Goal: Task Accomplishment & Management: Manage account settings

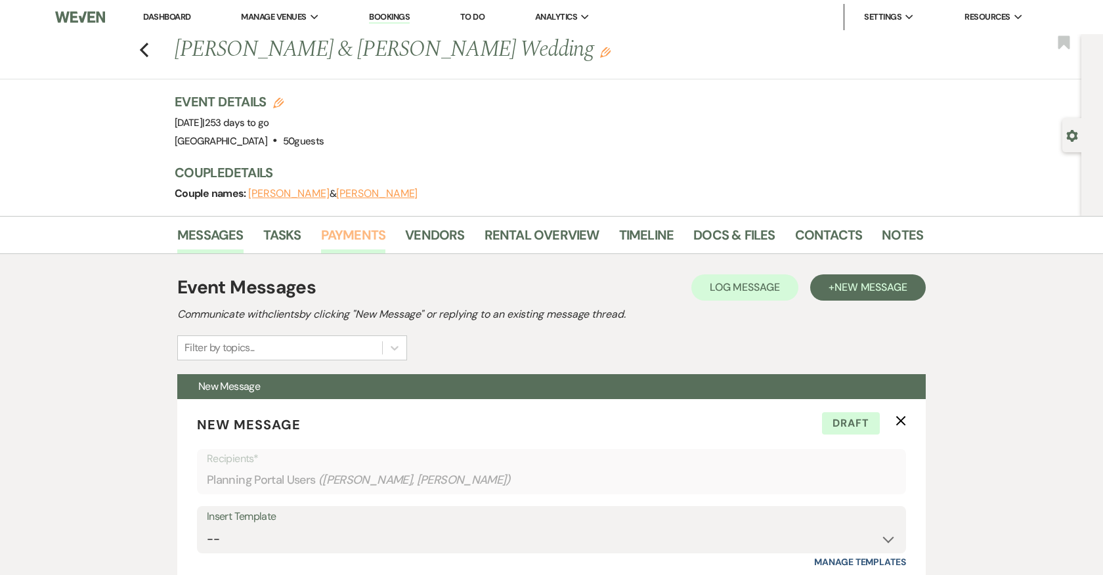
click at [362, 233] on link "Payments" at bounding box center [353, 238] width 65 height 29
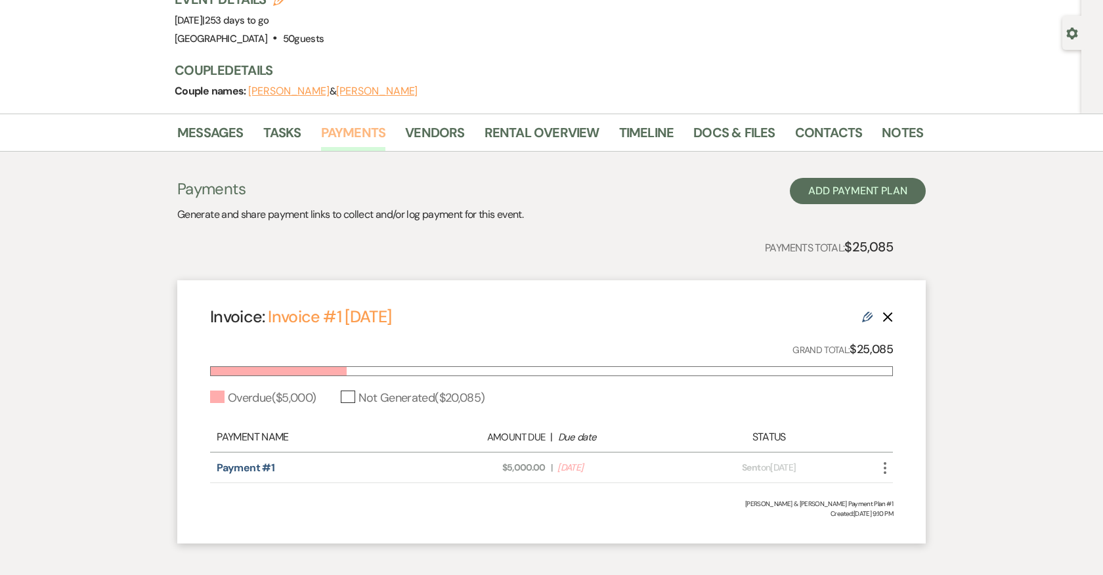
scroll to position [166, 0]
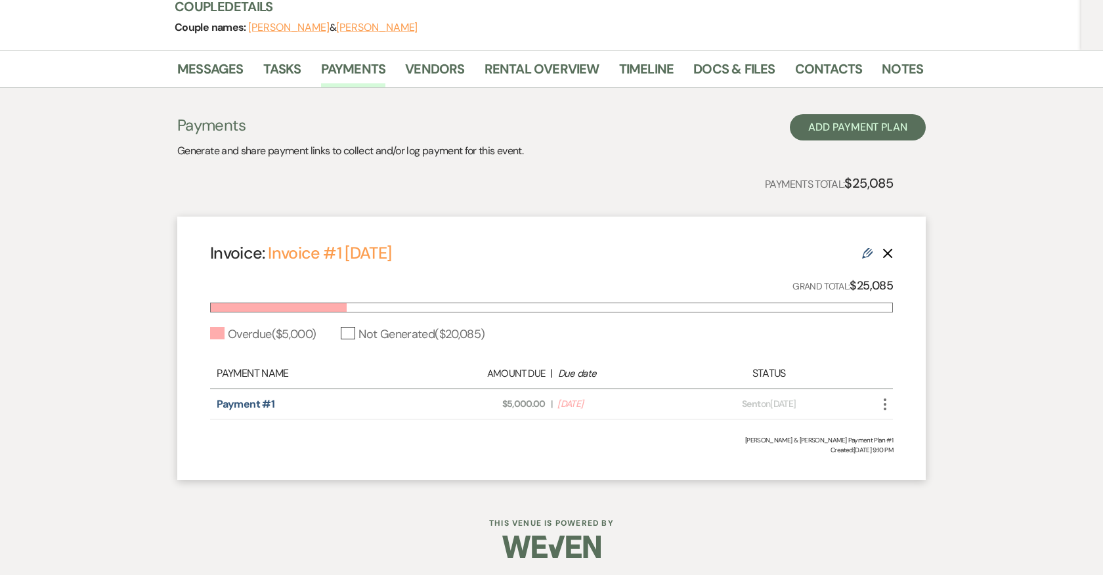
click at [886, 396] on icon "More" at bounding box center [885, 404] width 16 height 16
click at [919, 465] on link "Pencil Edit" at bounding box center [943, 475] width 133 height 22
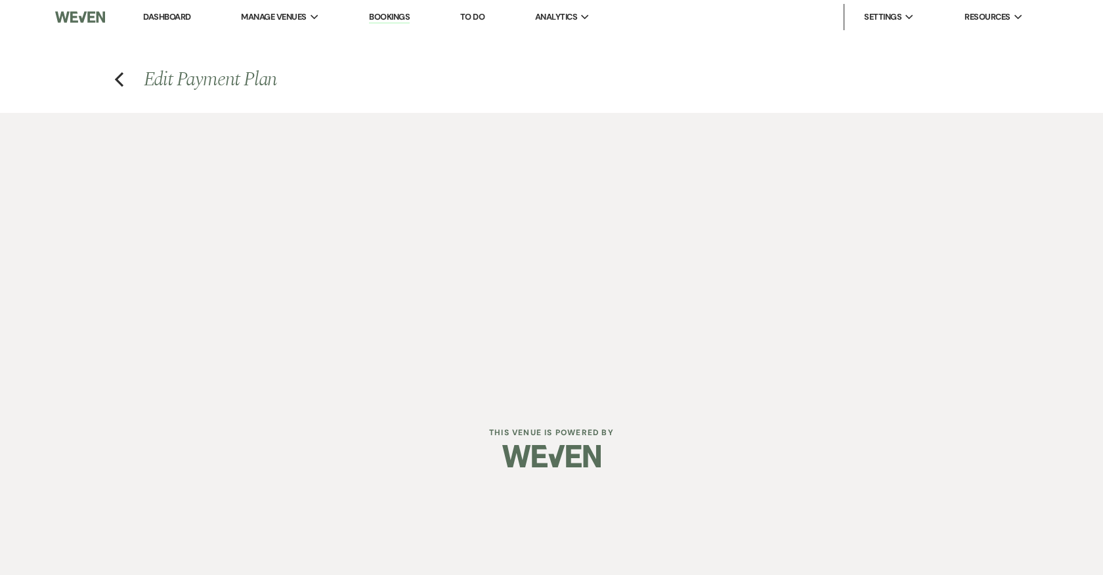
select select "28509"
select select "2"
select select "flat"
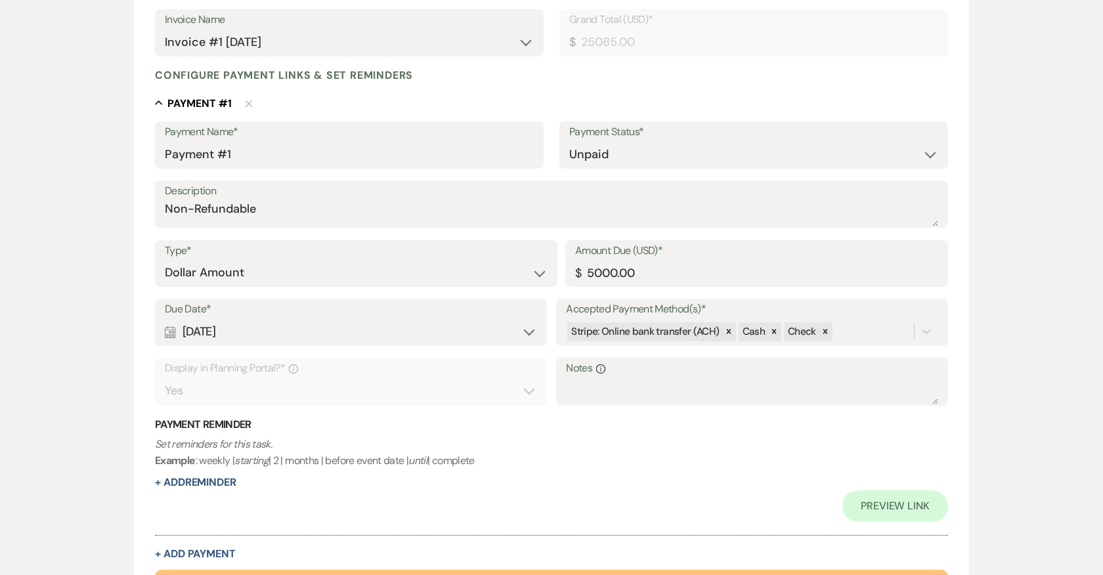
scroll to position [299, 0]
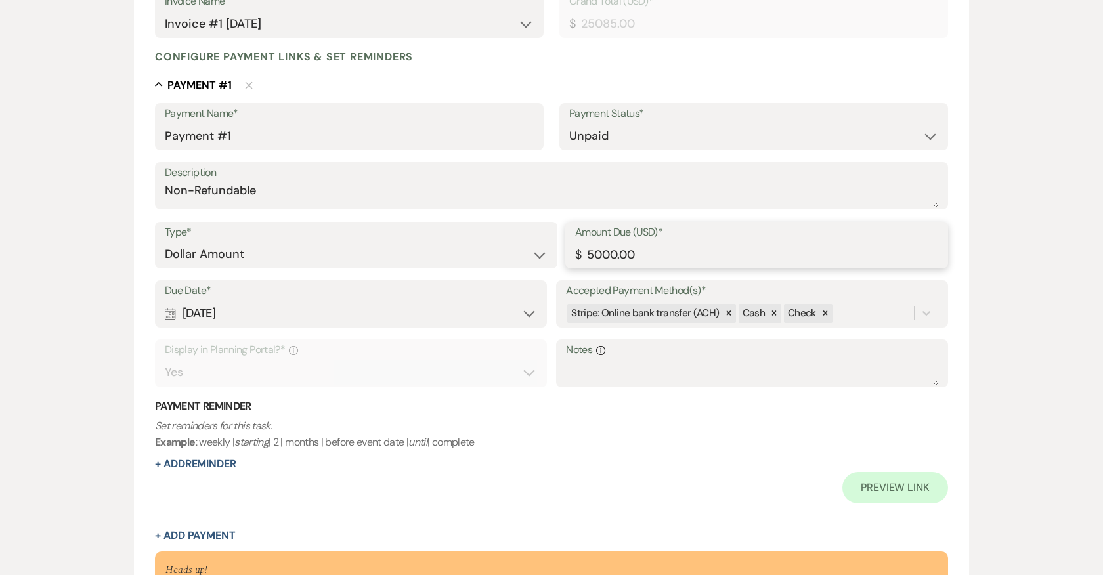
click at [593, 255] on input "5000.00" at bounding box center [756, 255] width 363 height 26
type input "2500.00"
click at [247, 135] on input "Payment #1" at bounding box center [349, 136] width 369 height 26
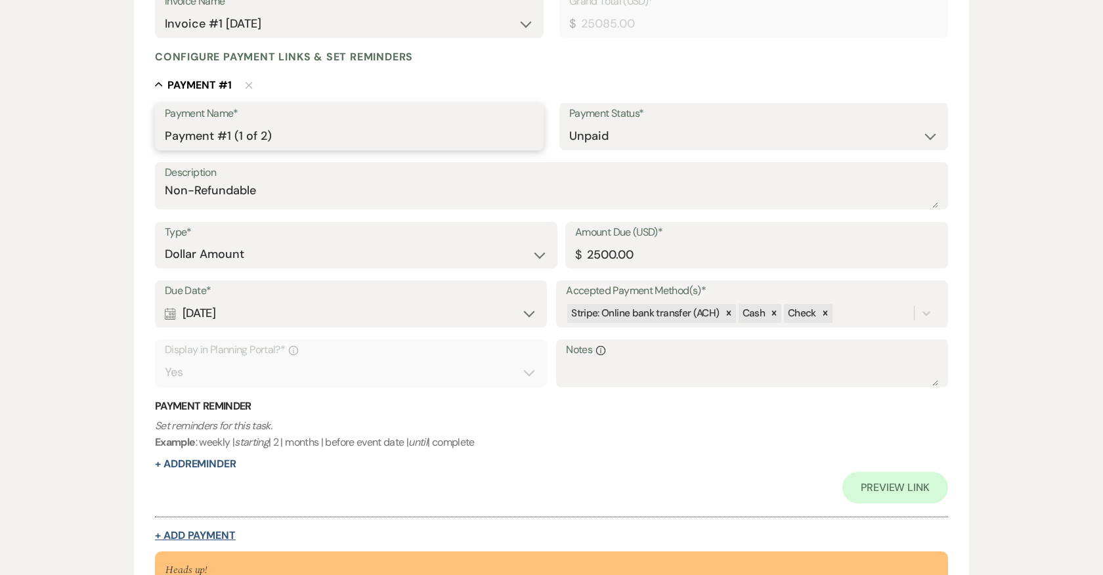
type input "Payment #1 (1 of 2)"
click at [218, 532] on button "+ Add Payment" at bounding box center [195, 535] width 81 height 11
select select "2"
select select "flat"
select select "true"
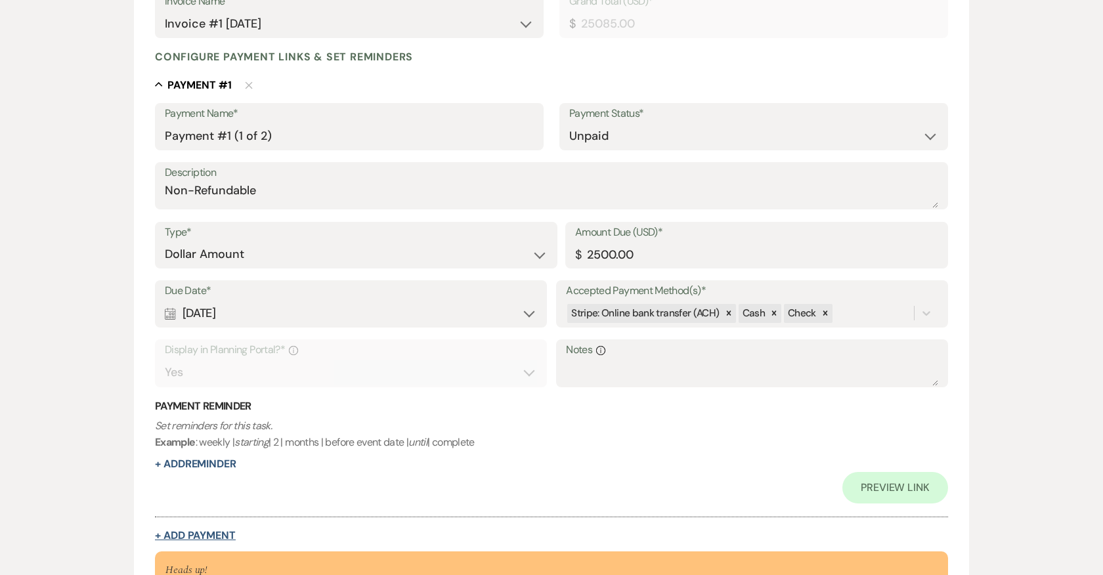
select select "client"
select select "weeks"
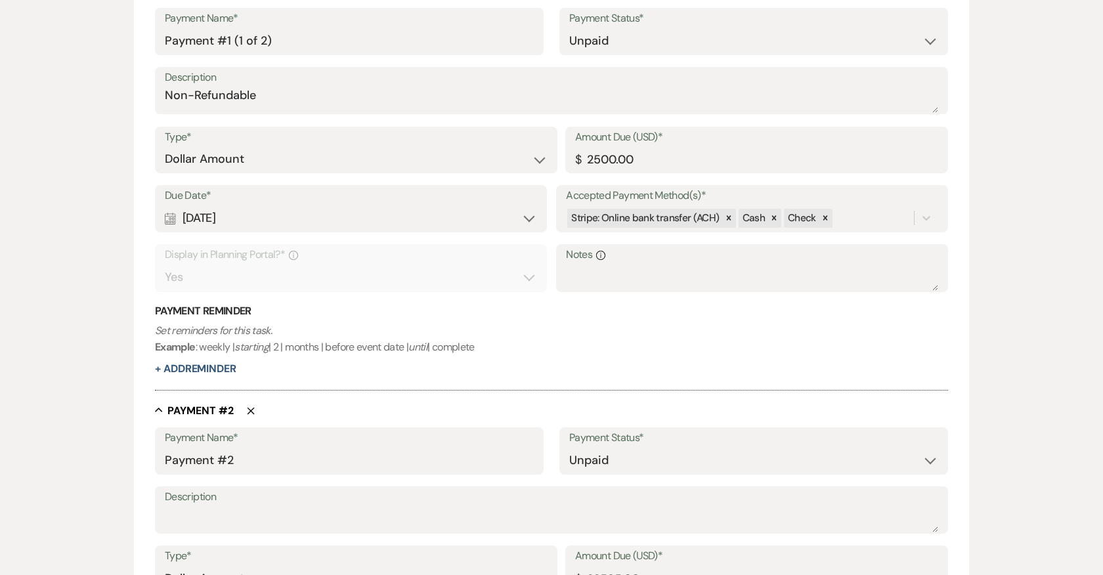
scroll to position [394, 0]
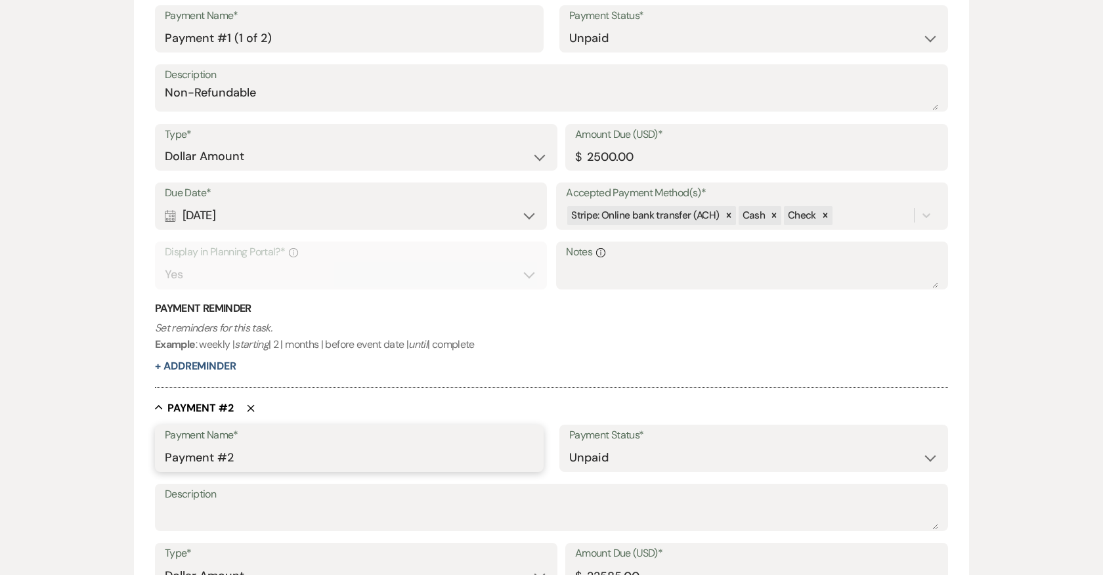
click at [265, 459] on input "Payment #2" at bounding box center [349, 458] width 369 height 26
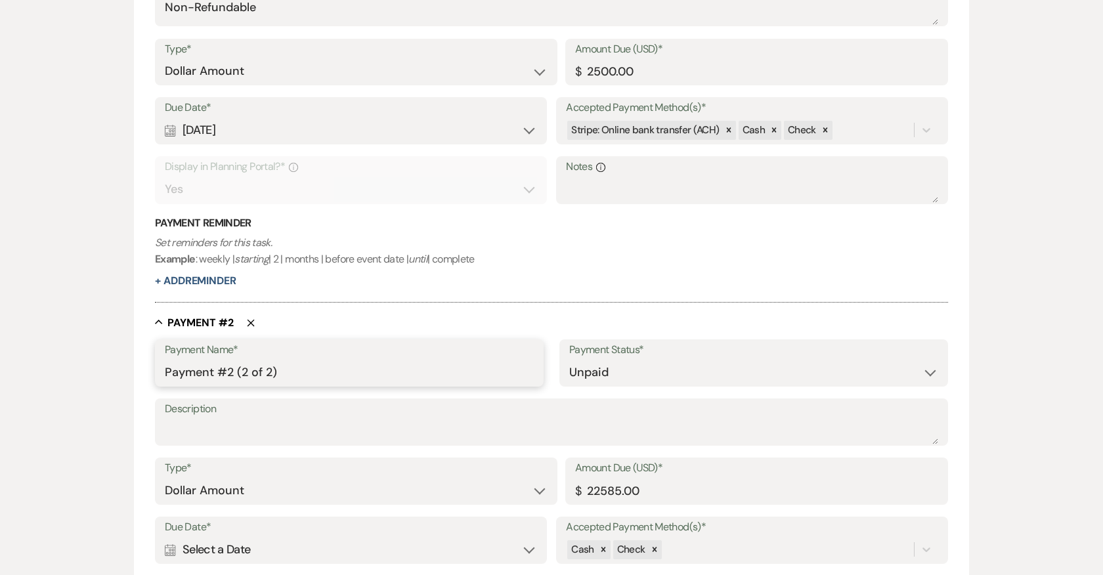
scroll to position [483, 0]
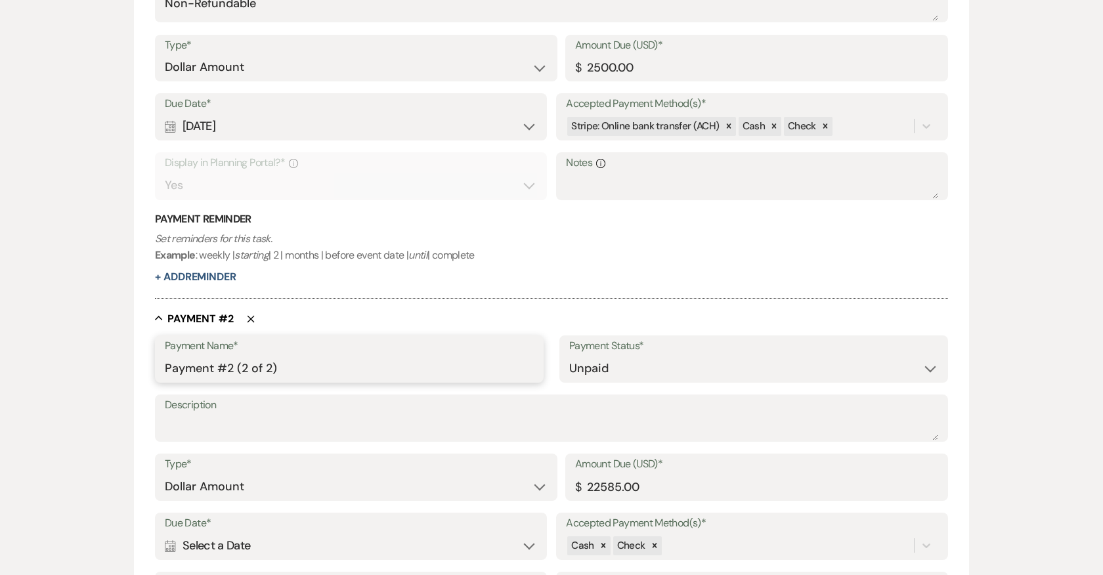
type input "Payment #2 (2 of 2)"
drag, startPoint x: 597, startPoint y: 486, endPoint x: 700, endPoint y: 486, distance: 103.7
click at [700, 486] on input "22585.00" at bounding box center [756, 487] width 363 height 26
type input "2500.00"
click at [689, 546] on div "Cash Check" at bounding box center [752, 545] width 372 height 25
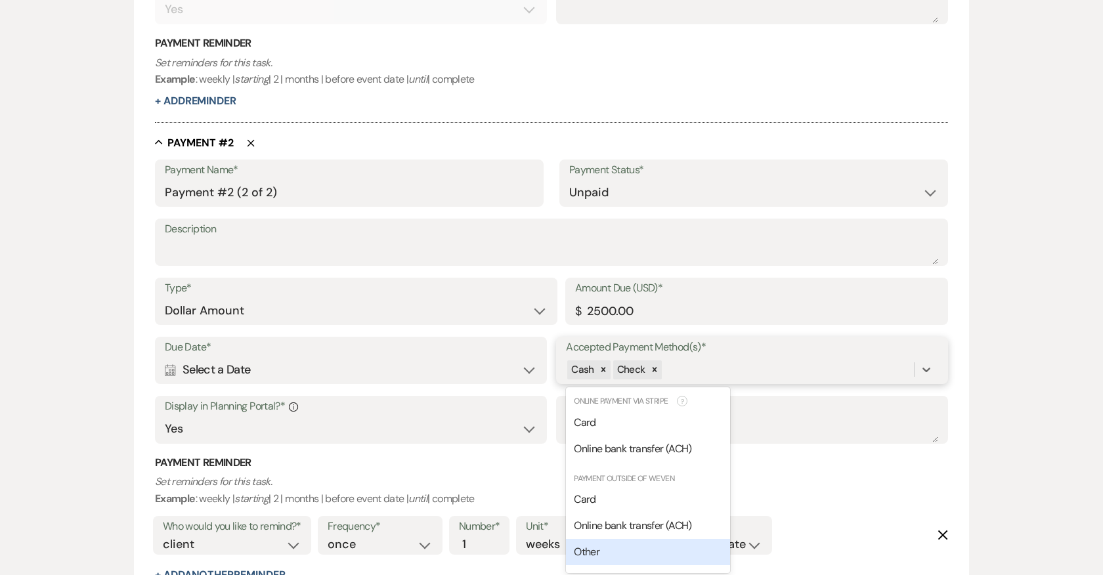
scroll to position [662, 0]
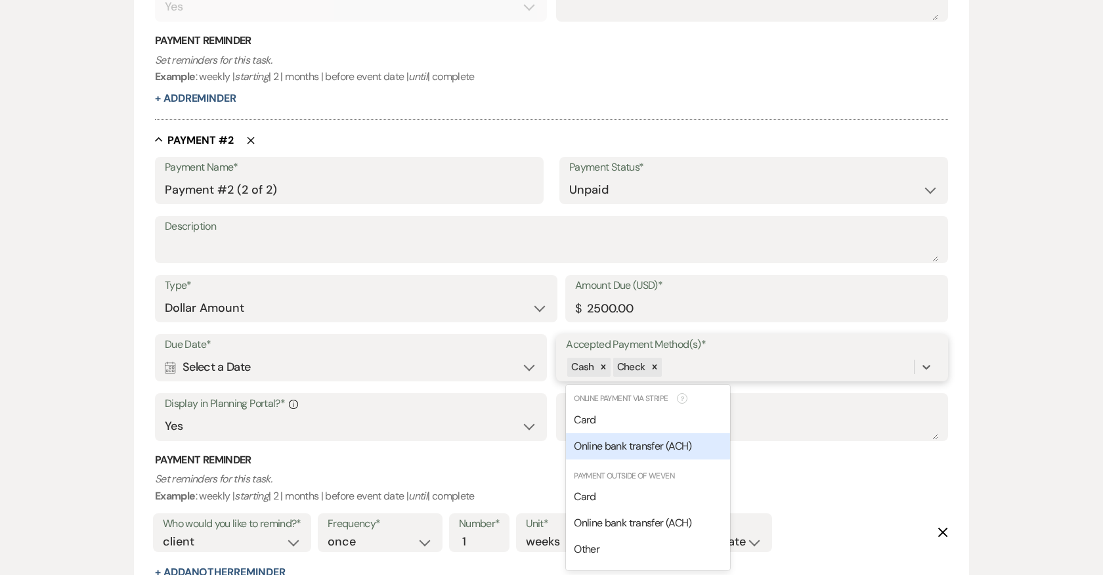
click at [603, 446] on span "Online bank transfer (ACH)" at bounding box center [632, 446] width 117 height 14
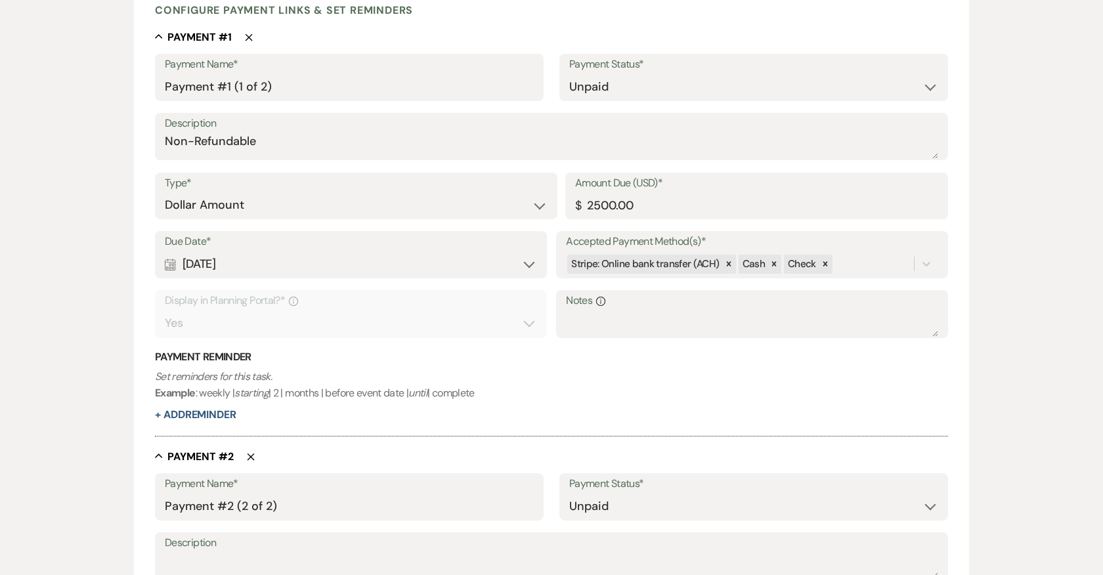
scroll to position [339, 0]
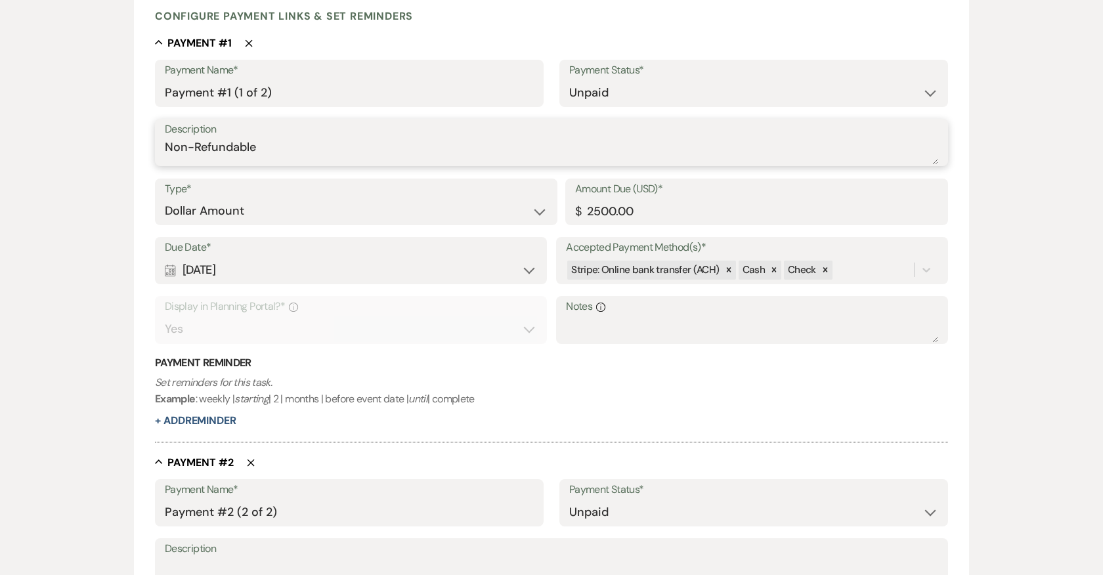
drag, startPoint x: 287, startPoint y: 154, endPoint x: 129, endPoint y: 152, distance: 157.5
click at [129, 152] on div "Edit Payment Plan Create link(s) to collect and/or log payments for this event:…" at bounding box center [551, 420] width 945 height 1292
click at [248, 147] on textarea "Non-Refundable" at bounding box center [551, 151] width 773 height 26
click at [277, 146] on textarea "Non-Refundable" at bounding box center [551, 151] width 773 height 26
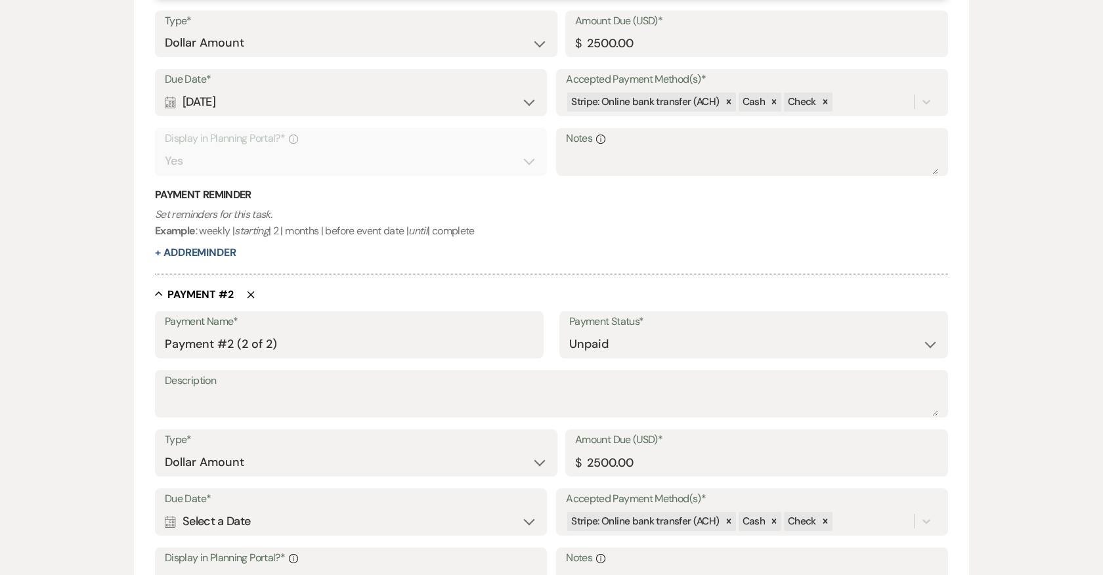
scroll to position [516, 0]
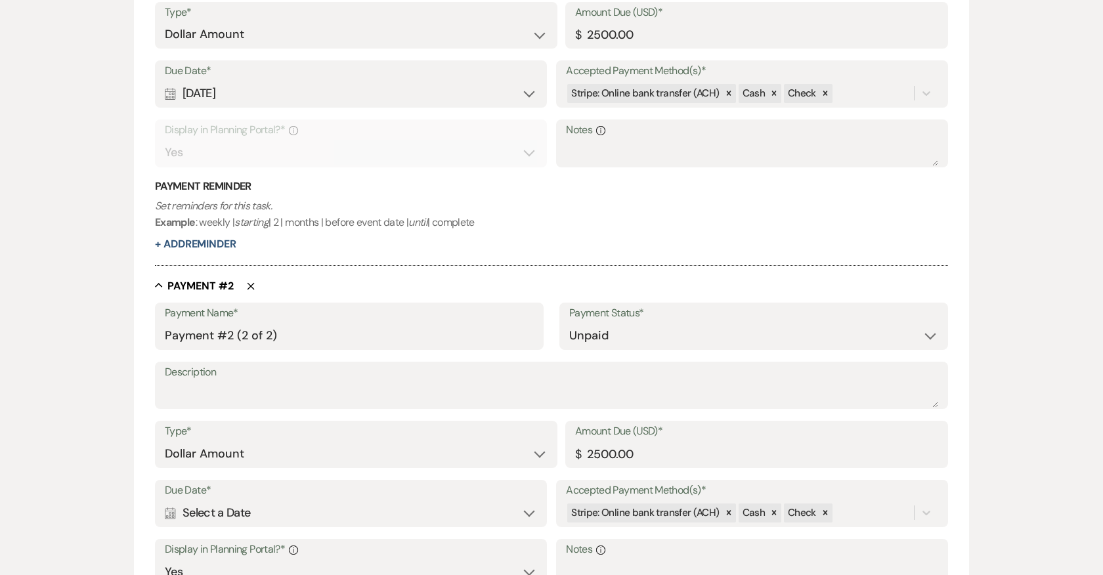
type textarea "Non-Refundable Deposit"
click at [249, 395] on textarea "Description" at bounding box center [551, 394] width 773 height 26
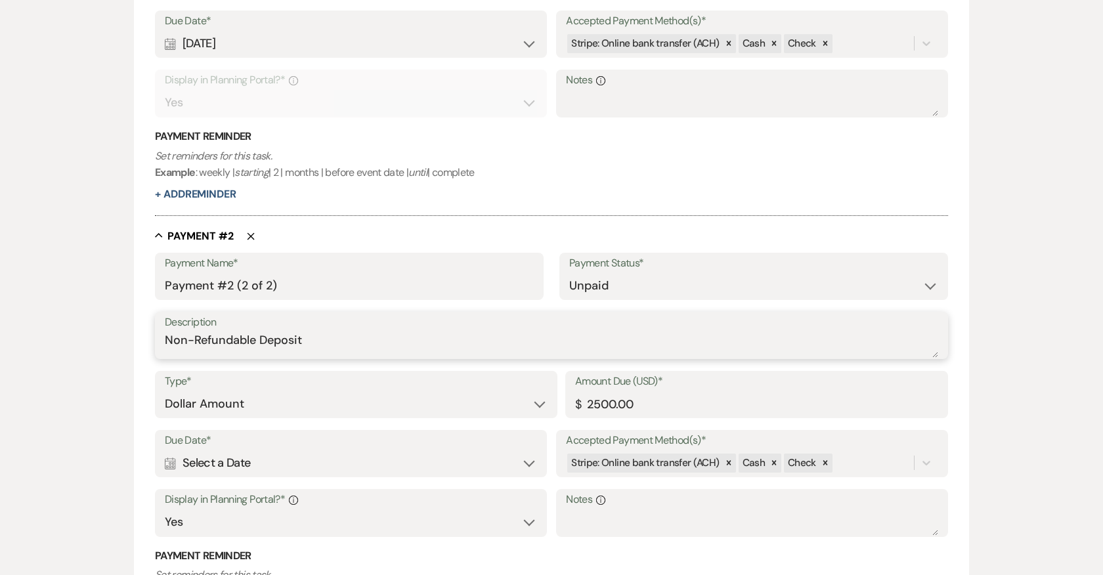
scroll to position [568, 0]
type textarea "Non-Refundable Deposit"
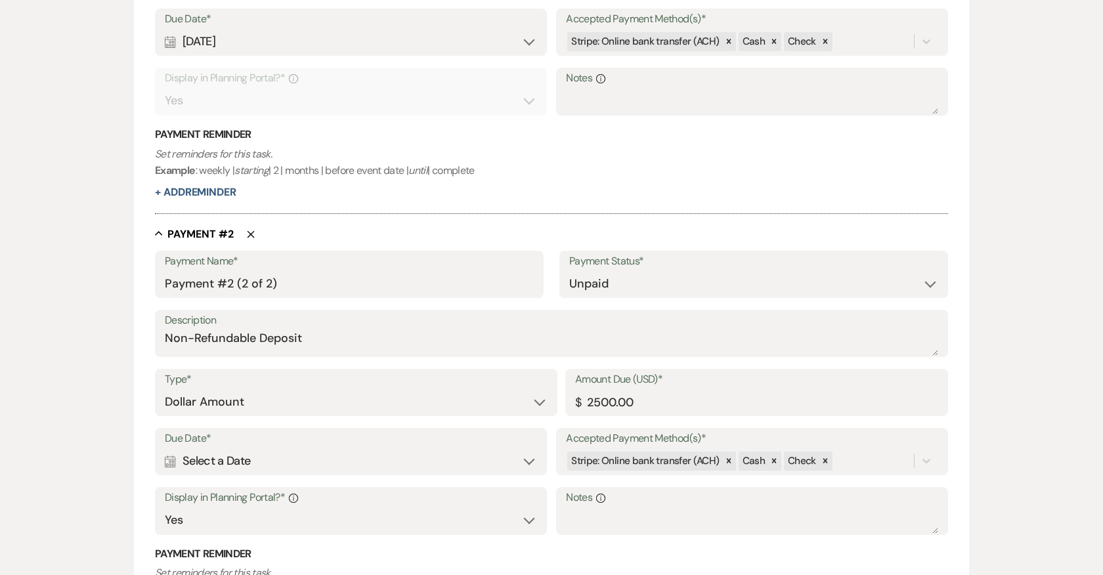
click at [320, 45] on div "Calendar Sep 12, 2025 Expand" at bounding box center [351, 42] width 372 height 26
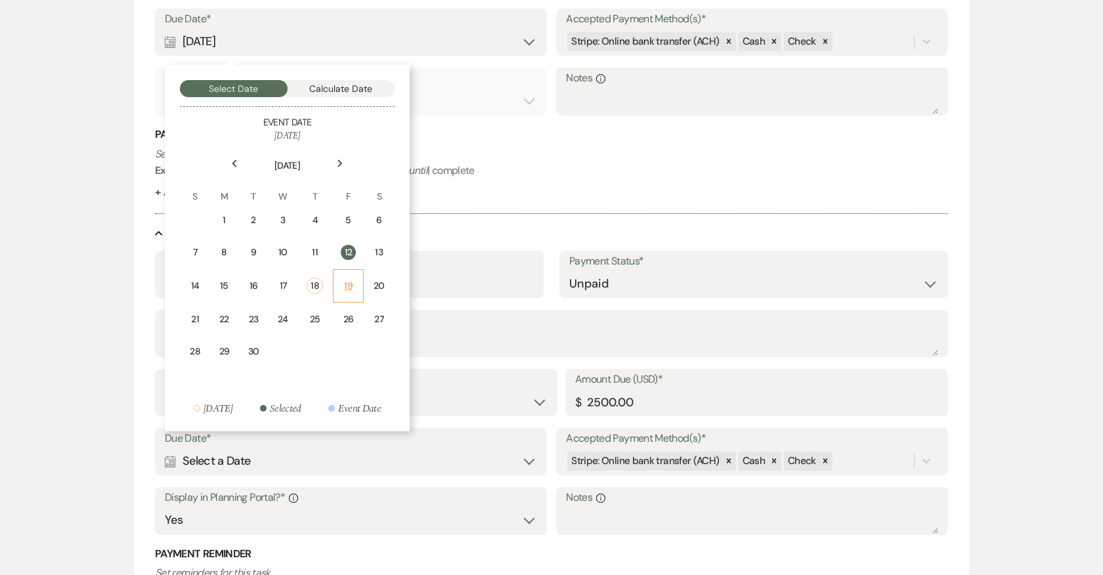
click at [339, 282] on td "19" at bounding box center [348, 285] width 30 height 33
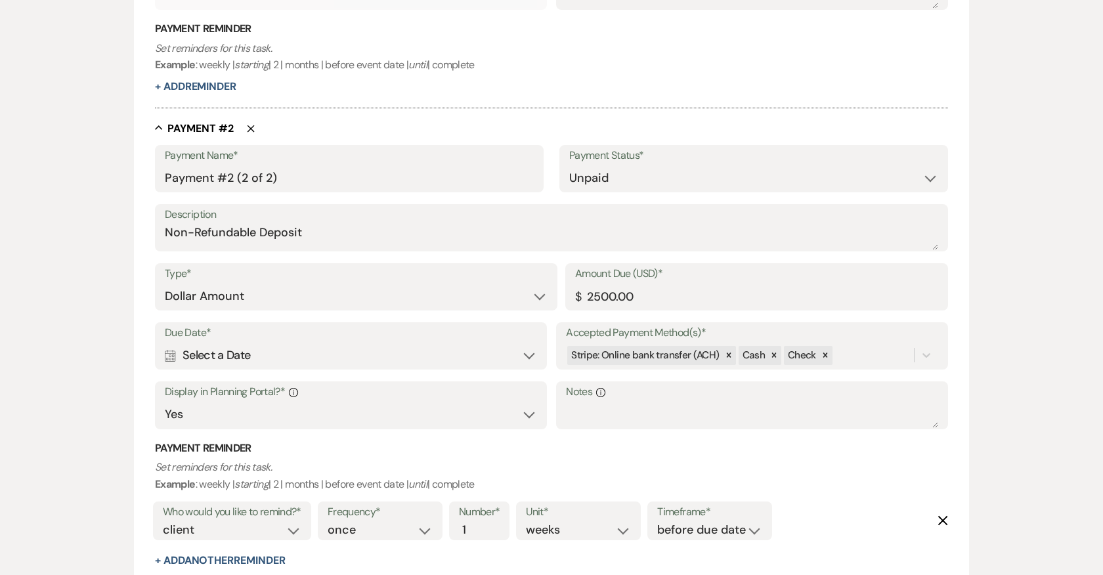
scroll to position [719, 0]
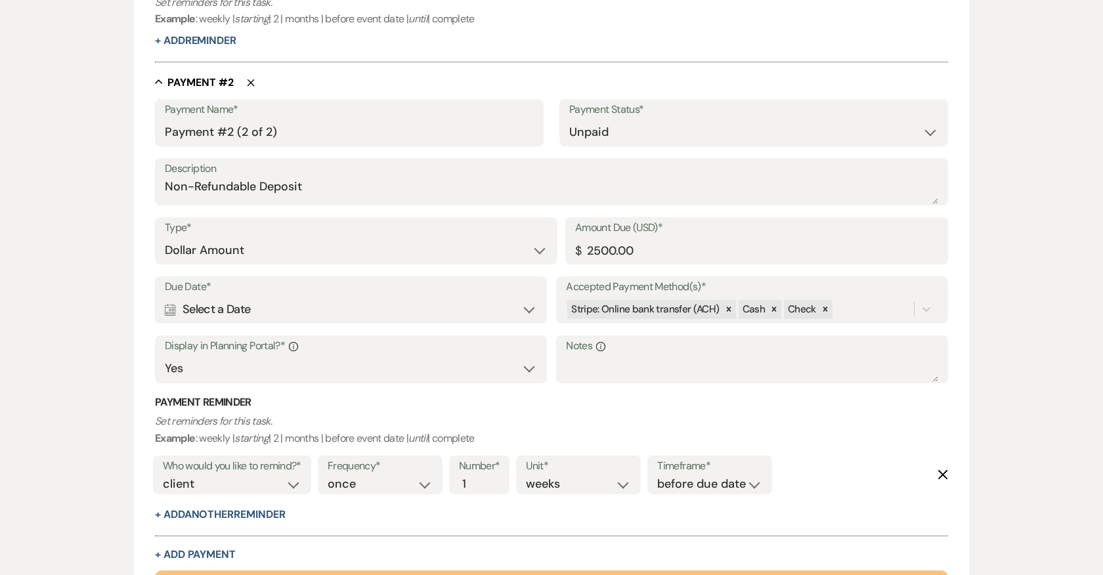
click at [311, 297] on div "Calendar Select a Date Expand" at bounding box center [351, 310] width 372 height 26
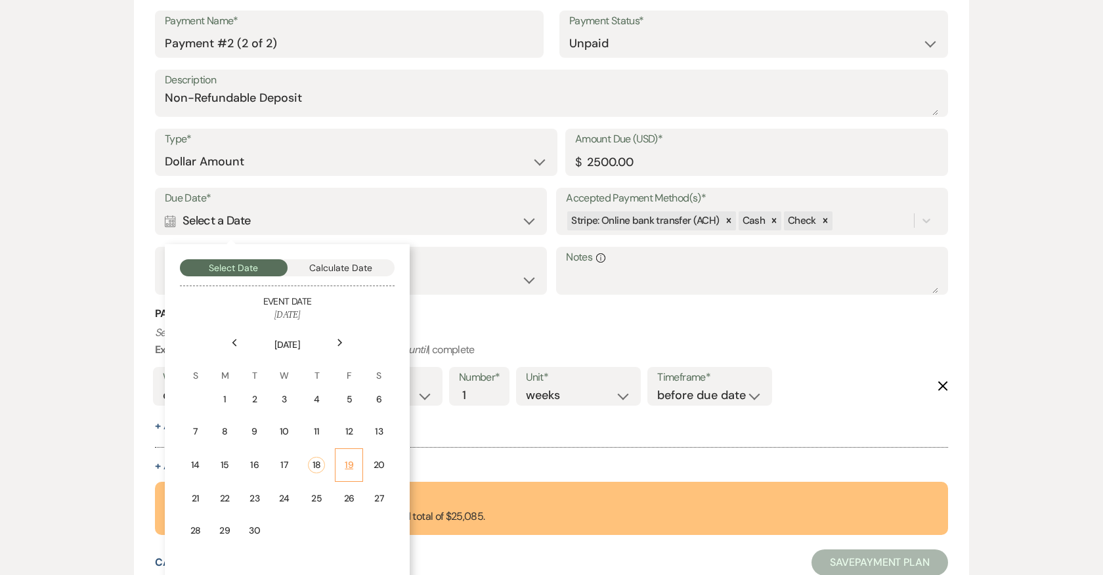
click at [355, 460] on td "19" at bounding box center [349, 464] width 28 height 33
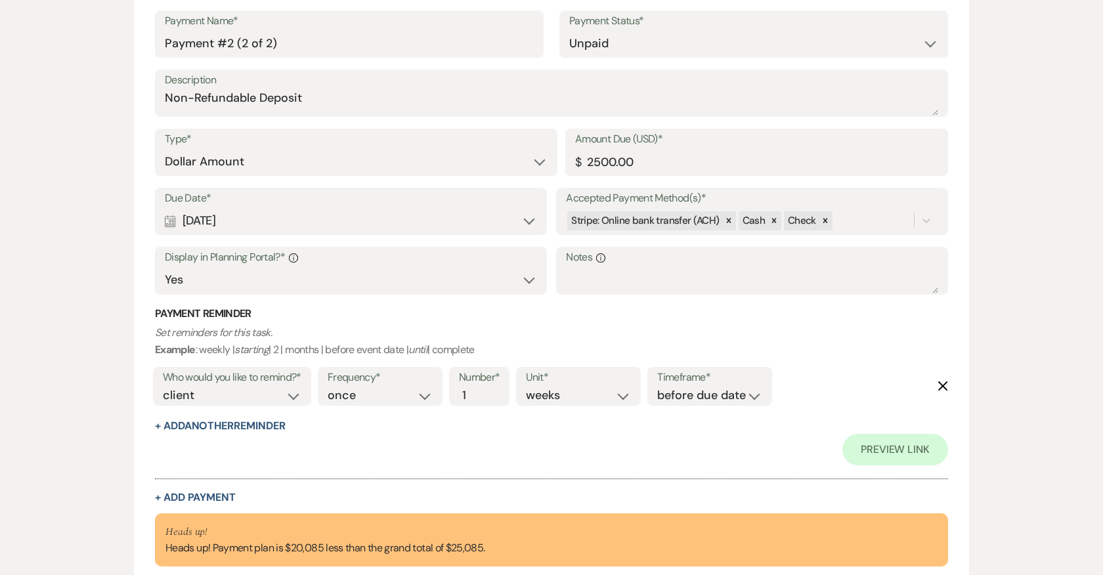
click at [944, 381] on icon "Delete" at bounding box center [942, 386] width 11 height 11
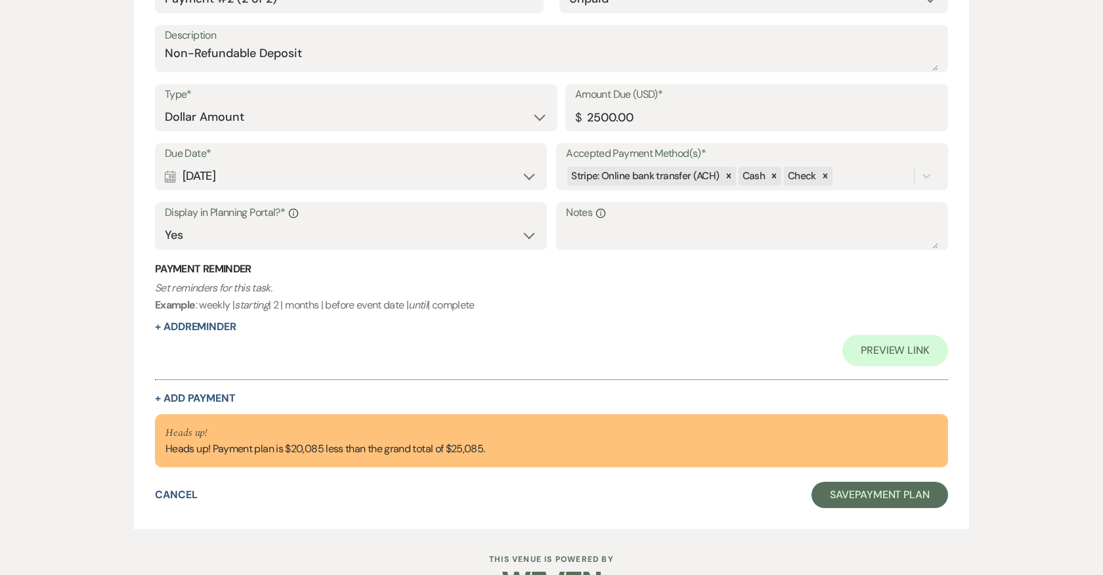
scroll to position [922, 0]
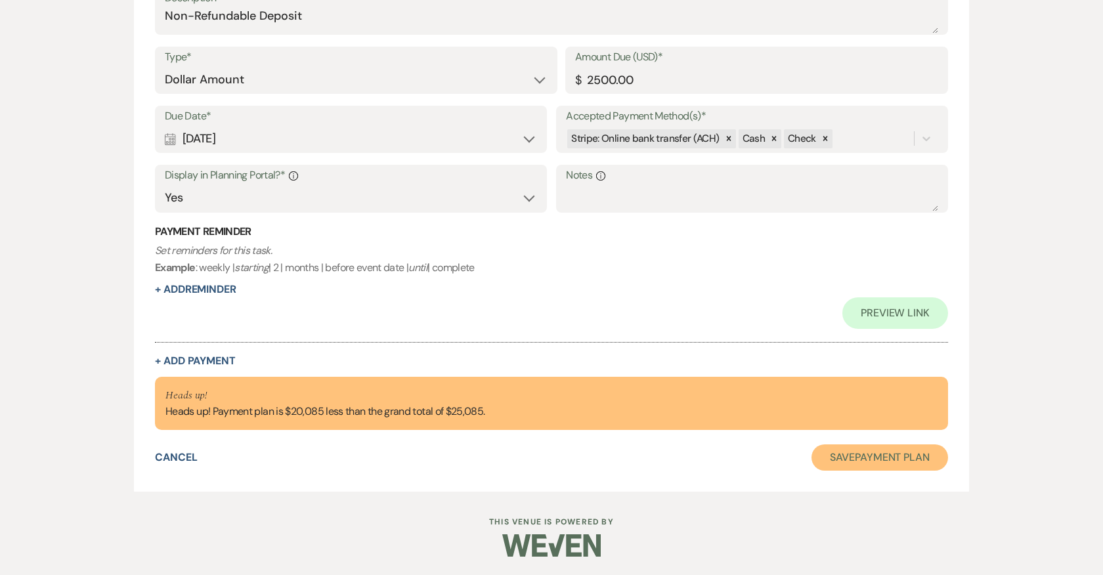
click at [873, 461] on button "Save Payment Plan" at bounding box center [879, 457] width 137 height 26
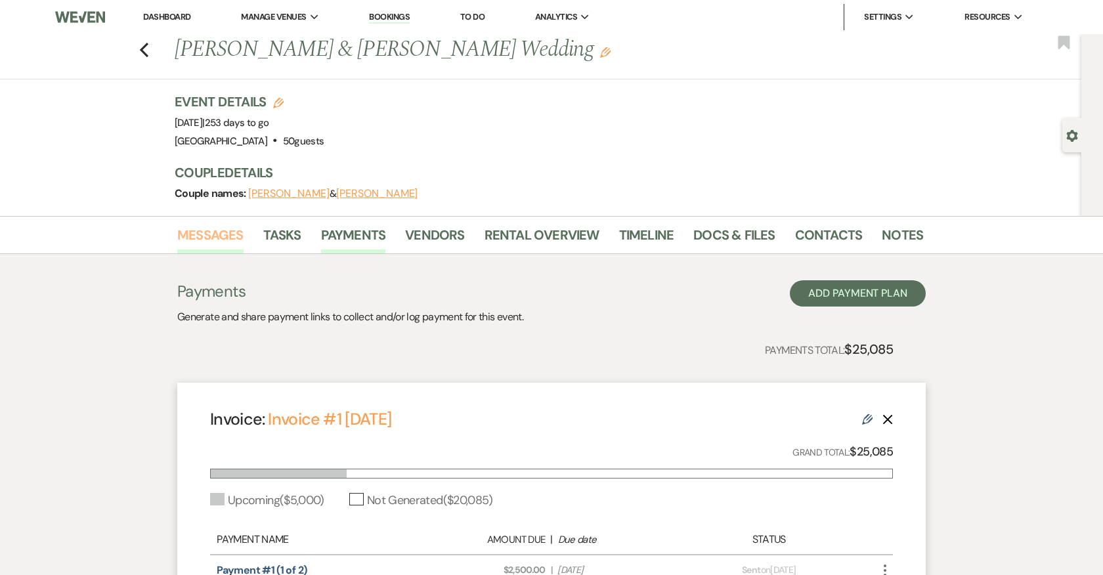
click at [215, 239] on link "Messages" at bounding box center [210, 238] width 66 height 29
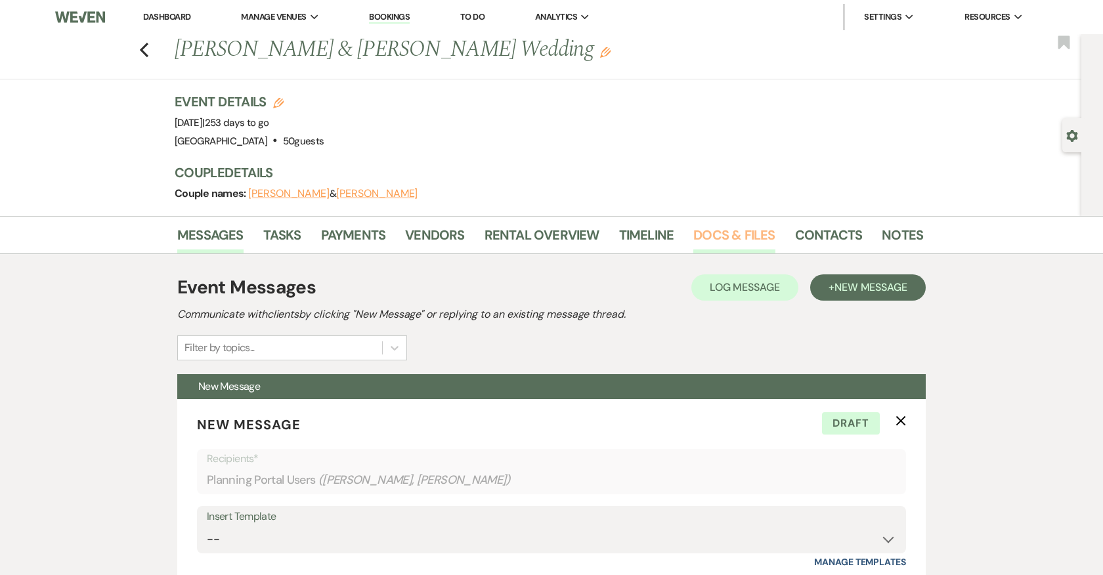
click at [702, 234] on link "Docs & Files" at bounding box center [733, 238] width 81 height 29
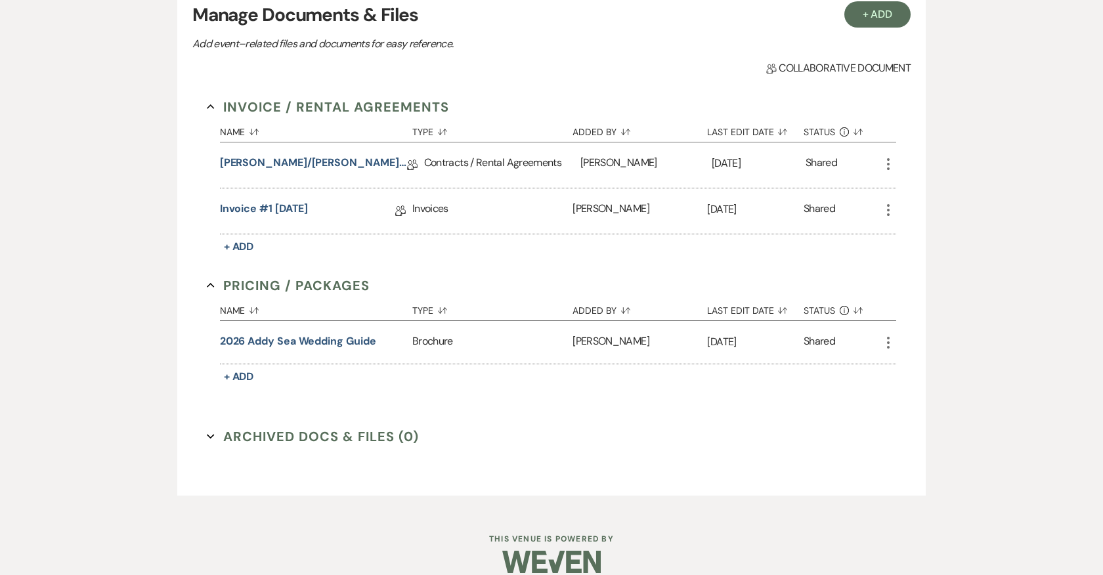
scroll to position [301, 0]
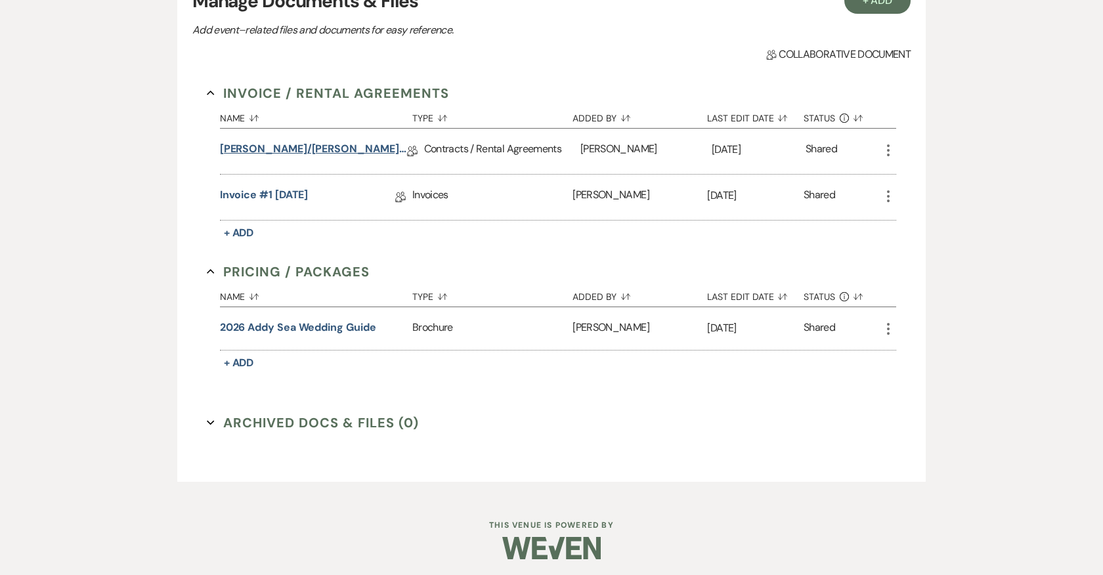
click at [342, 144] on link "Goodiel/Coppola Addy Sea Contract 2026" at bounding box center [313, 151] width 187 height 20
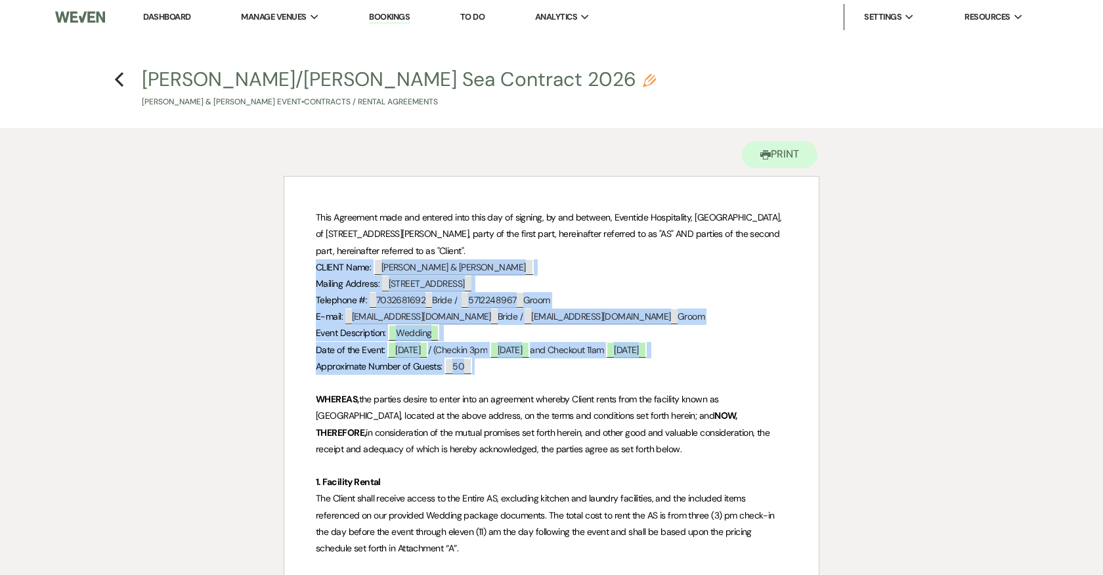
drag, startPoint x: 488, startPoint y: 368, endPoint x: 313, endPoint y: 263, distance: 203.7
copy div "CLIENT Name: ﻿ Sarah Goodiel & Tony Coppola ﻿ Mailing Address: ﻿ 1729 Quietree …"
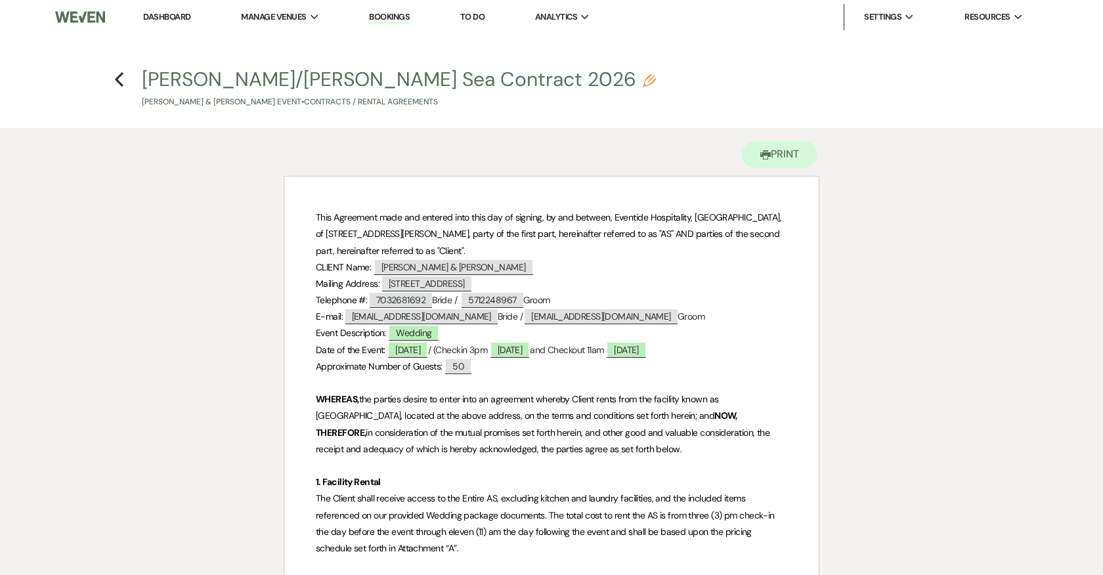
click at [572, 252] on span "This Agreement made and entered into this day of signing, by and between, Event…" at bounding box center [550, 233] width 468 height 45
click at [499, 266] on span "Sarah Goodiel & Tony Coppola" at bounding box center [453, 267] width 160 height 17
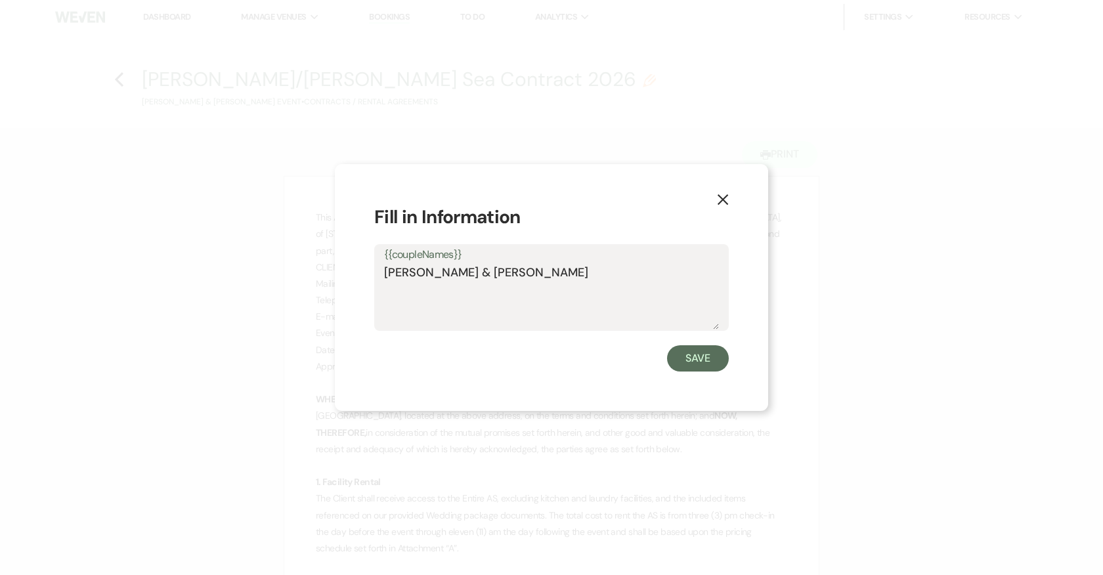
drag, startPoint x: 558, startPoint y: 269, endPoint x: 416, endPoint y: 265, distance: 141.8
click at [416, 265] on textarea "Sarah Goodiel & Tony Coppola" at bounding box center [551, 297] width 335 height 66
click at [555, 293] on textarea "Sarah Goodiel & Tony Coppola" at bounding box center [551, 297] width 335 height 66
drag, startPoint x: 484, startPoint y: 271, endPoint x: 379, endPoint y: 268, distance: 105.1
click at [379, 268] on div "{{coupleNames}} Sarah Goodiel & Tony Coppola" at bounding box center [551, 287] width 354 height 87
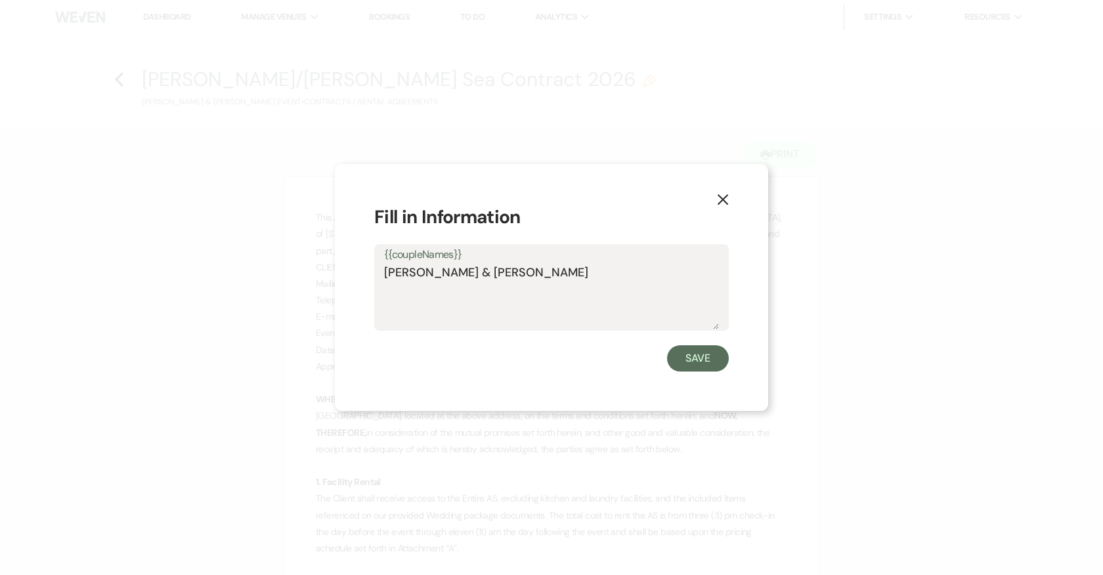
click at [720, 198] on use "button" at bounding box center [722, 199] width 11 height 11
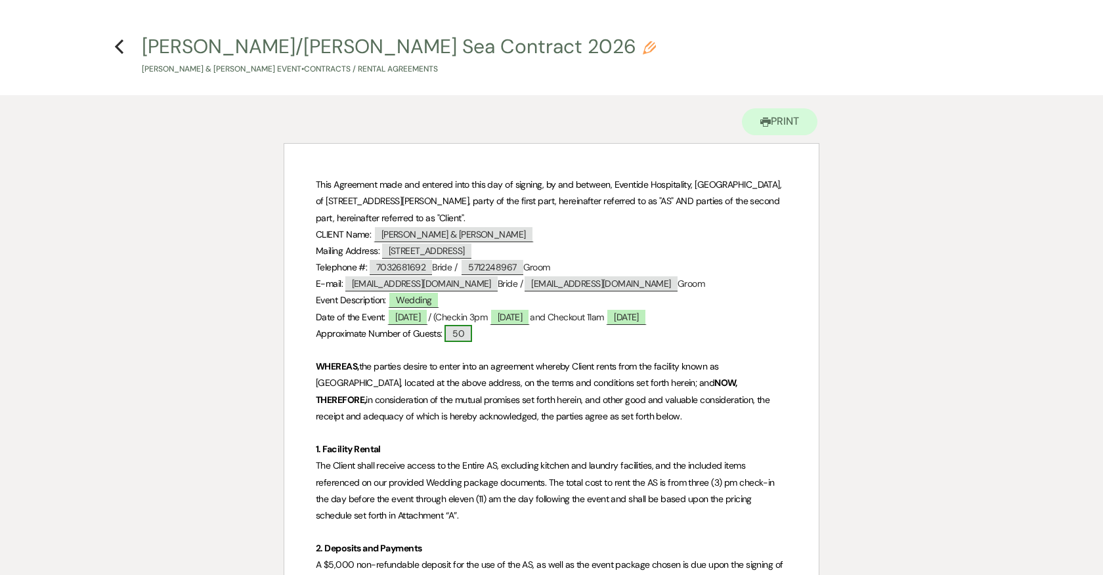
scroll to position [34, 0]
drag, startPoint x: 314, startPoint y: 231, endPoint x: 630, endPoint y: 285, distance: 320.3
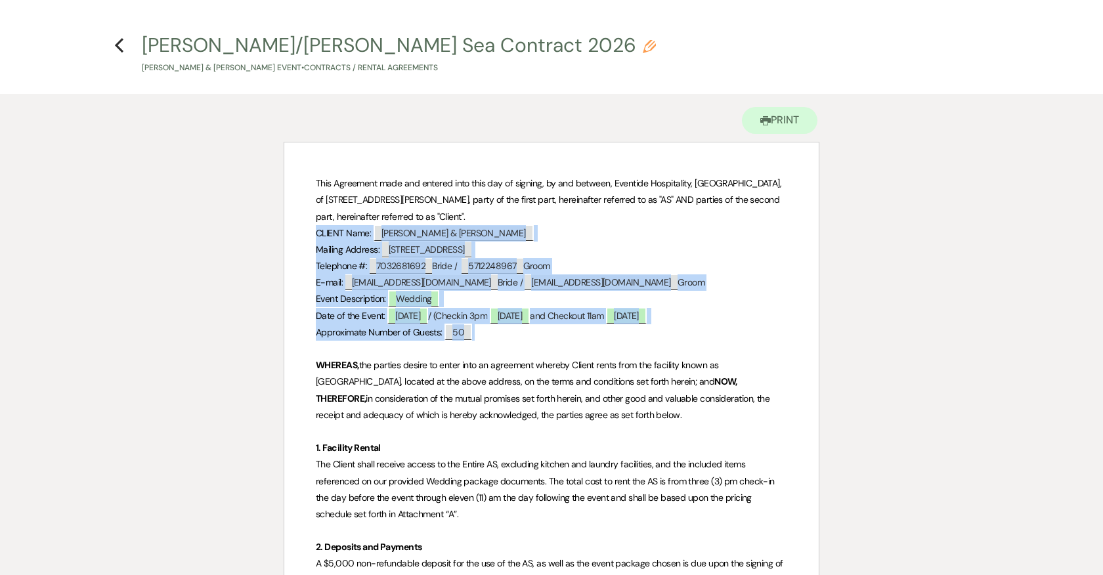
drag, startPoint x: 484, startPoint y: 337, endPoint x: 286, endPoint y: 234, distance: 222.8
copy div "CLIENT Name: ﻿ Sarah Goodiel & Tony Coppola ﻿ Mailing Address: ﻿ 1729 Quietree …"
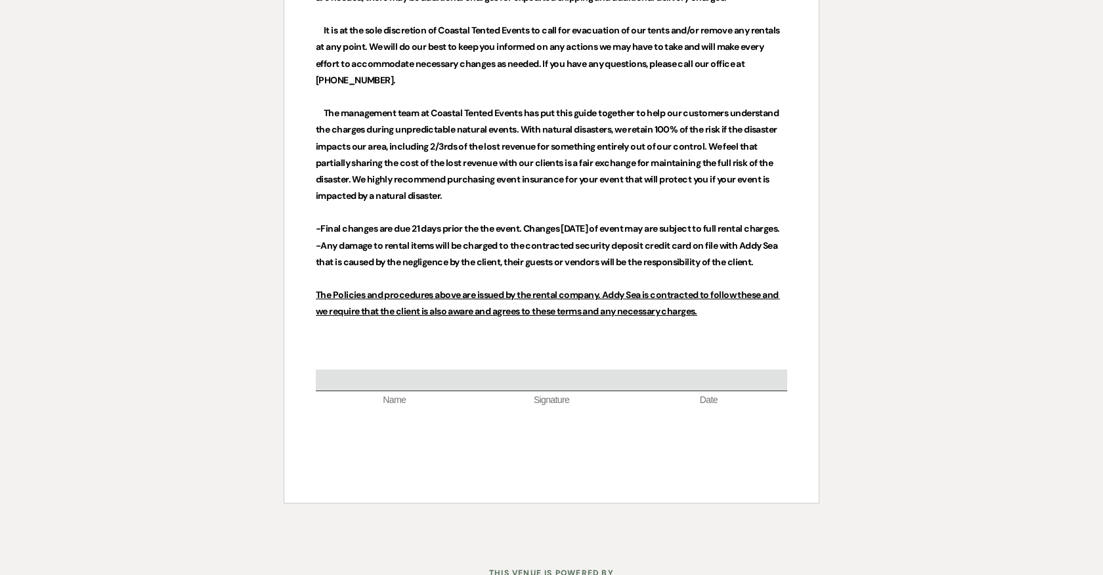
scroll to position [5534, 0]
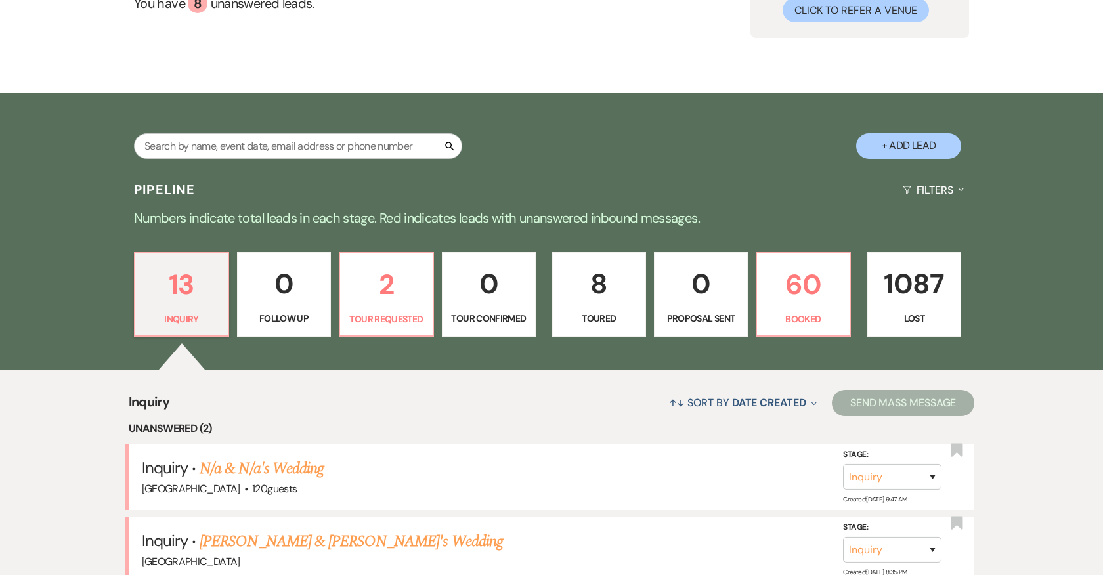
scroll to position [107, 0]
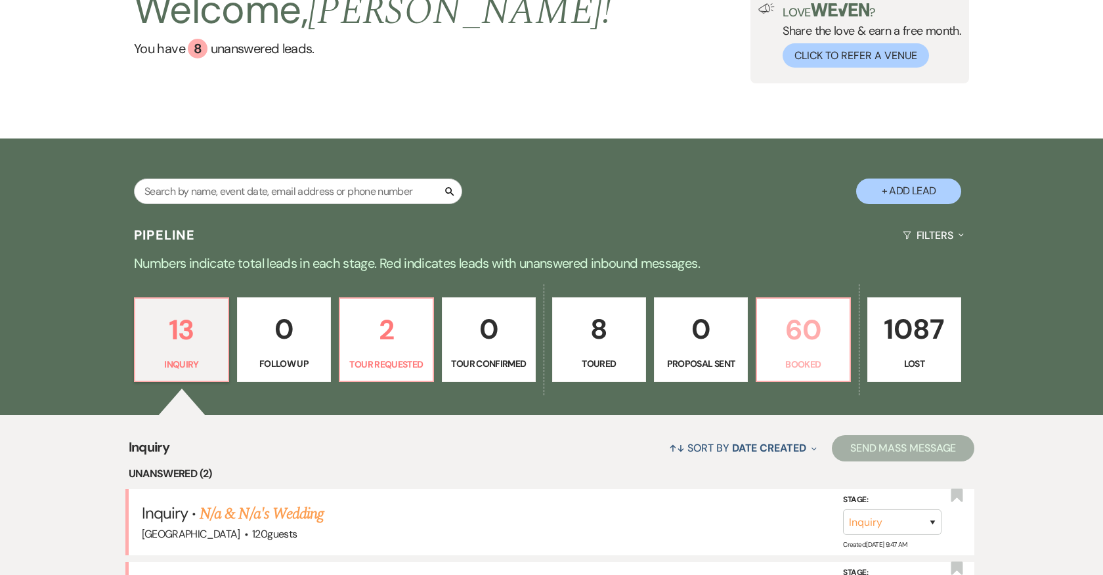
click at [796, 336] on p "60" at bounding box center [803, 330] width 77 height 44
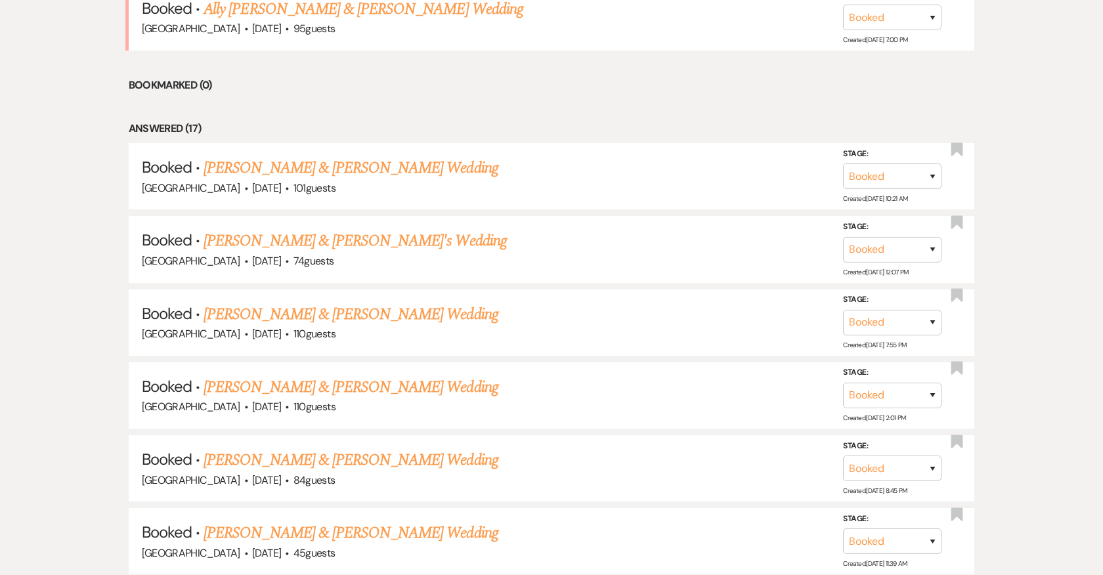
scroll to position [912, 0]
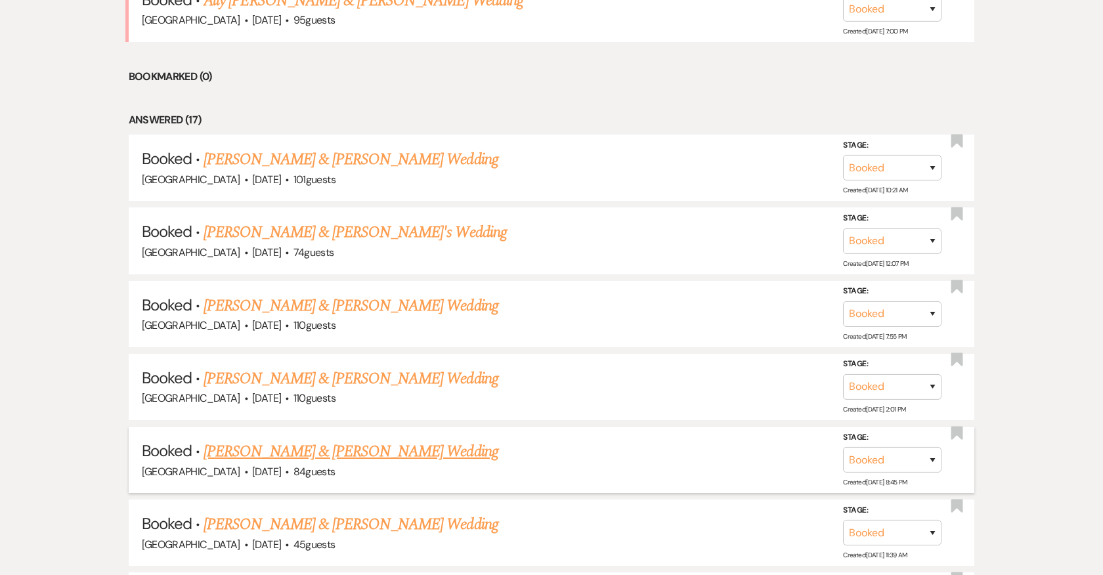
click at [358, 442] on link "Erin Birmingham & Alex Blankinship's Wedding" at bounding box center [350, 452] width 294 height 24
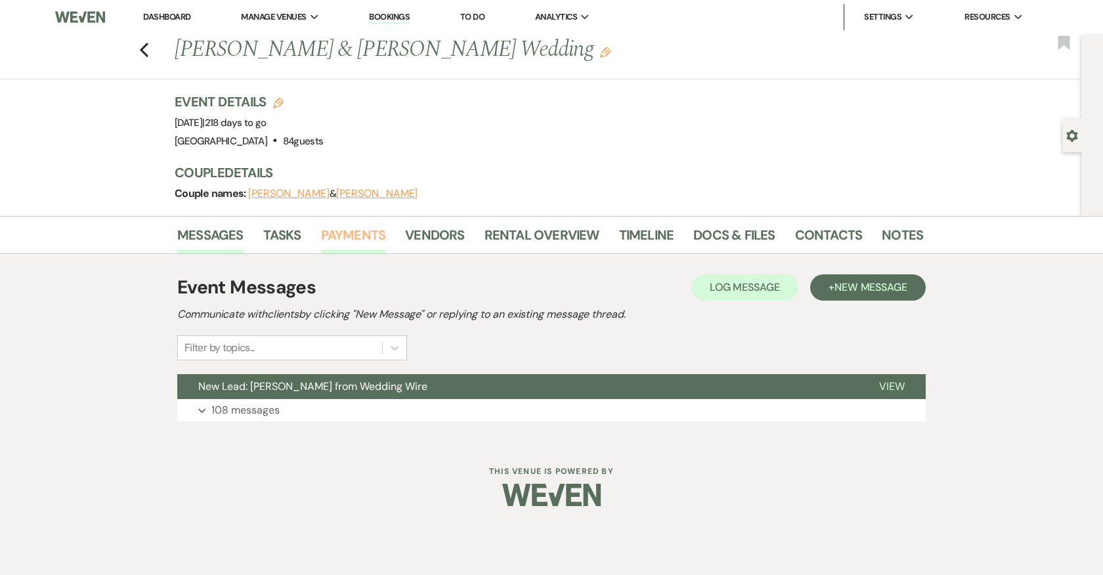
click at [368, 224] on link "Payments" at bounding box center [353, 238] width 65 height 29
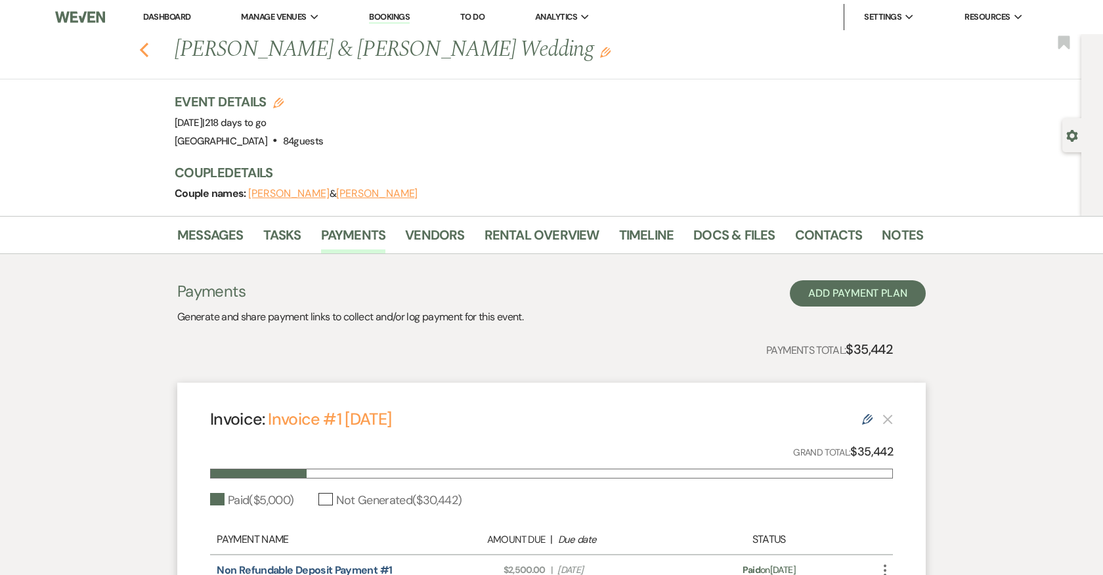
click at [139, 43] on icon "Previous" at bounding box center [144, 50] width 10 height 16
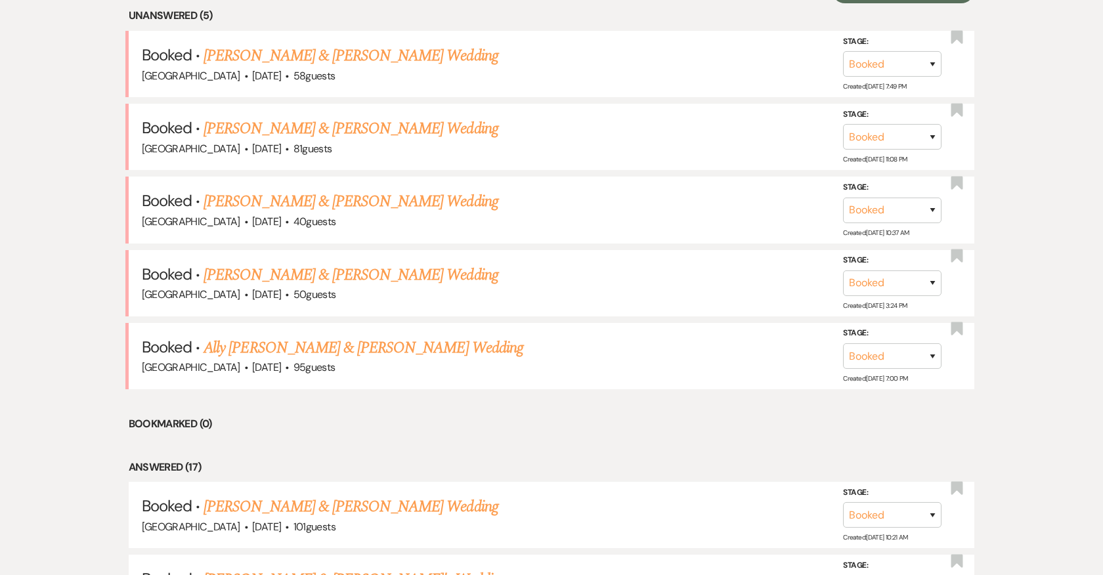
scroll to position [599, 0]
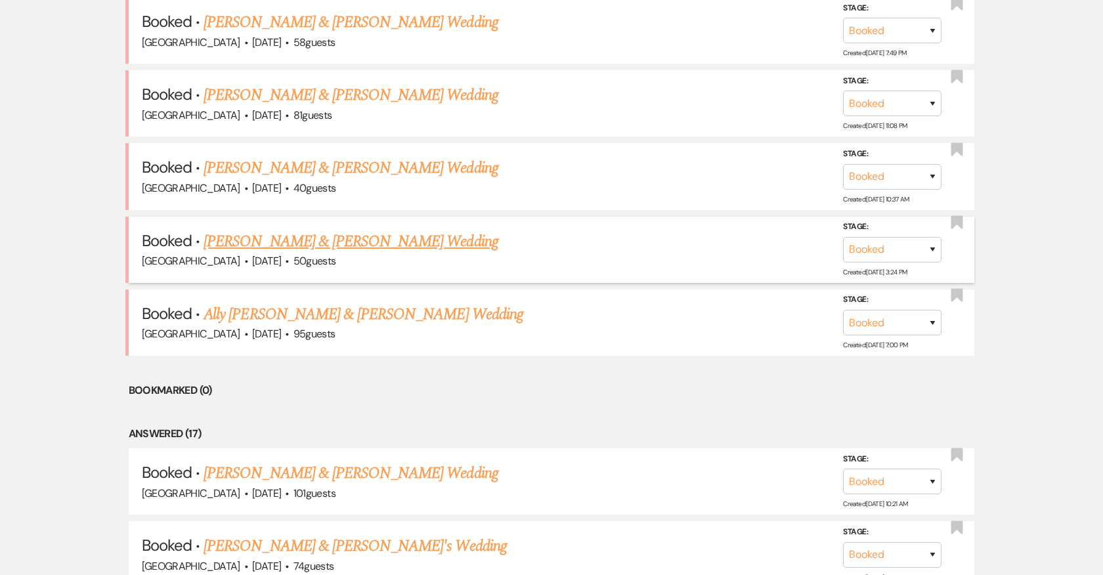
click at [417, 234] on link "[PERSON_NAME] & [PERSON_NAME] Wedding" at bounding box center [350, 242] width 294 height 24
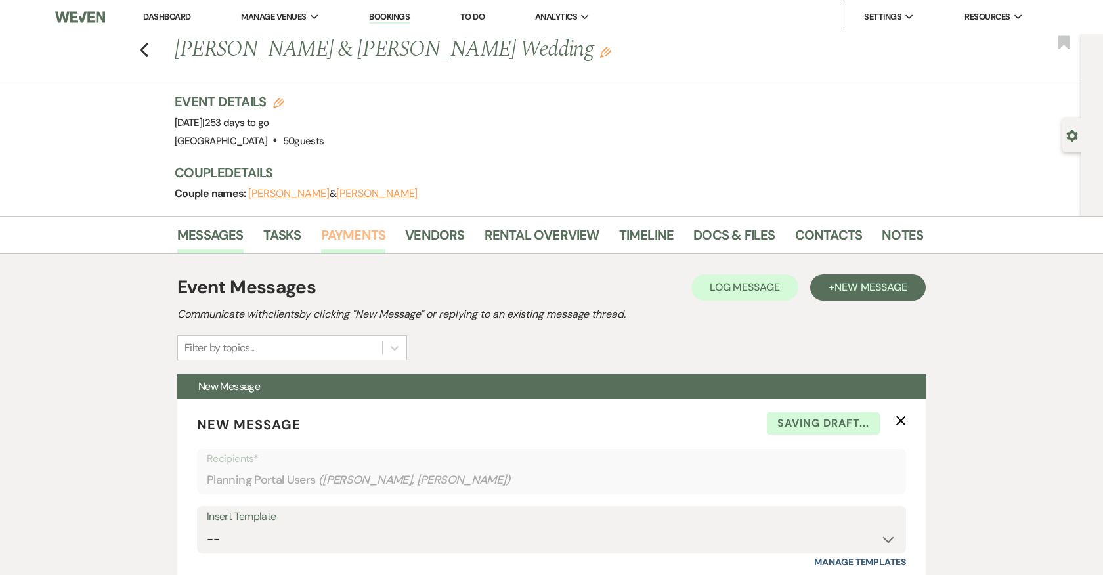
click at [350, 233] on link "Payments" at bounding box center [353, 238] width 65 height 29
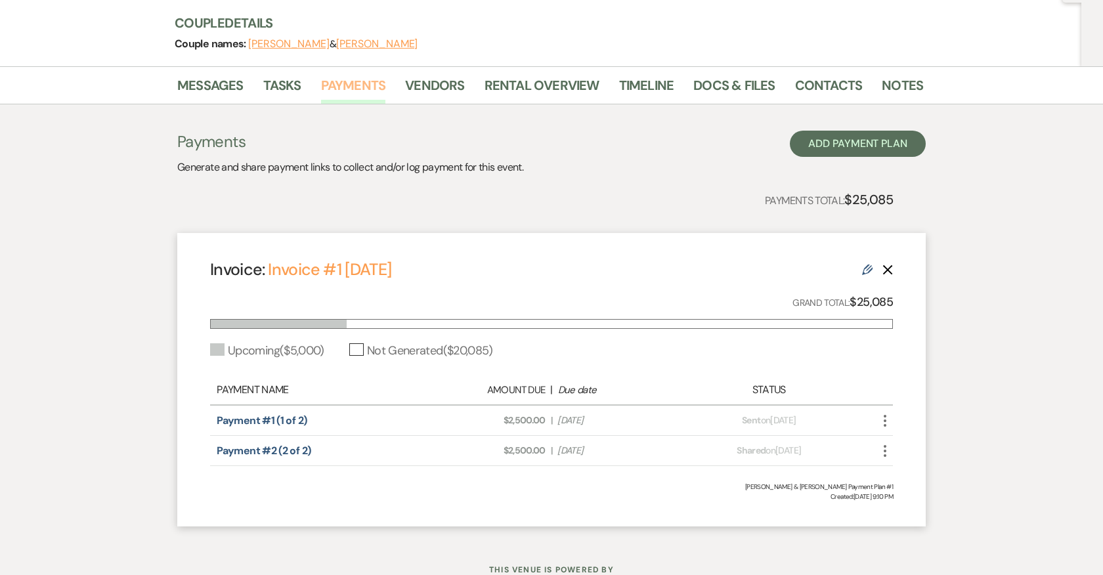
scroll to position [196, 0]
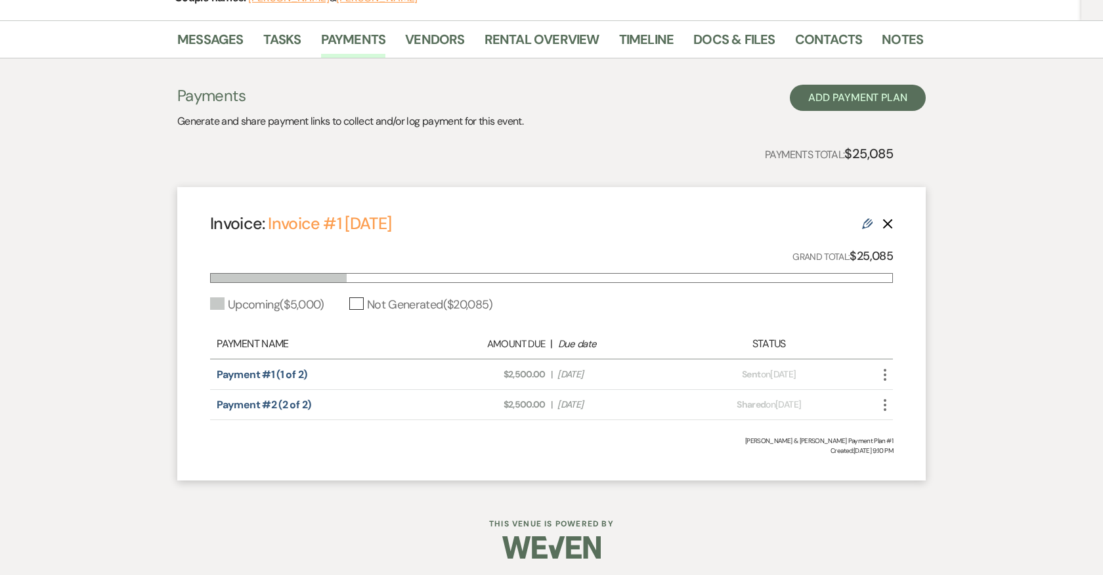
click at [865, 224] on icon "Edit" at bounding box center [867, 224] width 11 height 11
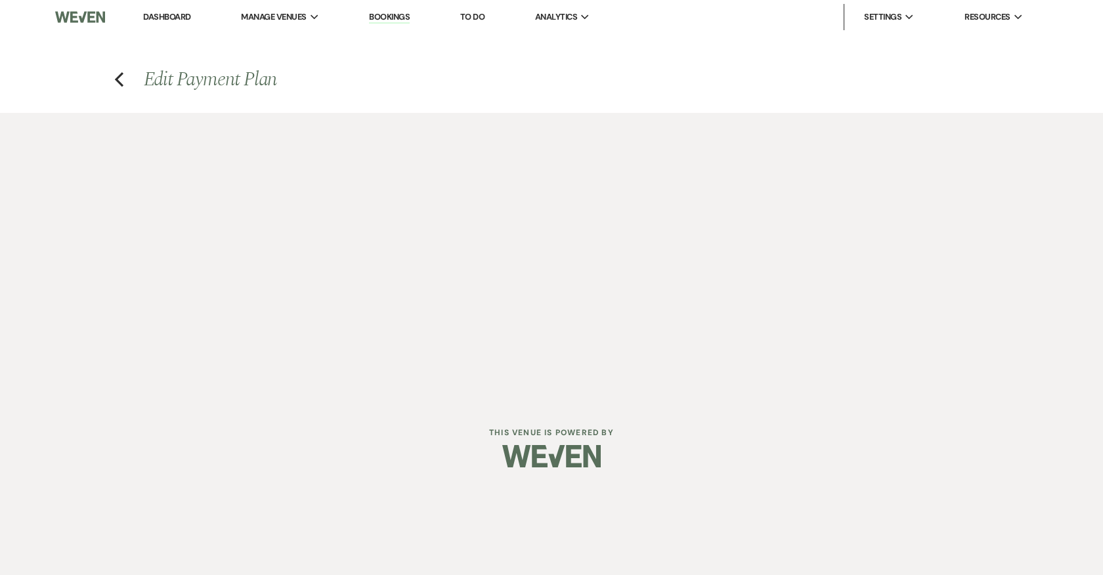
select select "28509"
select select "2"
select select "flat"
select select "true"
select select "2"
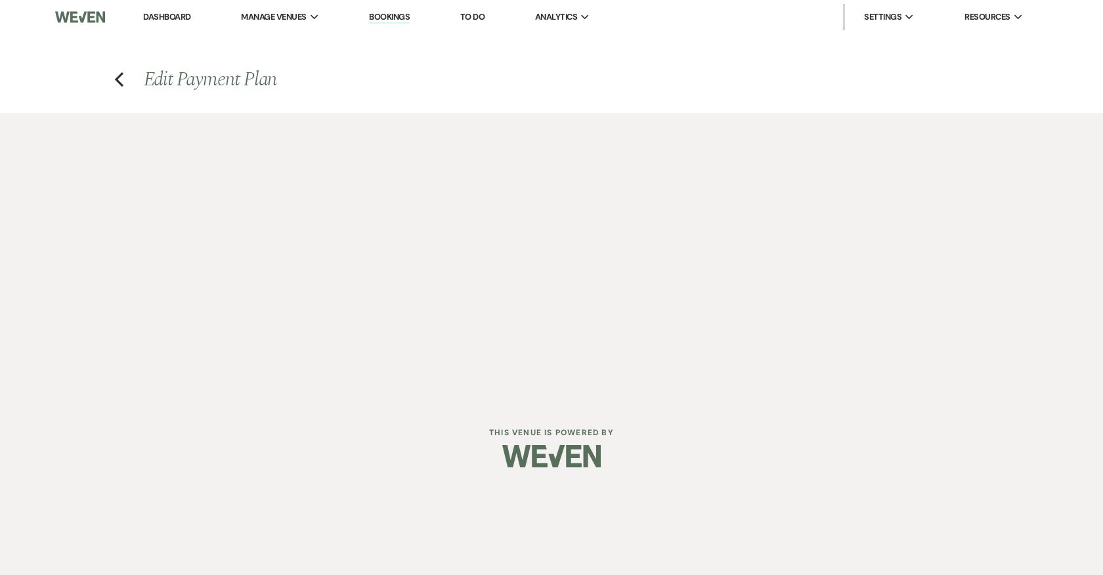
select select "flat"
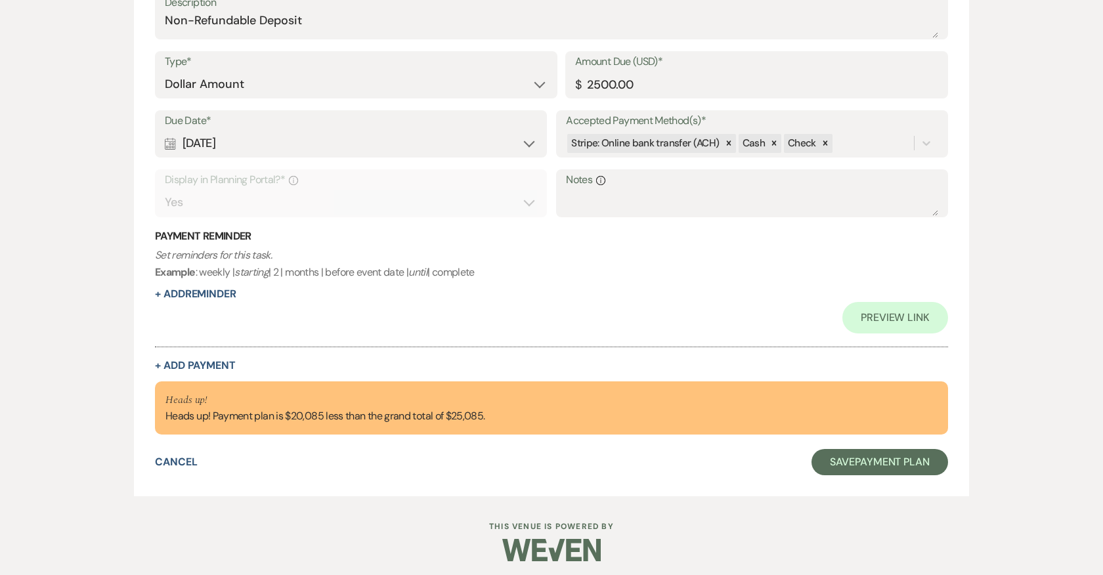
scroll to position [922, 0]
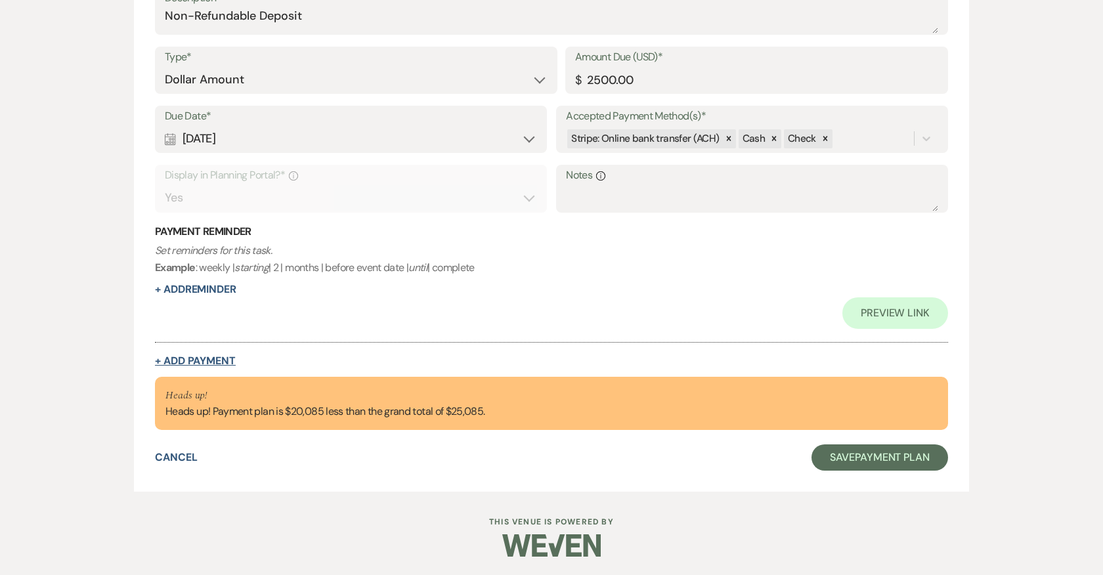
click at [211, 362] on button "+ Add Payment" at bounding box center [195, 361] width 81 height 11
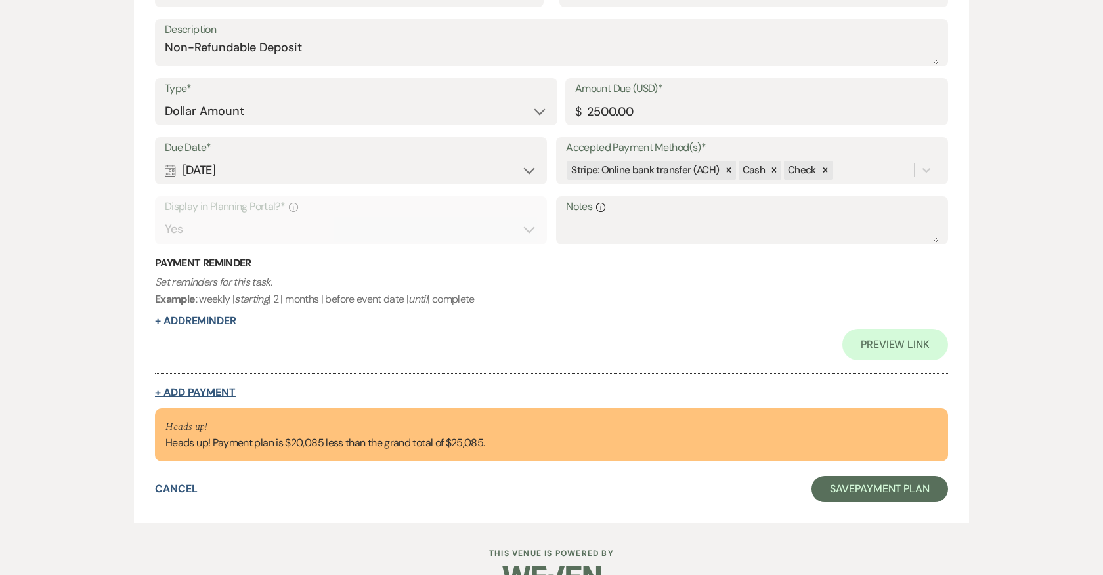
select select "2"
select select "flat"
select select "true"
select select "client"
select select "weeks"
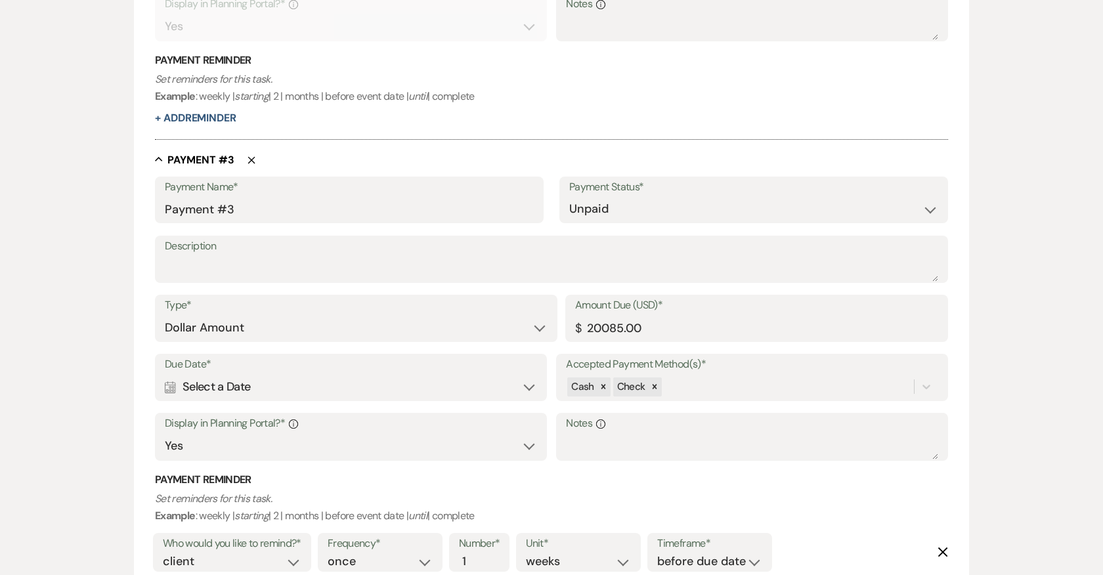
scroll to position [1071, 0]
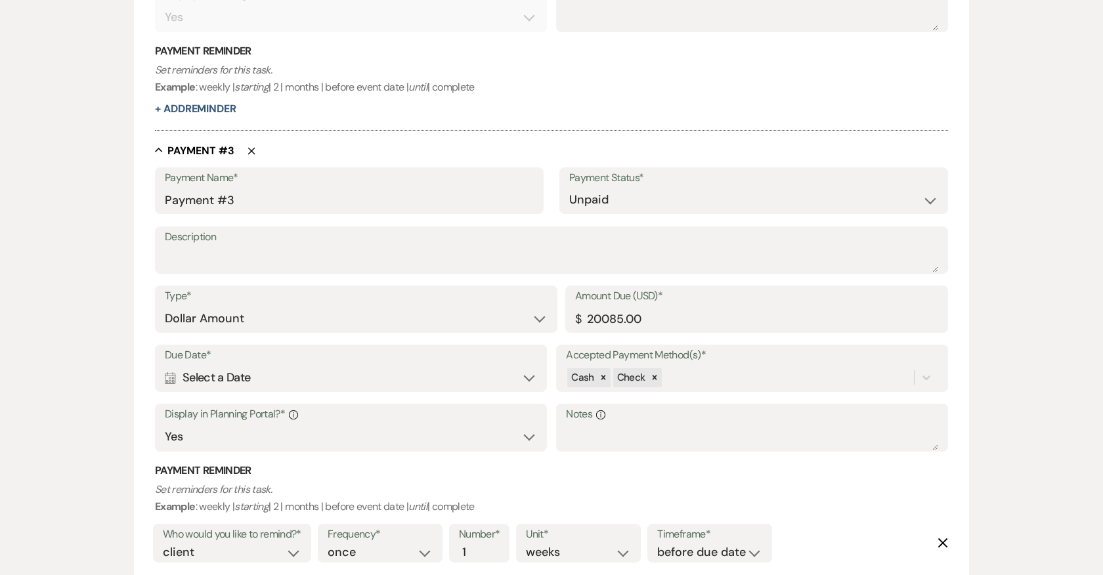
click at [232, 371] on div "Calendar Select a Date Expand" at bounding box center [351, 378] width 372 height 26
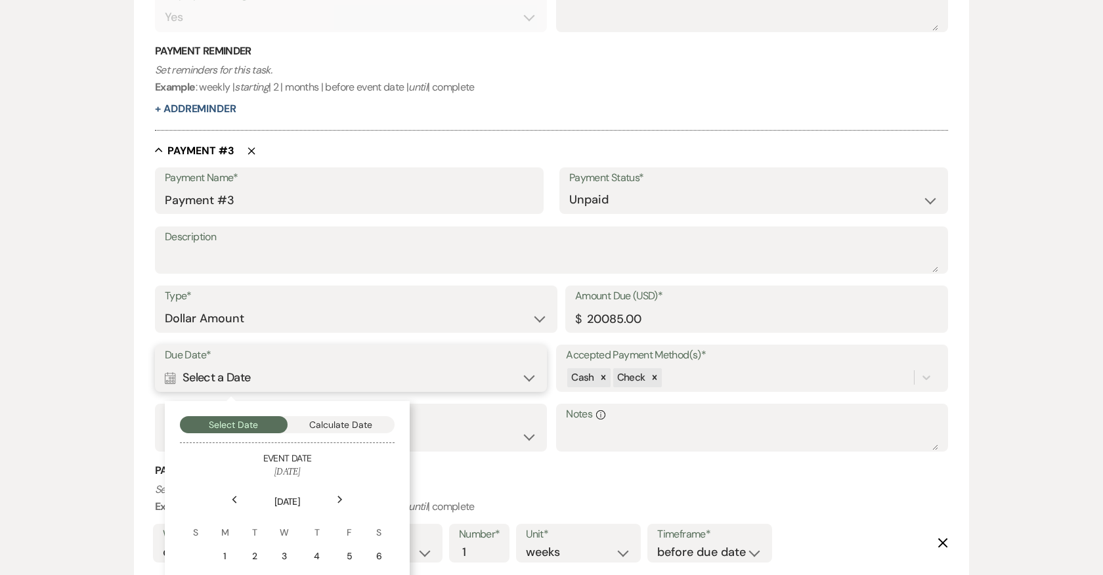
click at [338, 427] on button "Calculate Date" at bounding box center [341, 424] width 108 height 17
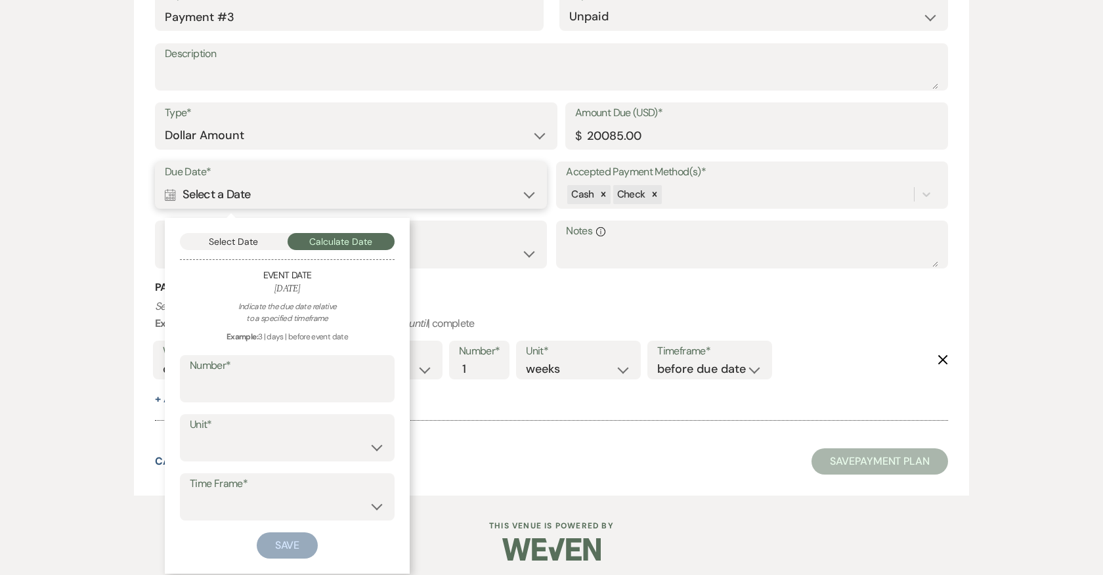
scroll to position [1258, 0]
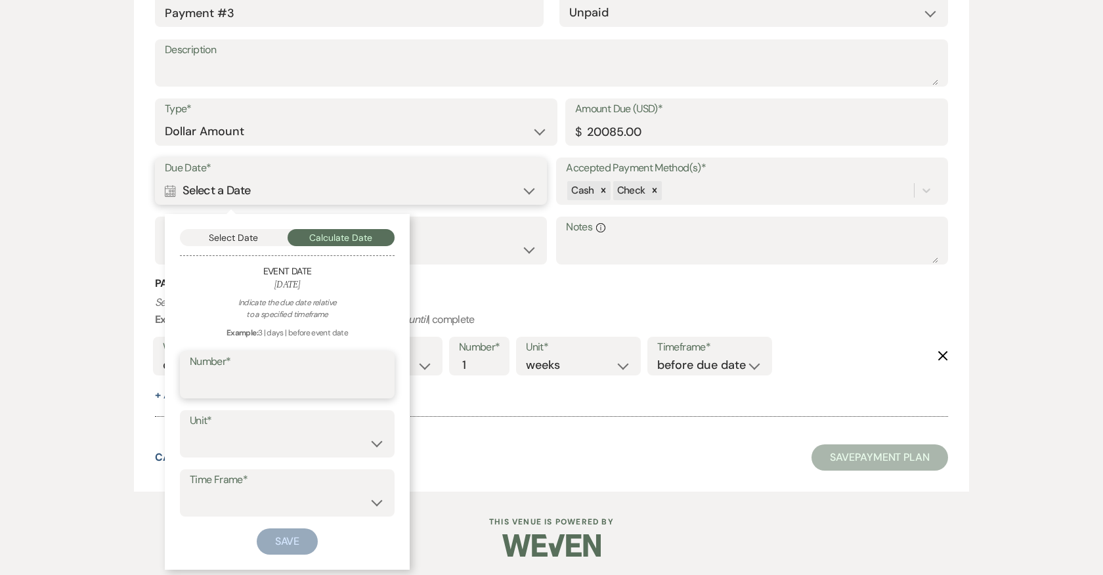
click at [256, 377] on input "Number*" at bounding box center [287, 385] width 195 height 26
type input "6"
click at [270, 447] on select "days weeks months" at bounding box center [287, 444] width 195 height 26
select select "month"
click at [190, 431] on select "days weeks months" at bounding box center [287, 444] width 195 height 26
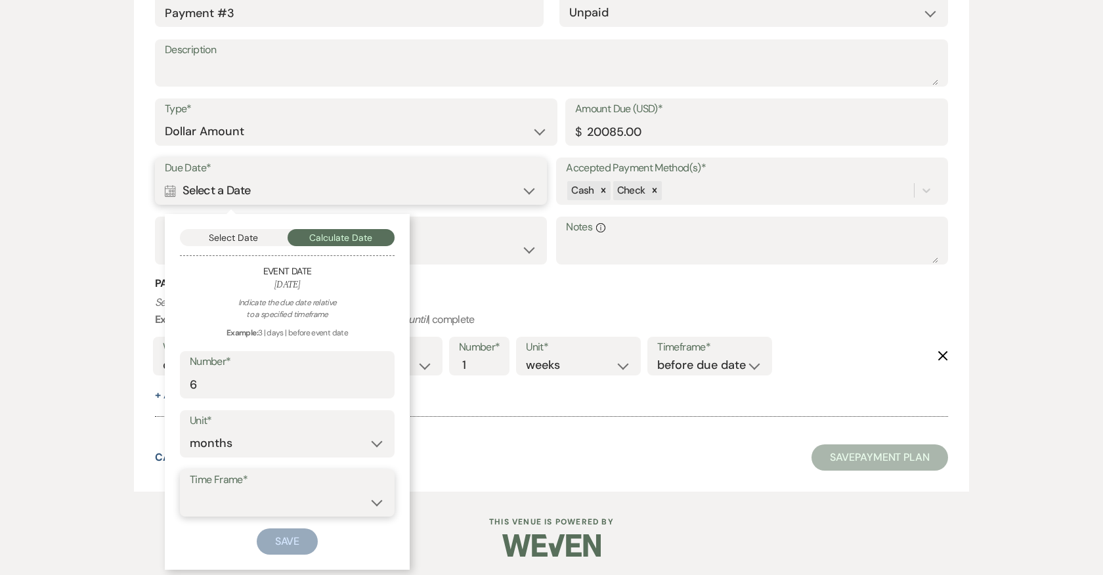
click at [289, 501] on select "before event date after event date after event is booked after today's date" at bounding box center [287, 503] width 195 height 26
select select "beforeEventDate"
click at [190, 490] on select "before event date after event date after event is booked after today's date" at bounding box center [287, 503] width 195 height 26
click at [289, 544] on button "Save" at bounding box center [288, 541] width 62 height 26
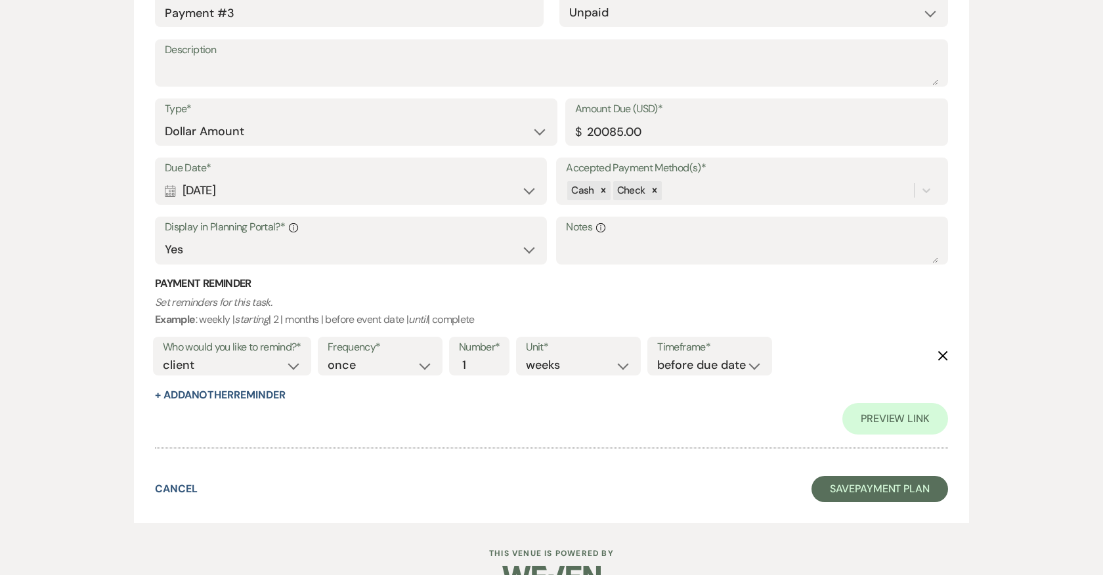
click at [280, 184] on div "Calendar Nov 30, 2025 Expand" at bounding box center [351, 191] width 372 height 26
select select "month"
select select "beforeEventDate"
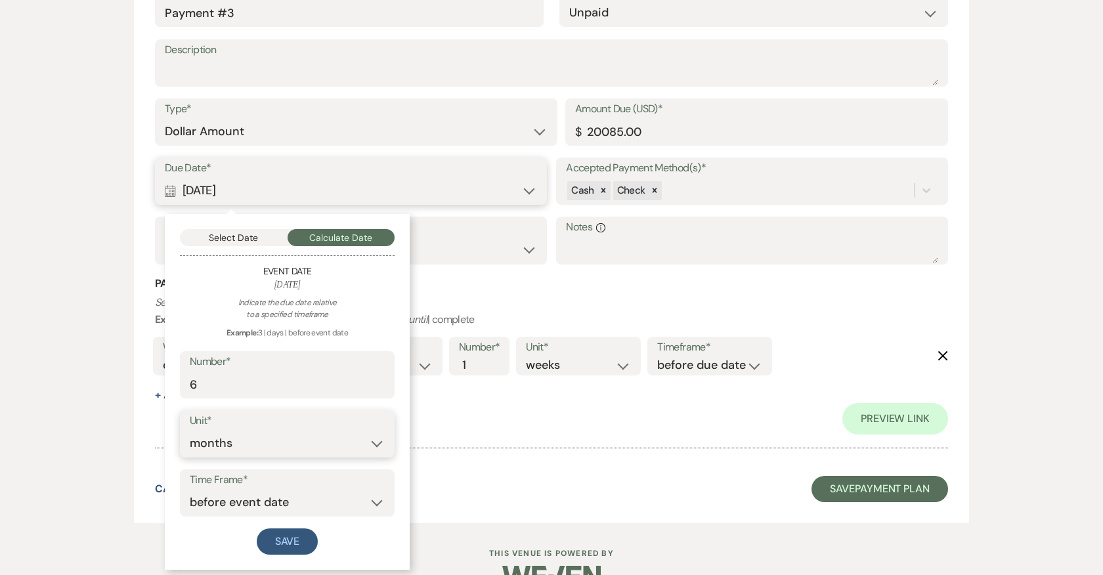
click at [338, 451] on select "days weeks months" at bounding box center [287, 444] width 195 height 26
select select "day"
click at [190, 431] on select "days weeks months" at bounding box center [287, 444] width 195 height 26
drag, startPoint x: 206, startPoint y: 385, endPoint x: 190, endPoint y: 385, distance: 15.8
click at [190, 385] on input "6" at bounding box center [287, 385] width 195 height 26
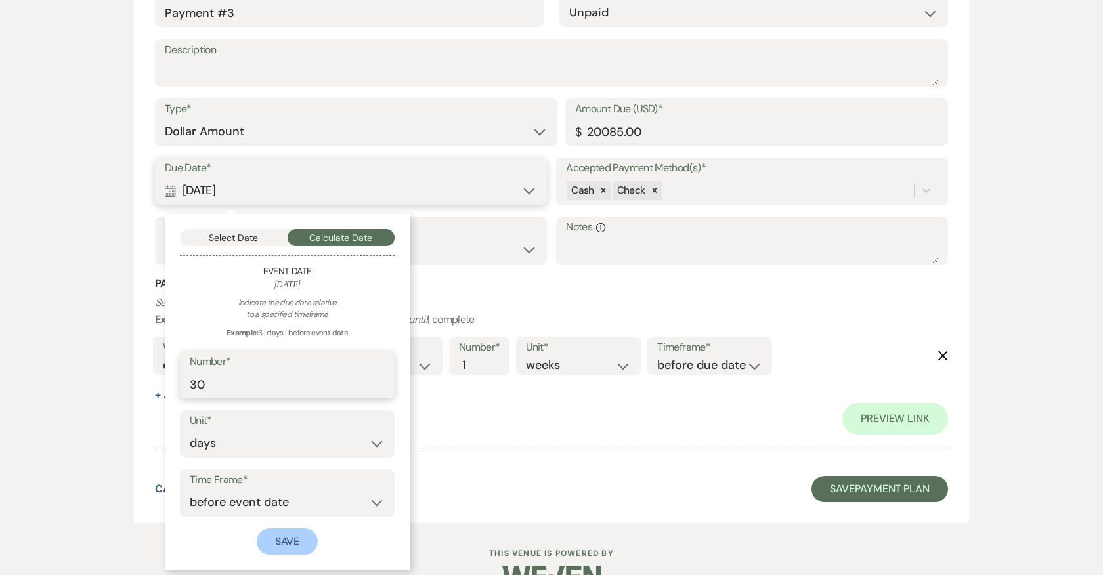
type input "30"
click at [299, 535] on button "Save" at bounding box center [288, 541] width 62 height 26
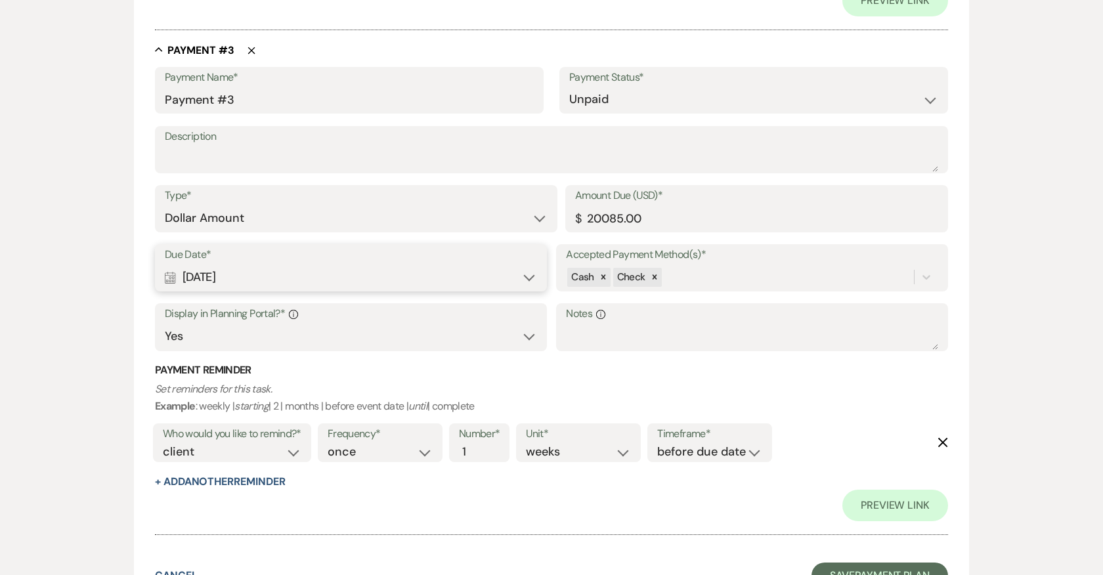
scroll to position [1245, 0]
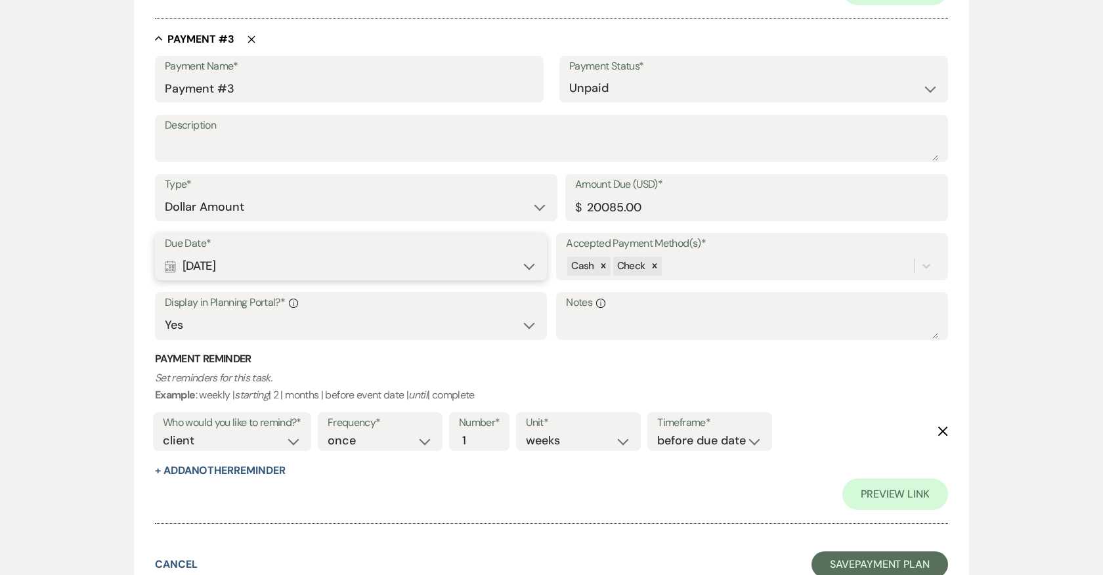
click at [944, 429] on use "button" at bounding box center [943, 431] width 10 height 10
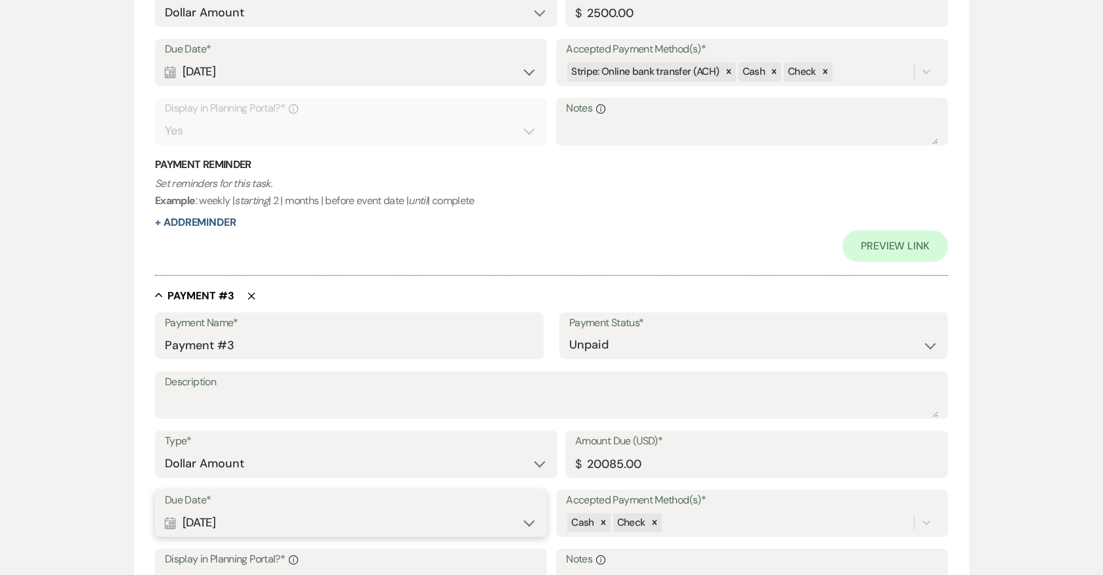
scroll to position [983, 0]
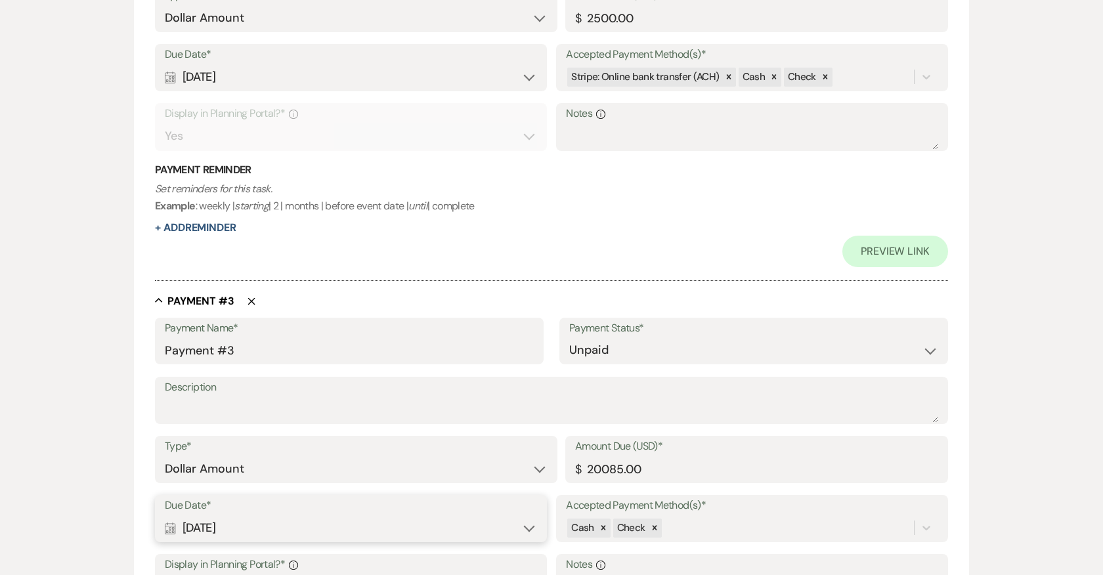
click at [248, 297] on use "button" at bounding box center [251, 300] width 7 height 7
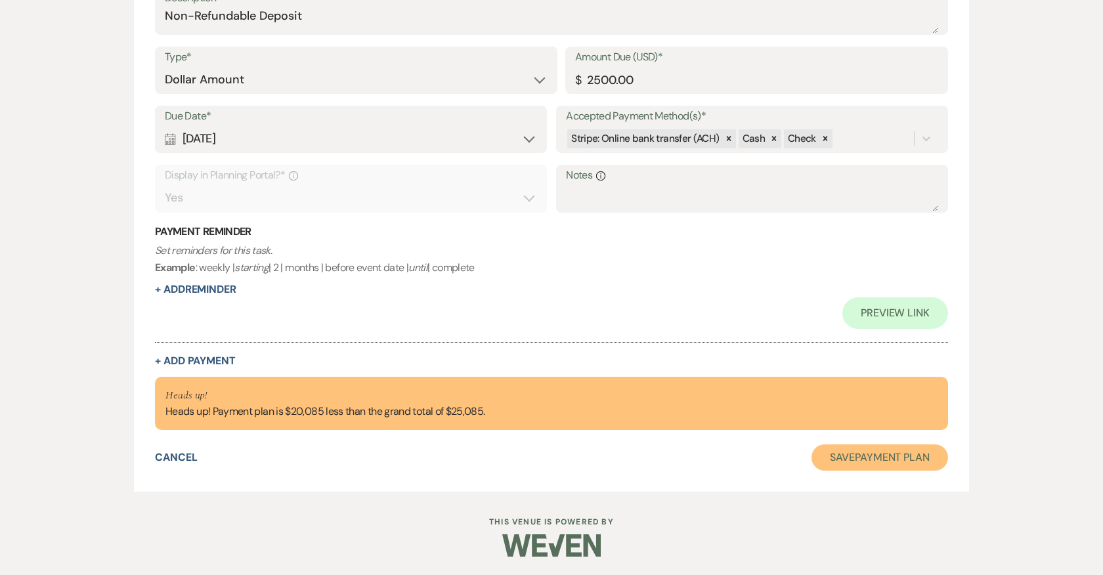
click at [867, 463] on button "Save Payment Plan" at bounding box center [879, 457] width 137 height 26
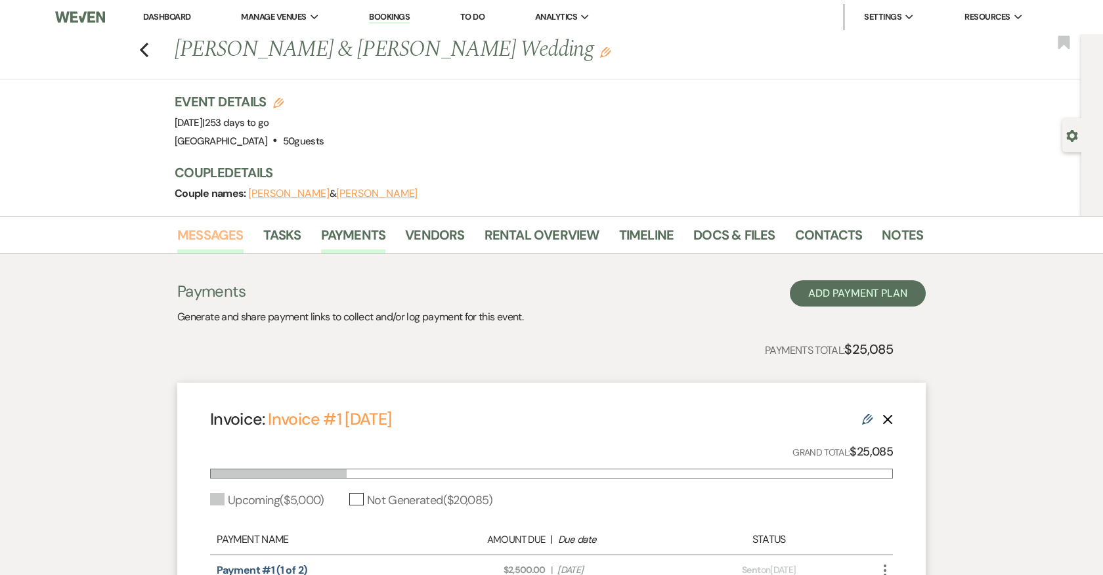
click at [221, 224] on link "Messages" at bounding box center [210, 238] width 66 height 29
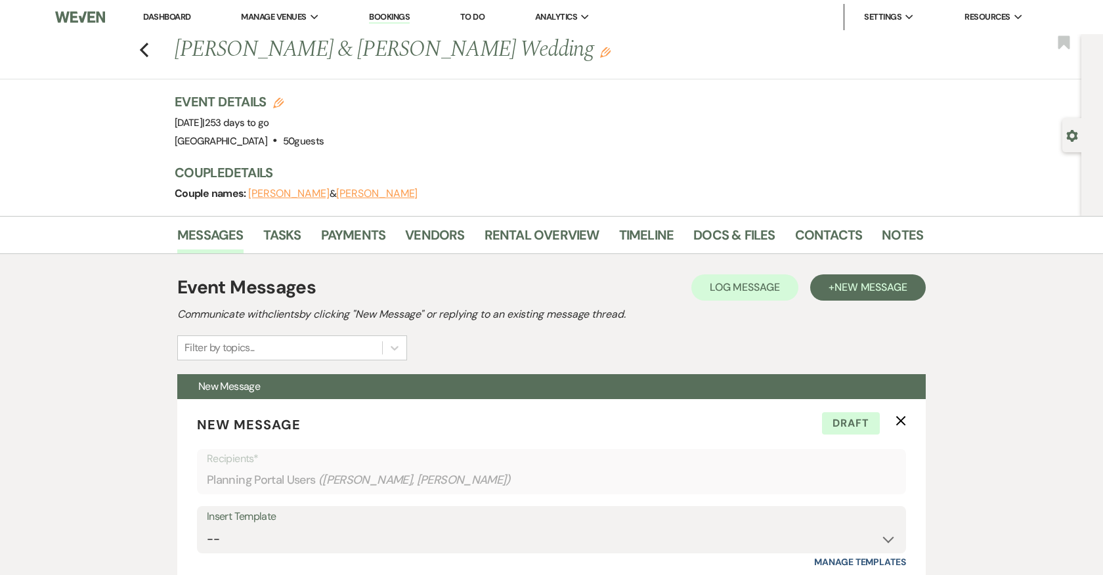
click at [299, 188] on button "[PERSON_NAME]" at bounding box center [288, 193] width 81 height 11
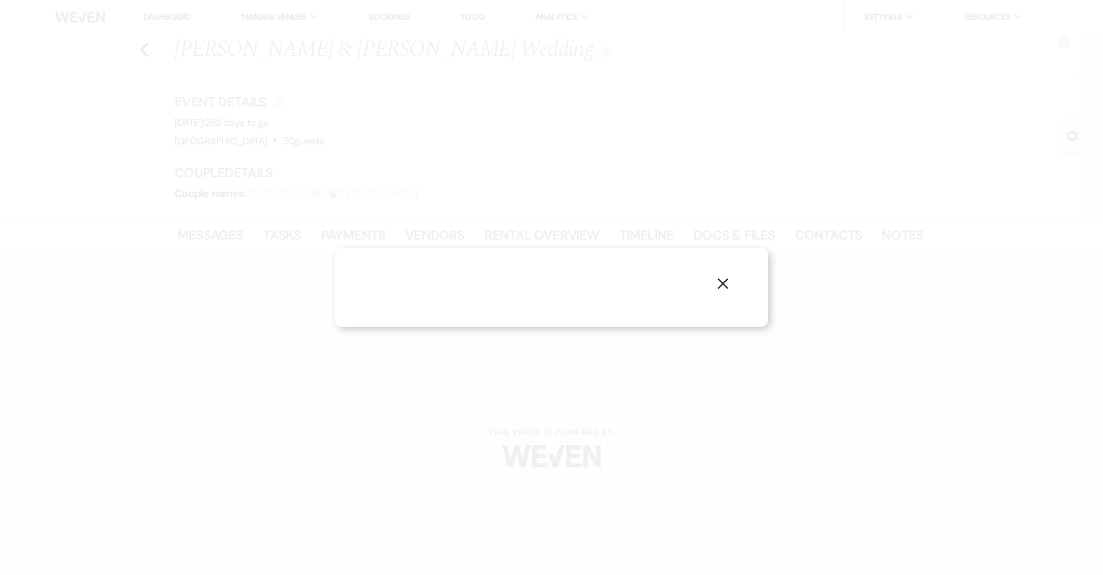
select select "1"
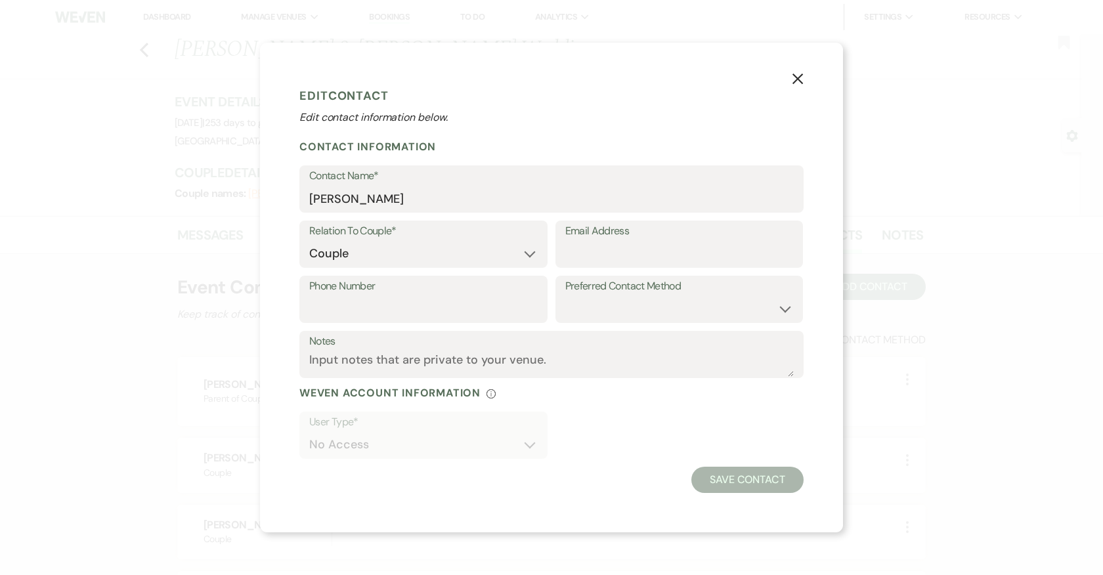
click at [792, 75] on icon "X" at bounding box center [798, 79] width 12 height 12
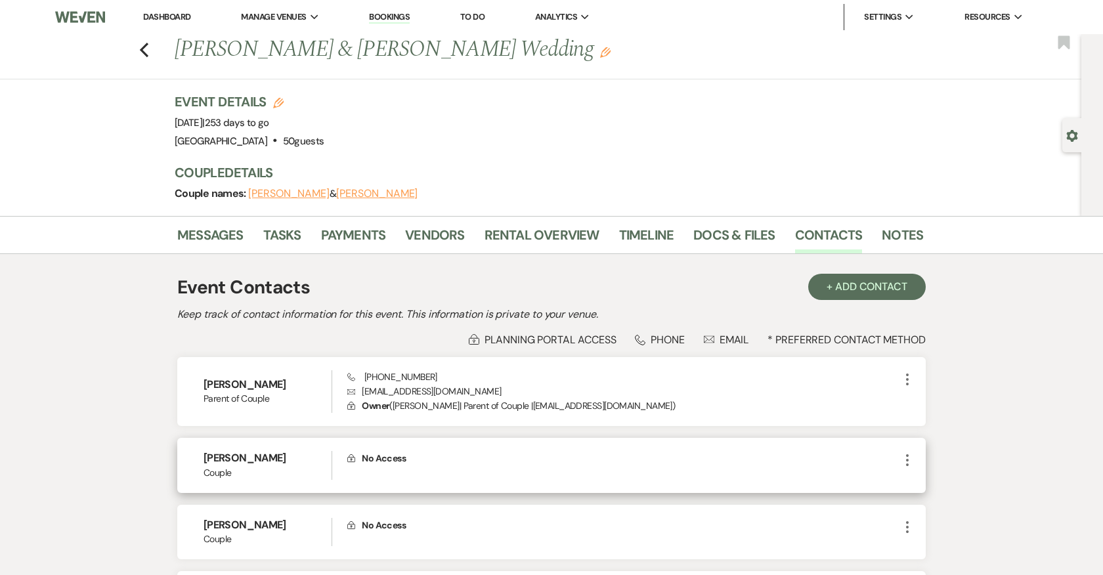
click at [912, 464] on icon "More" at bounding box center [907, 460] width 16 height 16
click at [931, 480] on button "Pencil Edit" at bounding box center [938, 486] width 78 height 22
select select "1"
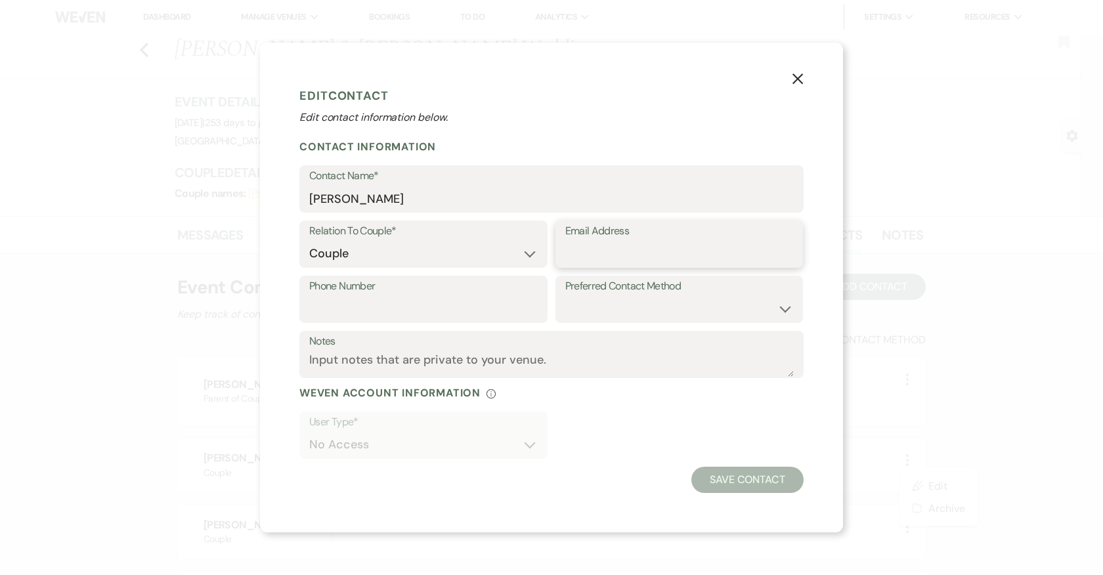
click at [594, 251] on input "Email Address" at bounding box center [679, 254] width 228 height 26
paste input "sarahgoodiel@gmail.com"
type input "sarahgoodiel@gmail.com"
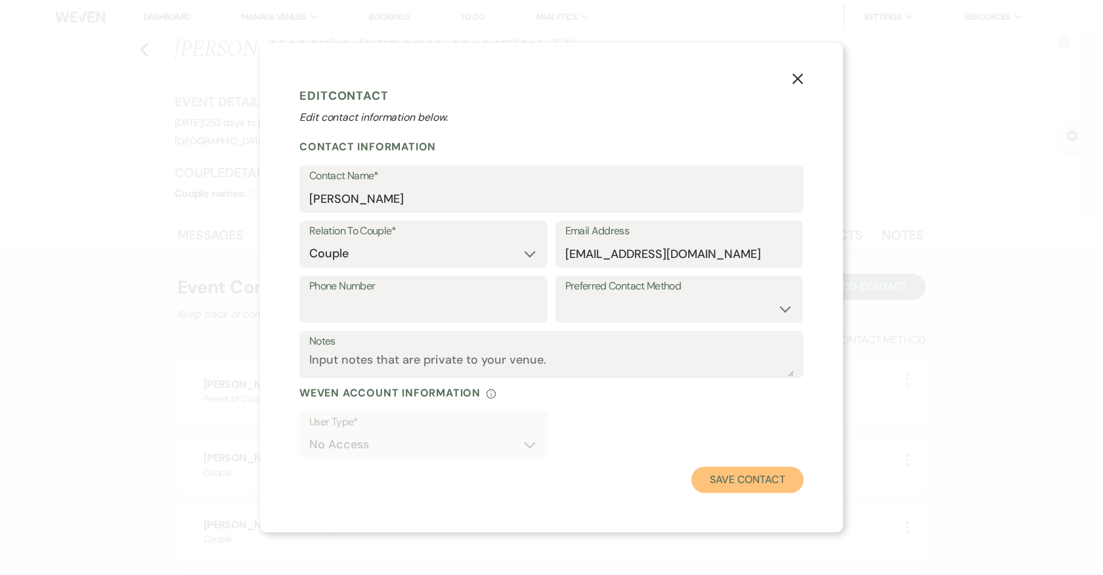
click at [729, 477] on button "Save Contact" at bounding box center [747, 480] width 112 height 26
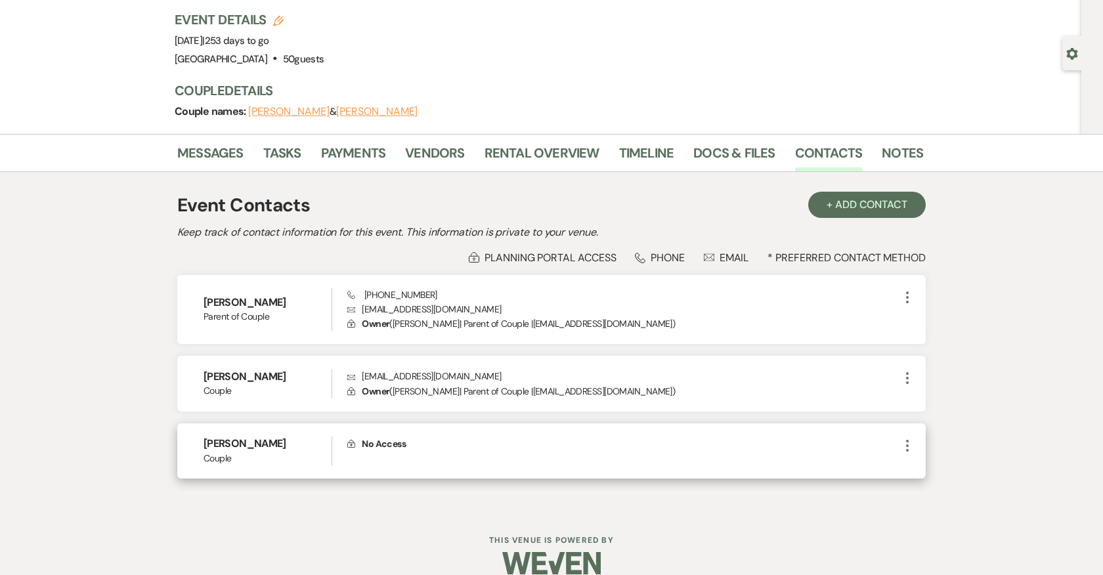
scroll to position [95, 0]
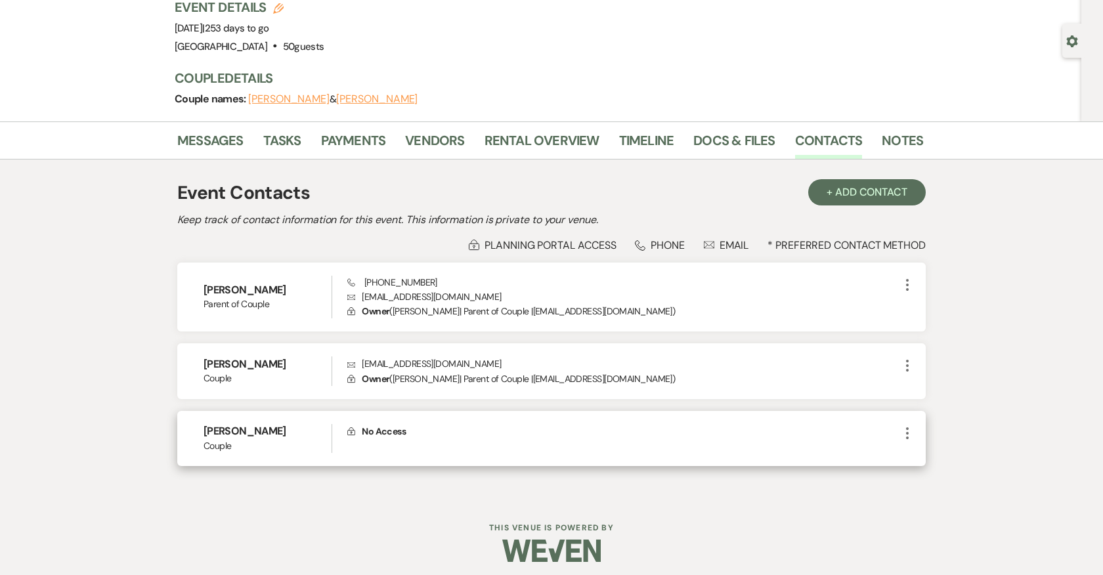
click at [907, 425] on icon "More" at bounding box center [907, 433] width 16 height 16
click at [921, 459] on use "button" at bounding box center [921, 459] width 10 height 10
select select "1"
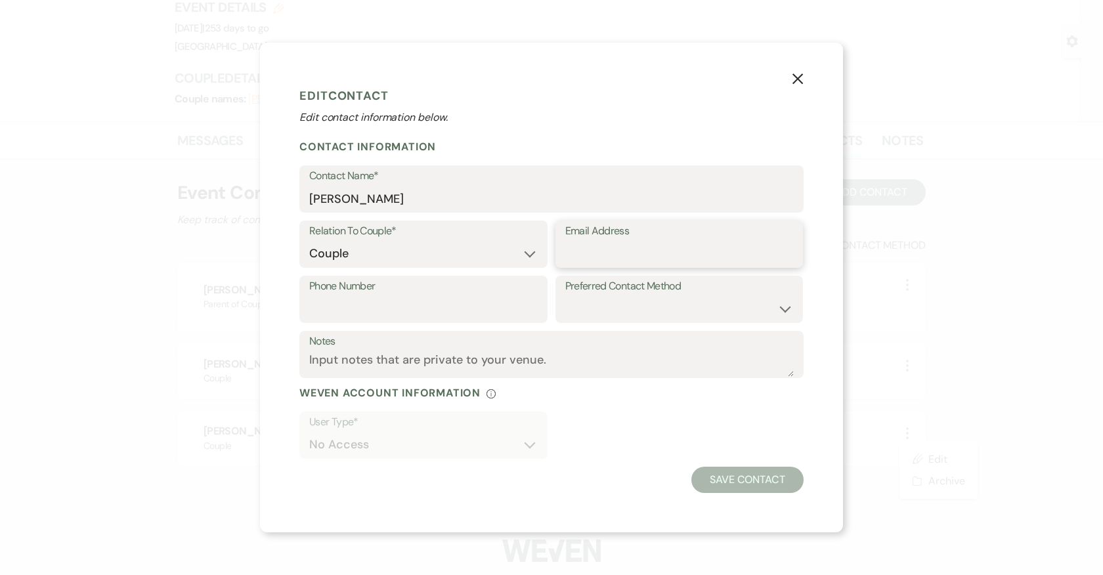
click at [617, 253] on input "Email Address" at bounding box center [679, 254] width 228 height 26
paste input "Tony7798@gmail.com"
type input "Tony7798@gmail.com"
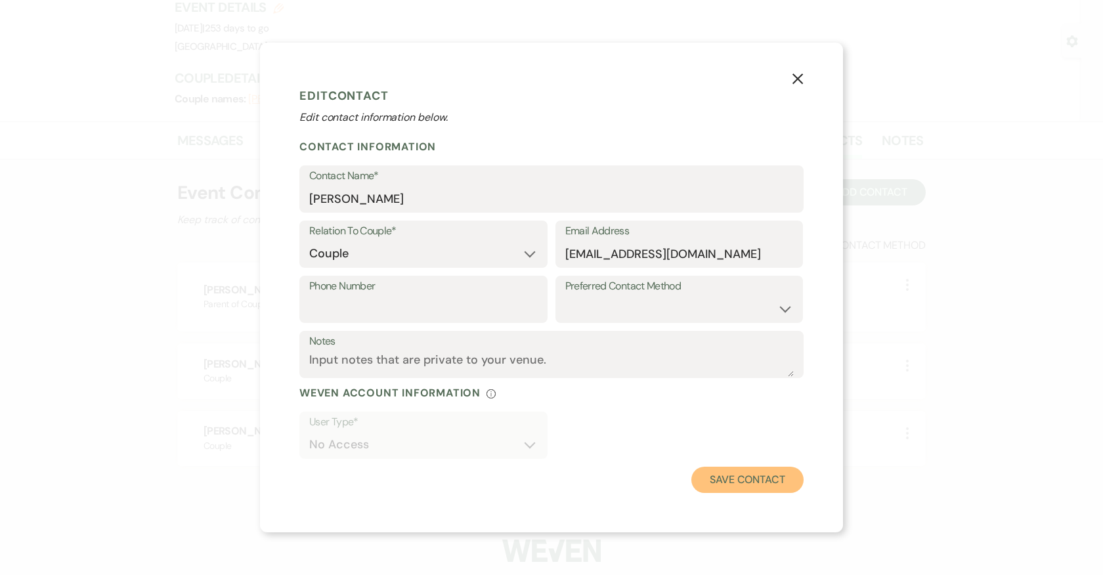
click at [734, 484] on button "Save Contact" at bounding box center [747, 480] width 112 height 26
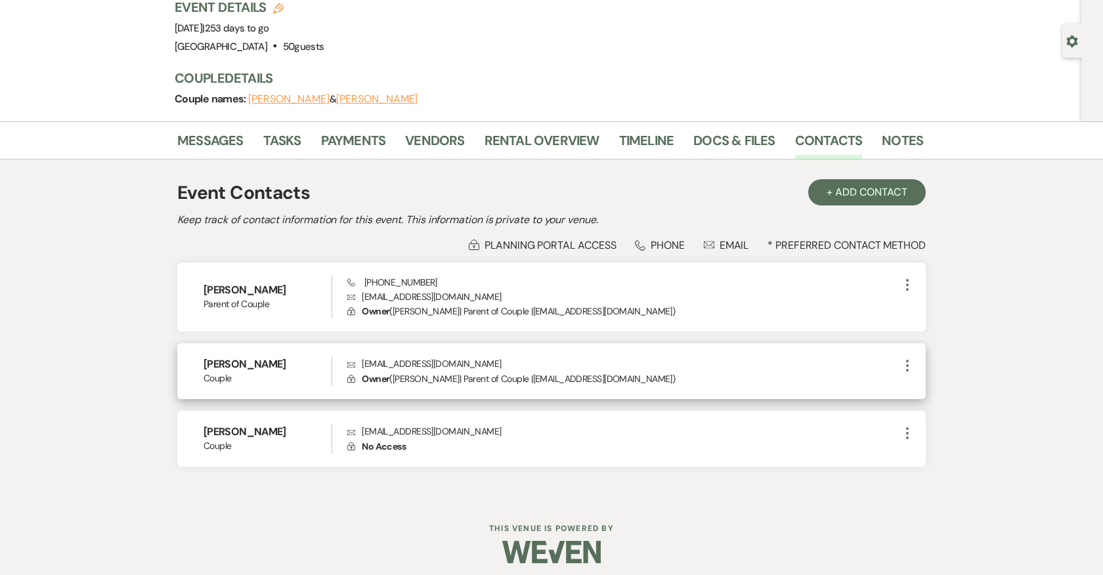
click at [903, 358] on icon "More" at bounding box center [907, 366] width 16 height 16
click at [924, 387] on icon "Pencil" at bounding box center [920, 391] width 11 height 11
select select "1"
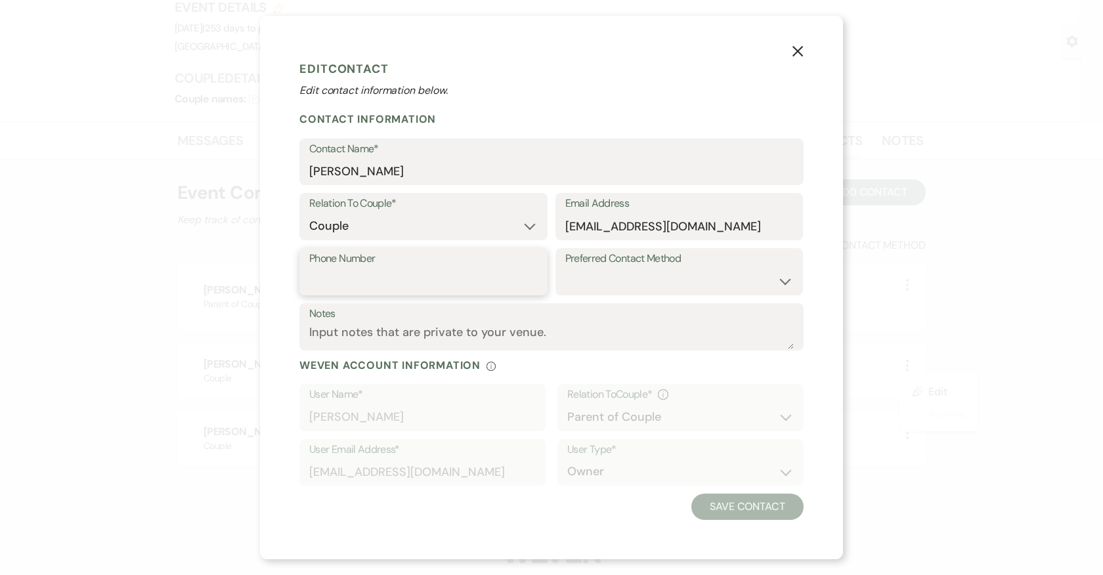
click at [418, 270] on input "Phone Number" at bounding box center [423, 281] width 228 height 26
paste input "7032681692"
type input "7032681692"
click at [758, 510] on button "Save Contact" at bounding box center [747, 507] width 112 height 26
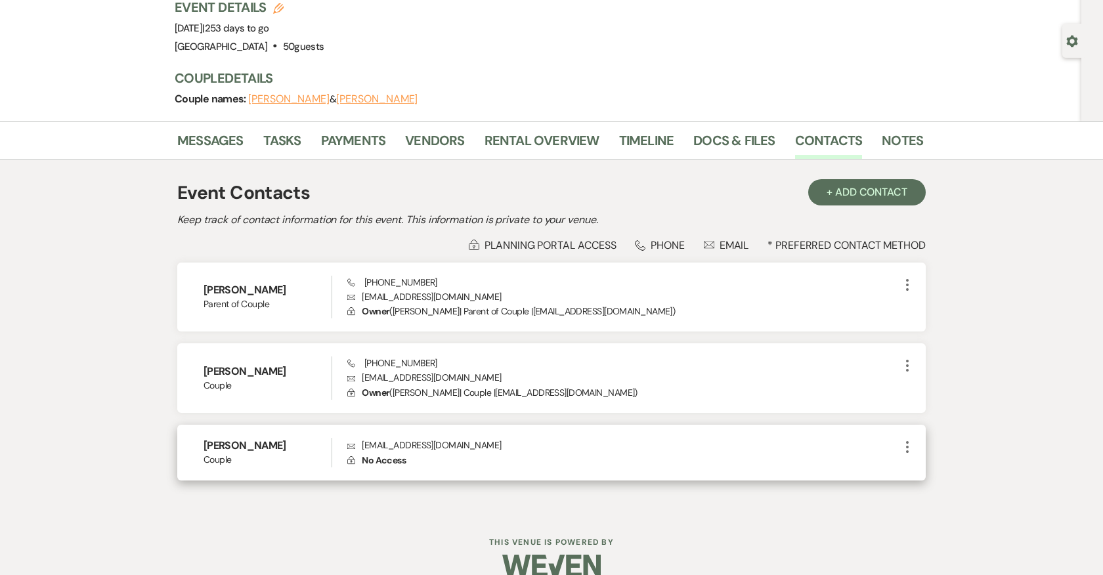
click at [907, 446] on use "button" at bounding box center [907, 447] width 3 height 12
click at [917, 462] on button "Pencil Edit" at bounding box center [938, 472] width 78 height 22
select select "1"
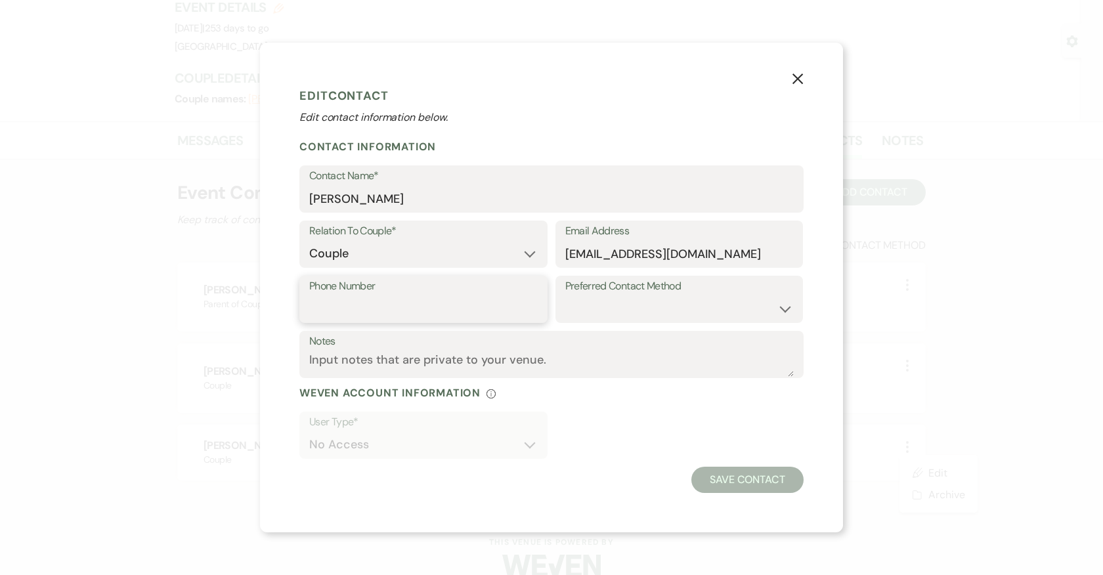
click at [368, 307] on input "Phone Number" at bounding box center [423, 309] width 228 height 26
paste input "5712248967"
type input "5712248967"
click at [770, 477] on button "Save Contact" at bounding box center [747, 480] width 112 height 26
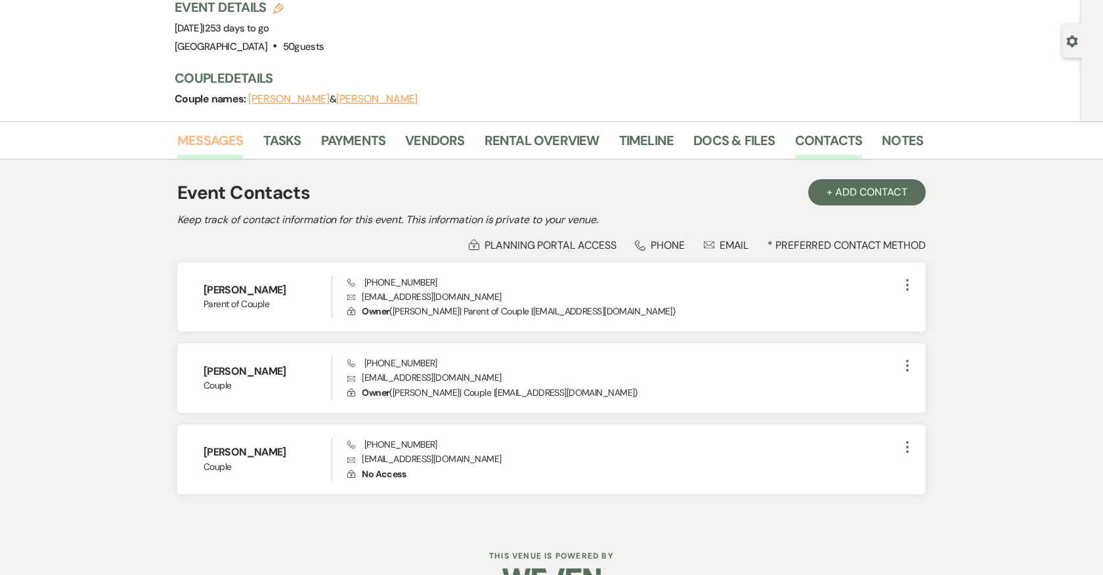
click at [202, 134] on link "Messages" at bounding box center [210, 144] width 66 height 29
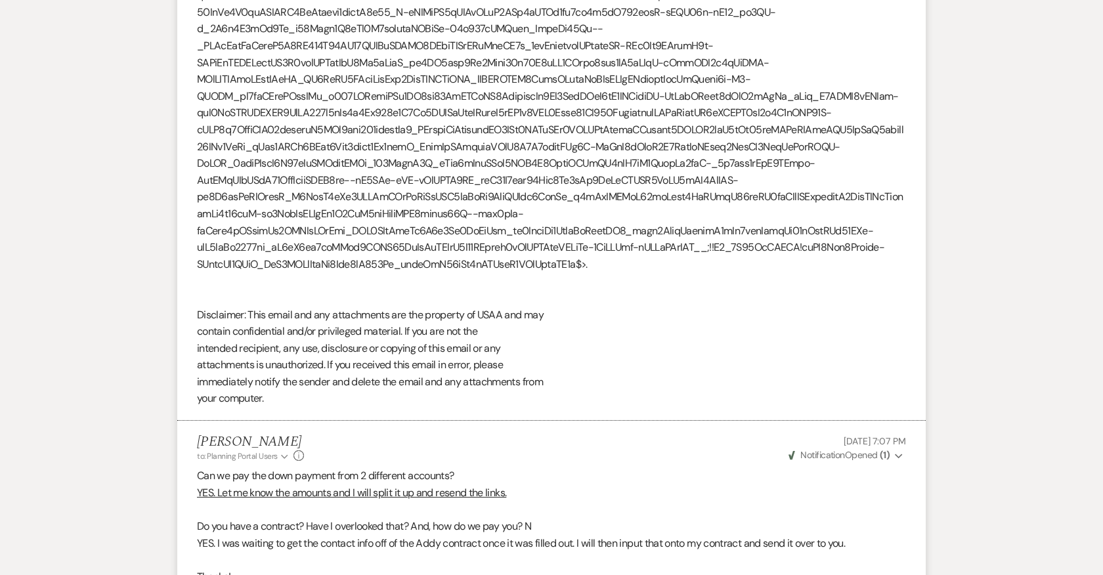
scroll to position [9784, 0]
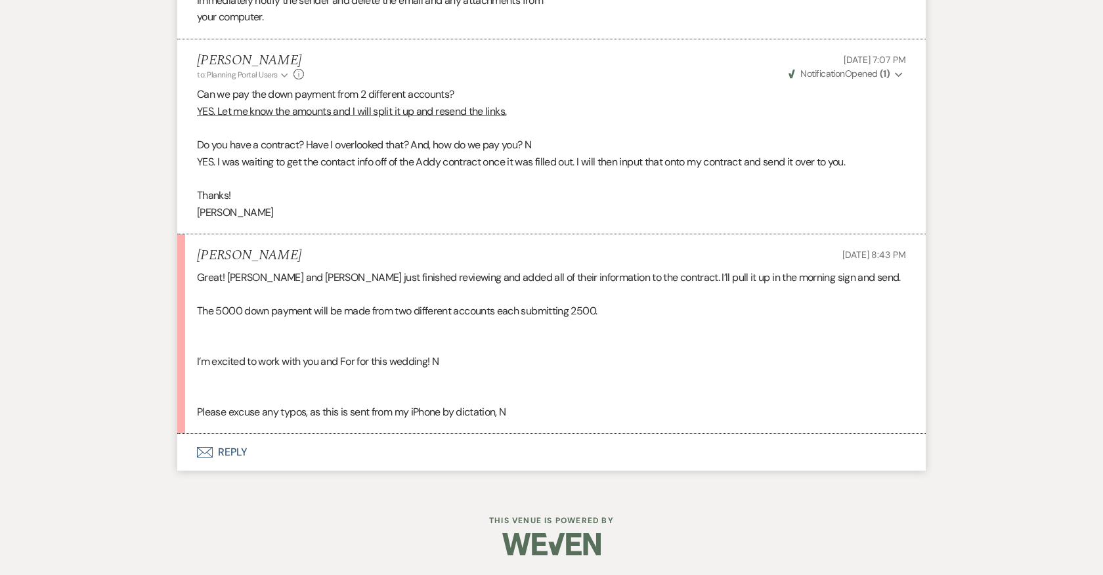
click at [226, 454] on button "Envelope Reply" at bounding box center [551, 452] width 748 height 37
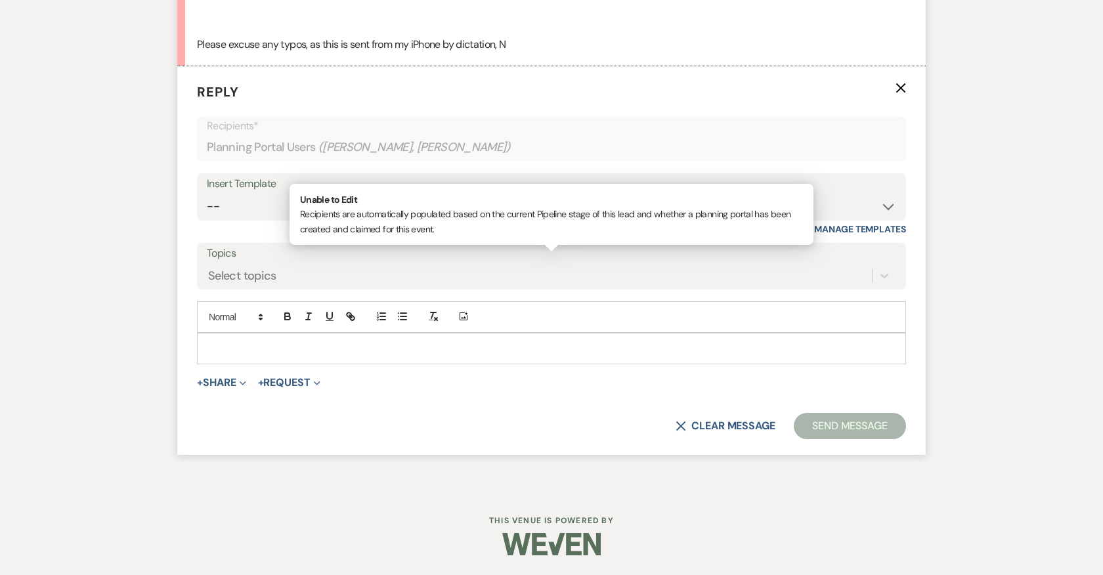
scroll to position [10125, 0]
click at [225, 356] on p at bounding box center [551, 348] width 688 height 14
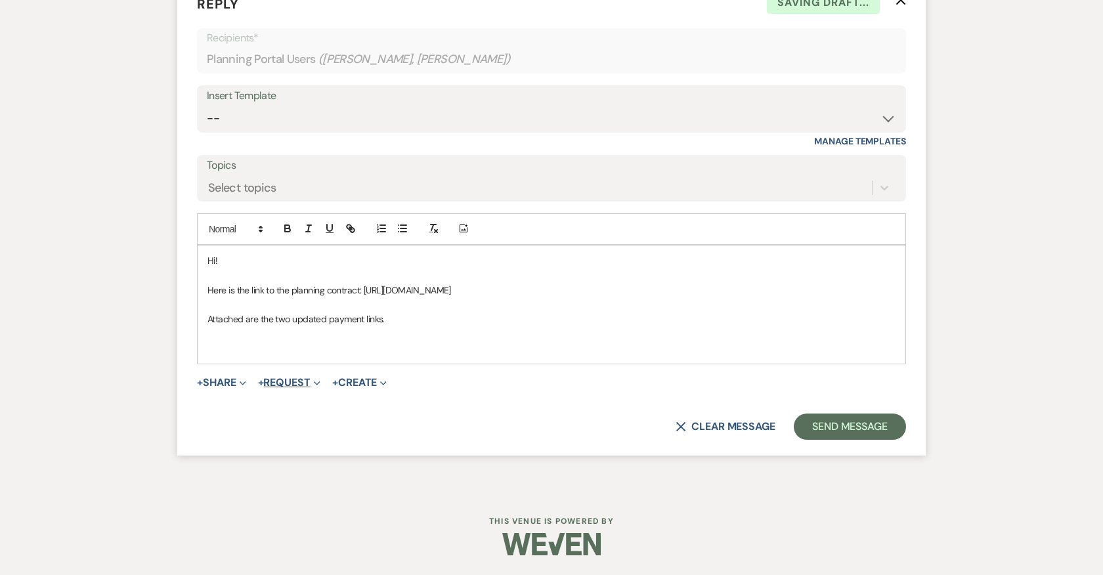
click at [286, 388] on button "+ Request Expand" at bounding box center [289, 382] width 62 height 11
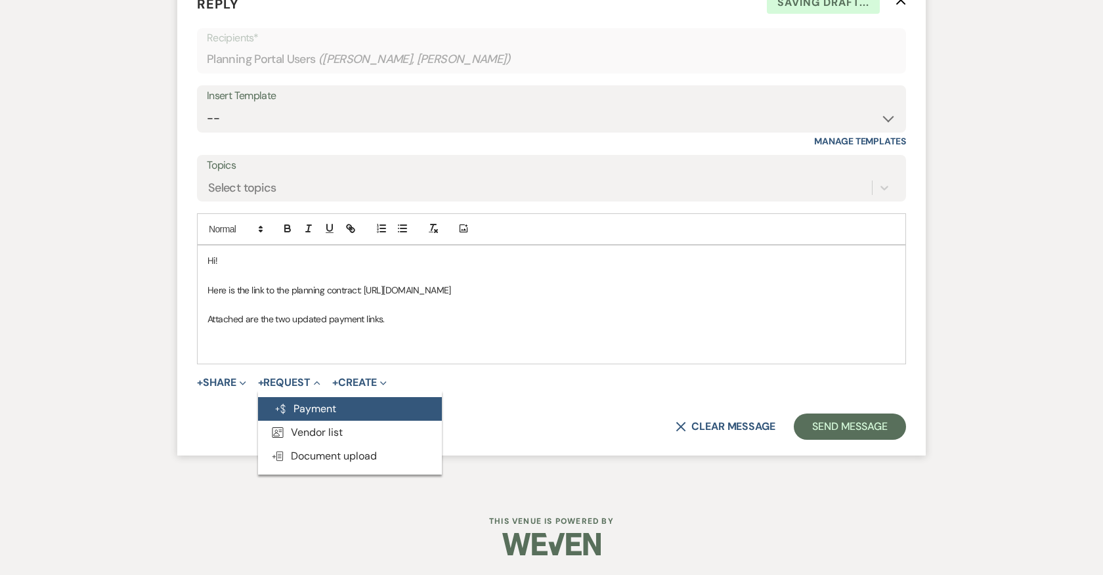
click at [308, 421] on button "Generate Payment Payment" at bounding box center [350, 409] width 184 height 24
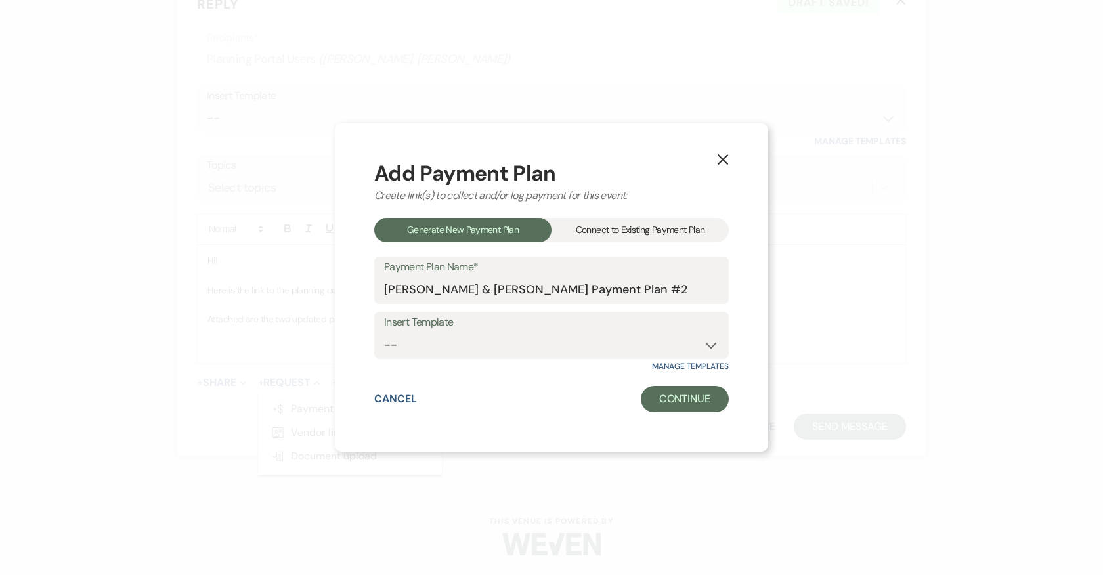
click at [650, 229] on div "Connect to Existing Payment Plan" at bounding box center [639, 230] width 177 height 24
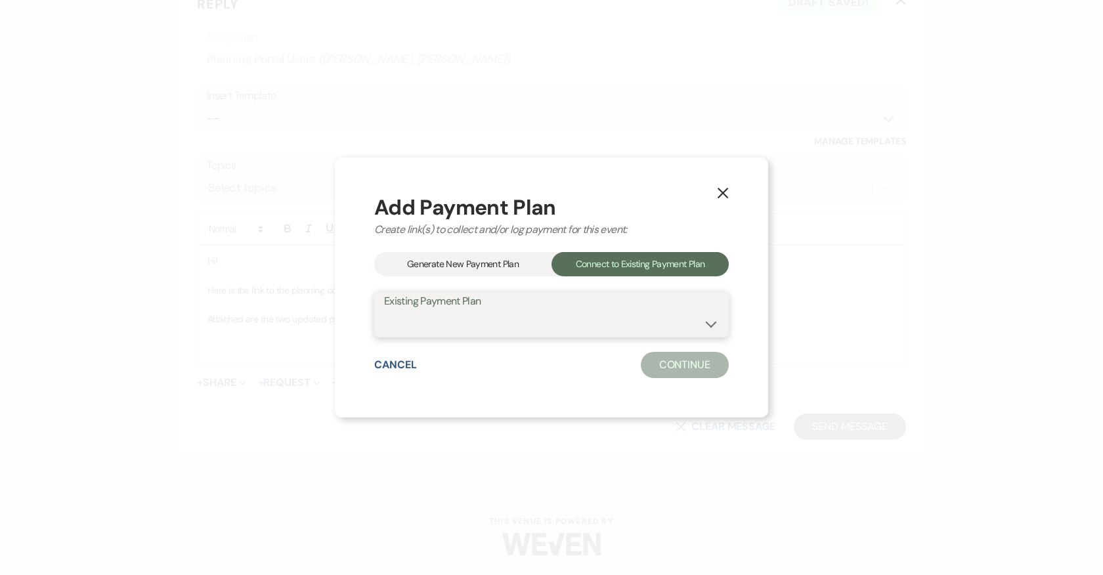
click at [524, 326] on select "Sarah Goodiel & Tony Copolla's Payment Plan #1" at bounding box center [551, 323] width 335 height 26
select select "25344"
click at [384, 310] on select "Sarah Goodiel & Tony Copolla's Payment Plan #1" at bounding box center [551, 323] width 335 height 26
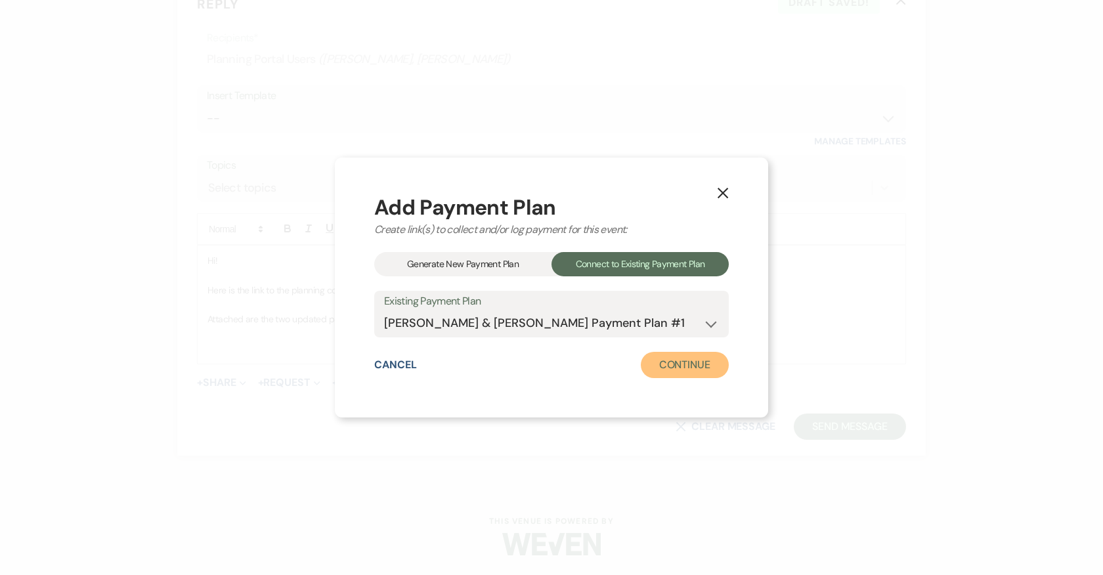
click at [701, 362] on button "Continue" at bounding box center [685, 365] width 88 height 26
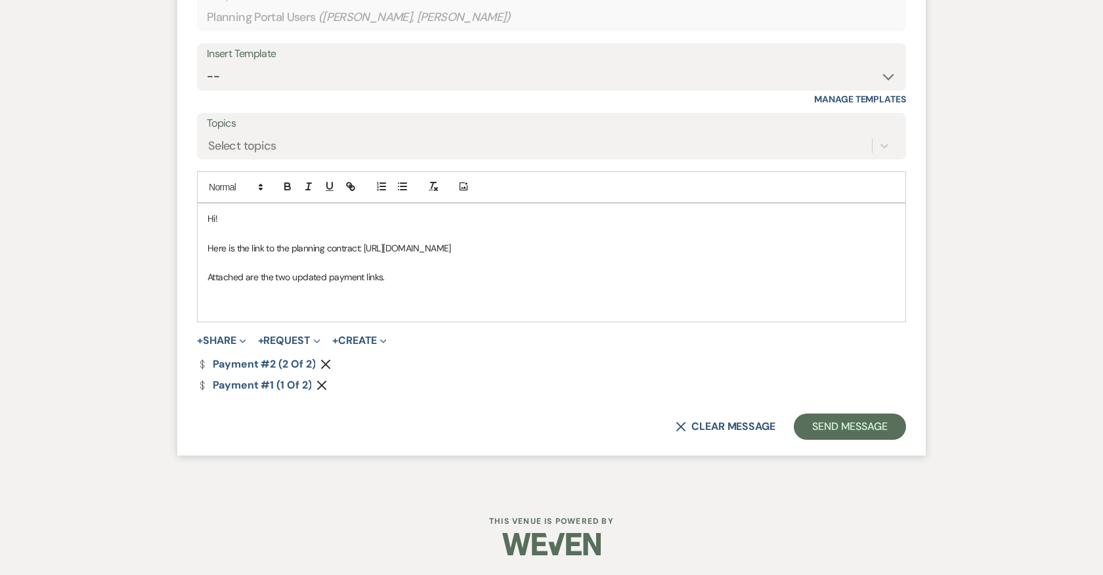
click at [404, 284] on p "Attached are the two updated payment links." at bounding box center [551, 277] width 688 height 14
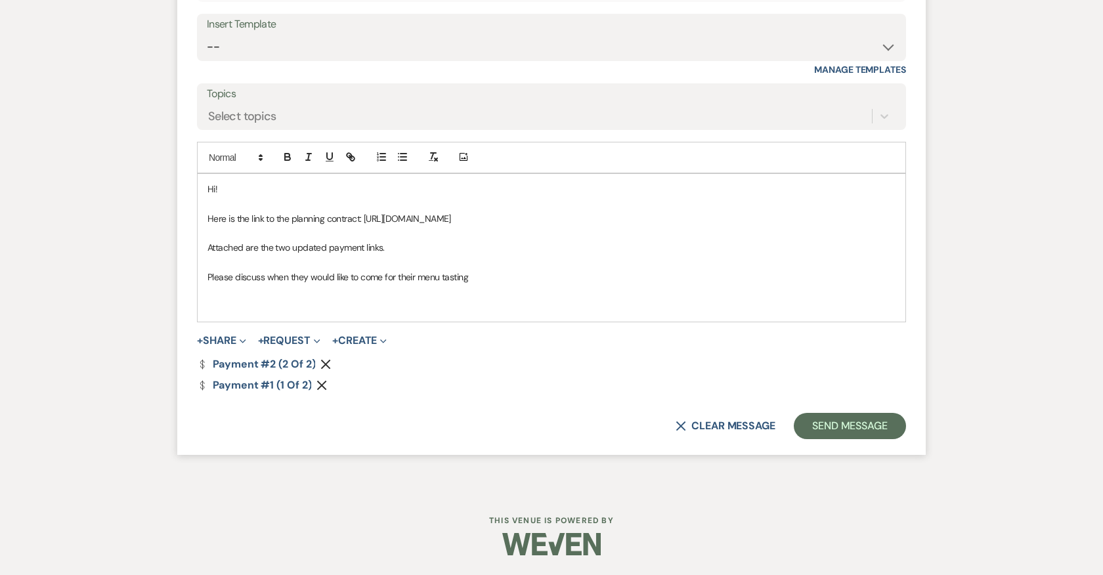
click at [359, 226] on p "Here is the link to the planning contract: https://docs.google.com/document/d/1…" at bounding box center [551, 218] width 688 height 14
click at [819, 226] on p "Here is the link to the planning contract: https://docs.google.com/document/d/1…" at bounding box center [551, 218] width 688 height 14
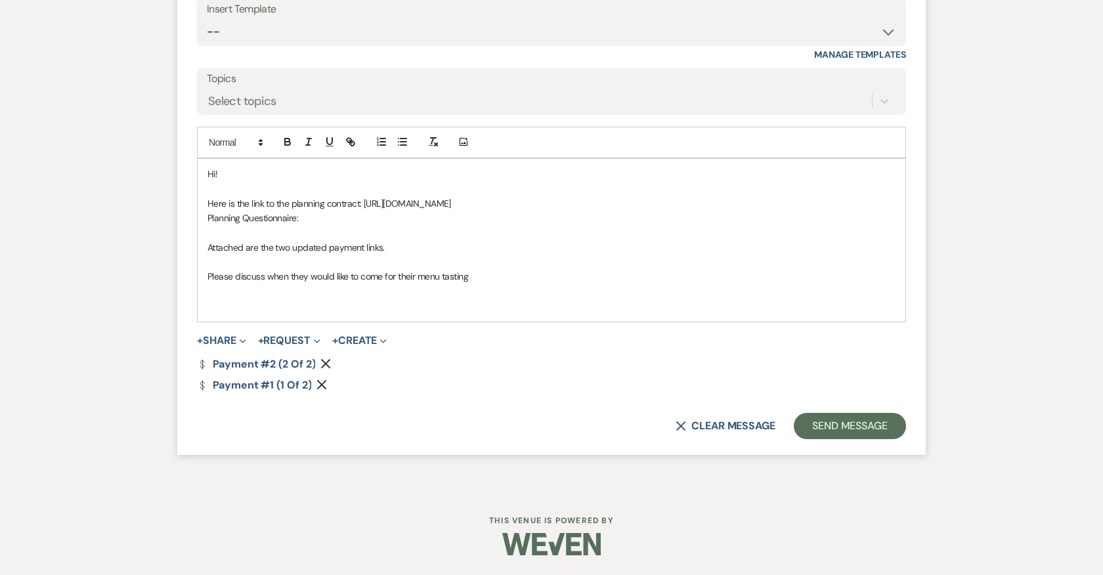
click at [457, 225] on p "Planning Questionnaire:" at bounding box center [551, 218] width 688 height 14
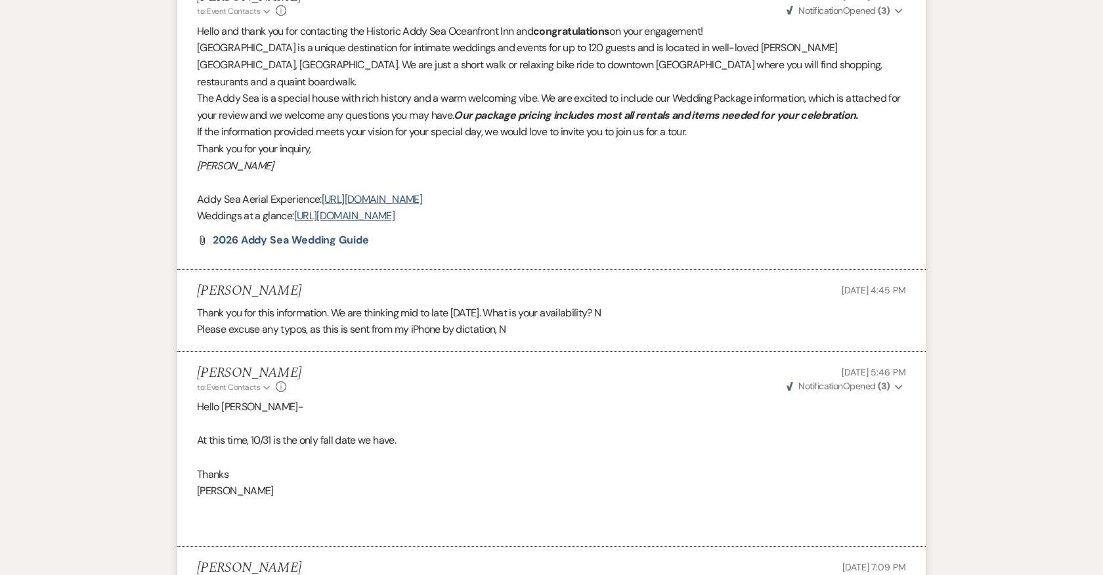
scroll to position [0, 0]
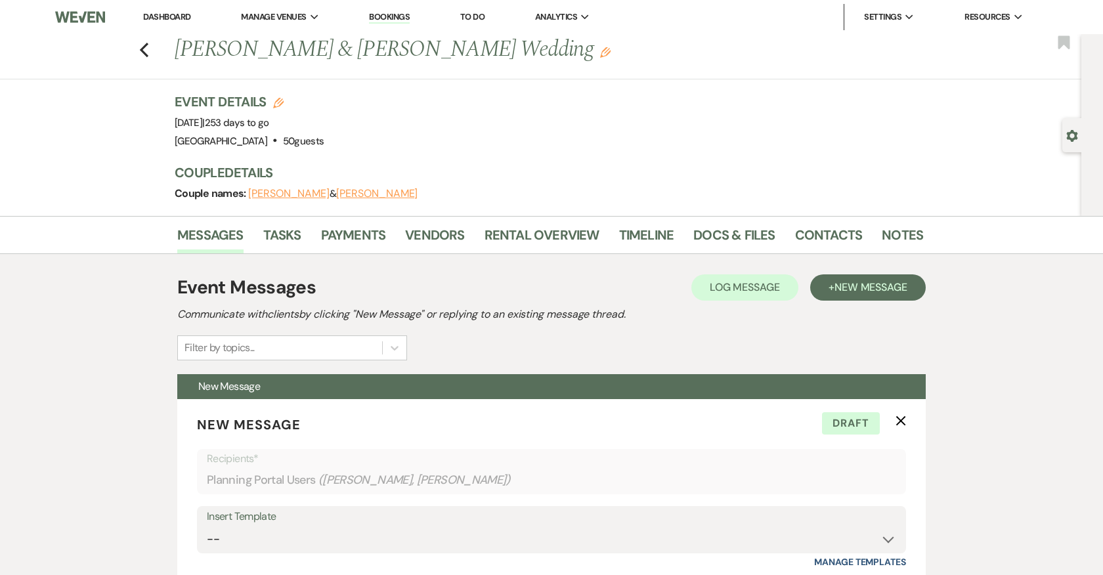
drag, startPoint x: 520, startPoint y: 47, endPoint x: 469, endPoint y: 60, distance: 52.9
click at [469, 60] on h1 "Sarah Goodiel & Tony Coppola's Wedding Edit" at bounding box center [469, 50] width 588 height 32
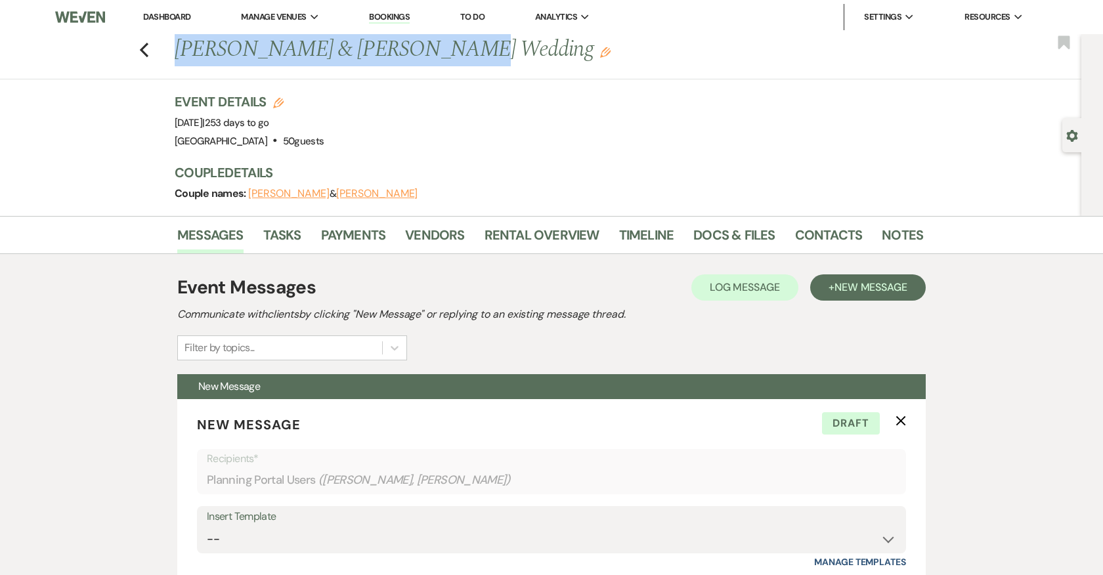
drag, startPoint x: 430, startPoint y: 49, endPoint x: 175, endPoint y: 56, distance: 254.8
click at [175, 56] on h1 "Sarah Goodiel & Tony Coppola's Wedding Edit" at bounding box center [469, 50] width 588 height 32
copy h1 "Sarah Goodiel & Tony Coppola"
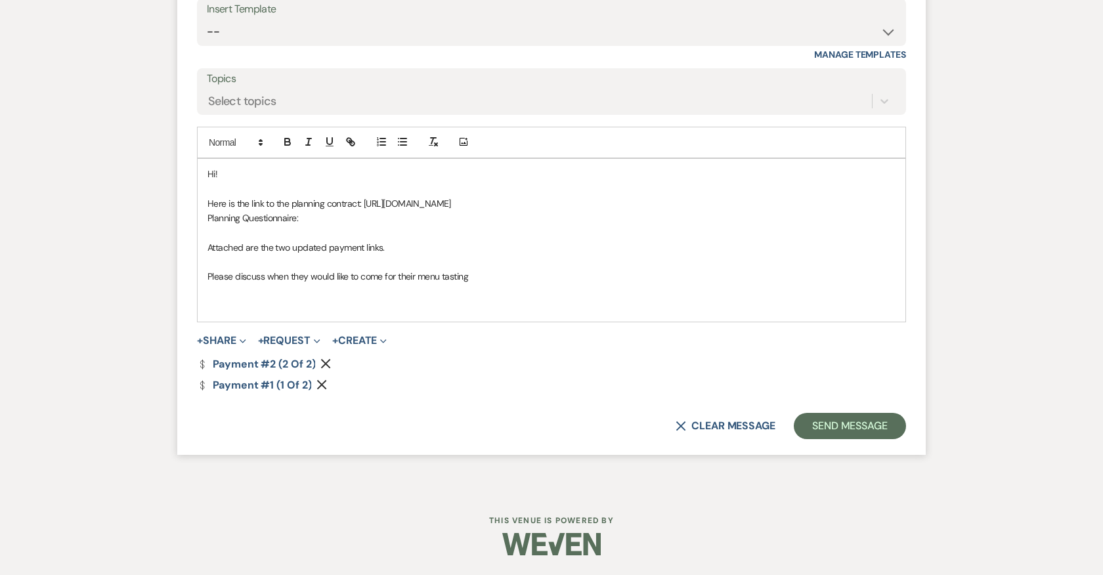
scroll to position [10325, 0]
click at [314, 217] on p "Planning Questionnaire:" at bounding box center [551, 218] width 688 height 14
click at [468, 277] on p "Please discuss when they would like to come for their menu tasting" at bounding box center [551, 276] width 688 height 14
click at [263, 272] on p "Please discuss when they would like to come for their menu tasting and complime…" at bounding box center [551, 276] width 688 height 14
click at [681, 280] on p "Please discuss some date options of when they would like to come for their menu…" at bounding box center [551, 276] width 688 height 14
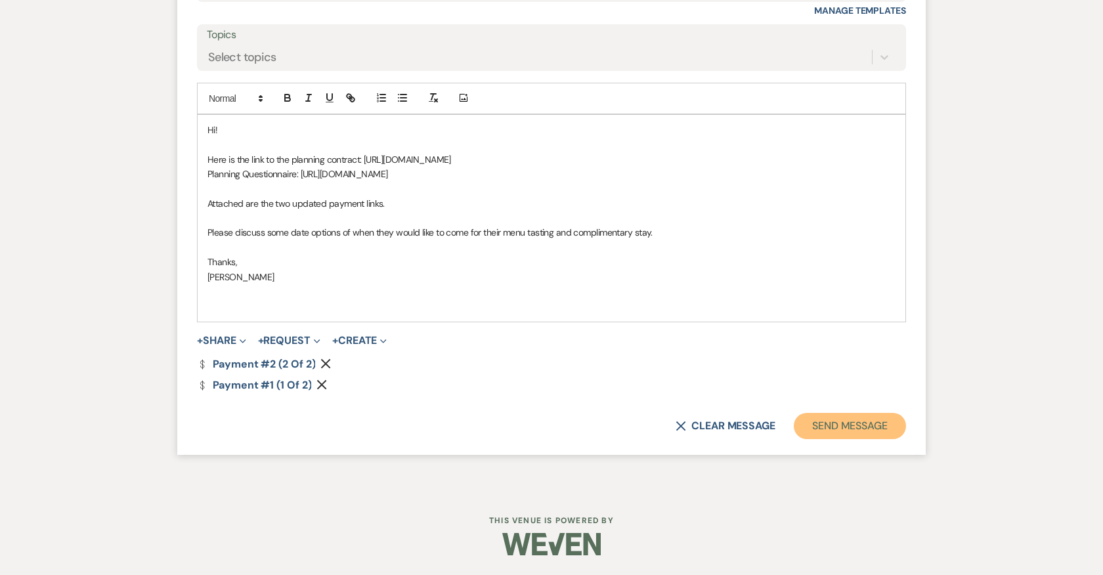
click at [864, 439] on button "Send Message" at bounding box center [850, 426] width 112 height 26
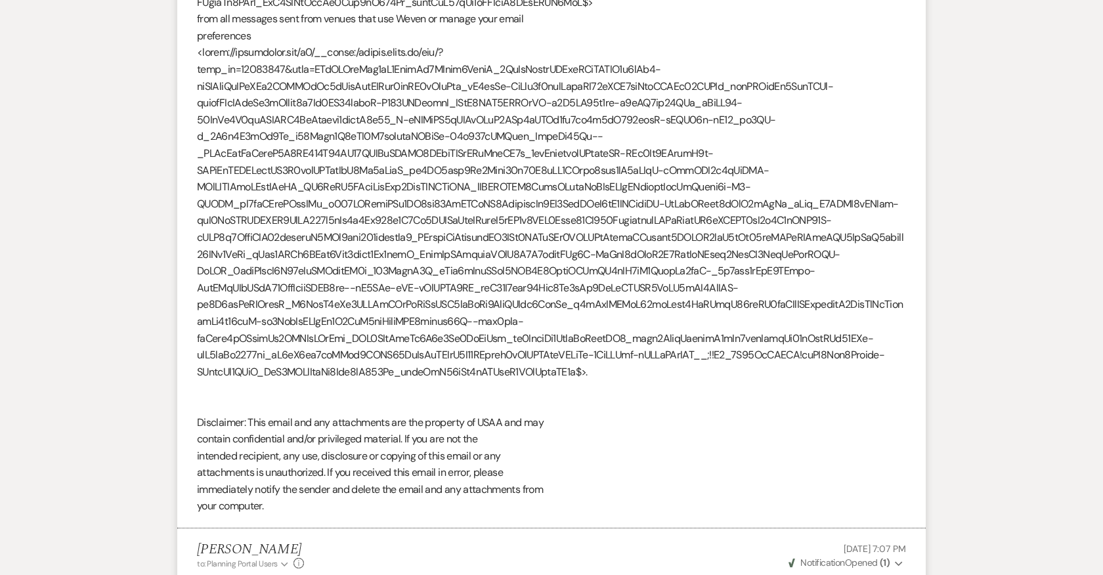
scroll to position [8954, 0]
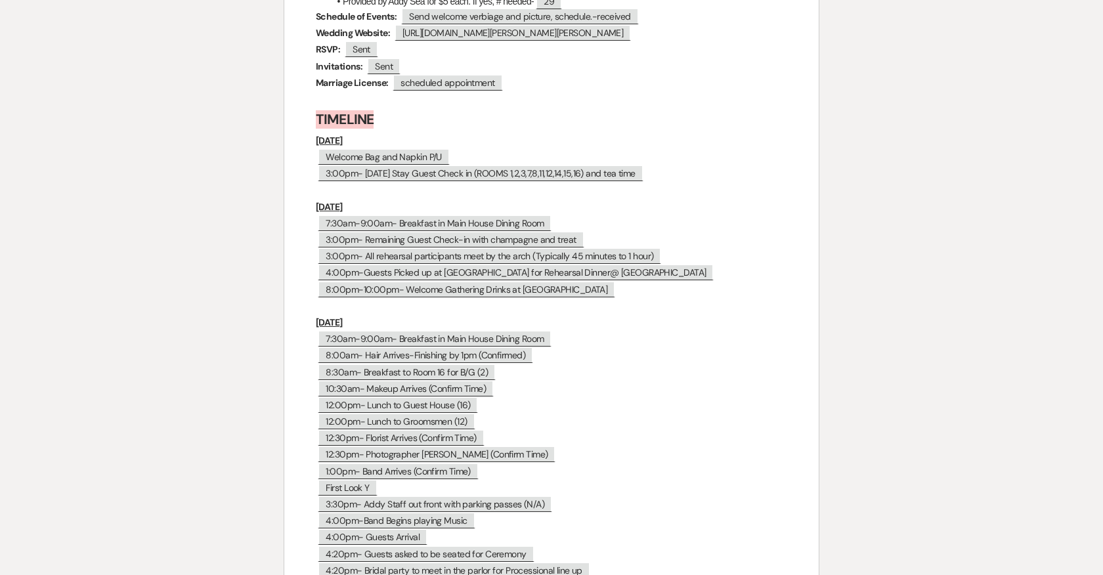
scroll to position [5412, 0]
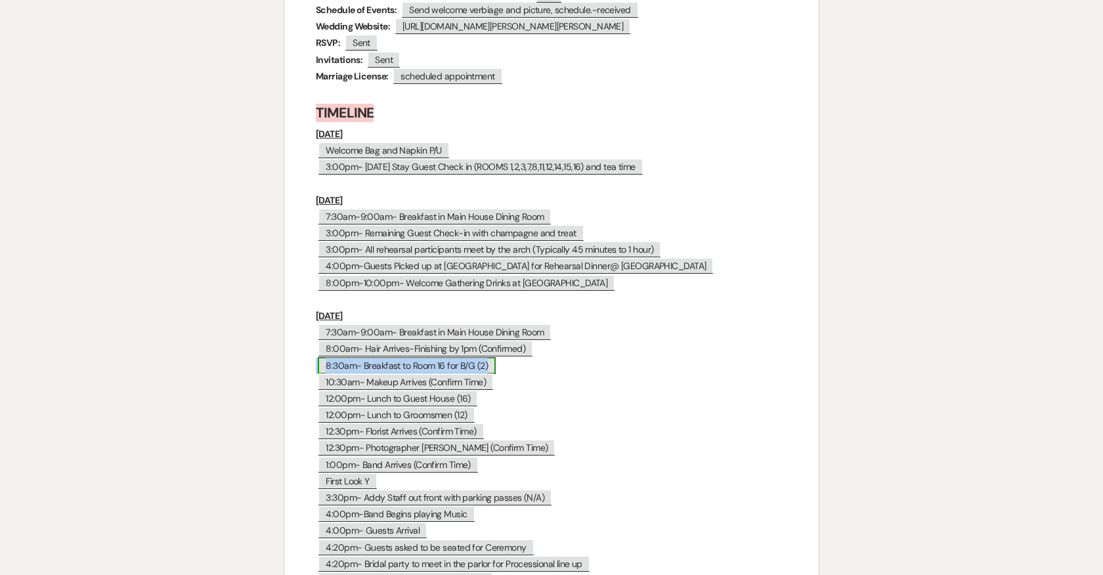
click at [340, 357] on span "8:30am- Breakfast to Room 16 for B/G (2)" at bounding box center [407, 365] width 178 height 17
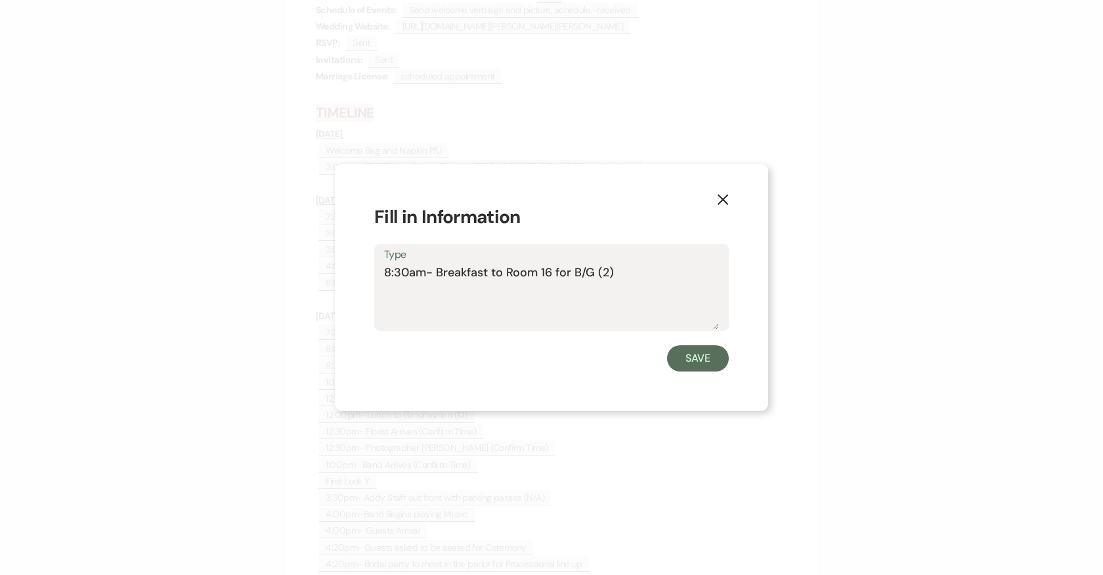
click at [408, 270] on textarea "8:30am- Breakfast to Room 16 for B/G (2)" at bounding box center [551, 297] width 335 height 66
type textarea "8:15am- Breakfast to Room 16 for B/G (2)"
click at [705, 358] on button "Save" at bounding box center [698, 358] width 62 height 26
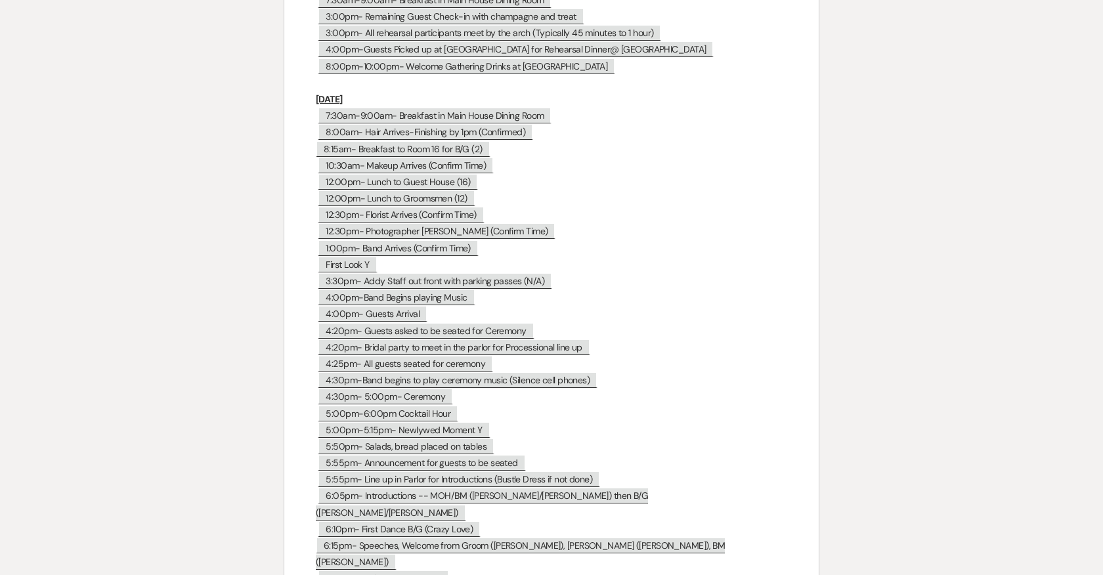
scroll to position [5618, 0]
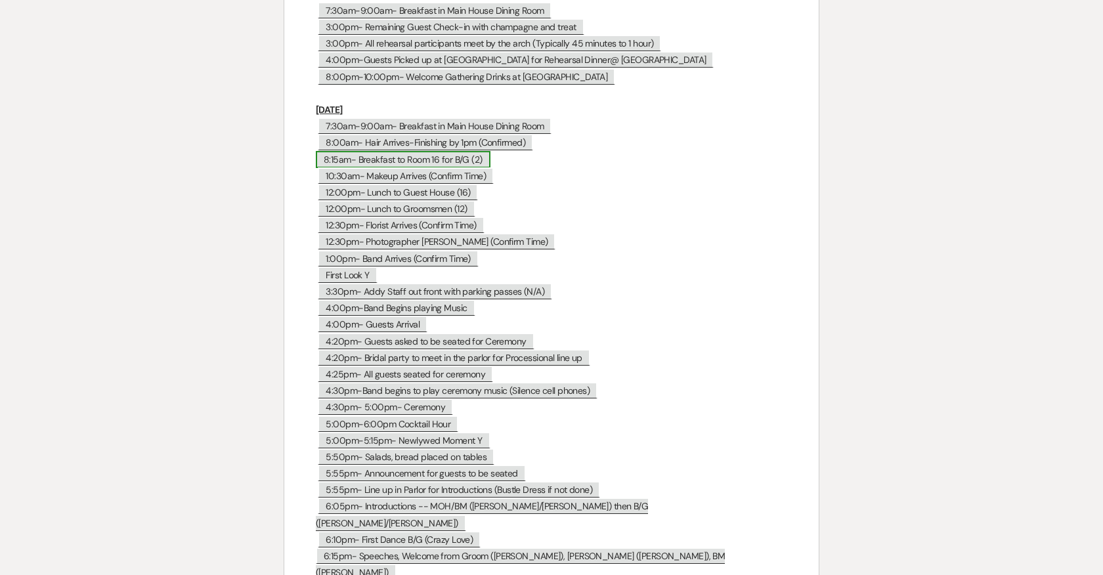
click at [372, 151] on span "8:15am- Breakfast to Room 16 for B/G (2)" at bounding box center [403, 159] width 175 height 17
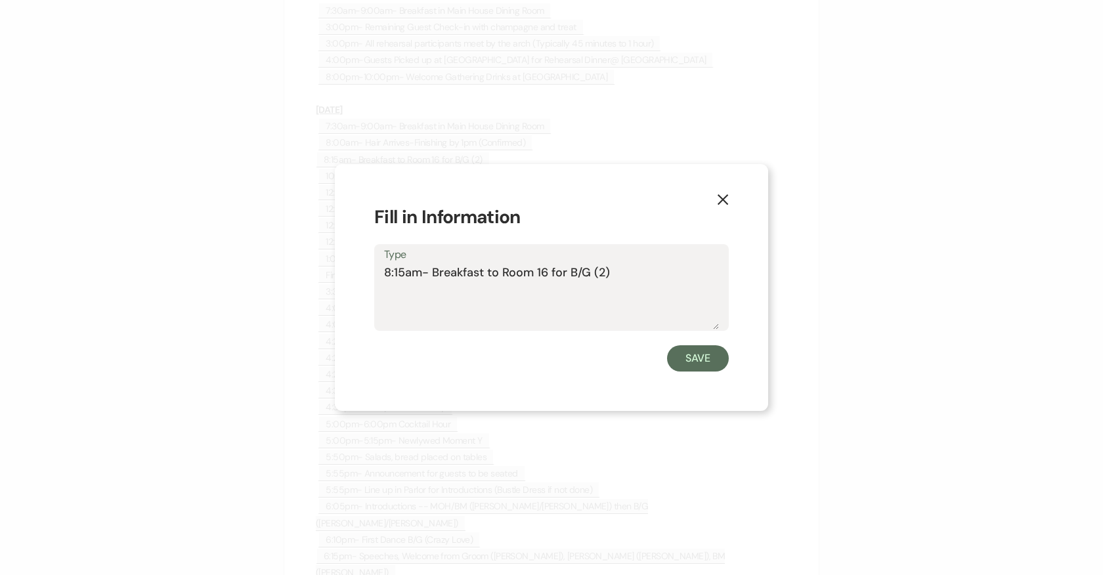
drag, startPoint x: 550, startPoint y: 277, endPoint x: 377, endPoint y: 280, distance: 173.3
click at [377, 280] on div "Type 8:15am- Breakfast to Room 16 for B/G (2)" at bounding box center [551, 287] width 354 height 87
click at [713, 362] on button "Save" at bounding box center [698, 358] width 62 height 26
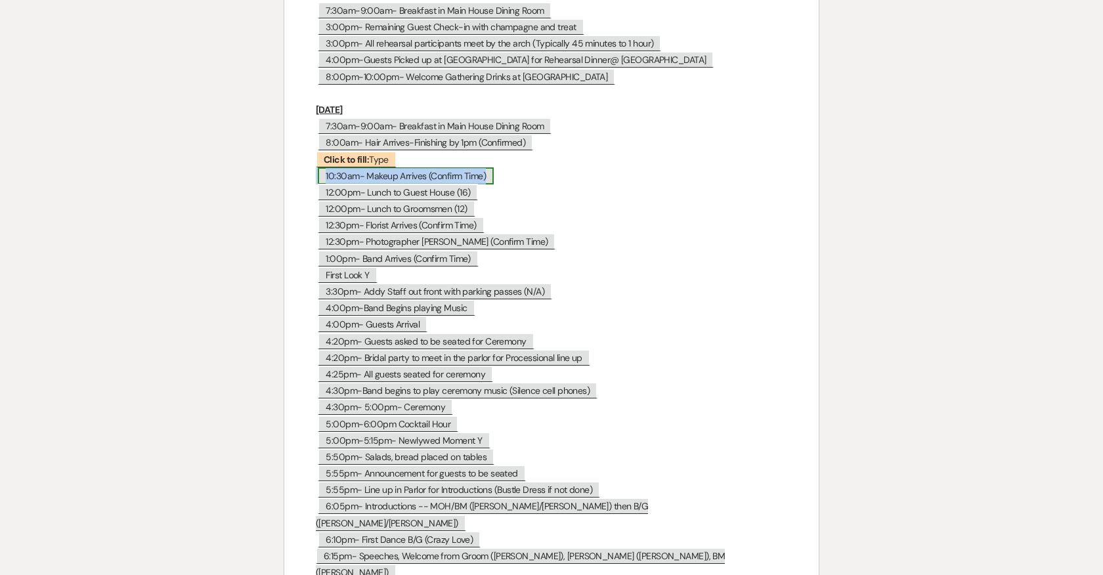
click at [410, 167] on span "10:30am- Makeup Arrives (Confirm Time)" at bounding box center [406, 175] width 176 height 17
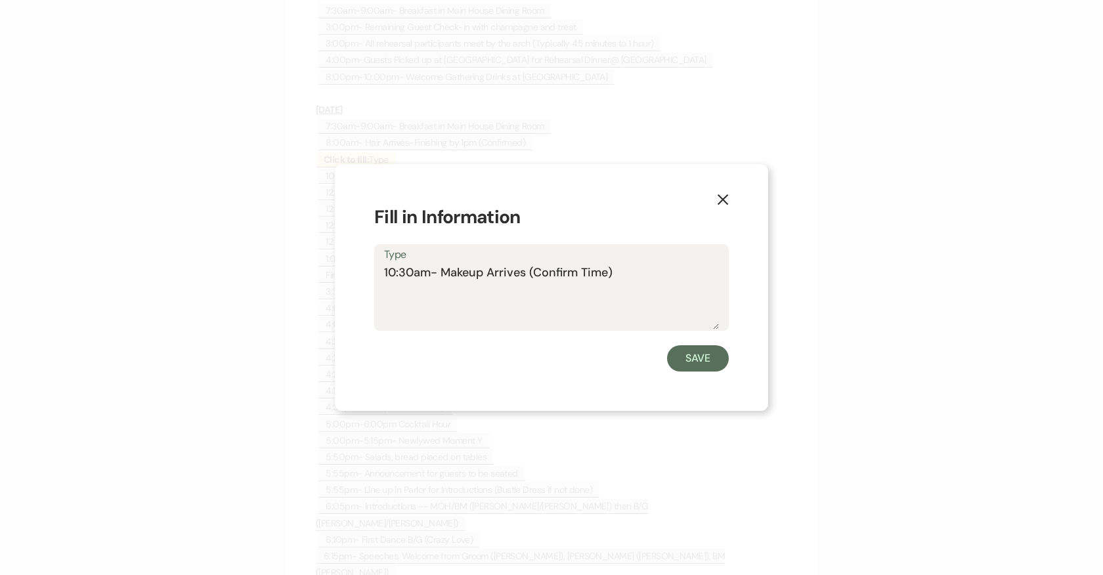
drag, startPoint x: 622, startPoint y: 272, endPoint x: 373, endPoint y: 271, distance: 248.8
click at [373, 271] on div "X Fill in Information Type 10:30am- Makeup Arrives (Confirm Time) Save" at bounding box center [551, 287] width 433 height 247
type textarea "8:15am- Breakfast to Room 16 for B/G (2)"
click at [703, 366] on button "Save" at bounding box center [698, 358] width 62 height 26
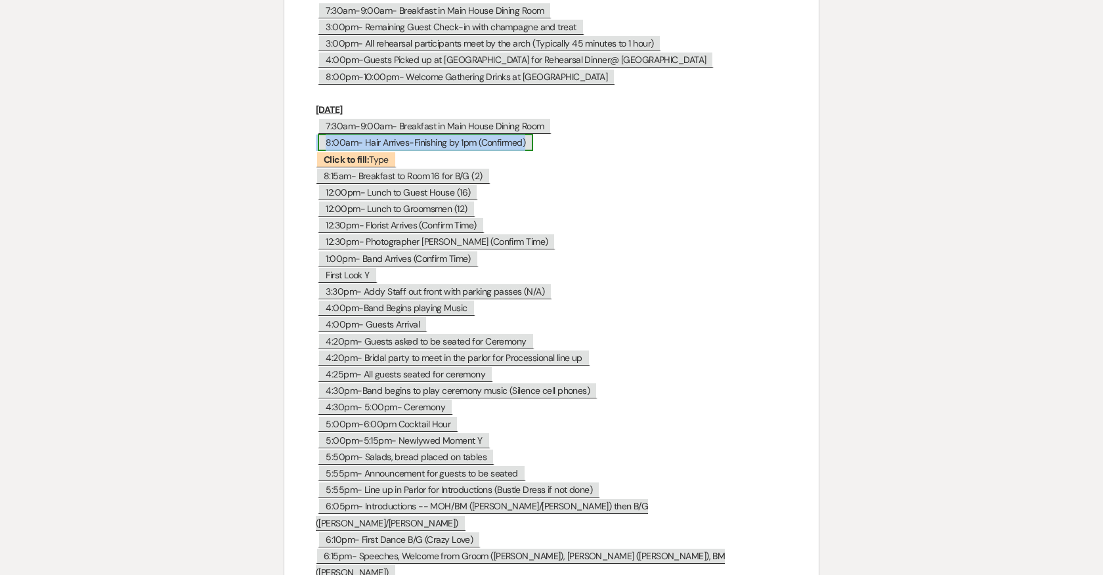
click at [363, 134] on span "8:00am- Hair Arrives-Finishing by 1pm (Confirmed)" at bounding box center [425, 142] width 215 height 17
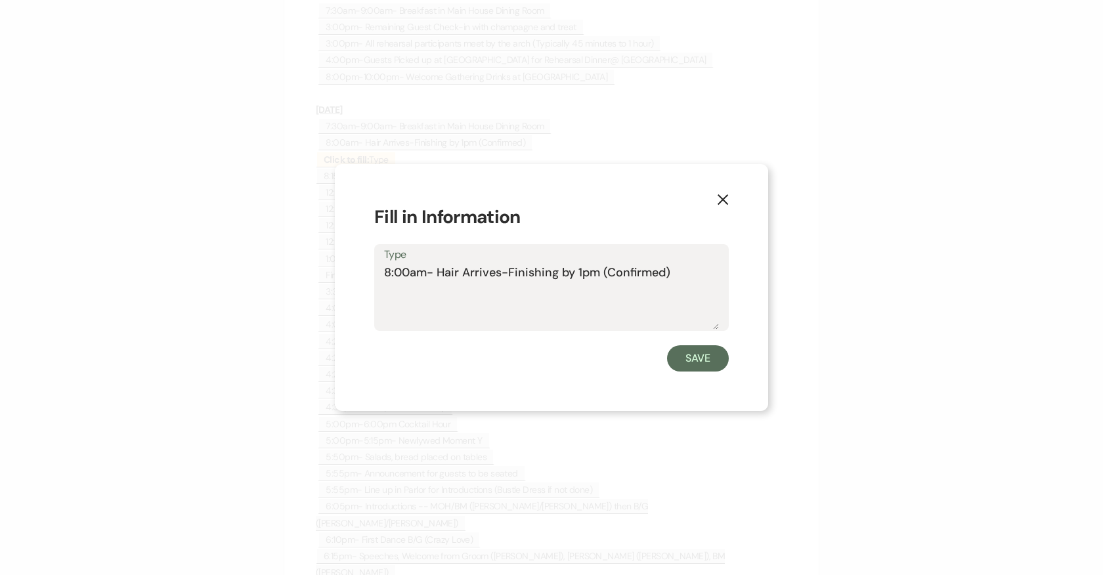
click at [457, 271] on textarea "8:00am- Hair Arrives-Finishing by 1pm (Confirmed)" at bounding box center [551, 297] width 335 height 66
type textarea "8:00am- Makeup Arrives-Finishing by 1pm (Confirmed)"
click at [686, 362] on button "Save" at bounding box center [698, 358] width 62 height 26
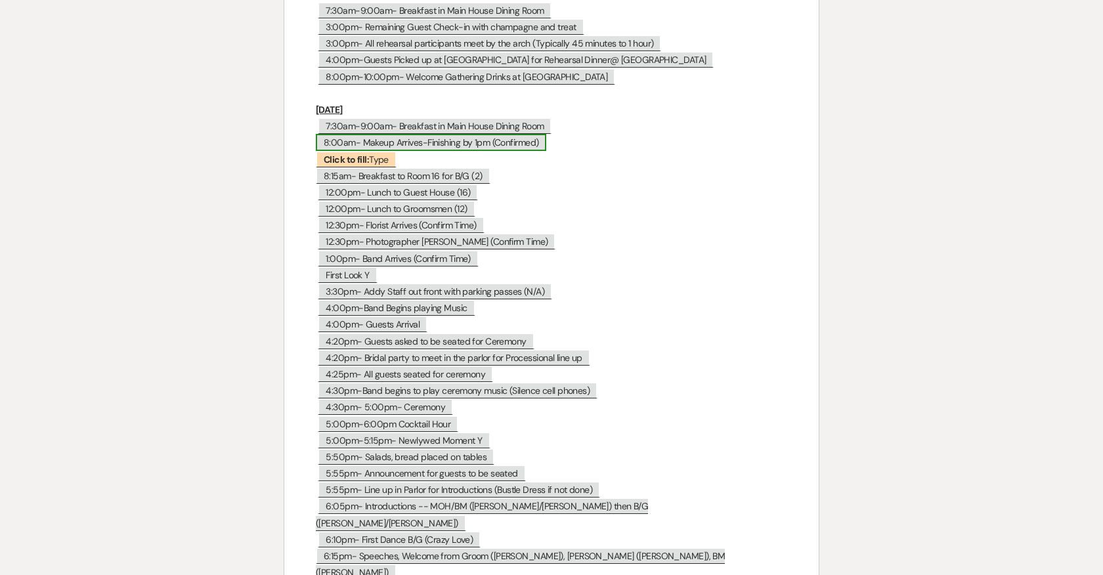
click at [385, 134] on span "8:00am- Makeup Arrives-Finishing by 1pm (Confirmed)" at bounding box center [431, 142] width 230 height 17
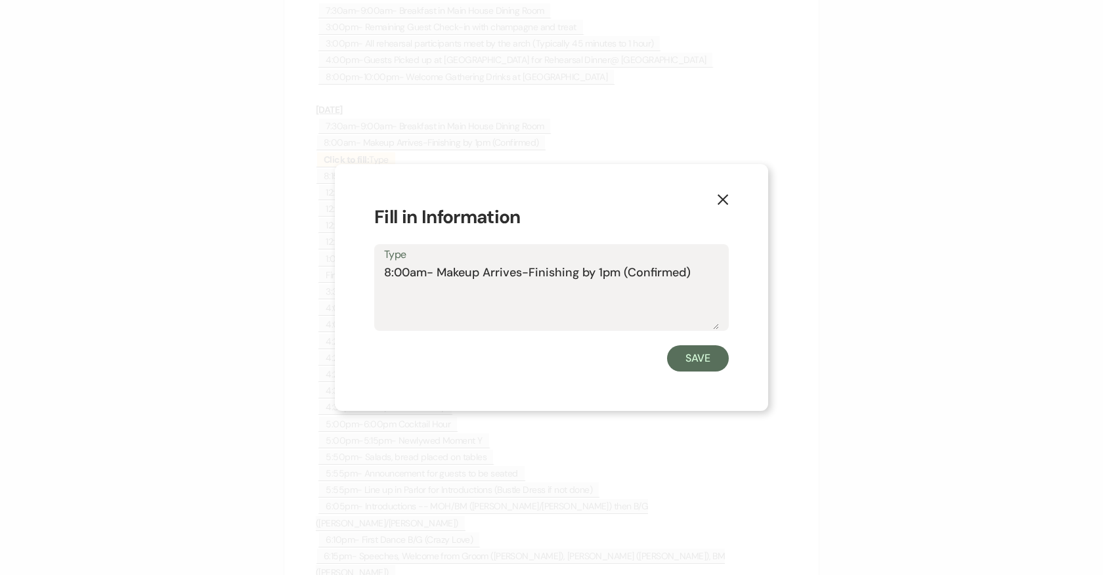
drag, startPoint x: 700, startPoint y: 276, endPoint x: 377, endPoint y: 270, distance: 323.0
click at [377, 270] on div "Type 8:00am- Makeup Arrives-Finishing by 1pm (Confirmed)" at bounding box center [551, 287] width 354 height 87
click at [686, 355] on button "Save" at bounding box center [698, 358] width 62 height 26
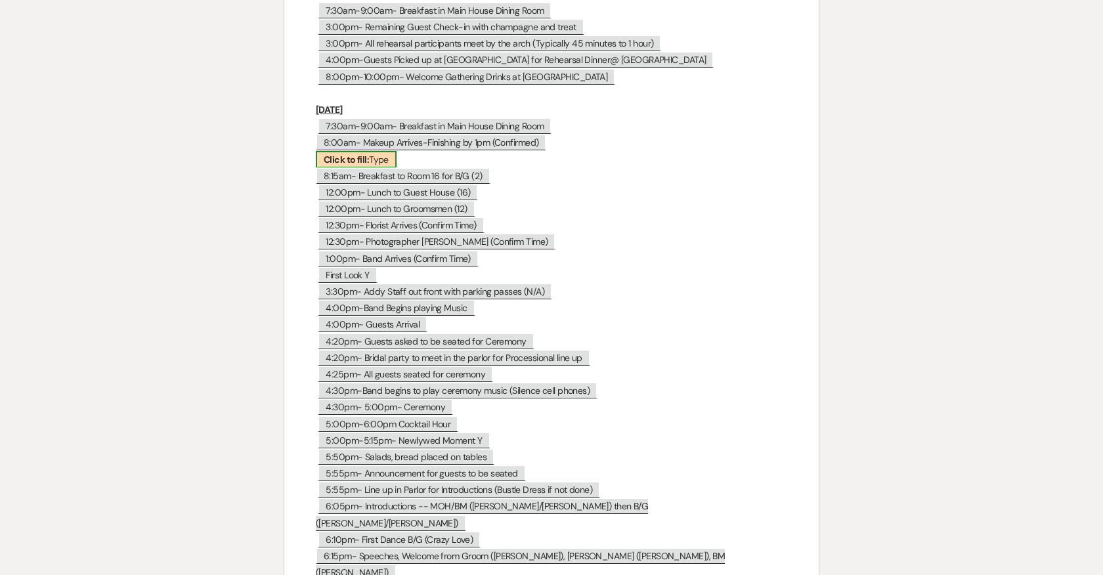
click at [356, 154] on b "Click to fill:" at bounding box center [346, 160] width 45 height 12
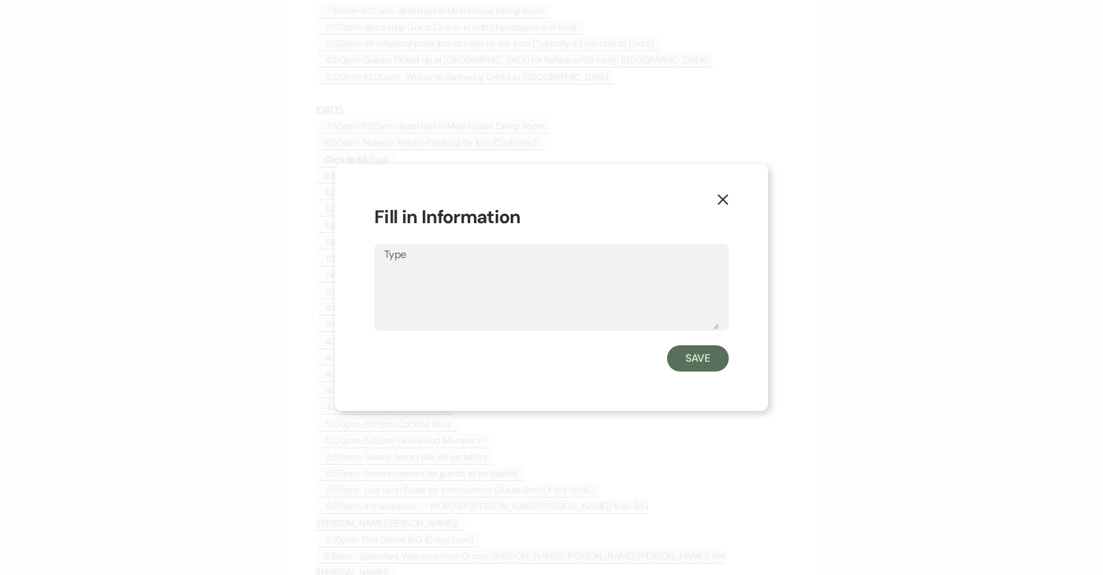
click at [419, 274] on textarea "Type" at bounding box center [551, 297] width 335 height 66
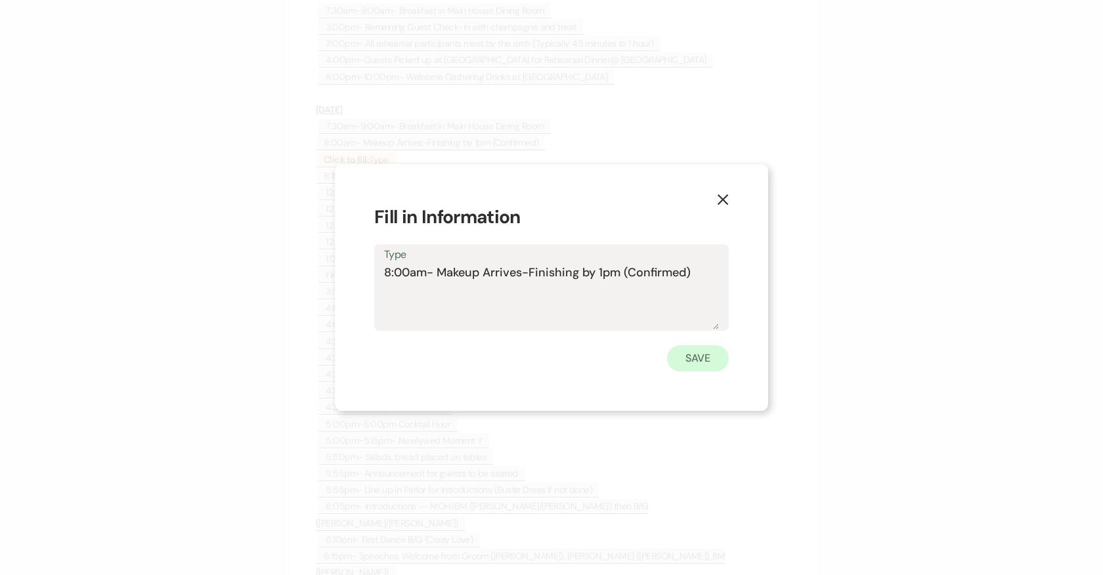
type textarea "8:00am- Makeup Arrives-Finishing by 1pm (Confirmed)"
click at [692, 358] on button "Save" at bounding box center [698, 358] width 62 height 26
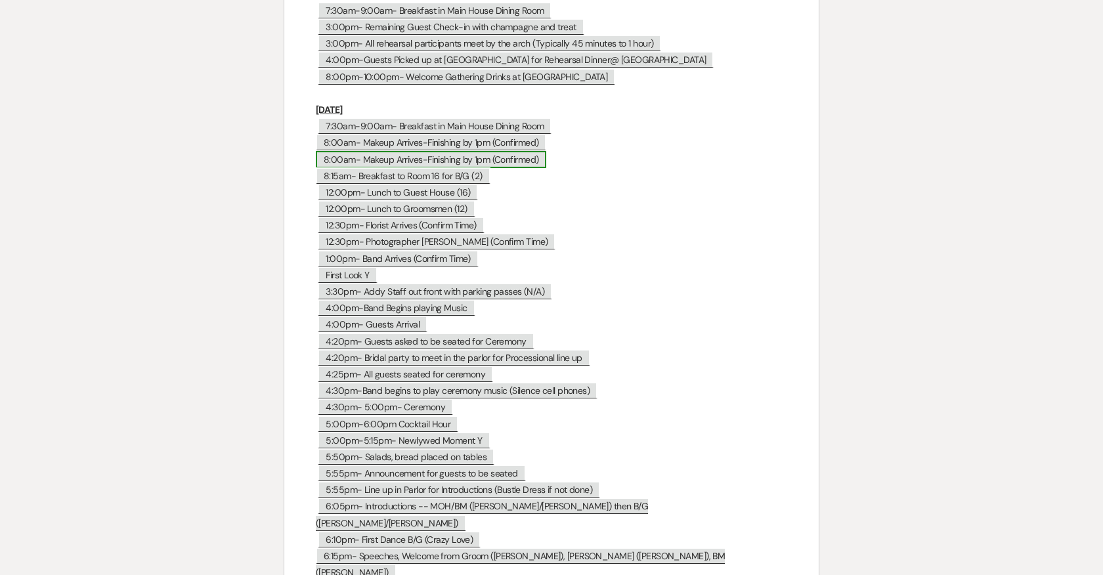
click at [394, 151] on span "8:00am- Makeup Arrives-Finishing by 1pm (Confirmed)" at bounding box center [431, 159] width 230 height 17
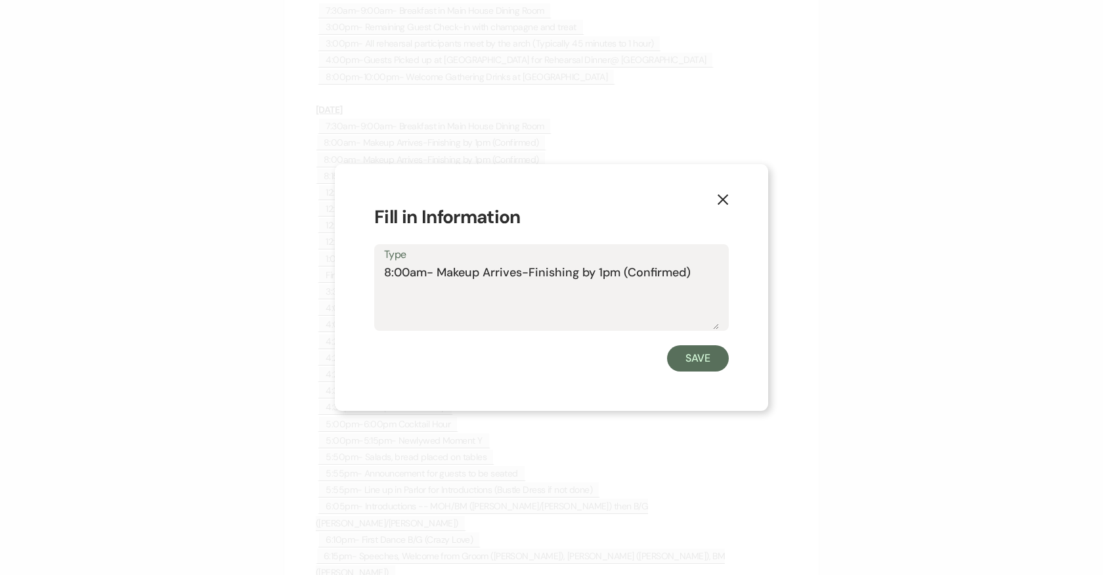
drag, startPoint x: 482, startPoint y: 272, endPoint x: 440, endPoint y: 272, distance: 42.0
click at [440, 272] on textarea "8:00am- Makeup Arrives-Finishing by 1pm (Confirmed)" at bounding box center [551, 297] width 335 height 66
click at [679, 267] on textarea "8:00am- Hair Arrives-Finishing by 1pm (Confirmed)" at bounding box center [551, 297] width 335 height 66
type textarea "8:00am- Hair Arrives-Finishing by 1pm (Confirmed)--Needs a chair"
click at [702, 371] on button "Save" at bounding box center [698, 358] width 62 height 26
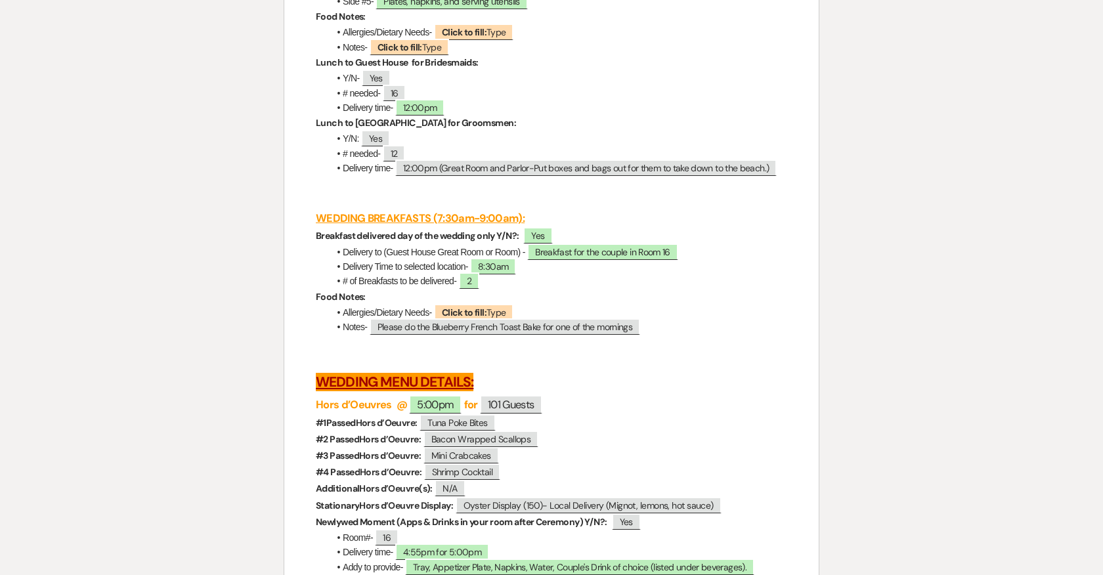
scroll to position [2813, 0]
click at [492, 268] on span "8:30am" at bounding box center [493, 267] width 46 height 17
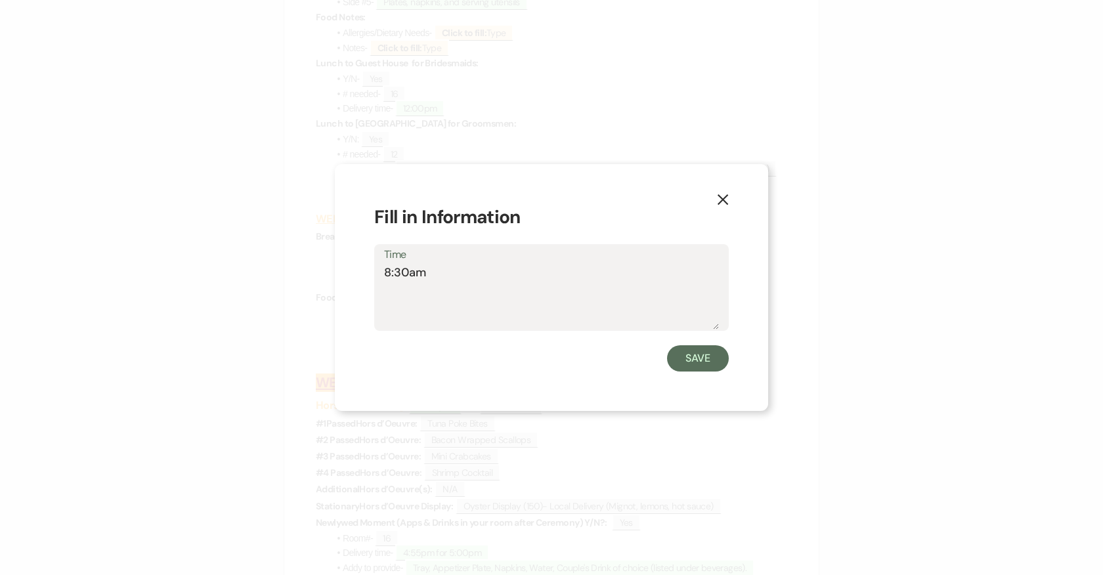
click at [407, 270] on textarea "8:30am" at bounding box center [551, 297] width 335 height 66
type textarea "8:15am"
click at [704, 358] on button "Save" at bounding box center [698, 358] width 62 height 26
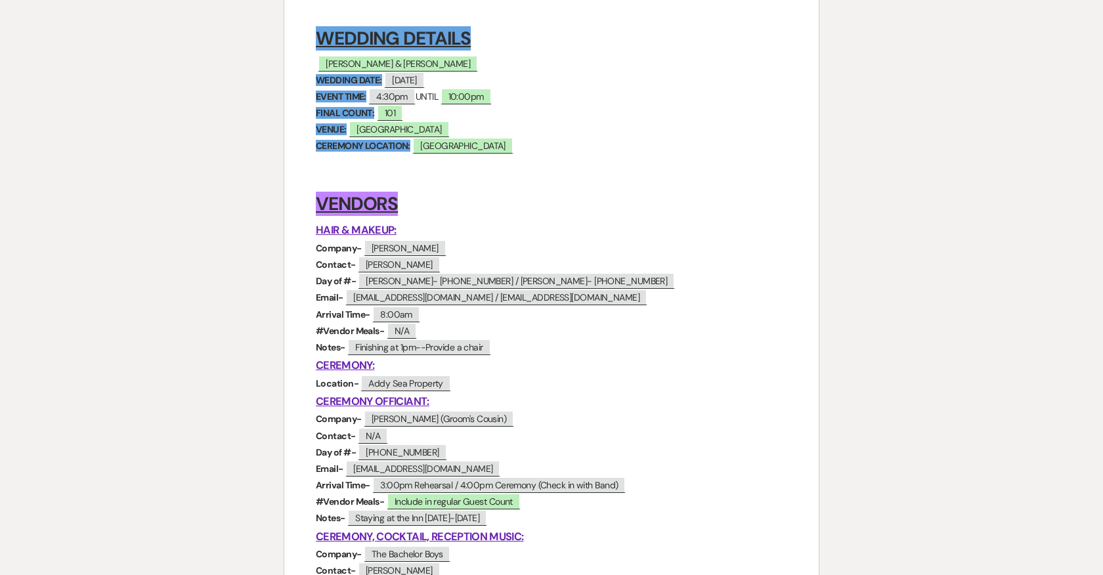
scroll to position [0, 0]
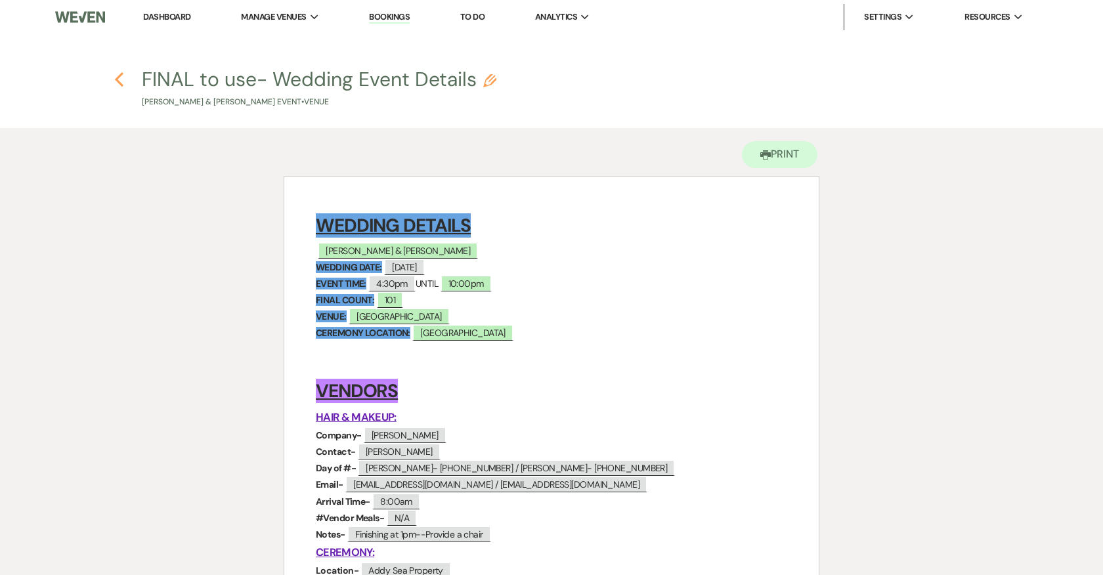
click at [120, 76] on use "button" at bounding box center [119, 79] width 9 height 14
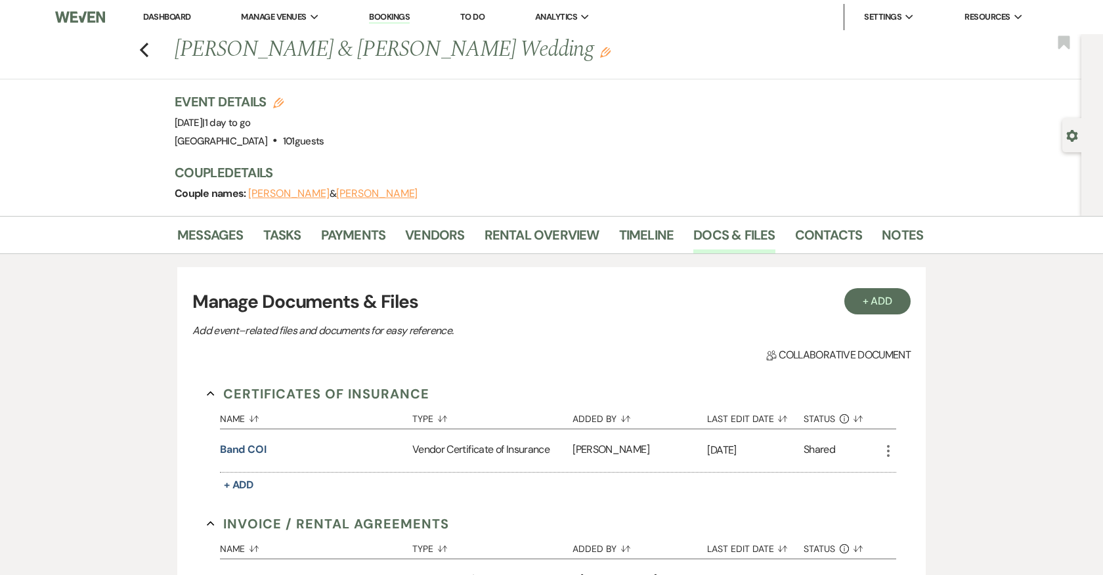
scroll to position [1076, 0]
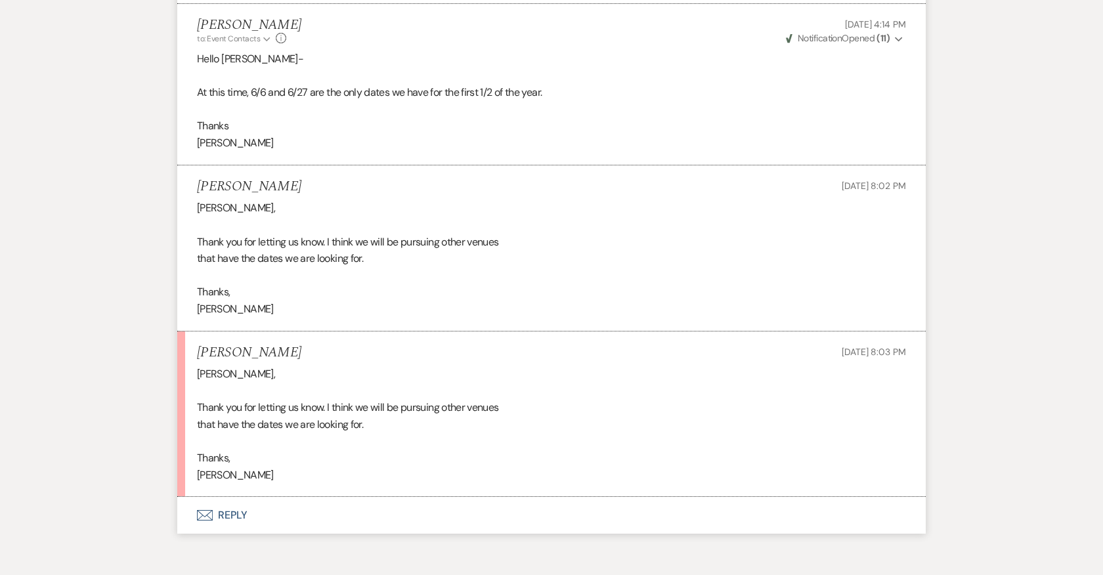
scroll to position [906, 0]
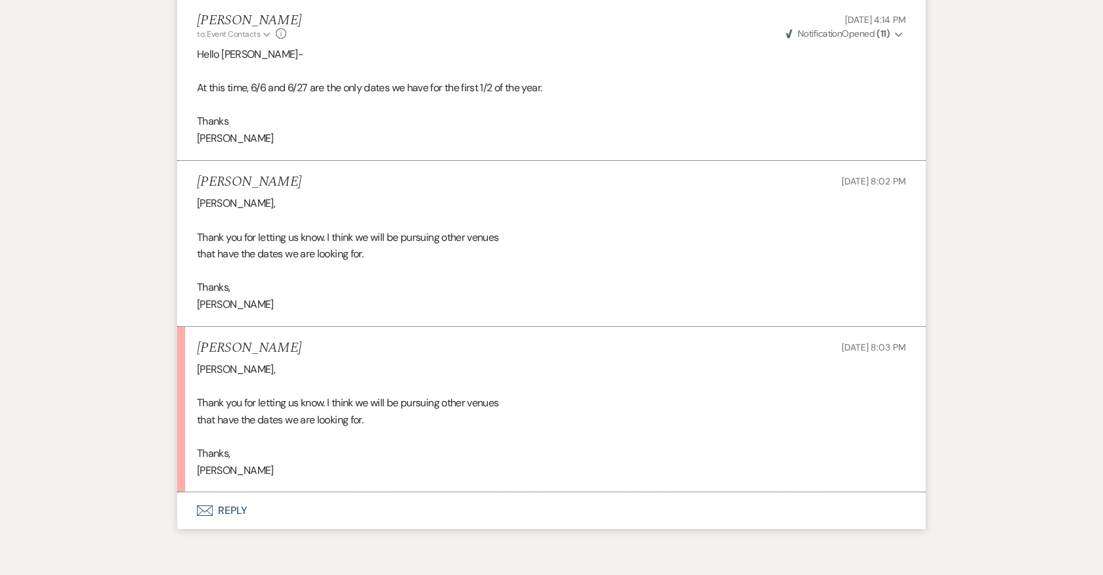
click at [241, 492] on button "Envelope Reply" at bounding box center [551, 510] width 748 height 37
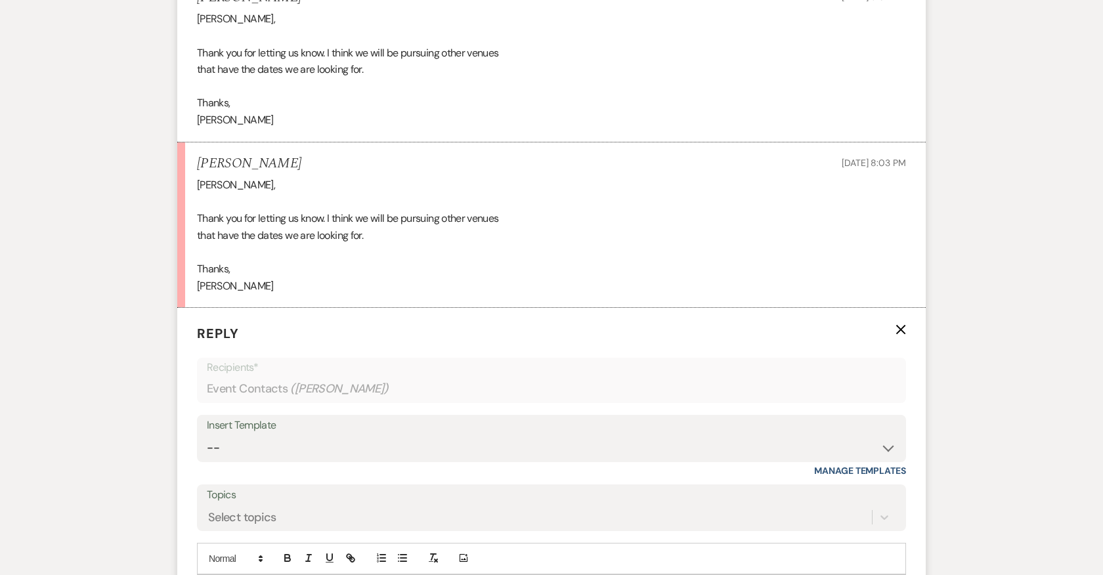
scroll to position [1156, 0]
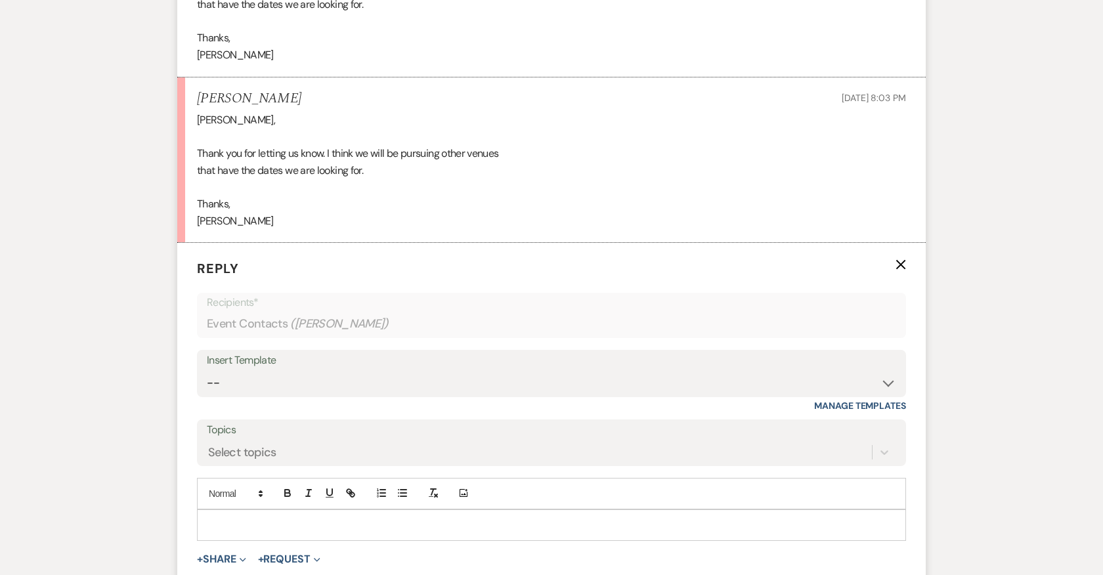
click at [402, 513] on div at bounding box center [552, 525] width 708 height 30
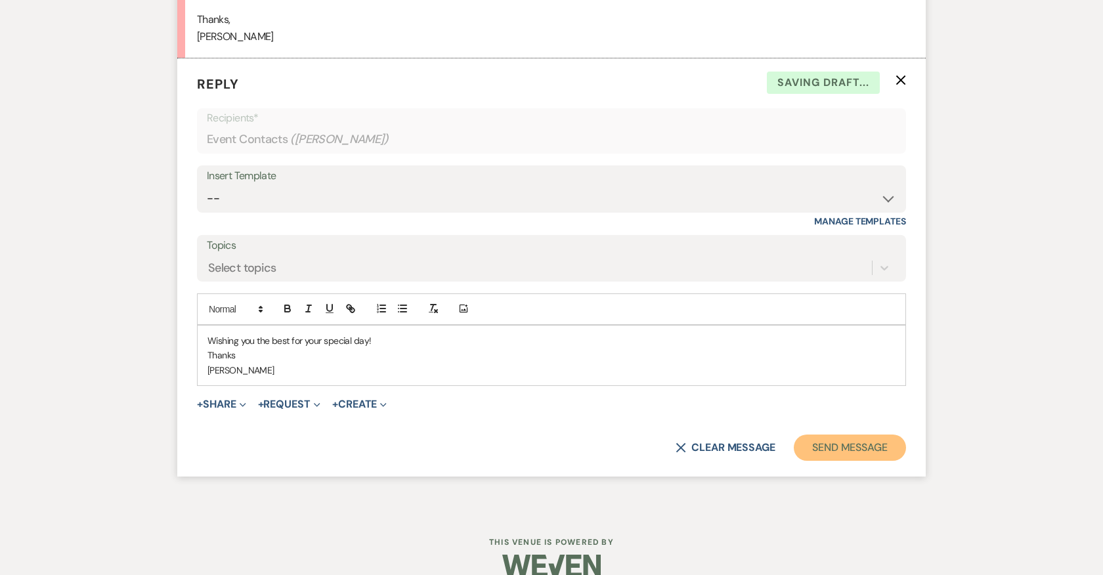
click at [859, 435] on button "Send Message" at bounding box center [850, 448] width 112 height 26
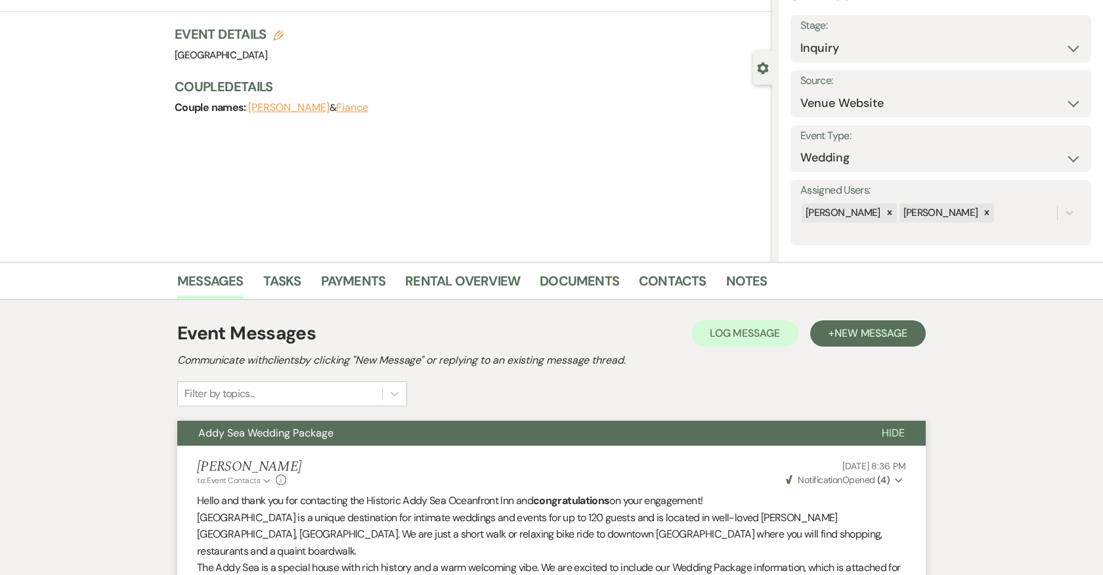
scroll to position [0, 0]
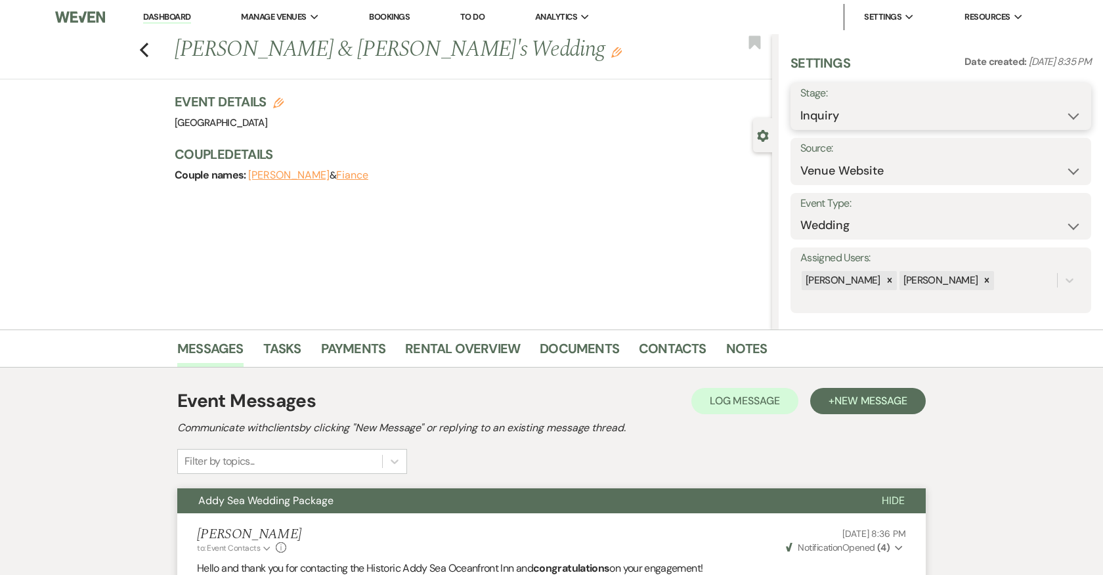
click at [868, 114] on select "Inquiry Follow Up Tour Requested Tour Confirmed Toured Proposal Sent Booked Lost" at bounding box center [940, 116] width 281 height 26
select select "8"
click at [800, 103] on select "Inquiry Follow Up Tour Requested Tour Confirmed Toured Proposal Sent Booked Lost" at bounding box center [940, 116] width 281 height 26
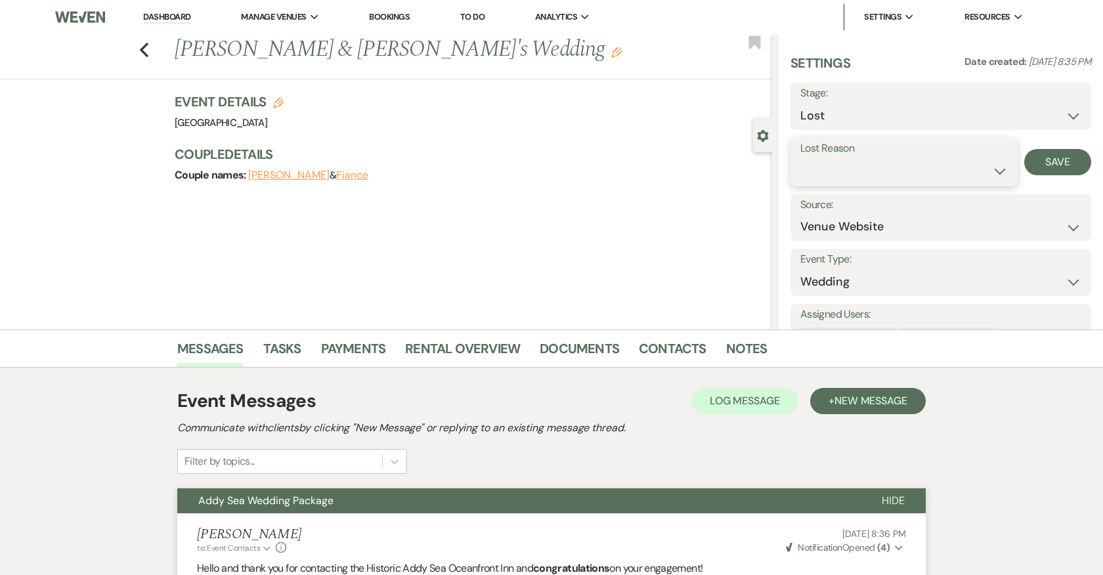
click at [861, 167] on select "Booked Elsewhere Budget Date Unavailable No Response Not a Good Match Capacity …" at bounding box center [903, 171] width 207 height 26
select select "8"
click at [800, 158] on select "Booked Elsewhere Budget Date Unavailable No Response Not a Good Match Capacity …" at bounding box center [903, 171] width 207 height 26
click at [1062, 155] on button "Save" at bounding box center [1057, 162] width 67 height 26
click at [147, 43] on icon "Previous" at bounding box center [144, 50] width 10 height 16
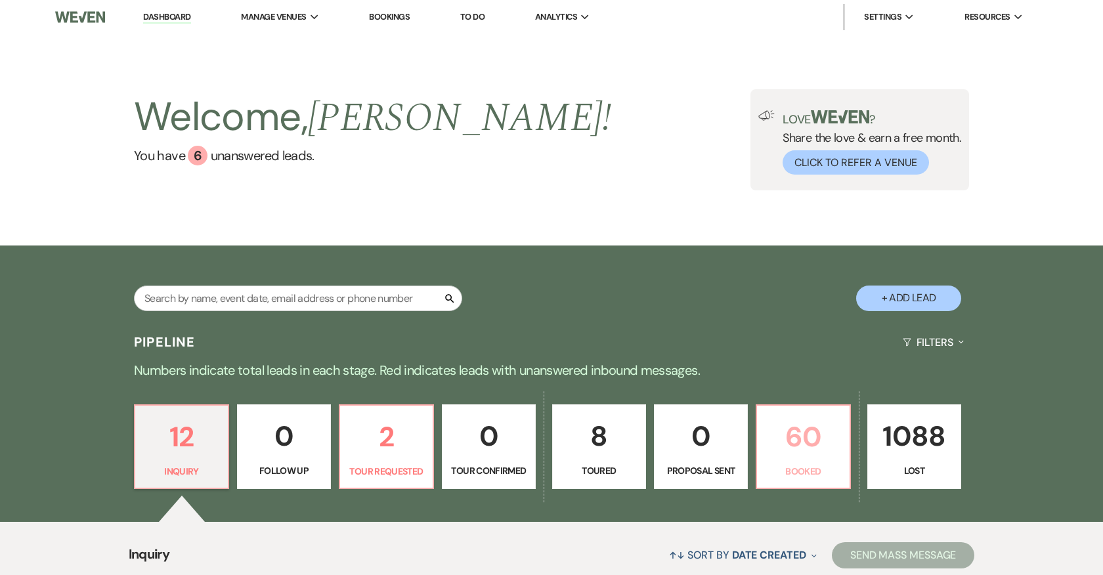
click at [800, 445] on p "60" at bounding box center [803, 437] width 77 height 44
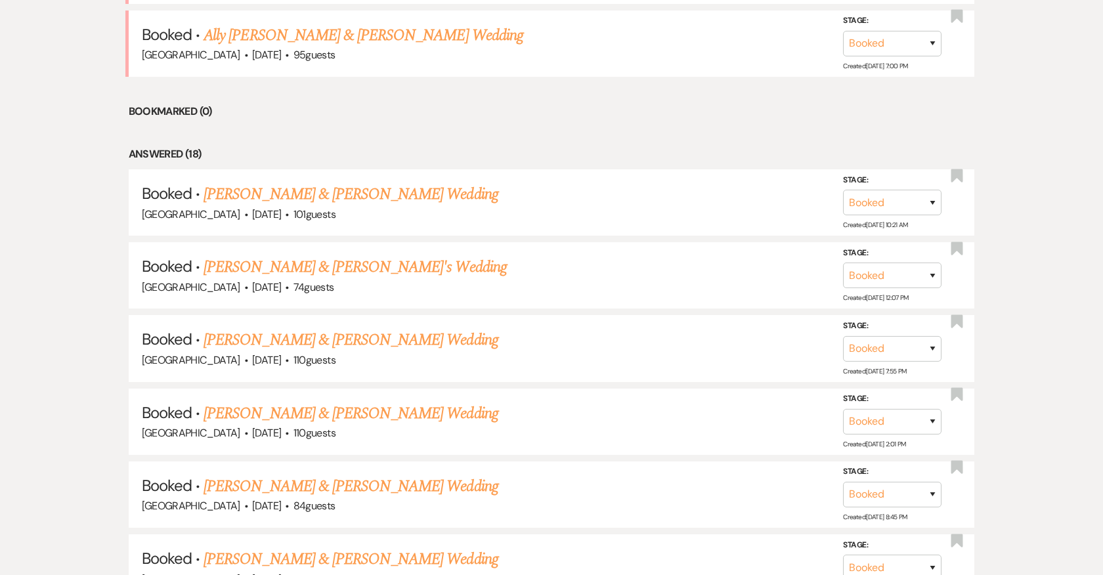
scroll to position [811, 0]
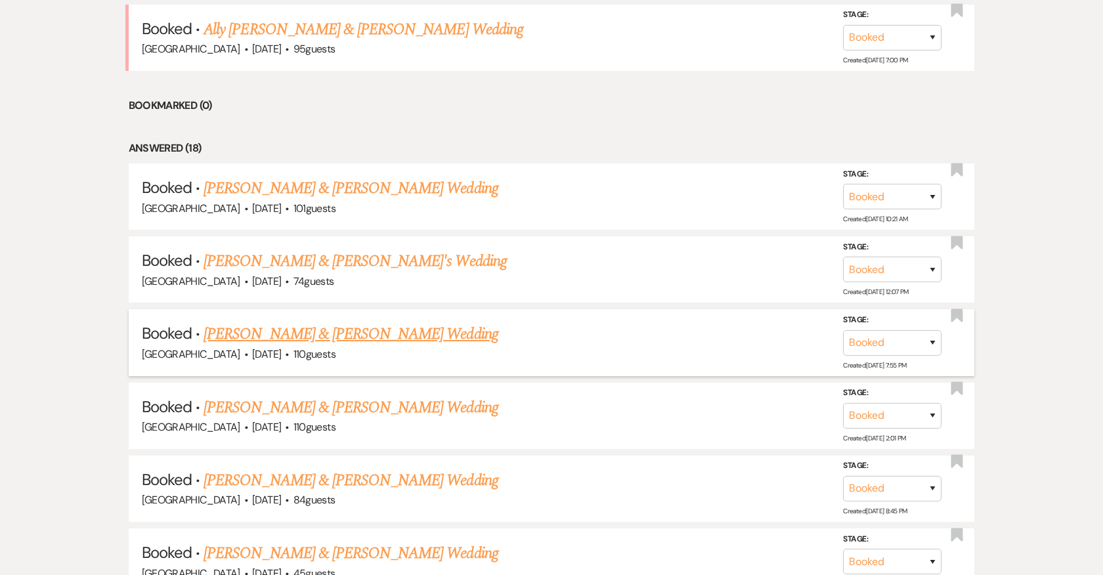
click at [385, 330] on link "Hannah Kelly & Jerry Taylor's Wedding" at bounding box center [350, 334] width 294 height 24
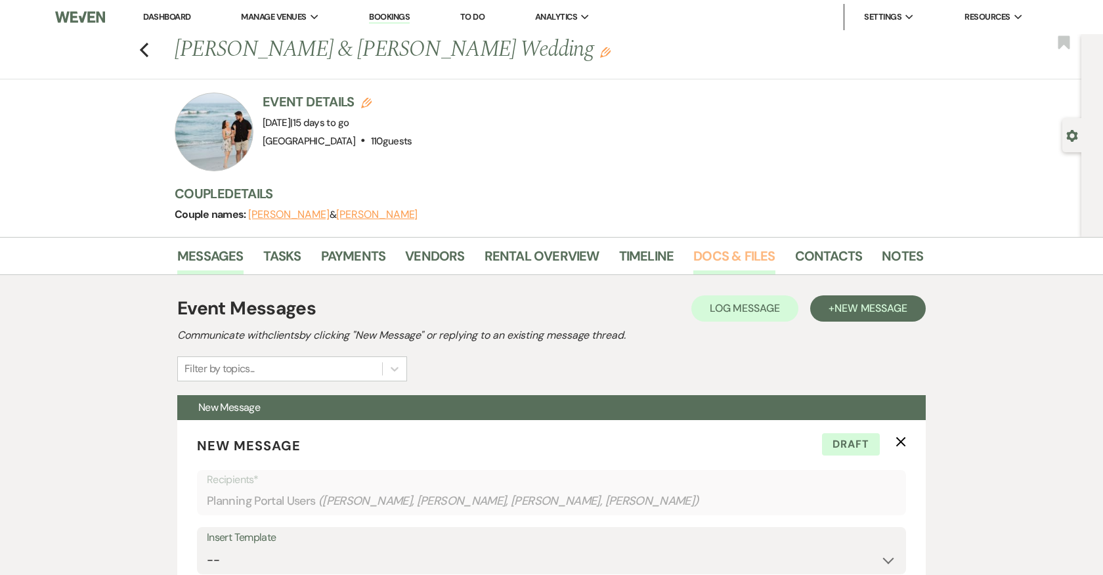
click at [724, 258] on link "Docs & Files" at bounding box center [733, 259] width 81 height 29
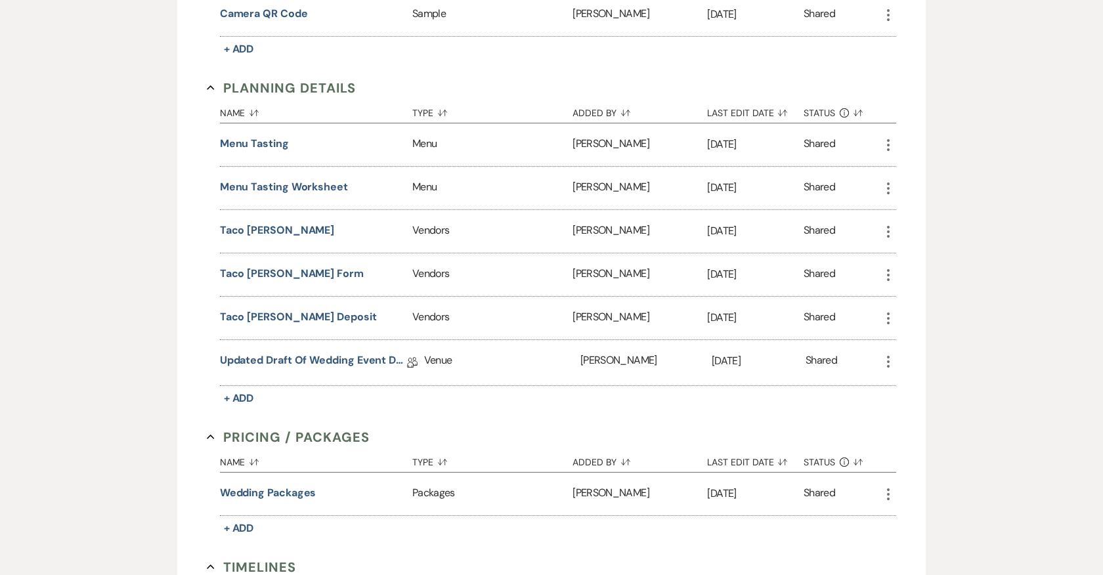
scroll to position [963, 0]
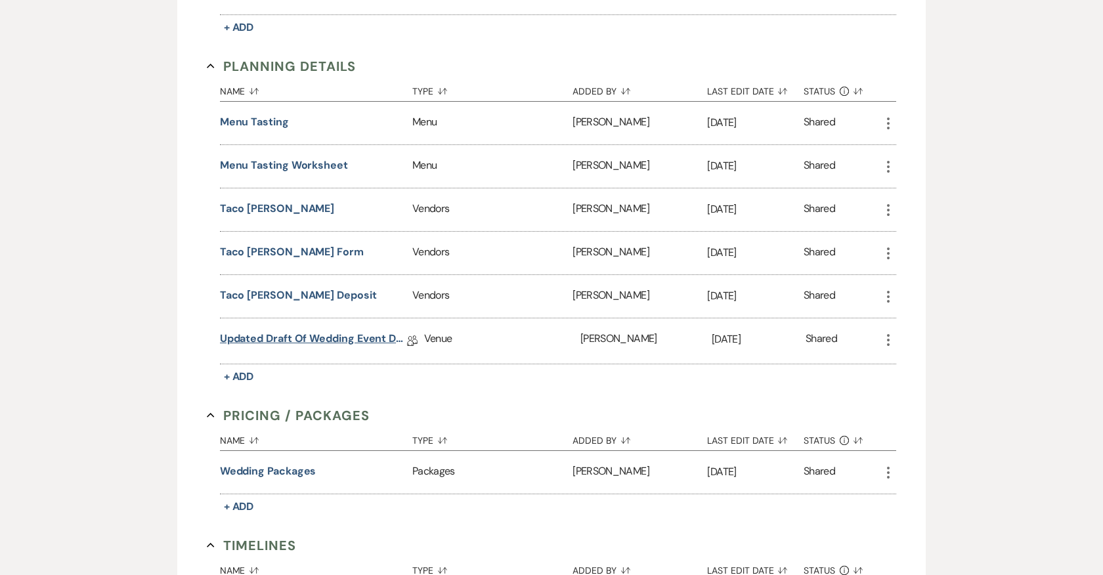
click at [307, 331] on link "Updated Draft of Wedding Event Details" at bounding box center [313, 341] width 187 height 20
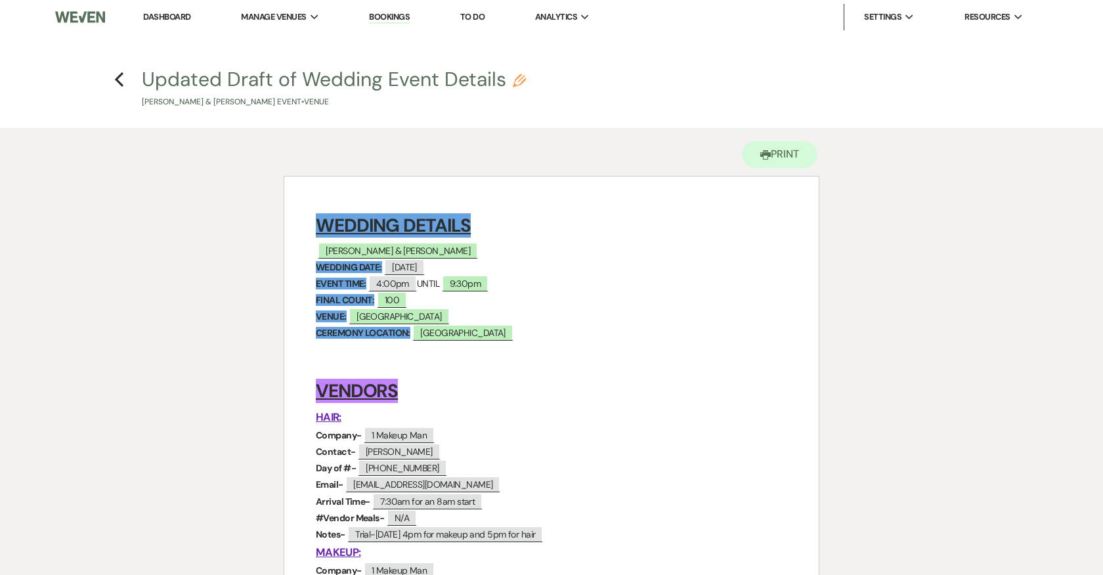
click at [111, 81] on h4 "Previous Updated Draft of Wedding Event Details Pencil Hannah Kelly & Jerry Tay…" at bounding box center [551, 87] width 945 height 43
click at [121, 79] on icon "Previous" at bounding box center [119, 80] width 10 height 16
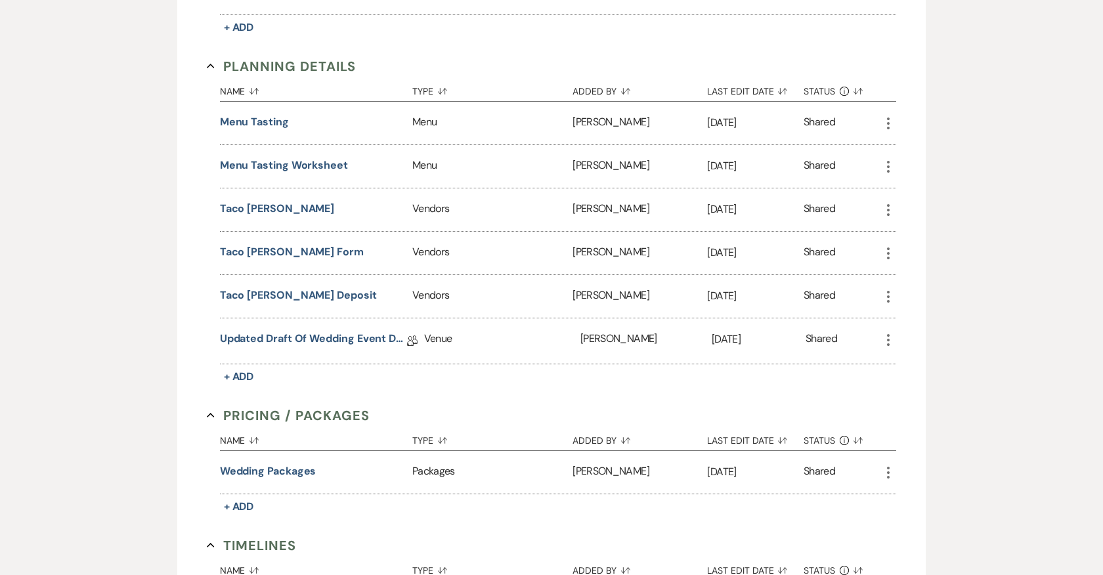
click at [897, 329] on div "Invoice / Rental Agreements Collapse Name Sort Default Type Sort Default Added …" at bounding box center [551, 128] width 718 height 1401
click at [887, 332] on icon "More" at bounding box center [888, 340] width 16 height 16
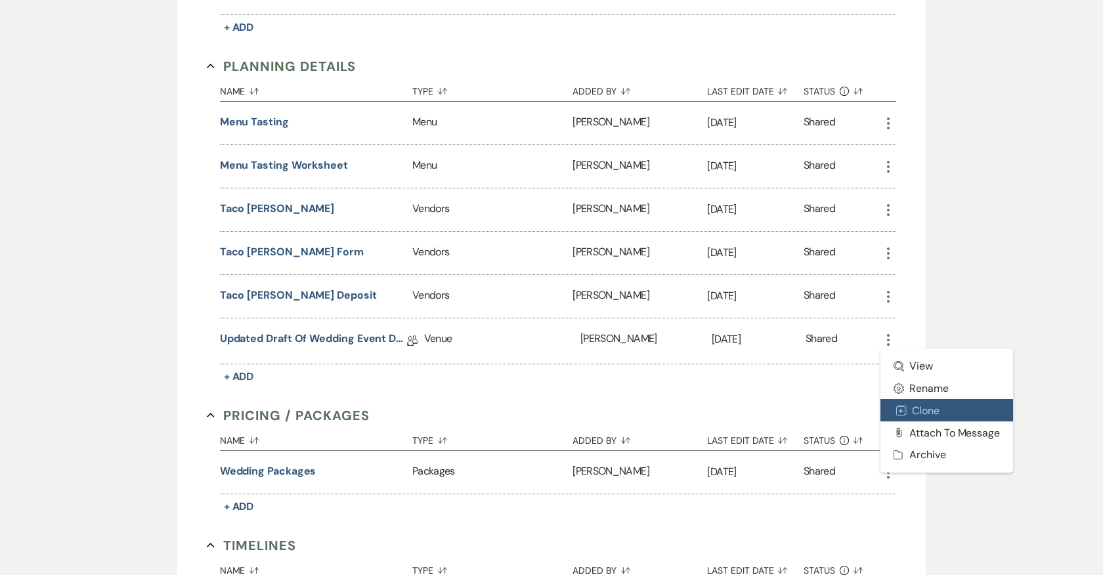
click at [939, 401] on button "Duplicate Clone" at bounding box center [946, 410] width 133 height 22
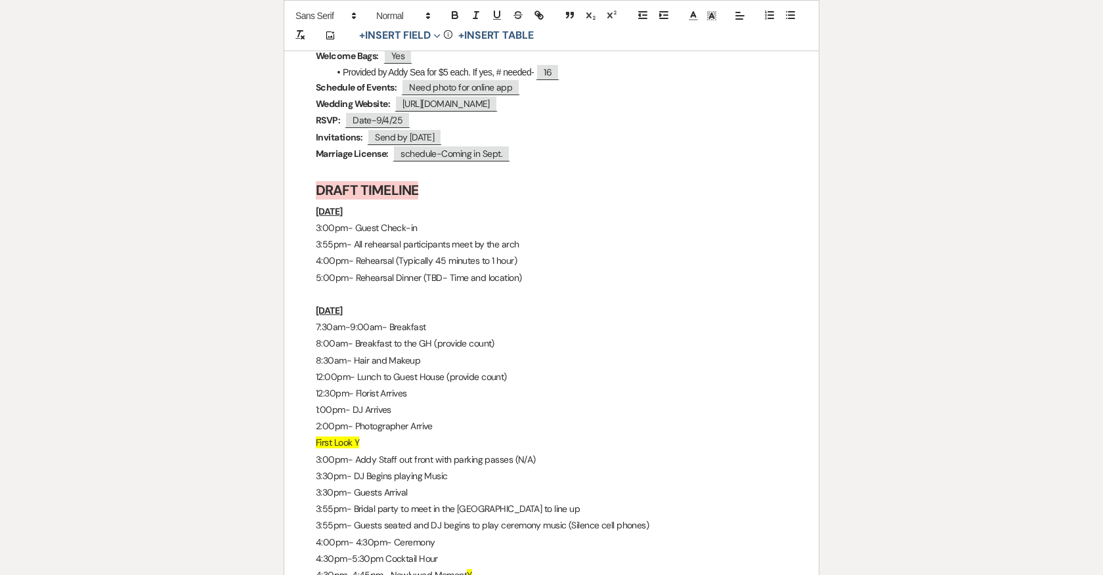
scroll to position [6604, 0]
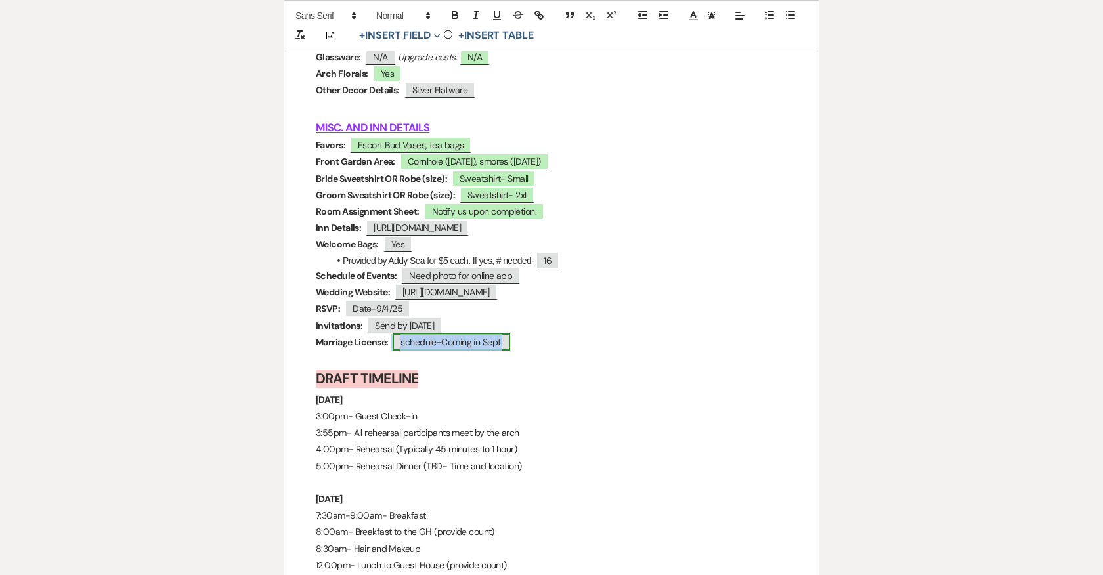
drag, startPoint x: 521, startPoint y: 333, endPoint x: 400, endPoint y: 333, distance: 120.8
click at [400, 334] on p "Marriage License: ﻿ schedule-Coming in Sept. ﻿" at bounding box center [551, 342] width 471 height 16
copy span "﻿ schedule-Coming in Sept. ﻿"
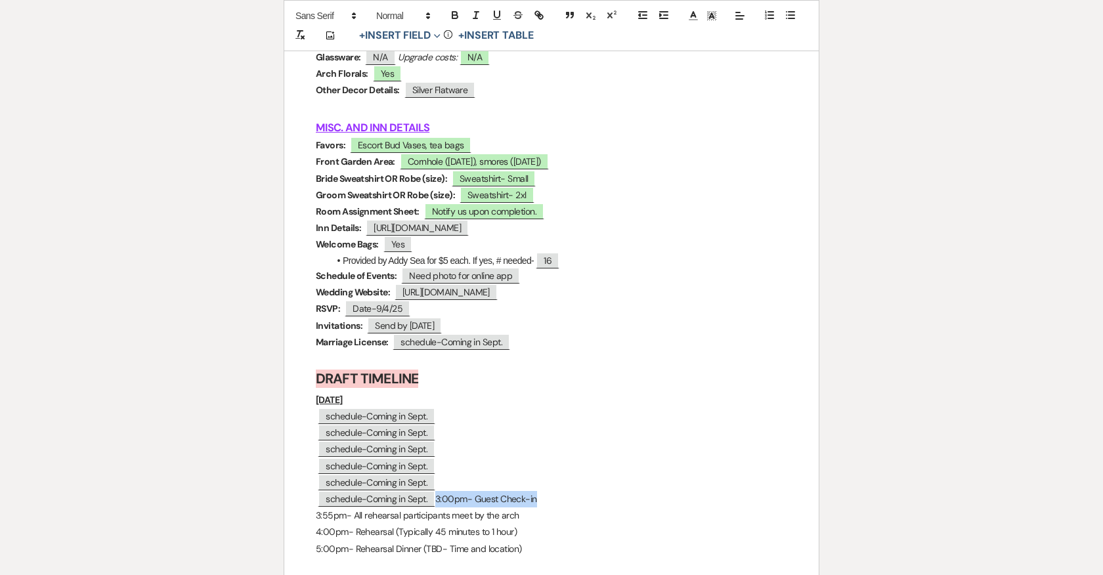
drag, startPoint x: 540, startPoint y: 491, endPoint x: 438, endPoint y: 487, distance: 101.2
click at [438, 491] on p "﻿ schedule-Coming in Sept. ﻿ 3:00pm- Guest Check-in" at bounding box center [551, 499] width 471 height 16
copy p "3:00pm- Guest Check-in"
click at [416, 408] on span "schedule-Coming in Sept." at bounding box center [376, 416] width 117 height 17
select select "Type"
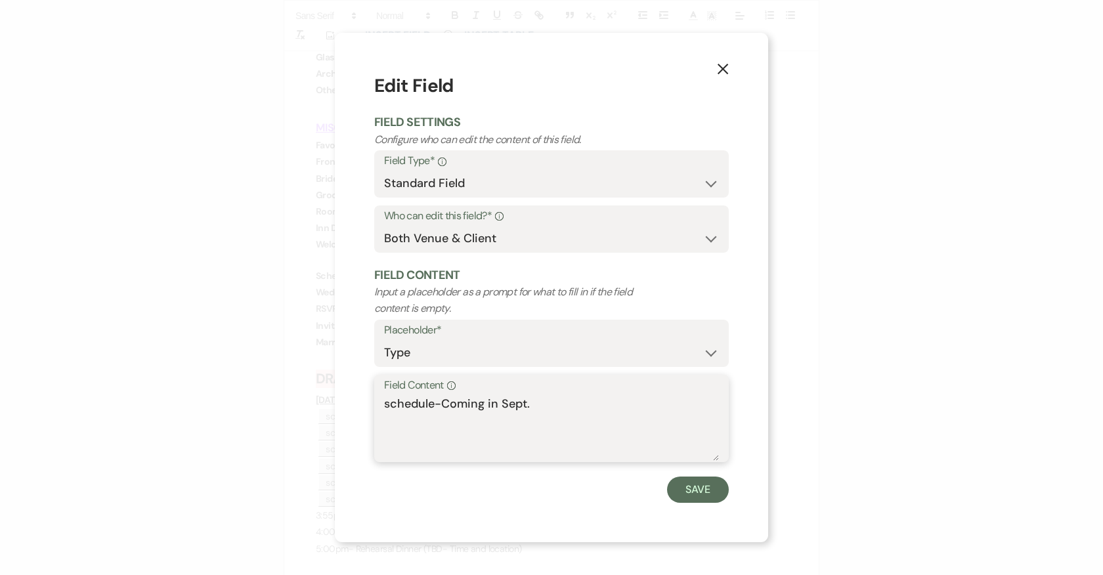
drag, startPoint x: 548, startPoint y: 405, endPoint x: 367, endPoint y: 405, distance: 181.2
click at [367, 405] on div "X Edit Field Field Settings Configure who can edit the content of this field. F…" at bounding box center [551, 287] width 433 height 509
paste textarea "3:00pm- Guest Check-in"
type textarea "3:00pm- Guest Check-in"
click at [689, 485] on button "Save" at bounding box center [698, 490] width 62 height 26
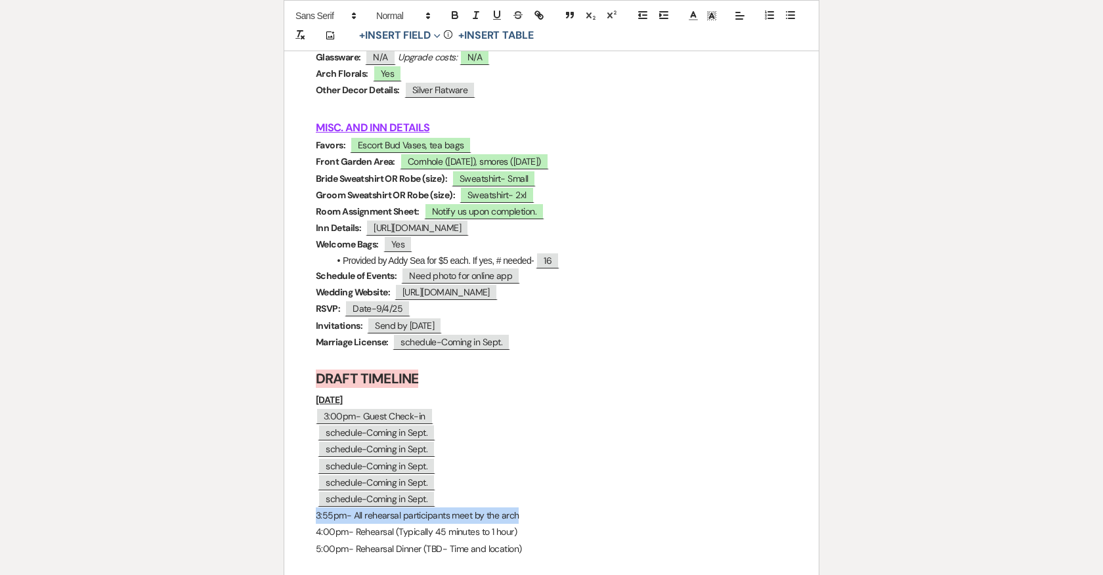
drag, startPoint x: 519, startPoint y: 504, endPoint x: 301, endPoint y: 504, distance: 217.3
drag, startPoint x: 519, startPoint y: 508, endPoint x: 313, endPoint y: 509, distance: 206.1
copy p "3:55pm- All rehearsal participants meet by the arch"
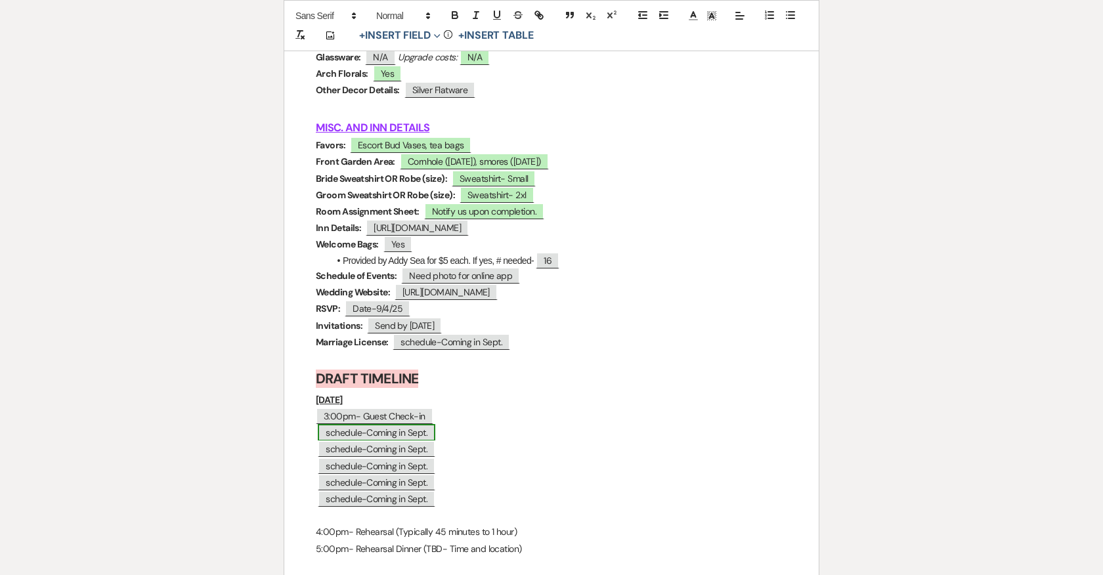
click at [396, 424] on span "schedule-Coming in Sept." at bounding box center [376, 432] width 117 height 17
select select "Type"
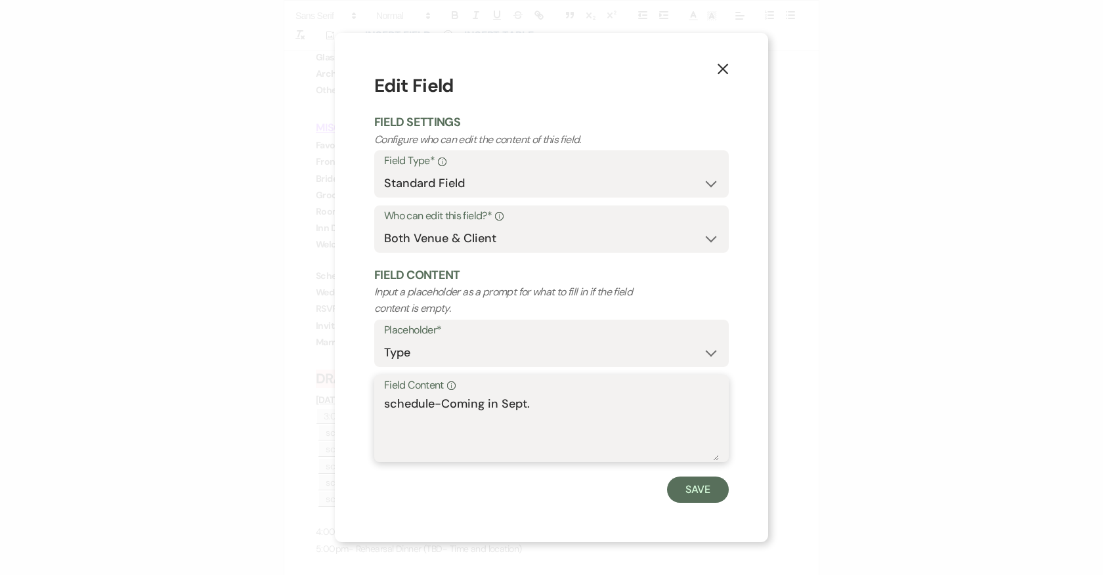
drag, startPoint x: 532, startPoint y: 408, endPoint x: 358, endPoint y: 408, distance: 173.3
click at [358, 408] on div "X Edit Field Field Settings Configure who can edit the content of this field. F…" at bounding box center [551, 287] width 433 height 509
paste textarea "3:55pm- All rehearsal participants meet by the arch"
type textarea "3:55pm- All rehearsal participants meet by the arch"
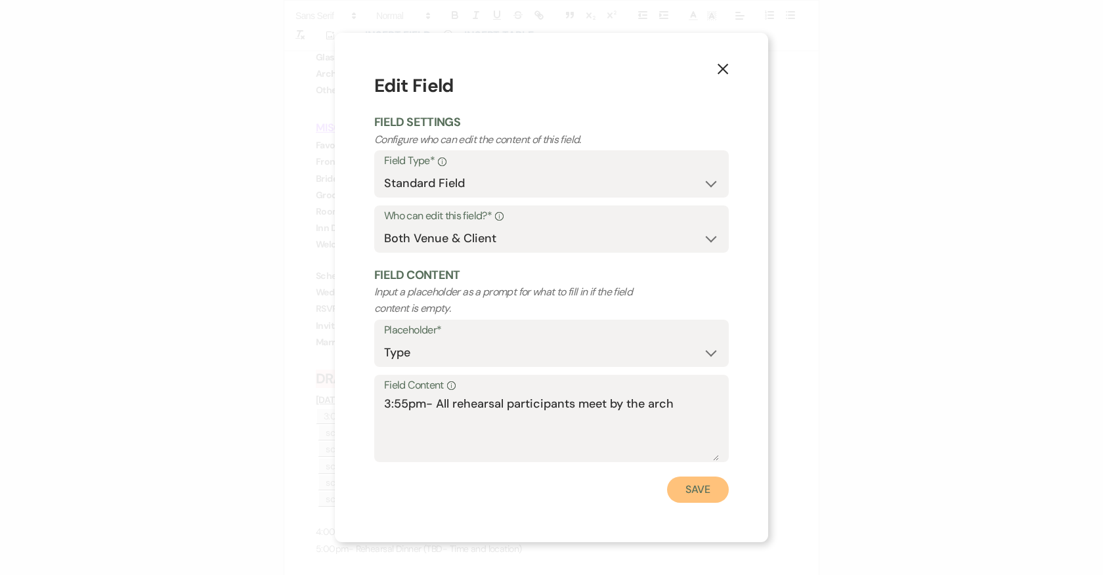
click at [701, 494] on button "Save" at bounding box center [698, 490] width 62 height 26
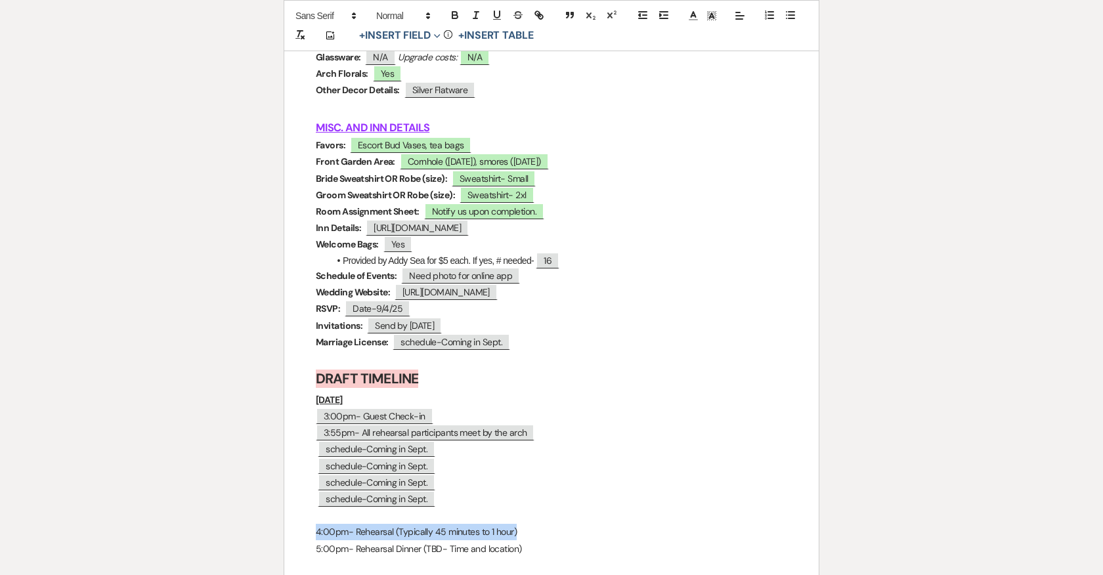
drag, startPoint x: 523, startPoint y: 523, endPoint x: 314, endPoint y: 522, distance: 208.7
copy p "4:00pm- Rehearsal (Typically 45 minutes to 1 hour)"
click at [373, 440] on span "schedule-Coming in Sept." at bounding box center [376, 448] width 117 height 17
select select "Type"
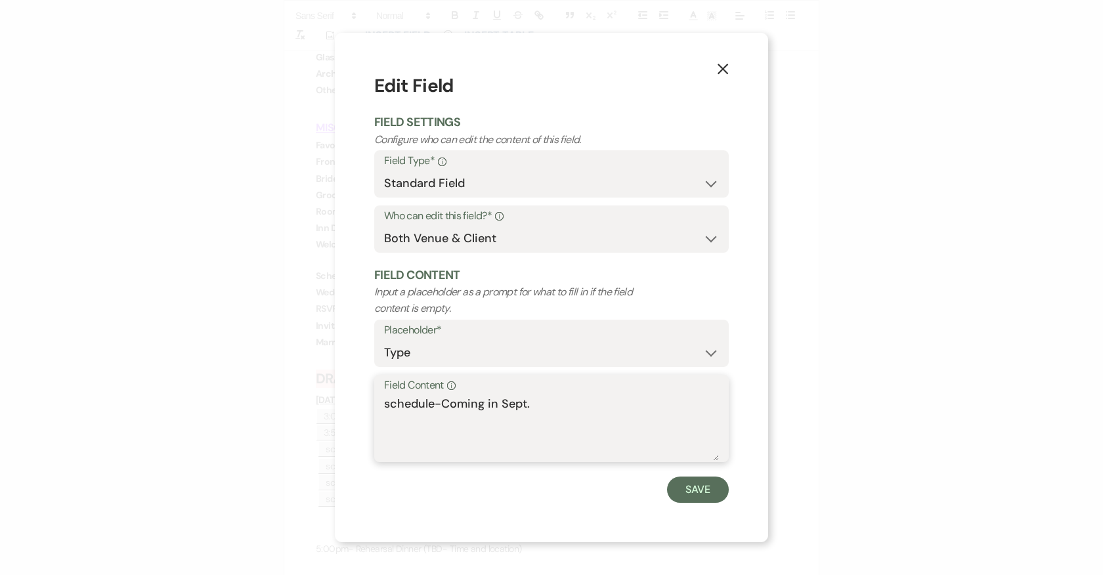
drag, startPoint x: 539, startPoint y: 406, endPoint x: 369, endPoint y: 406, distance: 170.0
click at [369, 406] on div "X Edit Field Field Settings Configure who can edit the content of this field. F…" at bounding box center [551, 287] width 433 height 509
paste textarea "4:00pm- Rehearsal (Typically 45 minutes to 1 hour)"
type textarea "4:00pm- Rehearsal (Typically 45 minutes to 1 hour)"
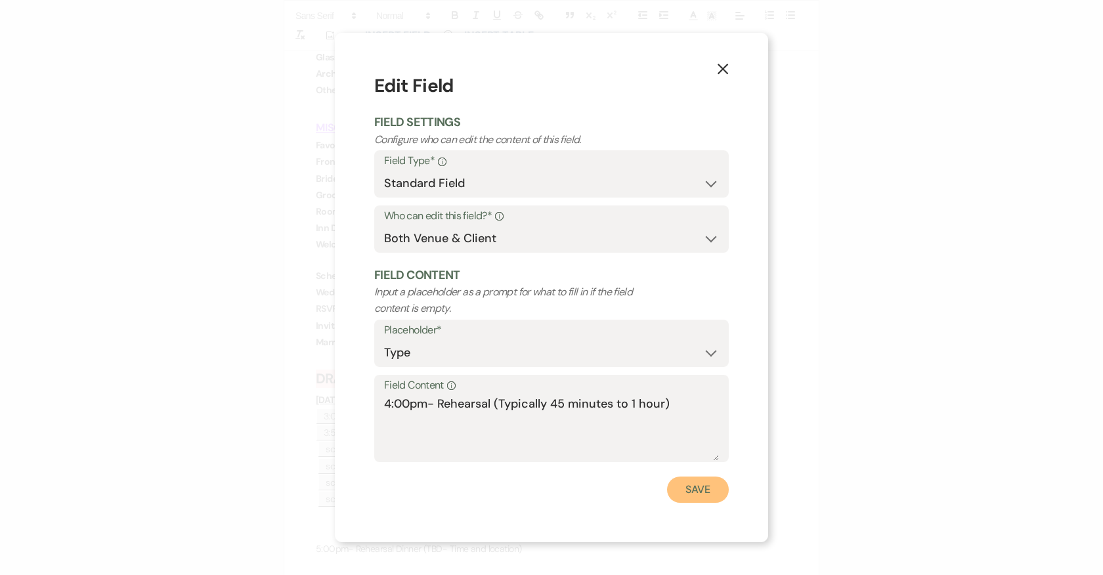
click at [706, 495] on button "Save" at bounding box center [698, 490] width 62 height 26
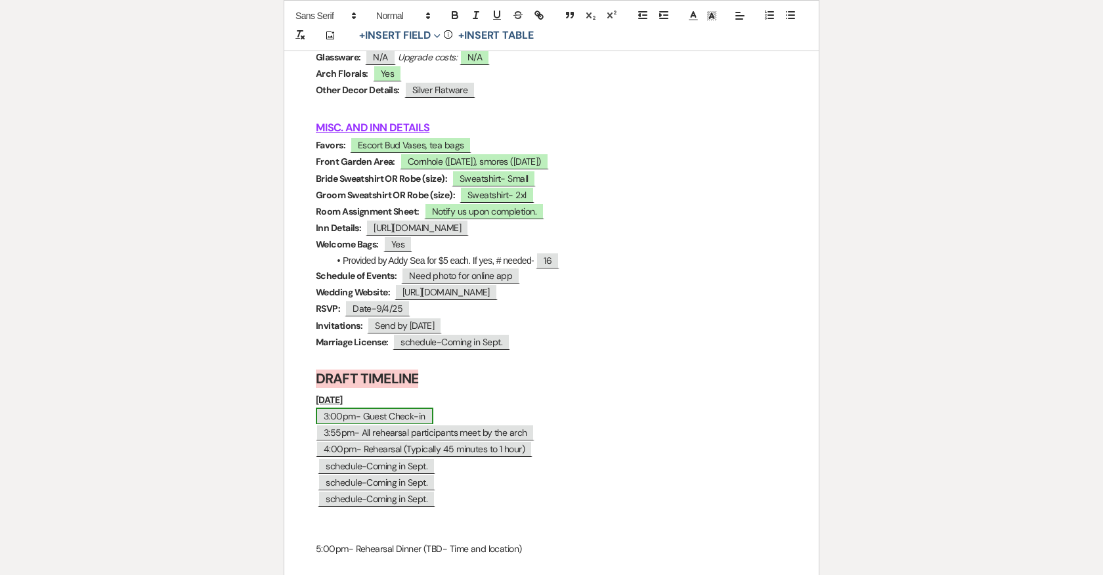
click at [427, 409] on span "3:00pm- Guest Check-in" at bounding box center [374, 416] width 117 height 17
select select "Type"
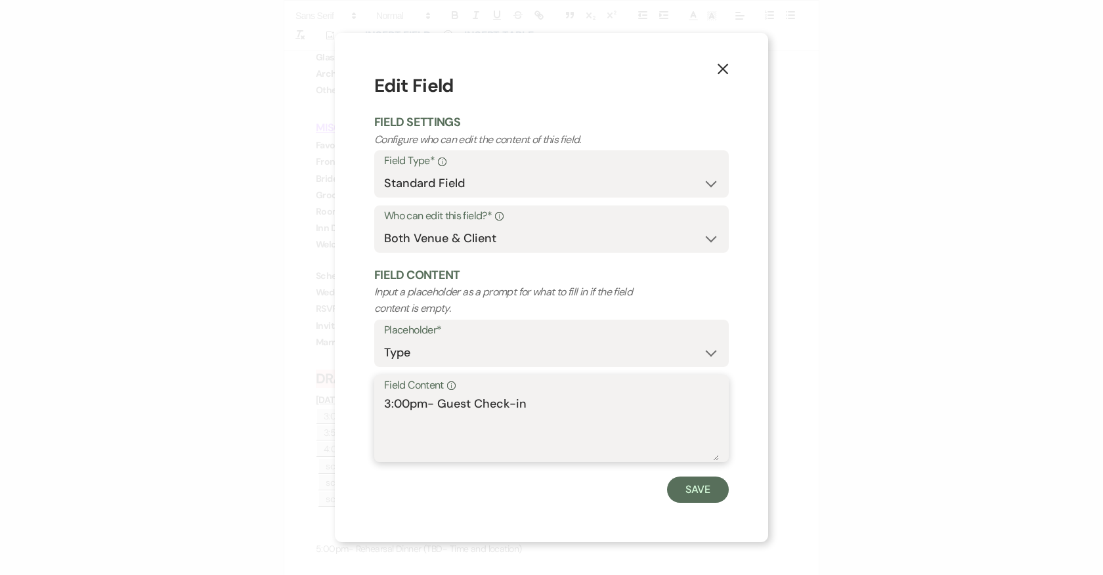
click at [541, 402] on textarea "3:00pm- Guest Check-in" at bounding box center [551, 428] width 335 height 66
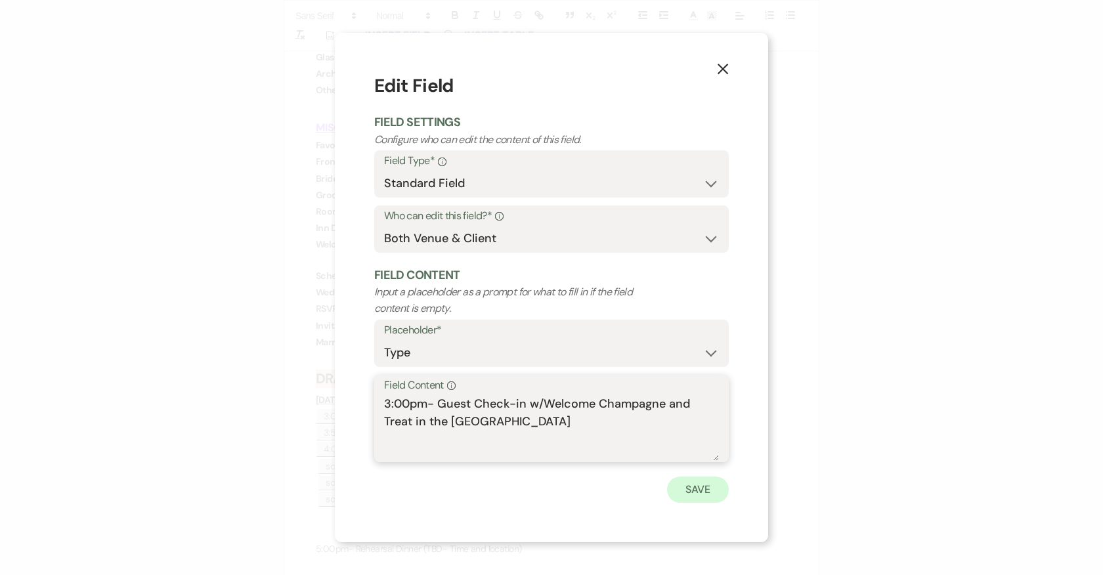
type textarea "3:00pm- Guest Check-in w/Welcome Champagne and Treat in the Parlor"
click at [711, 492] on button "Save" at bounding box center [698, 490] width 62 height 26
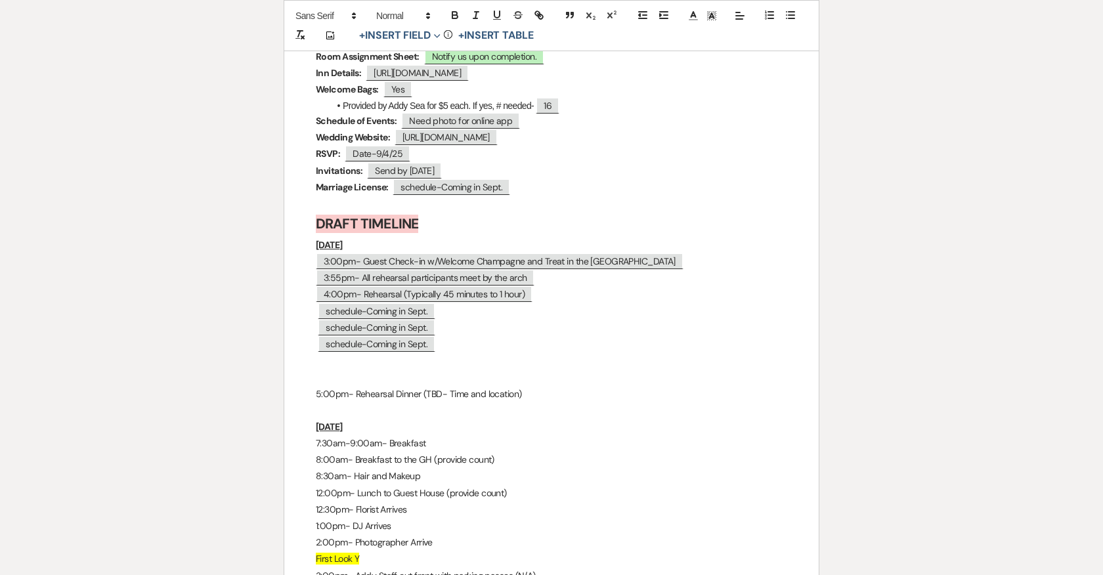
scroll to position [6761, 0]
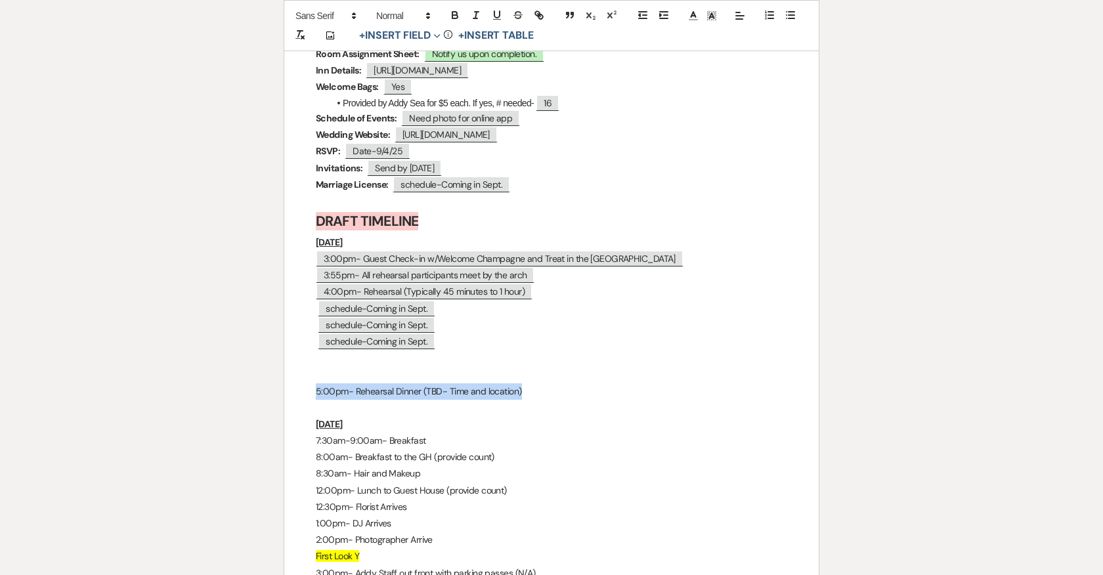
drag, startPoint x: 529, startPoint y: 385, endPoint x: 314, endPoint y: 385, distance: 215.3
copy p "5:00pm- Rehearsal Dinner (TBD- Time and location)"
click at [369, 300] on span "schedule-Coming in Sept." at bounding box center [376, 308] width 117 height 17
select select "Type"
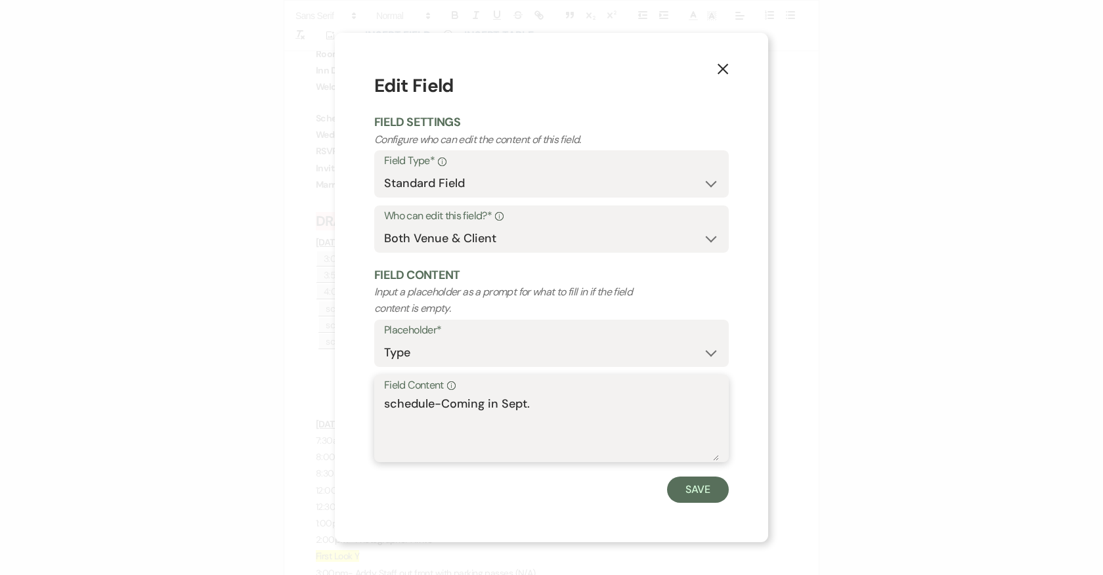
drag, startPoint x: 542, startPoint y: 402, endPoint x: 368, endPoint y: 402, distance: 173.9
click at [368, 402] on div "X Edit Field Field Settings Configure who can edit the content of this field. F…" at bounding box center [551, 287] width 433 height 509
paste textarea "5:00pm- Rehearsal Dinner (TBD- Time and location)"
drag, startPoint x: 683, startPoint y: 398, endPoint x: 495, endPoint y: 410, distance: 188.7
click at [495, 410] on textarea "5:00pm- Rehearsal Dinner (TBD- Time and location)" at bounding box center [551, 428] width 335 height 66
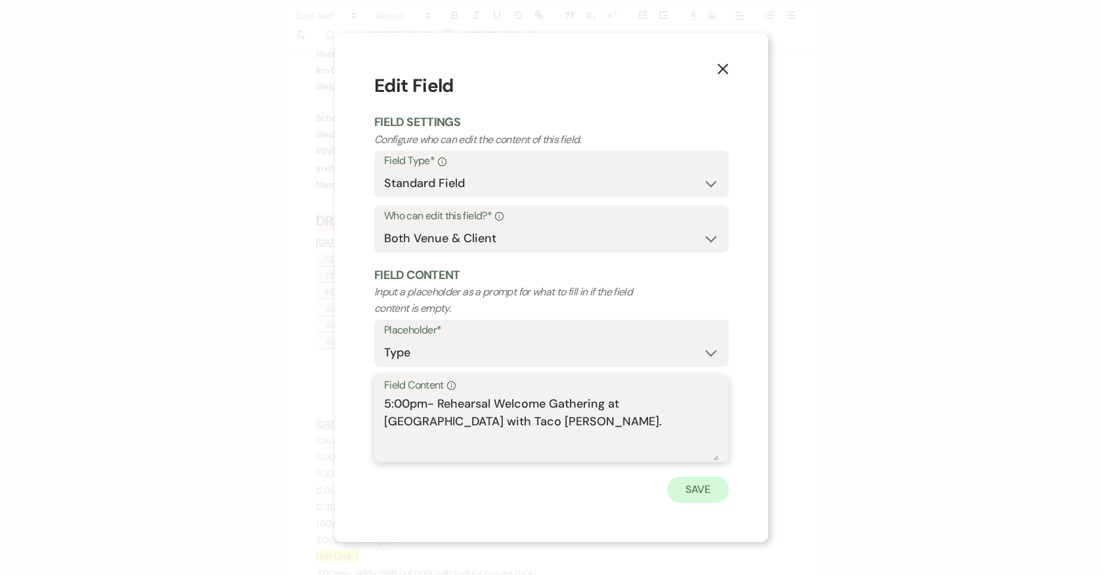
type textarea "5:00pm- Rehearsal Welcome Gathering at Addy Sea with Taco Reho."
click at [714, 490] on button "Save" at bounding box center [698, 490] width 62 height 26
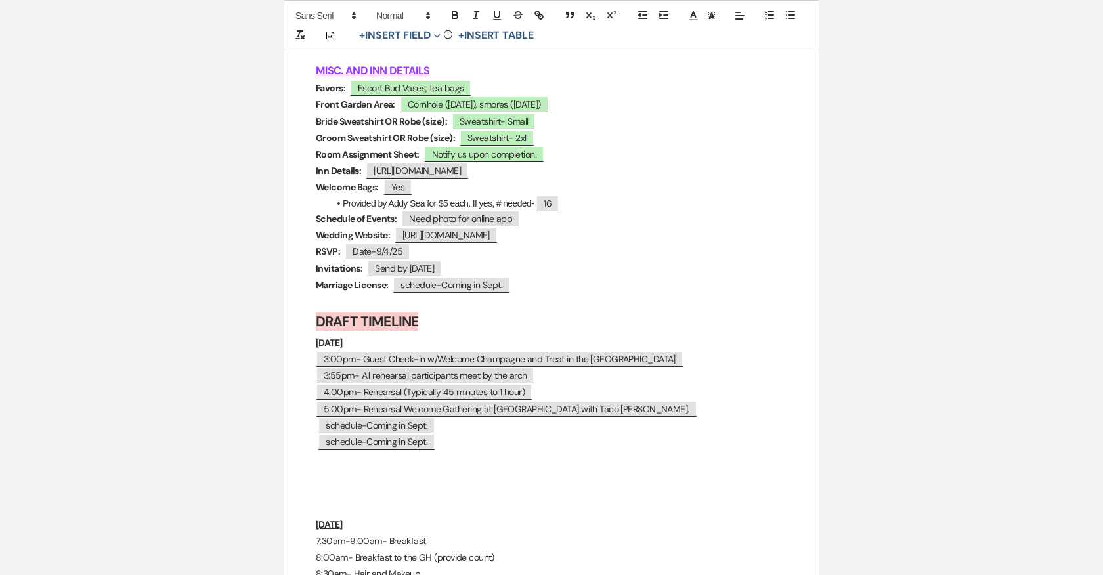
scroll to position [6660, 0]
click at [498, 228] on span "https://inourtaylorera.minted.us" at bounding box center [445, 236] width 103 height 17
select select "Type"
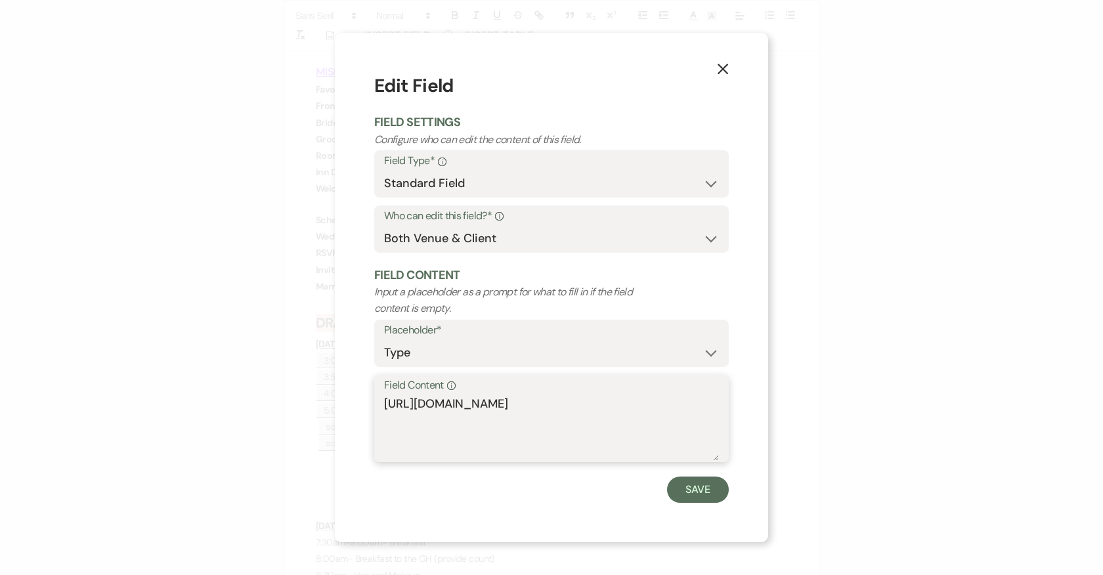
drag, startPoint x: 576, startPoint y: 404, endPoint x: 383, endPoint y: 400, distance: 193.0
click at [384, 400] on textarea "https://inourtaylorera.minted.us" at bounding box center [551, 428] width 335 height 66
click at [690, 487] on button "Save" at bounding box center [698, 490] width 62 height 26
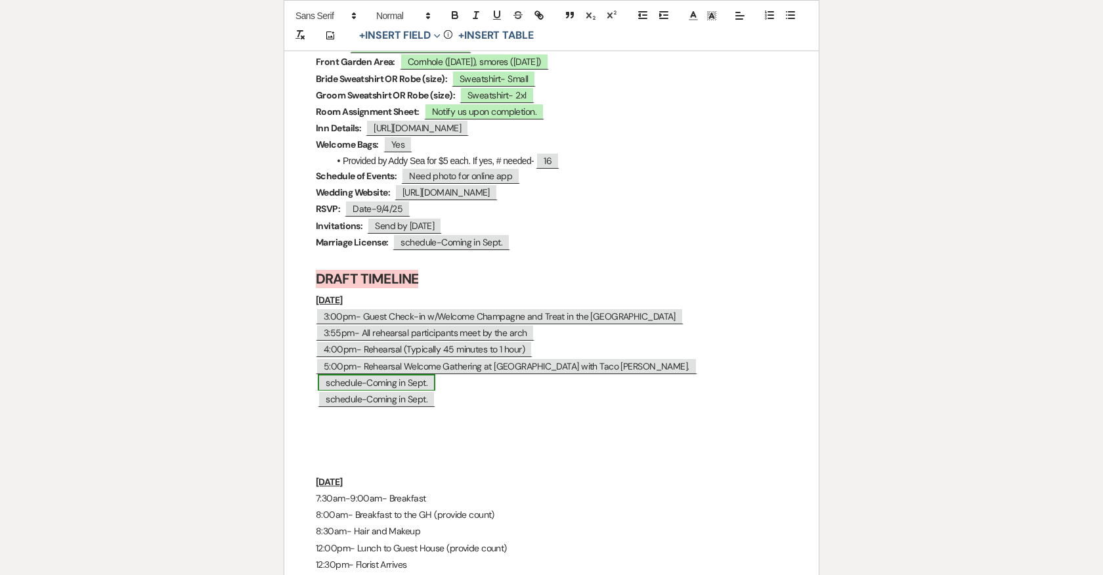
scroll to position [6704, 0]
click at [361, 357] on span "5:00pm- Rehearsal Welcome Gathering at Addy Sea with Taco Reho." at bounding box center [506, 365] width 381 height 17
select select "Type"
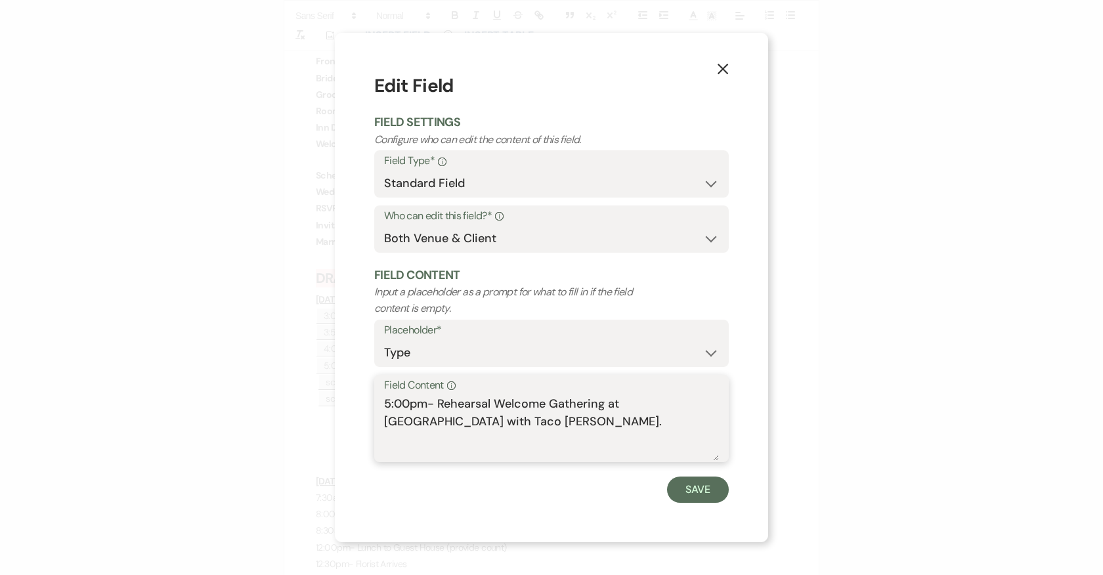
click at [434, 404] on textarea "5:00pm- Rehearsal Welcome Gathering at Addy Sea with Taco Reho." at bounding box center [551, 428] width 335 height 66
drag, startPoint x: 449, startPoint y: 421, endPoint x: 406, endPoint y: 418, distance: 42.7
click at [406, 418] on textarea "5:00pm-9:00pm Rehearsal Welcome Gathering at Addy Sea with Taco Reho." at bounding box center [551, 428] width 335 height 66
type textarea "5:00pm-9:00pm Rehearsal Welcome Gathering at Addy Sea."
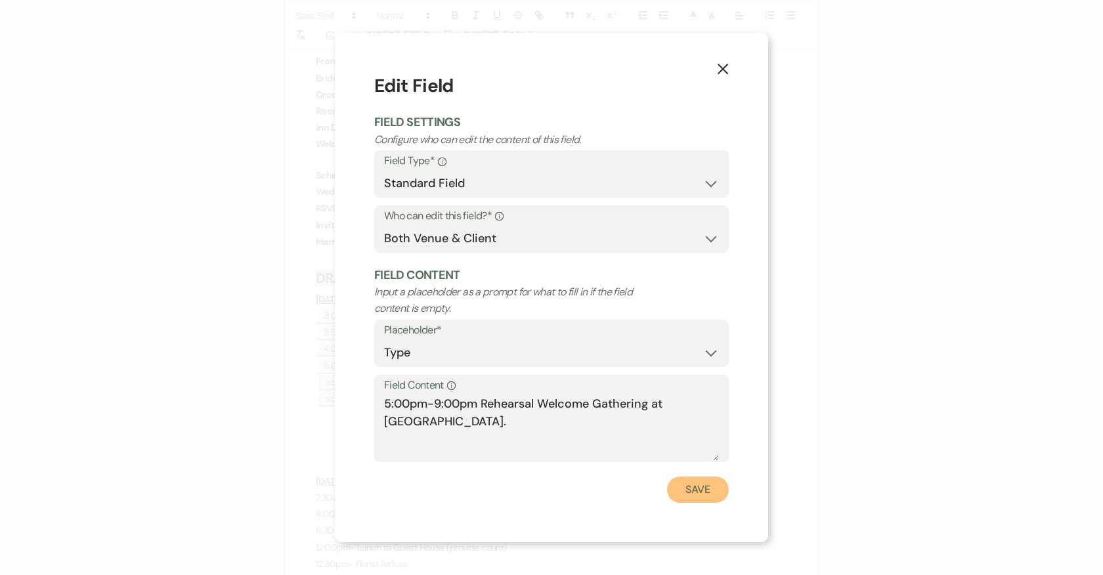
click at [688, 491] on button "Save" at bounding box center [698, 490] width 62 height 26
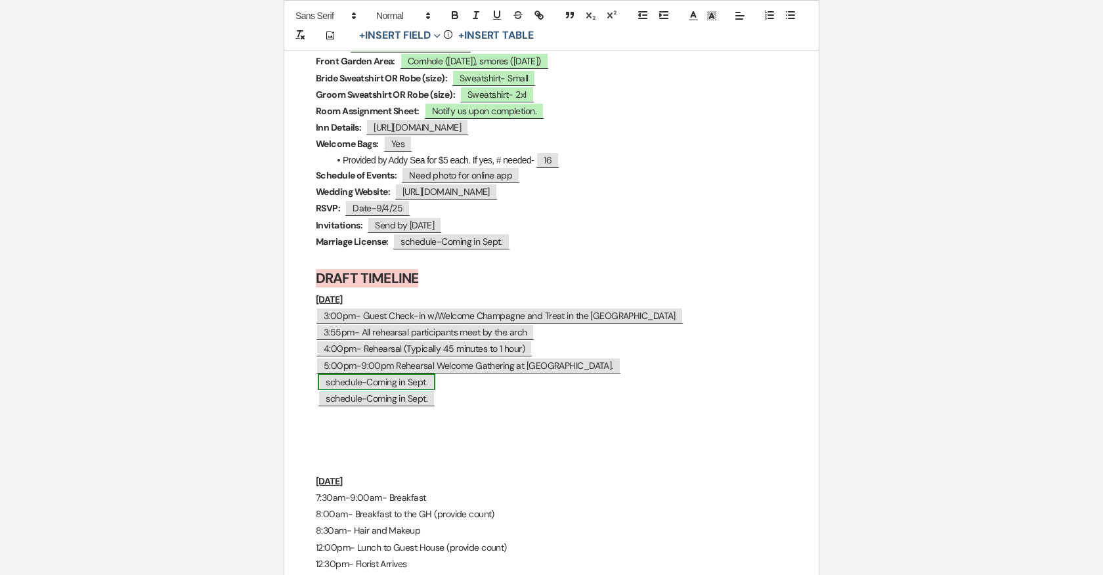
click at [381, 373] on span "schedule-Coming in Sept." at bounding box center [376, 381] width 117 height 17
select select "Type"
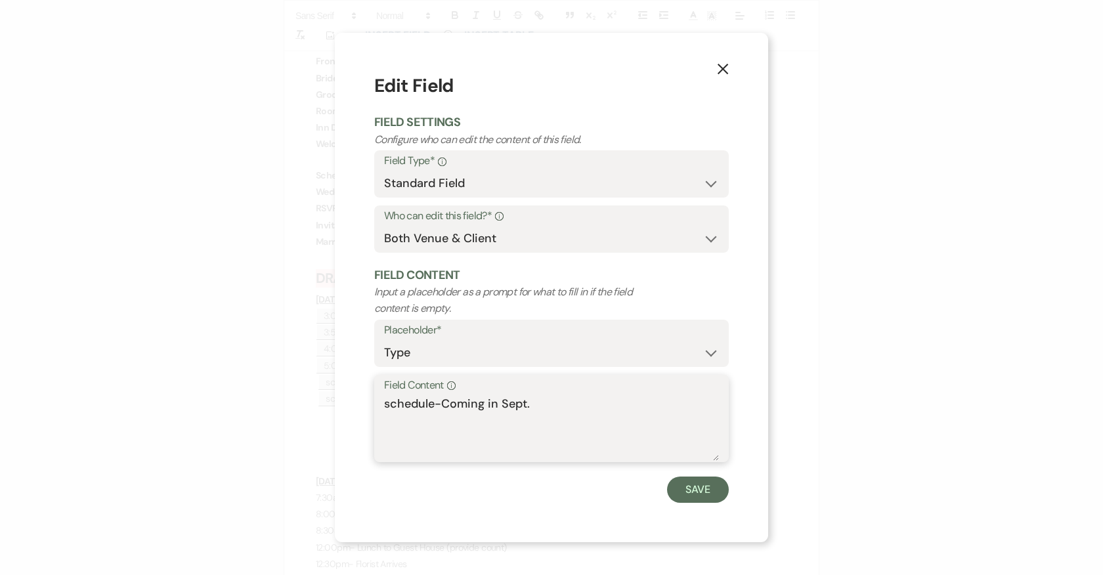
drag, startPoint x: 539, startPoint y: 413, endPoint x: 309, endPoint y: 385, distance: 231.4
click at [309, 385] on div "X Edit Field Field Settings Configure who can edit the content of this field. F…" at bounding box center [551, 287] width 1103 height 575
click at [431, 404] on textarea "5:30pm-Taco Reho on-site serving" at bounding box center [551, 428] width 335 height 66
click at [633, 406] on textarea "5:30pm-8:30pm-Taco Reho on-site serving" at bounding box center [551, 428] width 335 height 66
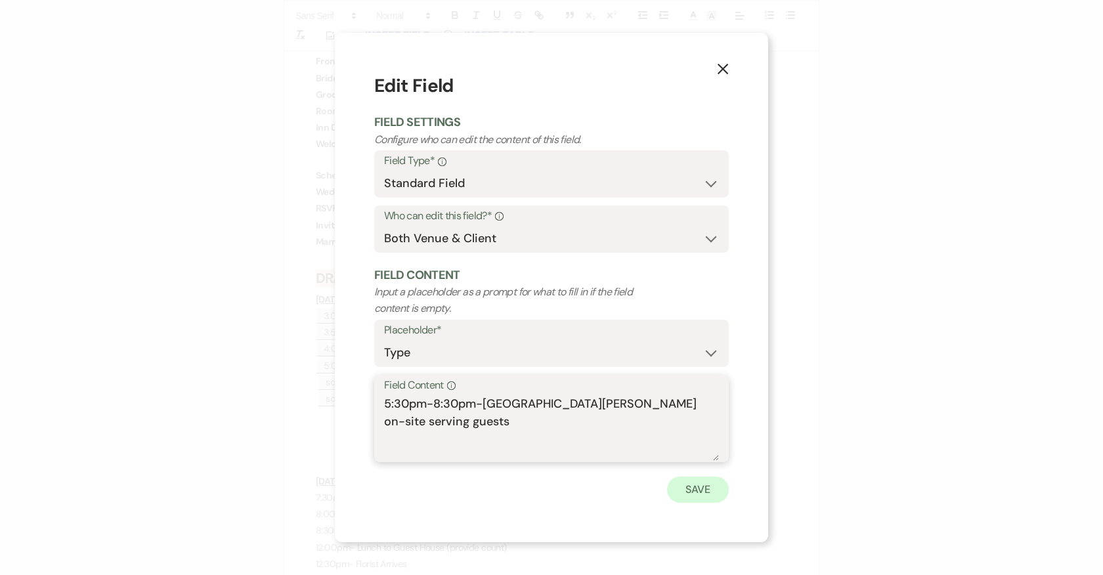
type textarea "5:30pm-8:30pm-Taco Reho on-site serving guests"
click at [702, 480] on button "Save" at bounding box center [698, 490] width 62 height 26
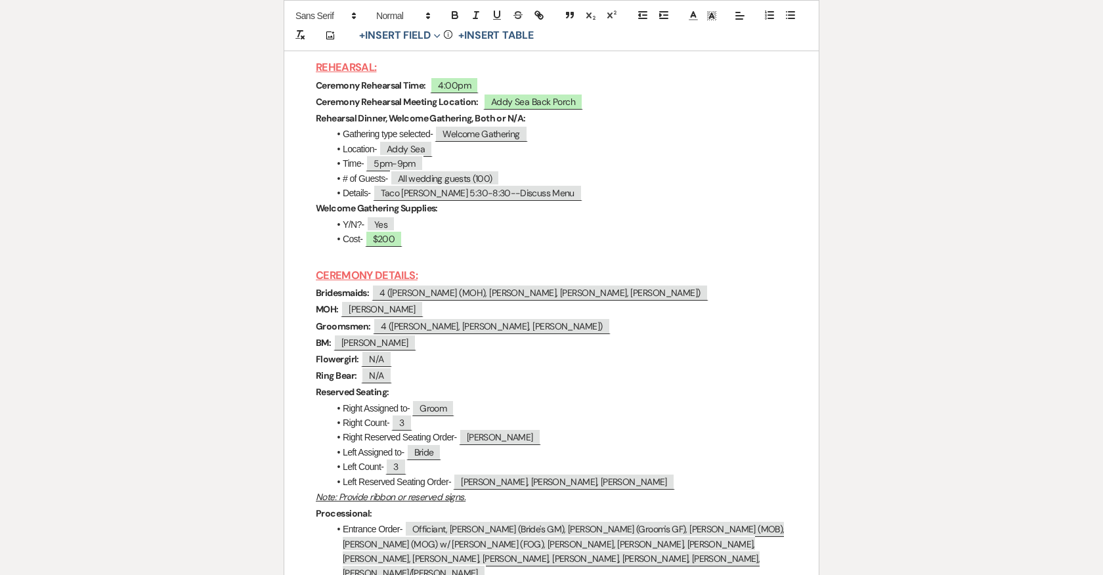
scroll to position [5321, 0]
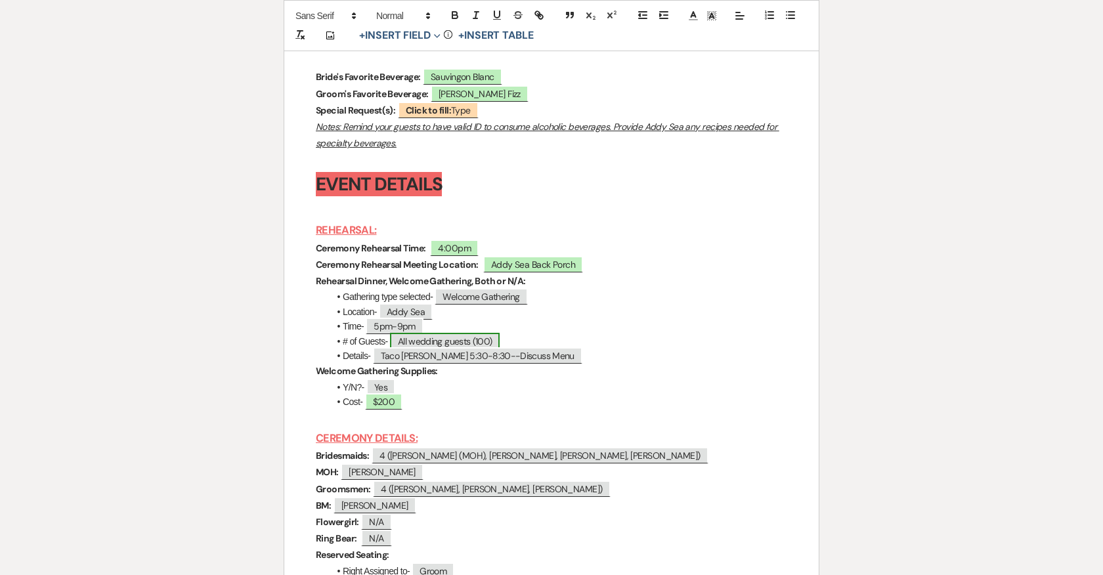
click at [455, 338] on span "All wedding guests (100)" at bounding box center [445, 341] width 110 height 17
select select "Number"
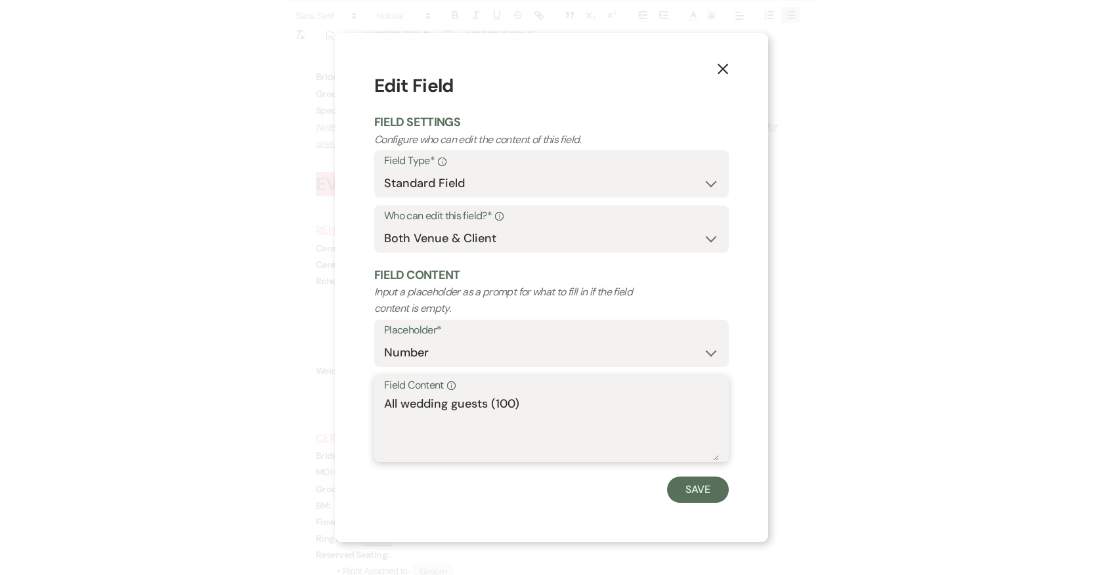
drag, startPoint x: 540, startPoint y: 401, endPoint x: 381, endPoint y: 401, distance: 159.5
click at [381, 401] on div "Field Content Info All wedding guests (100)" at bounding box center [551, 418] width 354 height 87
type textarea "98"
click at [701, 486] on button "Save" at bounding box center [698, 490] width 62 height 26
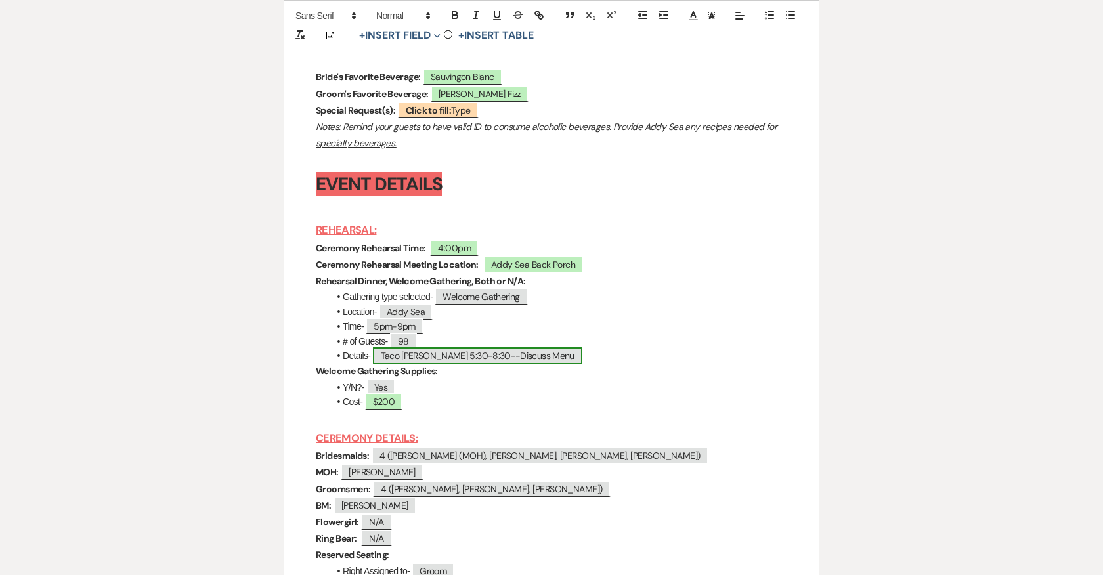
click at [522, 357] on span "Taco Reho 5:30-8:30--Discuss Menu" at bounding box center [477, 355] width 209 height 17
select select "Number"
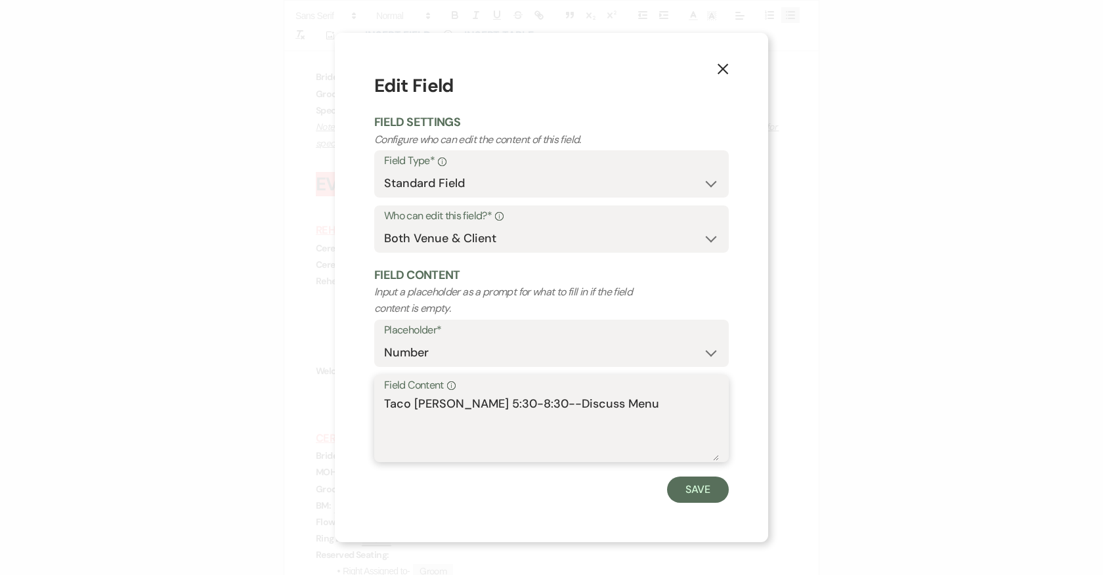
drag, startPoint x: 502, startPoint y: 405, endPoint x: 638, endPoint y: 394, distance: 136.3
click at [638, 394] on div "Field Content Info Taco Reho 5:30-8:30--Discuss Menu" at bounding box center [551, 418] width 354 height 87
drag, startPoint x: 600, startPoint y: 405, endPoint x: 503, endPoint y: 404, distance: 96.5
click at [503, 404] on textarea "Taco Reho 5:30-8:30--Discuss Menu" at bounding box center [551, 428] width 335 height 66
type textarea "Taco Reho 5:30-8:30"
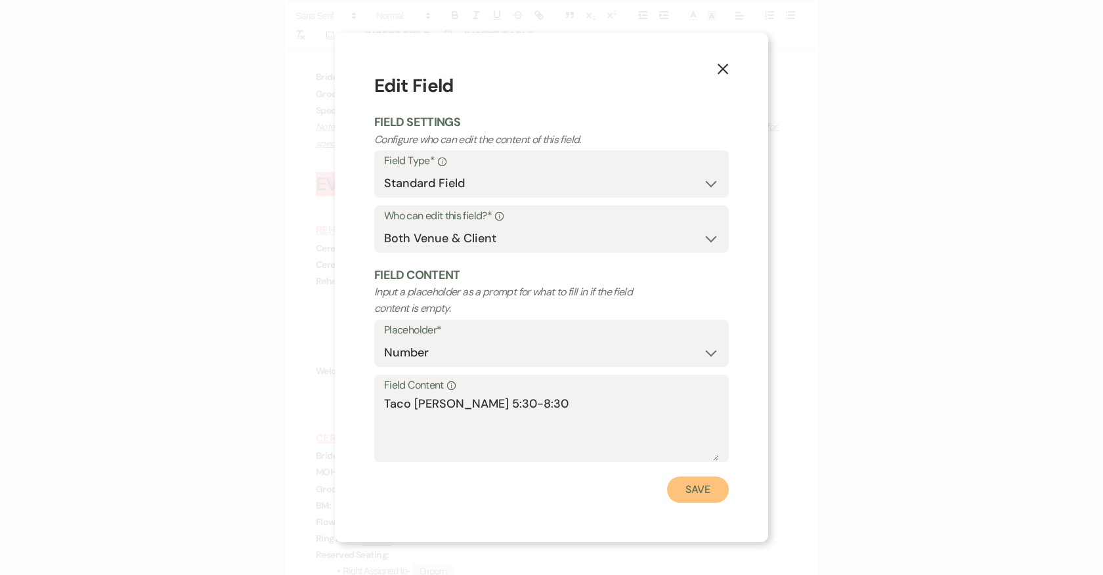
click at [693, 484] on button "Save" at bounding box center [698, 490] width 62 height 26
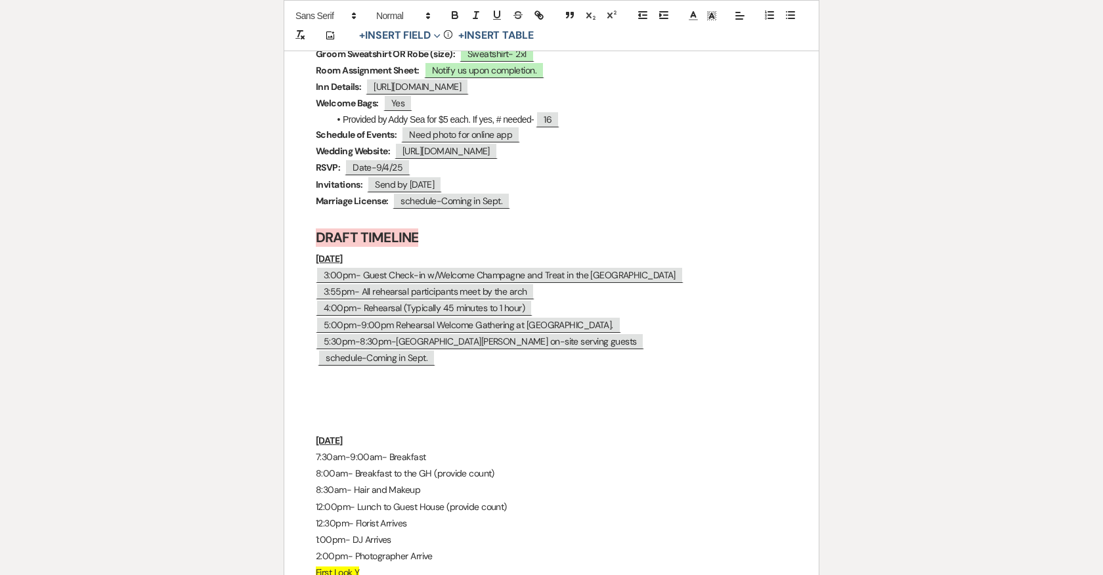
scroll to position [6744, 0]
click at [446, 352] on p "﻿ schedule-Coming in Sept. ﻿" at bounding box center [551, 359] width 471 height 16
click at [333, 402] on p at bounding box center [551, 409] width 471 height 16
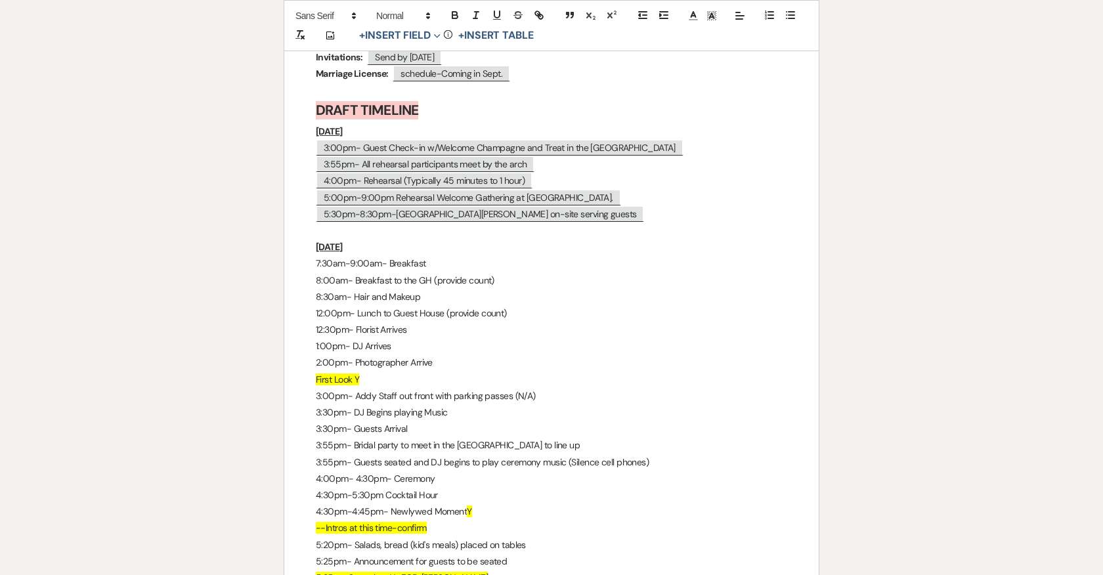
scroll to position [6860, 0]
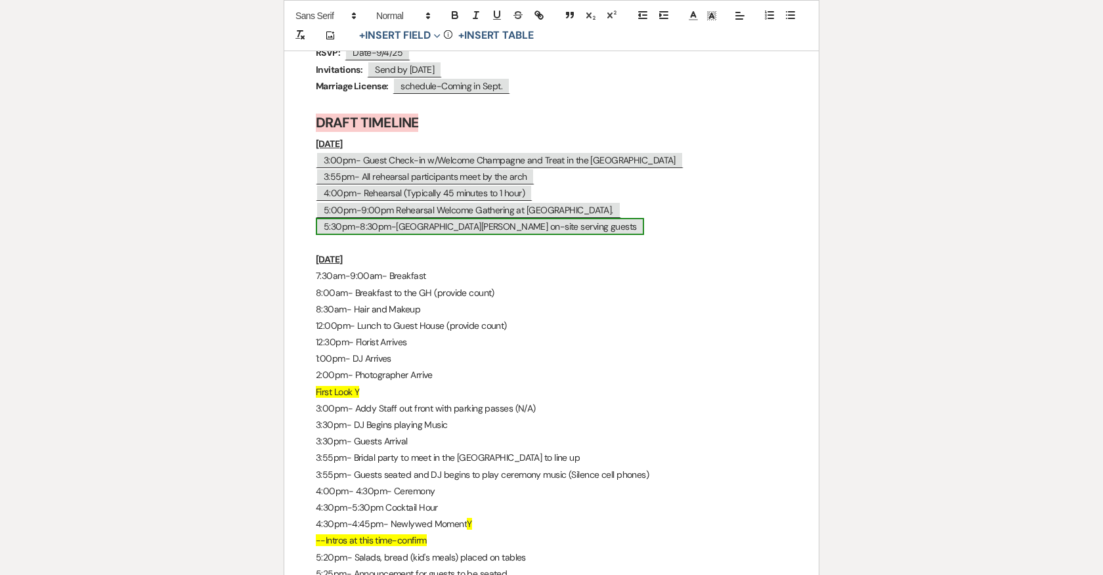
drag, startPoint x: 538, startPoint y: 222, endPoint x: 316, endPoint y: 218, distance: 221.9
click at [316, 219] on p "5:30pm-8:30pm-Taco Reho on-site serving guests" at bounding box center [551, 227] width 471 height 16
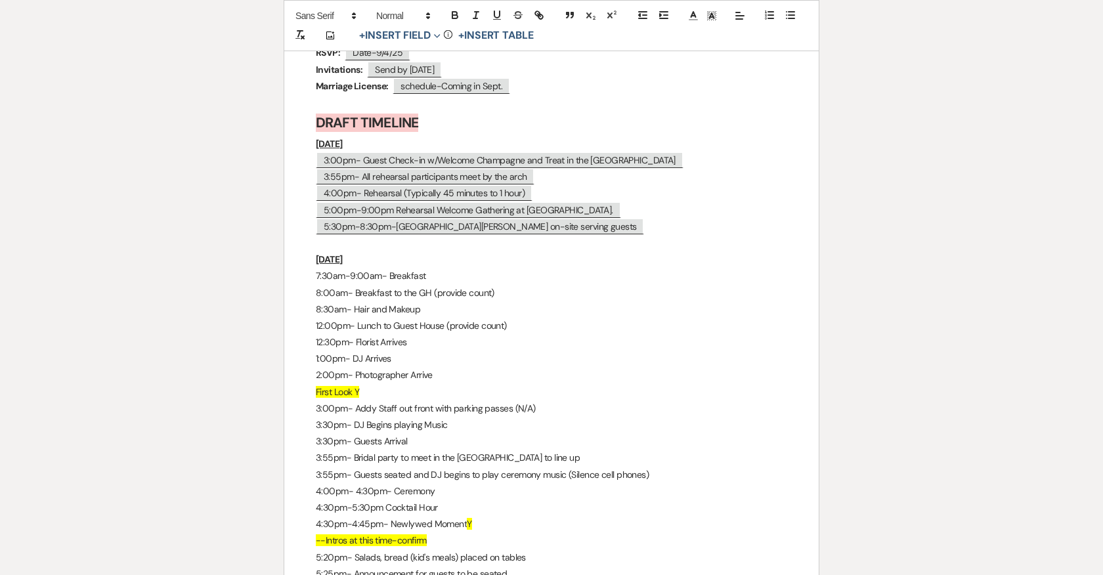
click at [360, 251] on p "Saturday" at bounding box center [551, 259] width 471 height 16
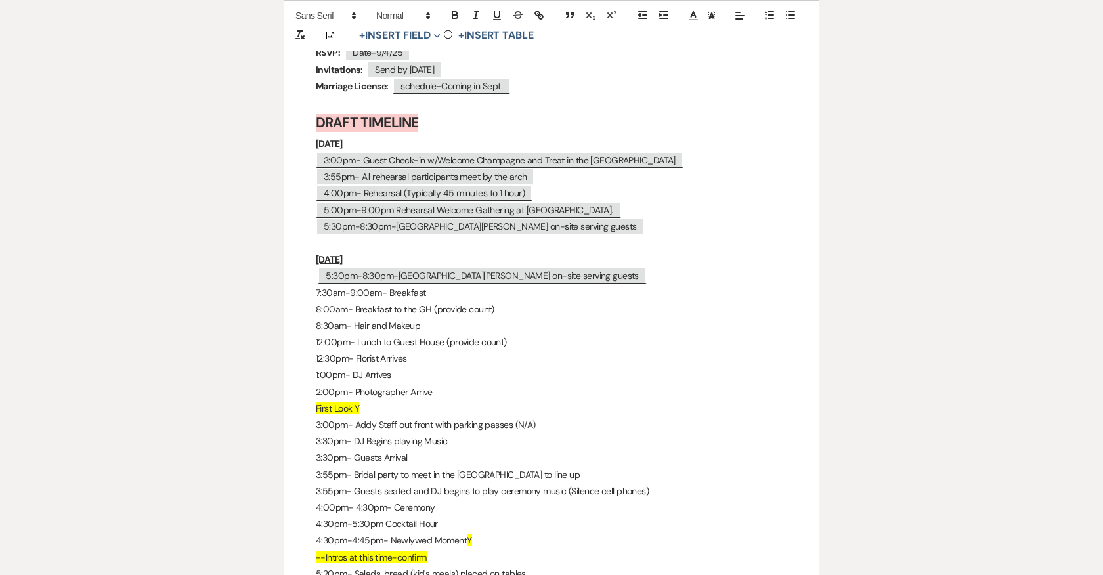
click at [542, 268] on p "﻿ 5:30pm-8:30pm-Taco Reho on-site serving guests ﻿" at bounding box center [551, 276] width 471 height 16
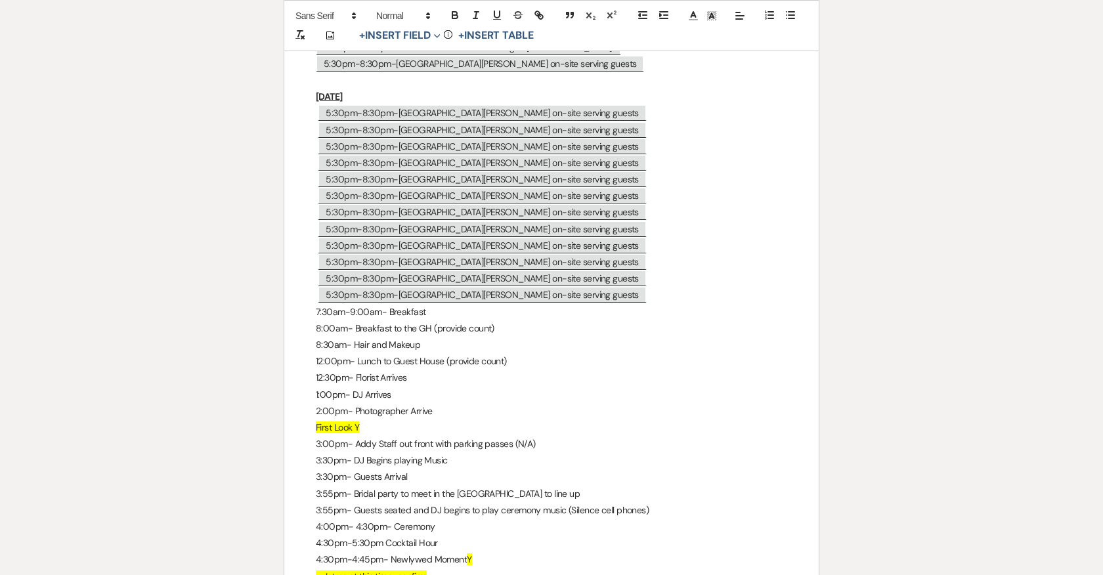
scroll to position [7021, 0]
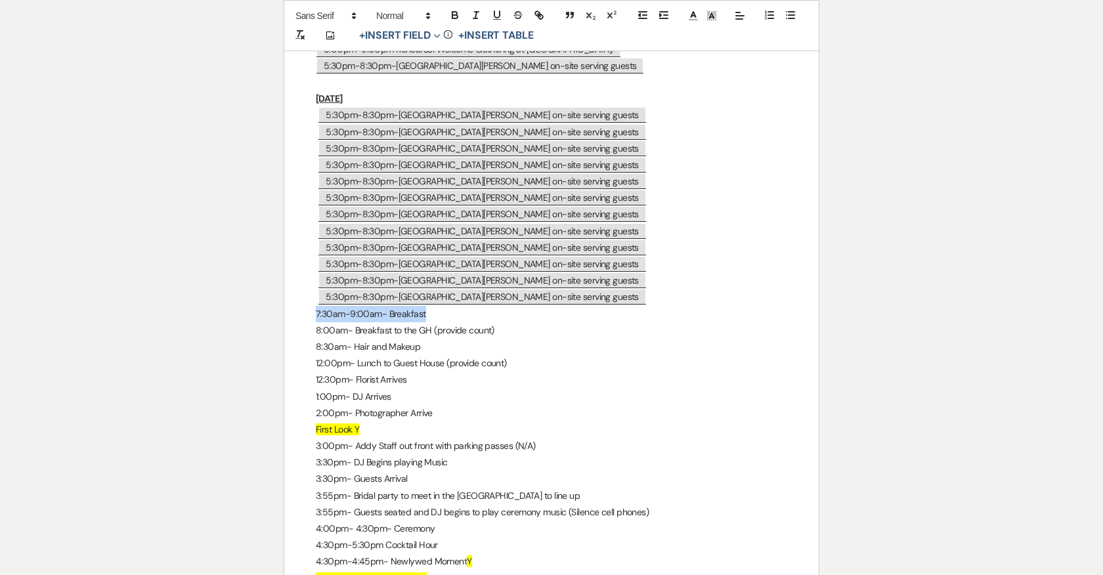
drag, startPoint x: 428, startPoint y: 305, endPoint x: 317, endPoint y: 305, distance: 110.9
click at [317, 306] on p "7:30am-9:00am- Breakfast" at bounding box center [551, 314] width 471 height 16
copy p "7:30am-9:00am- Breakfast"
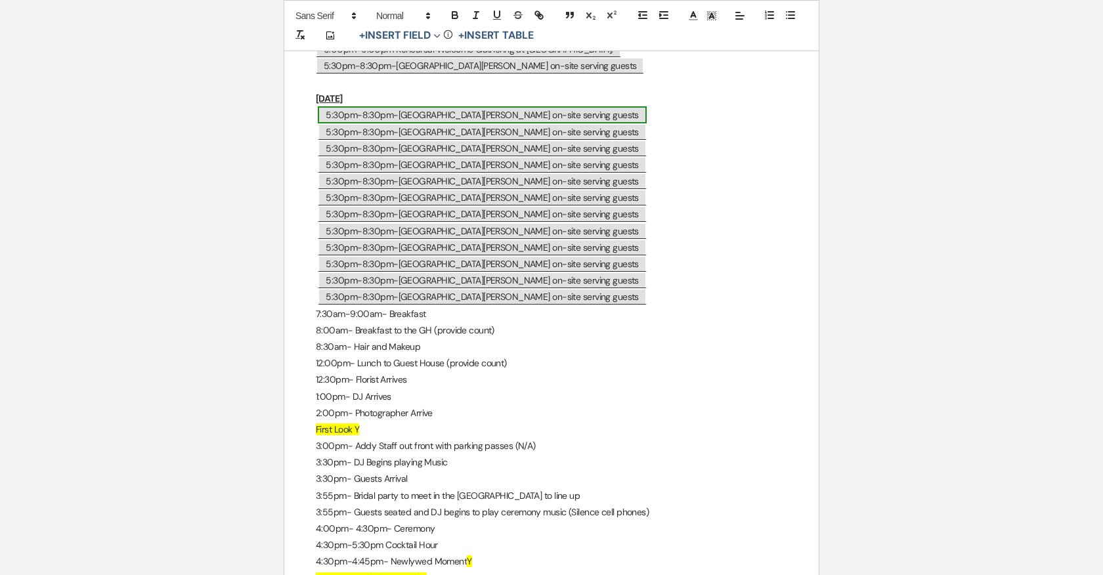
click at [429, 106] on span "5:30pm-8:30pm-Taco Reho on-site serving guests" at bounding box center [482, 114] width 328 height 17
select select "Type"
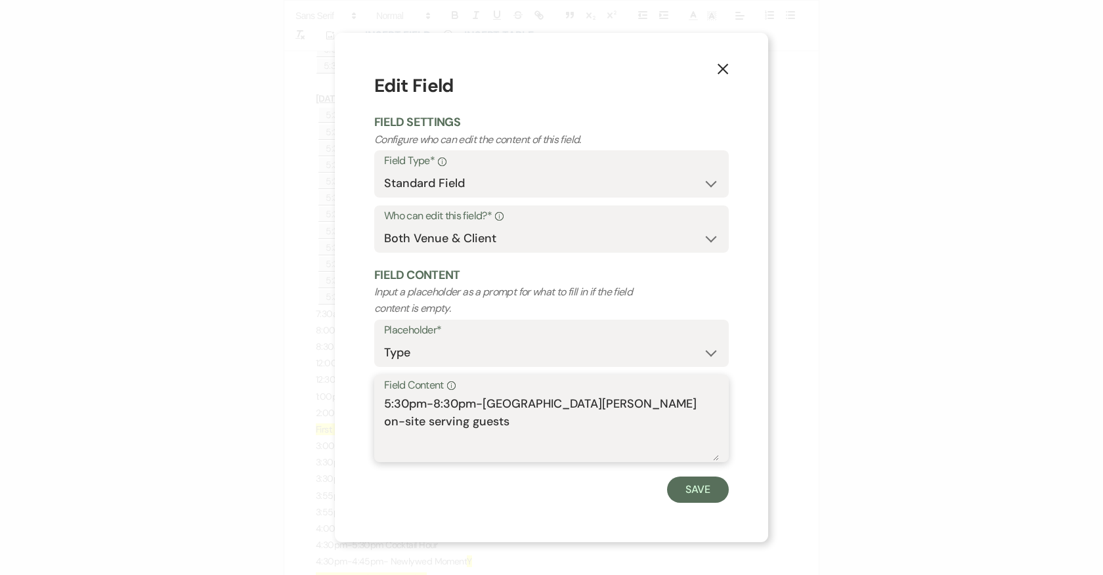
drag, startPoint x: 391, startPoint y: 423, endPoint x: 381, endPoint y: 423, distance: 9.2
click at [381, 423] on div "Field Content Info 5:30pm-8:30pm-Taco Reho on-site serving guests" at bounding box center [551, 418] width 354 height 87
drag, startPoint x: 681, startPoint y: 407, endPoint x: 362, endPoint y: 406, distance: 319.0
click at [362, 406] on div "X Edit Field Field Settings Configure who can edit the content of this field. F…" at bounding box center [551, 287] width 433 height 509
paste textarea "7:30am-9:00am- Breakfast"
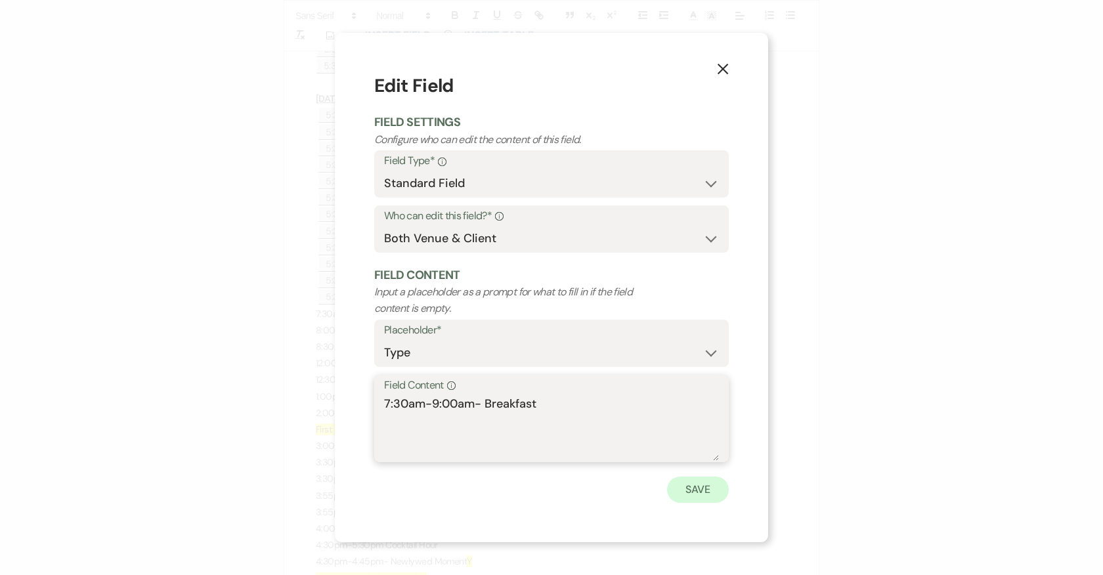
type textarea "7:30am-9:00am- Breakfast"
click at [716, 489] on button "Save" at bounding box center [698, 490] width 62 height 26
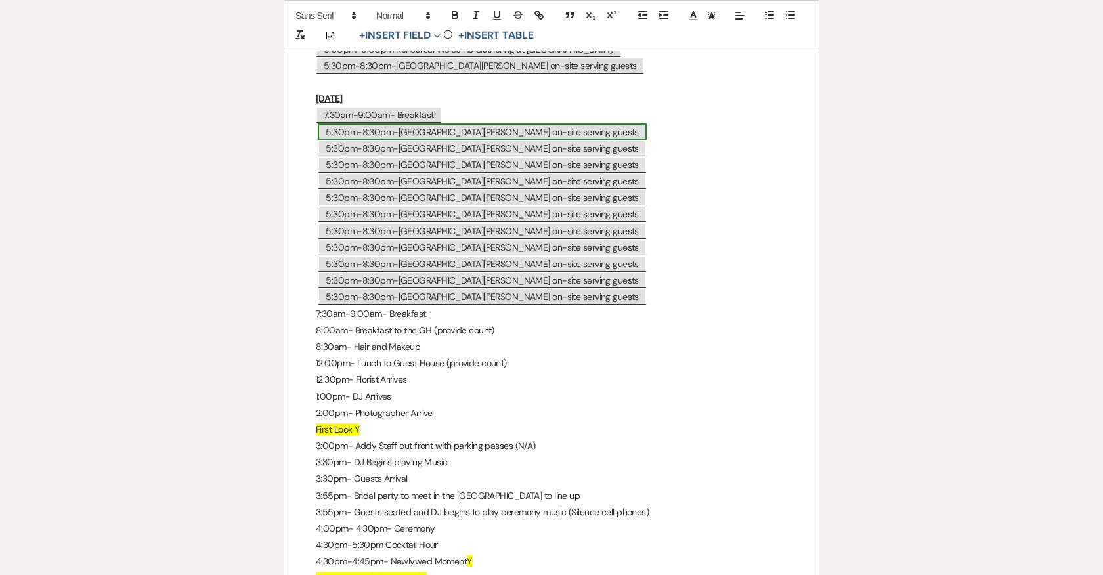
click at [394, 123] on span "5:30pm-8:30pm-Taco Reho on-site serving guests" at bounding box center [482, 131] width 328 height 17
select select "Type"
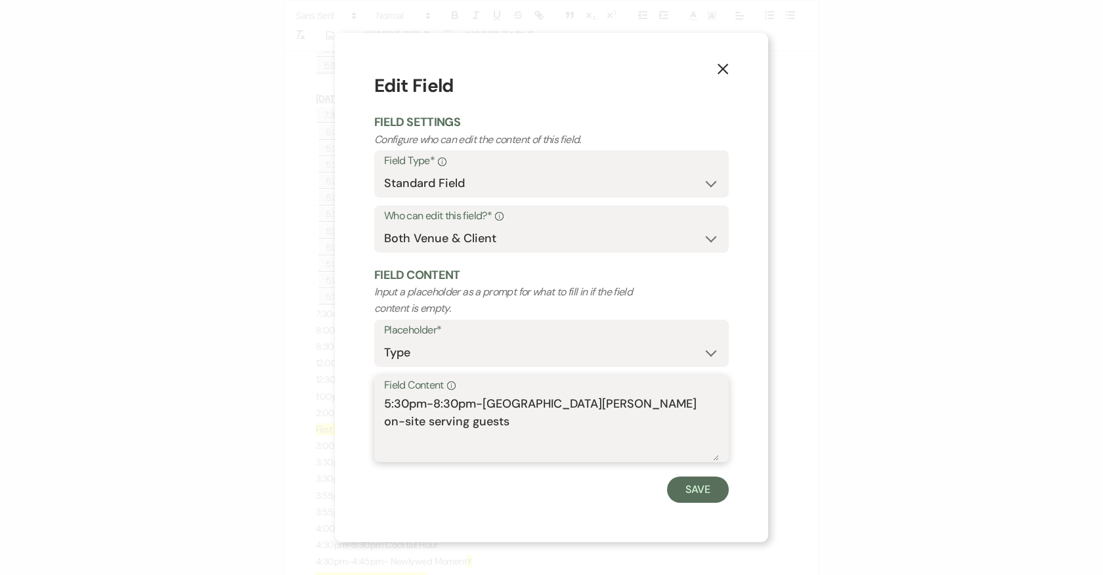
drag, startPoint x: 689, startPoint y: 400, endPoint x: 364, endPoint y: 397, distance: 324.9
click at [364, 397] on div "X Edit Field Field Settings Configure who can edit the content of this field. F…" at bounding box center [551, 287] width 433 height 509
type textarea "7:30am- Hair and Makeup Arrives for set-up"
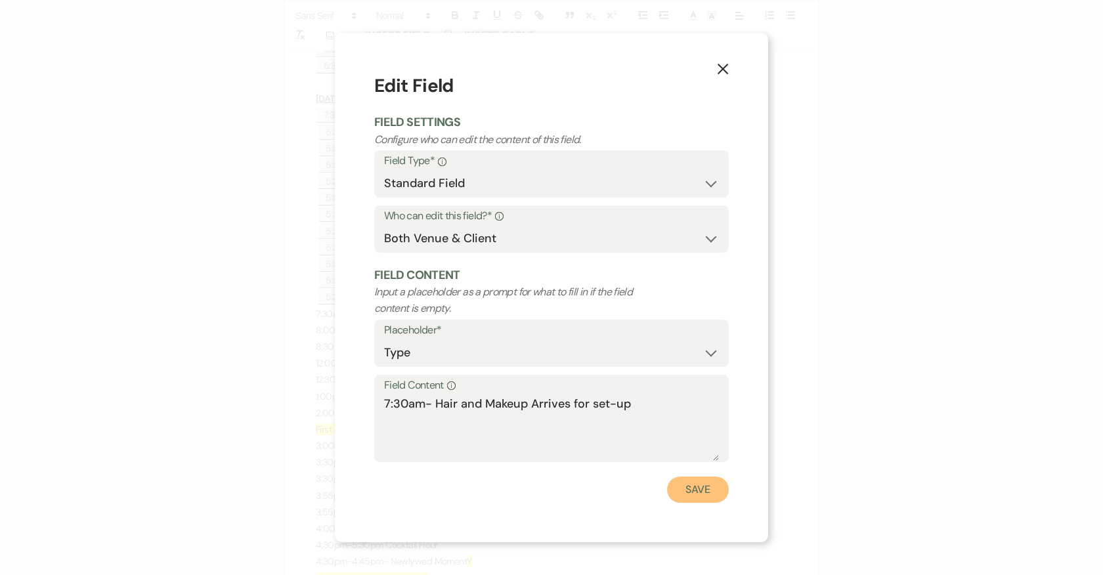
click at [696, 493] on button "Save" at bounding box center [698, 490] width 62 height 26
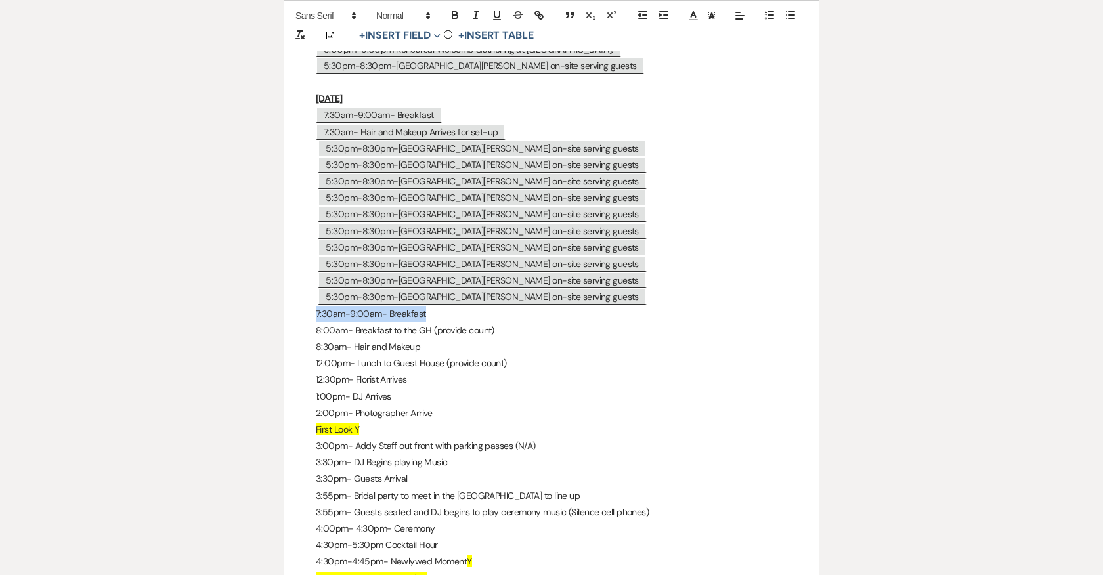
drag, startPoint x: 316, startPoint y: 303, endPoint x: 447, endPoint y: 303, distance: 130.6
click at [447, 306] on p "7:30am-9:00am- Breakfast" at bounding box center [551, 314] width 471 height 16
drag, startPoint x: 473, startPoint y: 324, endPoint x: 307, endPoint y: 322, distance: 166.1
copy p "8:00am- Breakfast to the GH (provide count)"
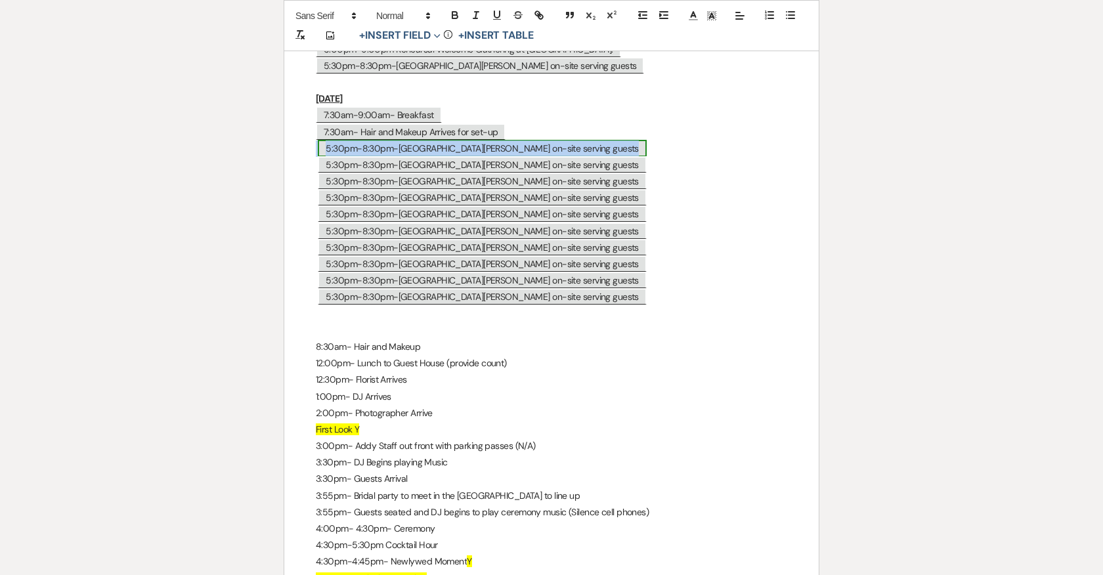
click at [398, 140] on span "5:30pm-8:30pm-Taco Reho on-site serving guests" at bounding box center [482, 148] width 328 height 17
click at [484, 140] on span "5:30pm-8:30pm-Taco Reho on-site serving guests" at bounding box center [482, 148] width 328 height 17
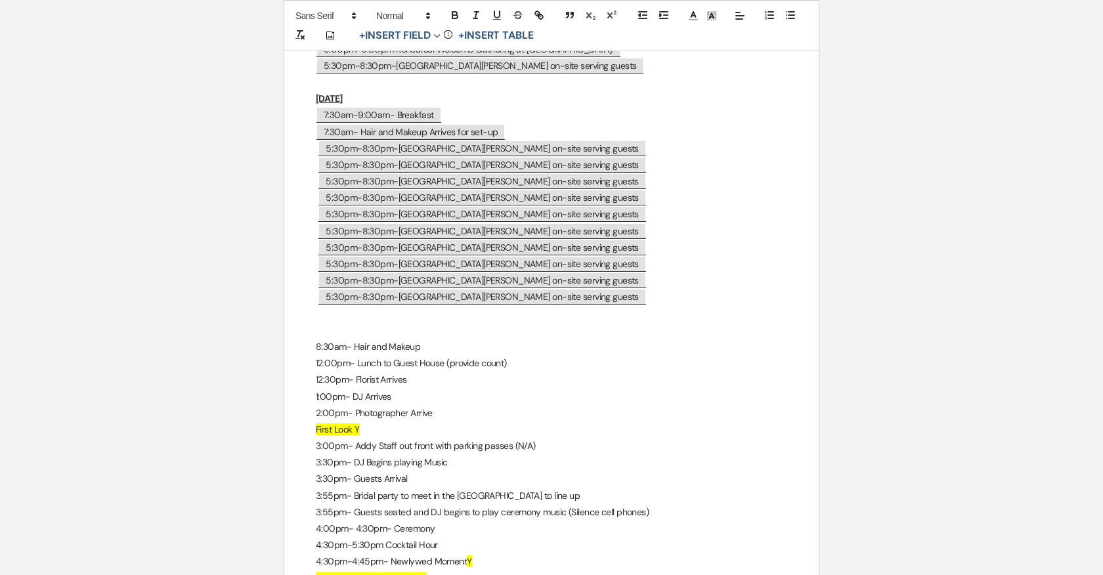
click at [597, 140] on p "﻿ 5:30pm-8:30pm-Taco Reho on-site serving guests ﻿" at bounding box center [551, 148] width 471 height 16
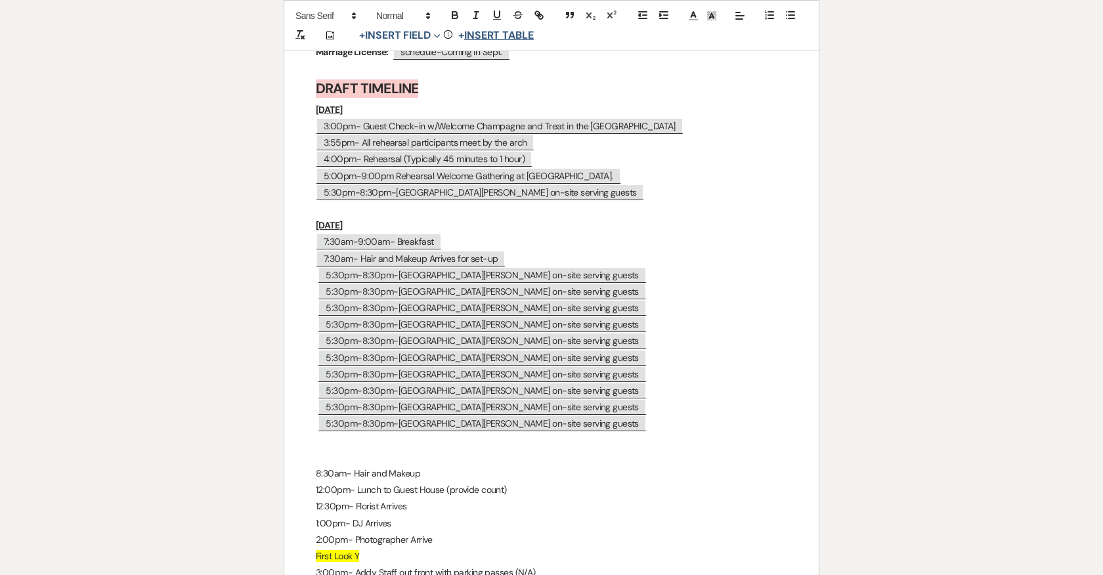
scroll to position [6889, 0]
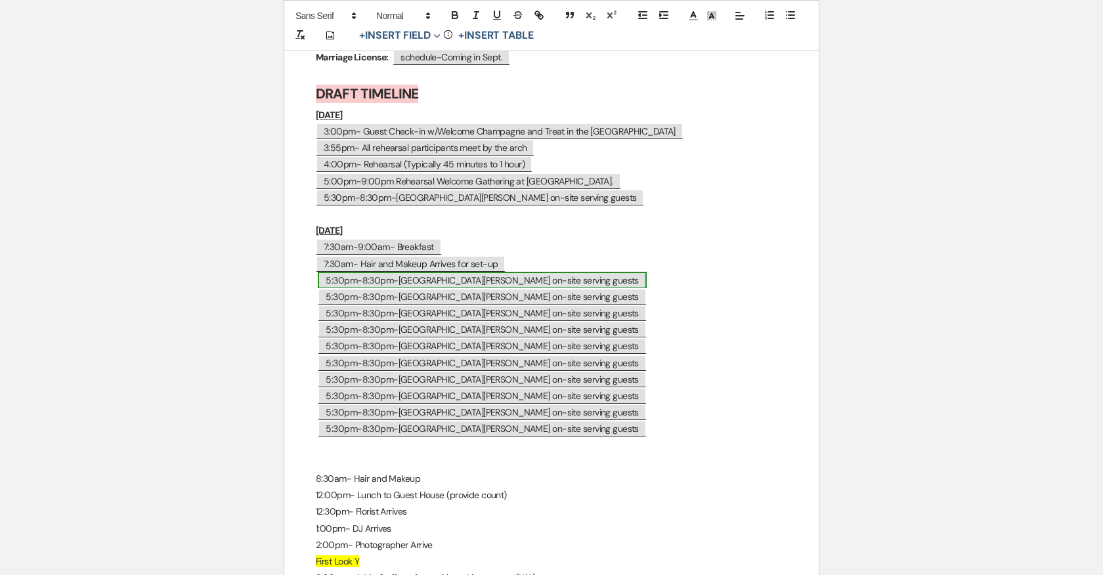
click at [384, 272] on span "5:30pm-8:30pm-Taco Reho on-site serving guests" at bounding box center [482, 280] width 328 height 17
select select "Type"
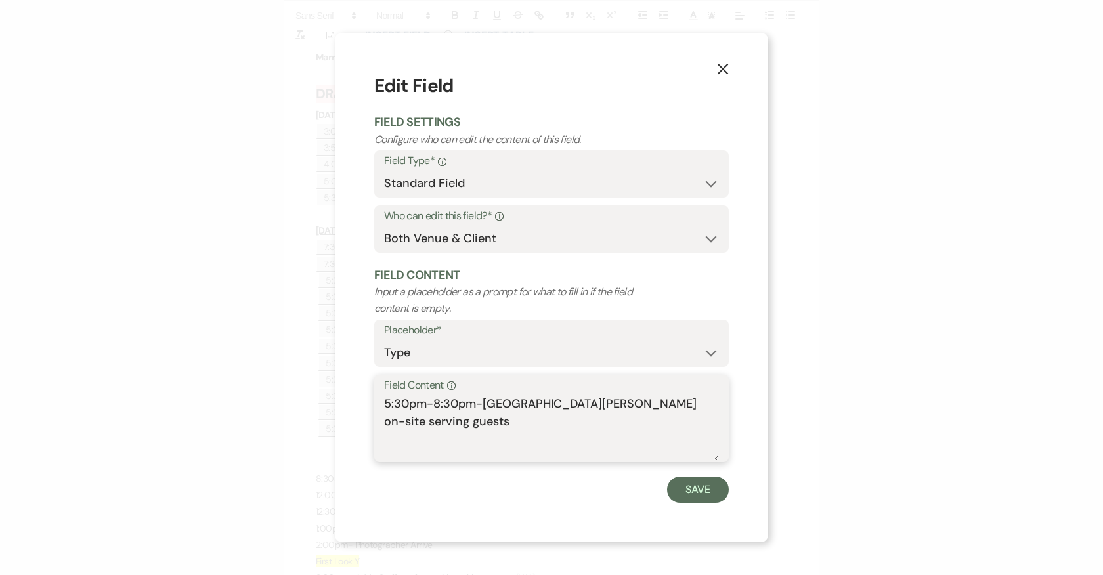
drag, startPoint x: 670, startPoint y: 399, endPoint x: 376, endPoint y: 400, distance: 294.1
click at [376, 401] on div "Field Content Info 5:30pm-8:30pm-Taco Reho on-site serving guests" at bounding box center [551, 418] width 354 height 87
paste textarea "8:00am- Breakfast to the GH (provide count)"
drag, startPoint x: 630, startPoint y: 404, endPoint x: 551, endPoint y: 402, distance: 78.8
click at [551, 402] on textarea "8:00am- Breakfast to the GH (provide count)" at bounding box center [551, 428] width 335 height 66
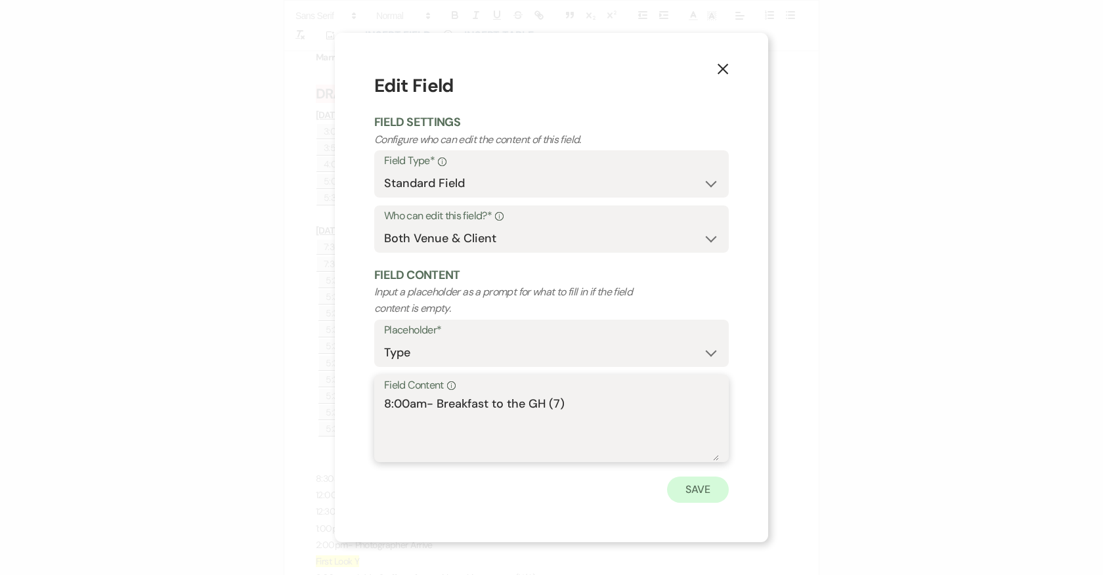
type textarea "8:00am- Breakfast to the GH (7)"
click at [712, 489] on button "Save" at bounding box center [698, 490] width 62 height 26
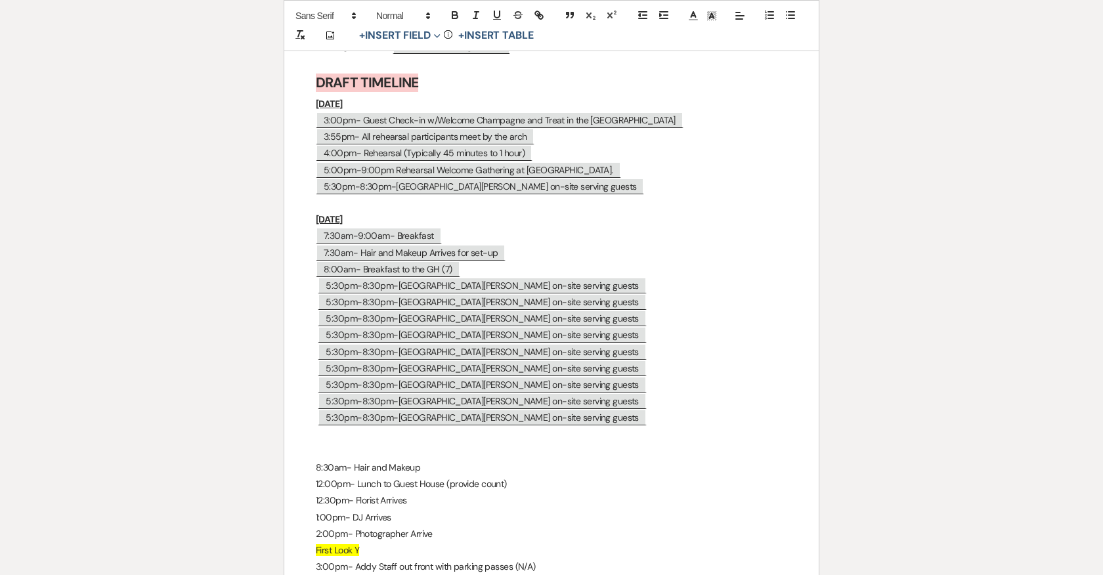
scroll to position [6893, 0]
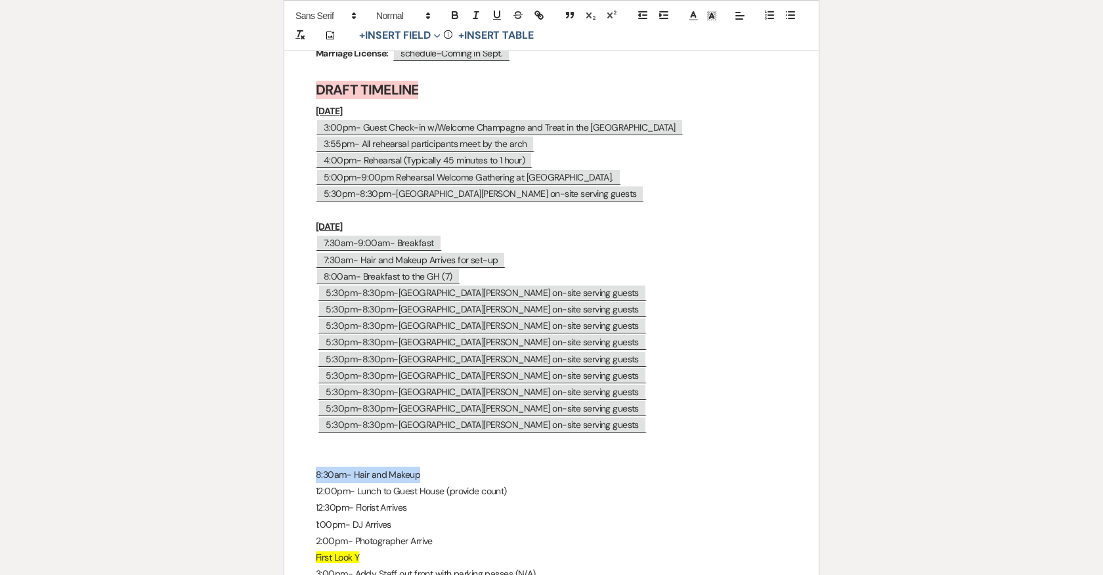
drag, startPoint x: 421, startPoint y: 465, endPoint x: 293, endPoint y: 465, distance: 128.0
copy p "8:30am- Hair and Makeup"
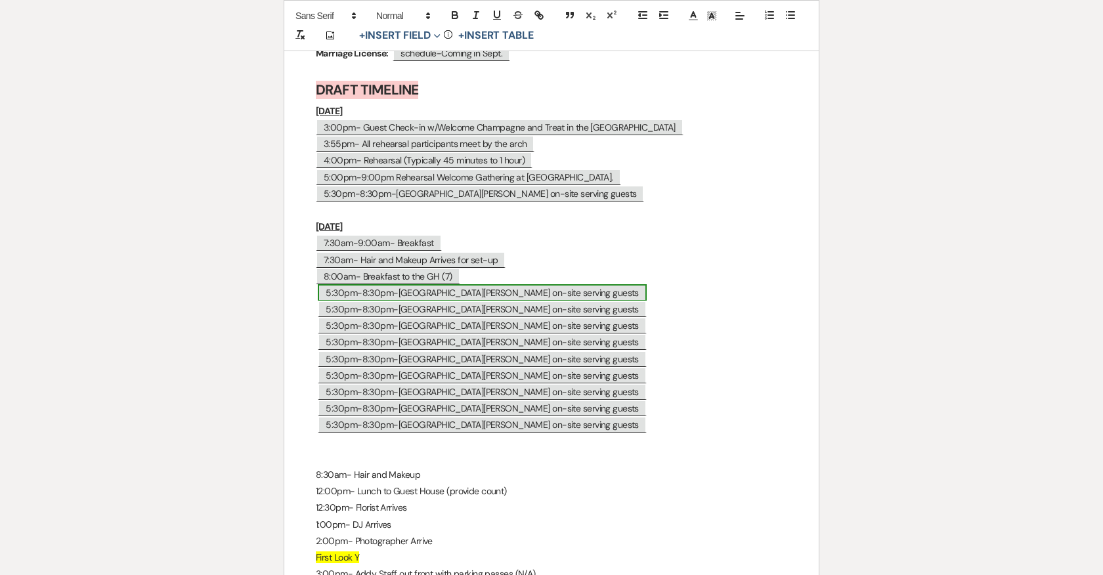
click at [418, 284] on span "5:30pm-8:30pm-Taco Reho on-site serving guests" at bounding box center [482, 292] width 328 height 17
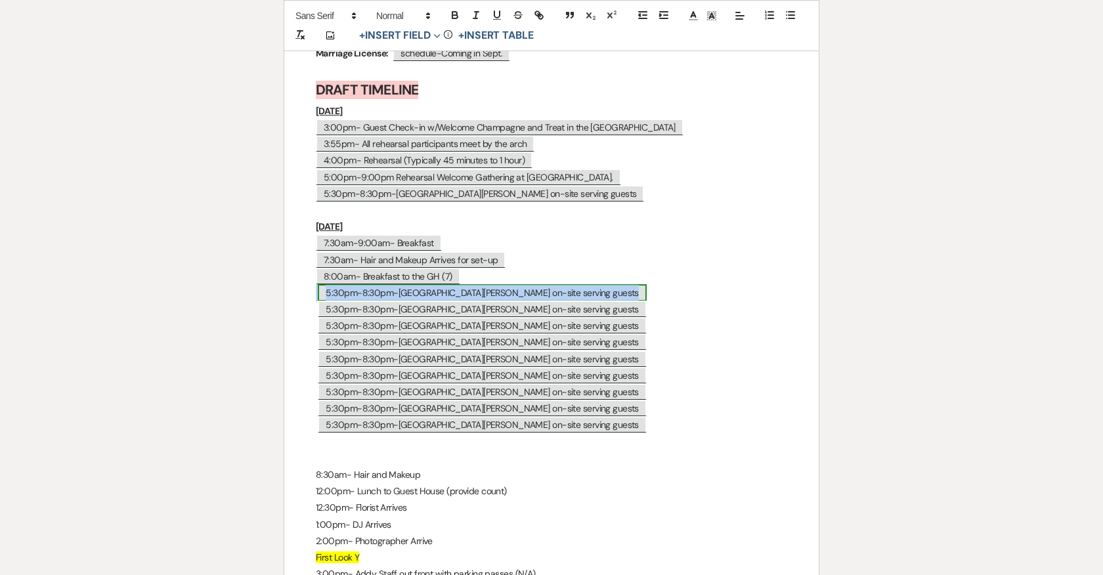
select select "Type"
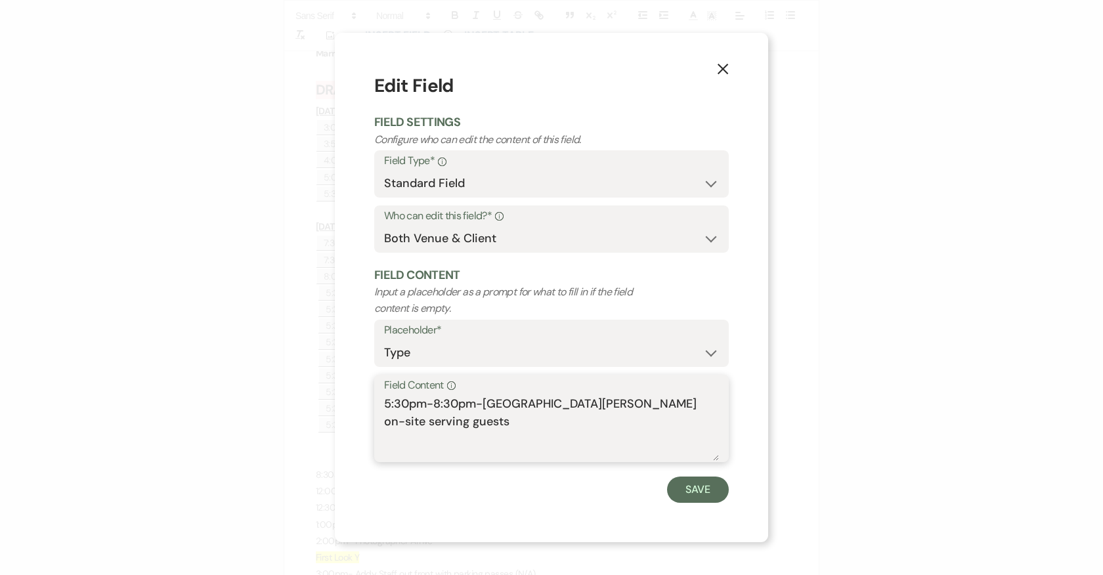
drag, startPoint x: 675, startPoint y: 405, endPoint x: 321, endPoint y: 405, distance: 354.4
click at [321, 405] on div "X Edit Field Field Settings Configure who can edit the content of this field. F…" at bounding box center [551, 287] width 1103 height 575
paste textarea "8:30am- Hair and Makeup"
click at [401, 401] on textarea "8:30am- Hair and Makeup" at bounding box center [551, 428] width 335 height 66
click at [532, 405] on textarea "8:00am- Hair and Makeup" at bounding box center [551, 428] width 335 height 66
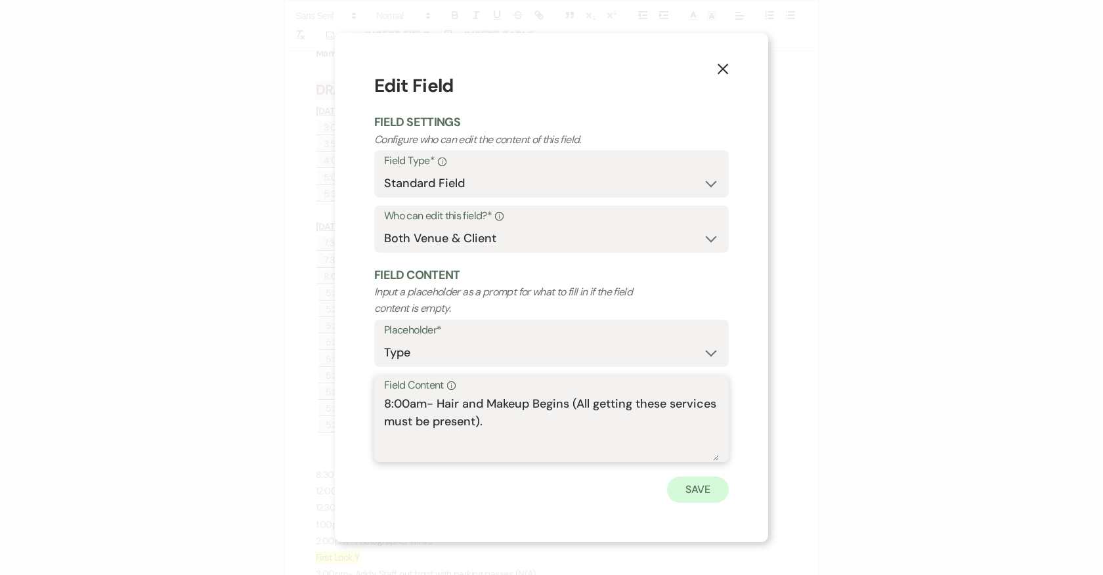
type textarea "8:00am- Hair and Makeup Begins (All getting these services must be present)."
click at [694, 488] on button "Save" at bounding box center [698, 490] width 62 height 26
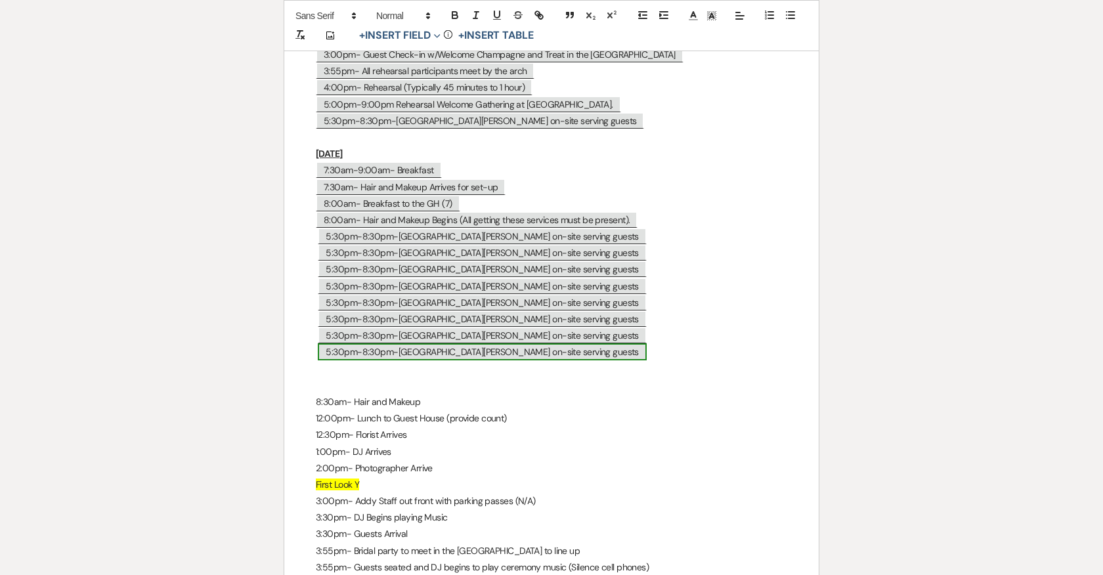
scroll to position [6966, 0]
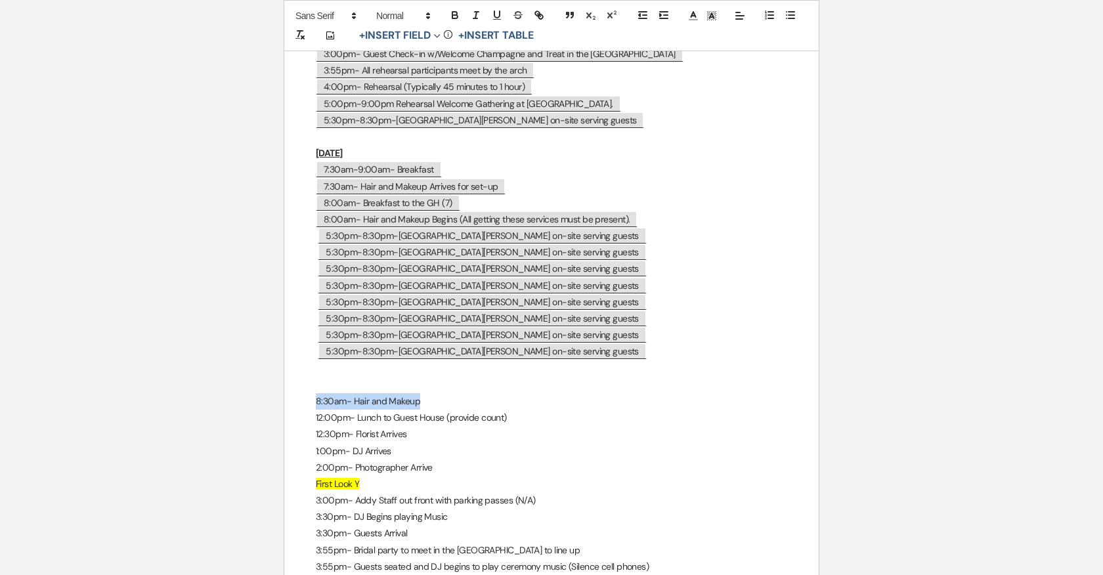
drag, startPoint x: 314, startPoint y: 391, endPoint x: 449, endPoint y: 391, distance: 135.2
drag, startPoint x: 529, startPoint y: 405, endPoint x: 301, endPoint y: 405, distance: 227.8
copy p "12:00pm- Lunch to Guest House (provide count)"
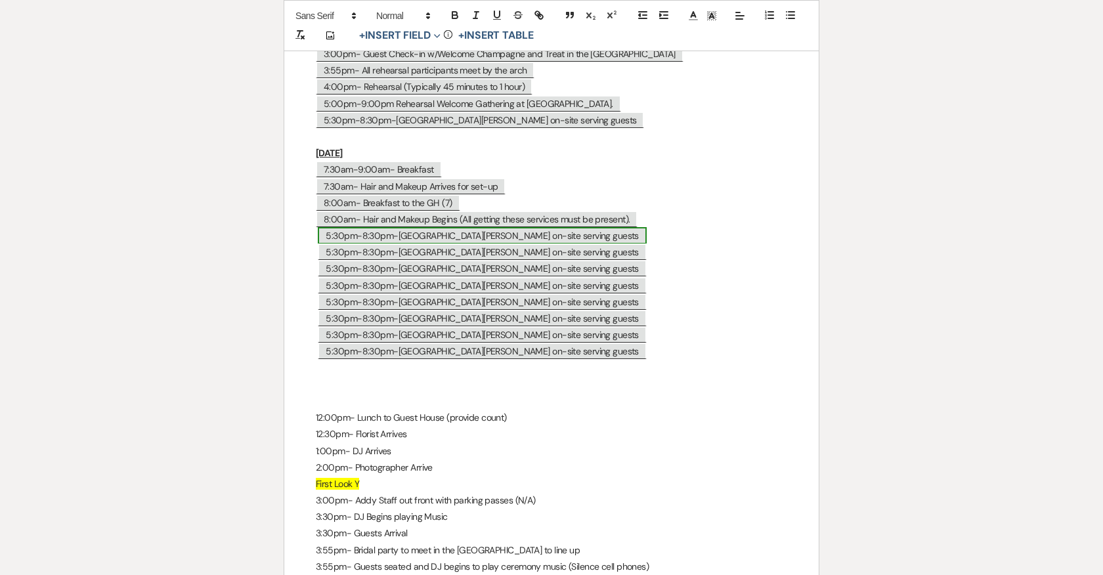
click at [511, 227] on span "5:30pm-8:30pm-Taco Reho on-site serving guests" at bounding box center [482, 235] width 328 height 17
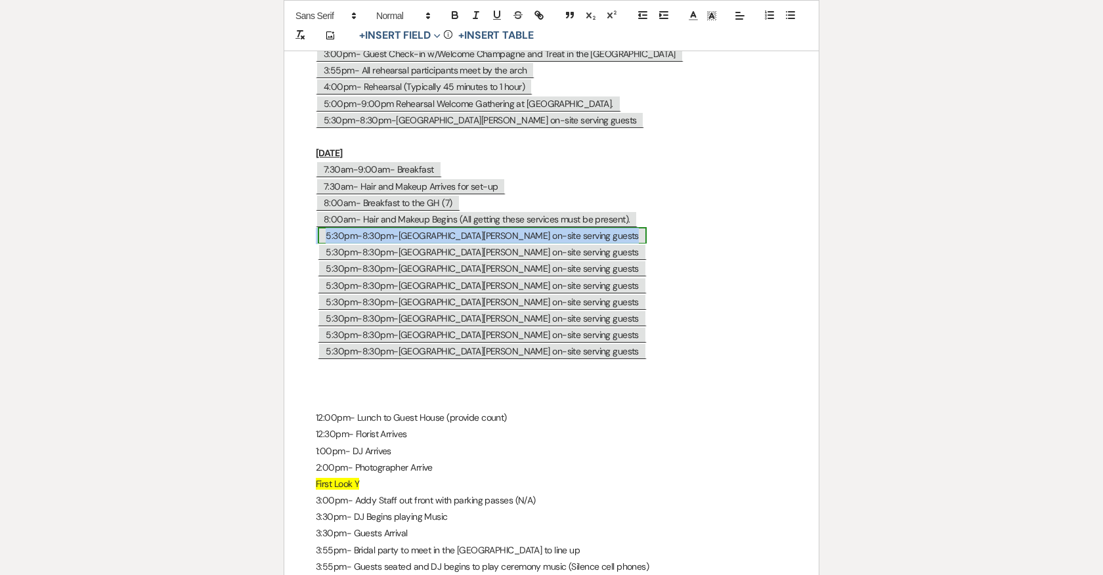
select select "Type"
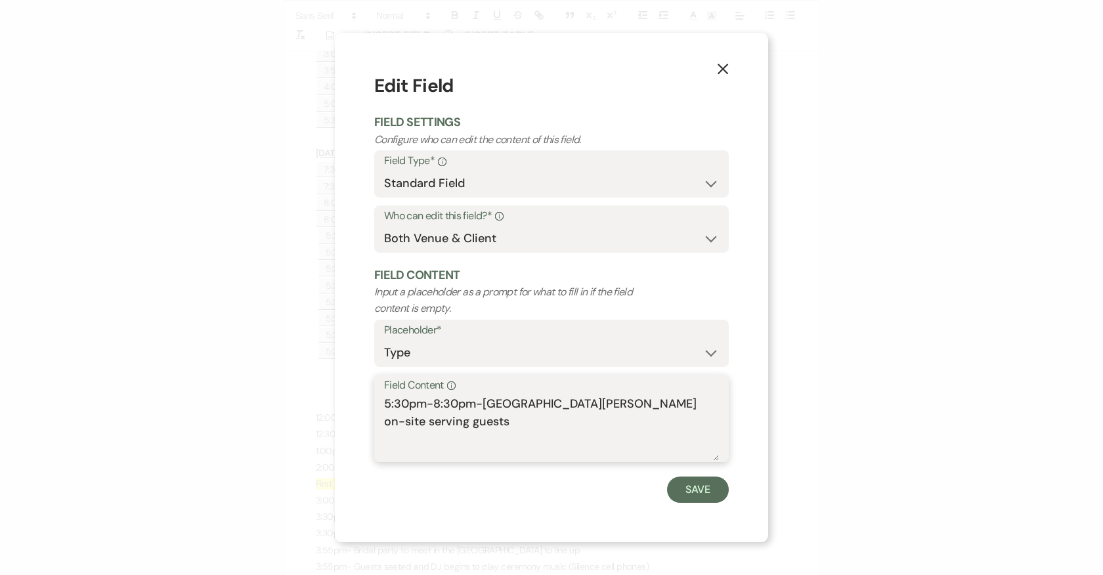
drag, startPoint x: 679, startPoint y: 410, endPoint x: 355, endPoint y: 409, distance: 324.2
click at [355, 409] on div "X Edit Field Field Settings Configure who can edit the content of this field. F…" at bounding box center [551, 287] width 433 height 509
paste textarea "12:00pm- Lunch to Guest House (provide count)"
drag, startPoint x: 652, startPoint y: 404, endPoint x: 573, endPoint y: 402, distance: 78.8
click at [573, 402] on textarea "12:00pm- Lunch to Guest House (provide count)" at bounding box center [551, 428] width 335 height 66
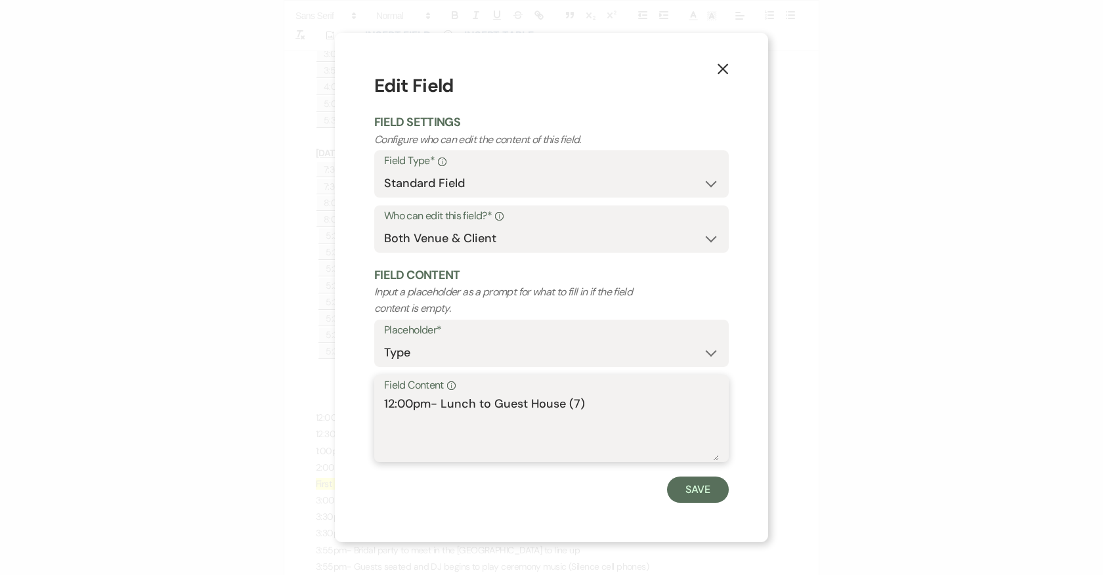
click at [633, 404] on textarea "12:00pm- Lunch to Guest House (7)" at bounding box center [551, 428] width 335 height 66
type textarea "12:00pm- Lunch to Guest House (7)"
click at [687, 488] on button "Save" at bounding box center [698, 490] width 62 height 26
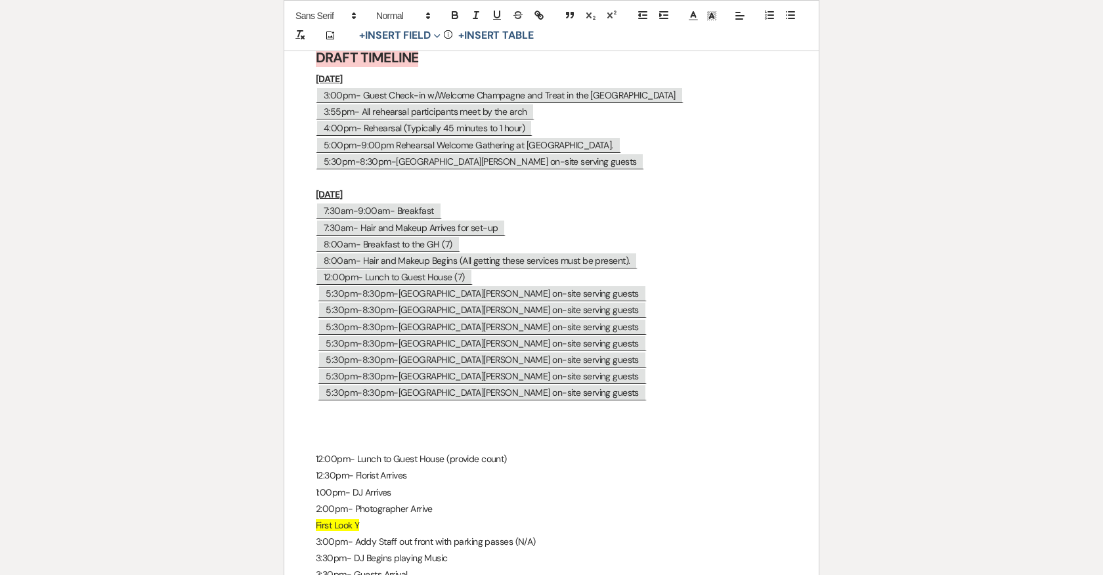
scroll to position [6913, 0]
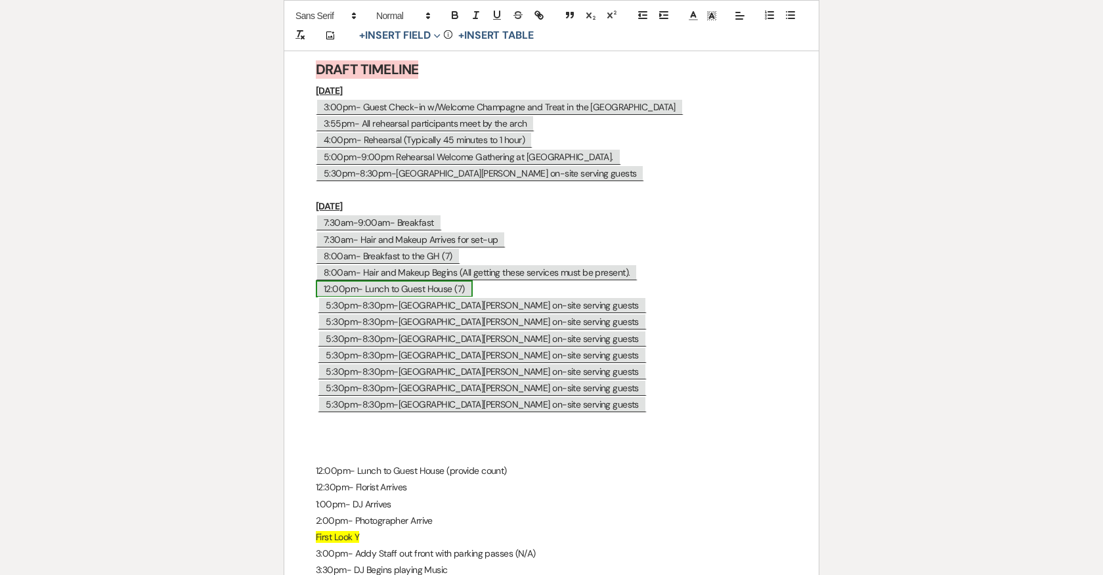
click at [442, 280] on span "12:00pm- Lunch to Guest House (7)" at bounding box center [394, 288] width 157 height 17
select select "Type"
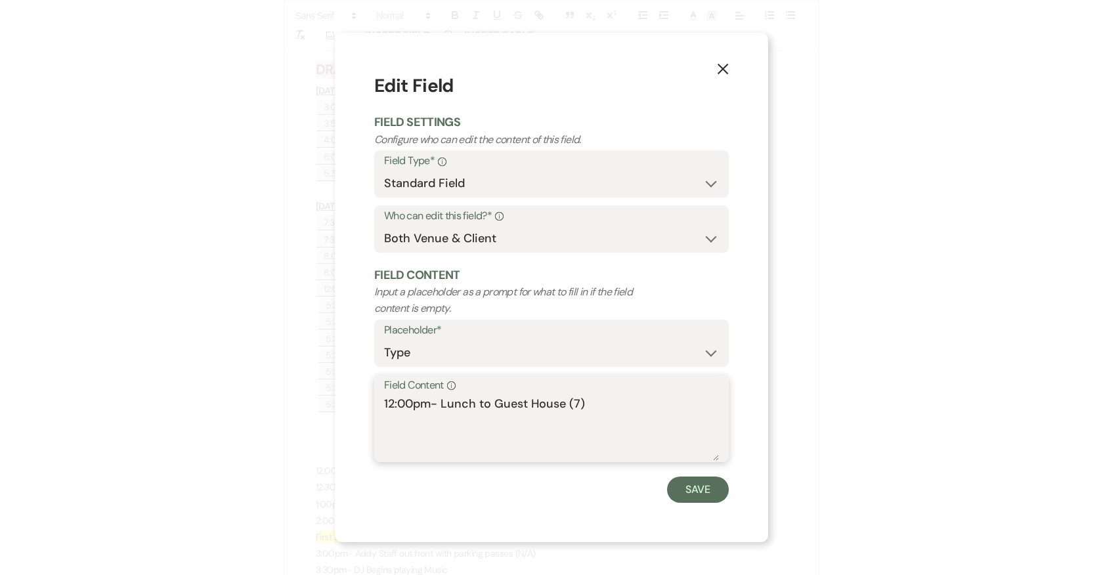
click at [576, 403] on textarea "12:00pm- Lunch to Guest House (7)" at bounding box center [551, 428] width 335 height 66
type textarea "12:00pm- Lunch to Guest House (8)"
click at [707, 481] on button "Save" at bounding box center [698, 490] width 62 height 26
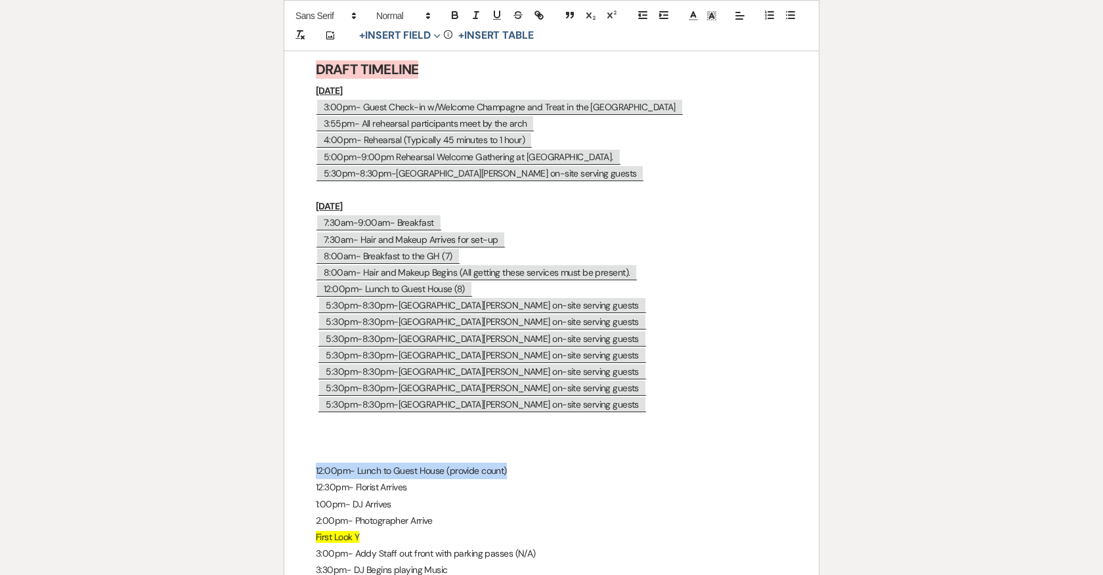
drag, startPoint x: 515, startPoint y: 463, endPoint x: 313, endPoint y: 460, distance: 202.2
drag, startPoint x: 414, startPoint y: 476, endPoint x: 310, endPoint y: 476, distance: 103.7
copy p "12:30pm- Florist Arrives"
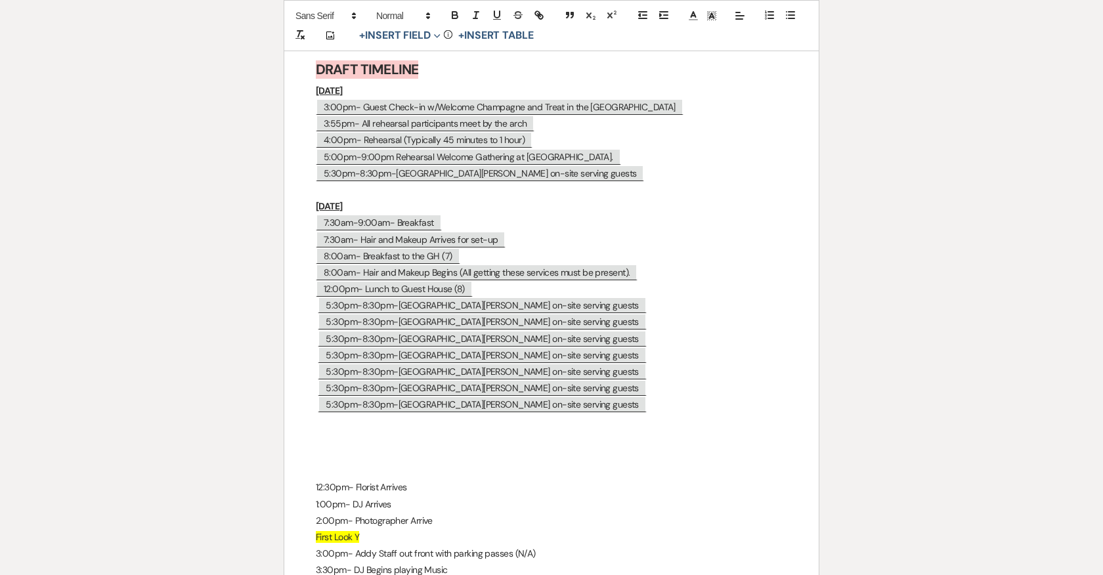
click at [414, 446] on p at bounding box center [551, 454] width 471 height 16
click at [459, 280] on span "12:00pm- Lunch to Guest House (8)" at bounding box center [394, 288] width 157 height 17
select select "Type"
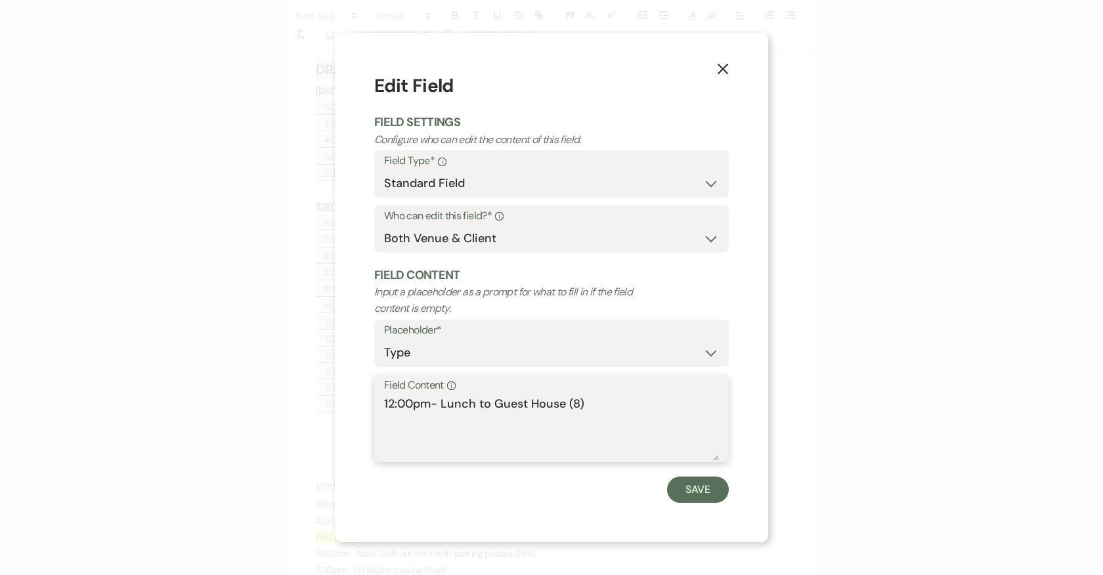
drag, startPoint x: 608, startPoint y: 406, endPoint x: 377, endPoint y: 404, distance: 231.1
click at [377, 404] on div "Field Content Info 12:00pm- Lunch to Guest House (8)" at bounding box center [551, 418] width 354 height 87
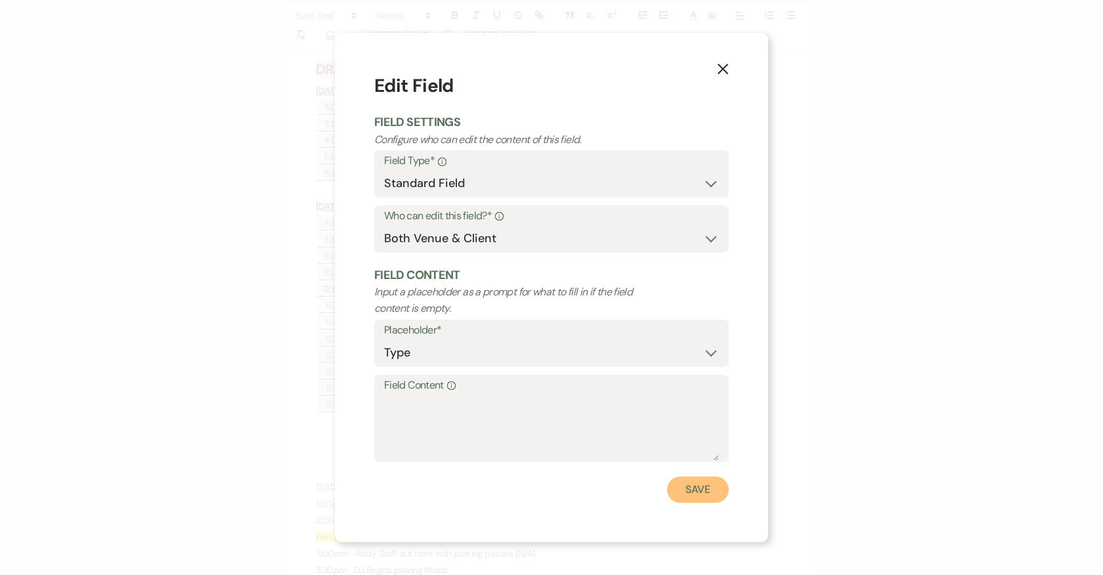
click at [712, 491] on button "Save" at bounding box center [698, 490] width 62 height 26
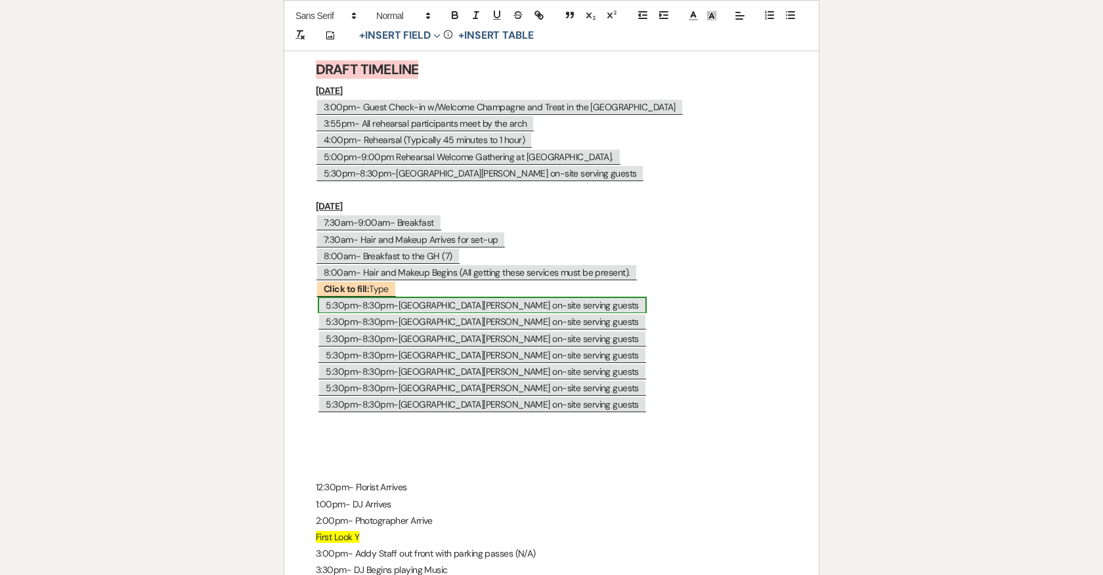
click at [356, 297] on span "5:30pm-8:30pm-Taco Reho on-site serving guests" at bounding box center [482, 305] width 328 height 17
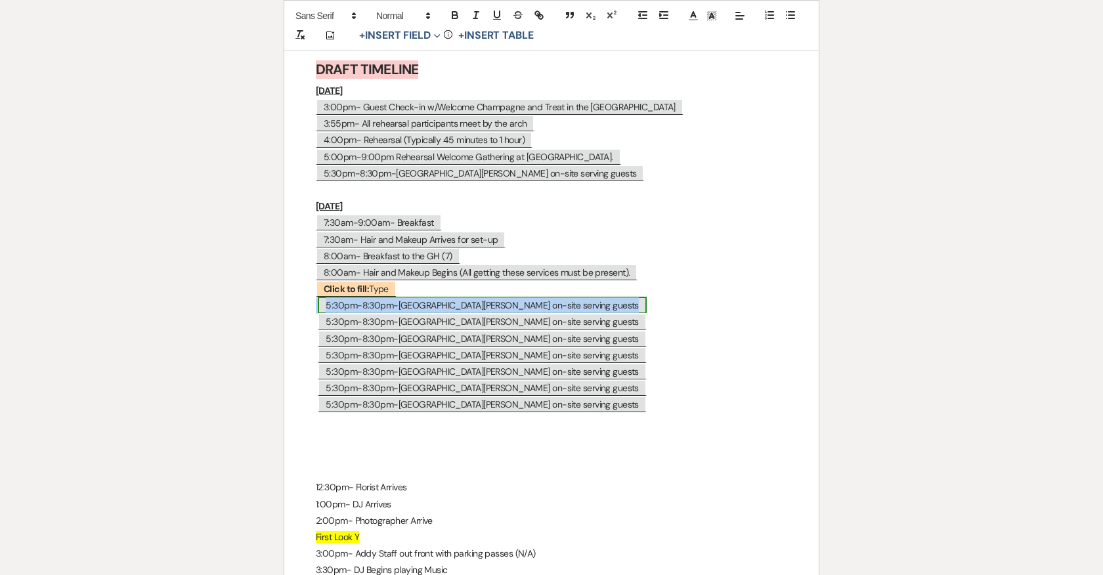
select select "Type"
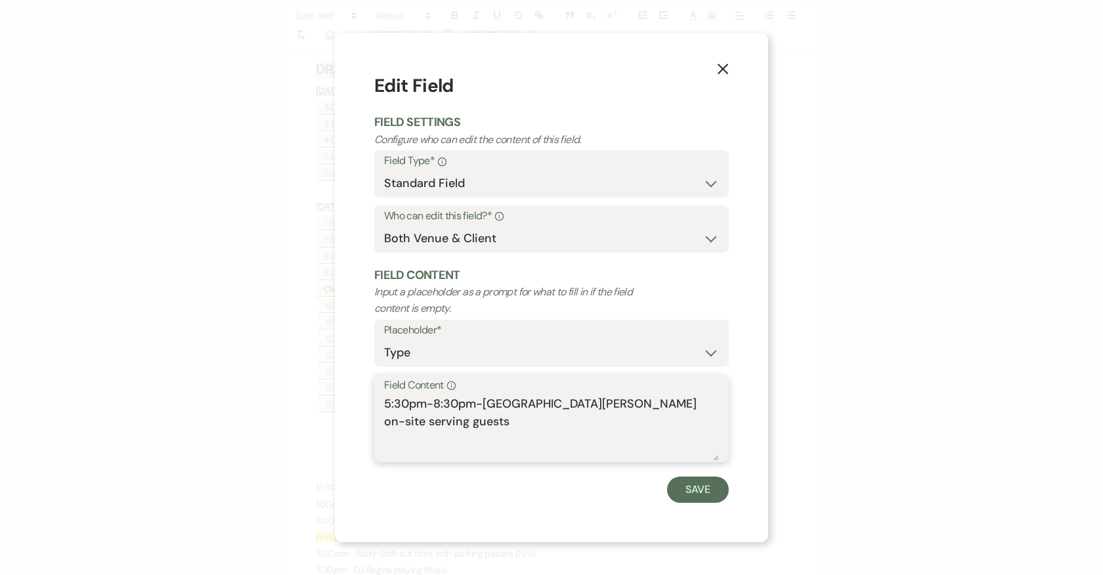
drag, startPoint x: 675, startPoint y: 404, endPoint x: 377, endPoint y: 406, distance: 298.0
click at [377, 406] on div "Field Content Info 5:30pm-8:30pm-Taco Reho on-site serving guests" at bounding box center [551, 418] width 354 height 87
paste textarea "12:00pm- Lunch to Guest House (8)"
type textarea "12:00pm- Lunch to Guest House (8)"
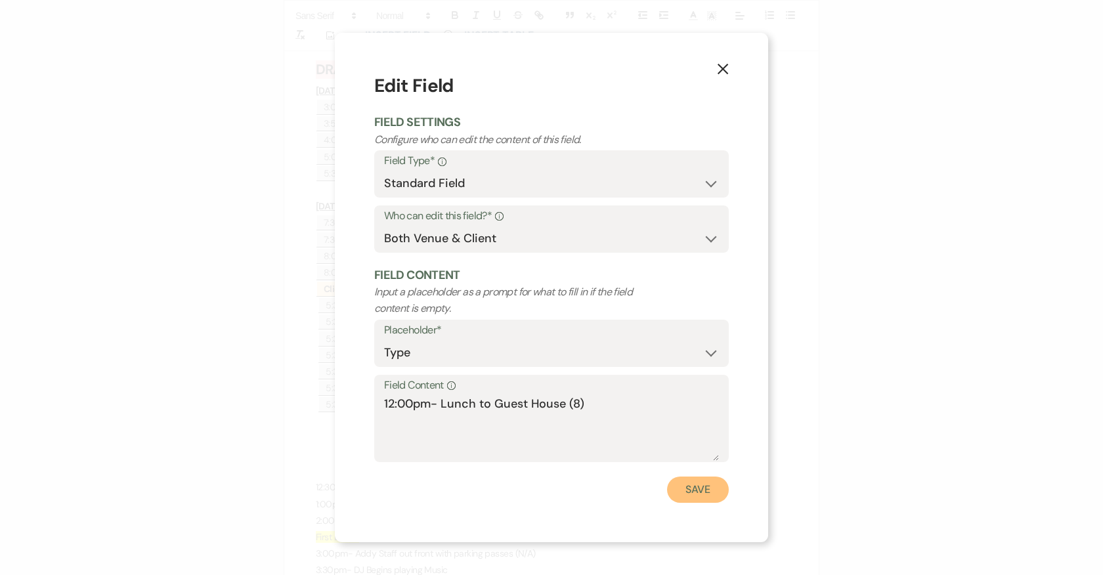
click at [687, 477] on button "Save" at bounding box center [698, 490] width 62 height 26
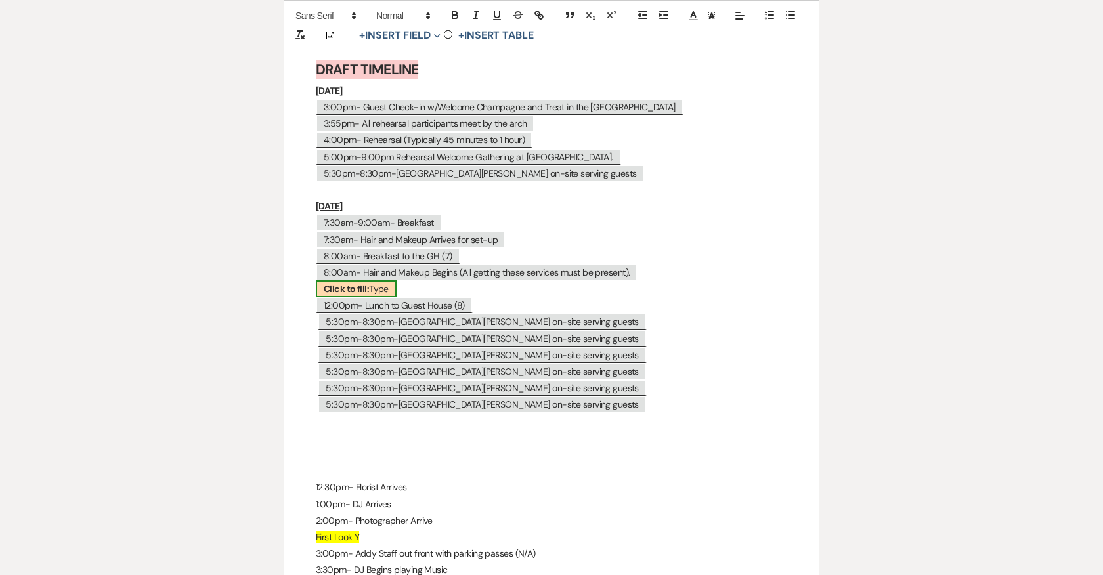
click at [335, 283] on b "Click to fill:" at bounding box center [346, 289] width 45 height 12
select select "Type"
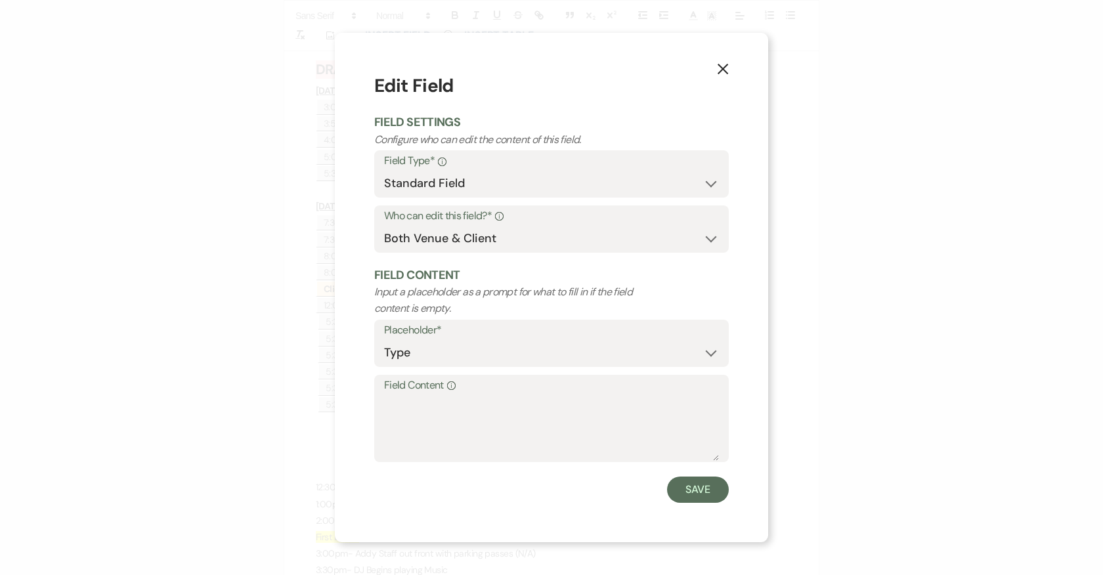
click at [428, 386] on label "Field Content Info" at bounding box center [551, 385] width 335 height 19
click at [428, 395] on textarea "Field Content Info" at bounding box center [551, 428] width 335 height 66
type textarea "11:00am-Florist Arrives"
click at [681, 482] on button "Save" at bounding box center [698, 490] width 62 height 26
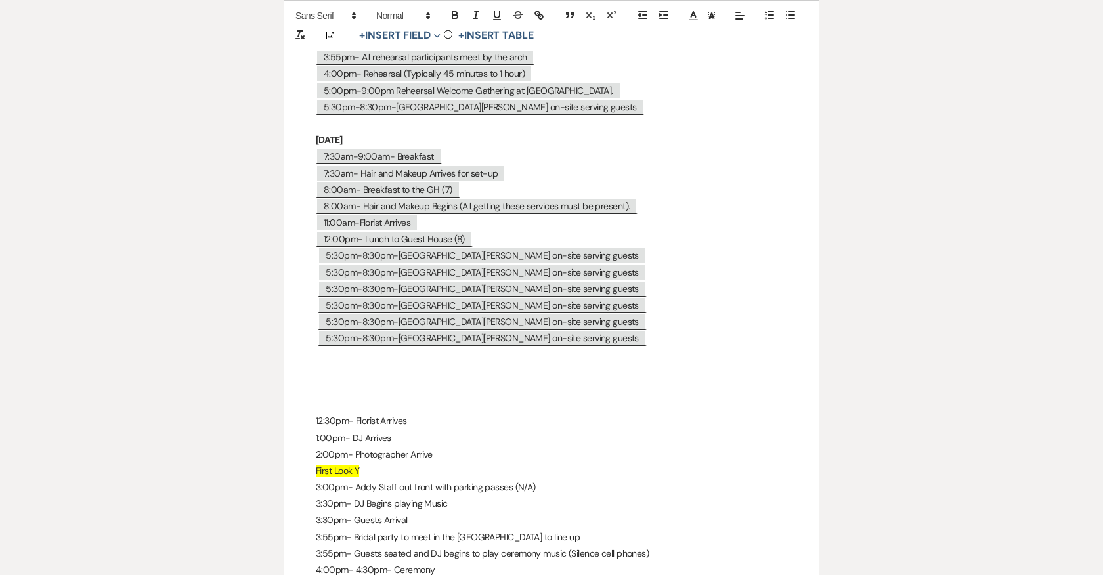
scroll to position [6975, 0]
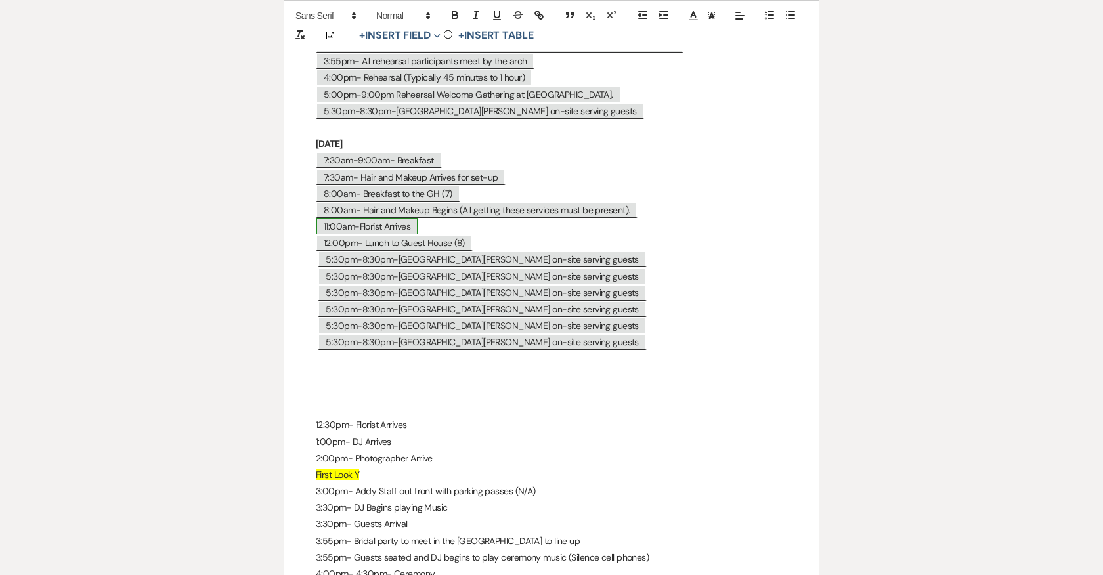
click at [334, 218] on span "11:00am-Florist Arrives" at bounding box center [367, 226] width 102 height 17
select select "Type"
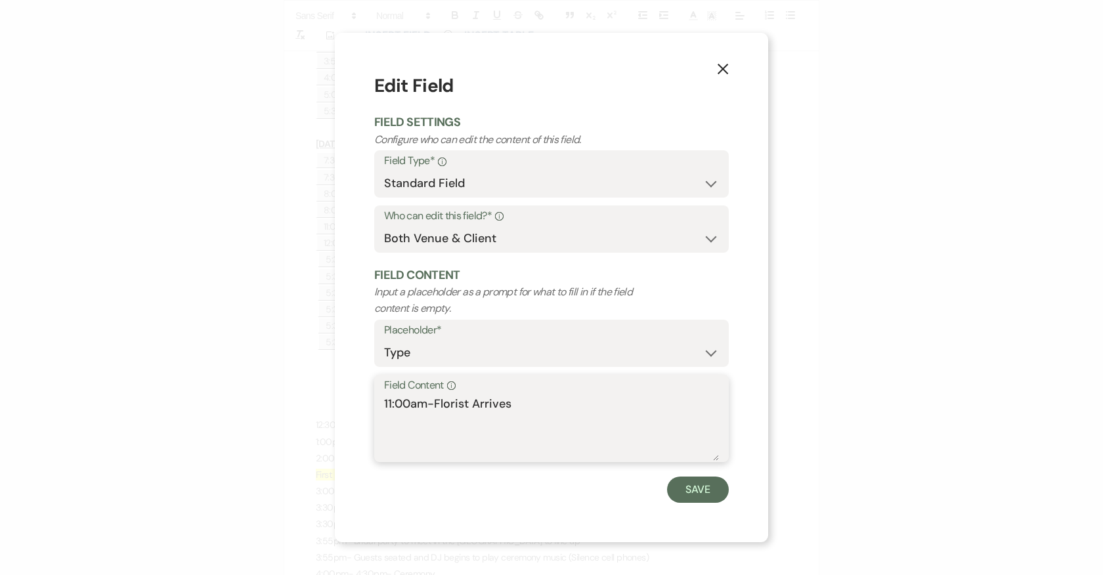
drag, startPoint x: 410, startPoint y: 402, endPoint x: 366, endPoint y: 398, distance: 44.1
click at [366, 400] on div "X Edit Field Field Settings Configure who can edit the content of this field. F…" at bounding box center [551, 287] width 433 height 509
type textarea "10:30am-Florist Arrives"
click at [706, 490] on button "Save" at bounding box center [698, 490] width 62 height 26
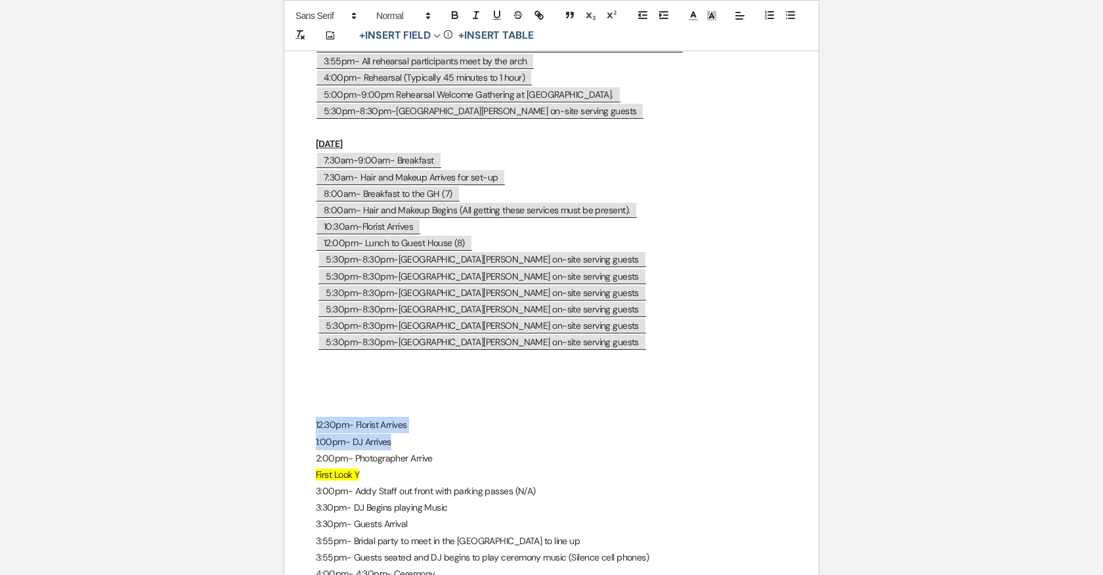
drag, startPoint x: 314, startPoint y: 412, endPoint x: 440, endPoint y: 435, distance: 128.1
click at [440, 435] on p "1:00pm- DJ Arrives" at bounding box center [551, 442] width 471 height 16
drag, startPoint x: 402, startPoint y: 427, endPoint x: 299, endPoint y: 427, distance: 103.7
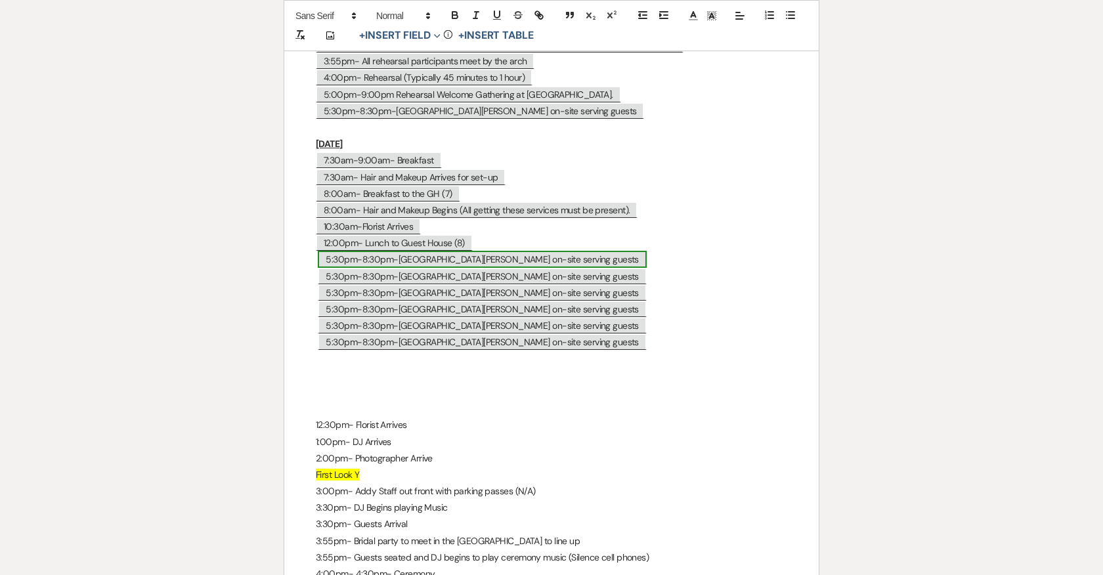
click at [389, 251] on span "5:30pm-8:30pm-Taco Reho on-site serving guests" at bounding box center [482, 259] width 328 height 17
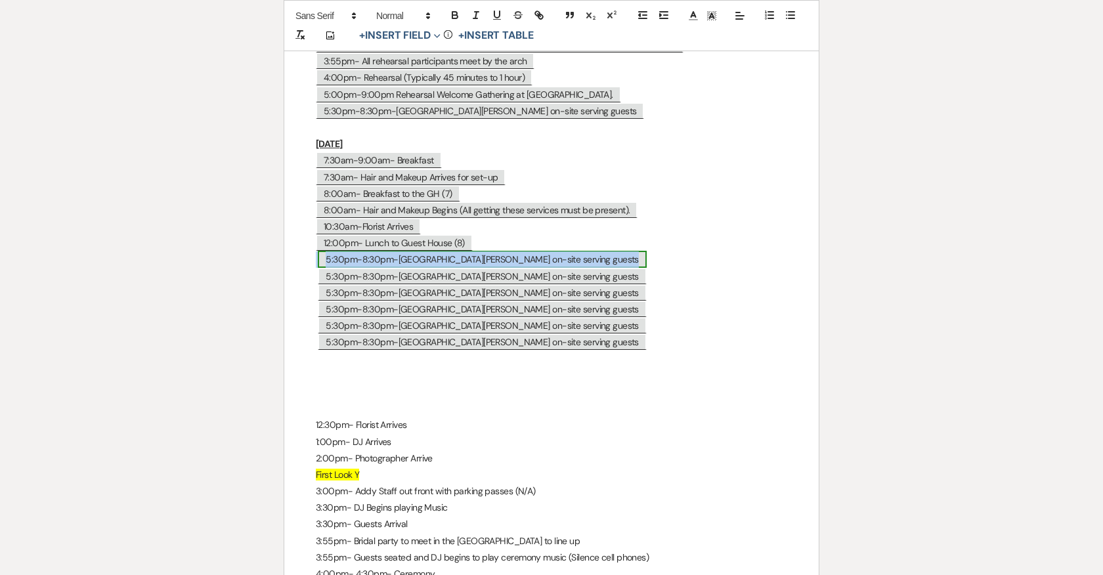
select select "Type"
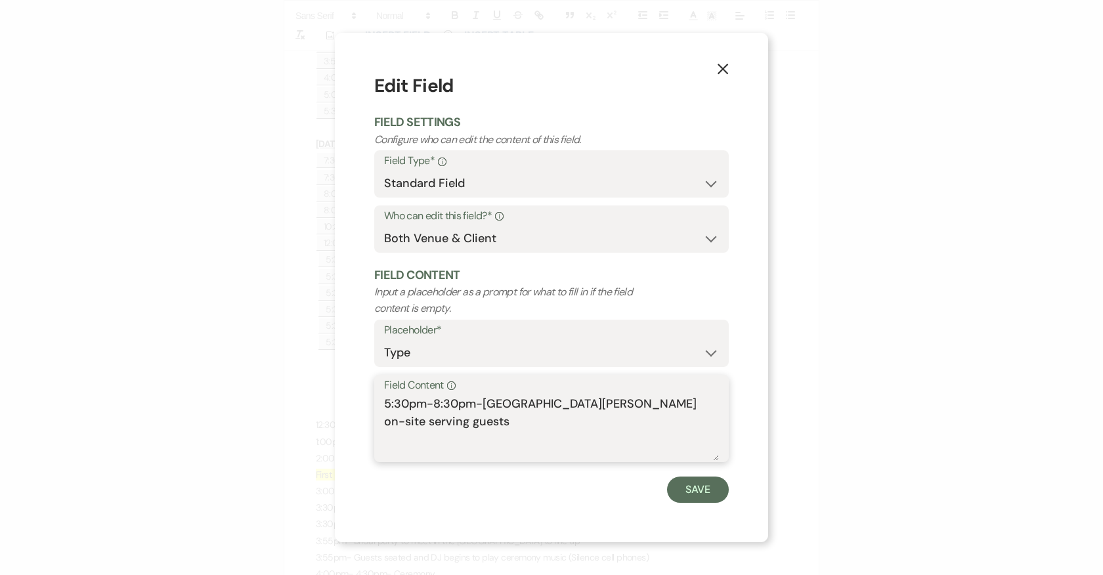
drag, startPoint x: 689, startPoint y: 409, endPoint x: 381, endPoint y: 379, distance: 309.3
click at [381, 379] on div "Field Content Info 5:30pm-8:30pm-Taco Reho on-site serving guests" at bounding box center [551, 418] width 354 height 87
paste textarea "1:00pm- DJ Arrive"
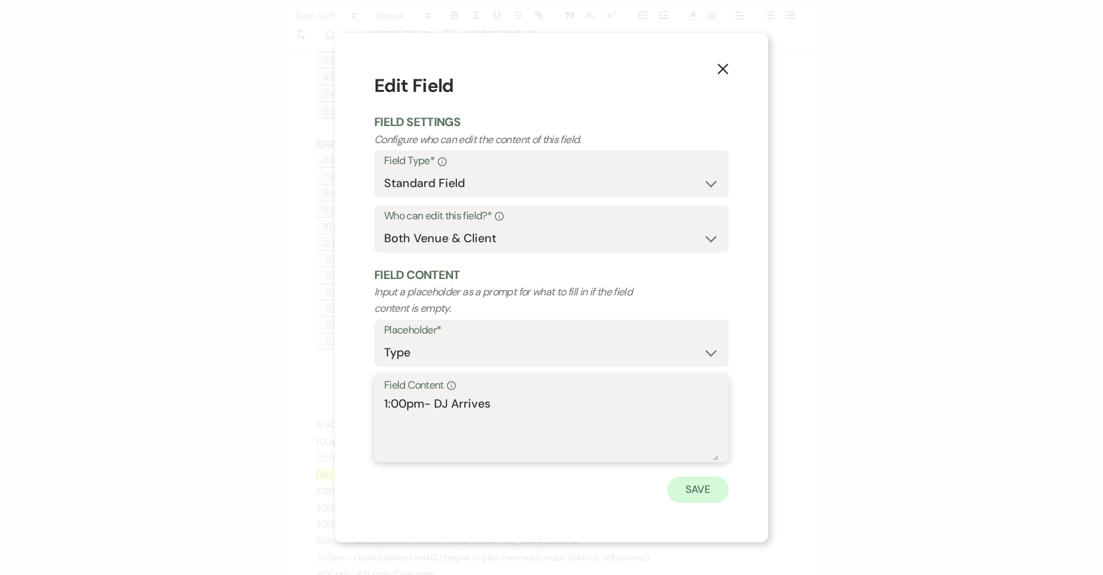
type textarea "1:00pm- DJ Arrives"
click at [702, 487] on button "Save" at bounding box center [698, 490] width 62 height 26
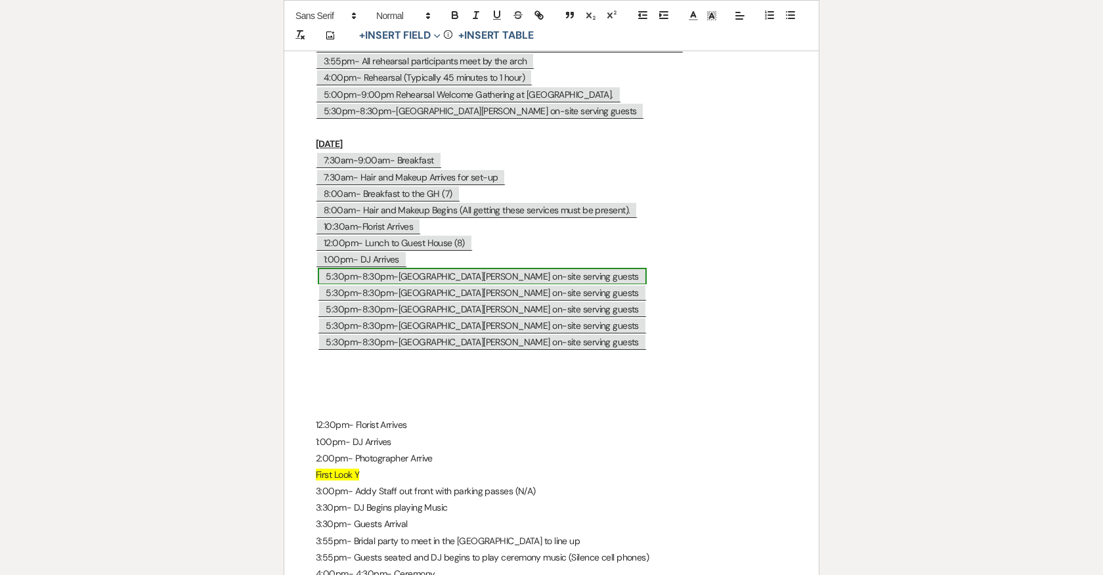
click at [356, 272] on span "5:30pm-8:30pm-Taco Reho on-site serving guests" at bounding box center [482, 276] width 328 height 17
select select "Type"
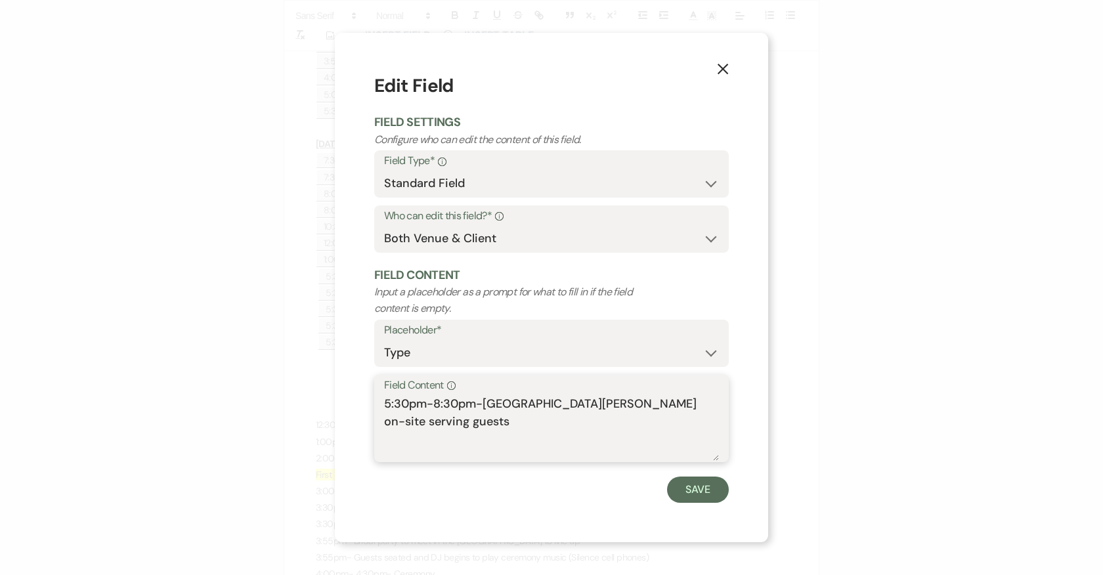
drag, startPoint x: 685, startPoint y: 409, endPoint x: 343, endPoint y: 400, distance: 342.7
click at [343, 400] on div "X Edit Field Field Settings Configure who can edit the content of this field. F…" at bounding box center [551, 287] width 433 height 509
type textarea "1:00pm- Hair and Makeup Complete"
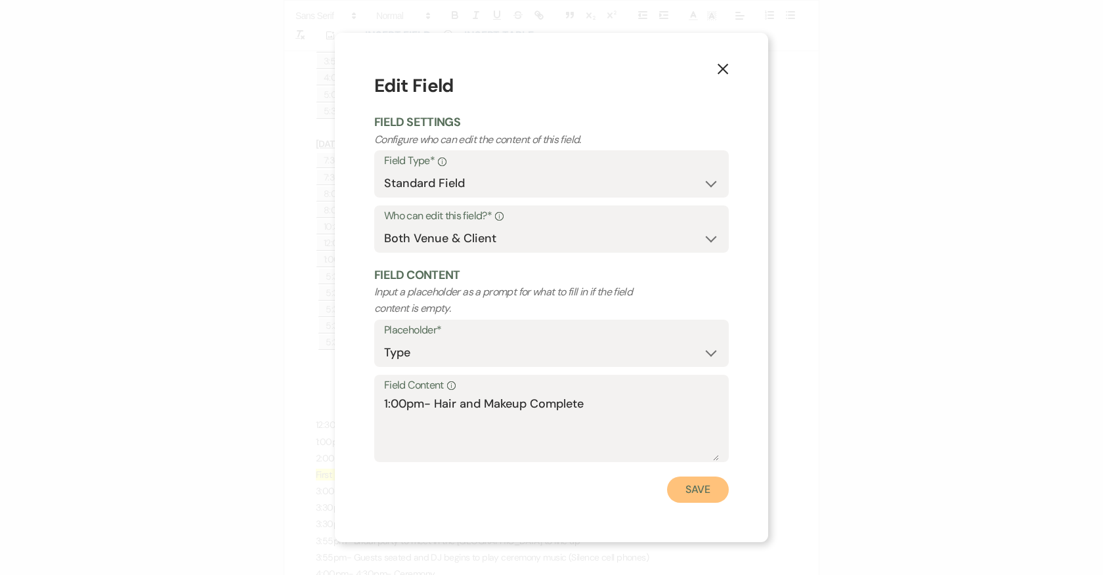
click at [694, 489] on button "Save" at bounding box center [698, 490] width 62 height 26
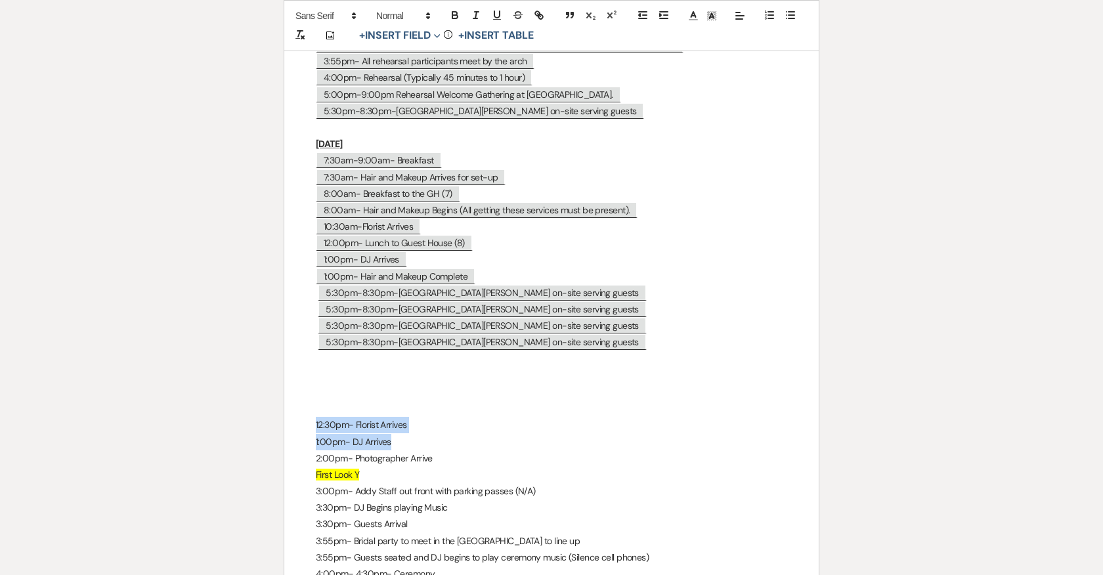
drag, startPoint x: 314, startPoint y: 413, endPoint x: 419, endPoint y: 427, distance: 106.0
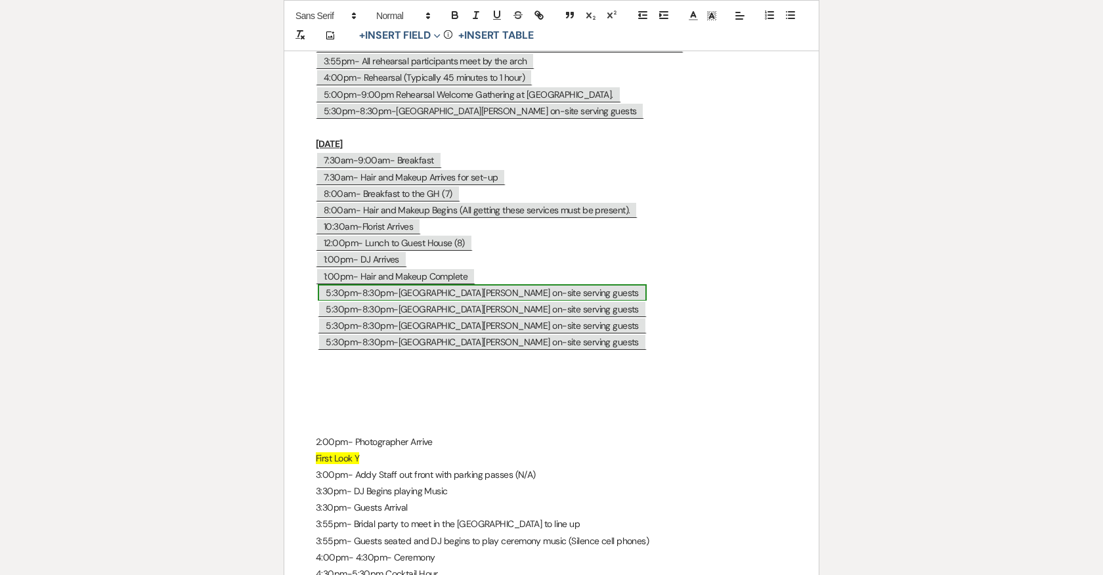
click at [359, 284] on span "5:30pm-8:30pm-Taco Reho on-site serving guests" at bounding box center [482, 292] width 328 height 17
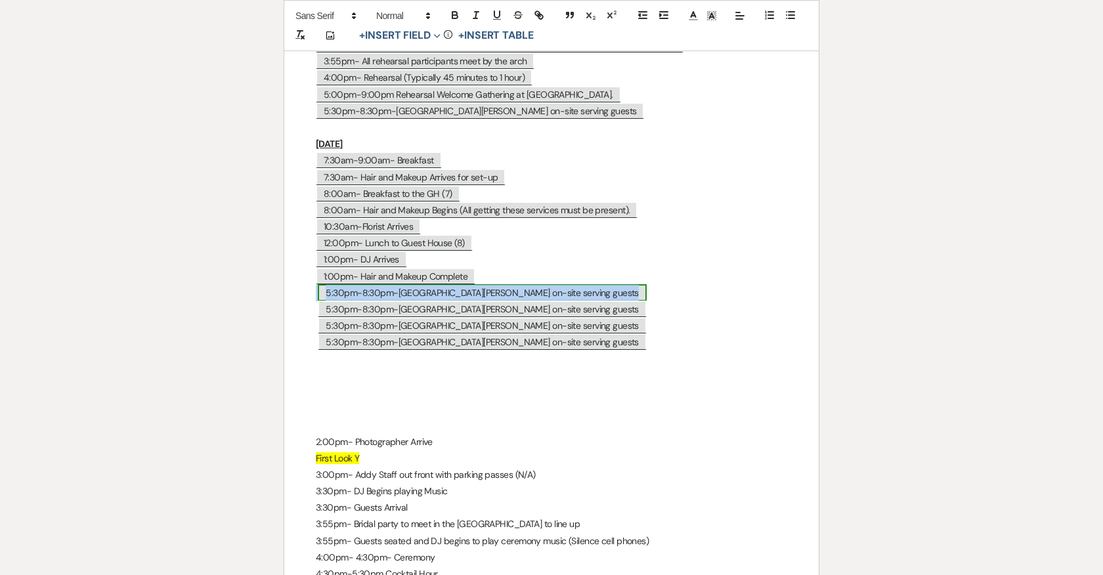
select select "Type"
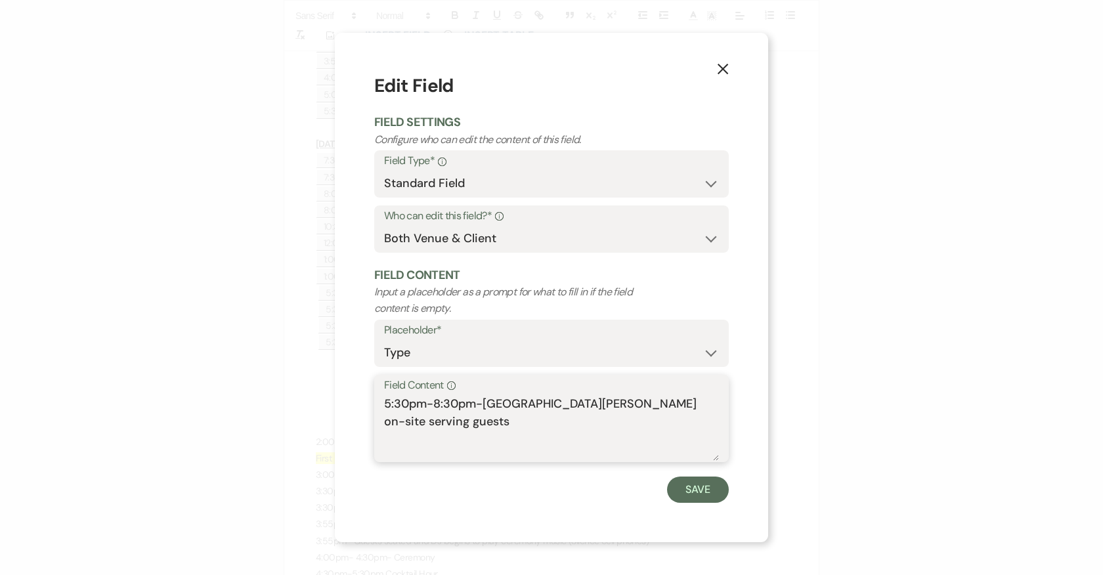
drag, startPoint x: 681, startPoint y: 402, endPoint x: 382, endPoint y: 401, distance: 299.3
click at [382, 402] on div "Field Content Info 5:30pm-8:30pm-Taco Reho on-site serving guests" at bounding box center [551, 418] width 354 height 87
type textarea "1:30pm-Photographer Arrives"
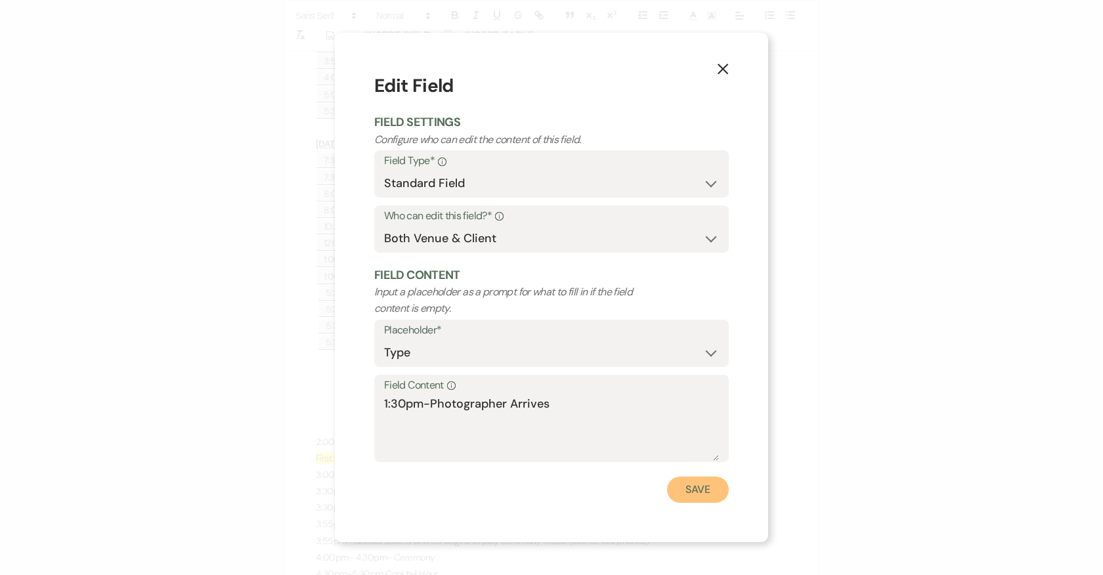
click at [698, 490] on button "Save" at bounding box center [698, 490] width 62 height 26
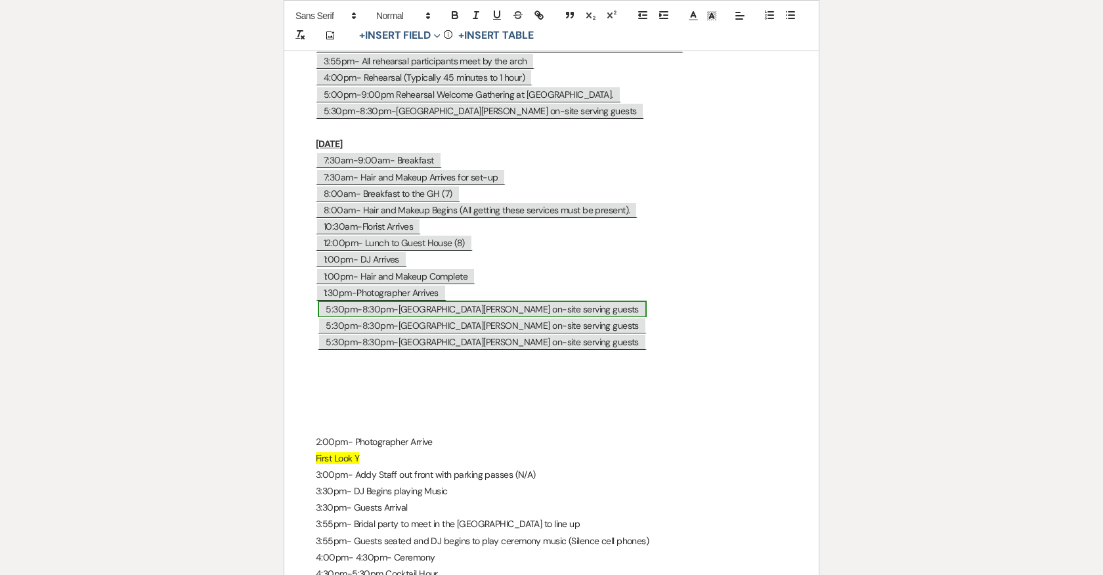
click at [414, 301] on span "5:30pm-8:30pm-Taco Reho on-site serving guests" at bounding box center [482, 309] width 328 height 17
select select "Type"
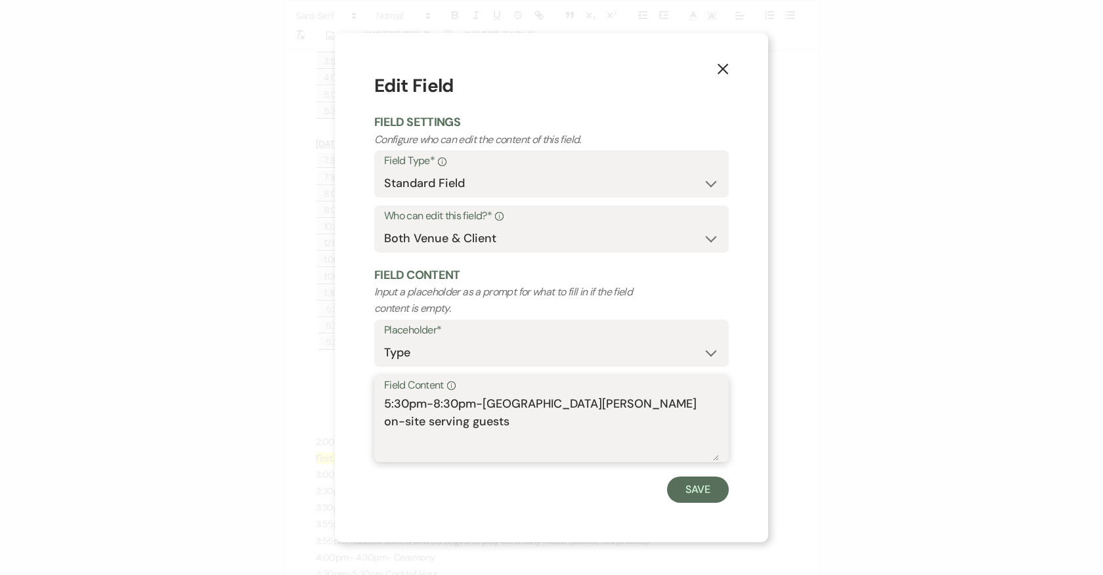
drag, startPoint x: 677, startPoint y: 405, endPoint x: 365, endPoint y: 400, distance: 312.5
click at [365, 404] on div "X Edit Field Field Settings Configure who can edit the content of this field. F…" at bounding box center [551, 287] width 433 height 509
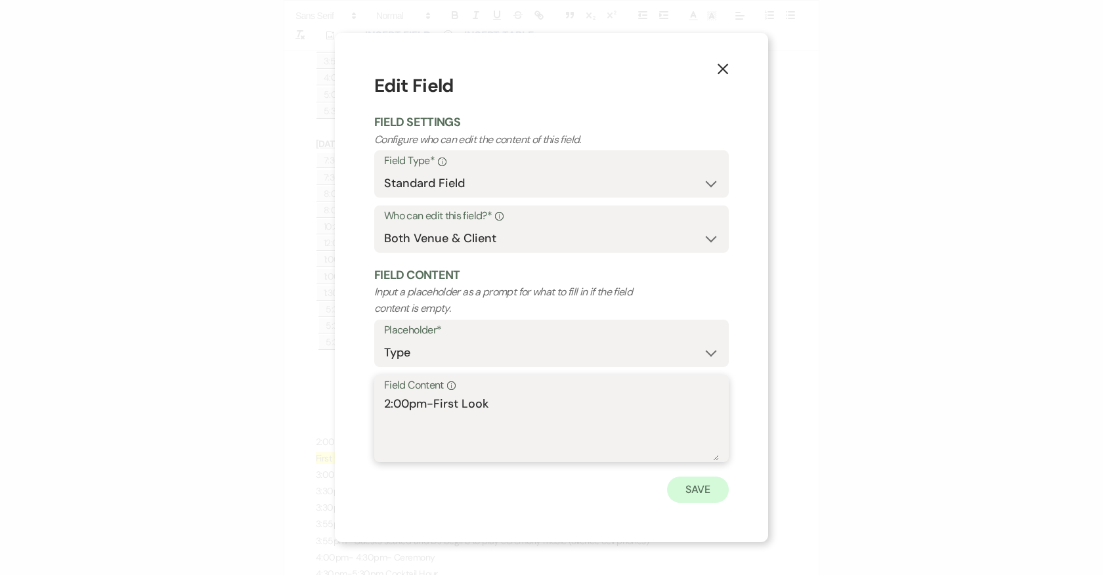
type textarea "2:00pm-First Look"
click at [721, 495] on button "Save" at bounding box center [698, 490] width 62 height 26
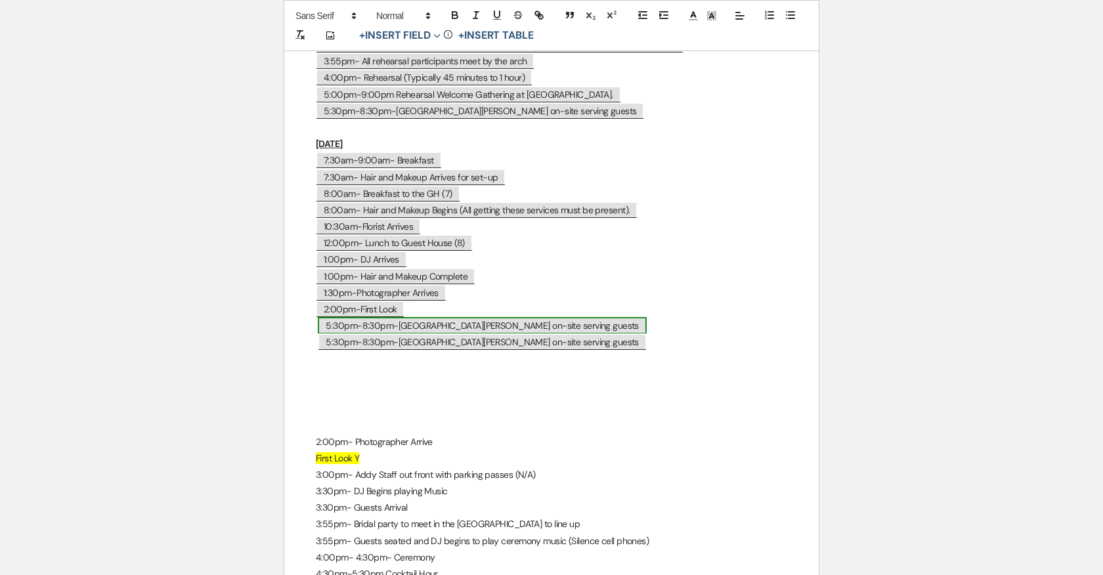
click at [389, 317] on span "5:30pm-8:30pm-Taco Reho on-site serving guests" at bounding box center [482, 325] width 328 height 17
select select "Type"
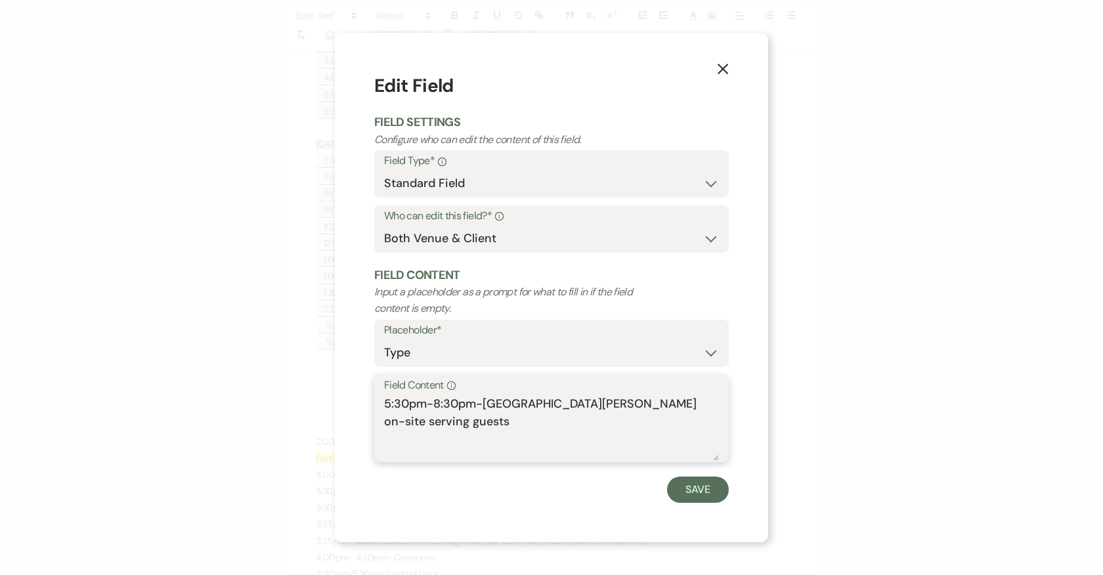
drag, startPoint x: 676, startPoint y: 403, endPoint x: 375, endPoint y: 406, distance: 300.6
click at [375, 406] on div "Field Content Info 5:30pm-8:30pm-Taco Reho on-site serving guests" at bounding box center [551, 418] width 354 height 87
type textarea "2:15pm- Bridal and Family Photos"
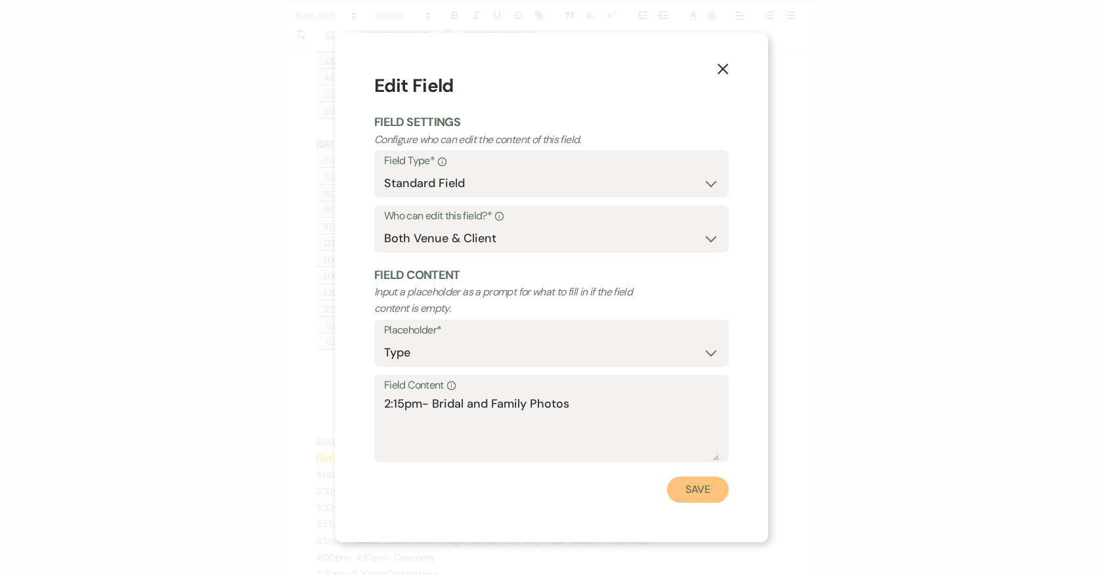
click at [683, 491] on button "Save" at bounding box center [698, 490] width 62 height 26
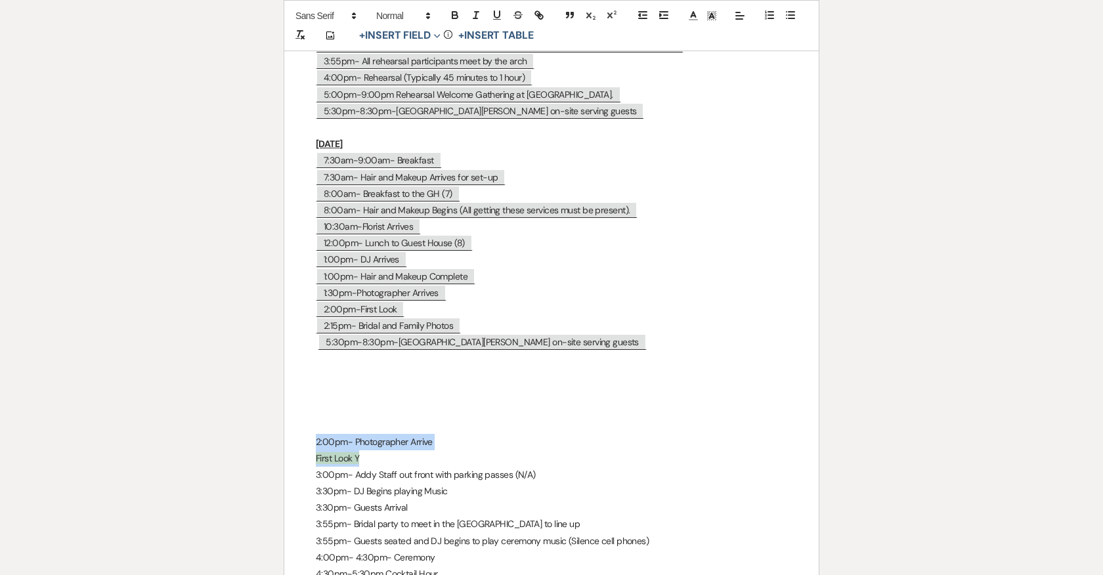
drag, startPoint x: 314, startPoint y: 431, endPoint x: 457, endPoint y: 448, distance: 143.4
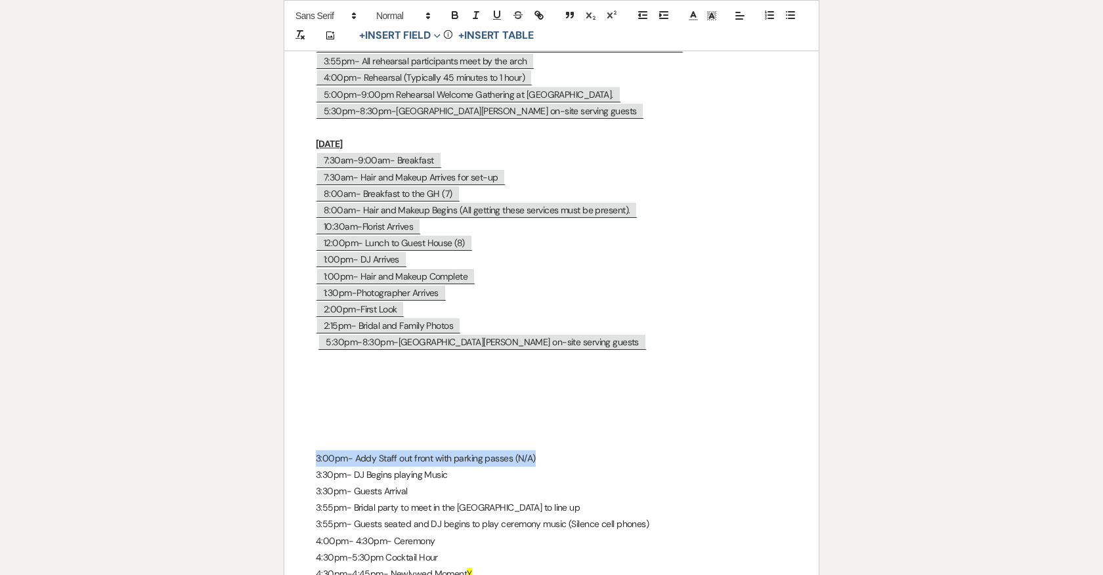
drag, startPoint x: 551, startPoint y: 448, endPoint x: 272, endPoint y: 447, distance: 279.6
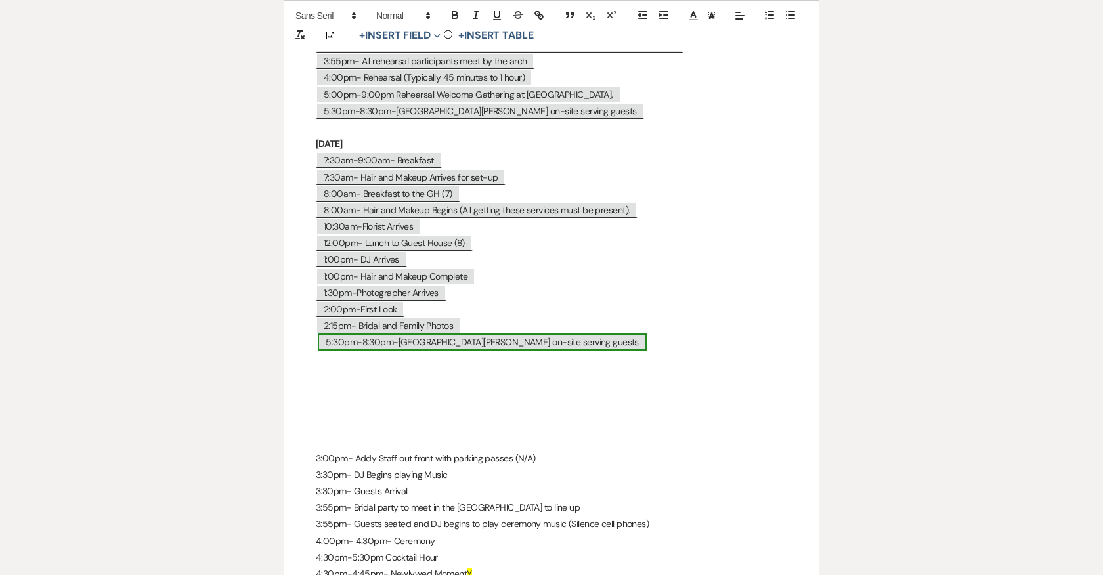
click at [372, 333] on span "5:30pm-8:30pm-Taco Reho on-site serving guests" at bounding box center [482, 341] width 328 height 17
select select "Type"
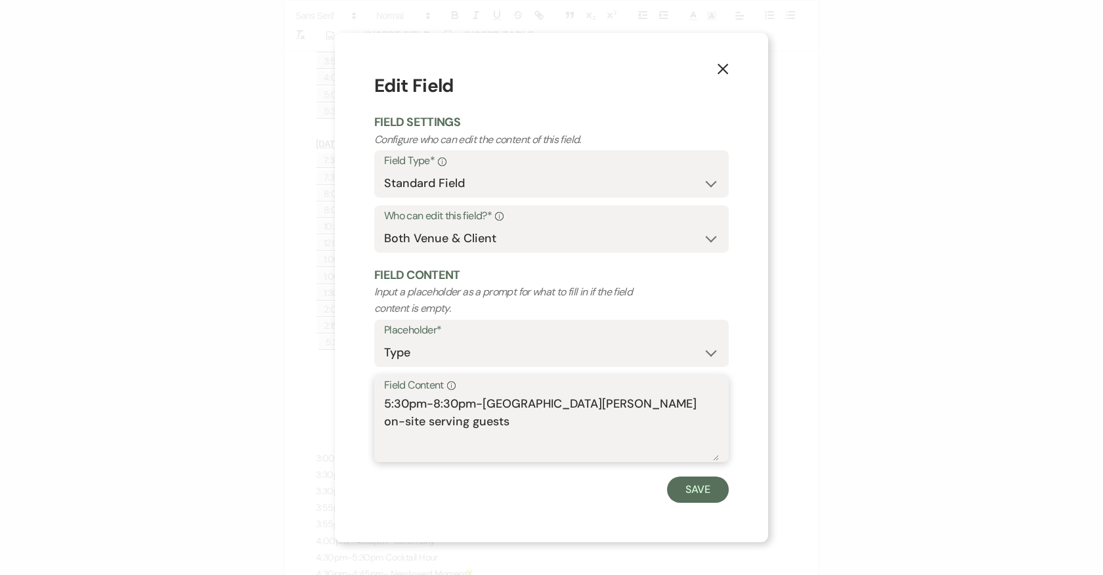
drag, startPoint x: 681, startPoint y: 397, endPoint x: 384, endPoint y: 399, distance: 296.7
click at [384, 399] on textarea "5:30pm-8:30pm-Taco Reho on-site serving guests" at bounding box center [551, 428] width 335 height 66
paste textarea "3:00pm- Addy Staff out front with parking passes (N/A)"
type textarea "3:00pm- Addy Staff out front with parking passes (N/A)"
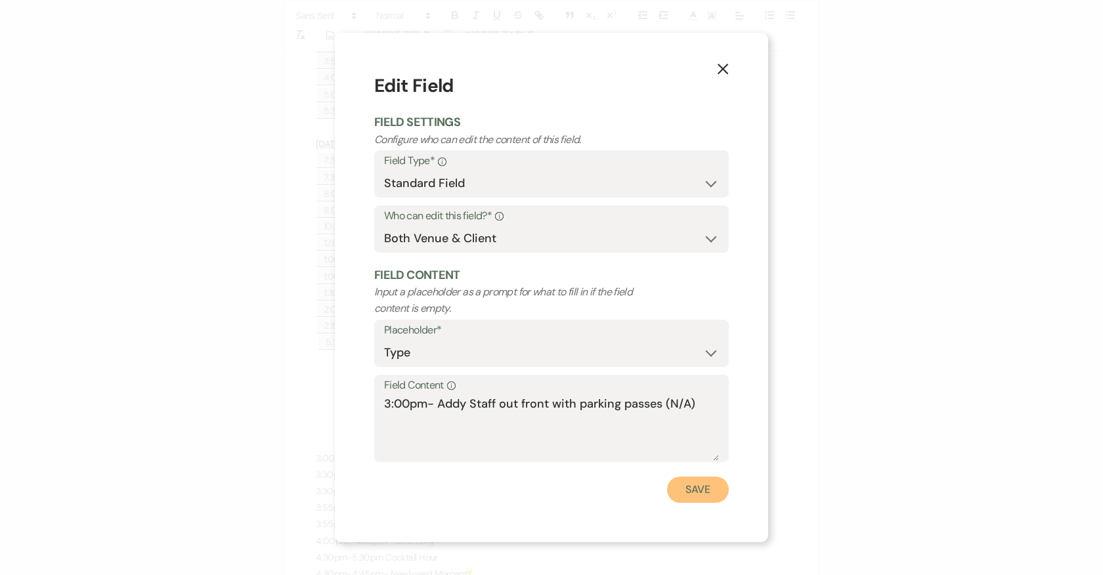
click at [697, 490] on button "Save" at bounding box center [698, 490] width 62 height 26
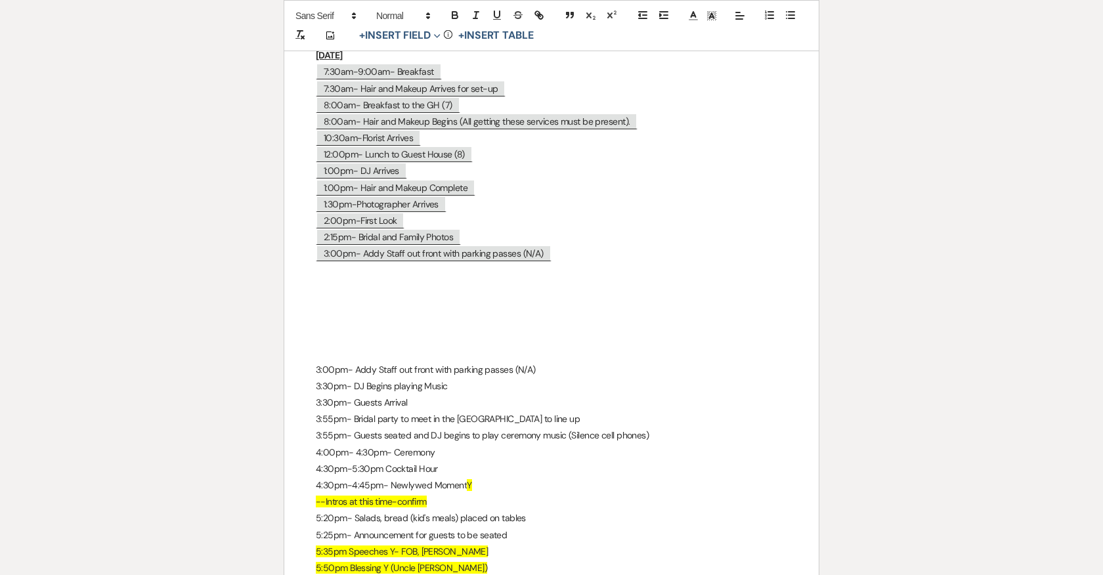
scroll to position [7066, 0]
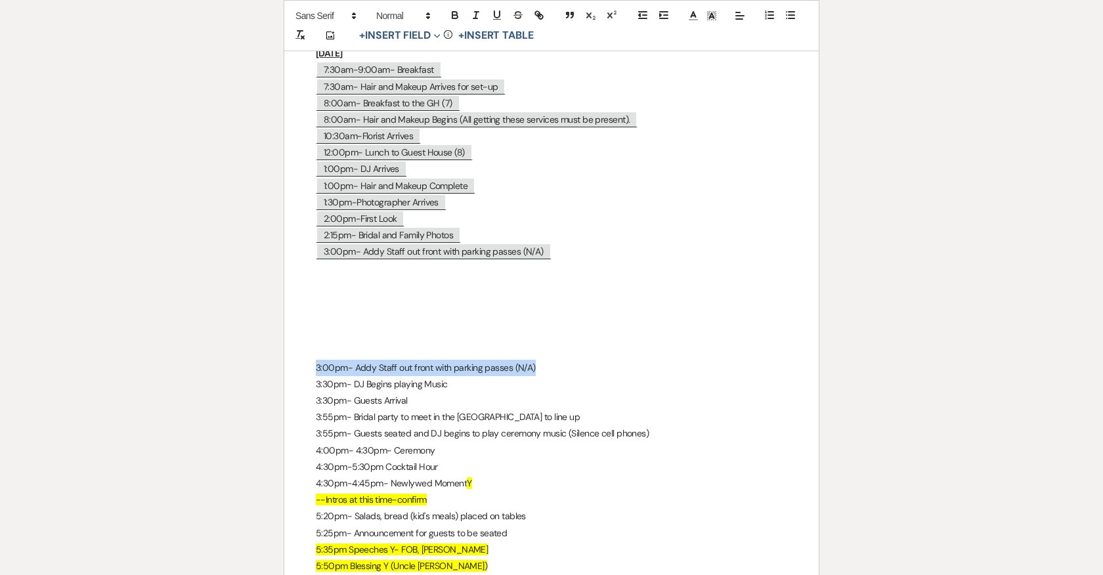
drag, startPoint x: 544, startPoint y: 362, endPoint x: 265, endPoint y: 360, distance: 279.0
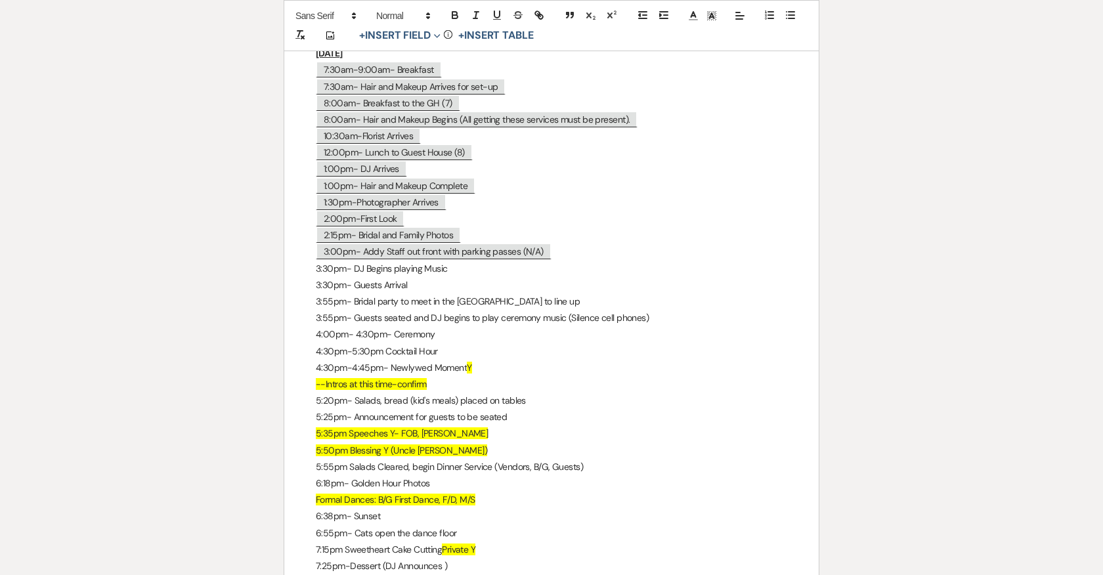
click at [558, 244] on p "3:00pm- Addy Staff out front with parking passes (N/A)" at bounding box center [551, 252] width 471 height 16
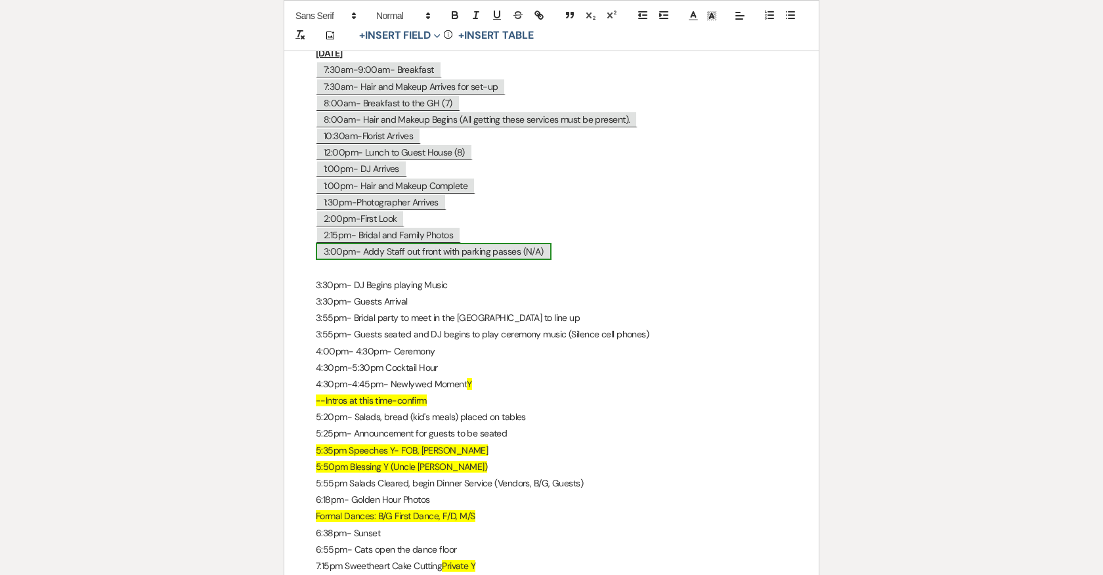
click at [517, 244] on span "3:00pm- Addy Staff out front with parking passes (N/A)" at bounding box center [434, 251] width 236 height 17
select select "Type"
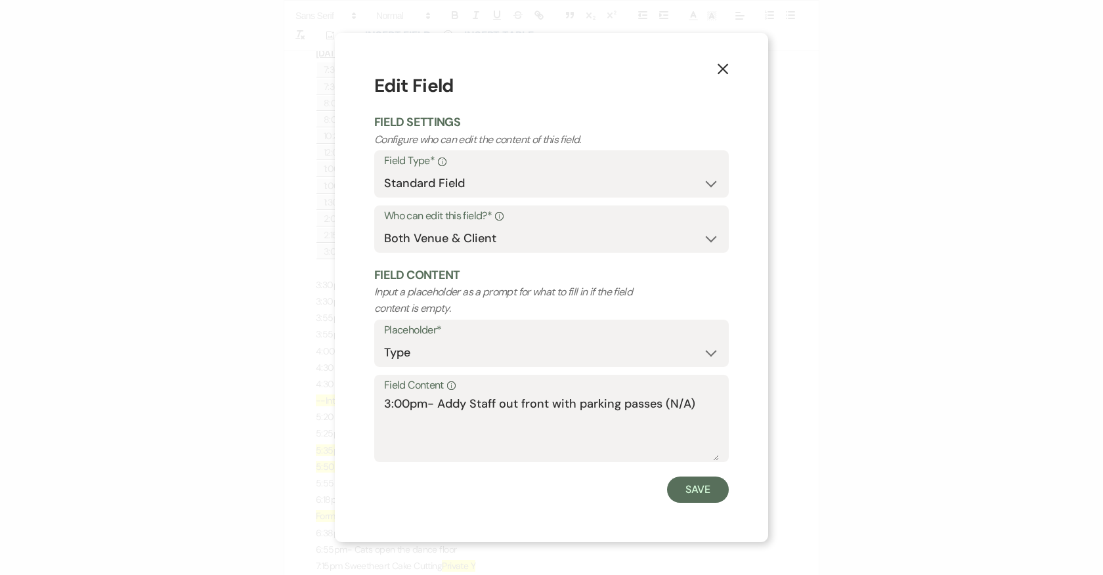
click at [722, 69] on use "button" at bounding box center [722, 69] width 11 height 11
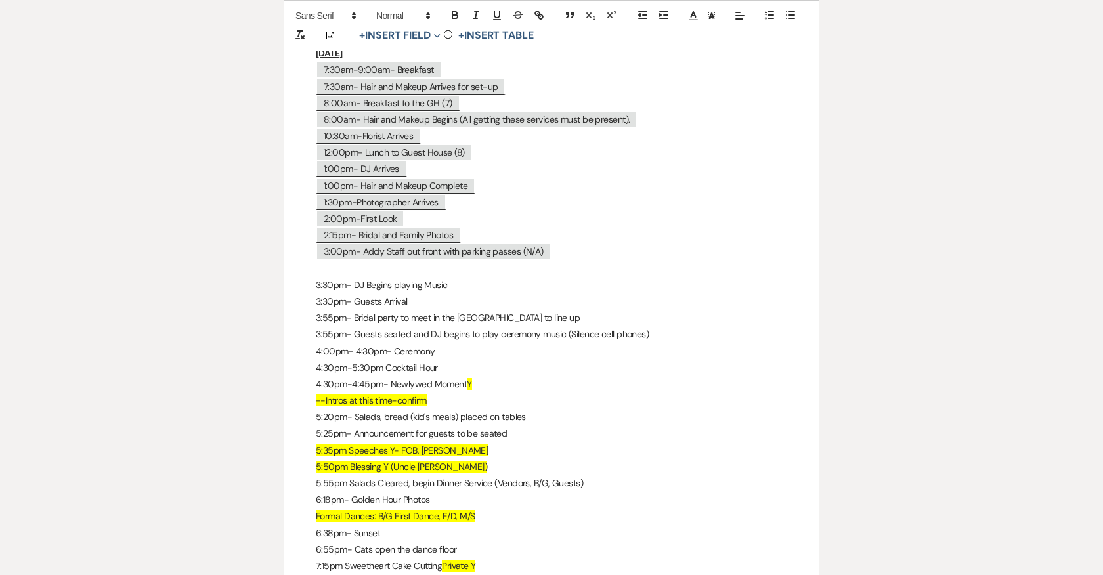
drag, startPoint x: 587, startPoint y: 244, endPoint x: 303, endPoint y: 244, distance: 284.9
click at [330, 261] on p at bounding box center [551, 269] width 471 height 16
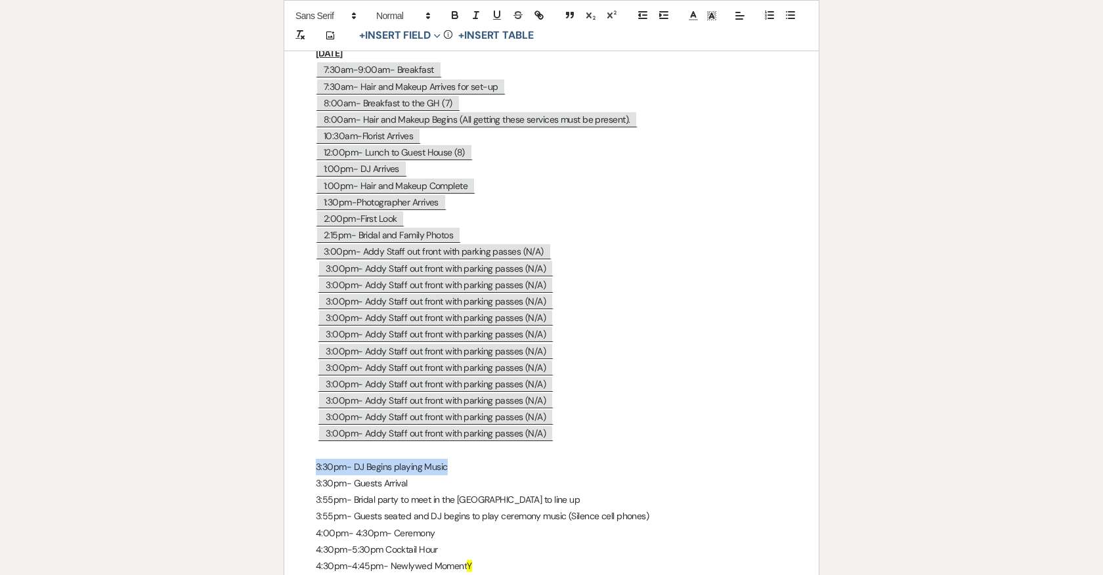
drag, startPoint x: 453, startPoint y: 456, endPoint x: 316, endPoint y: 453, distance: 137.2
click at [316, 459] on p "3:30pm- DJ Begins playing Music" at bounding box center [551, 467] width 471 height 16
click at [423, 260] on span "3:00pm- Addy Staff out front with parking passes (N/A)" at bounding box center [436, 268] width 236 height 17
select select "Type"
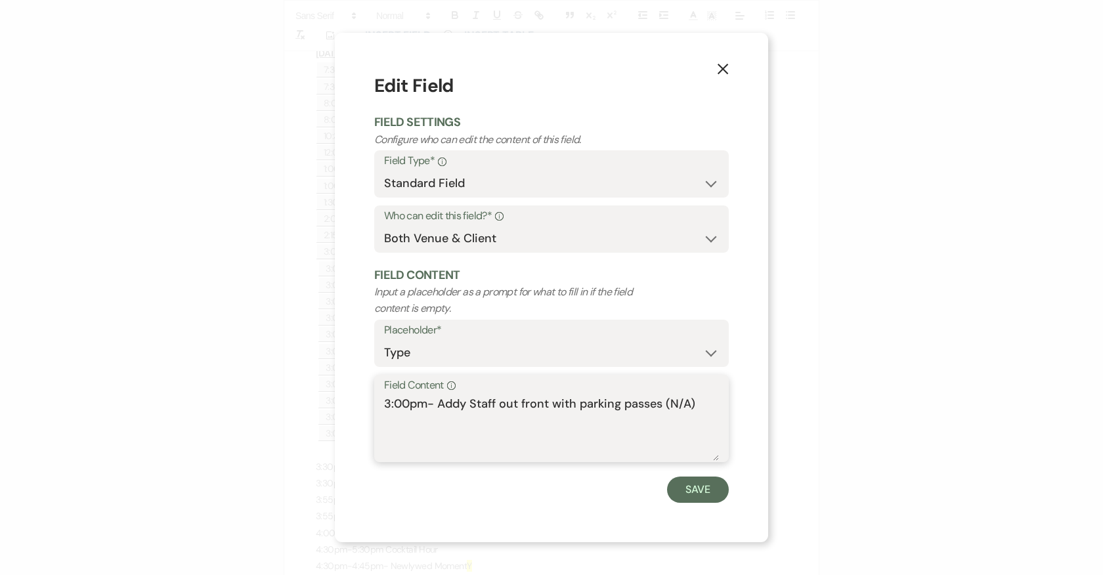
drag, startPoint x: 708, startPoint y: 400, endPoint x: 380, endPoint y: 397, distance: 327.5
click at [380, 397] on div "Field Content Info 3:00pm- Addy Staff out front with parking passes (N/A)" at bounding box center [551, 418] width 354 height 87
paste textarea "30pm- DJ Begins playing Music"
type textarea "3:30pm- DJ Begins playing Music"
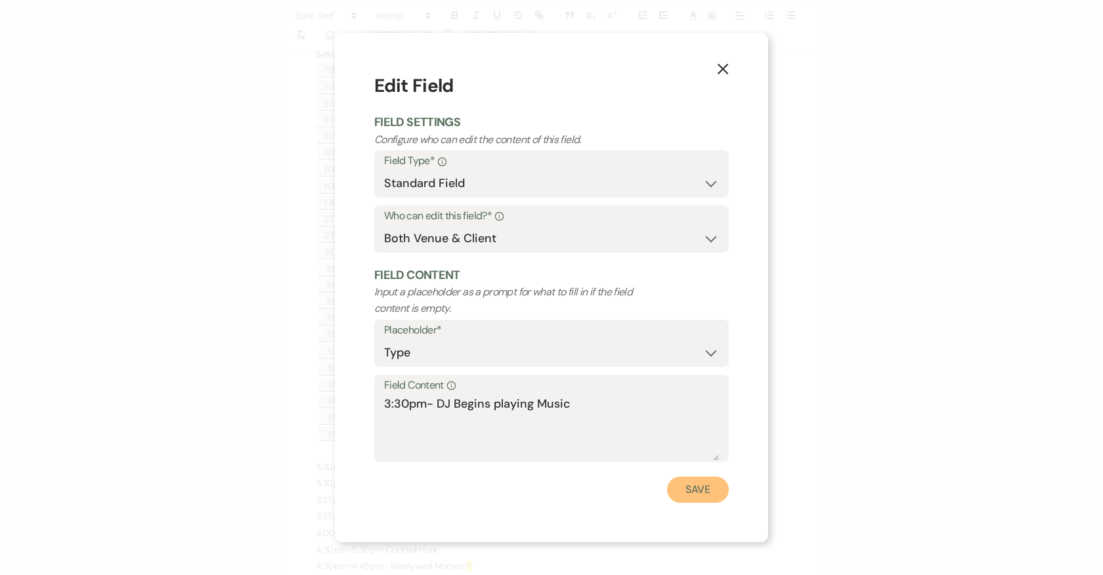
click at [692, 491] on button "Save" at bounding box center [698, 490] width 62 height 26
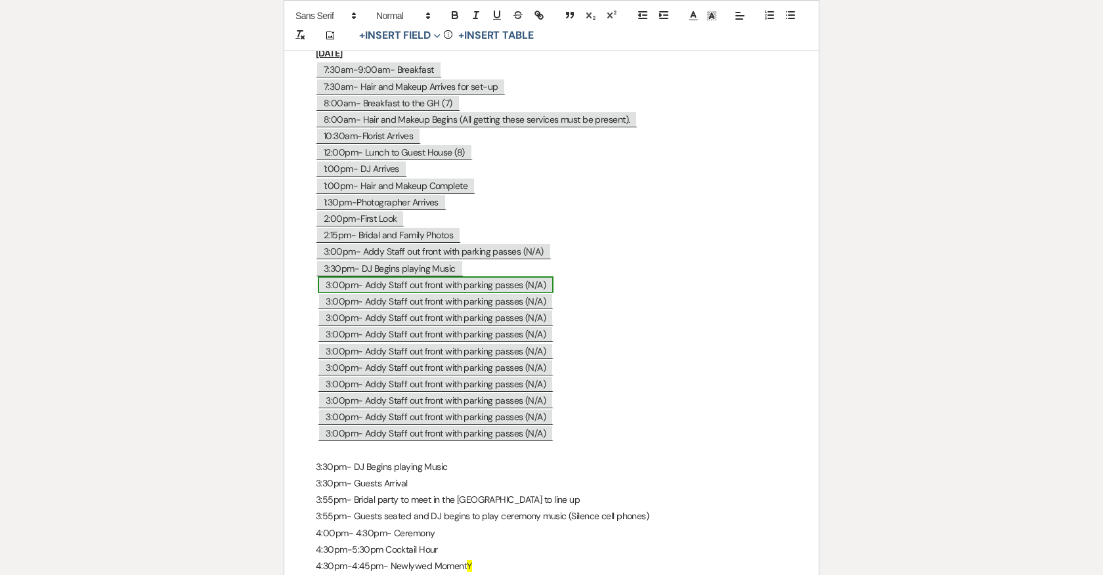
click at [419, 276] on span "3:00pm- Addy Staff out front with parking passes (N/A)" at bounding box center [436, 284] width 236 height 17
select select "Type"
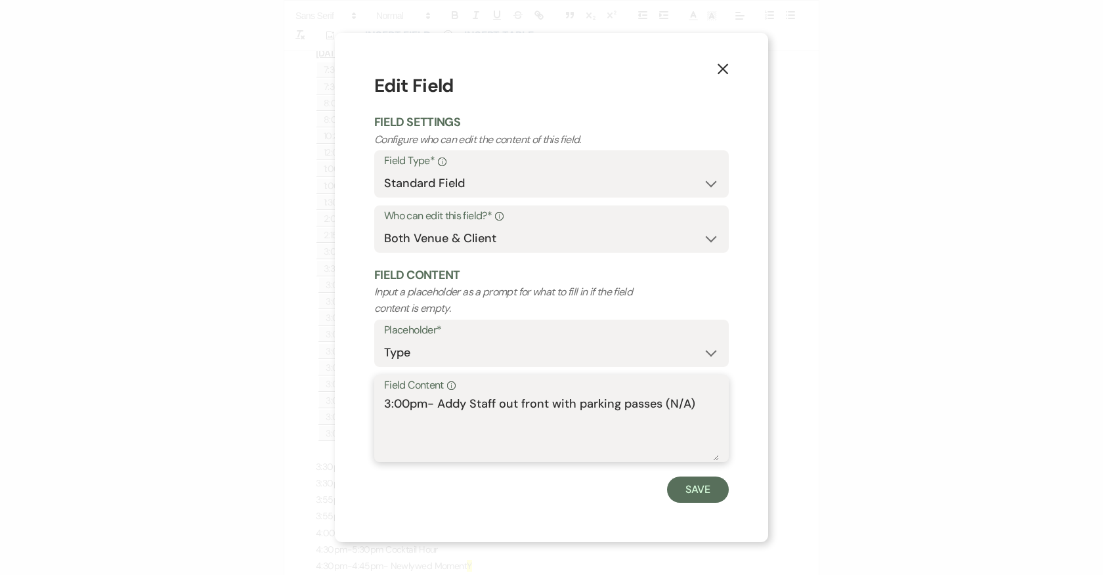
drag, startPoint x: 701, startPoint y: 399, endPoint x: 307, endPoint y: 406, distance: 393.9
click at [307, 406] on div "X Edit Field Field Settings Configure who can edit the content of this field. F…" at bounding box center [551, 287] width 1103 height 575
paste textarea "30pm- DJ Begins playing Music"
drag, startPoint x: 572, startPoint y: 406, endPoint x: 434, endPoint y: 406, distance: 138.5
click at [434, 406] on textarea "3:30pm- DJ Begins playing Music" at bounding box center [551, 428] width 335 height 66
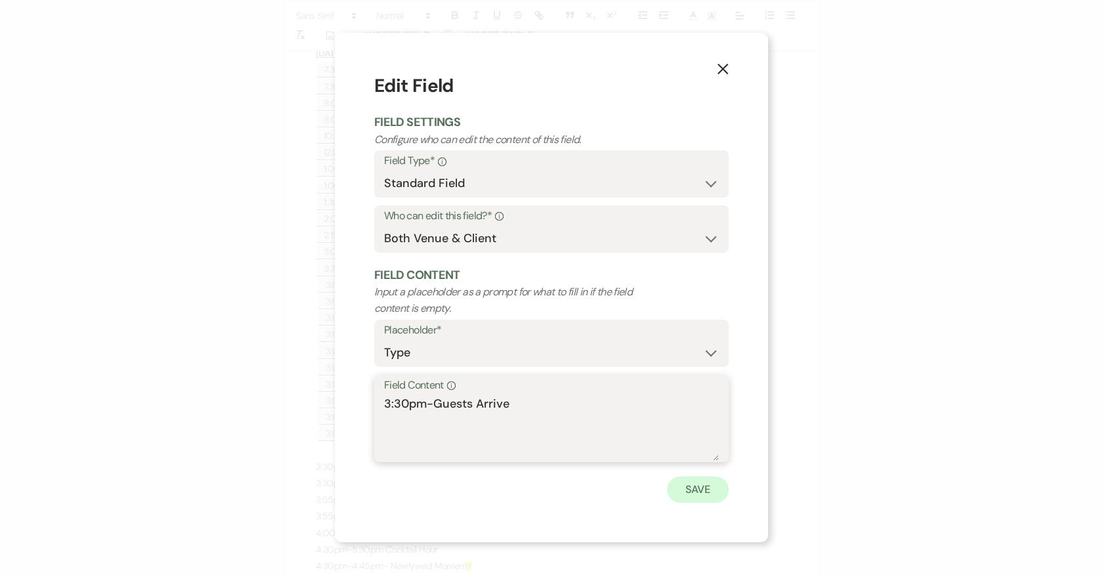
type textarea "3:30pm-Guests Arrive"
click at [697, 489] on button "Save" at bounding box center [698, 490] width 62 height 26
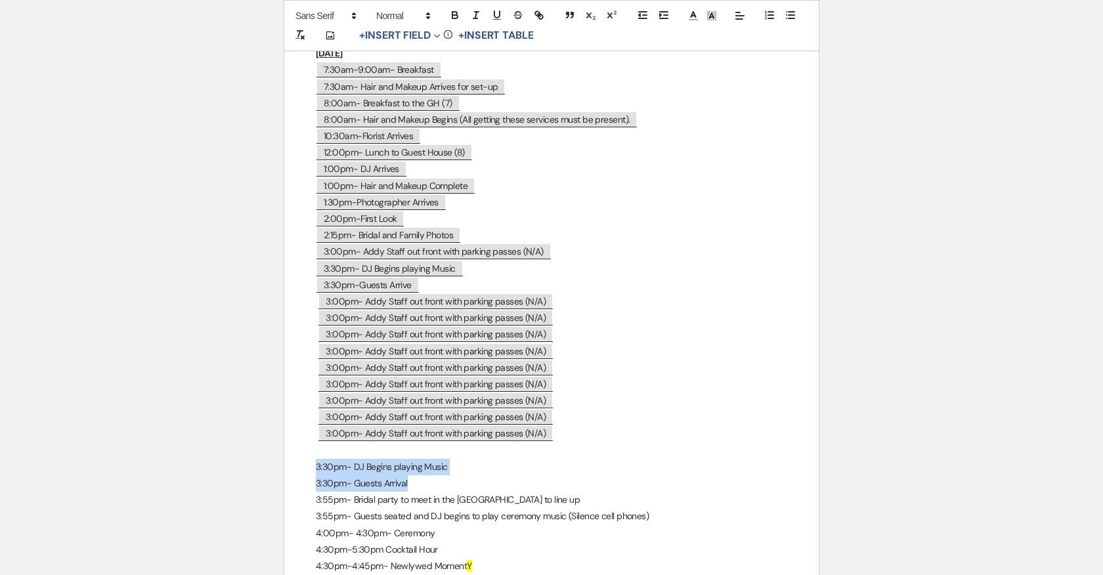
drag, startPoint x: 413, startPoint y: 477, endPoint x: 304, endPoint y: 461, distance: 110.1
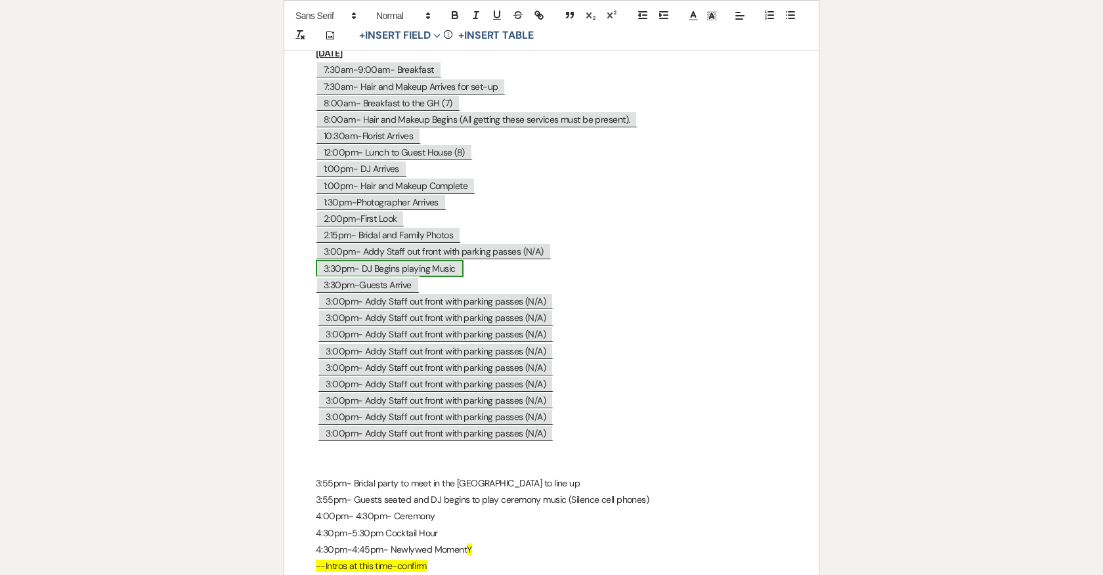
click at [400, 260] on span "3:30pm- DJ Begins playing Music" at bounding box center [390, 268] width 148 height 17
select select "Type"
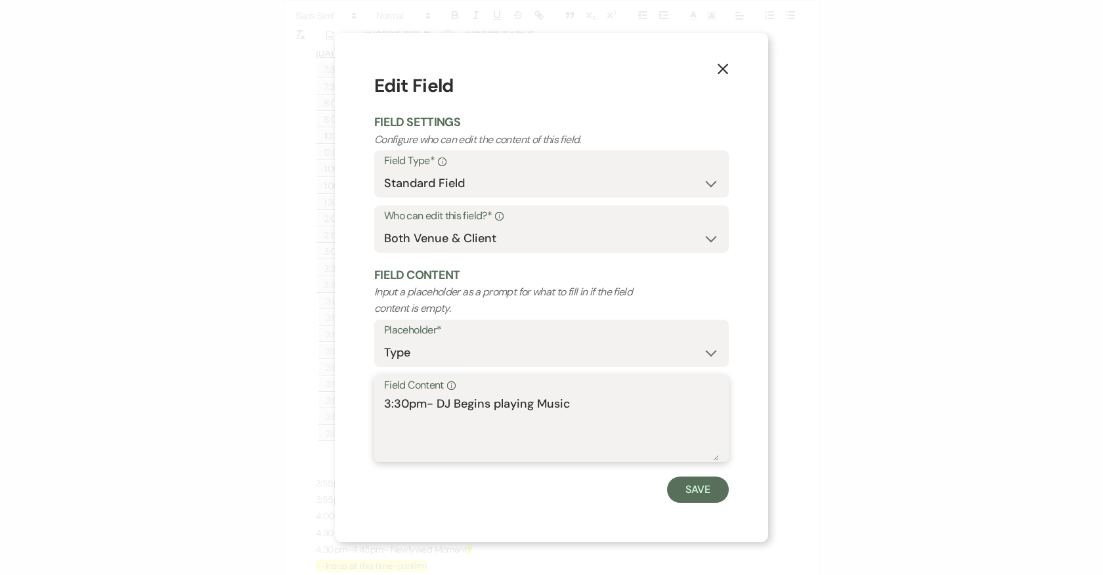
drag, startPoint x: 603, startPoint y: 405, endPoint x: 358, endPoint y: 405, distance: 244.2
click at [358, 405] on div "X Edit Field Field Settings Configure who can edit the content of this field. F…" at bounding box center [551, 287] width 433 height 509
click at [711, 488] on button "Save" at bounding box center [698, 490] width 62 height 26
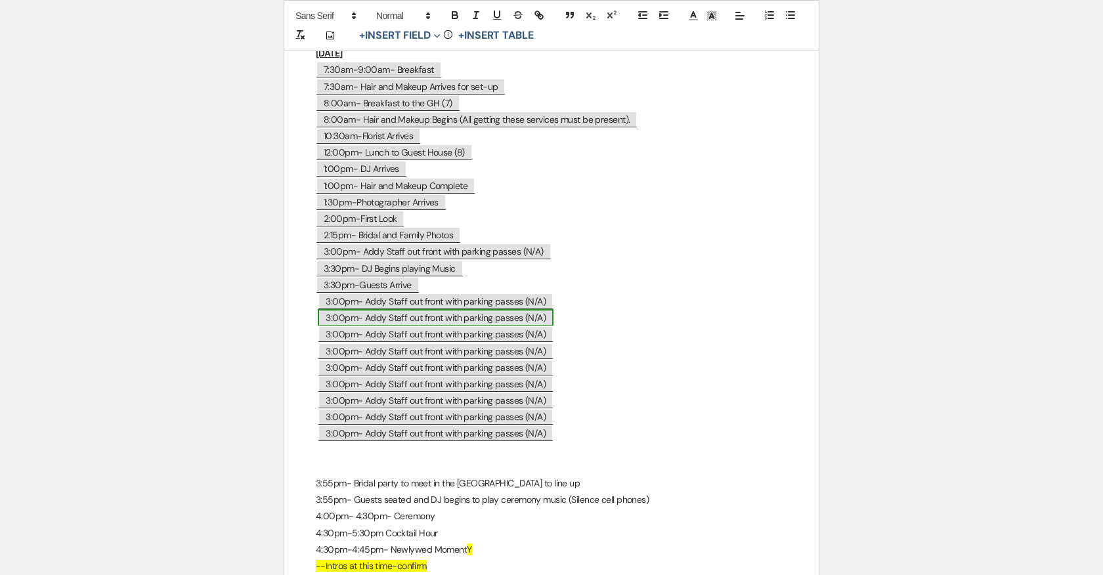
click at [393, 309] on span "3:00pm- Addy Staff out front with parking passes (N/A)" at bounding box center [436, 317] width 236 height 17
select select "Type"
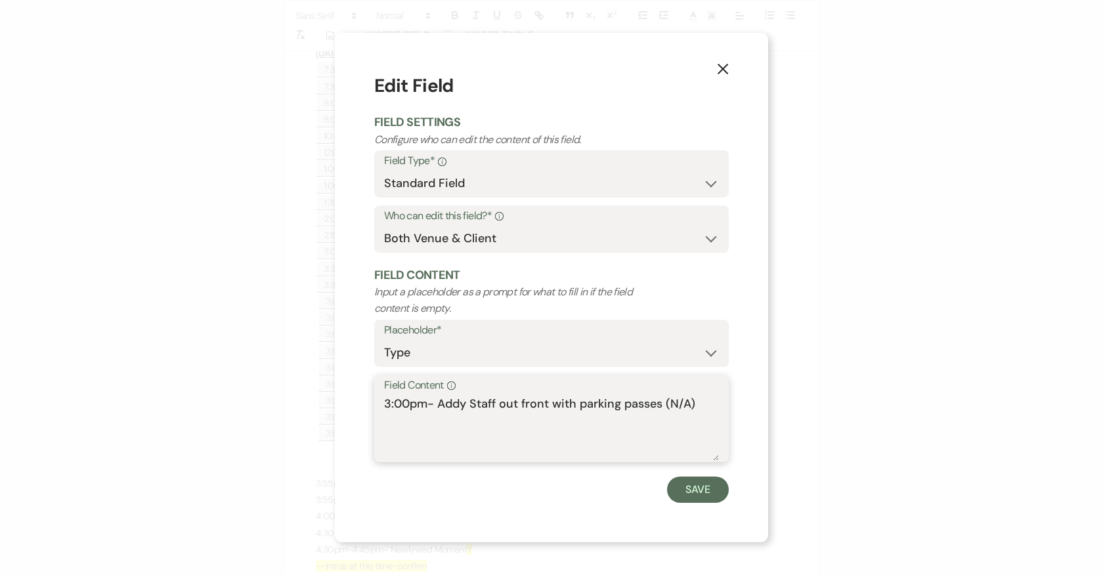
drag, startPoint x: 701, startPoint y: 405, endPoint x: 306, endPoint y: 407, distance: 395.1
click at [306, 407] on div "X Edit Field Field Settings Configure who can edit the content of this field. F…" at bounding box center [551, 287] width 1103 height 575
paste textarea "30pm- DJ Begins playing Music"
type textarea "3:30pm- DJ Begins playing Music"
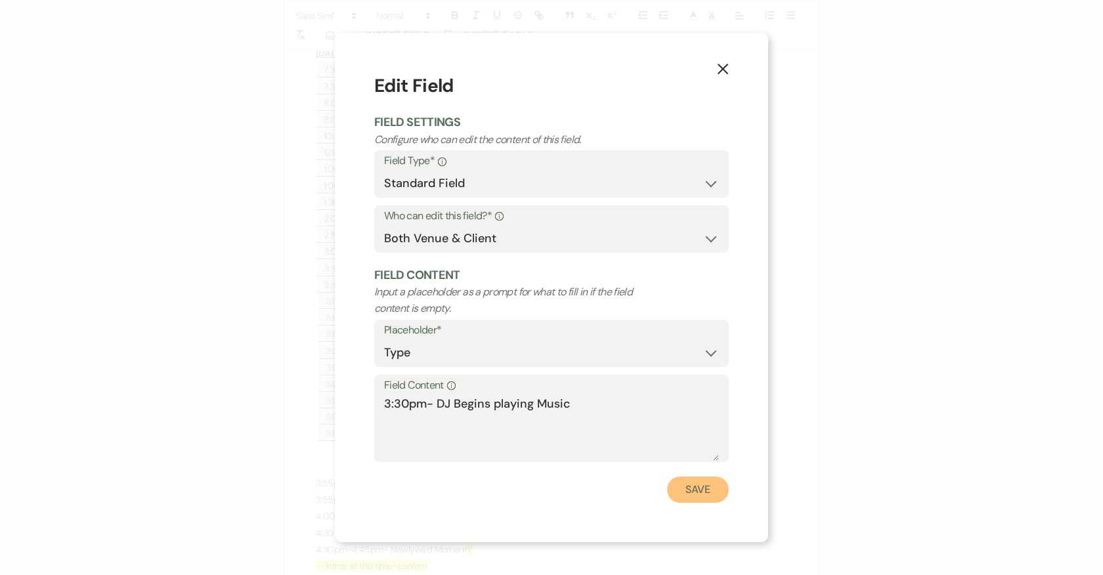
click at [702, 488] on button "Save" at bounding box center [698, 490] width 62 height 26
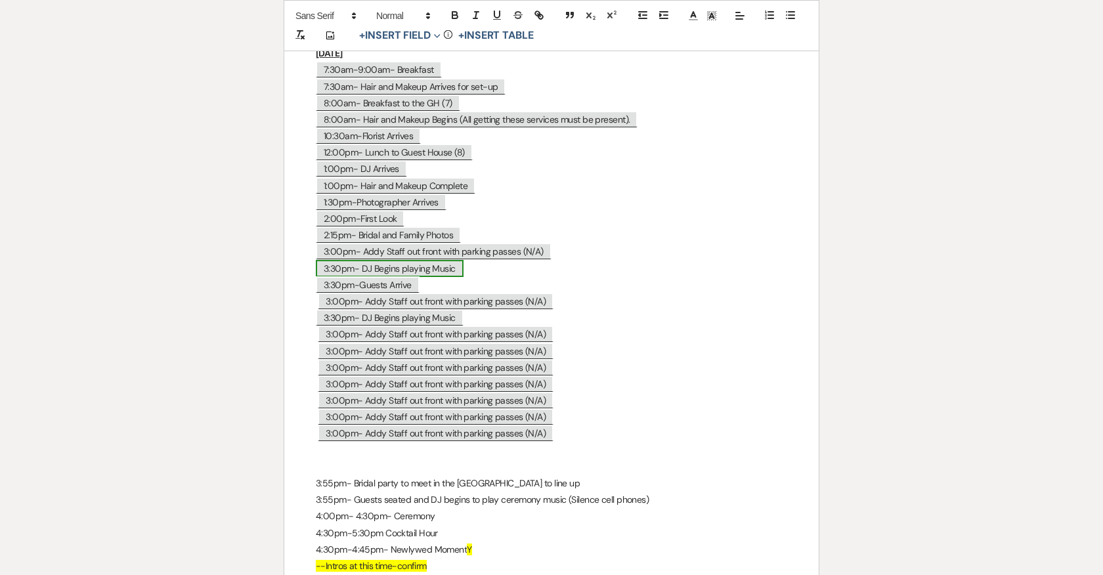
click at [354, 260] on span "3:30pm- DJ Begins playing Music" at bounding box center [390, 268] width 148 height 17
select select "Type"
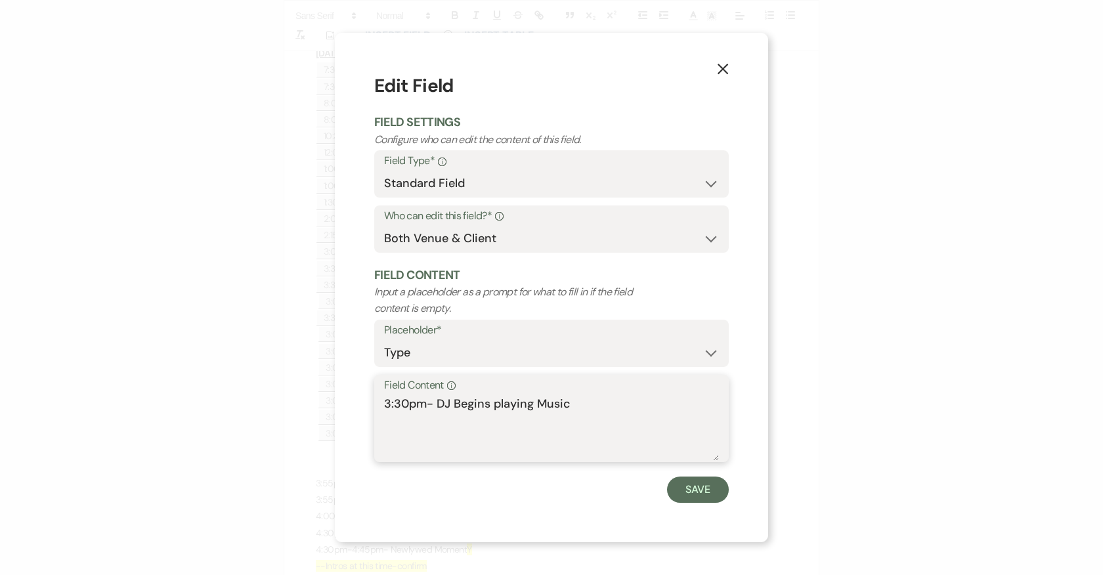
drag, startPoint x: 407, startPoint y: 404, endPoint x: 396, endPoint y: 404, distance: 11.2
click at [396, 404] on textarea "3:30pm- DJ Begins playing Music" at bounding box center [551, 428] width 335 height 66
drag, startPoint x: 566, startPoint y: 400, endPoint x: 433, endPoint y: 400, distance: 132.6
click at [433, 400] on textarea "3:15pm- DJ Begins playing Music" at bounding box center [551, 428] width 335 height 66
type textarea "3:15pm- Photos complete and bridal party hidden away"
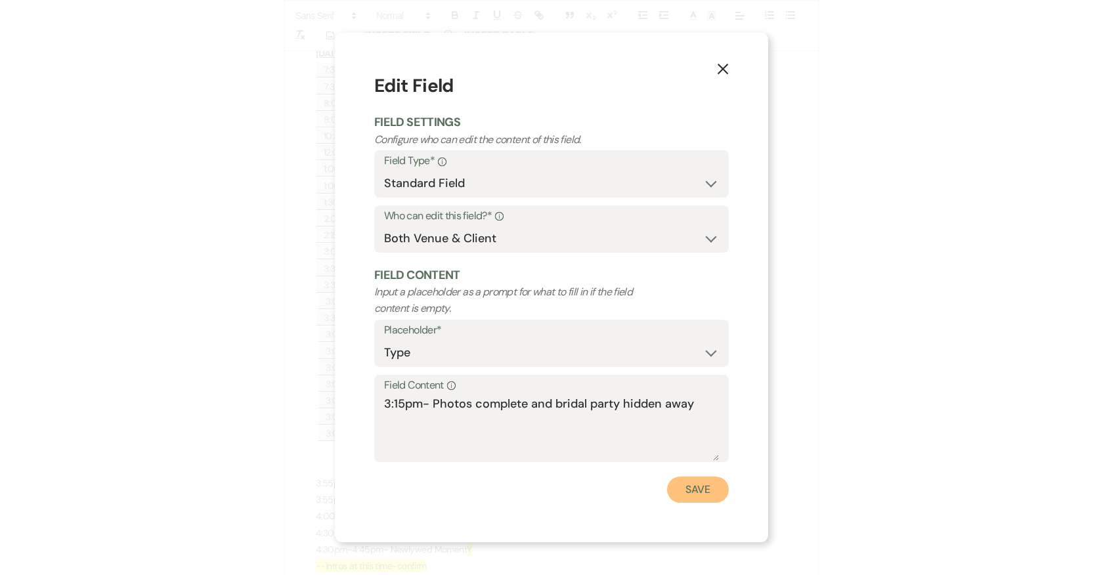
click at [689, 490] on button "Save" at bounding box center [698, 490] width 62 height 26
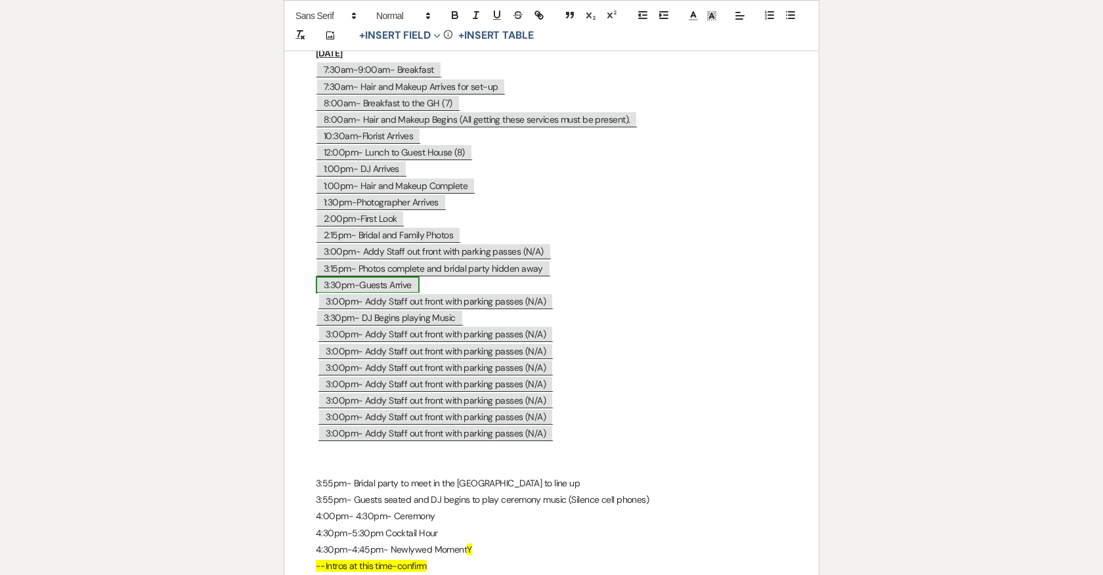
click at [396, 276] on span "3:30pm-Guests Arrive" at bounding box center [368, 284] width 104 height 17
select select "Type"
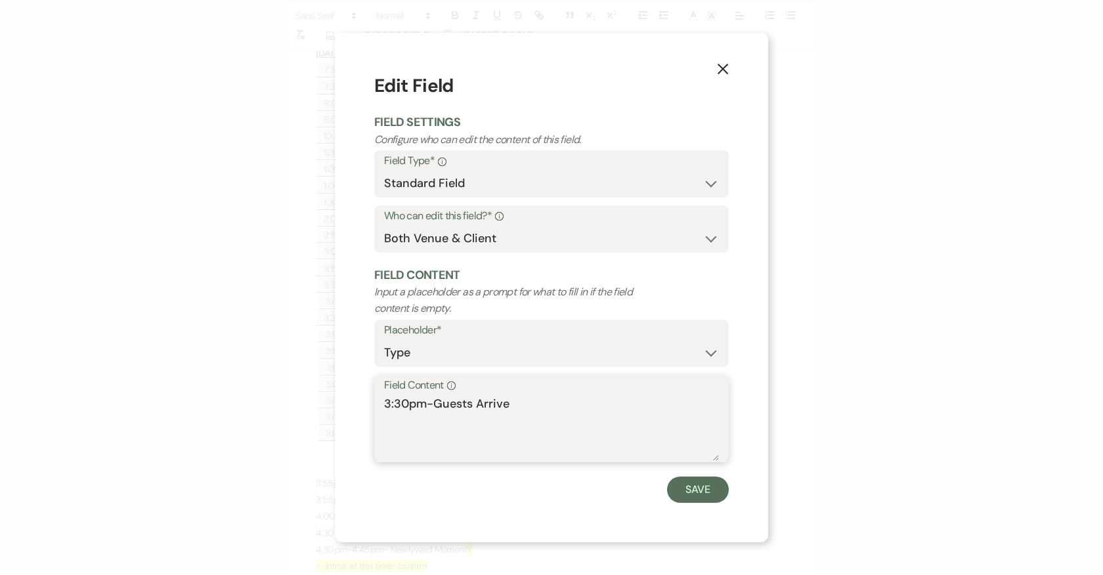
drag, startPoint x: 534, startPoint y: 406, endPoint x: 320, endPoint y: 406, distance: 213.3
click at [320, 406] on div "X Edit Field Field Settings Configure who can edit the content of this field. F…" at bounding box center [551, 287] width 1103 height 575
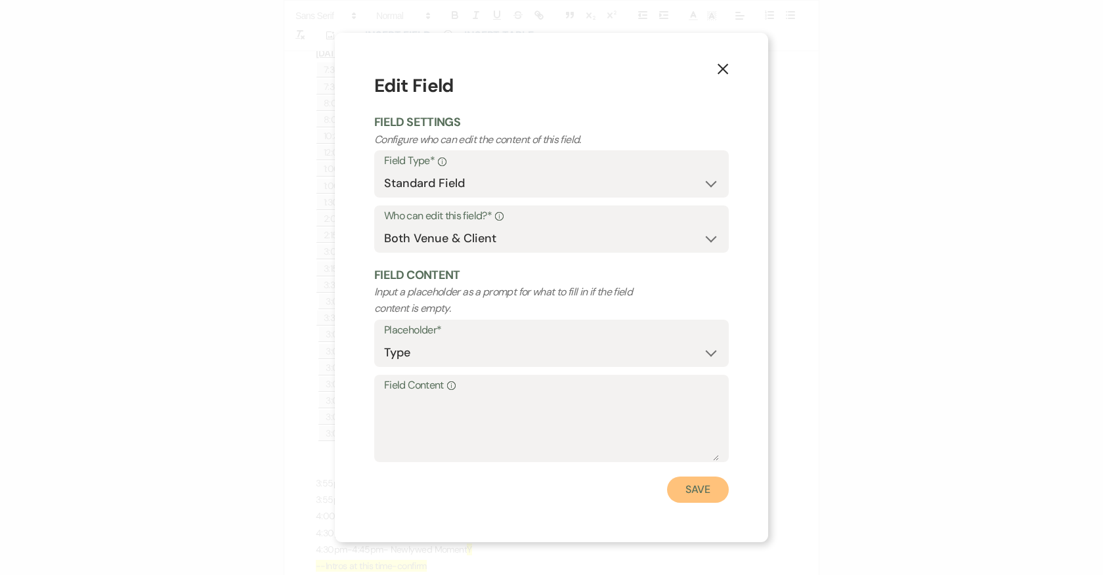
click at [685, 486] on button "Save" at bounding box center [698, 490] width 62 height 26
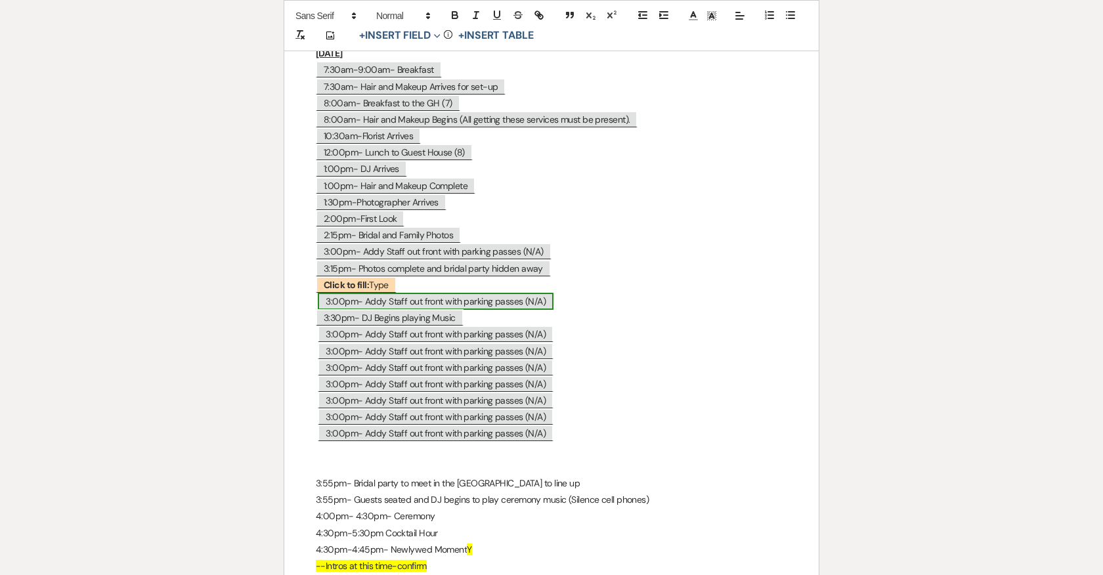
click at [427, 293] on span "3:00pm- Addy Staff out front with parking passes (N/A)" at bounding box center [436, 301] width 236 height 17
select select "Type"
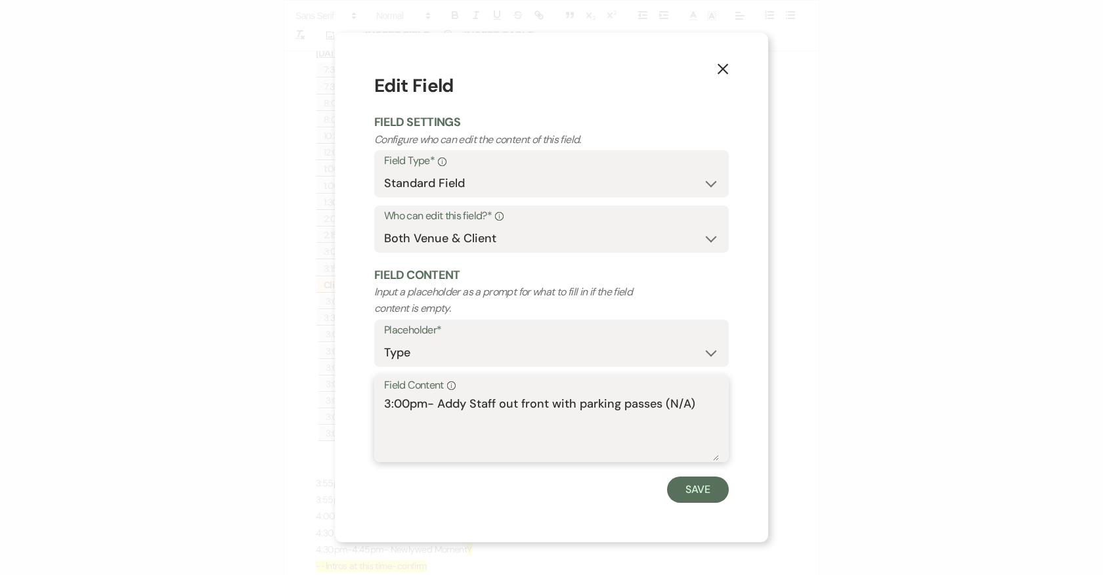
drag, startPoint x: 700, startPoint y: 409, endPoint x: 331, endPoint y: 404, distance: 368.9
click at [331, 404] on div "X Edit Field Field Settings Configure who can edit the content of this field. F…" at bounding box center [551, 287] width 1103 height 575
paste textarea "30pm-Guests Arrive"
type textarea "3:30pm-Guests Arrive"
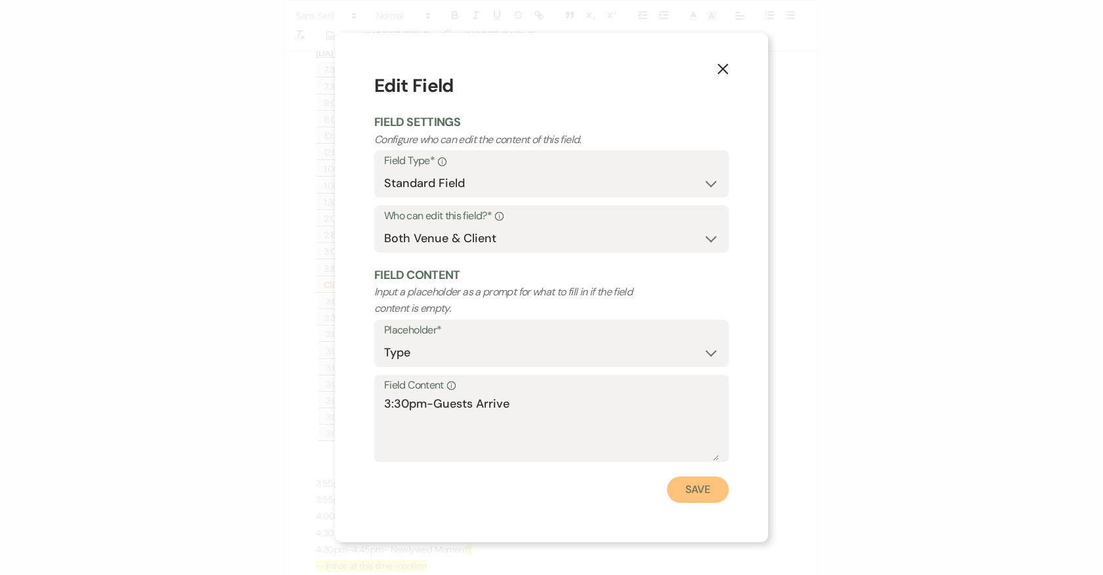
click at [694, 490] on button "Save" at bounding box center [698, 490] width 62 height 26
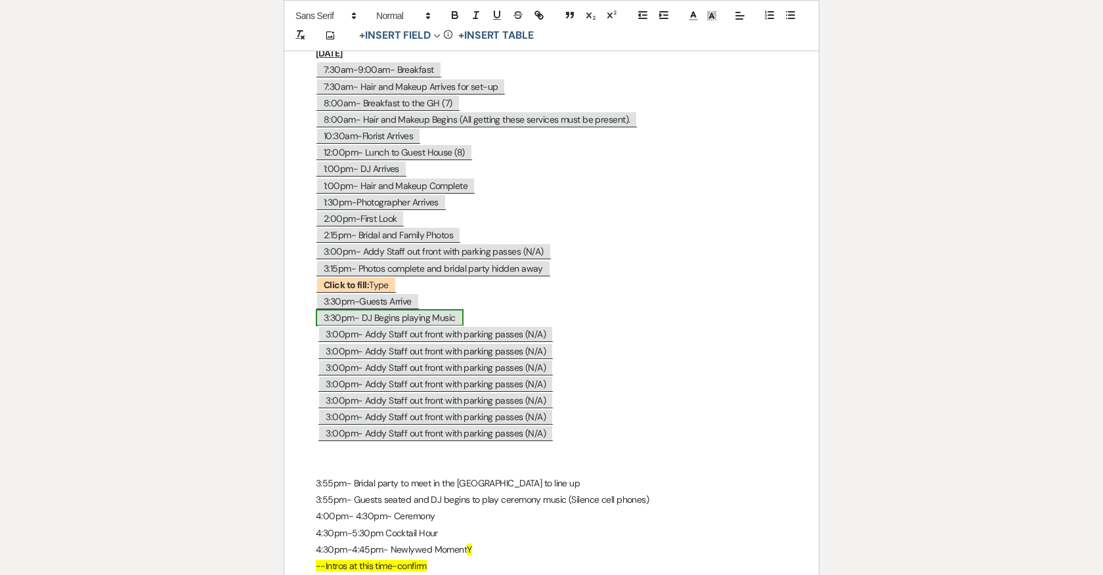
click at [387, 309] on span "3:30pm- DJ Begins playing Music" at bounding box center [390, 317] width 148 height 17
select select "Type"
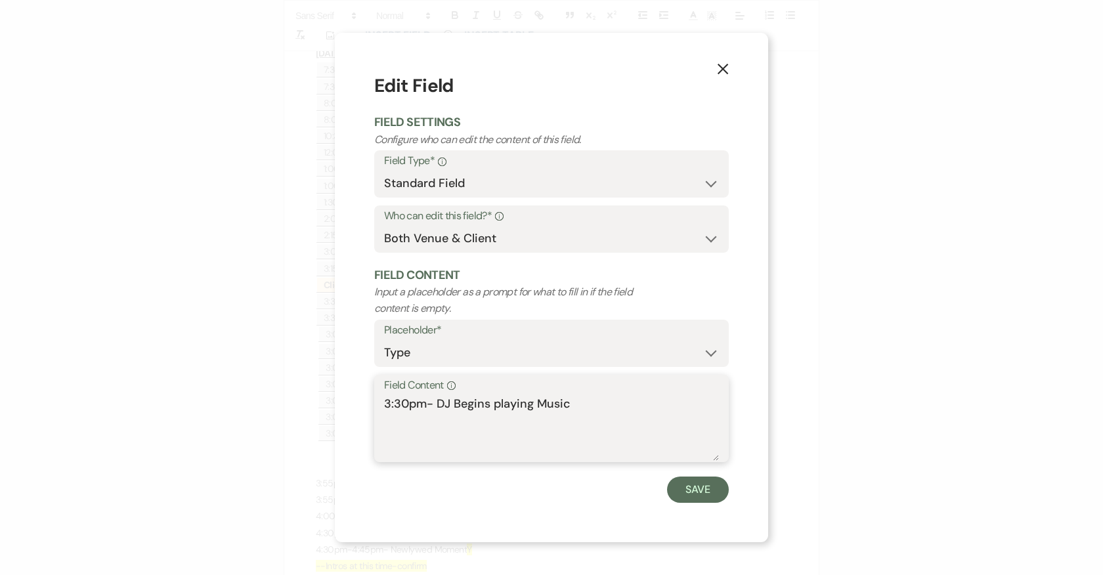
drag, startPoint x: 589, startPoint y: 408, endPoint x: 335, endPoint y: 408, distance: 253.4
click at [335, 408] on div "X Edit Field Field Settings Configure who can edit the content of this field. F…" at bounding box center [551, 287] width 433 height 509
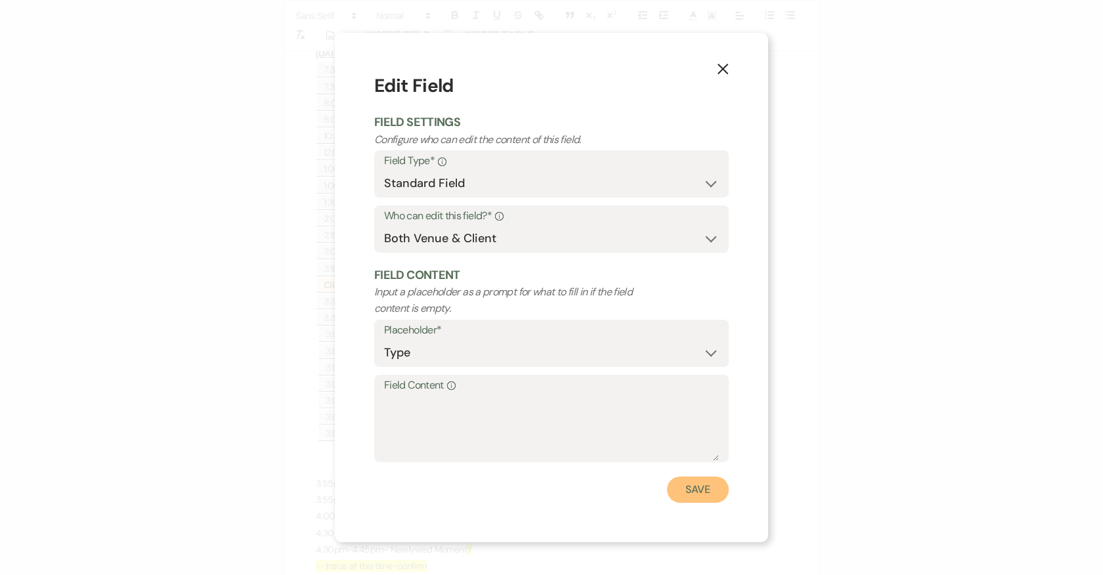
click at [689, 480] on button "Save" at bounding box center [698, 490] width 62 height 26
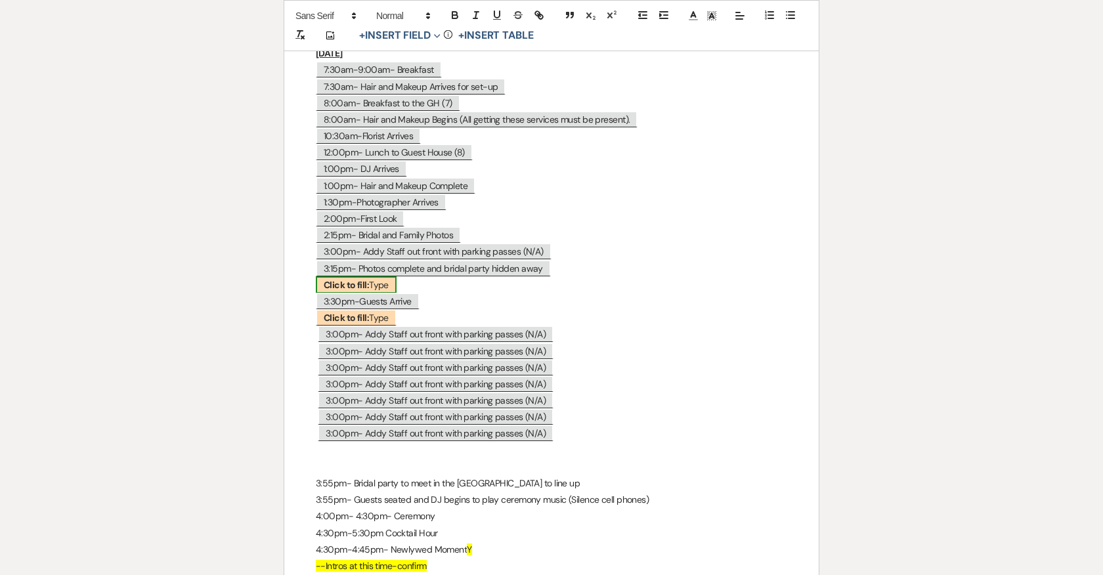
click at [378, 276] on span "Click to fill: Type" at bounding box center [356, 284] width 81 height 17
select select "Type"
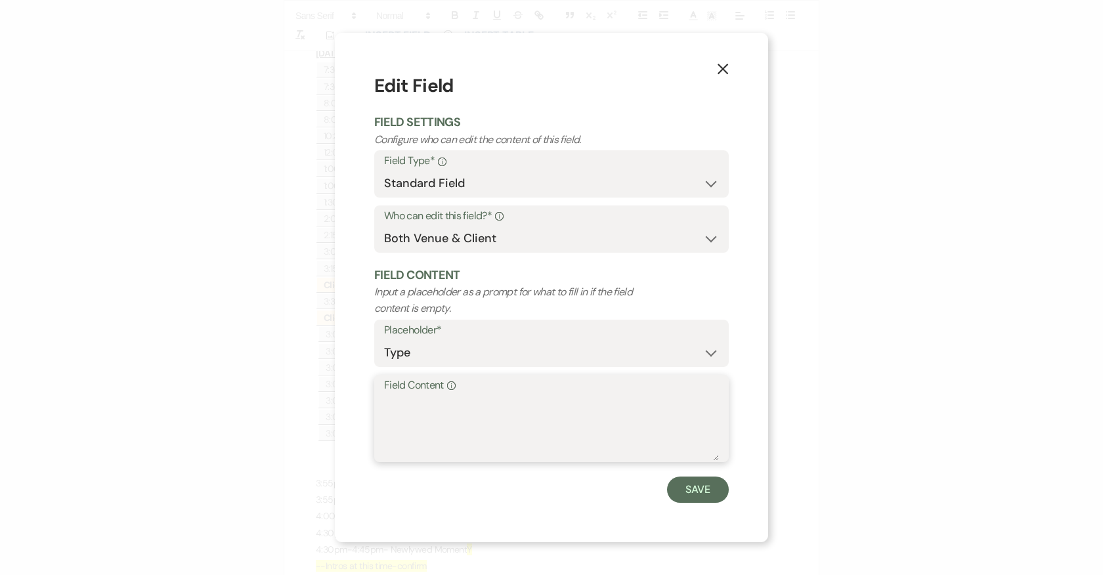
click at [456, 397] on textarea "Field Content Info" at bounding box center [551, 428] width 335 height 66
paste textarea "3:30pm- DJ Begins playing Music"
type textarea "3:30pm- DJ Begins playing Music"
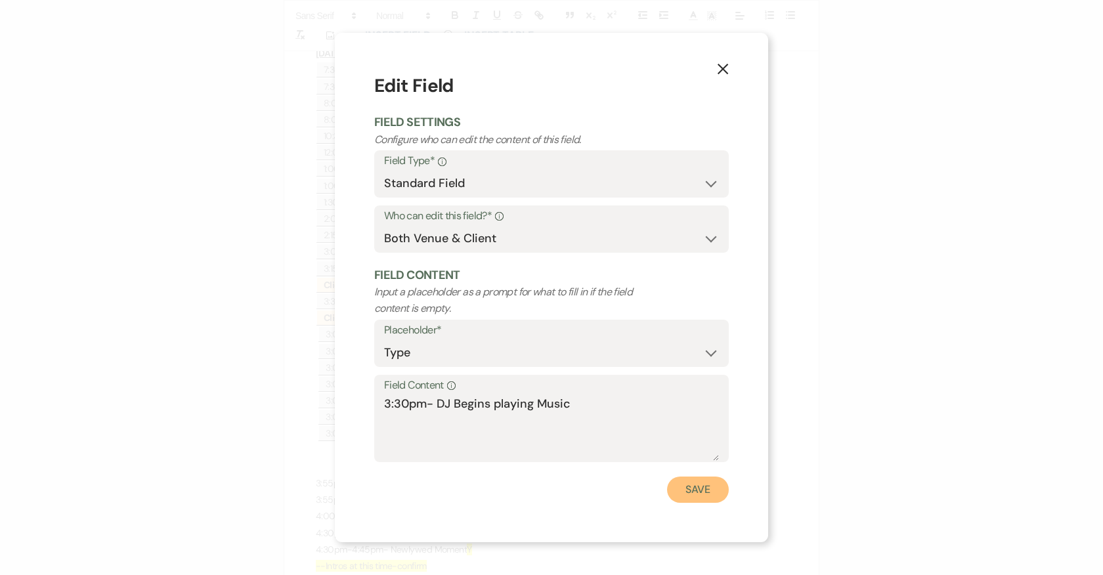
click at [702, 482] on button "Save" at bounding box center [698, 490] width 62 height 26
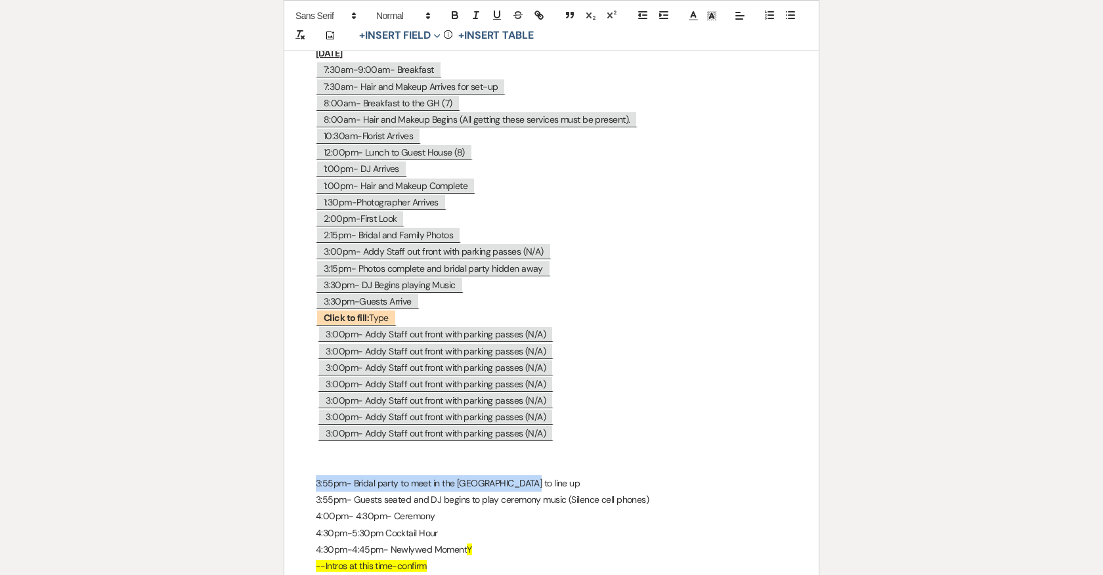
drag, startPoint x: 523, startPoint y: 475, endPoint x: 261, endPoint y: 476, distance: 261.9
click at [353, 312] on b "Click to fill:" at bounding box center [346, 318] width 45 height 12
select select "Type"
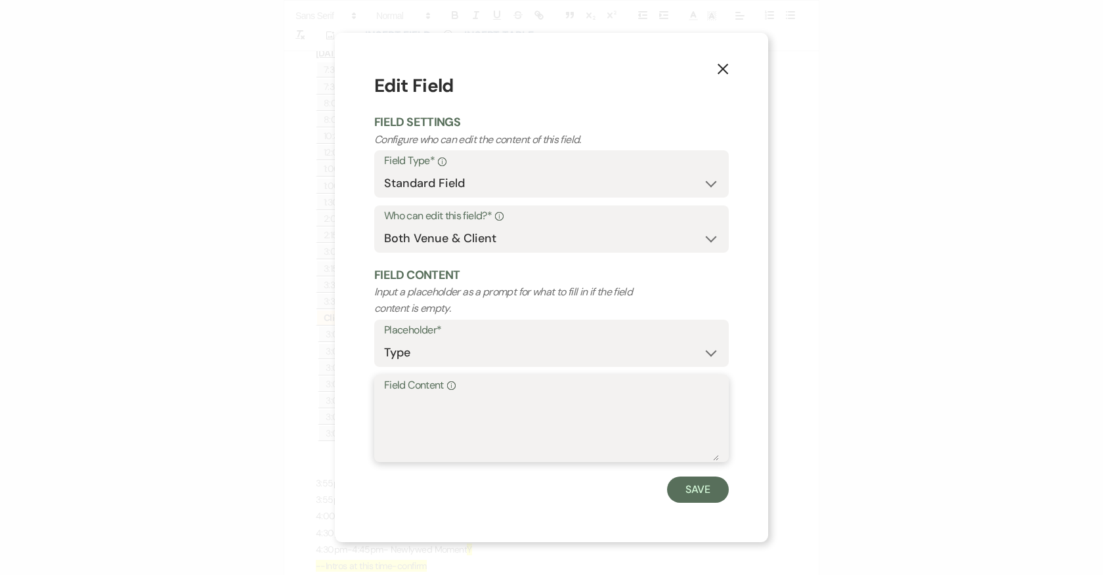
click at [469, 412] on textarea "Field Content Info" at bounding box center [551, 428] width 335 height 66
paste textarea "3:55pm- Bridal party to meet in the parlor to line up"
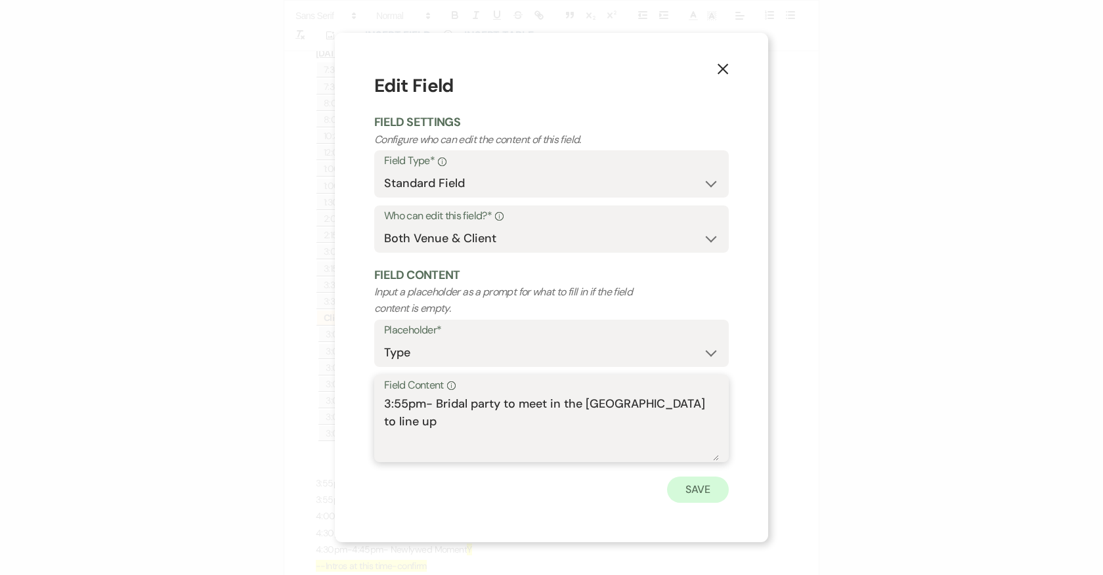
type textarea "3:55pm- Bridal party to meet in the parlor to line up"
click at [700, 484] on button "Save" at bounding box center [698, 490] width 62 height 26
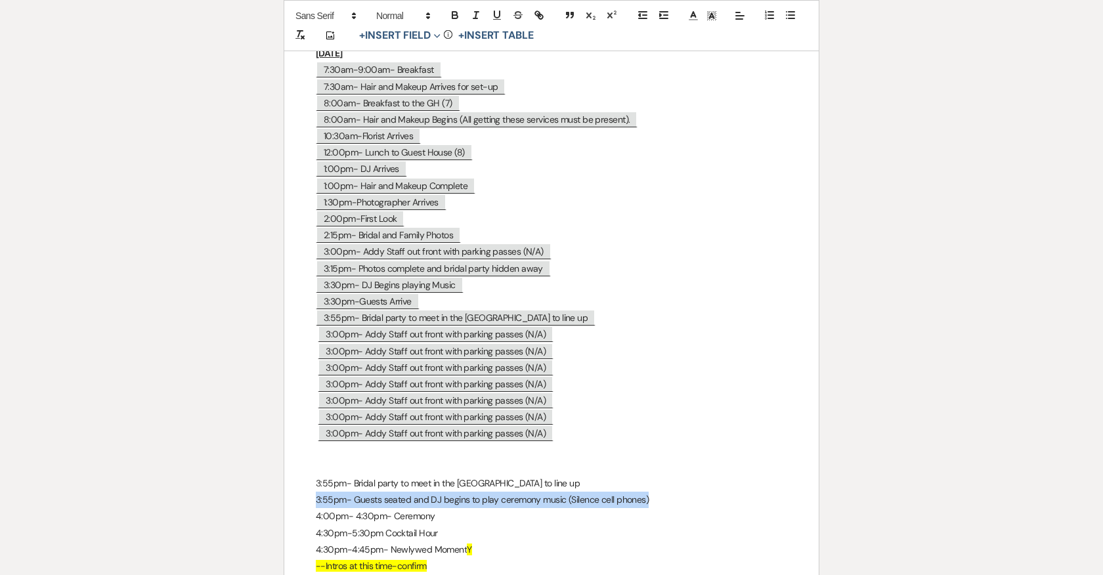
drag, startPoint x: 314, startPoint y: 486, endPoint x: 687, endPoint y: 494, distance: 373.5
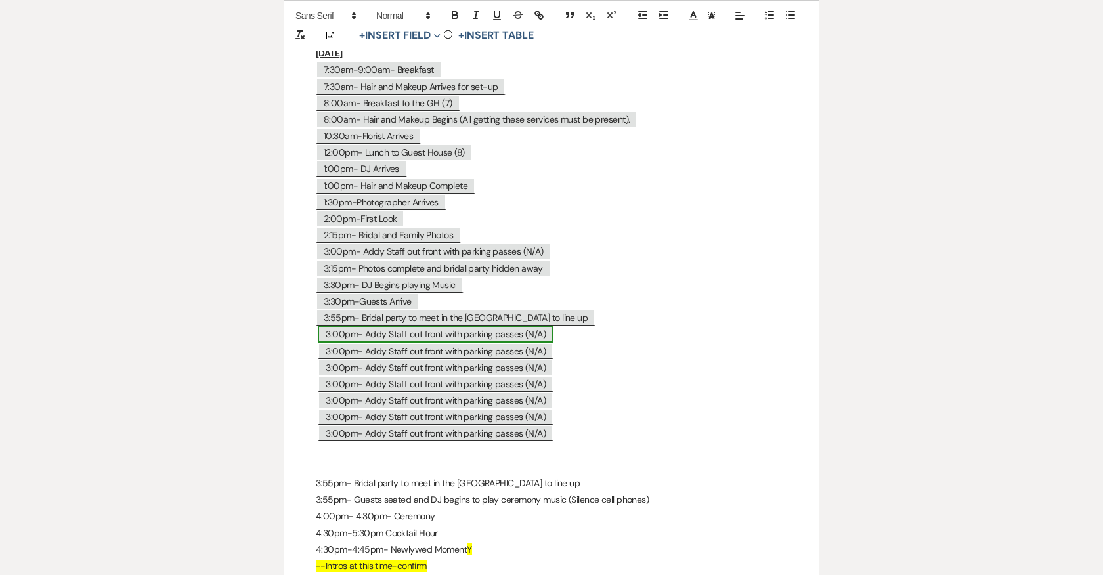
click at [373, 328] on span "3:00pm- Addy Staff out front with parking passes (N/A)" at bounding box center [436, 334] width 236 height 17
select select "Type"
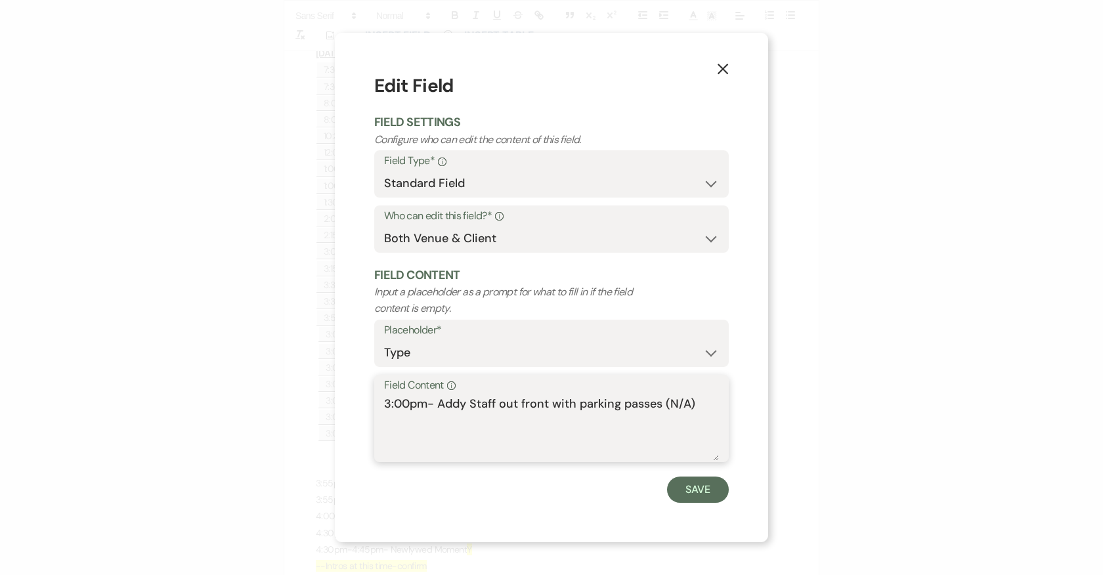
drag, startPoint x: 705, startPoint y: 410, endPoint x: 325, endPoint y: 400, distance: 380.2
click at [325, 400] on div "X Edit Field Field Settings Configure who can edit the content of this field. F…" at bounding box center [551, 287] width 1103 height 575
paste textarea "55pm- Guests seated and DJ begins to play ceremony music (Silence cell phones"
type textarea "3:55pm- Guests seated and DJ begins to play ceremony music (Silence cell phones)"
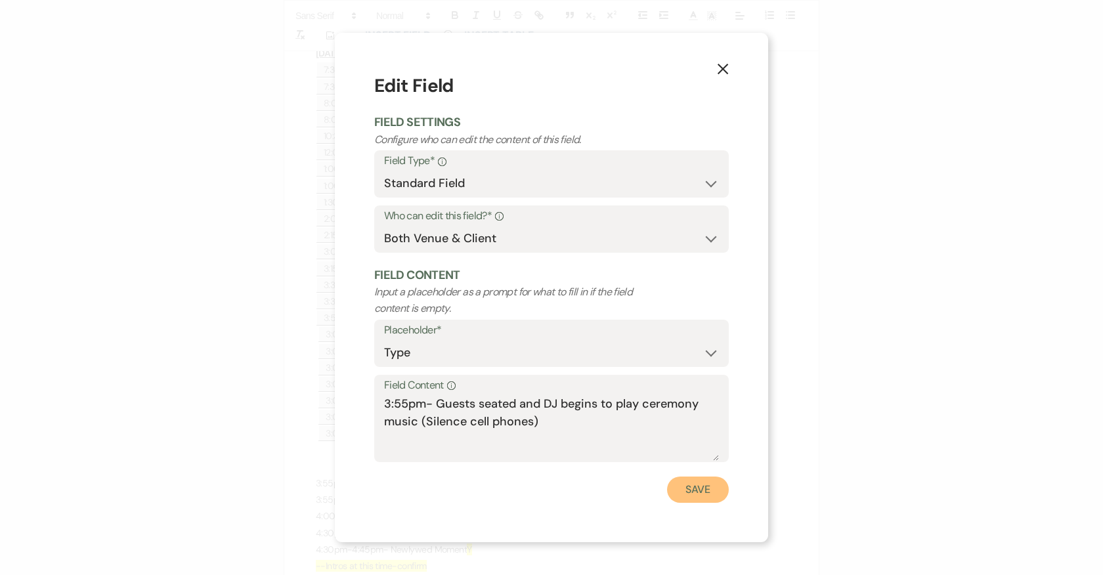
click at [687, 492] on button "Save" at bounding box center [698, 490] width 62 height 26
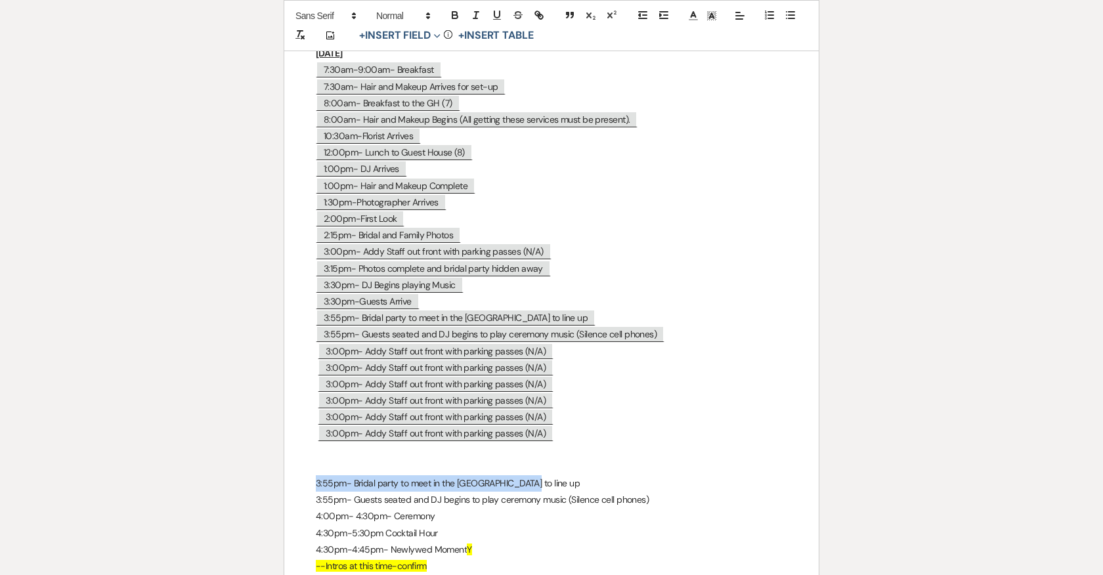
drag, startPoint x: 315, startPoint y: 469, endPoint x: 578, endPoint y: 469, distance: 263.2
click at [578, 475] on p "3:55pm- Bridal party to meet in the parlor to line up" at bounding box center [551, 483] width 471 height 16
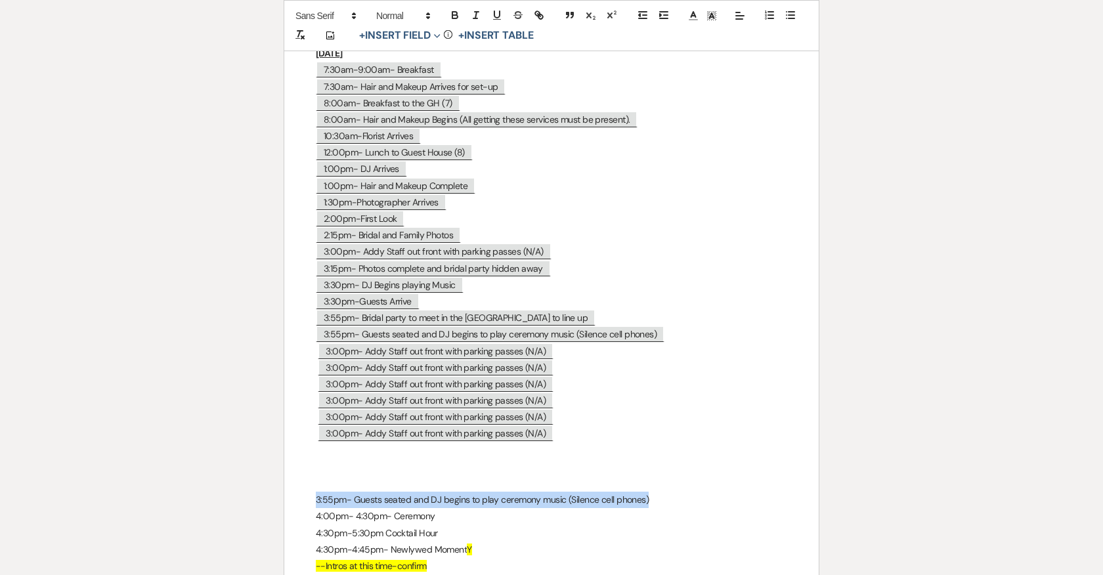
drag, startPoint x: 666, startPoint y: 494, endPoint x: 312, endPoint y: 494, distance: 353.1
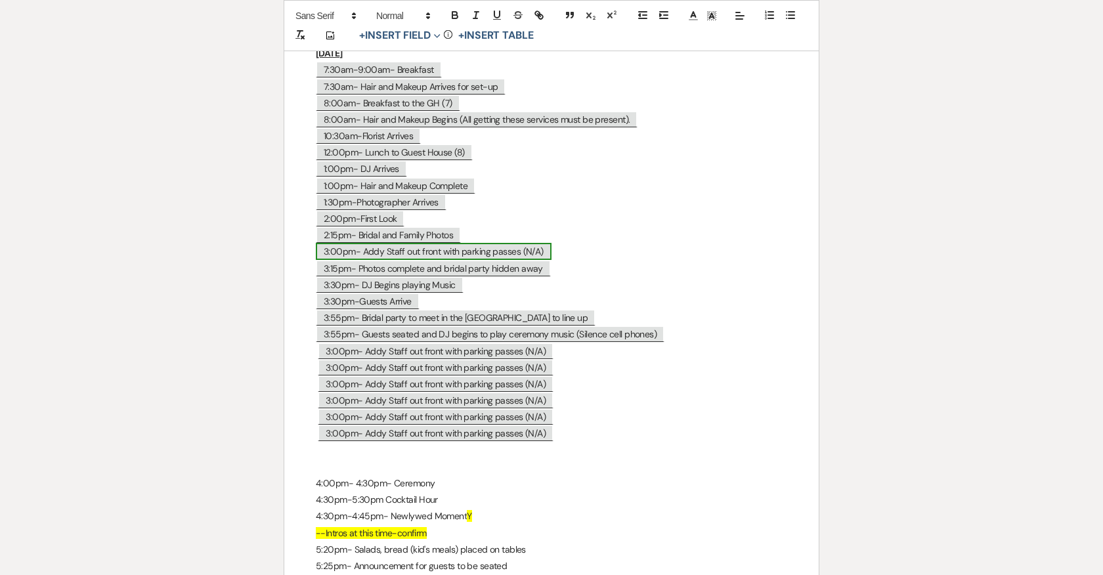
click at [543, 244] on span "3:00pm- Addy Staff out front with parking passes (N/A)" at bounding box center [434, 251] width 236 height 17
select select "Type"
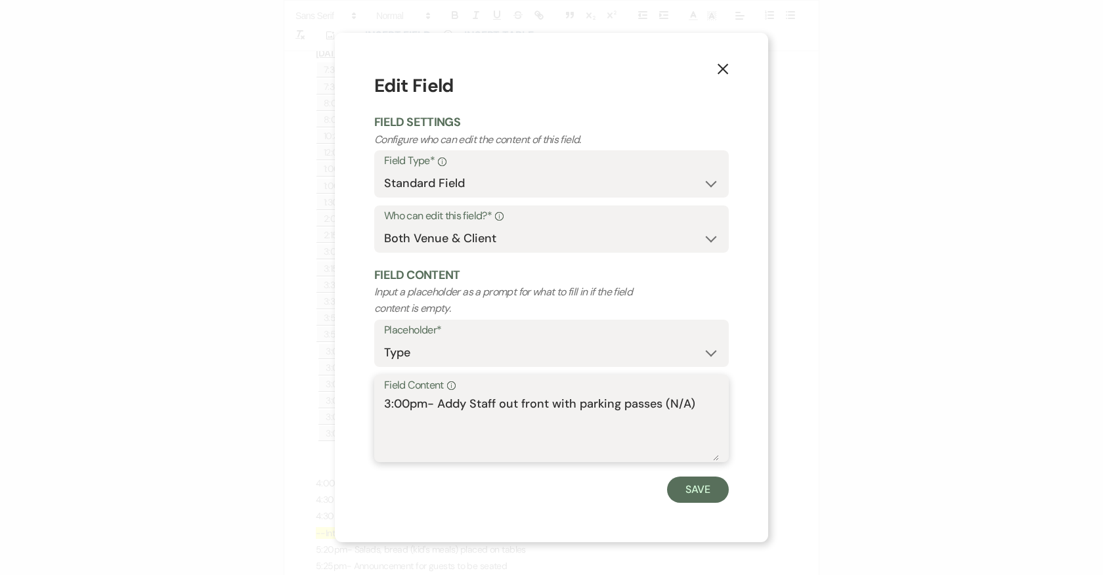
click at [697, 404] on textarea "3:00pm- Addy Staff out front with parking passes (N/A)" at bounding box center [551, 428] width 335 height 66
type textarea "3:00pm- Addy Staff out front with parking passes (N/A) / Officiant to meet with…"
click at [718, 491] on button "Save" at bounding box center [698, 490] width 62 height 26
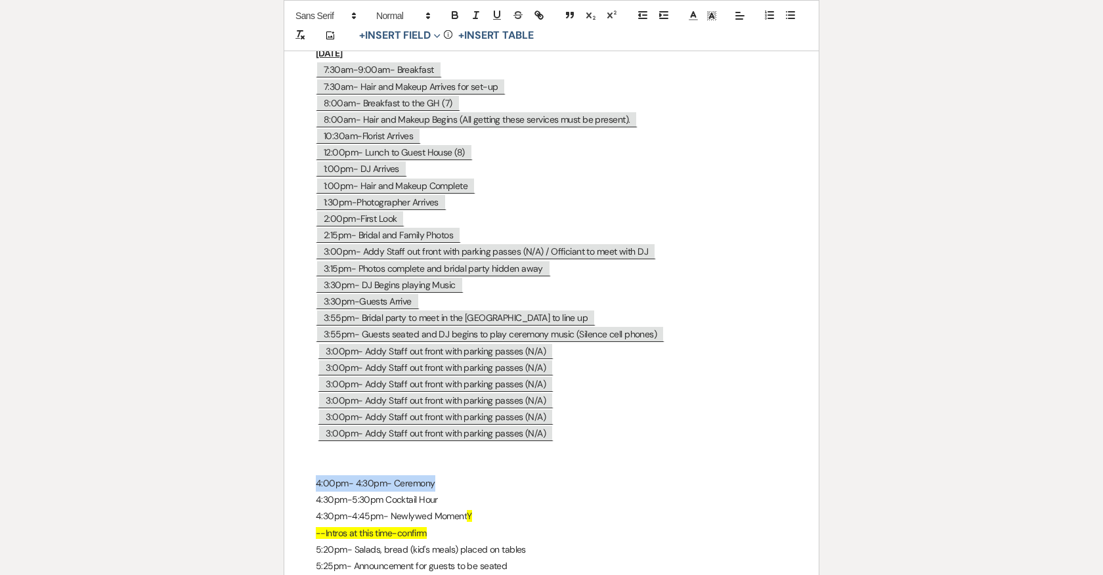
drag, startPoint x: 446, startPoint y: 472, endPoint x: 316, endPoint y: 473, distance: 130.0
click at [316, 475] on p "4:00pm- 4:30pm- Ceremony" at bounding box center [551, 483] width 471 height 16
click at [402, 343] on span "3:00pm- Addy Staff out front with parking passes (N/A)" at bounding box center [436, 351] width 236 height 17
select select "Type"
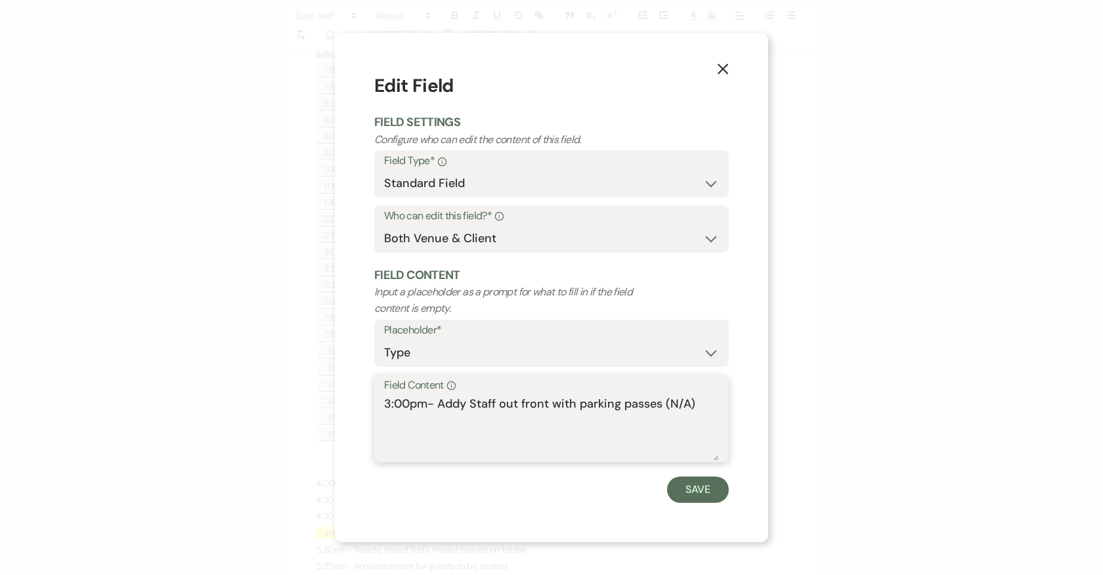
drag, startPoint x: 707, startPoint y: 406, endPoint x: 378, endPoint y: 406, distance: 328.8
click at [378, 406] on div "Field Content Info 3:00pm- Addy Staff out front with parking passes (N/A)" at bounding box center [551, 418] width 354 height 87
paste textarea "4:00pm- 4:30pm- Ceremony"
type textarea "4:00pm- 4:30pm- Ceremony"
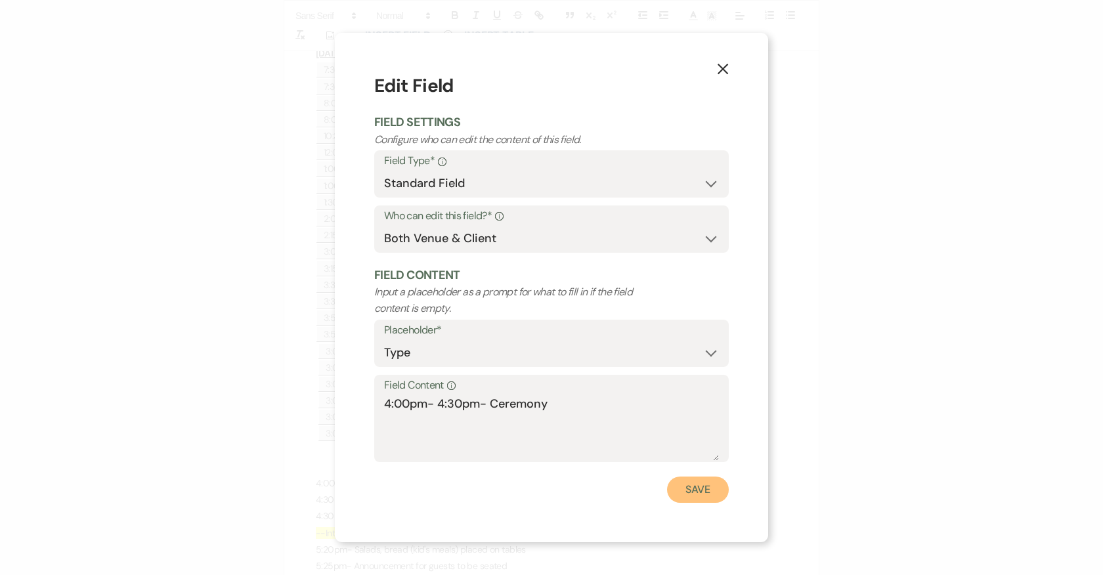
click at [709, 485] on button "Save" at bounding box center [698, 490] width 62 height 26
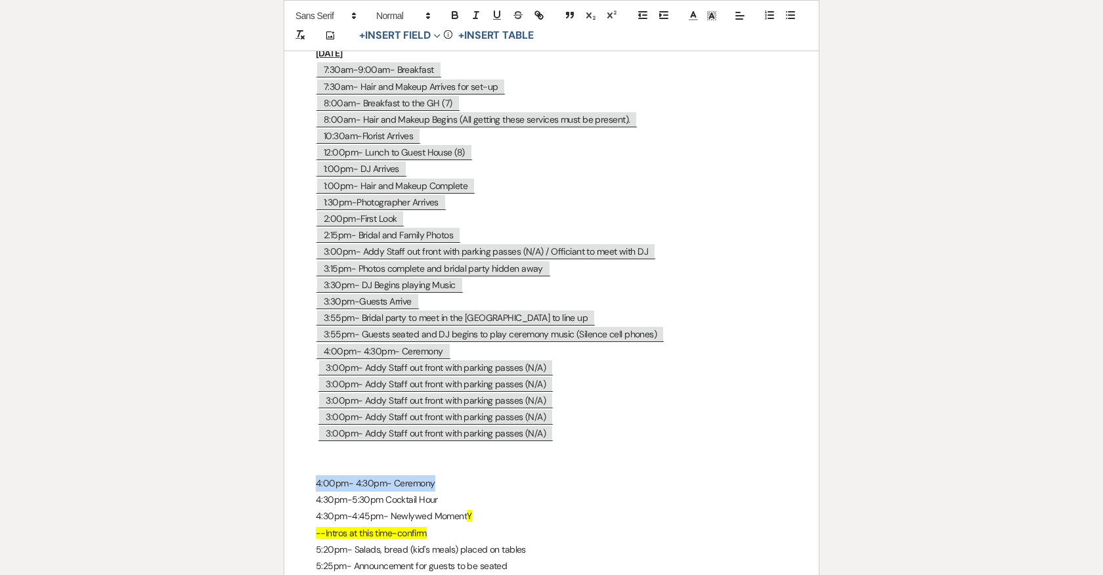
drag, startPoint x: 437, startPoint y: 473, endPoint x: 311, endPoint y: 470, distance: 126.1
drag, startPoint x: 403, startPoint y: 492, endPoint x: 311, endPoint y: 492, distance: 91.9
click at [400, 375] on span "3:00pm- Addy Staff out front with parking passes (N/A)" at bounding box center [436, 383] width 236 height 17
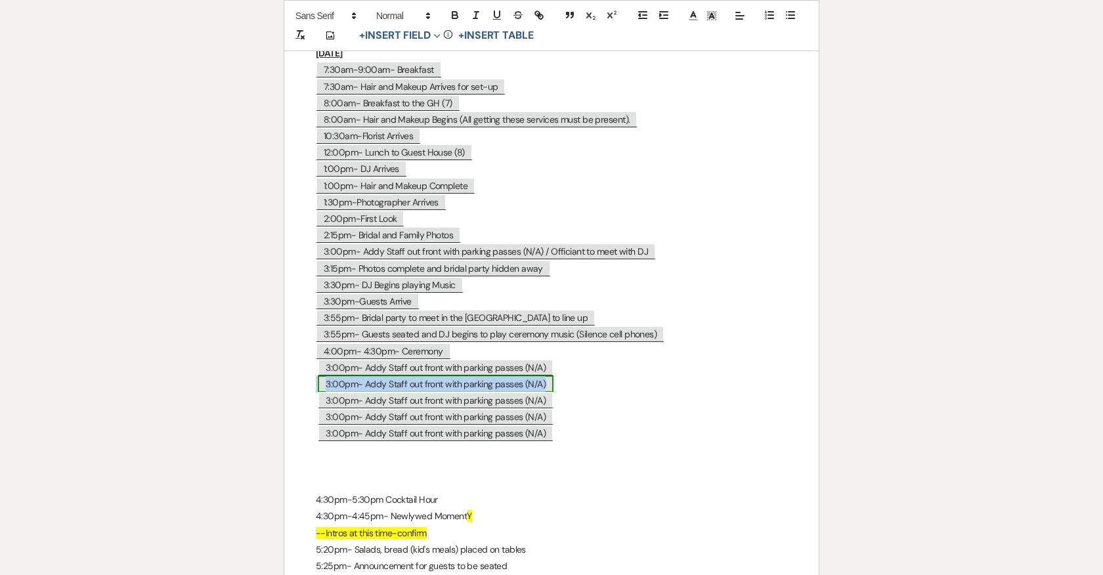
select select "Type"
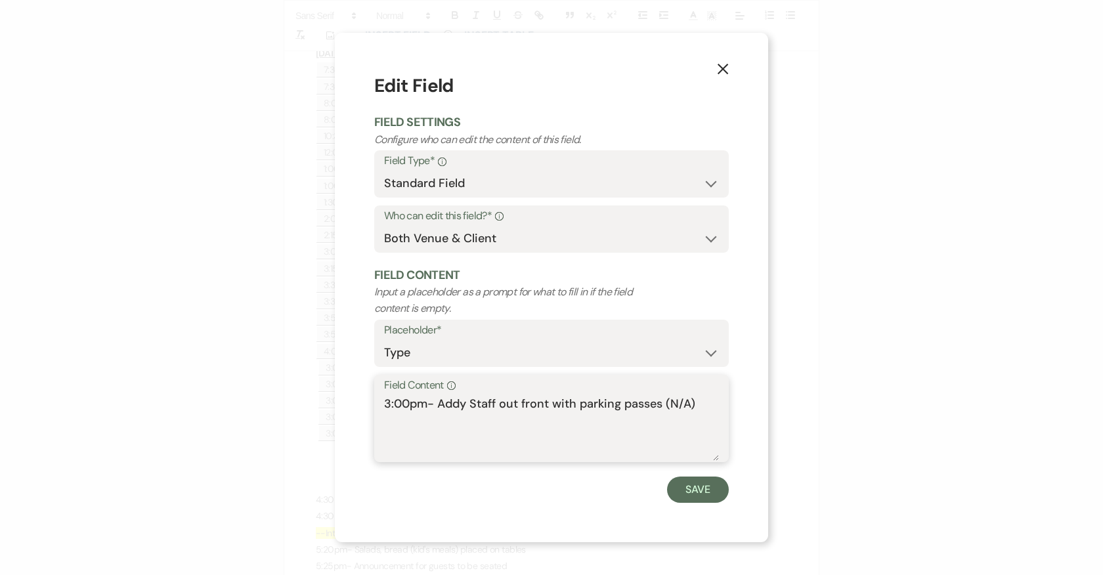
drag, startPoint x: 712, startPoint y: 403, endPoint x: 375, endPoint y: 404, distance: 336.1
click at [375, 404] on div "Field Content Info 3:00pm- Addy Staff out front with parking passes (N/A)" at bounding box center [551, 418] width 354 height 87
paste textarea "4:00pm- 4:30pm- Ceremony"
type textarea "4:00pm- 4:30pm- Ceremony"
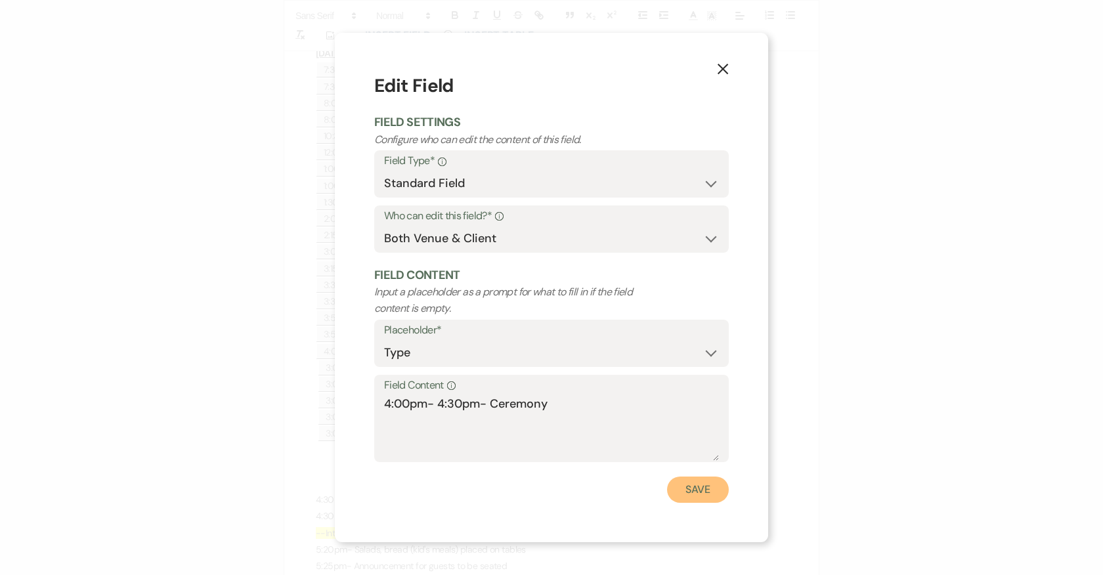
click at [701, 490] on button "Save" at bounding box center [698, 490] width 62 height 26
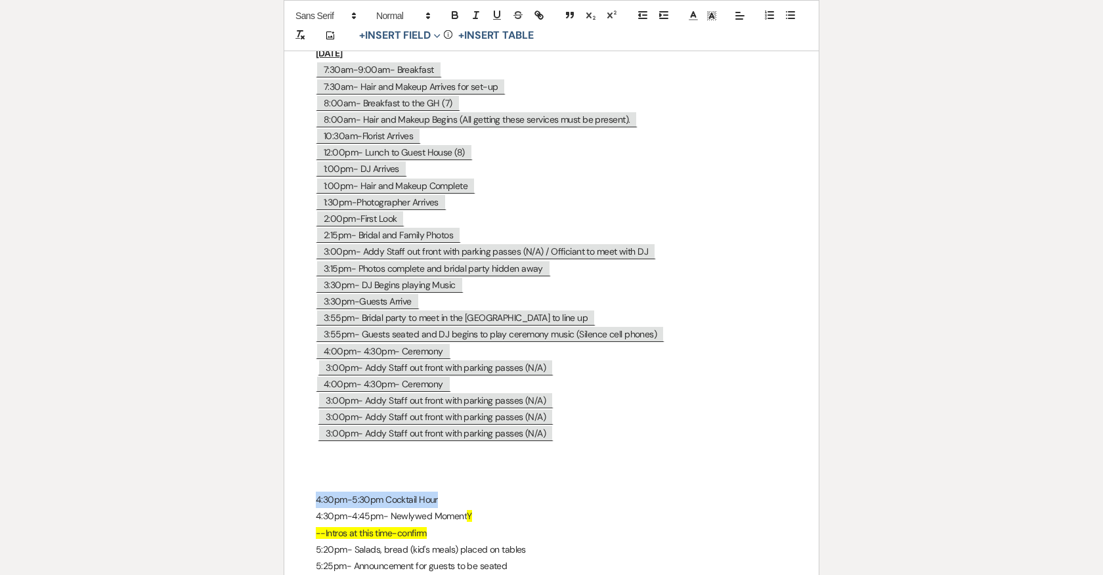
drag, startPoint x: 440, startPoint y: 492, endPoint x: 305, endPoint y: 492, distance: 135.9
click at [429, 375] on span "4:00pm- 4:30pm- Ceremony" at bounding box center [383, 383] width 135 height 17
select select "Type"
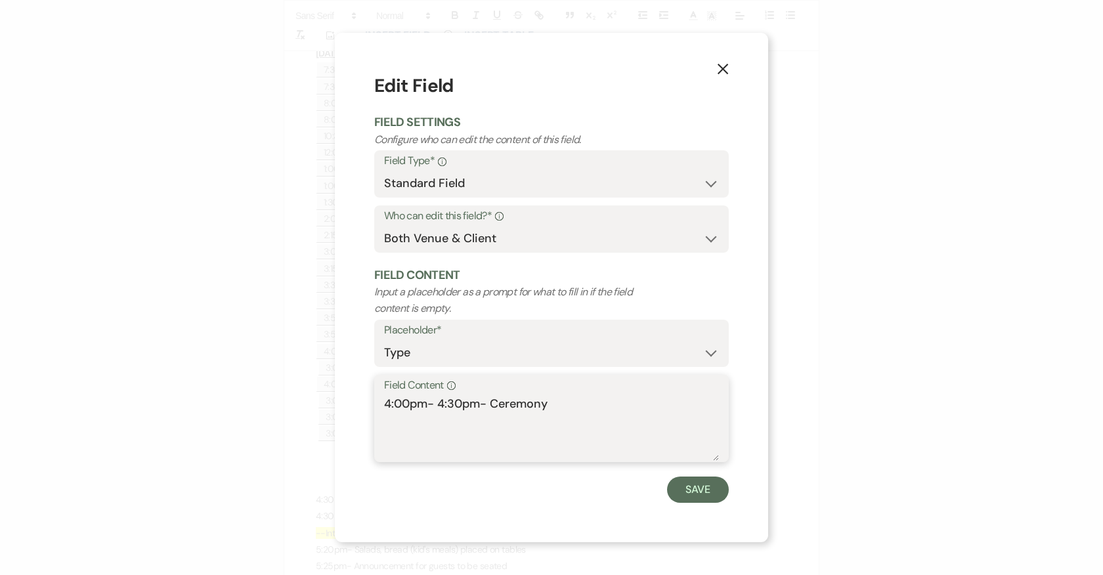
drag, startPoint x: 560, startPoint y: 404, endPoint x: 309, endPoint y: 404, distance: 250.7
click at [309, 404] on div "X Edit Field Field Settings Configure who can edit the content of this field. F…" at bounding box center [551, 287] width 1103 height 575
paste textarea "30pm-5:30pm Cocktail Hour"
type textarea "4:30pm-5:30pm Cocktail Hour"
click at [708, 486] on button "Save" at bounding box center [698, 490] width 62 height 26
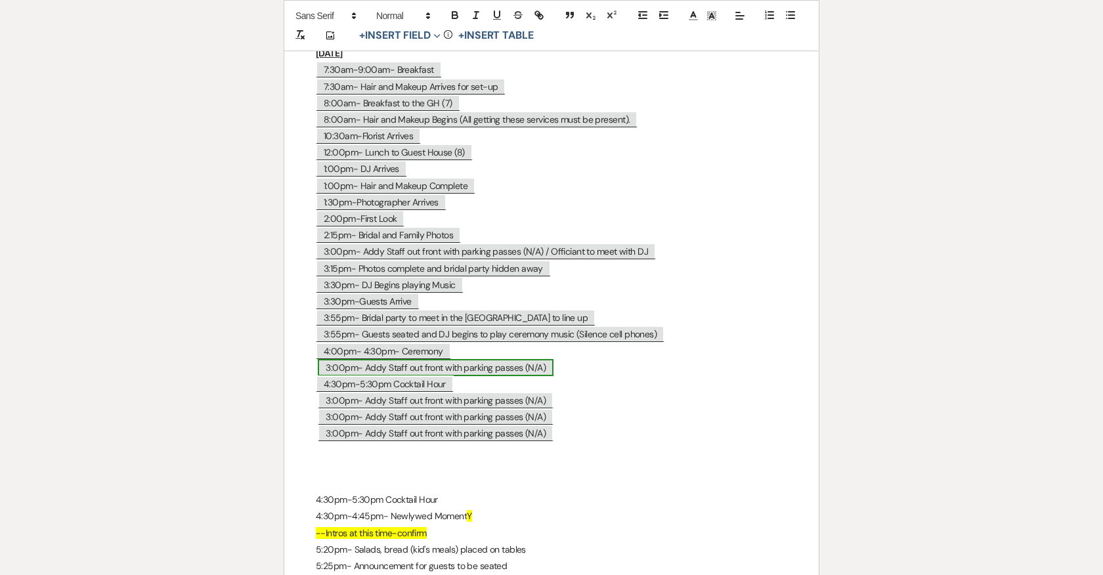
click at [429, 359] on span "3:00pm- Addy Staff out front with parking passes (N/A)" at bounding box center [436, 367] width 236 height 17
select select "Type"
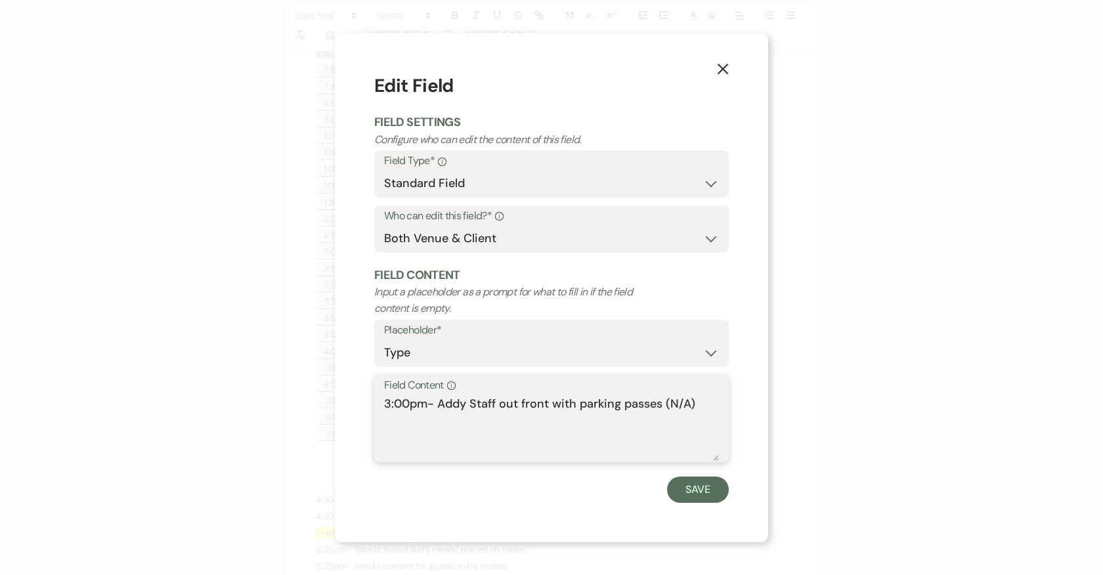
drag, startPoint x: 700, startPoint y: 406, endPoint x: 372, endPoint y: 409, distance: 328.2
click at [372, 409] on div "X Edit Field Field Settings Configure who can edit the content of this field. F…" at bounding box center [551, 287] width 433 height 509
type textarea "4:30pm- Newlywed Moment in Room 16"
click at [694, 490] on button "Save" at bounding box center [698, 490] width 62 height 26
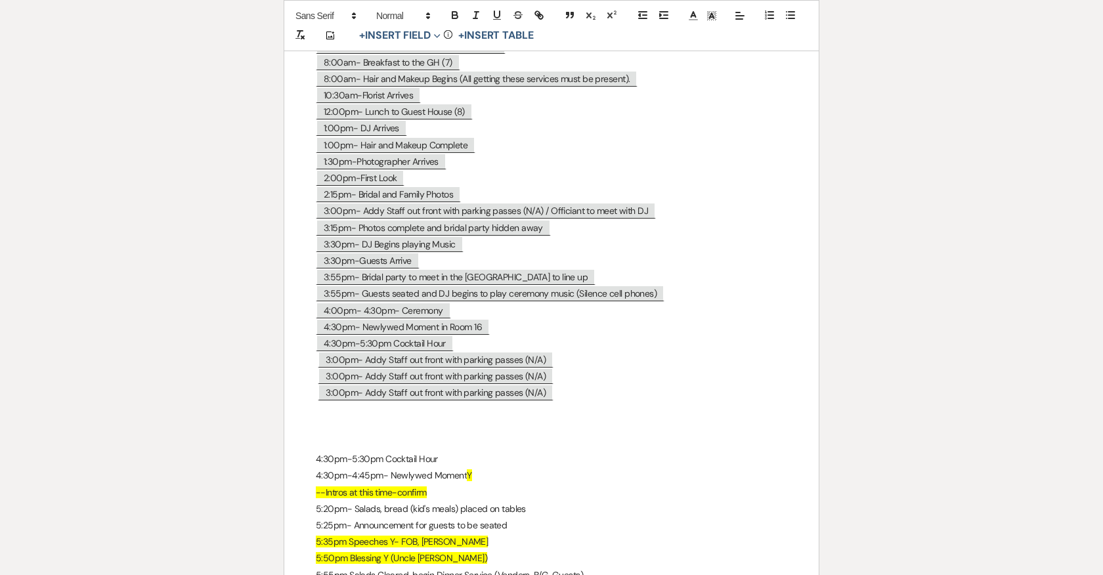
scroll to position [7114, 0]
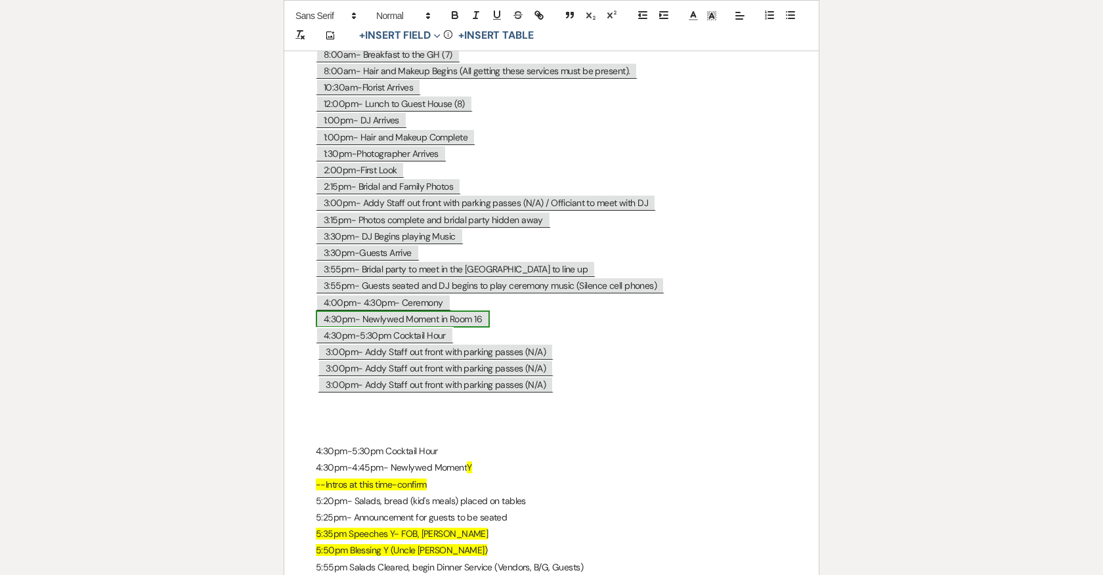
click at [357, 310] on span "4:30pm- Newlywed Moment in Room 16" at bounding box center [403, 318] width 174 height 17
select select "Type"
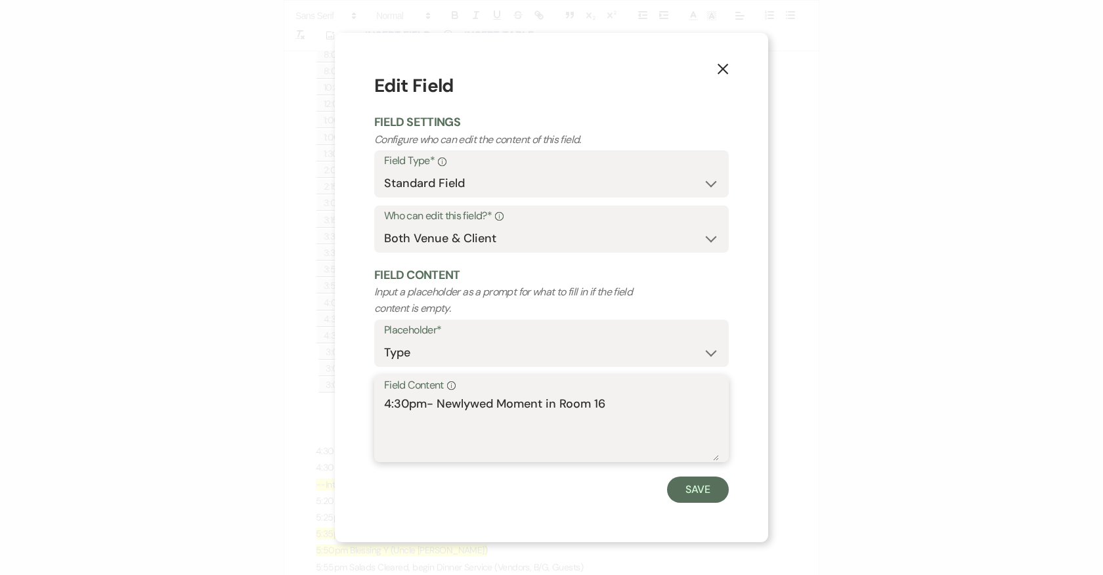
click at [433, 405] on textarea "4:30pm- Newlywed Moment in Room 16" at bounding box center [551, 428] width 335 height 66
type textarea "4:30pm-4:45pm- Newlywed Moment in Room 16"
click at [709, 489] on button "Save" at bounding box center [698, 490] width 62 height 26
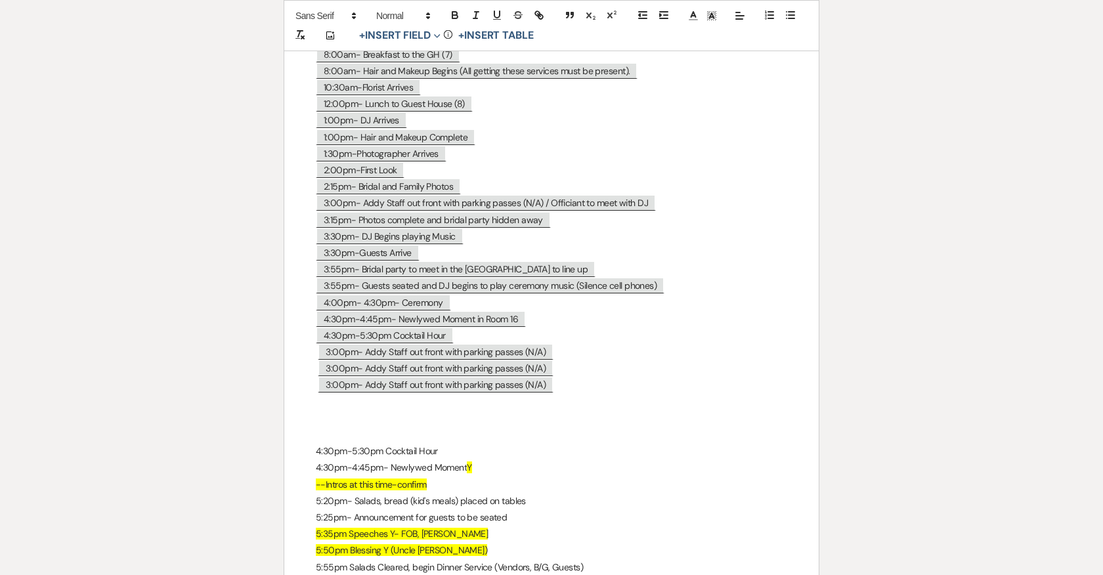
scroll to position [7151, 0]
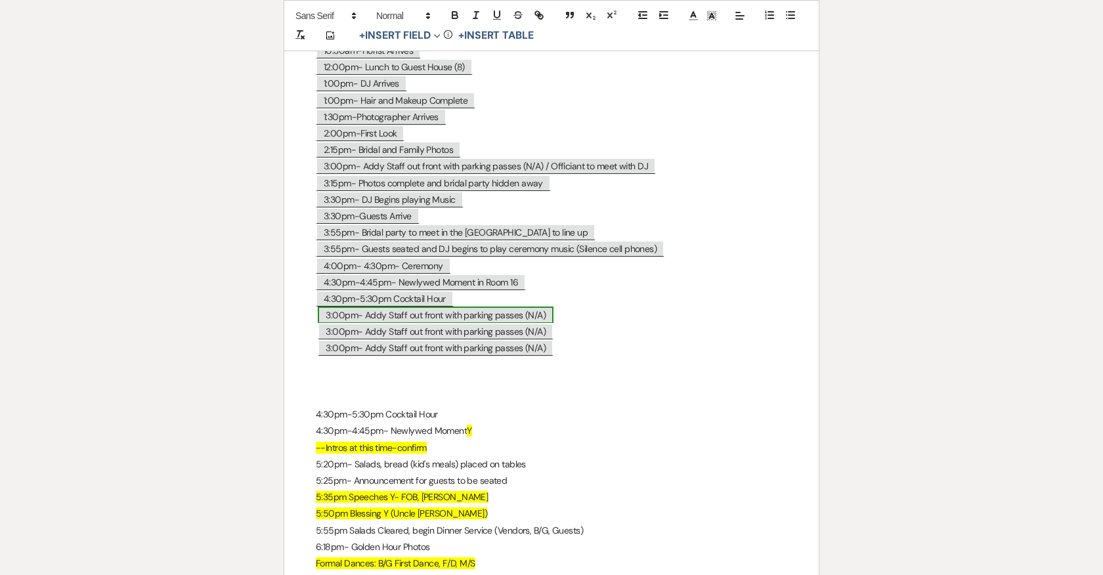
click at [436, 307] on span "3:00pm- Addy Staff out front with parking passes (N/A)" at bounding box center [436, 315] width 236 height 17
select select "Type"
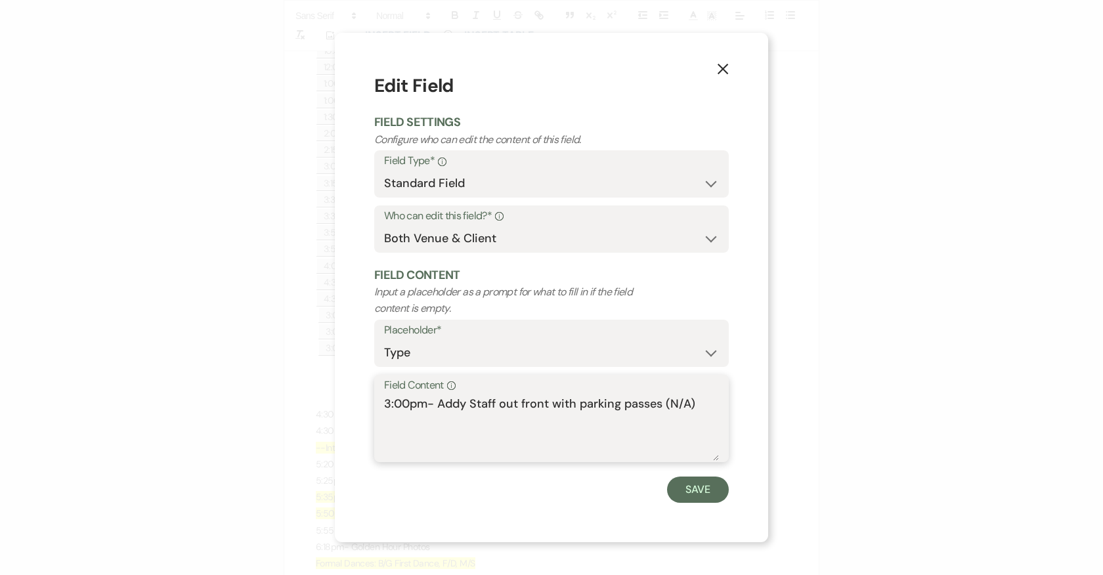
drag, startPoint x: 699, startPoint y: 400, endPoint x: 355, endPoint y: 408, distance: 344.0
click at [355, 408] on div "X Edit Field Field Settings Configure who can edit the content of this field. F…" at bounding box center [551, 287] width 433 height 509
type textarea "5:20pm- Salads, Bread and Kid's Meals to Tables"
click at [687, 483] on button "Save" at bounding box center [698, 490] width 62 height 26
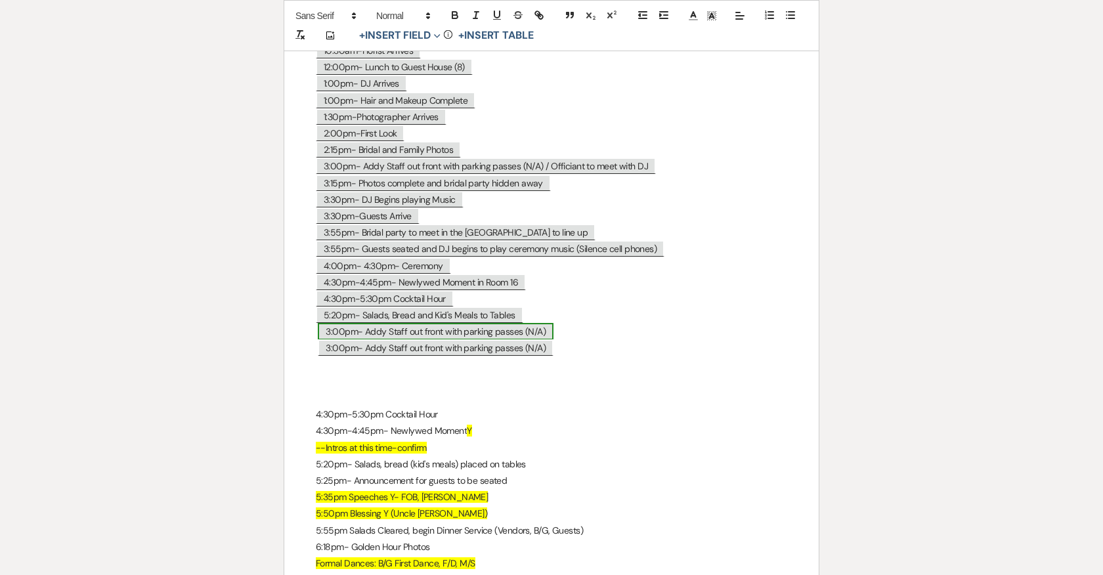
click at [434, 323] on span "3:00pm- Addy Staff out front with parking passes (N/A)" at bounding box center [436, 331] width 236 height 17
select select "Type"
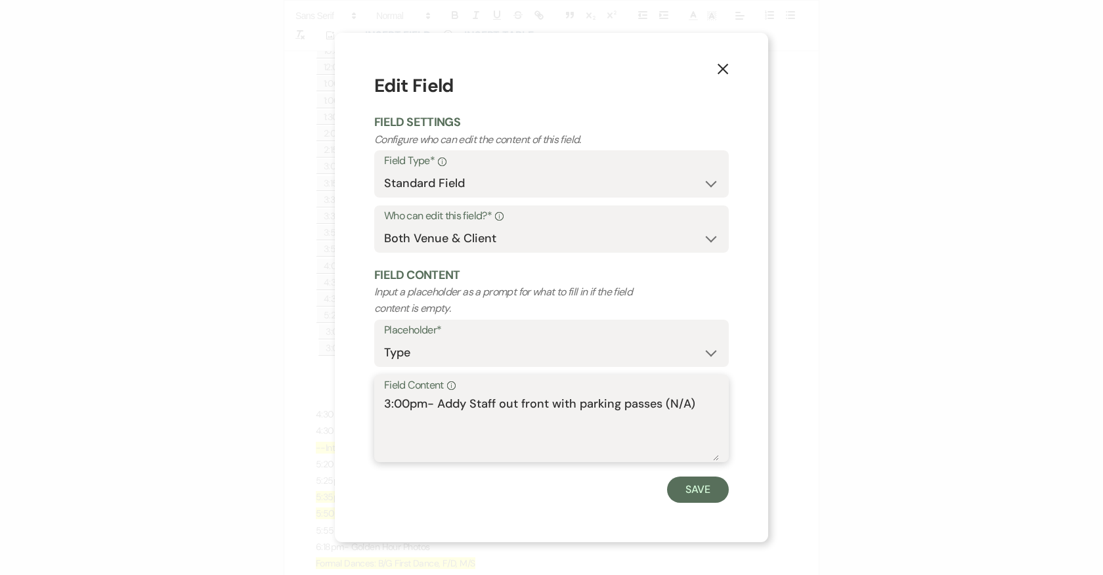
drag, startPoint x: 702, startPoint y: 403, endPoint x: 353, endPoint y: 397, distance: 348.6
click at [353, 397] on div "X Edit Field Field Settings Configure who can edit the content of this field. F…" at bounding box center [551, 287] width 433 height 509
type textarea "5:25pm- Guests to be seated for Dinner (DJ to announce)"
click at [688, 481] on button "Save" at bounding box center [698, 490] width 62 height 26
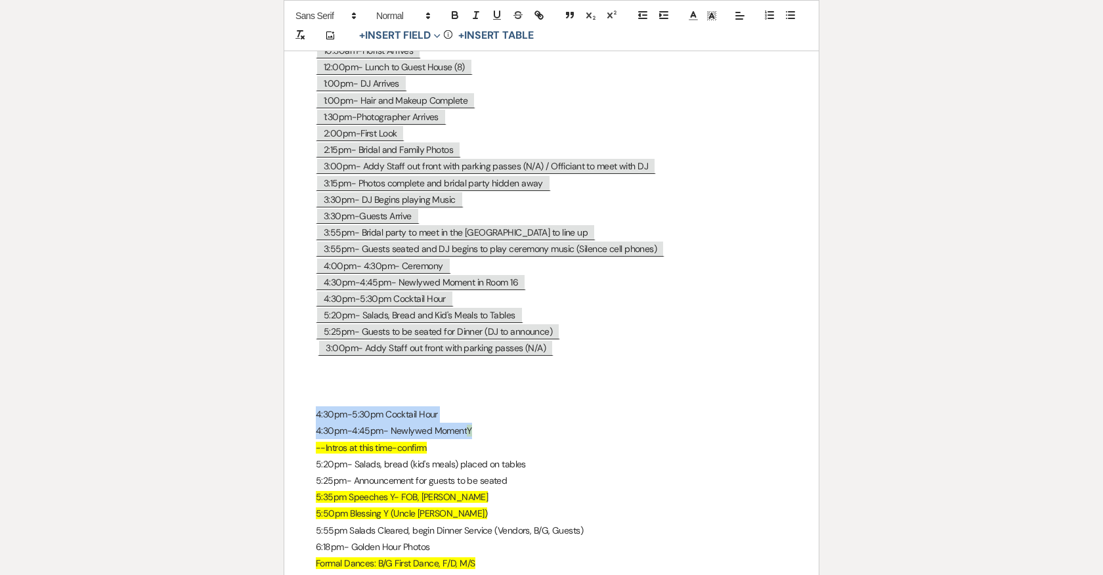
drag, startPoint x: 315, startPoint y: 402, endPoint x: 490, endPoint y: 423, distance: 175.9
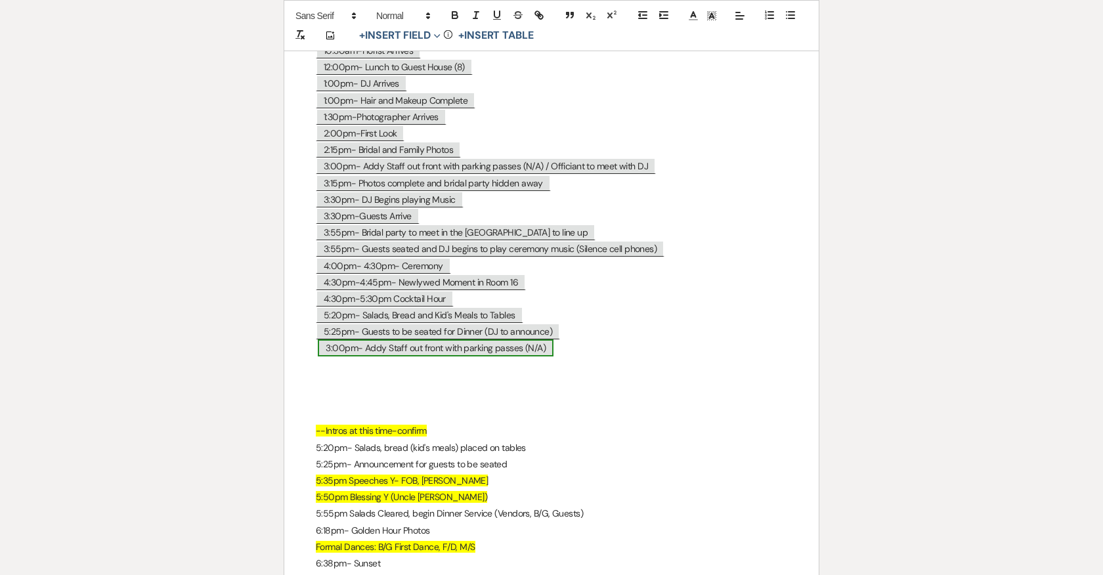
click at [408, 339] on span "3:00pm- Addy Staff out front with parking passes (N/A)" at bounding box center [436, 347] width 236 height 17
select select "Type"
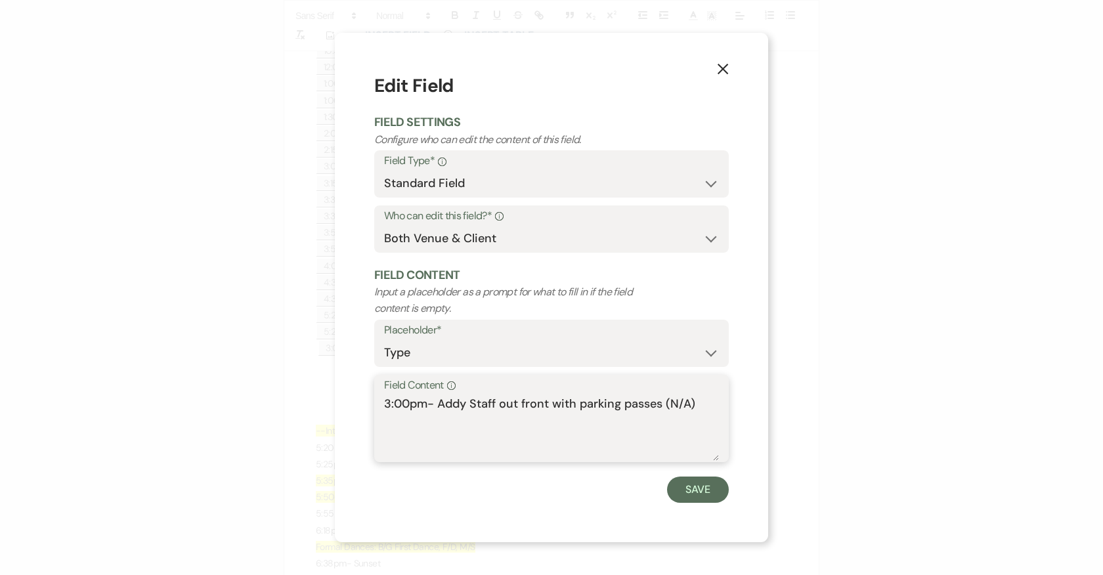
drag, startPoint x: 533, startPoint y: 408, endPoint x: 354, endPoint y: 408, distance: 178.5
click at [354, 408] on div "X Edit Field Field Settings Configure who can edit the content of this field. F…" at bounding box center [551, 287] width 433 height 509
type textarea "5:25pm- Introductions (B/G) only"
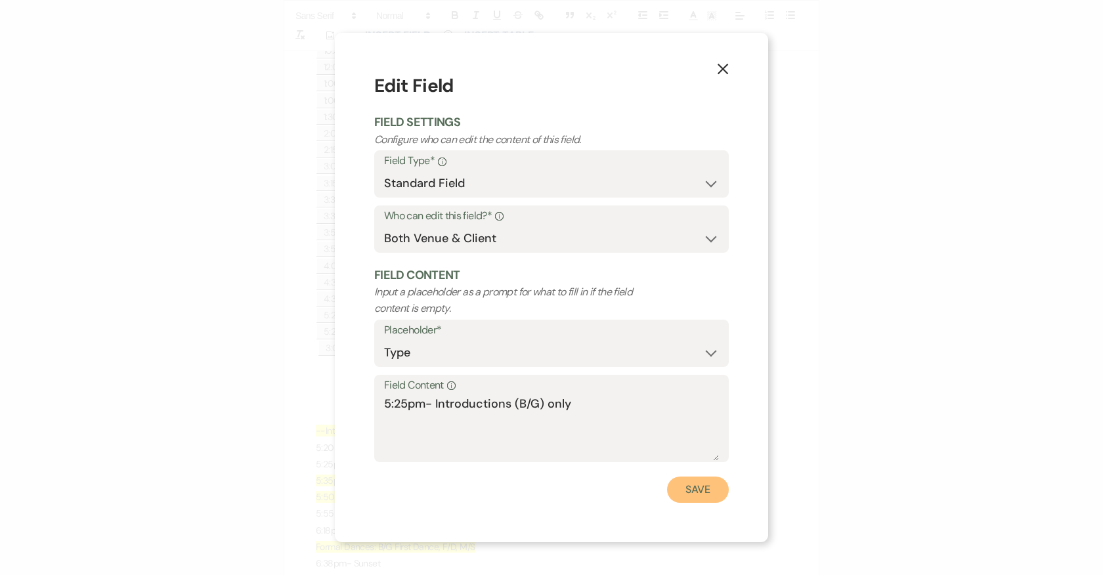
click at [682, 482] on button "Save" at bounding box center [698, 490] width 62 height 26
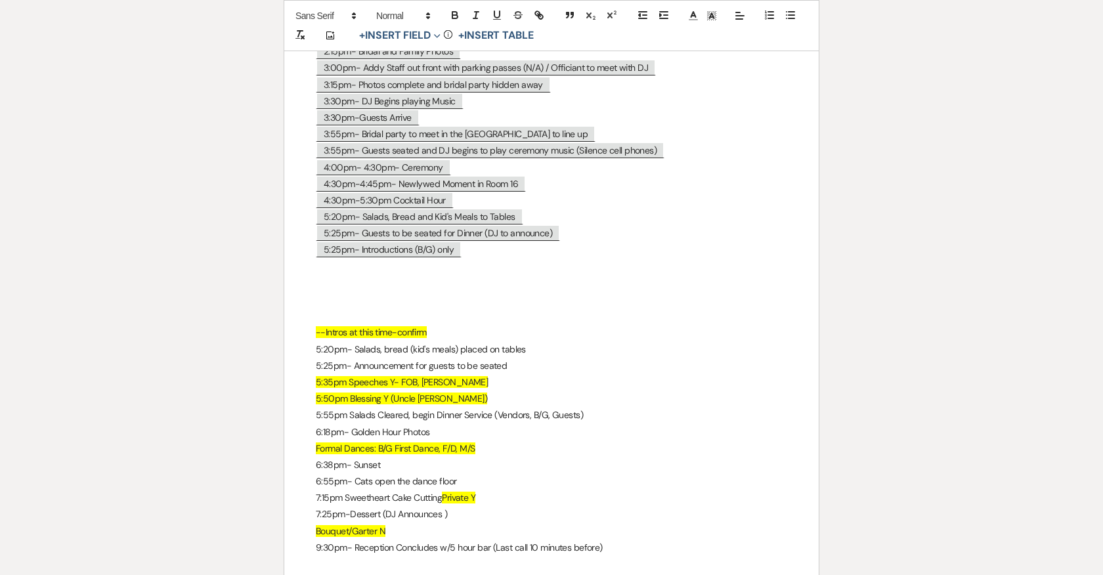
scroll to position [7249, 0]
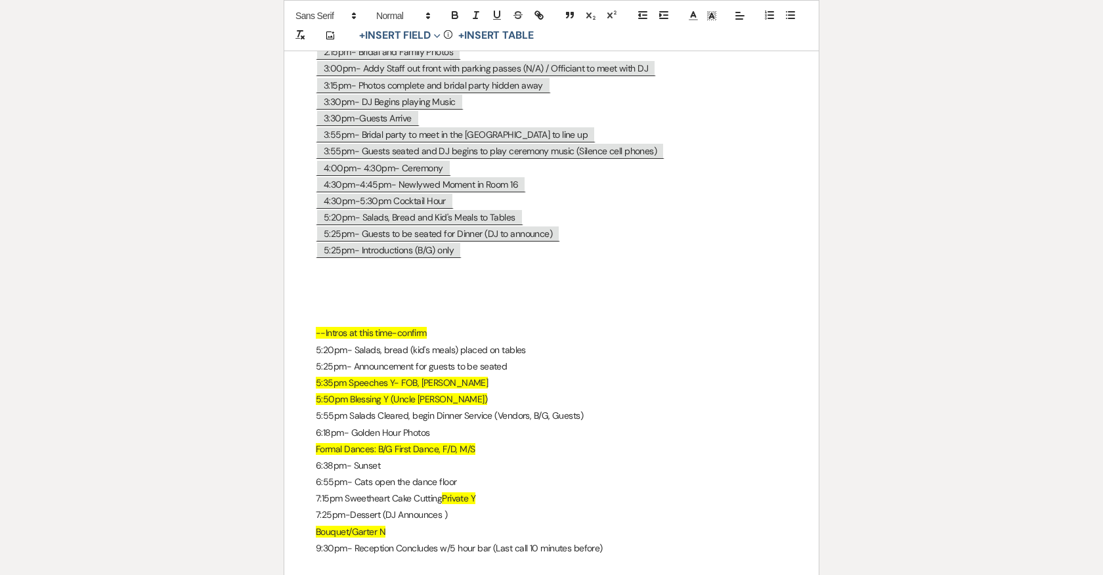
drag, startPoint x: 469, startPoint y: 242, endPoint x: 298, endPoint y: 244, distance: 170.7
click at [488, 248] on p "5:25pm- Introductions (B/G) only" at bounding box center [551, 250] width 471 height 16
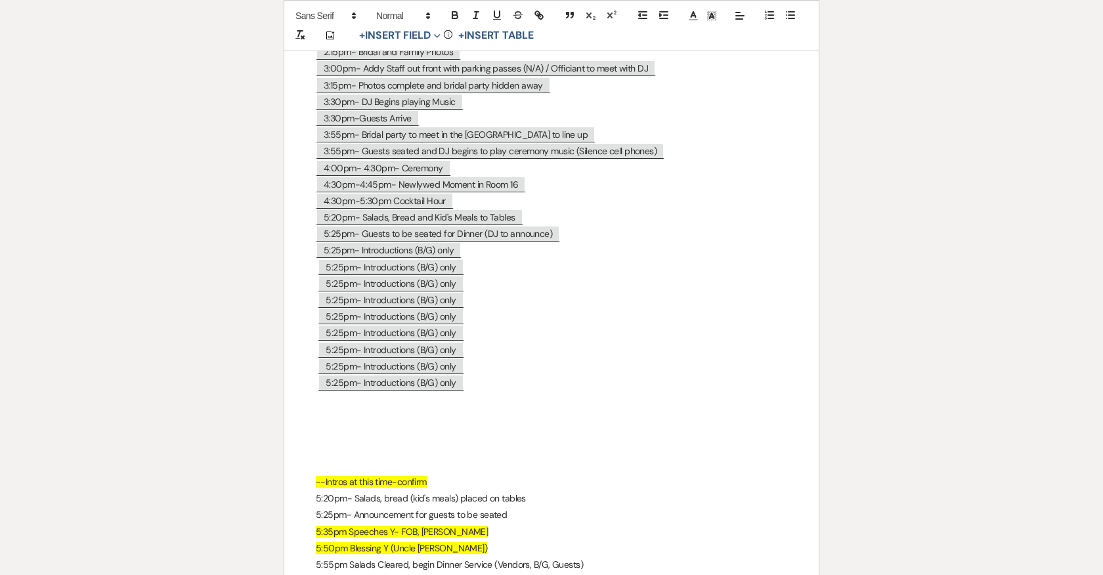
click at [687, 242] on p "5:25pm- Introductions (B/G) only" at bounding box center [551, 250] width 471 height 16
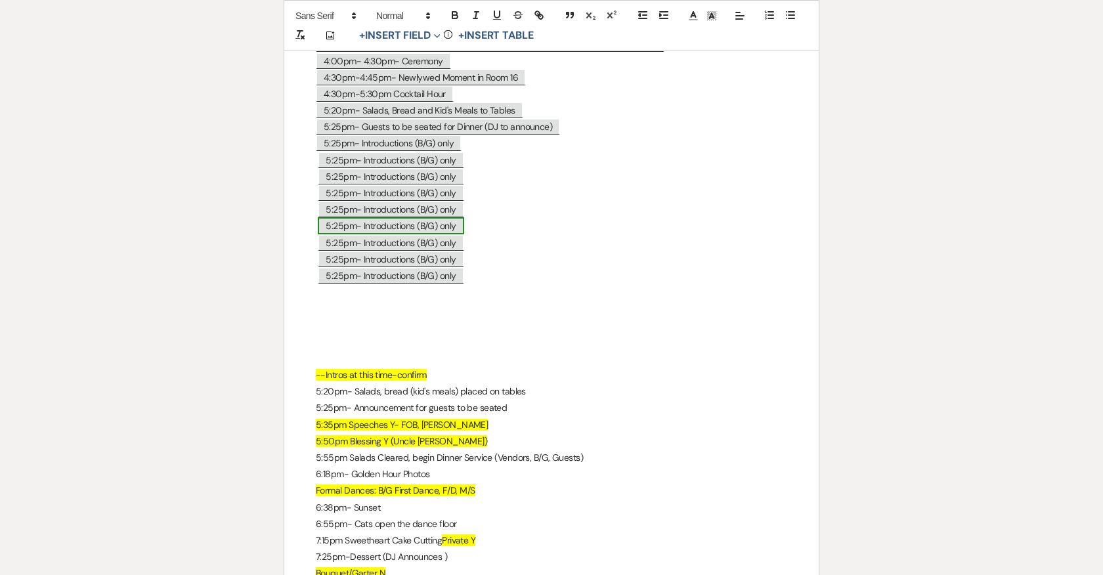
scroll to position [7361, 0]
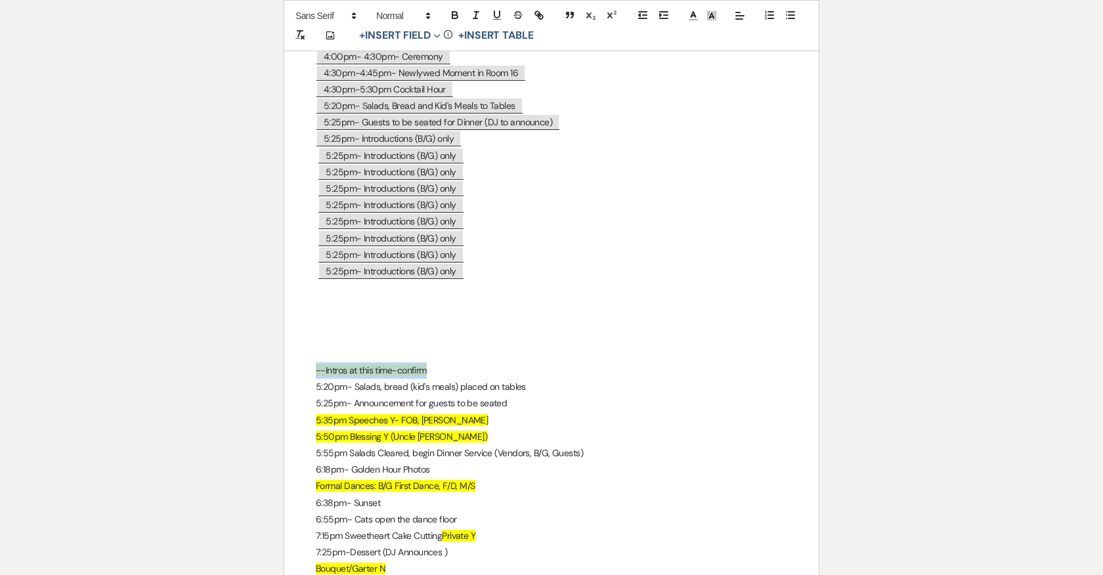
drag, startPoint x: 437, startPoint y: 357, endPoint x: 305, endPoint y: 359, distance: 132.6
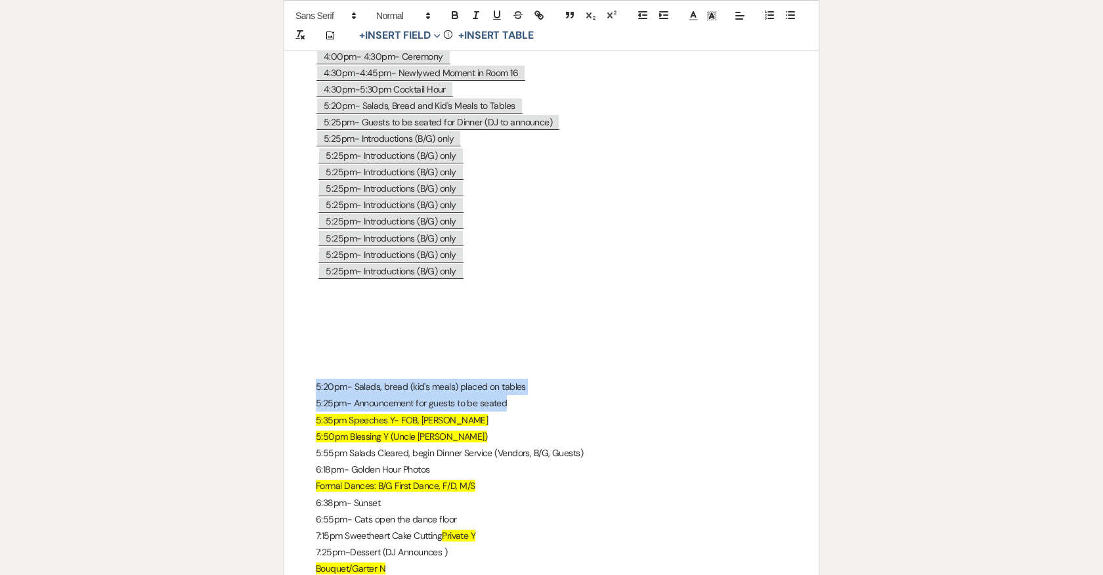
drag, startPoint x: 310, startPoint y: 373, endPoint x: 539, endPoint y: 400, distance: 230.6
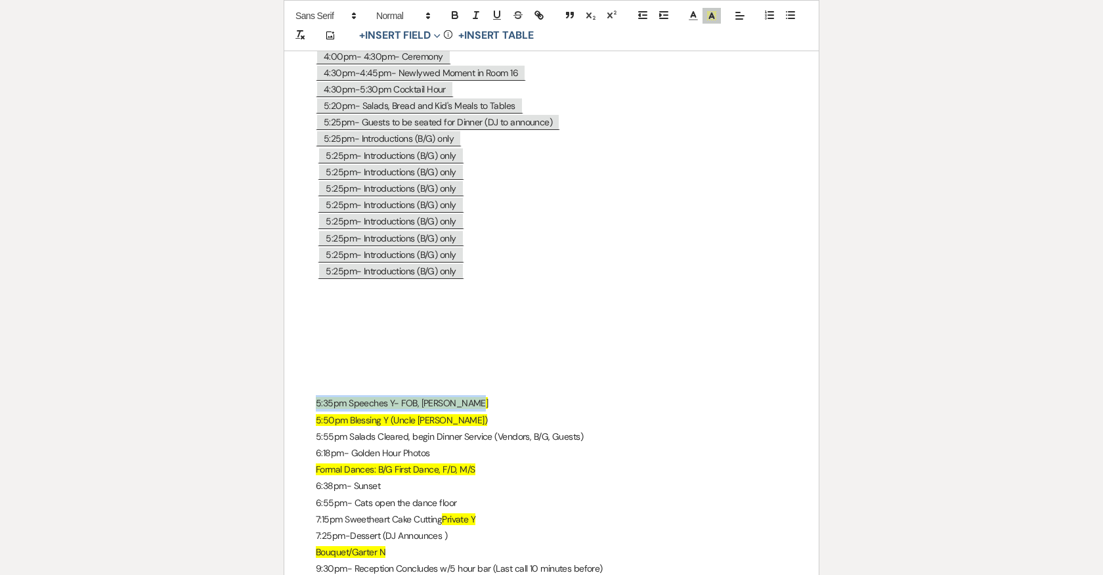
drag, startPoint x: 469, startPoint y: 396, endPoint x: 313, endPoint y: 395, distance: 155.6
click at [415, 147] on span "5:25pm- Introductions (B/G) only" at bounding box center [391, 155] width 146 height 17
select select "Type"
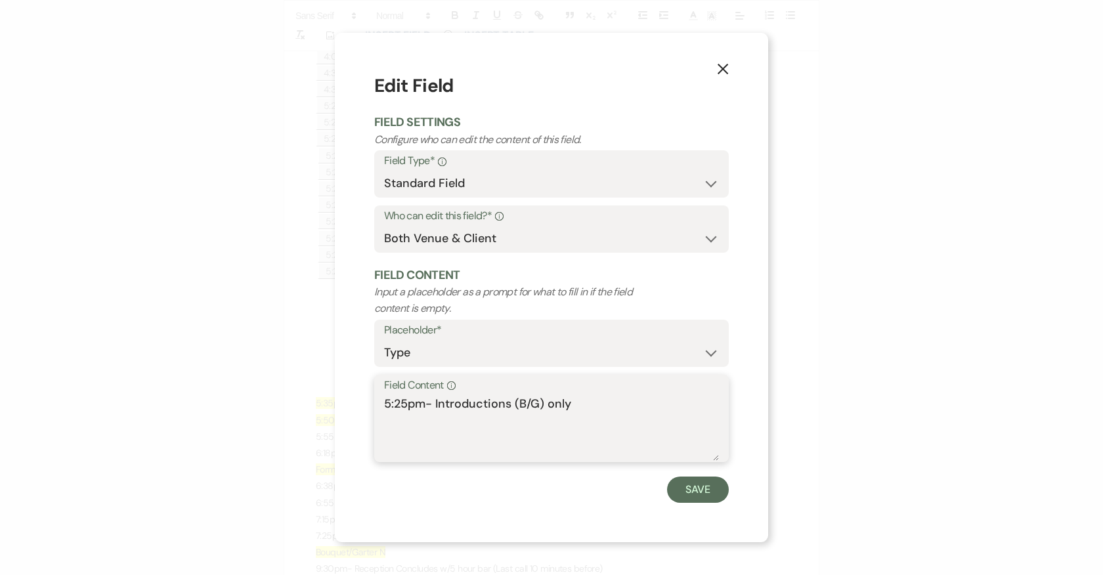
drag, startPoint x: 440, startPoint y: 403, endPoint x: 360, endPoint y: 400, distance: 80.1
click at [360, 400] on div "X Edit Field Field Settings Configure who can edit the content of this field. F…" at bounding box center [551, 287] width 433 height 509
paste textarea "35pm Speeches Y- FOB, Aubrey, Erin"
click at [493, 402] on textarea "5:35pm Speeches Y- FOB, Aubrey, Erin" at bounding box center [551, 428] width 335 height 66
drag, startPoint x: 501, startPoint y: 402, endPoint x: 486, endPoint y: 402, distance: 14.4
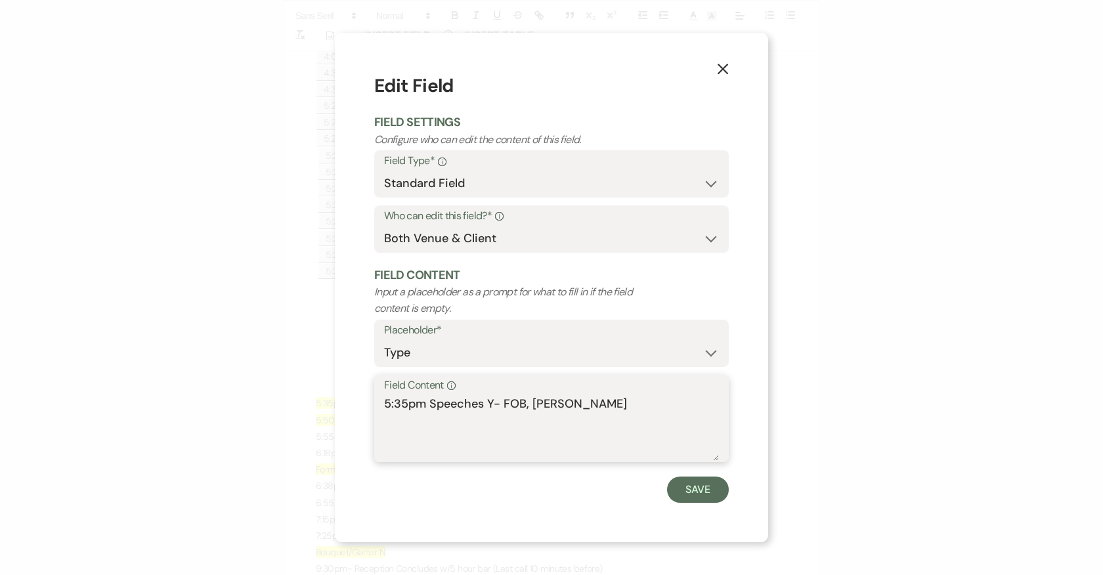
click at [486, 402] on textarea "5:35pm Speeches Y- FOB, Aubrey, Erin" at bounding box center [551, 428] width 335 height 66
type textarea "5:35pm Speeches FOB, Aubrey, Erin"
click at [705, 492] on button "Save" at bounding box center [698, 490] width 62 height 26
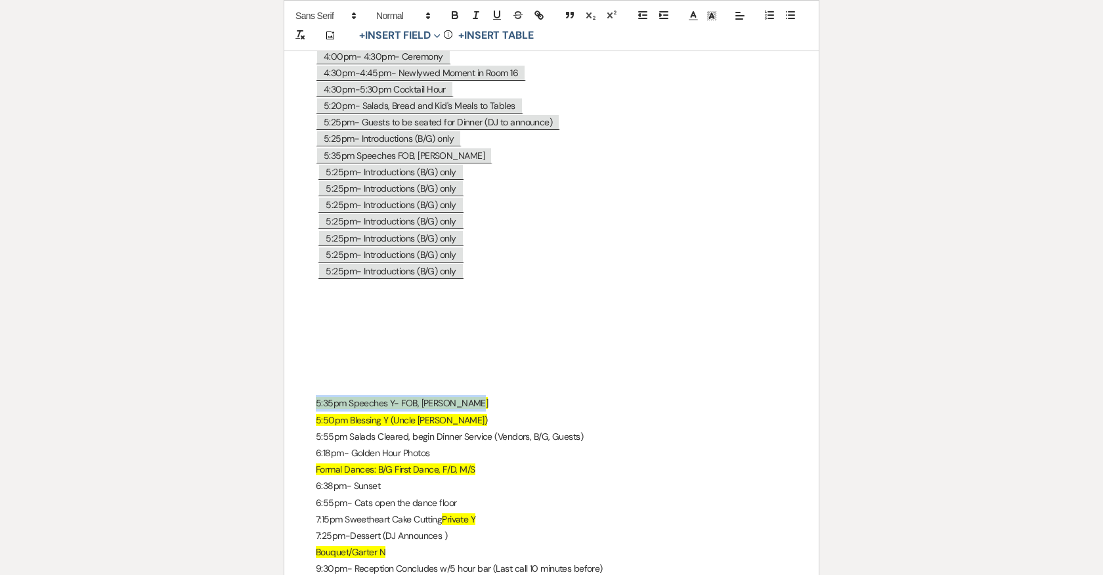
drag, startPoint x: 314, startPoint y: 390, endPoint x: 505, endPoint y: 390, distance: 191.0
drag, startPoint x: 446, startPoint y: 410, endPoint x: 312, endPoint y: 408, distance: 133.9
click at [375, 163] on span "5:25pm- Introductions (B/G) only" at bounding box center [391, 171] width 146 height 17
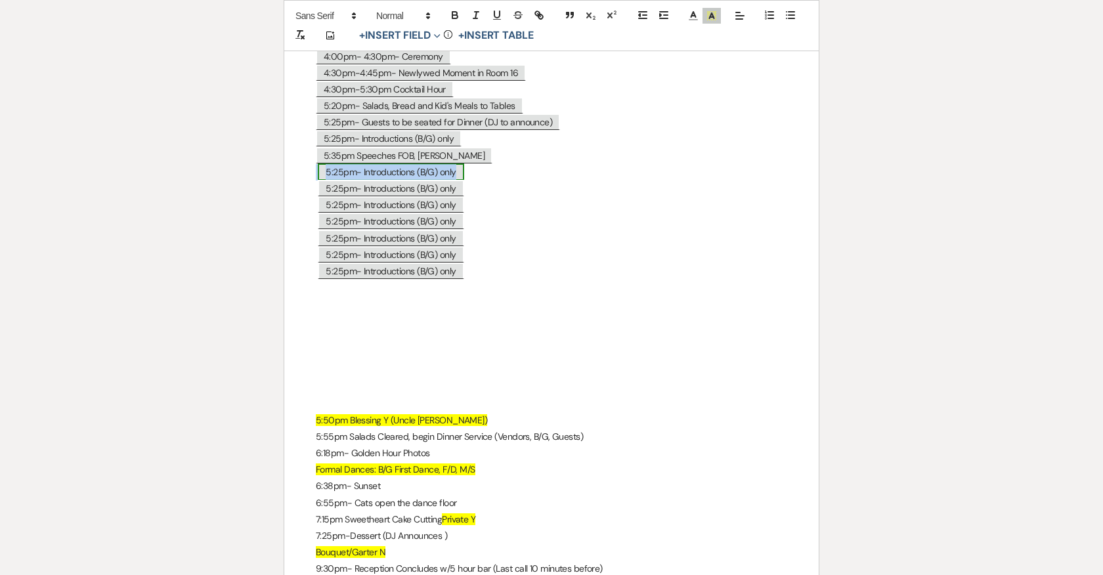
select select "Type"
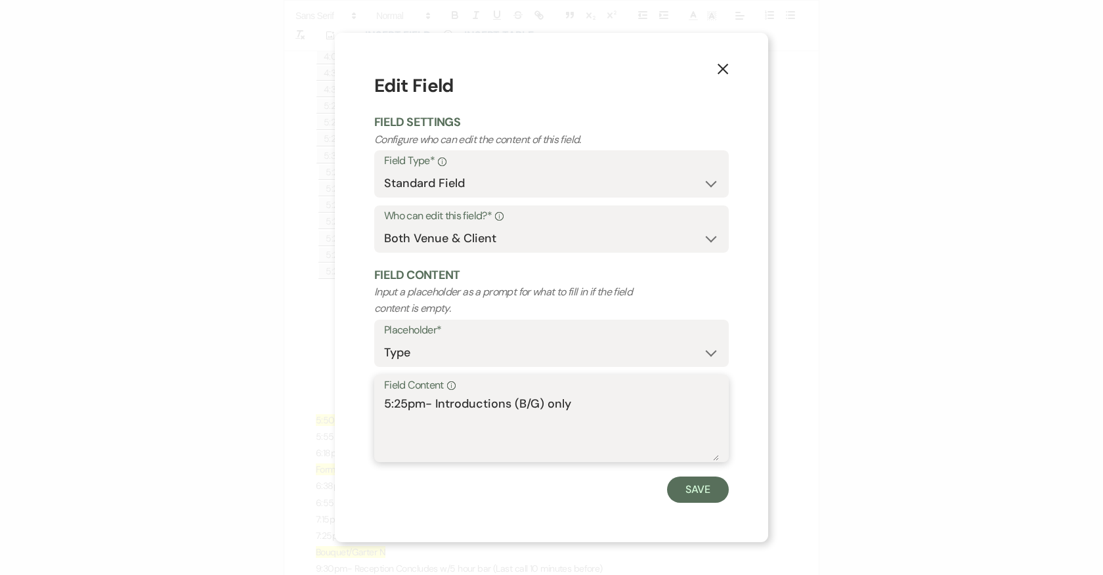
drag, startPoint x: 623, startPoint y: 400, endPoint x: 320, endPoint y: 394, distance: 303.3
click at [320, 394] on div "X Edit Field Field Settings Configure who can edit the content of this field. F…" at bounding box center [551, 287] width 1103 height 575
paste textarea "50pm Blessing Y (Uncle Dave)"
drag, startPoint x: 480, startPoint y: 402, endPoint x: 496, endPoint y: 402, distance: 15.1
click at [496, 402] on textarea "5:50pm Blessing Y (Uncle Dave)" at bounding box center [551, 428] width 335 height 66
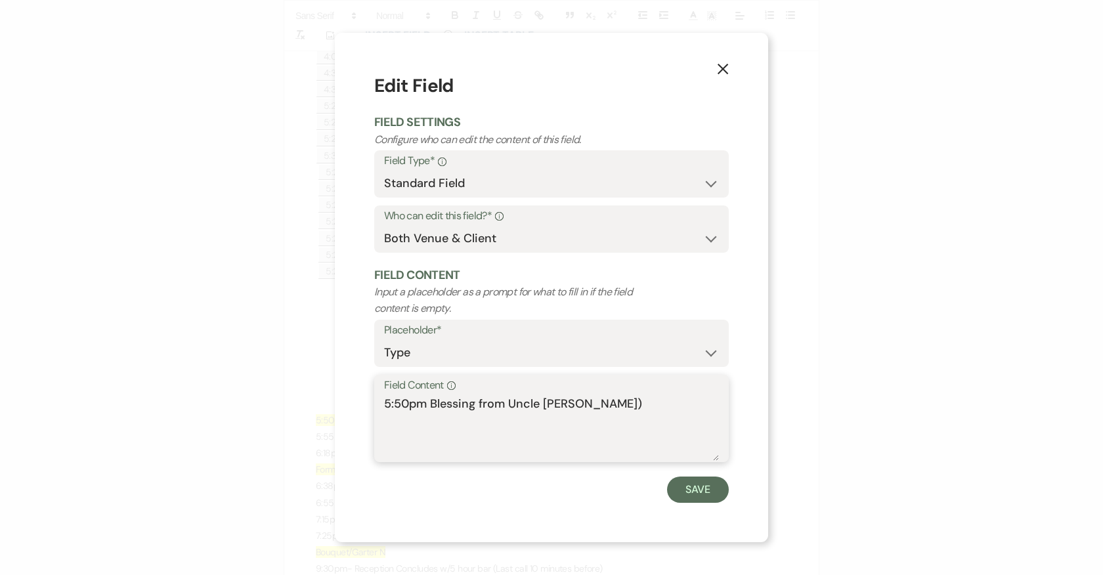
click at [579, 406] on textarea "5:50pm Blessing from Uncle Dave)" at bounding box center [551, 428] width 335 height 66
type textarea "5:50pm Blessing from Uncle Dave"
click at [694, 490] on button "Save" at bounding box center [698, 490] width 62 height 26
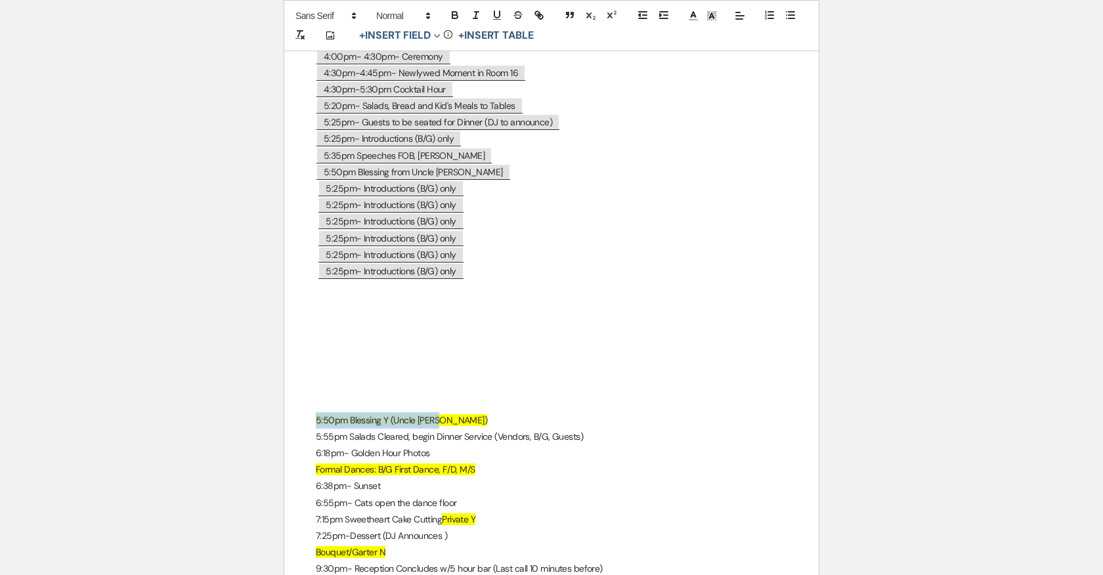
drag, startPoint x: 314, startPoint y: 410, endPoint x: 472, endPoint y: 410, distance: 158.2
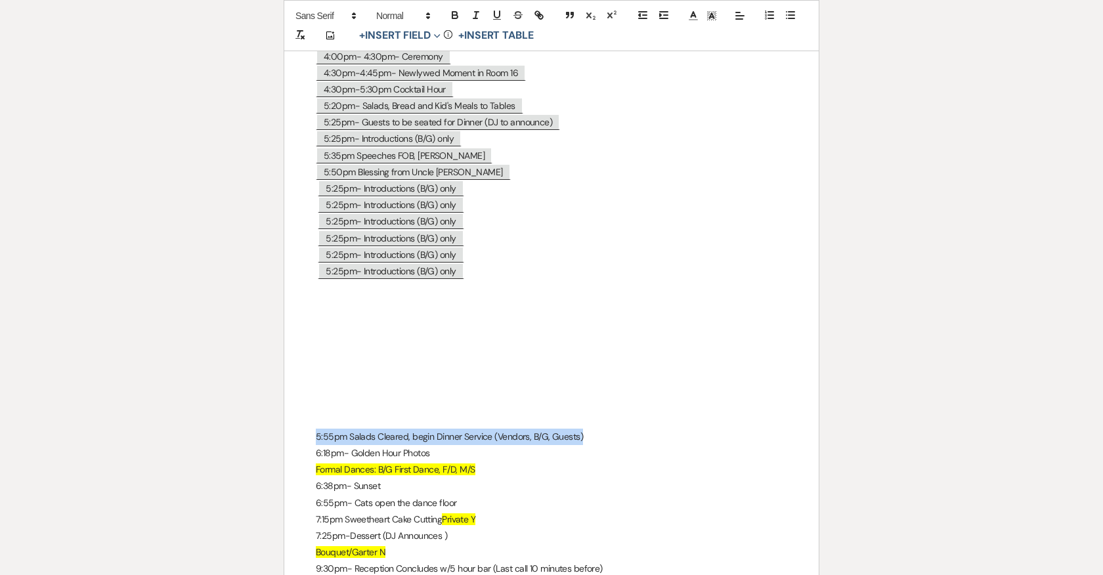
drag, startPoint x: 585, startPoint y: 429, endPoint x: 313, endPoint y: 427, distance: 271.7
click at [377, 180] on span "5:25pm- Introductions (B/G) only" at bounding box center [391, 188] width 146 height 17
select select "Type"
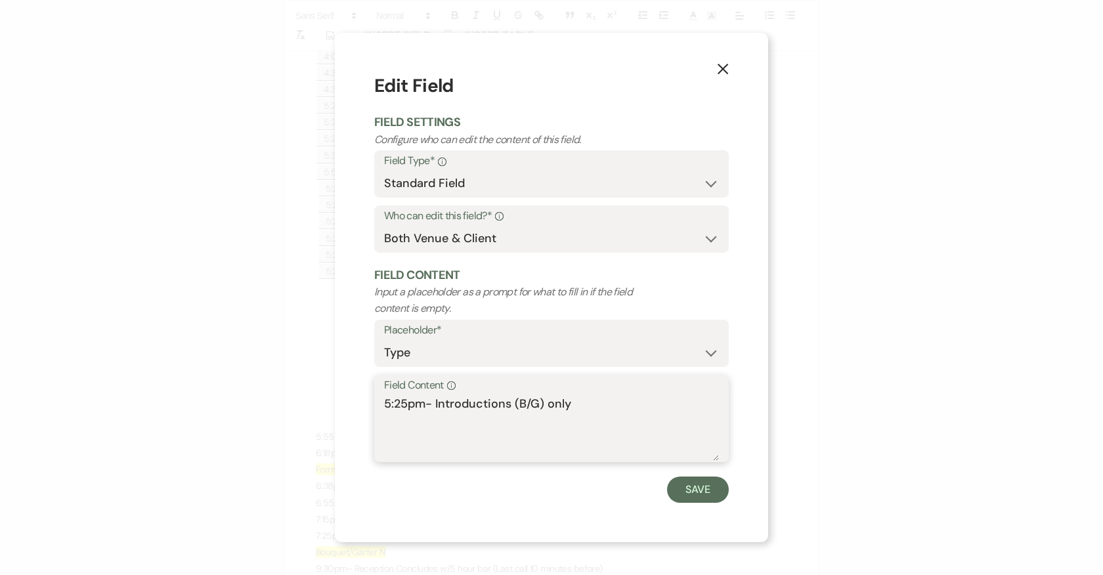
drag, startPoint x: 581, startPoint y: 406, endPoint x: 339, endPoint y: 406, distance: 241.5
click at [339, 406] on div "X Edit Field Field Settings Configure who can edit the content of this field. F…" at bounding box center [551, 287] width 433 height 509
paste textarea "55pm Salads Cleared, begin Dinner Service (Vendors, B/G, Guests)"
type textarea "5:55pm Salads Cleared, begin Dinner Service (Vendors, B/G, Guests)"
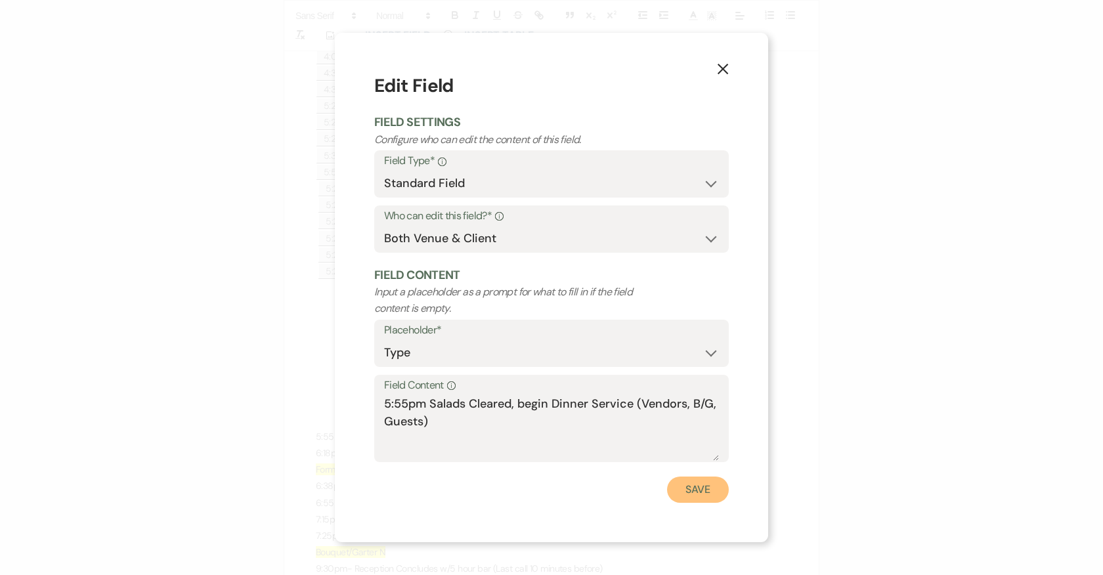
click at [702, 494] on button "Save" at bounding box center [698, 490] width 62 height 26
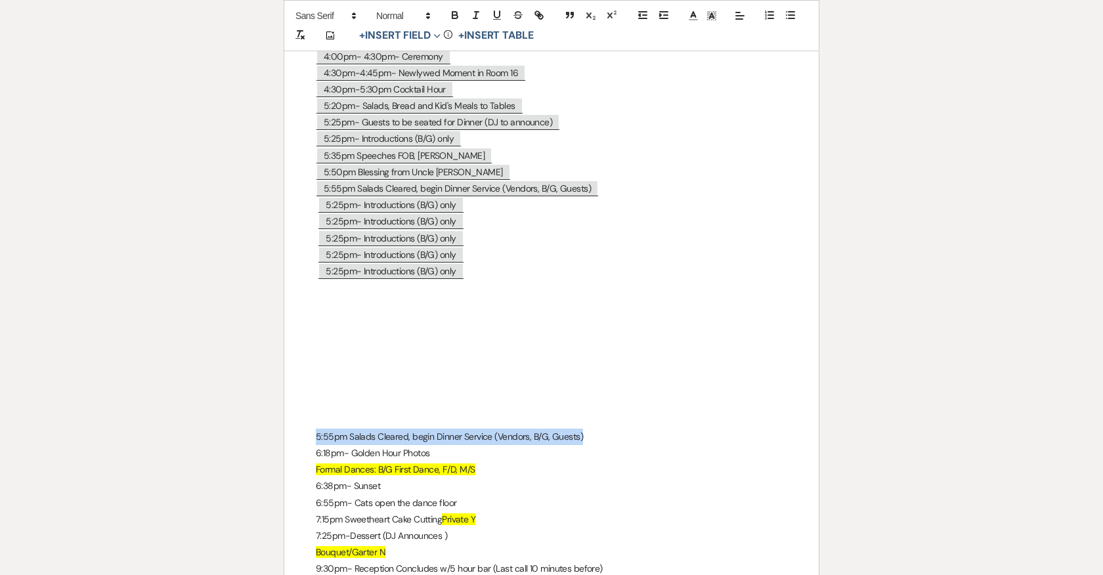
drag, startPoint x: 313, startPoint y: 425, endPoint x: 603, endPoint y: 431, distance: 289.5
drag, startPoint x: 430, startPoint y: 442, endPoint x: 308, endPoint y: 439, distance: 121.5
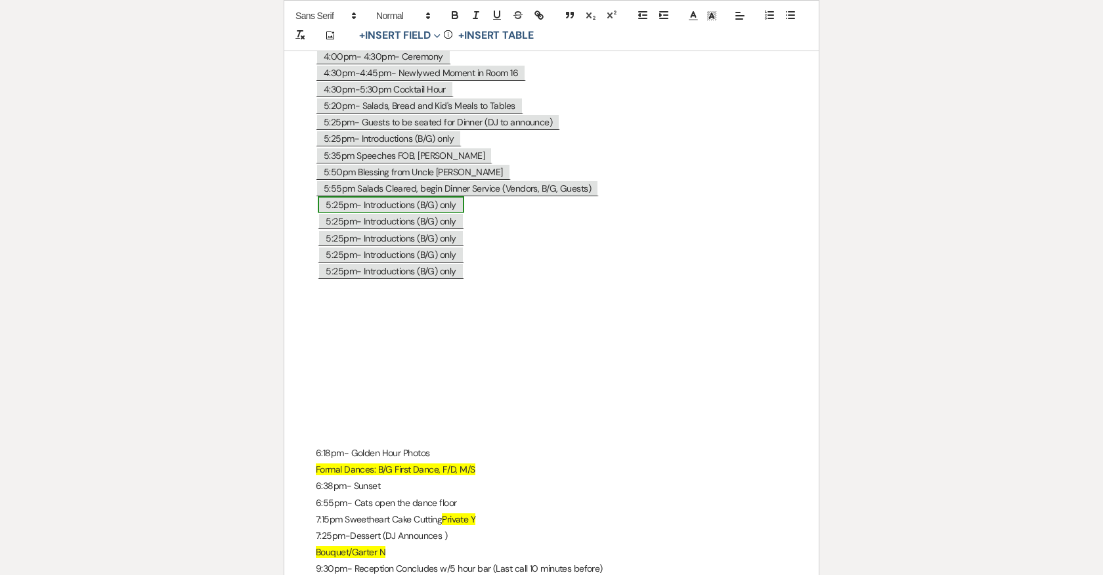
click at [409, 198] on span "5:25pm- Introductions (B/G) only" at bounding box center [391, 204] width 146 height 17
select select "Type"
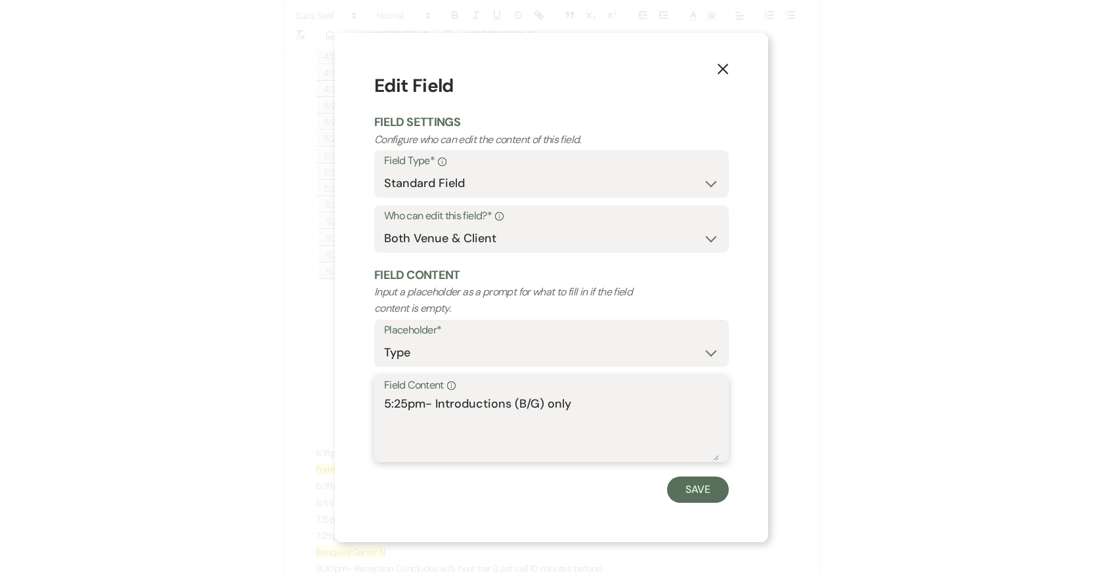
drag, startPoint x: 584, startPoint y: 405, endPoint x: 308, endPoint y: 405, distance: 275.7
click at [308, 405] on div "X Edit Field Field Settings Configure who can edit the content of this field. F…" at bounding box center [551, 287] width 1103 height 575
paste textarea "6:18pm- Golden Hour Photos"
type textarea "6:18pm- Golden Hour Photos"
click at [694, 495] on button "Save" at bounding box center [698, 490] width 62 height 26
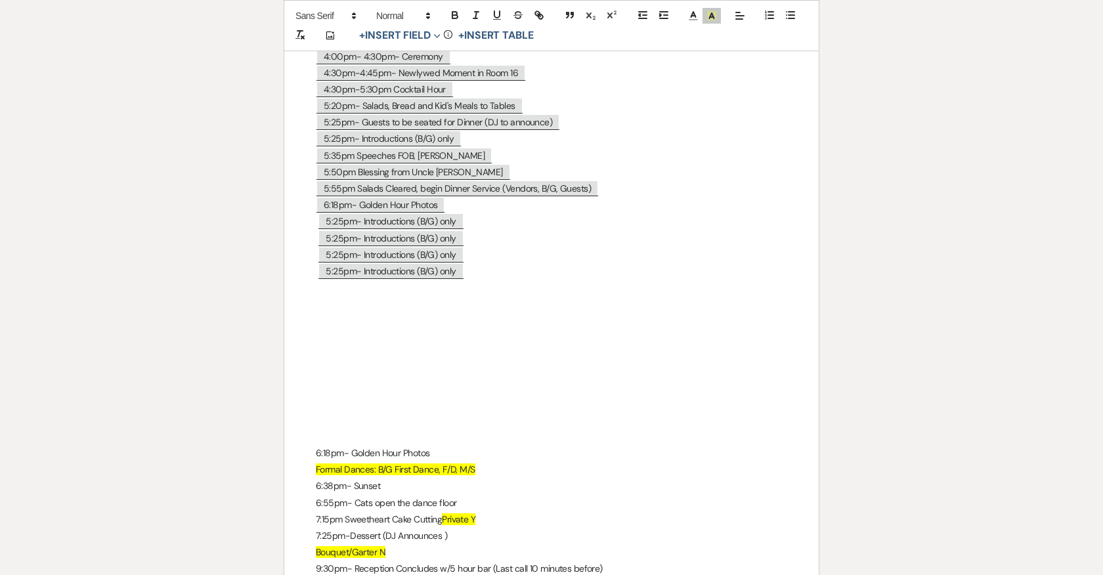
drag, startPoint x: 314, startPoint y: 459, endPoint x: 498, endPoint y: 463, distance: 183.8
click at [408, 213] on span "5:25pm- Introductions (B/G) only" at bounding box center [391, 221] width 146 height 17
select select "Type"
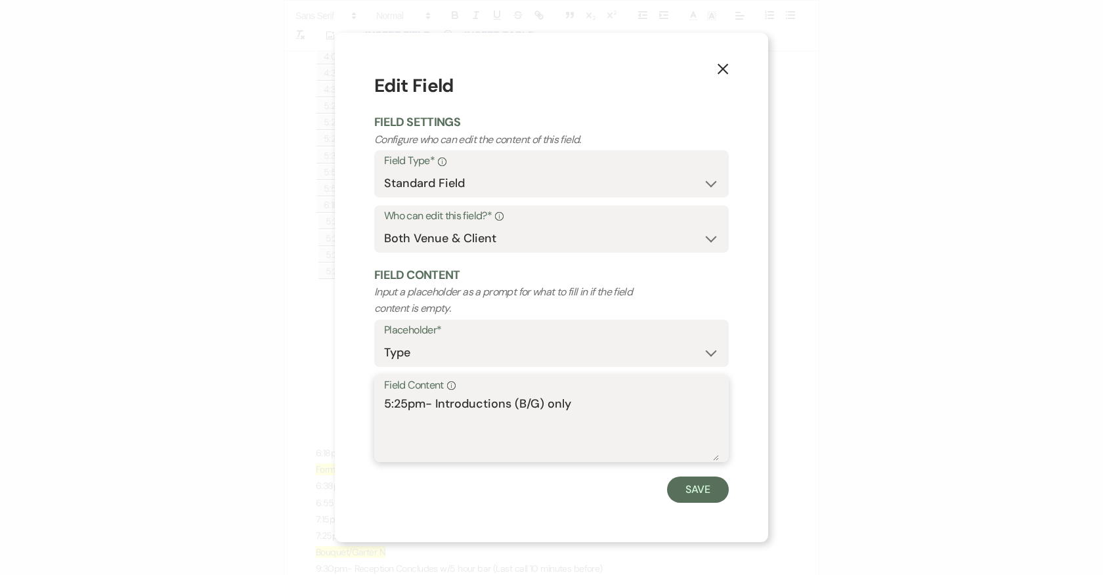
drag, startPoint x: 567, startPoint y: 402, endPoint x: 331, endPoint y: 406, distance: 235.7
click at [331, 406] on div "X Edit Field Field Settings Configure who can edit the content of this field. F…" at bounding box center [551, 287] width 1103 height 575
paste textarea "Formal Dances: B/G First Dance, F/D, M/S"
type textarea "Formal Dances: B/G First Dance, F/D, M/S"
click at [713, 492] on button "Save" at bounding box center [698, 490] width 62 height 26
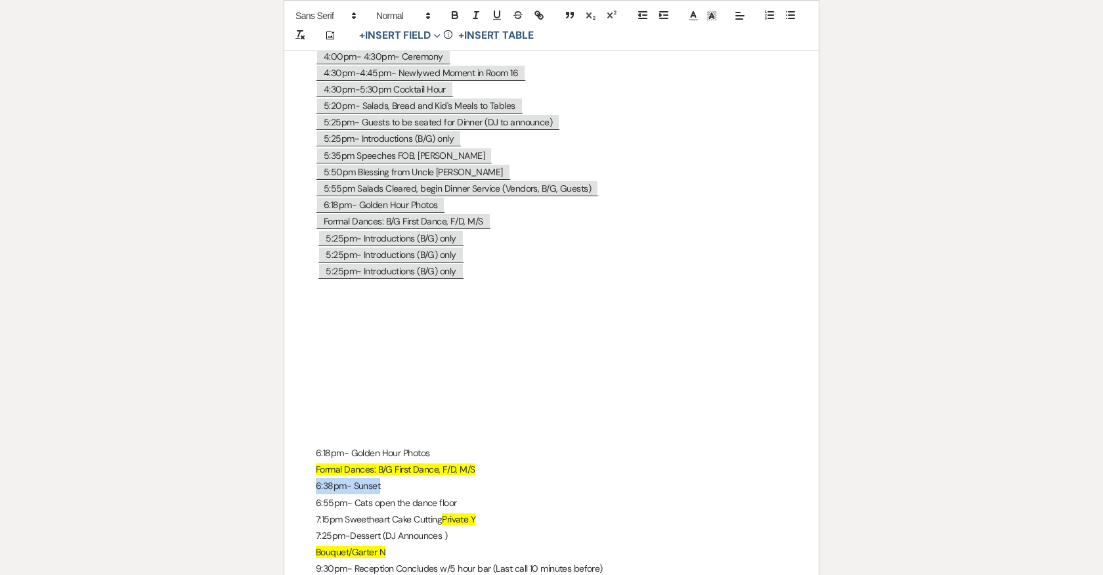
drag, startPoint x: 387, startPoint y: 476, endPoint x: 303, endPoint y: 476, distance: 84.0
click at [464, 131] on p "5:25pm- Introductions (B/G) only" at bounding box center [551, 139] width 471 height 16
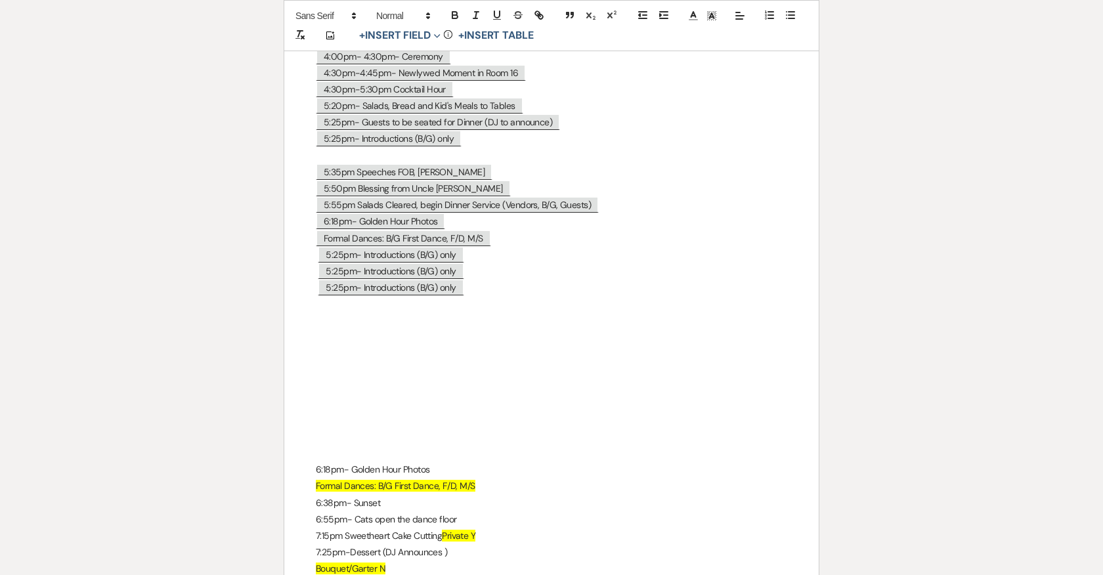
drag, startPoint x: 476, startPoint y: 277, endPoint x: 297, endPoint y: 276, distance: 178.5
click at [337, 148] on p at bounding box center [551, 156] width 471 height 16
click at [341, 147] on span "5:25pm- Introductions (B/G) only" at bounding box center [391, 155] width 146 height 17
select select "Type"
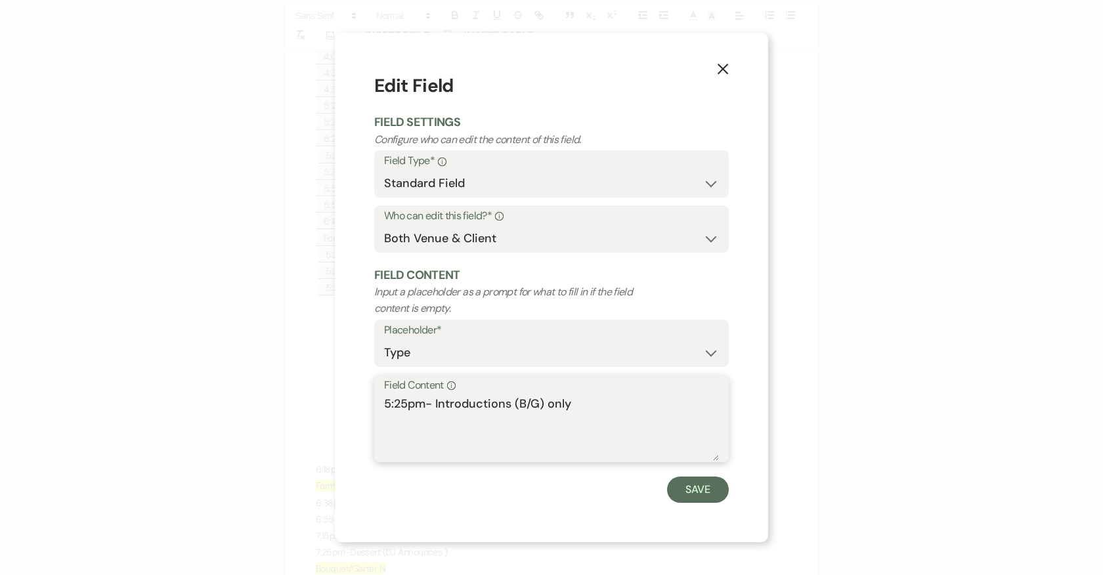
click at [405, 404] on textarea "5:25pm- Introductions (B/G) only" at bounding box center [551, 428] width 335 height 66
type textarea "5:30pm- Introductions (B/G) only"
click at [691, 483] on button "Save" at bounding box center [698, 490] width 62 height 26
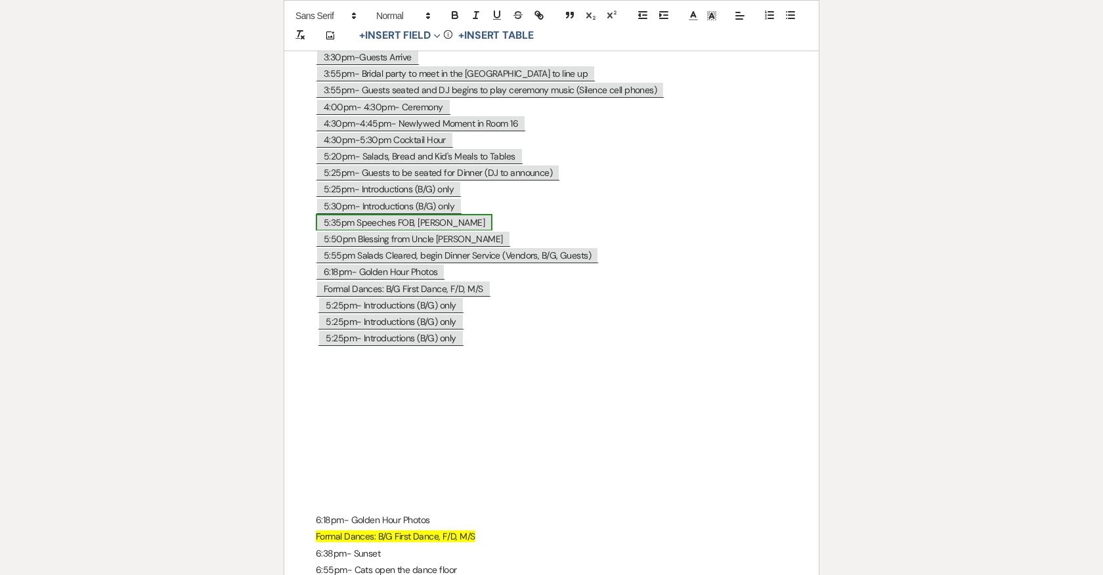
scroll to position [7283, 0]
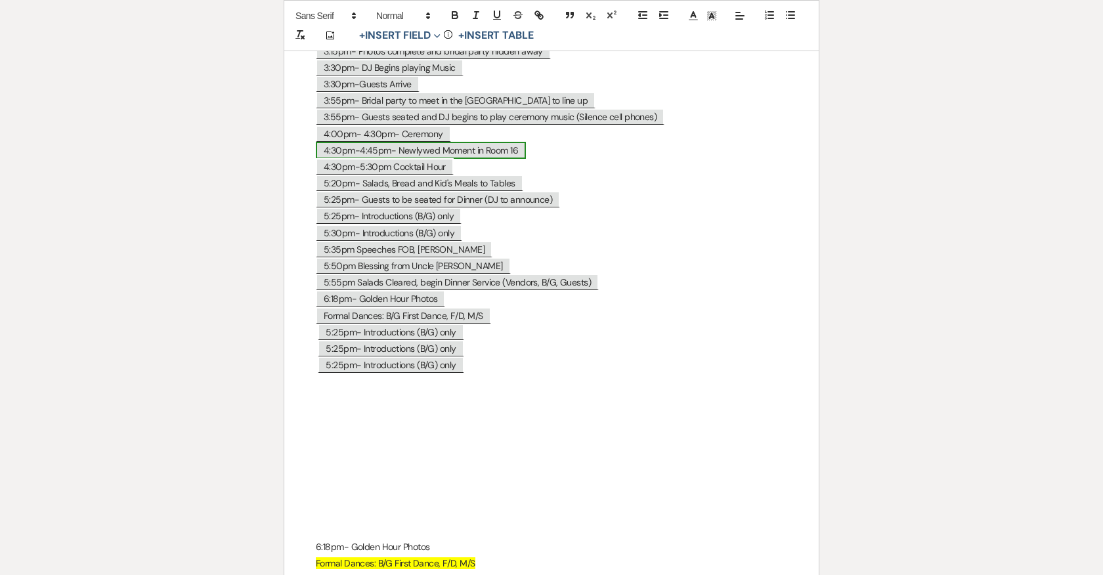
click at [513, 142] on span "4:30pm-4:45pm- Newlywed Moment in Room 16" at bounding box center [421, 150] width 210 height 17
select select "Type"
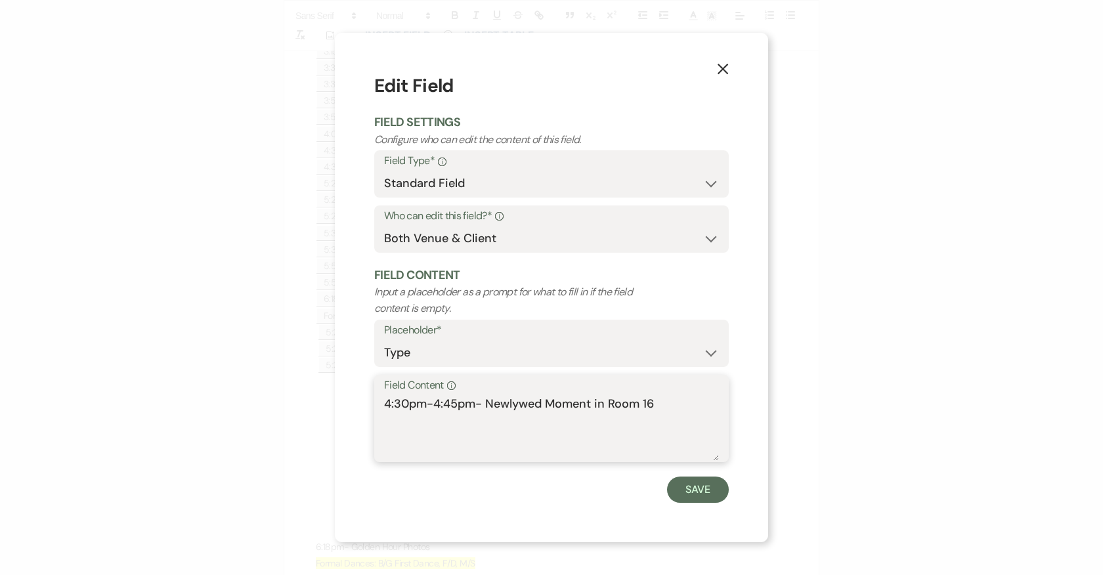
click at [668, 412] on textarea "4:30pm-4:45pm- Newlywed Moment in Room 16" at bounding box center [551, 428] width 335 height 66
type textarea "4:30pm-4:45pm- Newlywed Moment in Room 16 (Bustle)"
click at [689, 484] on button "Save" at bounding box center [698, 490] width 62 height 26
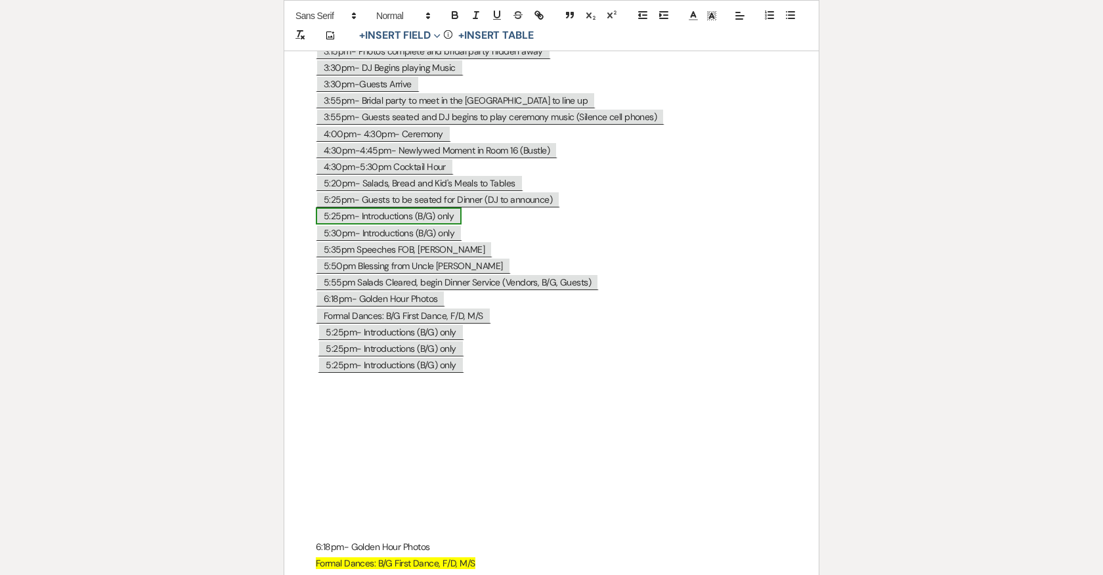
click at [398, 207] on span "5:25pm- Introductions (B/G) only" at bounding box center [389, 215] width 146 height 17
select select "Type"
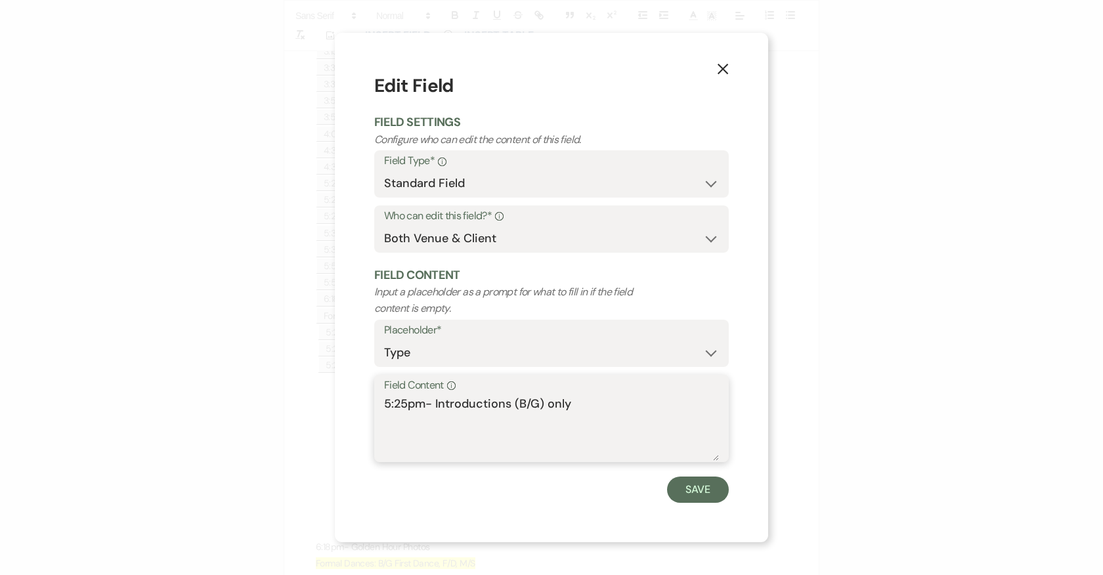
drag, startPoint x: 584, startPoint y: 402, endPoint x: 436, endPoint y: 398, distance: 148.4
click at [436, 398] on textarea "5:25pm- Introductions (B/G) only" at bounding box center [551, 428] width 335 height 66
type textarea "5:25pm- B/G to the Parlor to prepare for intros"
click at [691, 488] on button "Save" at bounding box center [698, 490] width 62 height 26
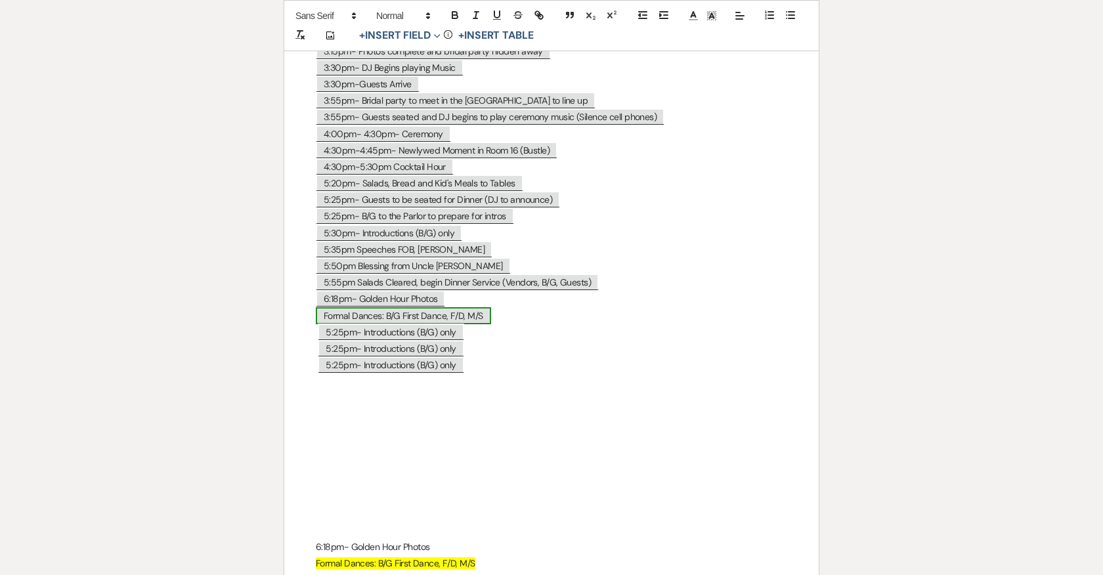
click at [379, 307] on span "Formal Dances: B/G First Dance, F/D, M/S" at bounding box center [403, 315] width 175 height 17
select select "Type"
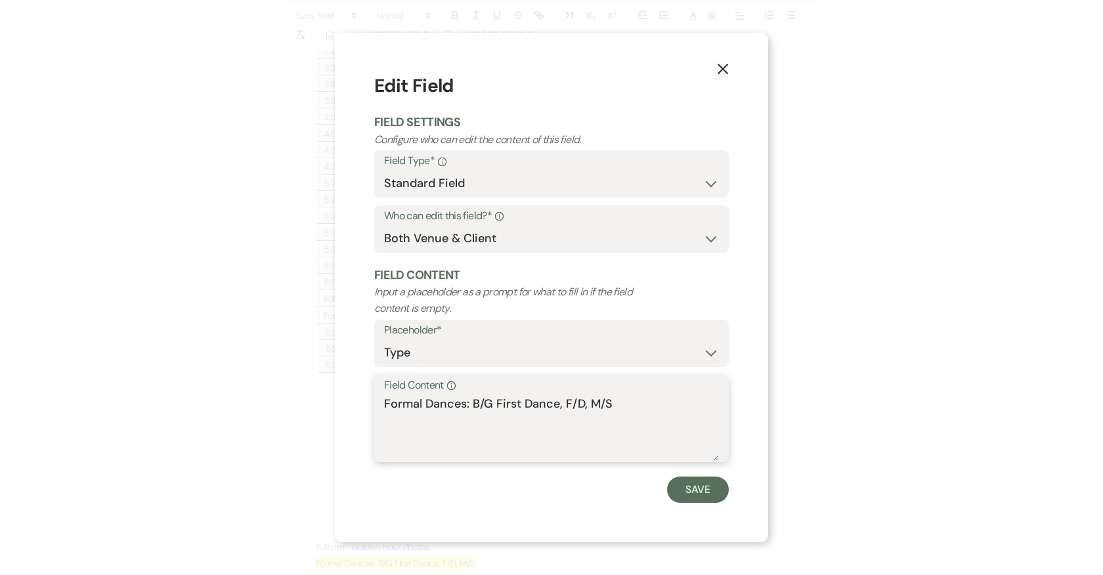
click at [463, 399] on textarea "Formal Dances: B/G First Dance, F/D, M/S" at bounding box center [551, 428] width 335 height 66
type textarea "Formal Dances towards the end of dinner: B/G First Dance, F/D, M/S"
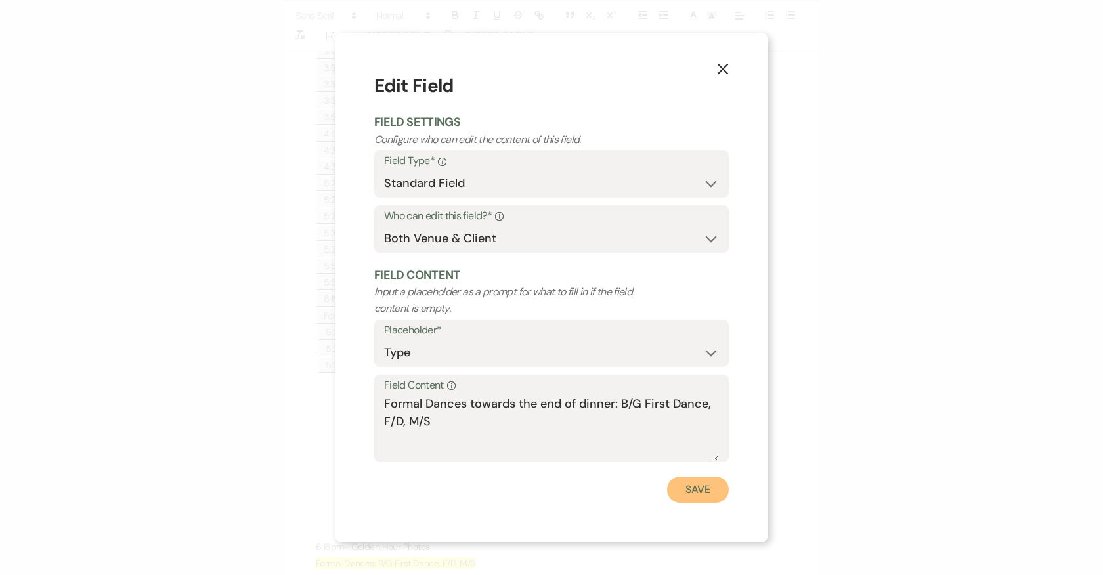
click at [691, 494] on button "Save" at bounding box center [698, 490] width 62 height 26
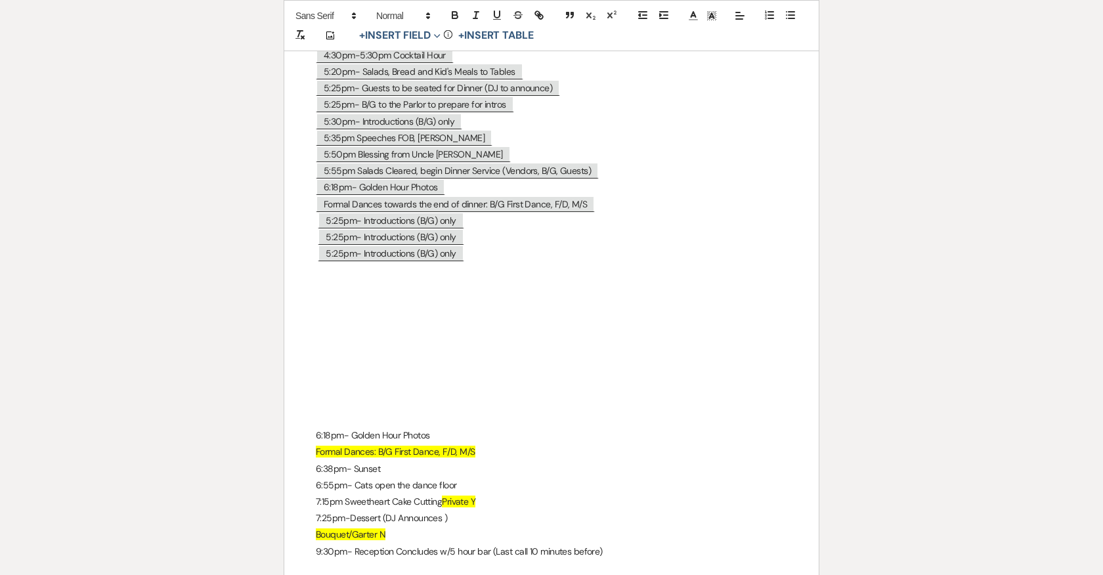
scroll to position [7428, 0]
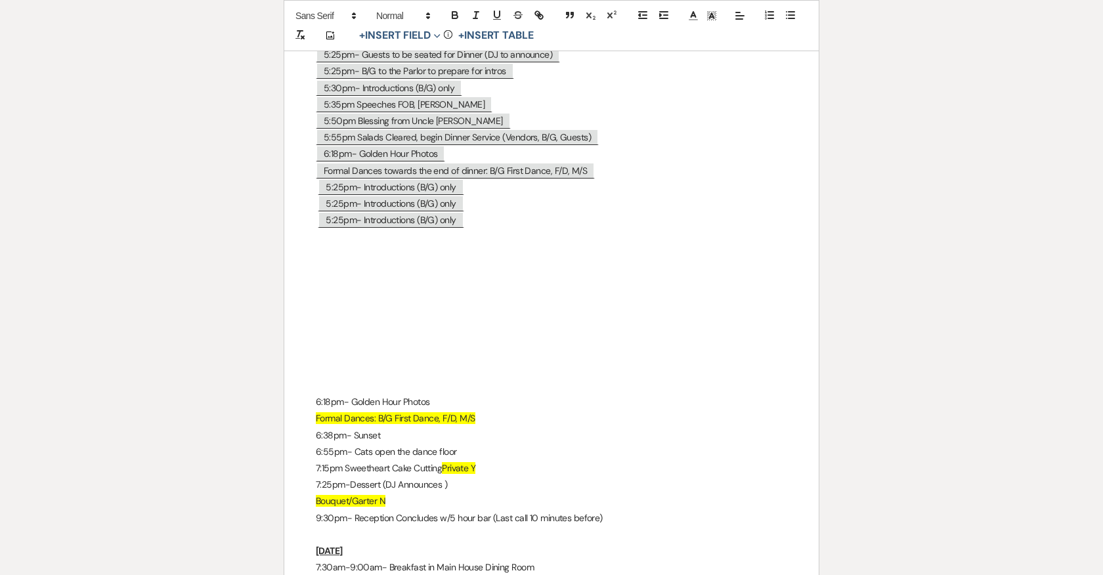
drag, startPoint x: 314, startPoint y: 392, endPoint x: 499, endPoint y: 413, distance: 186.3
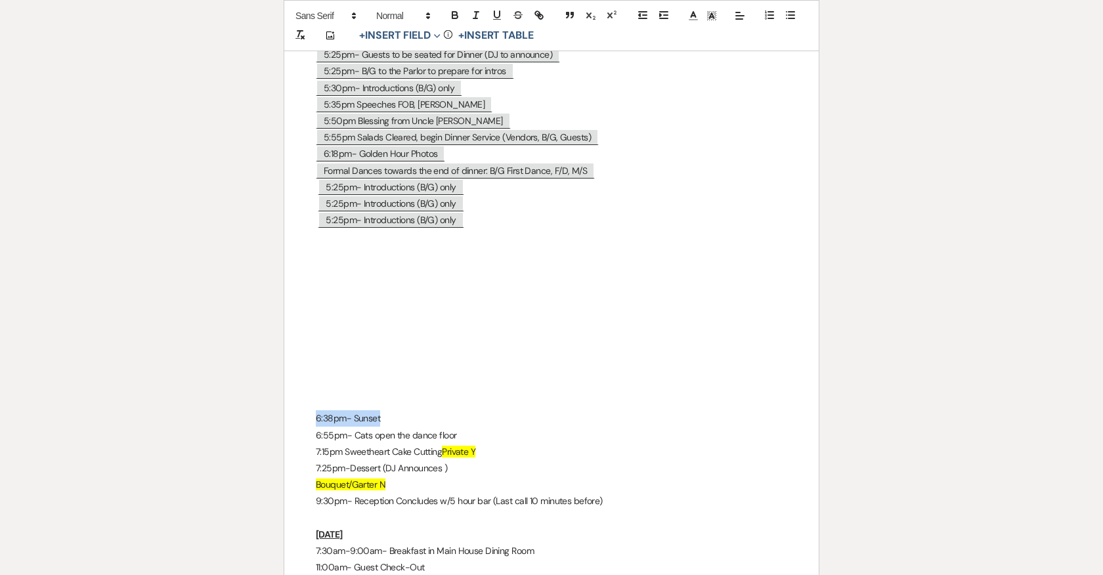
drag, startPoint x: 383, startPoint y: 410, endPoint x: 293, endPoint y: 411, distance: 89.3
click at [347, 179] on span "5:25pm- Introductions (B/G) only" at bounding box center [391, 187] width 146 height 17
select select "Type"
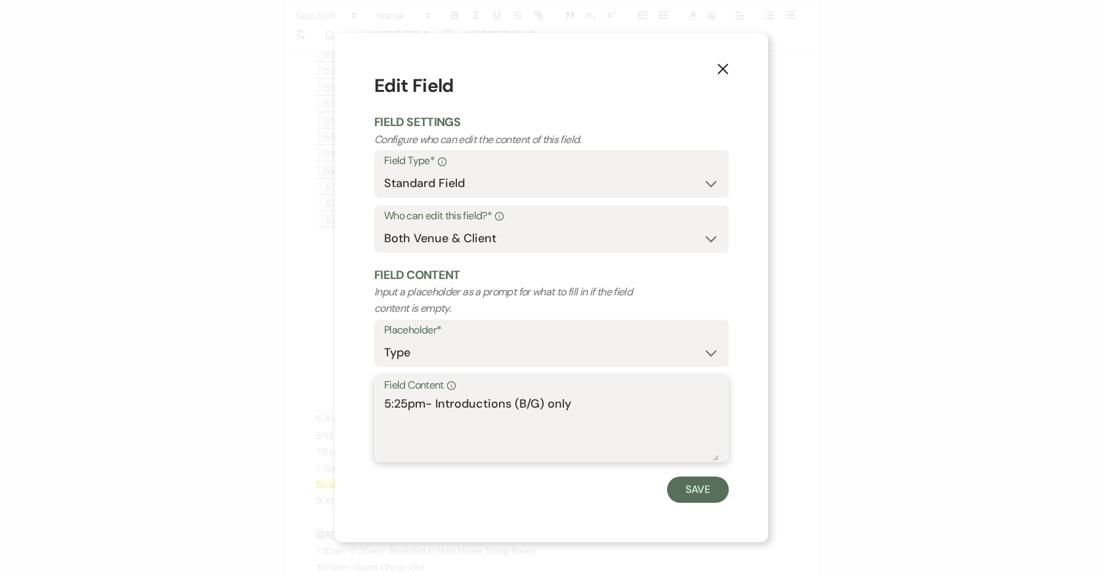
drag, startPoint x: 467, startPoint y: 406, endPoint x: 372, endPoint y: 403, distance: 94.6
click at [372, 403] on div "X Edit Field Field Settings Configure who can edit the content of this field. F…" at bounding box center [551, 287] width 433 height 509
paste textarea "6:38pm- Sunset"
type textarea "6:38pm- Sunset"
click at [706, 484] on button "Save" at bounding box center [698, 490] width 62 height 26
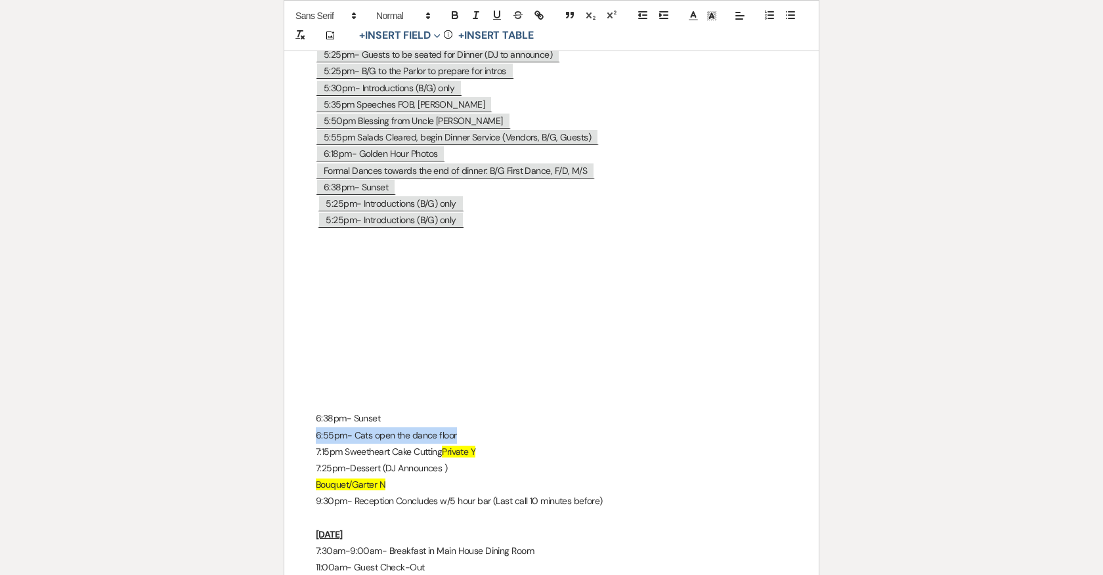
drag, startPoint x: 312, startPoint y: 426, endPoint x: 492, endPoint y: 426, distance: 179.8
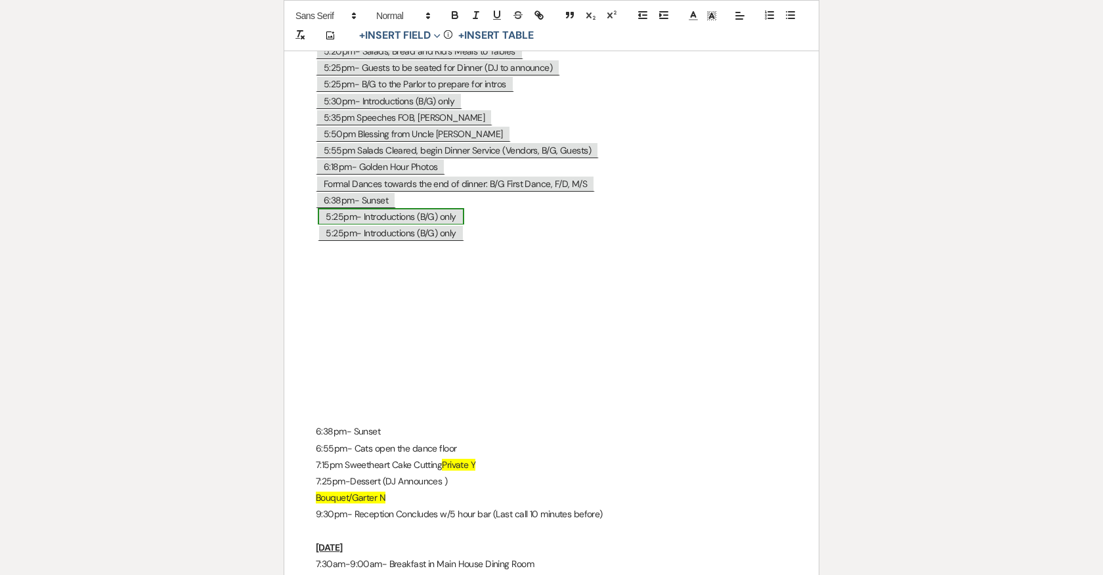
click at [356, 208] on span "5:25pm- Introductions (B/G) only" at bounding box center [391, 216] width 146 height 17
select select "Type"
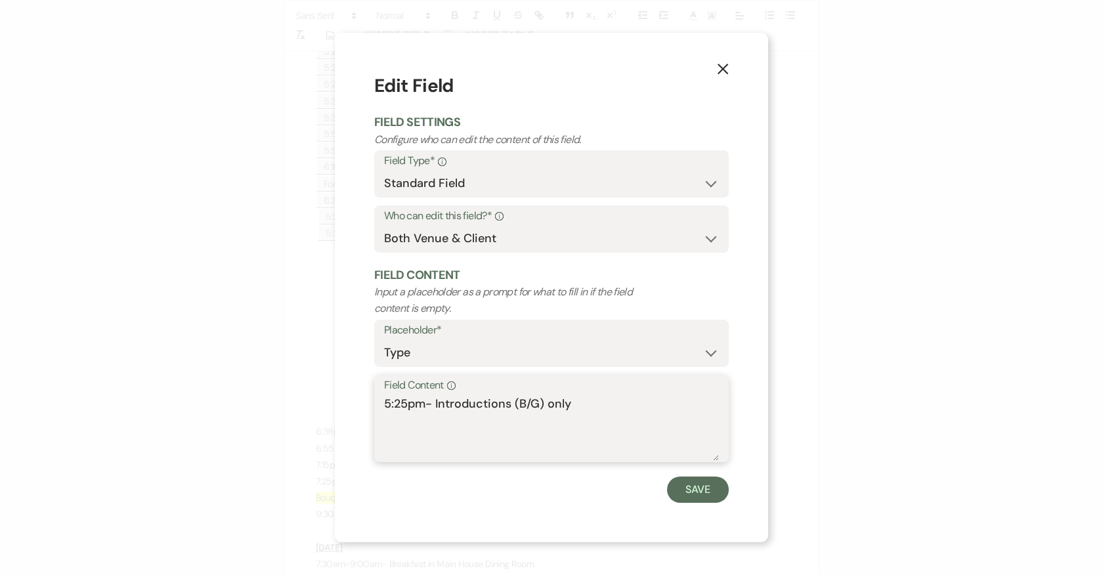
drag, startPoint x: 506, startPoint y: 406, endPoint x: 343, endPoint y: 391, distance: 163.4
click at [343, 391] on div "X Edit Field Field Settings Configure who can edit the content of this field. F…" at bounding box center [551, 287] width 433 height 509
paste textarea "6:55pm- Cats open the dance floor"
type textarea "6:55pm- Cats open the dance floor"
click at [719, 505] on div "X Edit Field Field Settings Configure who can edit the content of this field. F…" at bounding box center [551, 287] width 433 height 509
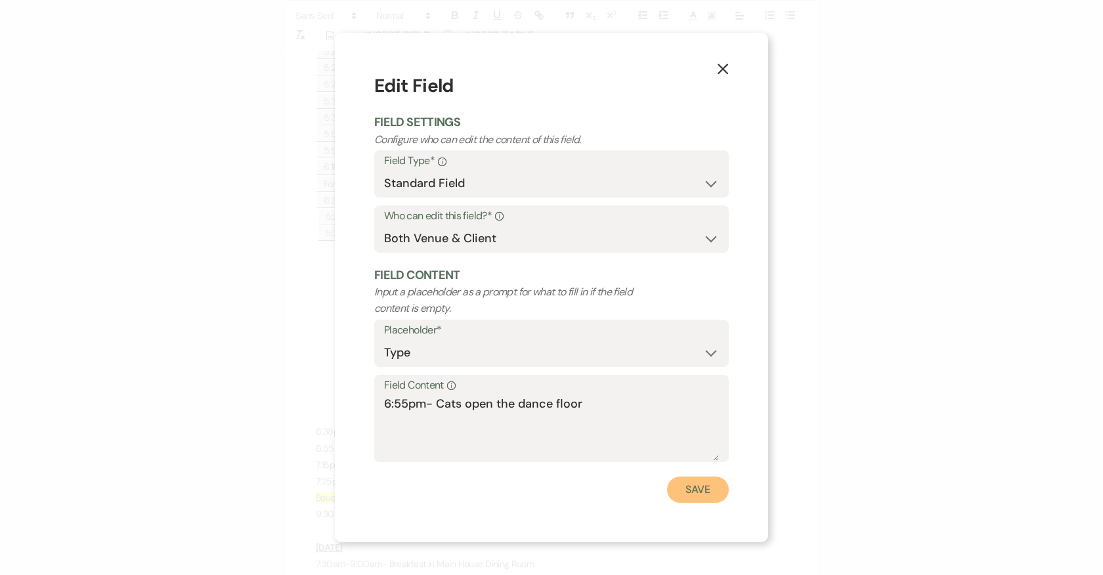
click at [710, 496] on button "Save" at bounding box center [698, 490] width 62 height 26
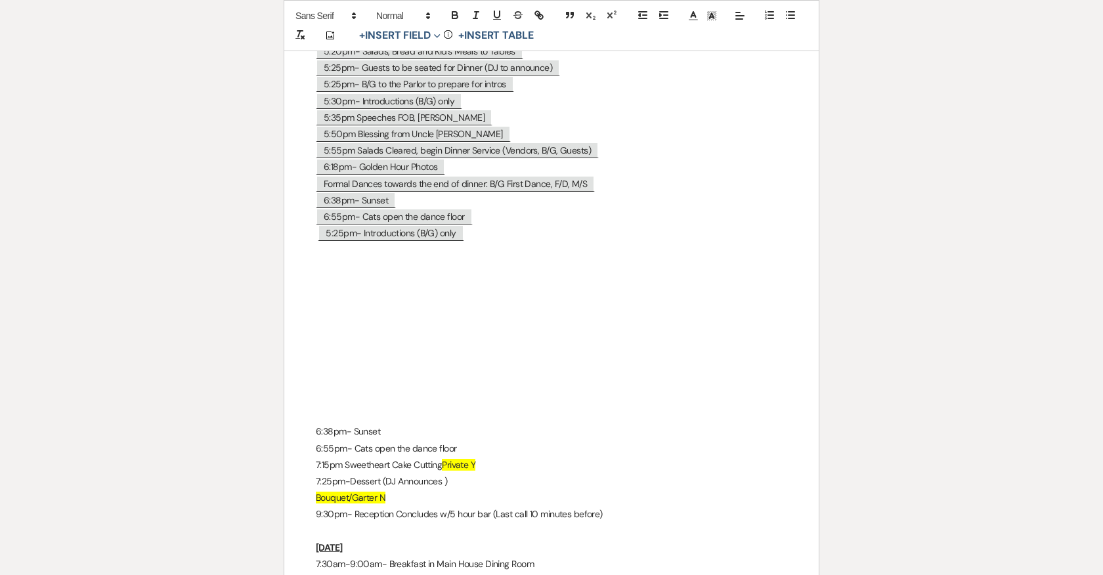
click at [475, 209] on p "6:55pm- Cats open the dance floor" at bounding box center [551, 217] width 471 height 16
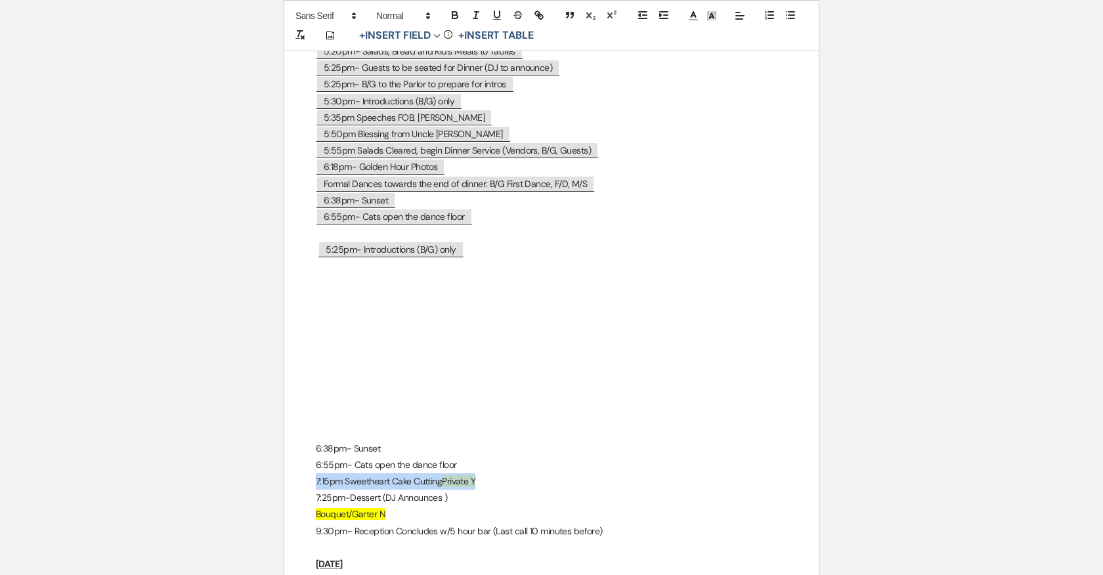
drag, startPoint x: 315, startPoint y: 468, endPoint x: 537, endPoint y: 470, distance: 221.9
click at [537, 473] on p "7:15pm Sweetheart Cake Cutting Private Y" at bounding box center [551, 481] width 471 height 16
click at [352, 241] on span "5:25pm- Introductions (B/G) only" at bounding box center [391, 249] width 146 height 17
select select "Type"
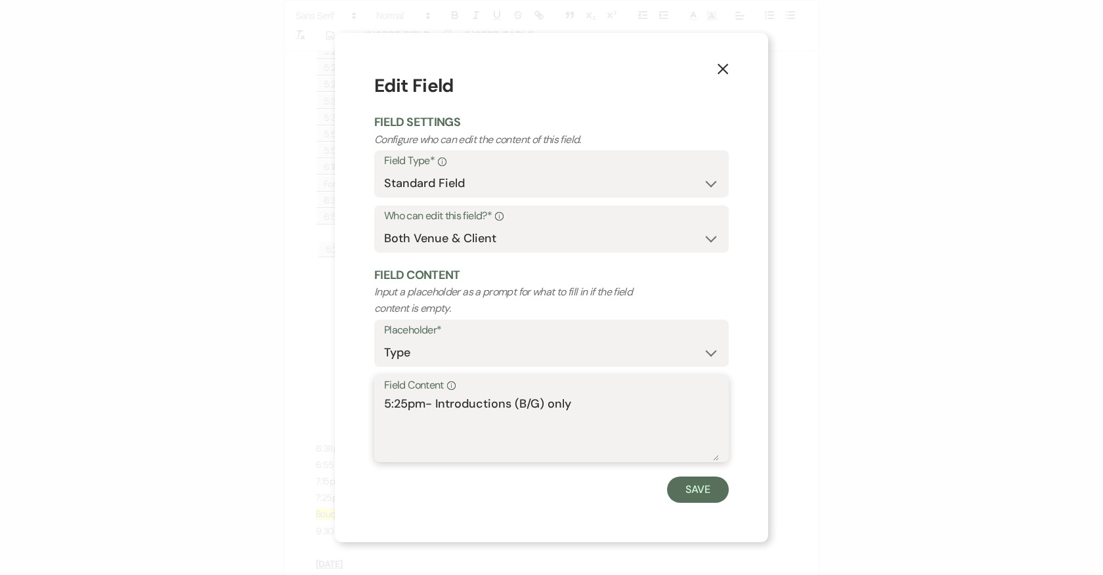
drag, startPoint x: 586, startPoint y: 408, endPoint x: 370, endPoint y: 399, distance: 216.8
click at [370, 399] on div "X Edit Field Field Settings Configure who can edit the content of this field. F…" at bounding box center [551, 287] width 433 height 509
paste textarea "7:15pm Sweetheart Cake Cutting Private Y"
type textarea "7:15pm Sweetheart Cake Cutting Private Y"
click at [702, 489] on button "Save" at bounding box center [698, 490] width 62 height 26
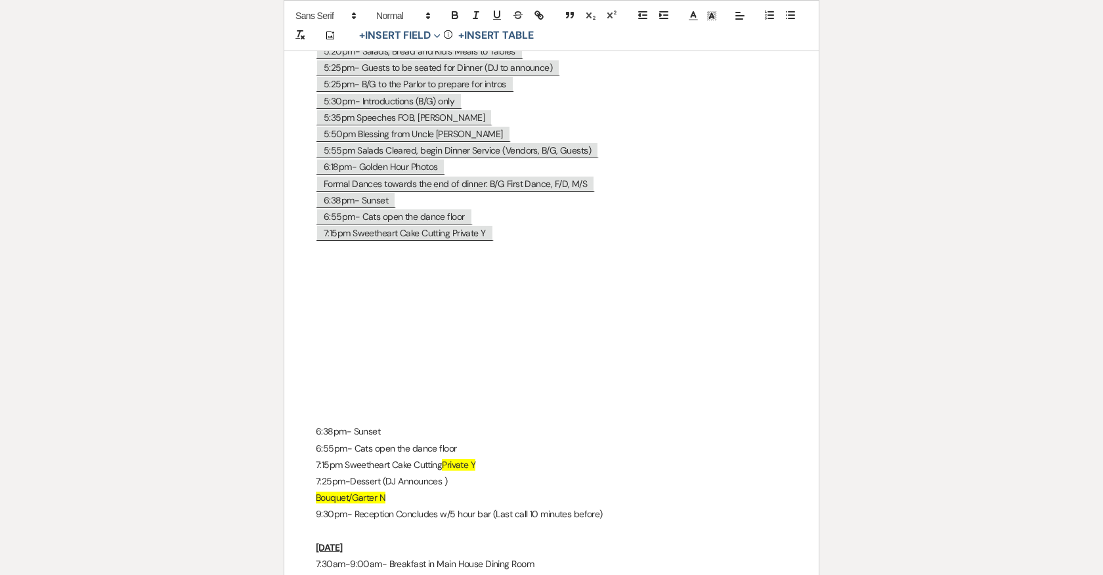
drag, startPoint x: 511, startPoint y: 228, endPoint x: 296, endPoint y: 227, distance: 215.3
click at [526, 225] on p "7:15pm Sweetheart Cake Cutting Private Y" at bounding box center [551, 233] width 471 height 16
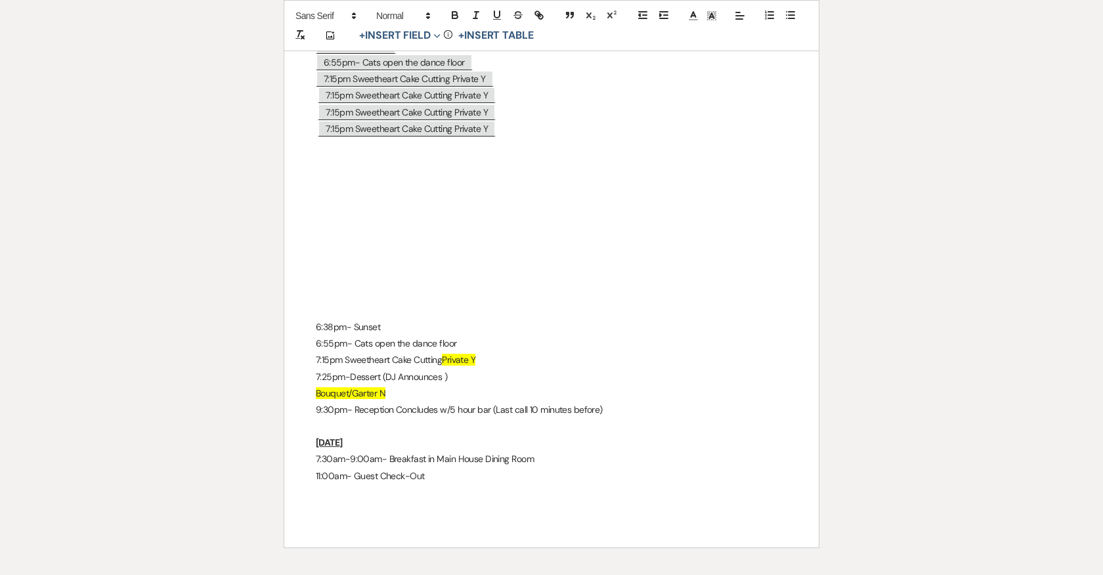
scroll to position [7571, 0]
drag, startPoint x: 313, startPoint y: 366, endPoint x: 457, endPoint y: 368, distance: 144.4
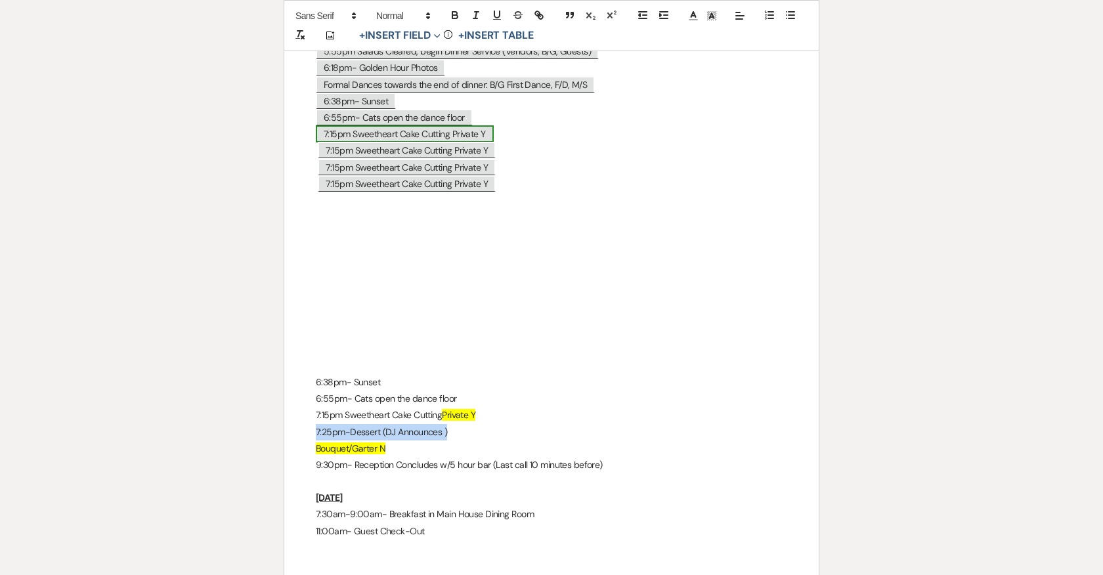
scroll to position [7523, 0]
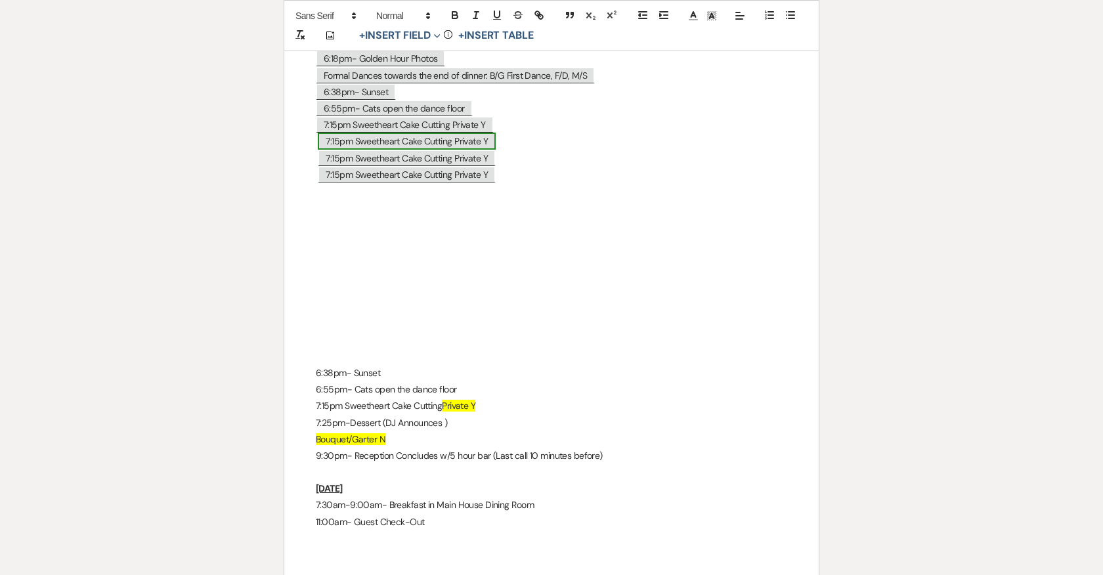
click at [366, 137] on span "7:15pm Sweetheart Cake Cutting Private Y" at bounding box center [407, 141] width 178 height 17
select select "Type"
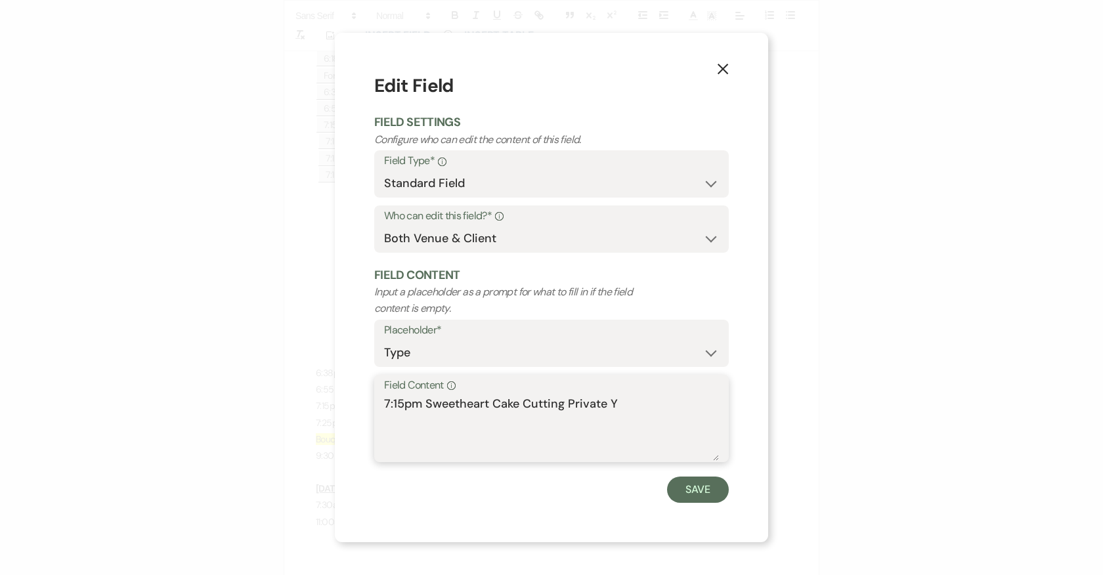
drag, startPoint x: 635, startPoint y: 410, endPoint x: 366, endPoint y: 407, distance: 269.1
click at [366, 407] on div "X Edit Field Field Settings Configure who can edit the content of this field. F…" at bounding box center [551, 287] width 433 height 509
paste textarea "25pm-Dessert (DJ Announces )"
type textarea "7:25pm-Dessert (DJ Announces )"
click at [698, 495] on button "Save" at bounding box center [698, 490] width 62 height 26
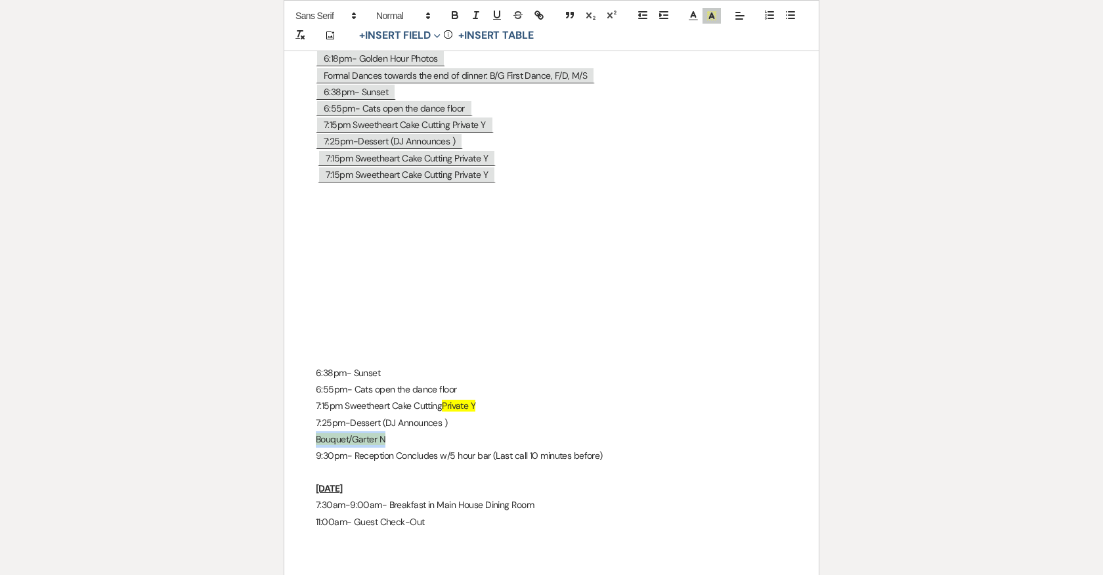
drag, startPoint x: 325, startPoint y: 429, endPoint x: 412, endPoint y: 429, distance: 86.6
click at [394, 150] on span "7:15pm Sweetheart Cake Cutting Private Y" at bounding box center [407, 158] width 178 height 17
select select "Type"
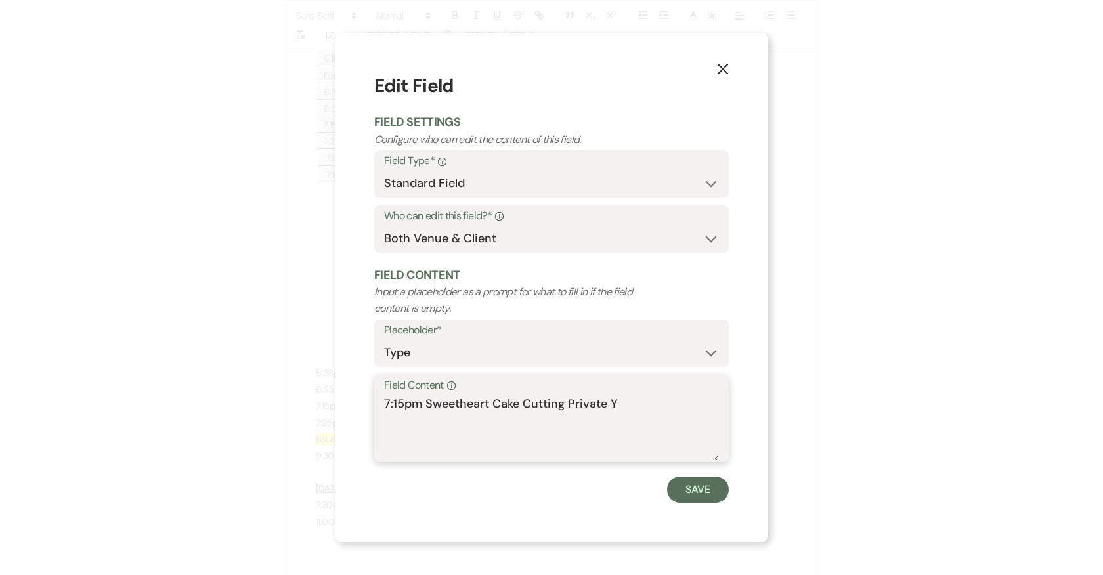
drag, startPoint x: 623, startPoint y: 401, endPoint x: 340, endPoint y: 397, distance: 282.9
click at [340, 397] on div "X Edit Field Field Settings Configure who can edit the content of this field. F…" at bounding box center [551, 287] width 433 height 509
paste textarea "Bouquet/Garter N"
type textarea "Bouquet/Garter N"
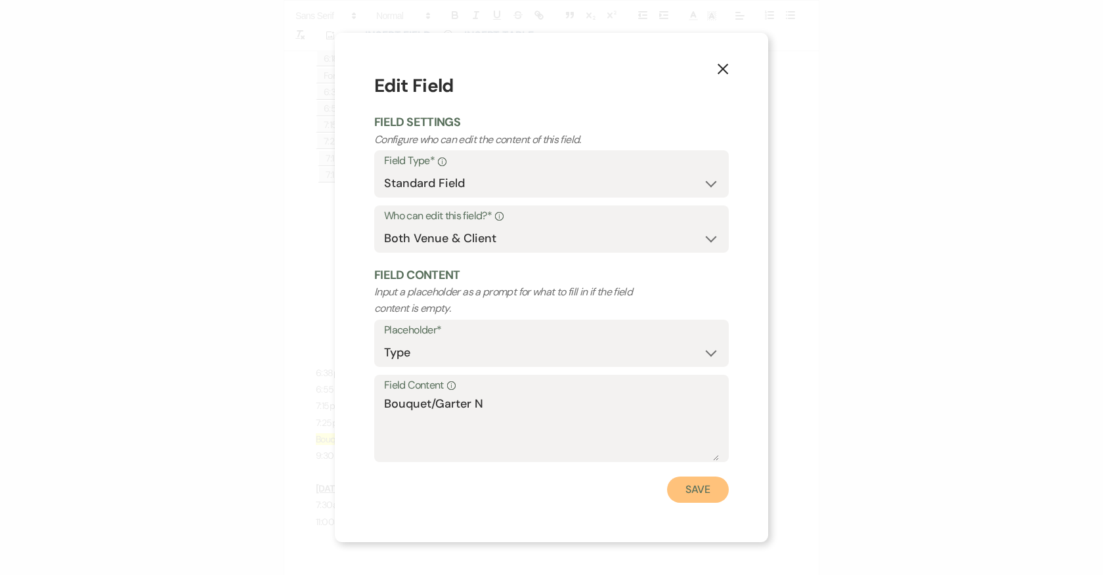
click at [707, 490] on button "Save" at bounding box center [698, 490] width 62 height 26
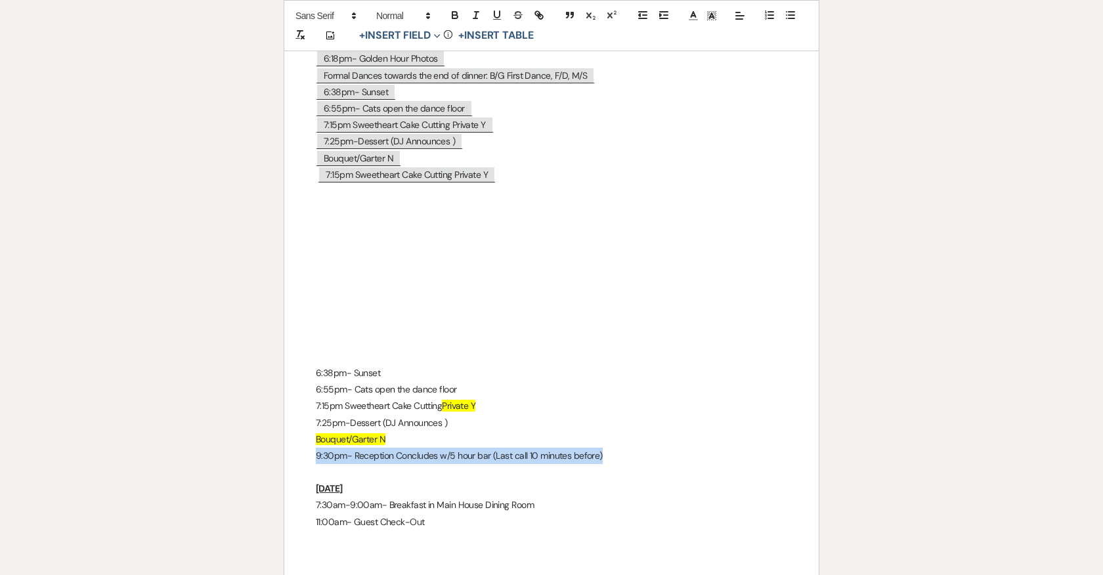
drag, startPoint x: 312, startPoint y: 444, endPoint x: 658, endPoint y: 445, distance: 346.6
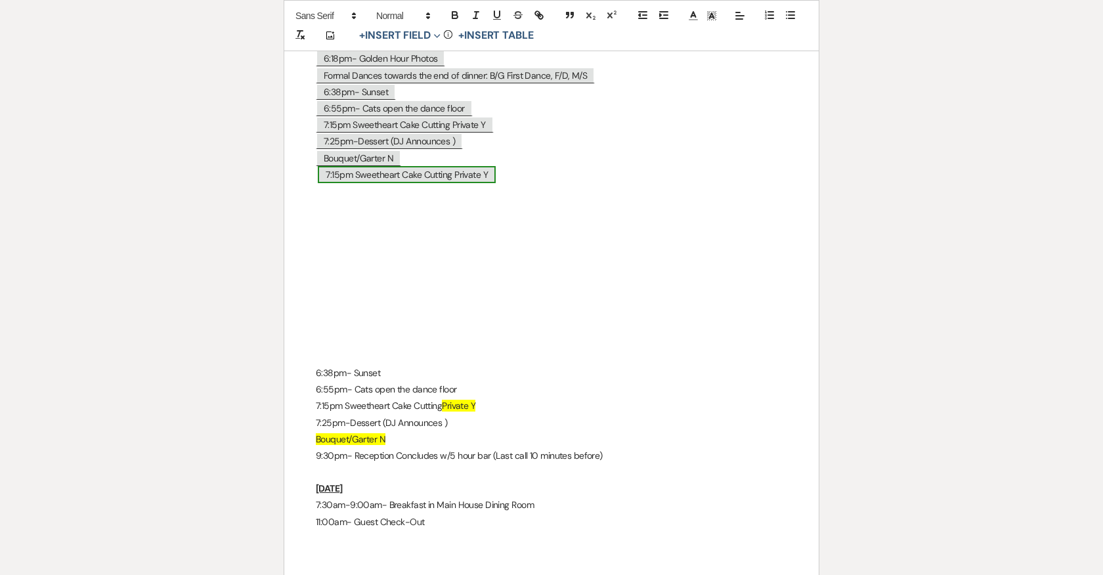
click at [349, 166] on span "7:15pm Sweetheart Cake Cutting Private Y" at bounding box center [407, 174] width 178 height 17
select select "Type"
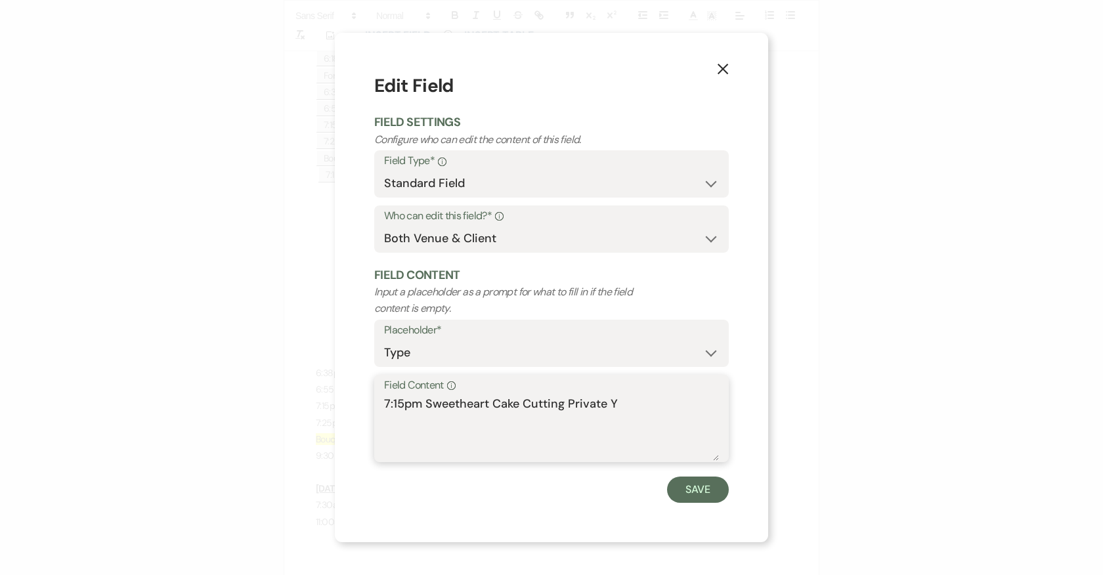
drag, startPoint x: 648, startPoint y: 408, endPoint x: 356, endPoint y: 384, distance: 292.4
click at [356, 384] on div "X Edit Field Field Settings Configure who can edit the content of this field. F…" at bounding box center [551, 287] width 433 height 509
paste textarea "9:30pm- Reception Concludes w/5 hour bar (Last call 10 minutes before)"
type textarea "9:30pm- Reception Concludes w/5 hour bar (Last call 10 minutes before)"
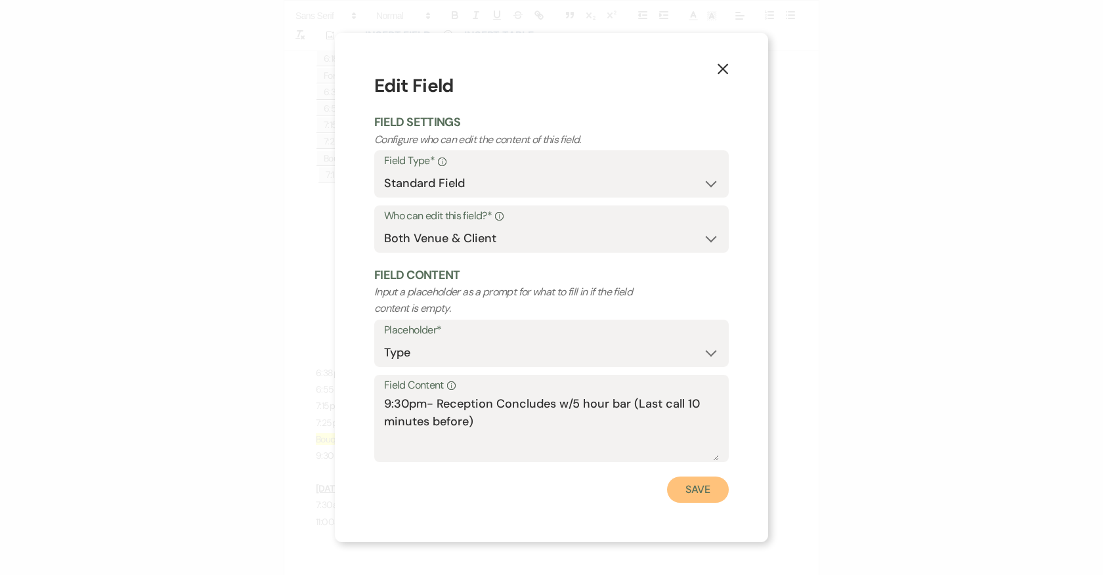
click at [698, 491] on button "Save" at bounding box center [698, 490] width 62 height 26
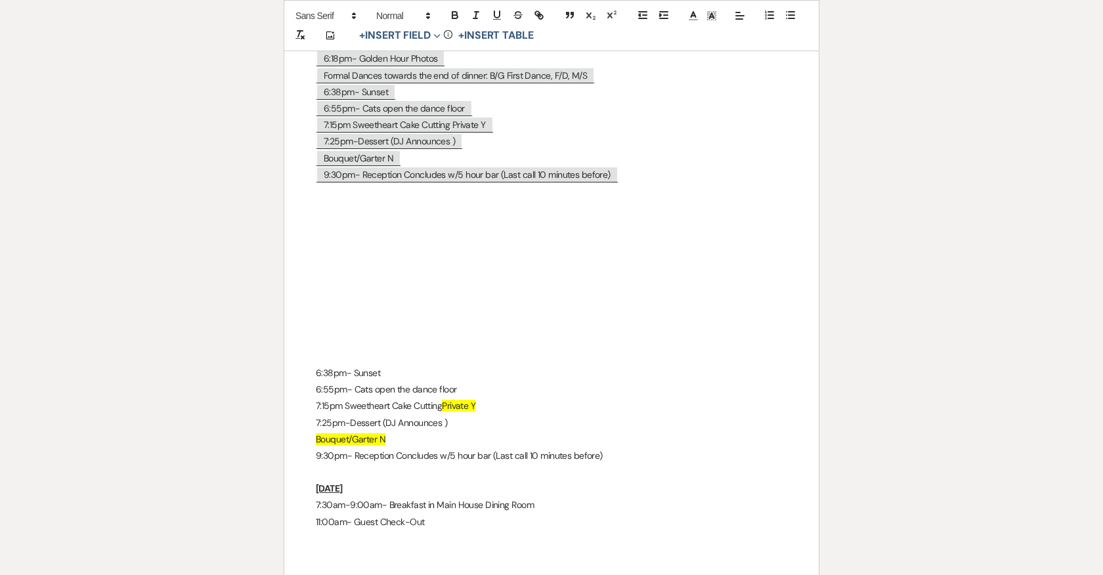
click at [619, 167] on p "9:30pm- Reception Concludes w/5 hour bar (Last call 10 minutes before)" at bounding box center [551, 175] width 471 height 16
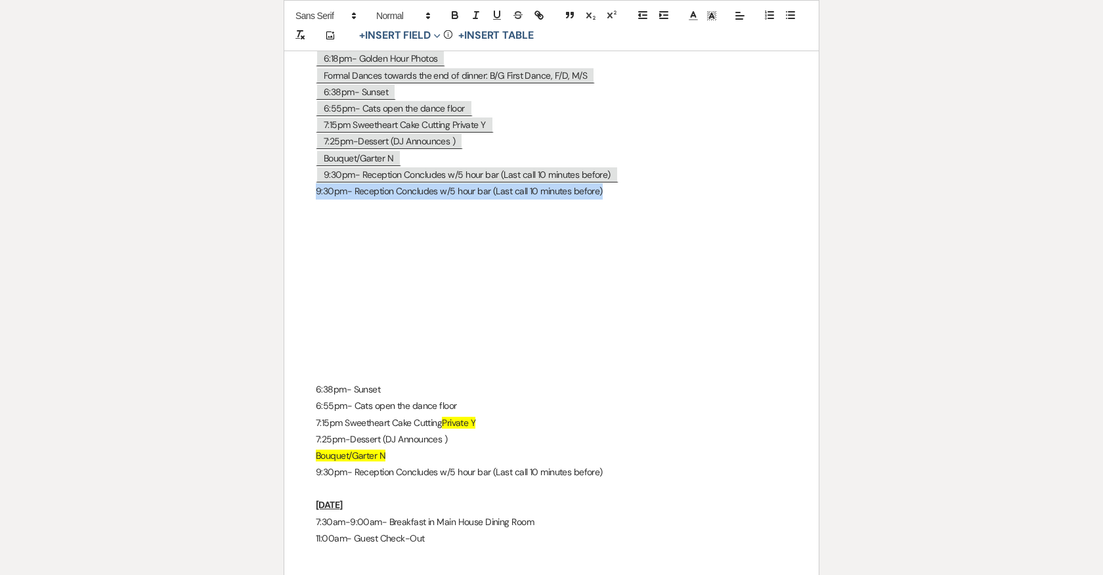
drag, startPoint x: 629, startPoint y: 181, endPoint x: 301, endPoint y: 189, distance: 327.6
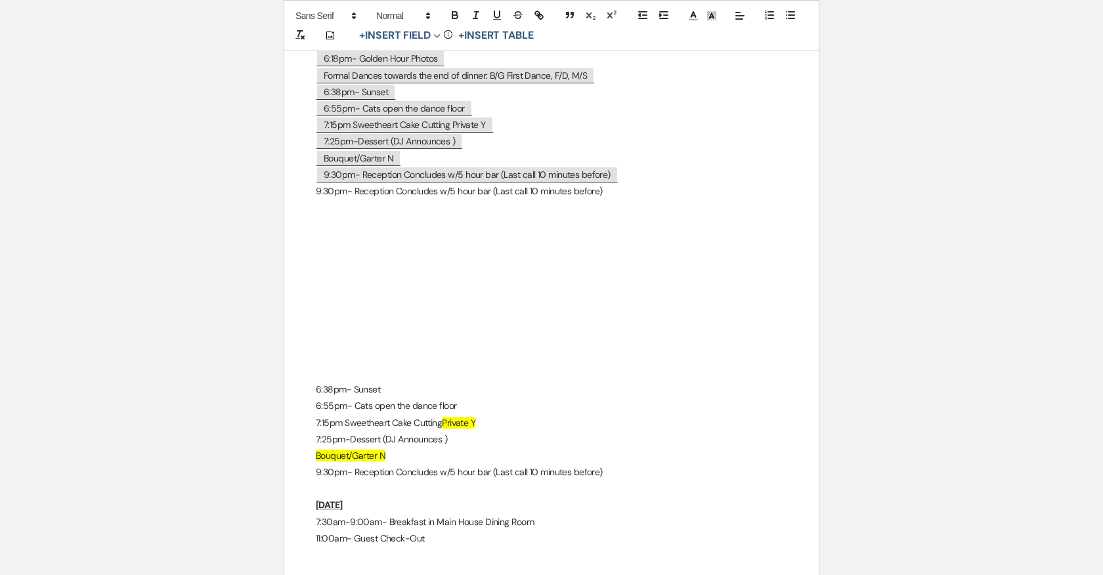
drag, startPoint x: 626, startPoint y: 165, endPoint x: 307, endPoint y: 165, distance: 319.0
click at [631, 168] on p "9:30pm- Reception Concludes w/5 hour bar (Last call 10 minutes before)" at bounding box center [551, 175] width 471 height 16
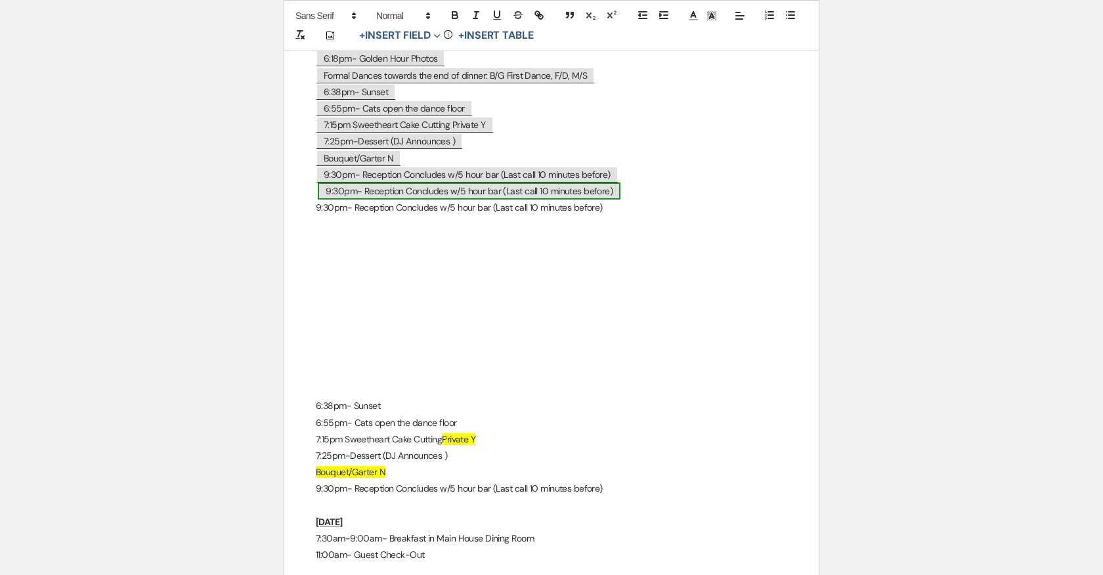
click at [542, 182] on span "9:30pm- Reception Concludes w/5 hour bar (Last call 10 minutes before)" at bounding box center [469, 190] width 303 height 17
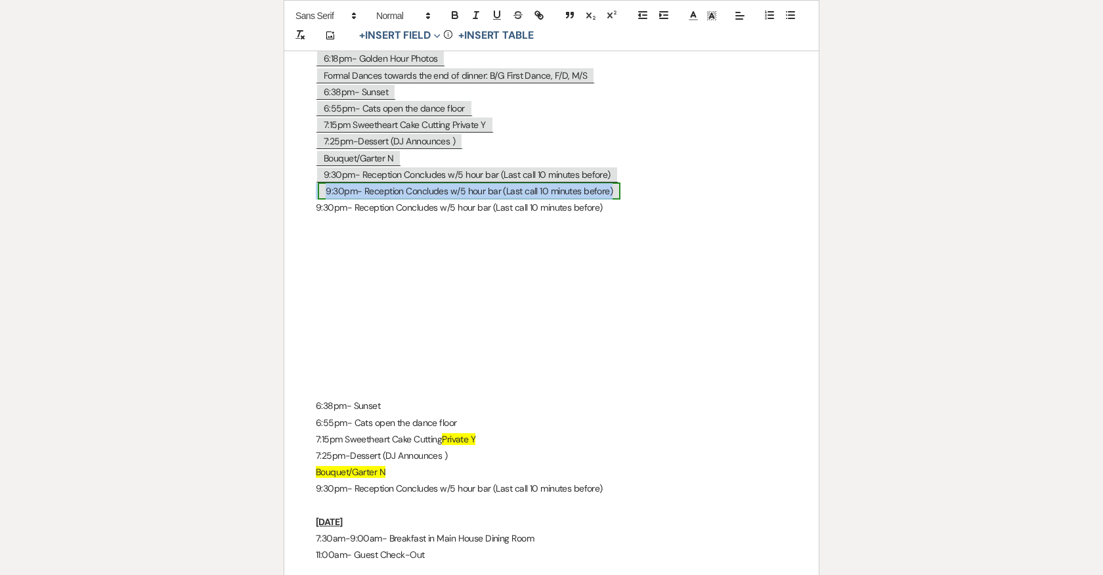
select select "Type"
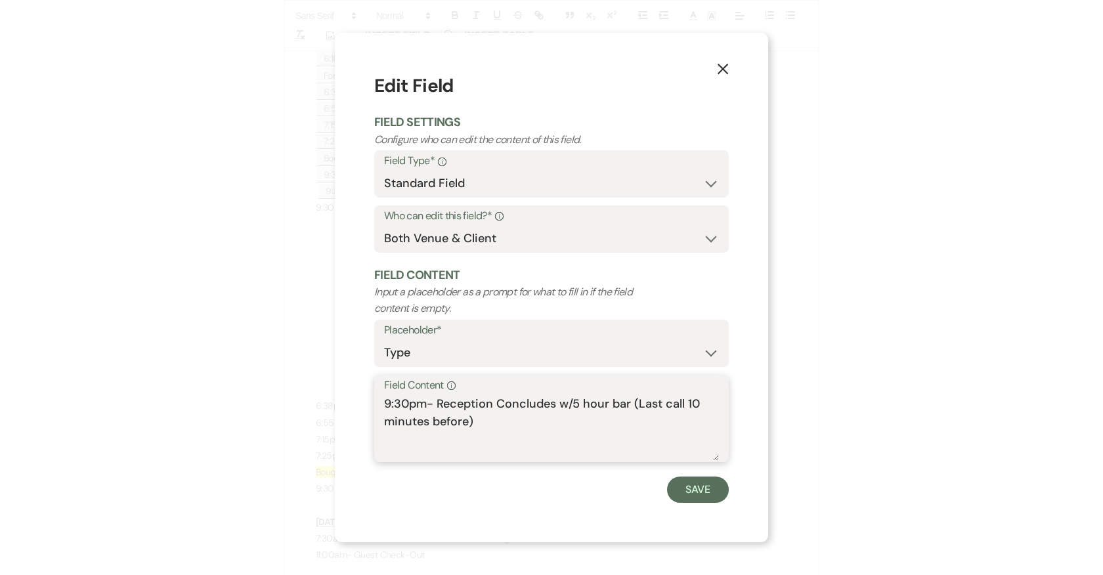
drag, startPoint x: 483, startPoint y: 419, endPoint x: 439, endPoint y: 404, distance: 46.5
click at [439, 404] on textarea "9:30pm- Reception Concludes w/5 hour bar (Last call 10 minutes before)" at bounding box center [551, 428] width 335 height 66
type textarea "9:30pm- Select Guests to head back to the Guest House Great Room to hang out."
click at [692, 496] on button "Save" at bounding box center [698, 490] width 62 height 26
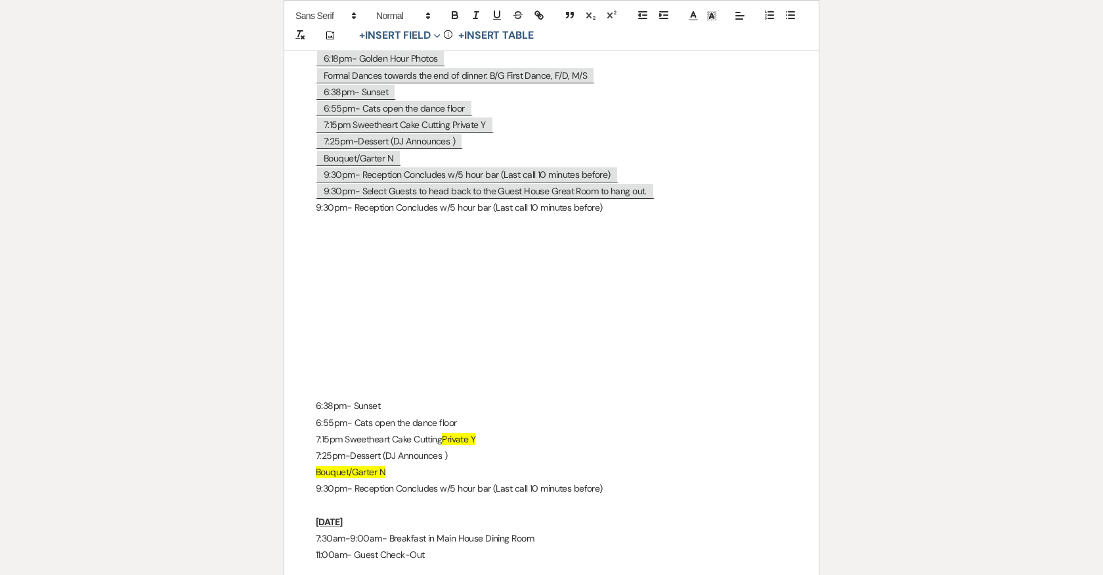
click at [629, 167] on p "9:30pm- Reception Concludes w/5 hour bar (Last call 10 minutes before)" at bounding box center [551, 175] width 471 height 16
click at [412, 150] on p "Bouquet/Garter N" at bounding box center [551, 158] width 471 height 16
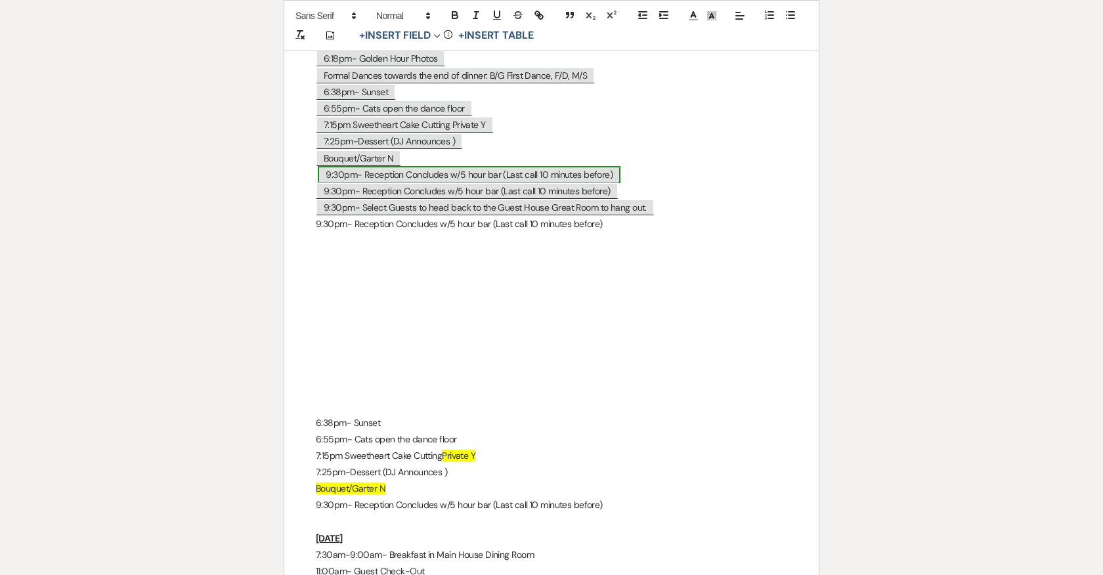
click at [589, 166] on span "9:30pm- Reception Concludes w/5 hour bar (Last call 10 minutes before)" at bounding box center [469, 174] width 303 height 17
select select "Type"
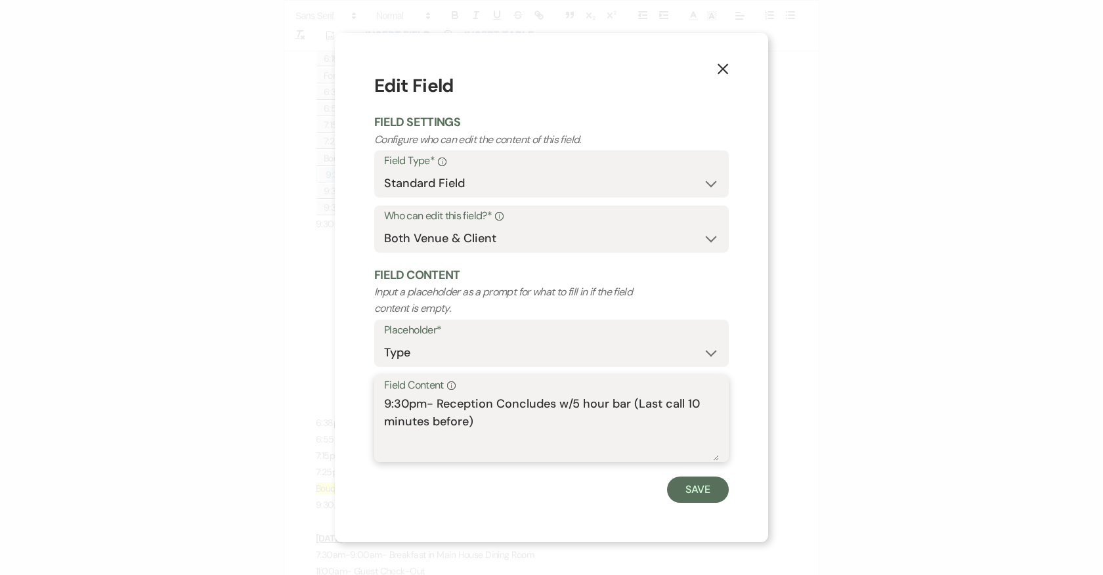
click at [400, 401] on textarea "9:30pm- Reception Concludes w/5 hour bar (Last call 10 minutes before)" at bounding box center [551, 428] width 335 height 66
drag, startPoint x: 438, startPoint y: 402, endPoint x: 495, endPoint y: 428, distance: 62.3
click at [495, 428] on textarea "9:00pm- Reception Concludes w/5 hour bar (Last call 10 minutes before)" at bounding box center [551, 428] width 335 height 66
click at [566, 404] on textarea "9:00pm- Put snacks, trash cans, and drinks" at bounding box center [551, 428] width 335 height 66
click at [444, 421] on textarea "9:00pm- Put snacks, trash cans, ice, cups, napkins and drinks" at bounding box center [551, 428] width 335 height 66
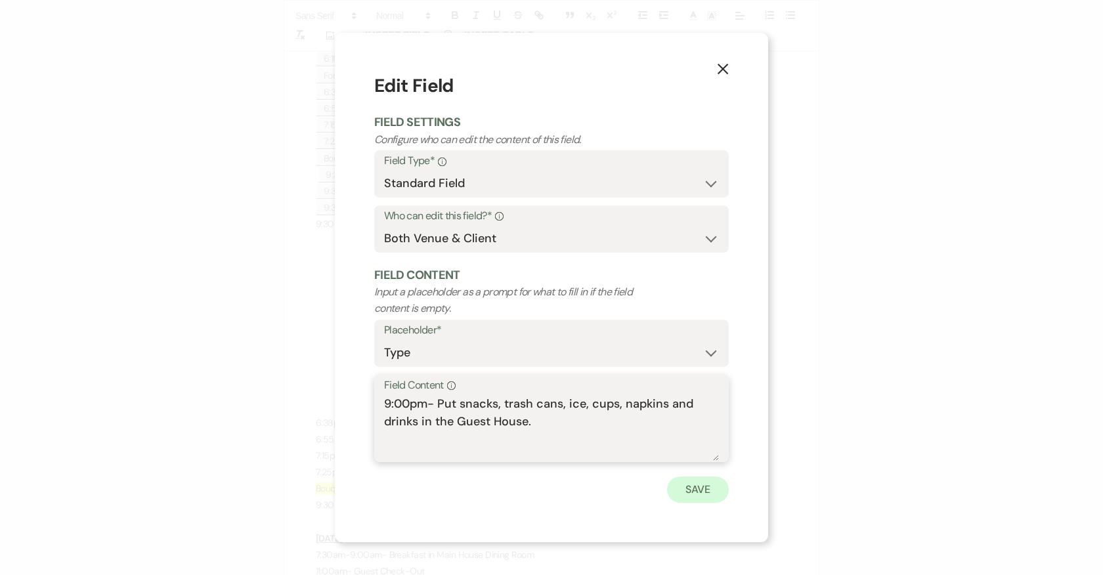
type textarea "9:00pm- Put snacks, trash cans, ice, cups, napkins and drinks in the Guest Hous…"
click at [700, 484] on button "Save" at bounding box center [698, 490] width 62 height 26
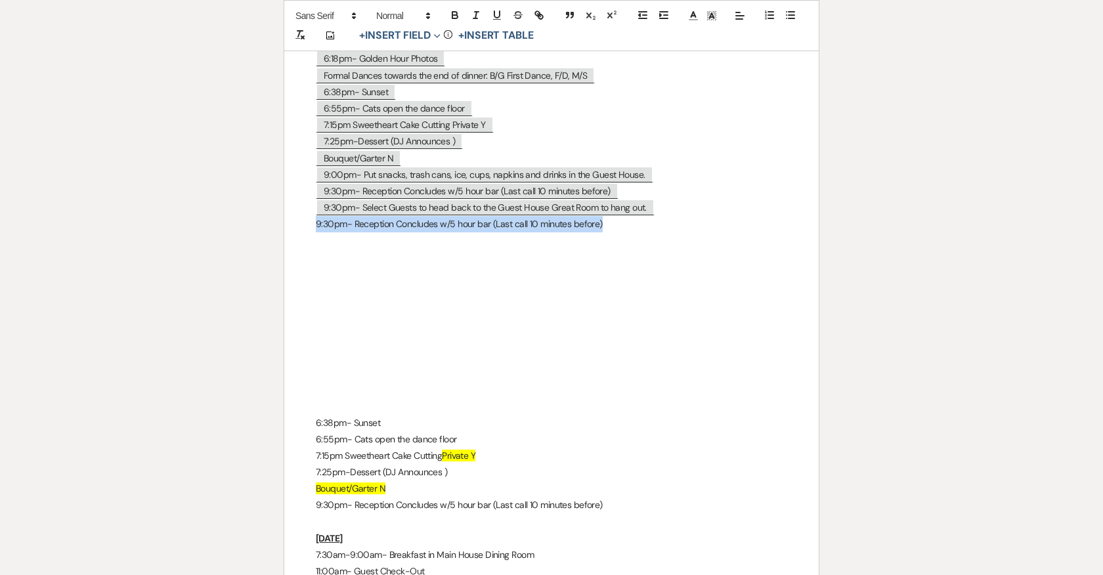
drag, startPoint x: 616, startPoint y: 220, endPoint x: 292, endPoint y: 215, distance: 323.6
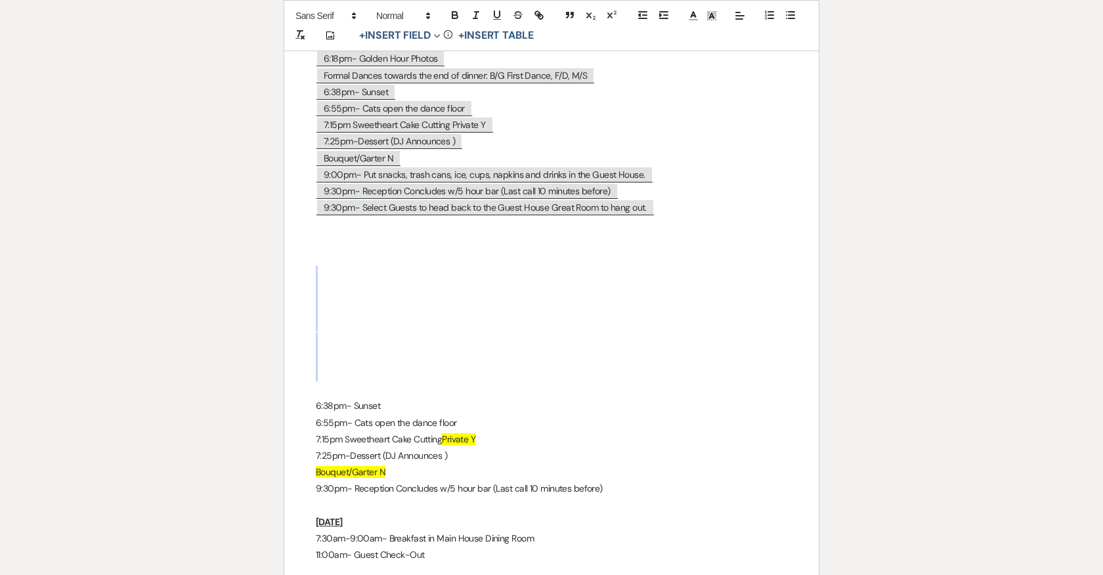
drag, startPoint x: 626, startPoint y: 478, endPoint x: 330, endPoint y: 269, distance: 362.1
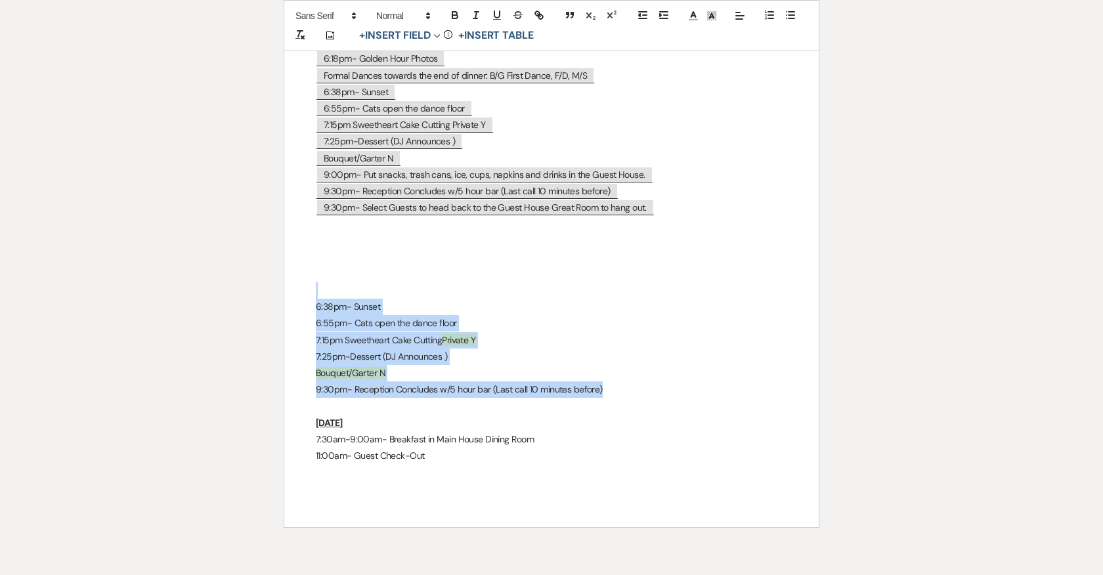
drag, startPoint x: 614, startPoint y: 379, endPoint x: 318, endPoint y: 276, distance: 313.9
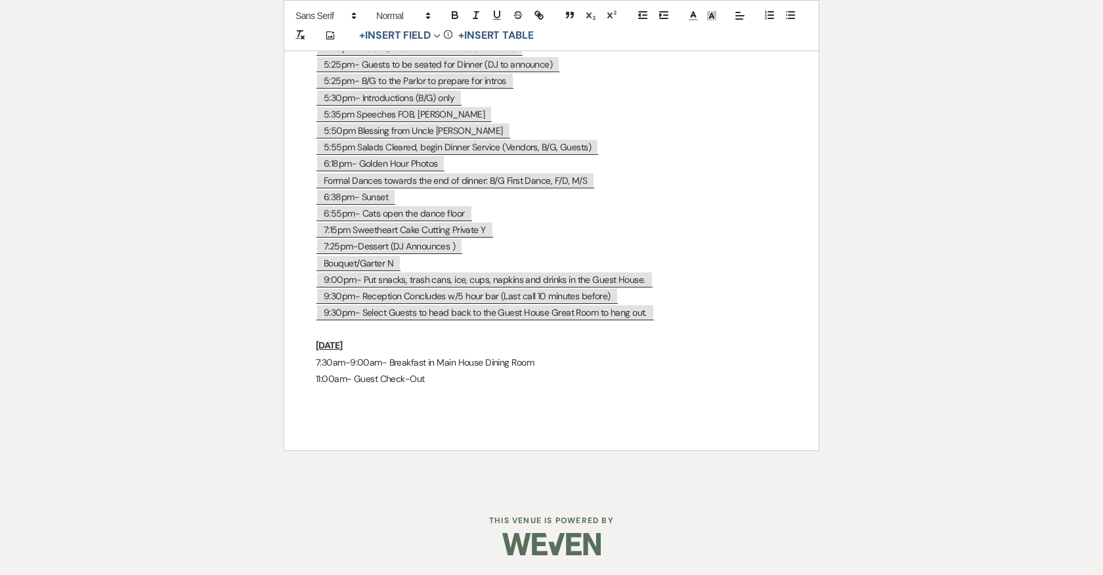
scroll to position [7408, 0]
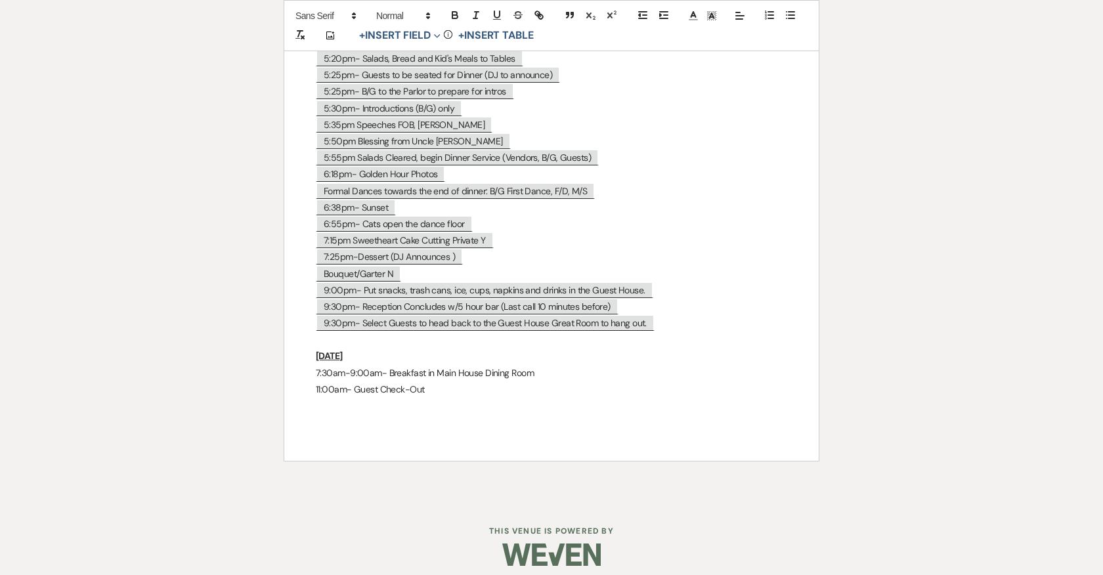
drag, startPoint x: 660, startPoint y: 316, endPoint x: 294, endPoint y: 316, distance: 366.3
click at [358, 352] on p "Sunday" at bounding box center [551, 356] width 471 height 16
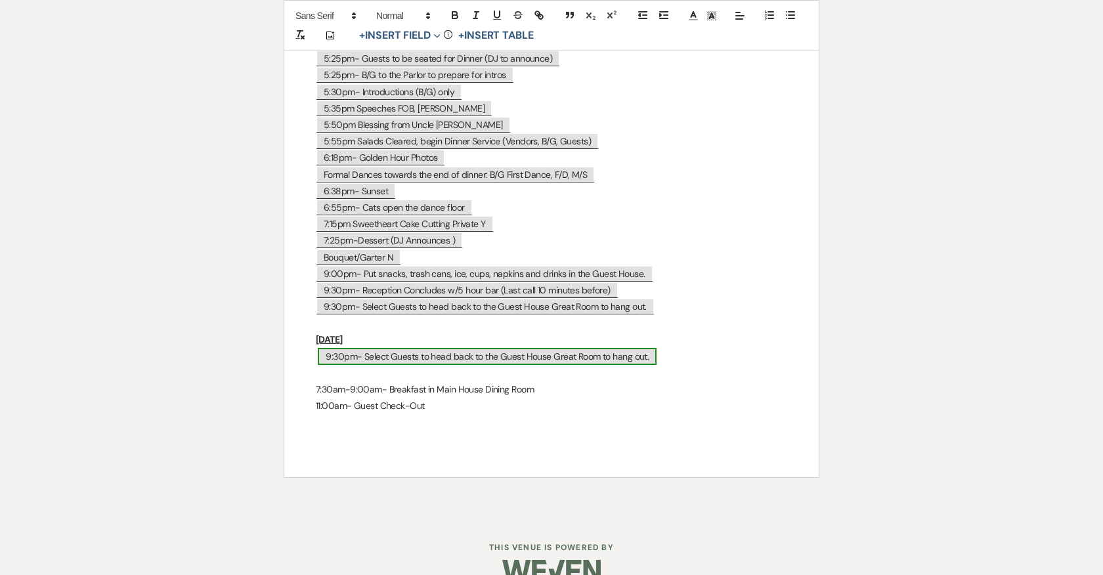
scroll to position [7441, 0]
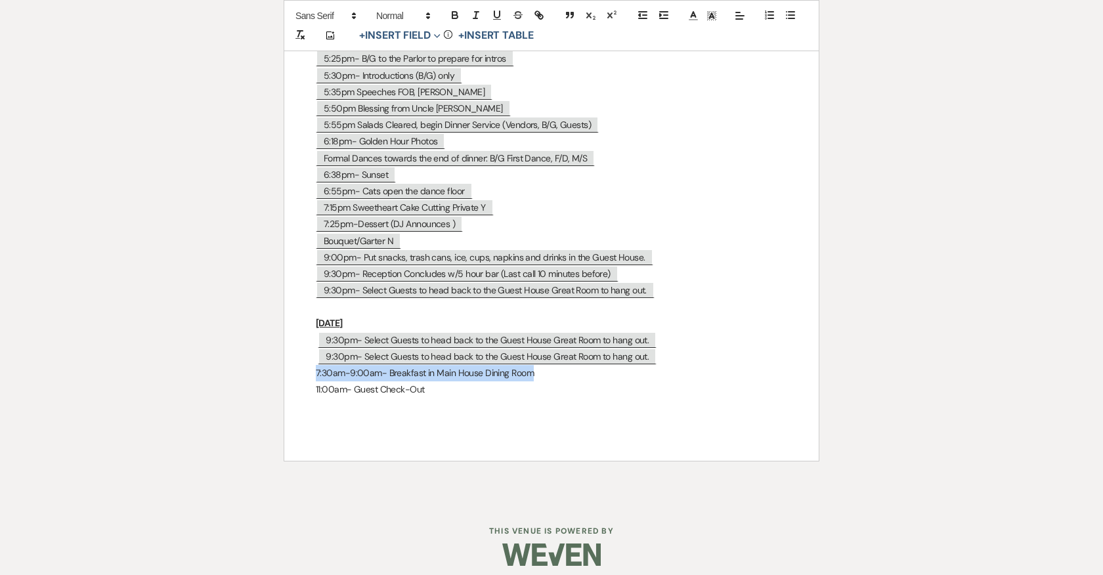
drag, startPoint x: 442, startPoint y: 364, endPoint x: 315, endPoint y: 360, distance: 127.4
click at [316, 365] on p "7:30am-9:00am- Breakfast in Main House Dining Room" at bounding box center [551, 373] width 471 height 16
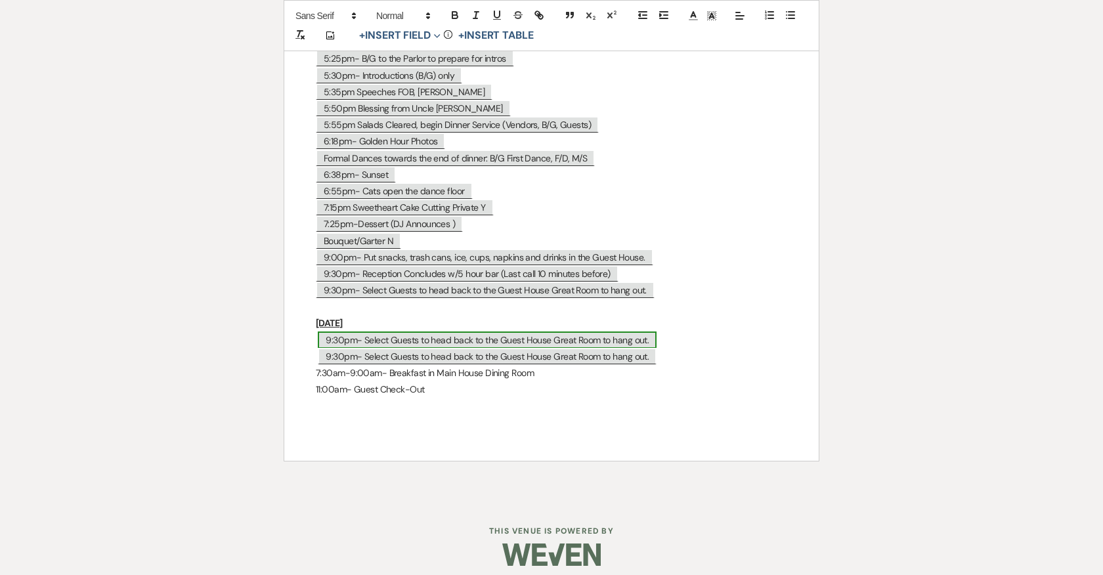
click at [399, 331] on span "9:30pm- Select Guests to head back to the Guest House Great Room to hang out." at bounding box center [487, 339] width 339 height 17
select select "Type"
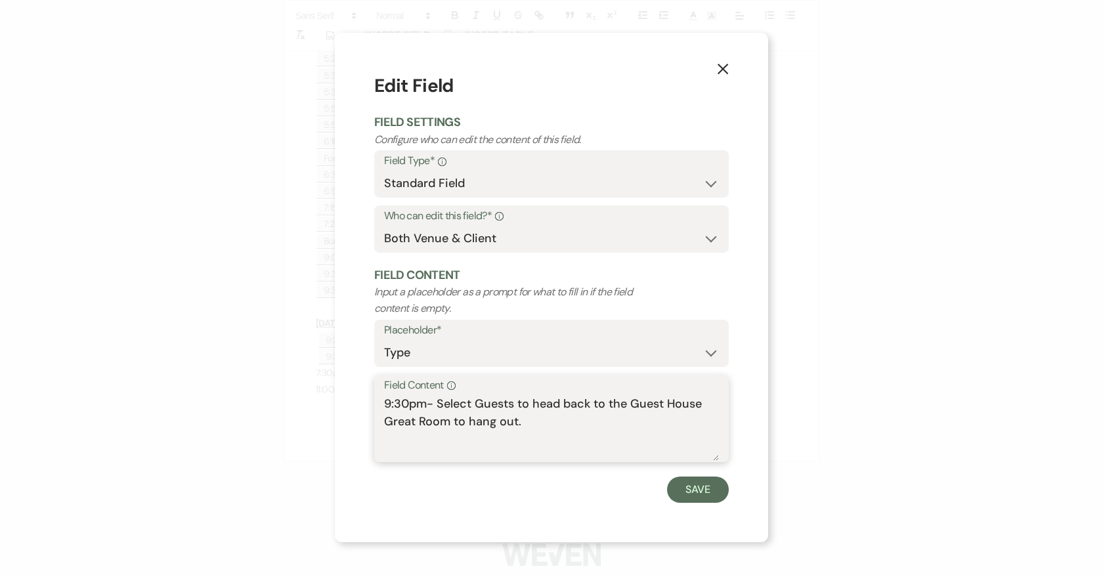
drag, startPoint x: 528, startPoint y: 430, endPoint x: 385, endPoint y: 398, distance: 146.0
click at [385, 398] on textarea "9:30pm- Select Guests to head back to the Guest House Great Room to hang out." at bounding box center [551, 428] width 335 height 66
paste textarea "7:30am-9:00am- Breakfast in Main House Dining Room"
type textarea "7:30am-9:00am- Breakfast in Main House Dining Room"
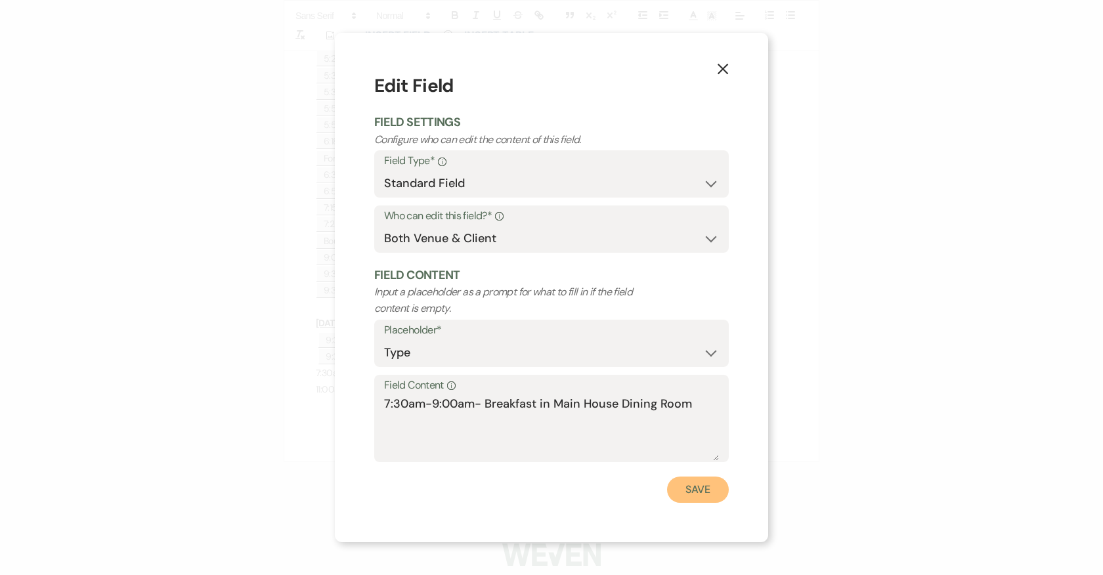
click at [684, 492] on button "Save" at bounding box center [698, 490] width 62 height 26
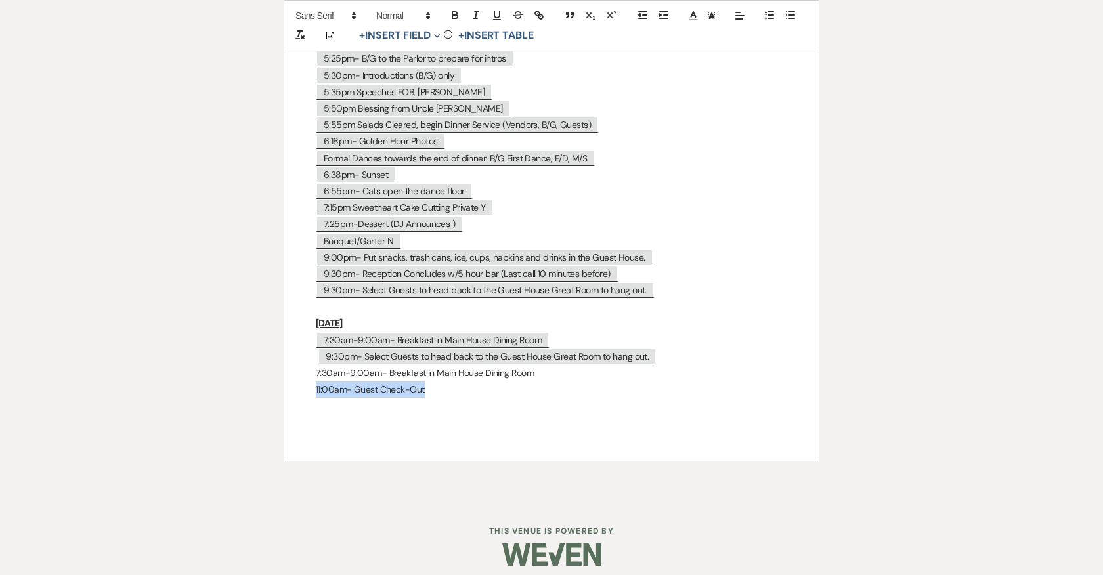
drag, startPoint x: 417, startPoint y: 385, endPoint x: 266, endPoint y: 386, distance: 150.3
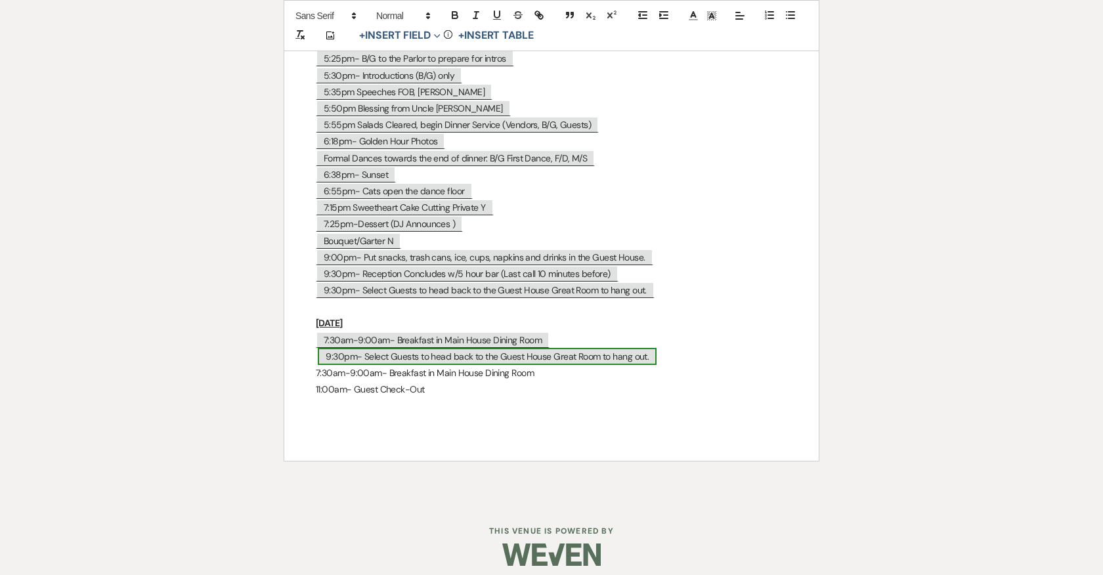
click at [419, 349] on span "9:30pm- Select Guests to head back to the Guest House Great Room to hang out." at bounding box center [487, 356] width 339 height 17
select select "Type"
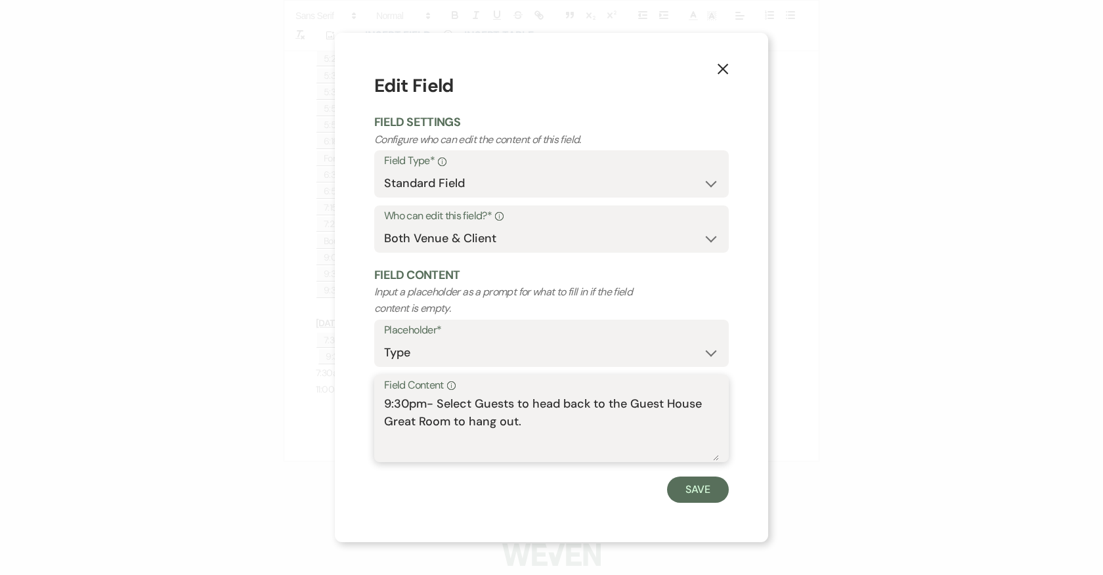
drag, startPoint x: 532, startPoint y: 420, endPoint x: 368, endPoint y: 398, distance: 165.6
click at [368, 398] on div "X Edit Field Field Settings Configure who can edit the content of this field. F…" at bounding box center [551, 287] width 433 height 509
paste textarea "11:00am- Guest Check-Out"
type textarea "11:00am- Guest Check-Out"
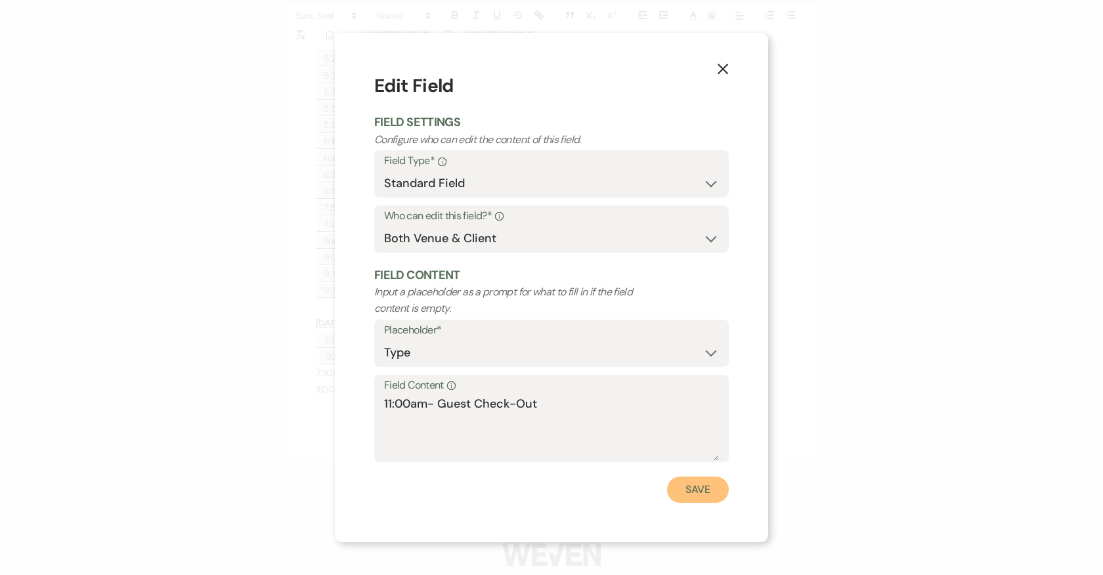
click at [706, 498] on button "Save" at bounding box center [698, 490] width 62 height 26
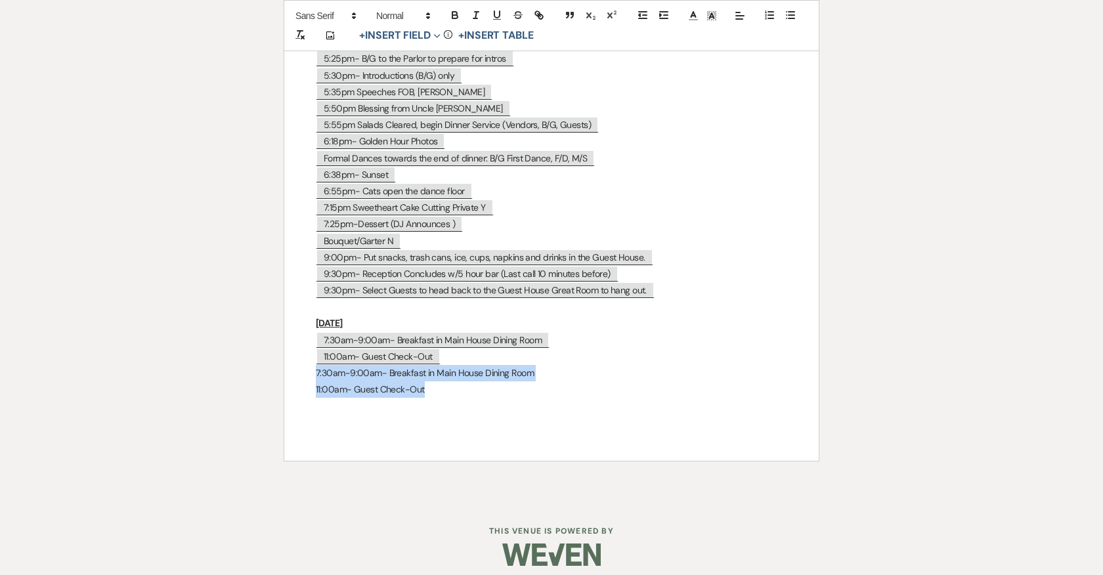
drag, startPoint x: 429, startPoint y: 383, endPoint x: 301, endPoint y: 367, distance: 129.0
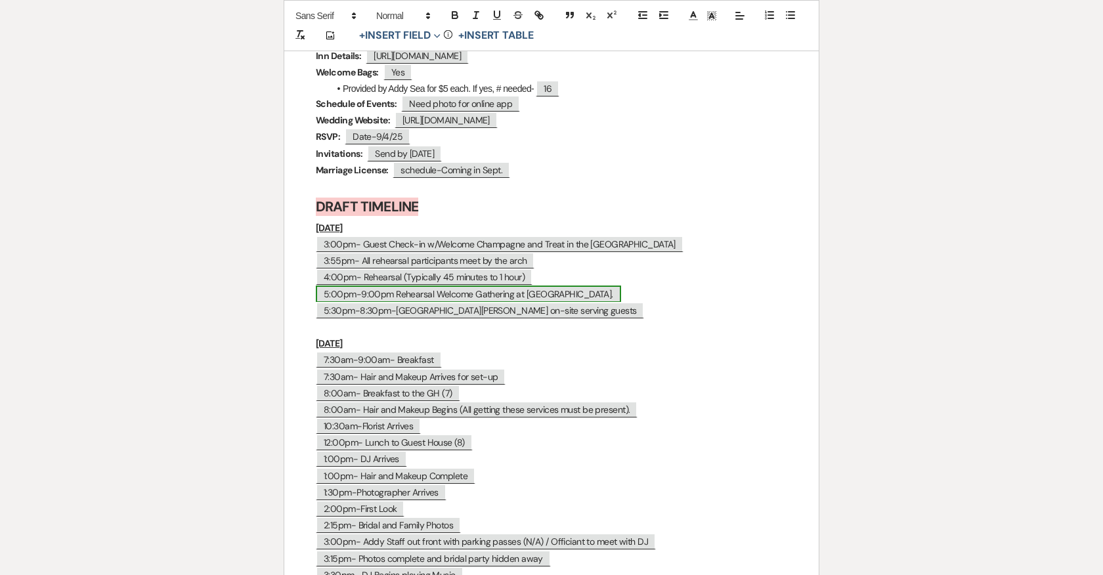
scroll to position [6793, 0]
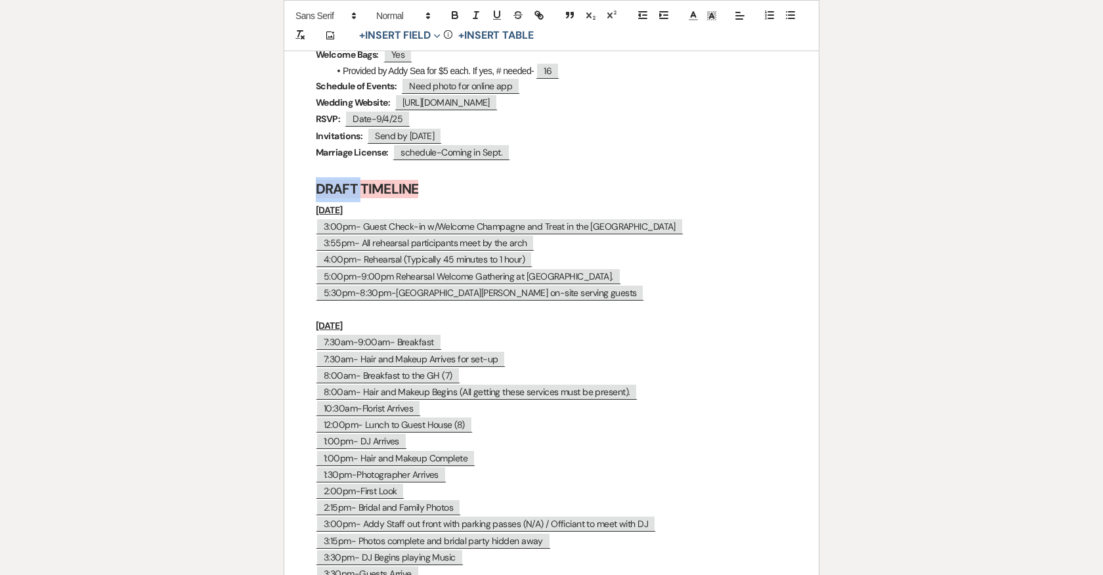
drag, startPoint x: 362, startPoint y: 176, endPoint x: 316, endPoint y: 175, distance: 46.0
click at [316, 180] on strong "DRAFT TIMELINE" at bounding box center [367, 189] width 102 height 18
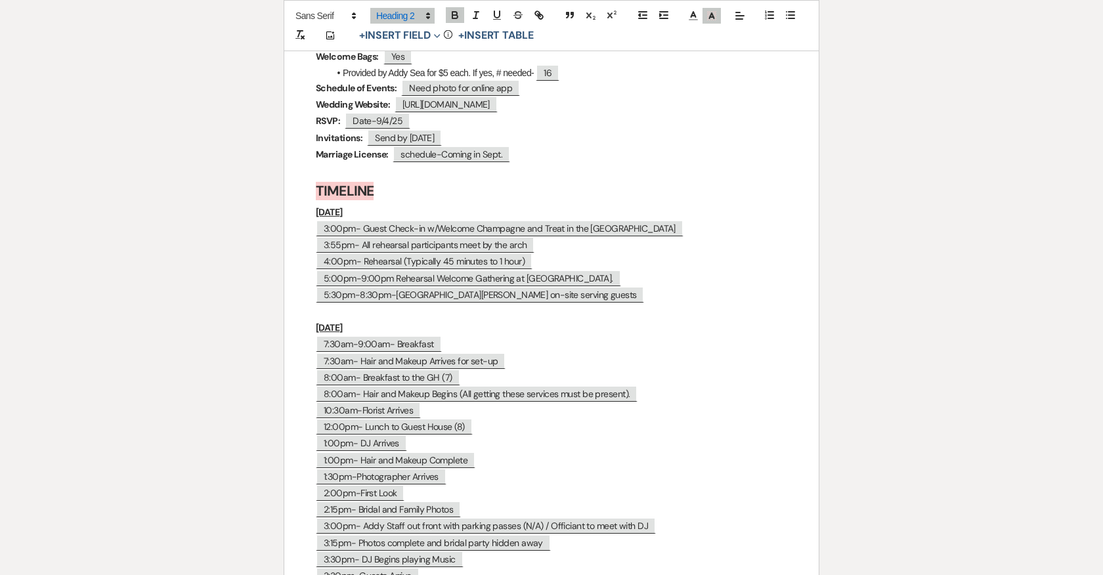
scroll to position [6790, 0]
click at [486, 147] on span "schedule-Coming in Sept." at bounding box center [451, 155] width 117 height 17
select select "Type"
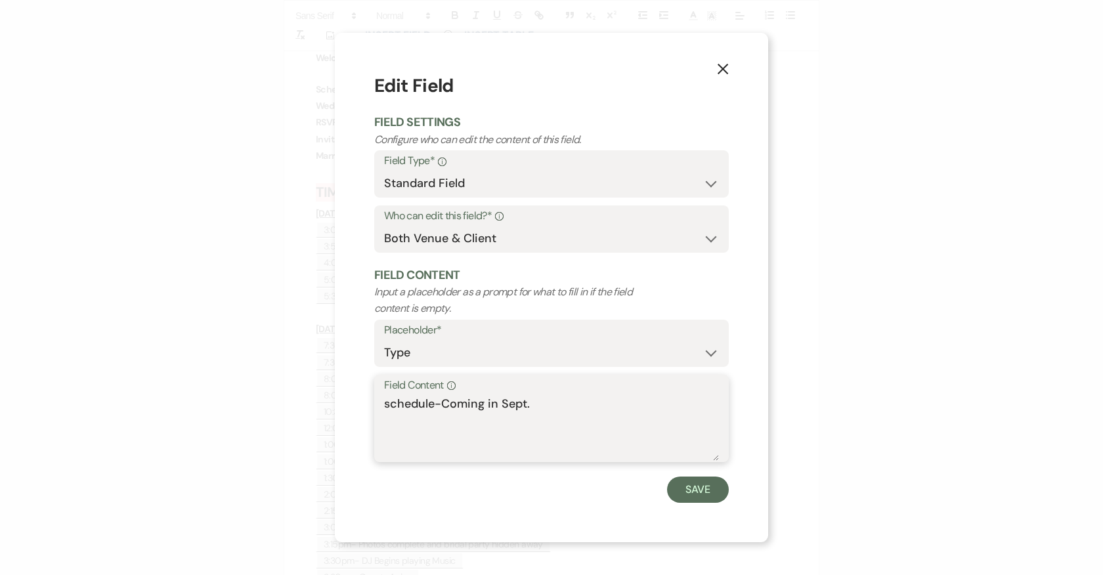
drag, startPoint x: 541, startPoint y: 408, endPoint x: 394, endPoint y: 407, distance: 147.0
click at [394, 407] on textarea "schedule-Coming in Sept." at bounding box center [551, 428] width 335 height 66
drag, startPoint x: 384, startPoint y: 405, endPoint x: 577, endPoint y: 404, distance: 193.0
click at [577, 404] on textarea "schedule-Coming in Sept." at bounding box center [551, 428] width 335 height 66
type textarea "Obtained"
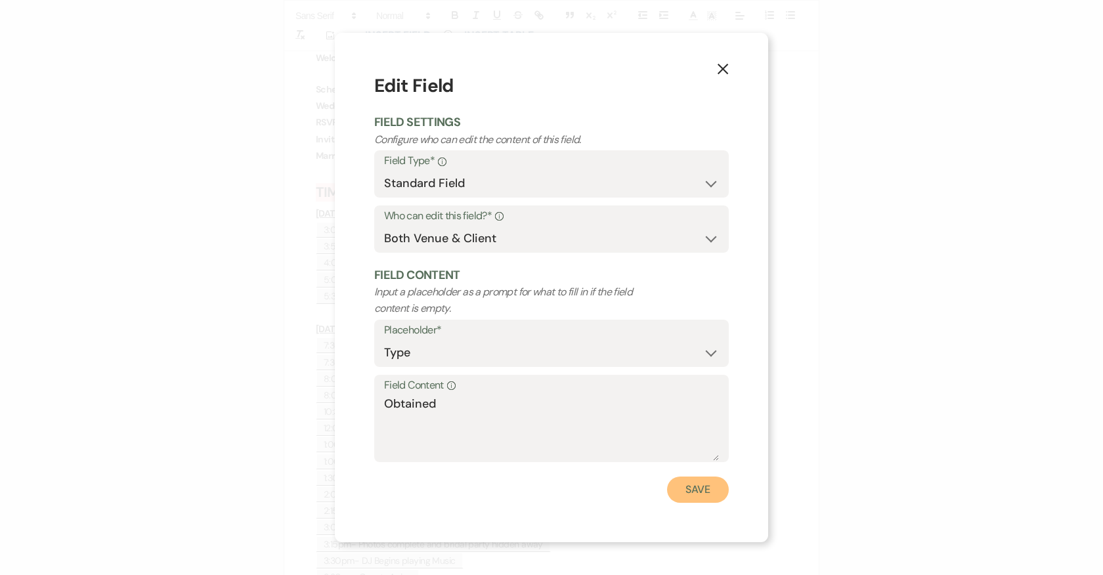
click at [710, 491] on button "Save" at bounding box center [698, 490] width 62 height 26
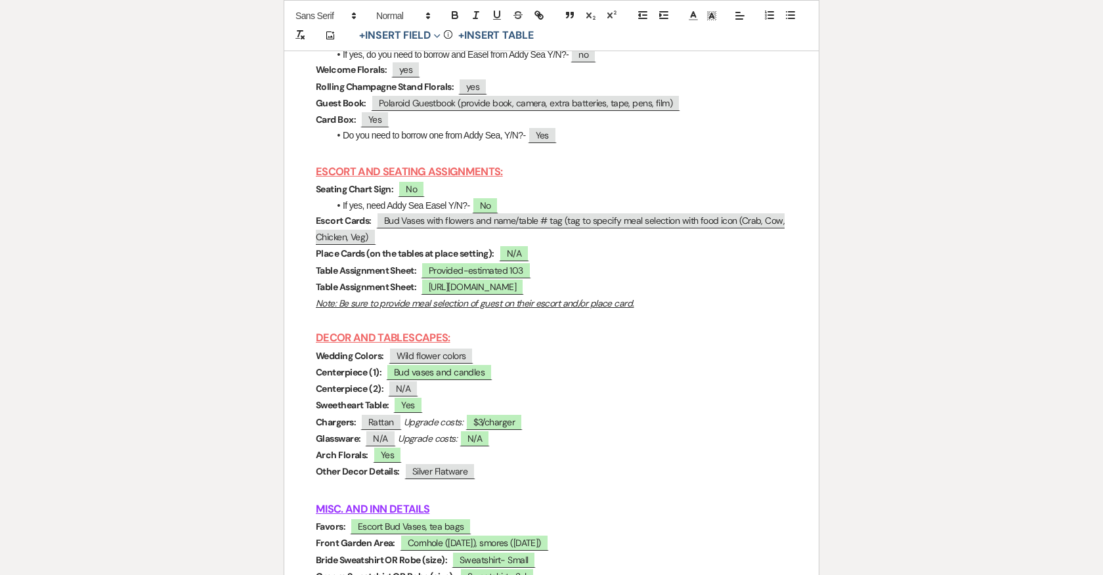
scroll to position [6219, 0]
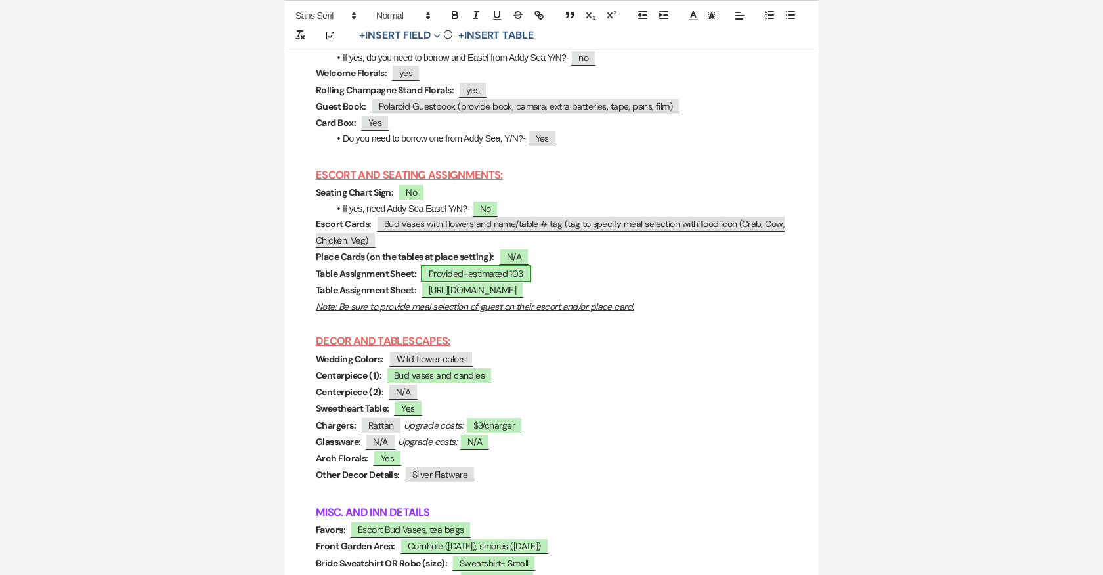
click at [493, 265] on span "Provided-estimated 103" at bounding box center [476, 273] width 110 height 17
select select "owner"
select select "Type"
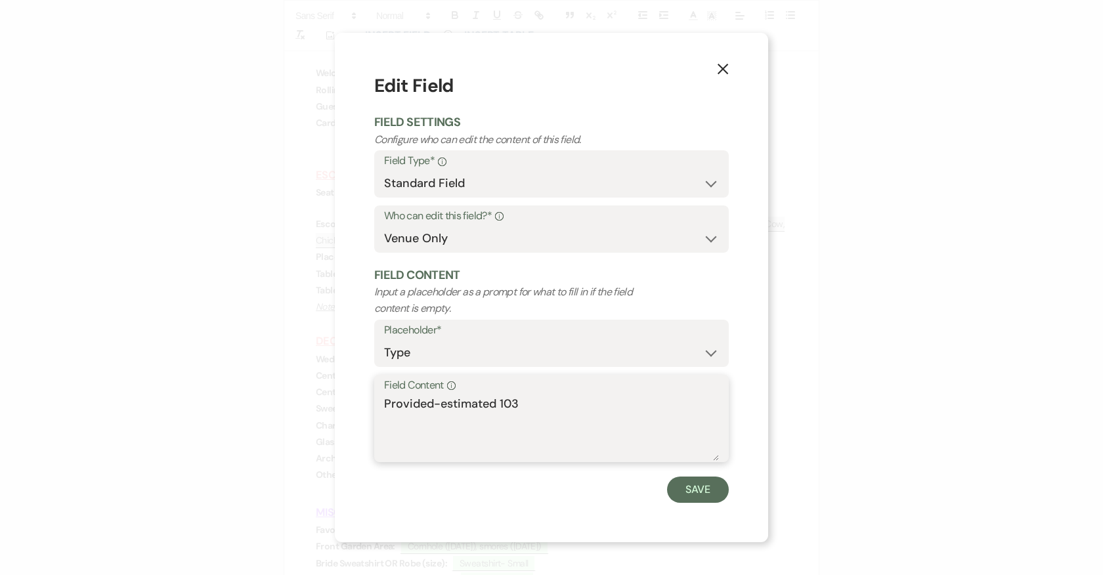
drag, startPoint x: 524, startPoint y: 404, endPoint x: 434, endPoint y: 404, distance: 90.6
click at [434, 404] on textarea "Provided-estimated 103" at bounding box center [551, 428] width 335 height 66
type textarea "Provided"
click at [700, 497] on button "Save" at bounding box center [698, 490] width 62 height 26
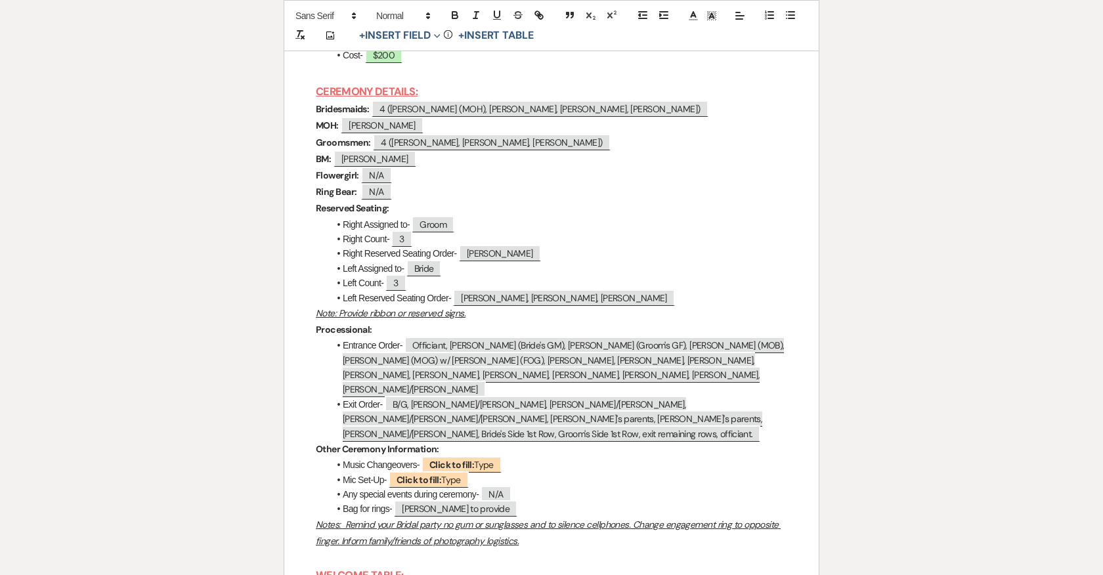
scroll to position [5666, 0]
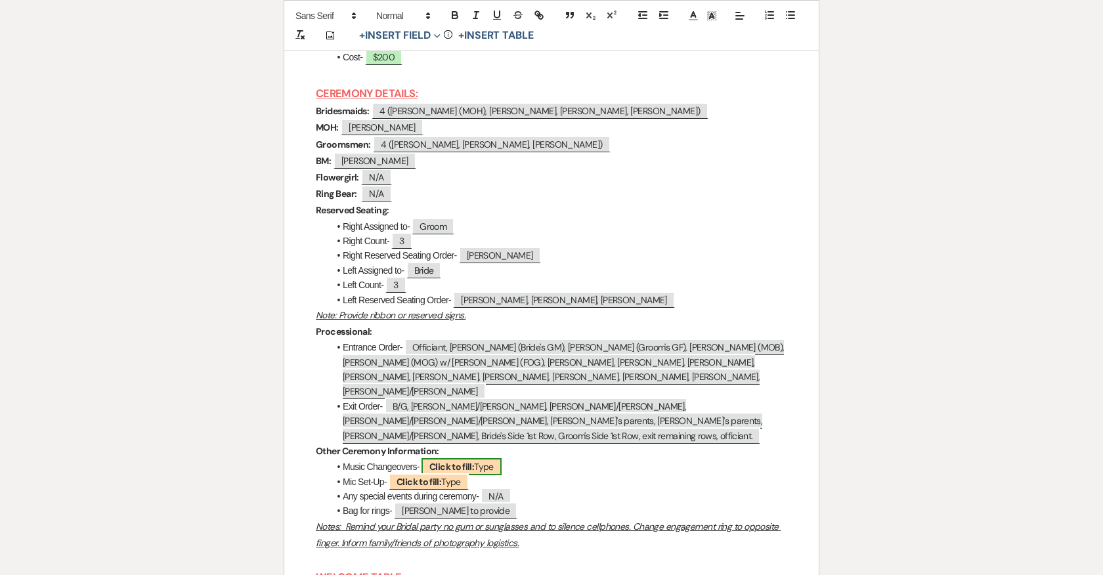
click at [452, 461] on b "Click to fill:" at bounding box center [451, 467] width 45 height 12
select select "Type"
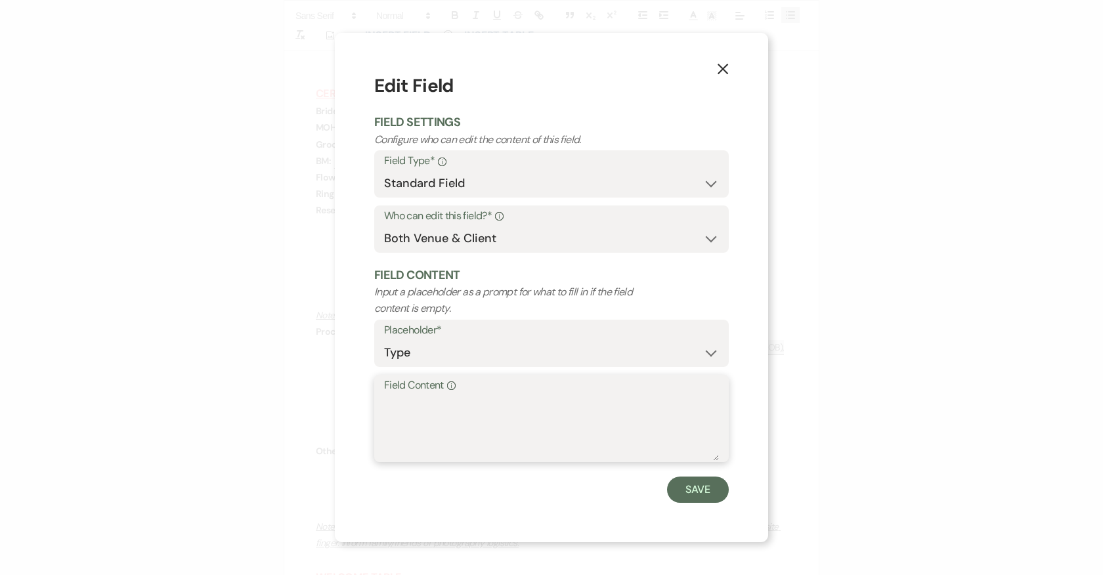
click at [519, 415] on textarea "Field Content Info" at bounding box center [551, 428] width 335 height 66
type textarea "Yes-2"
click at [700, 494] on button "Save" at bounding box center [698, 490] width 62 height 26
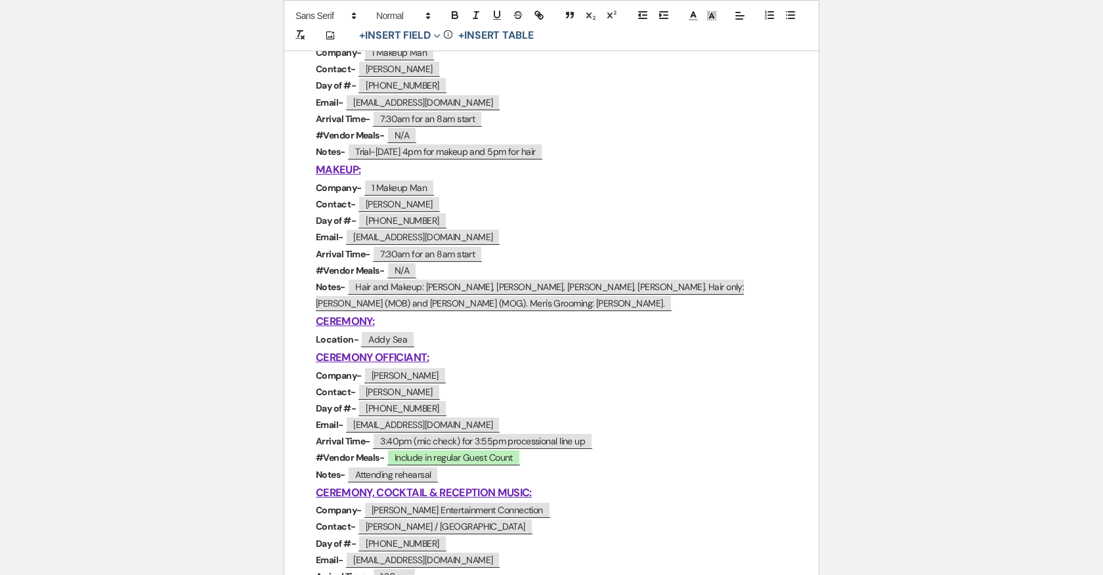
scroll to position [0, 0]
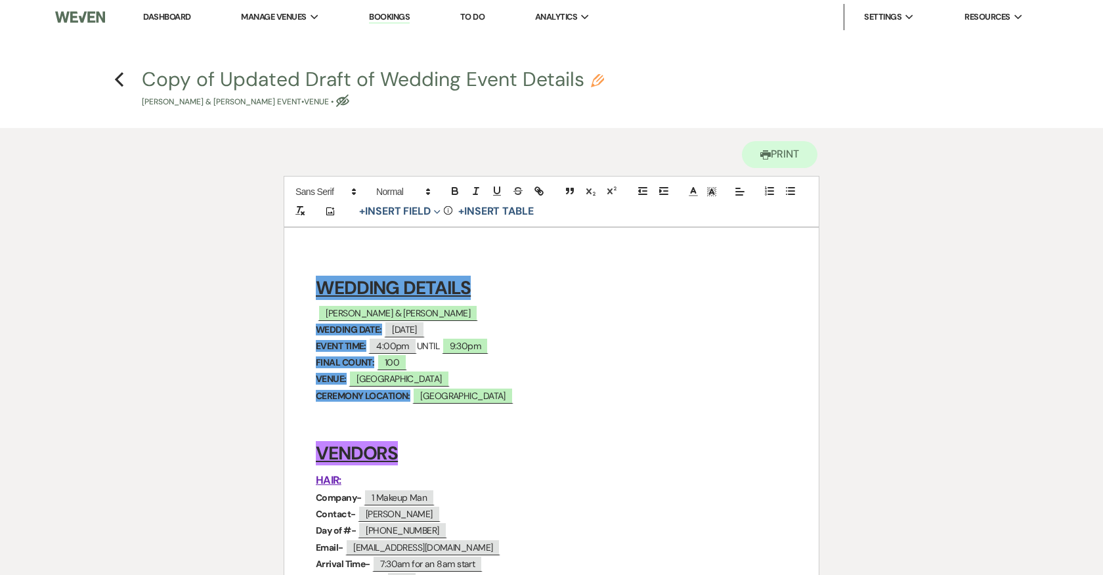
click at [600, 76] on use "button" at bounding box center [597, 80] width 13 height 13
select select "60"
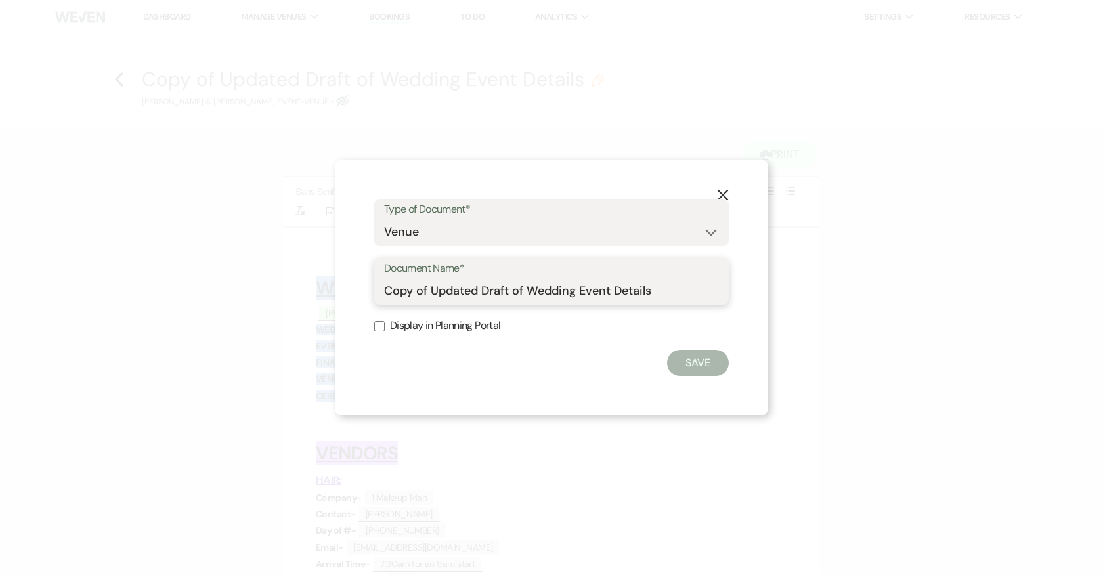
drag, startPoint x: 385, startPoint y: 287, endPoint x: 524, endPoint y: 284, distance: 139.8
click at [524, 284] on input "Copy of Updated Draft of Wedding Event Details" at bounding box center [551, 291] width 335 height 26
type input "FINAL Wedding Event Details"
click at [695, 360] on button "Save" at bounding box center [698, 363] width 62 height 26
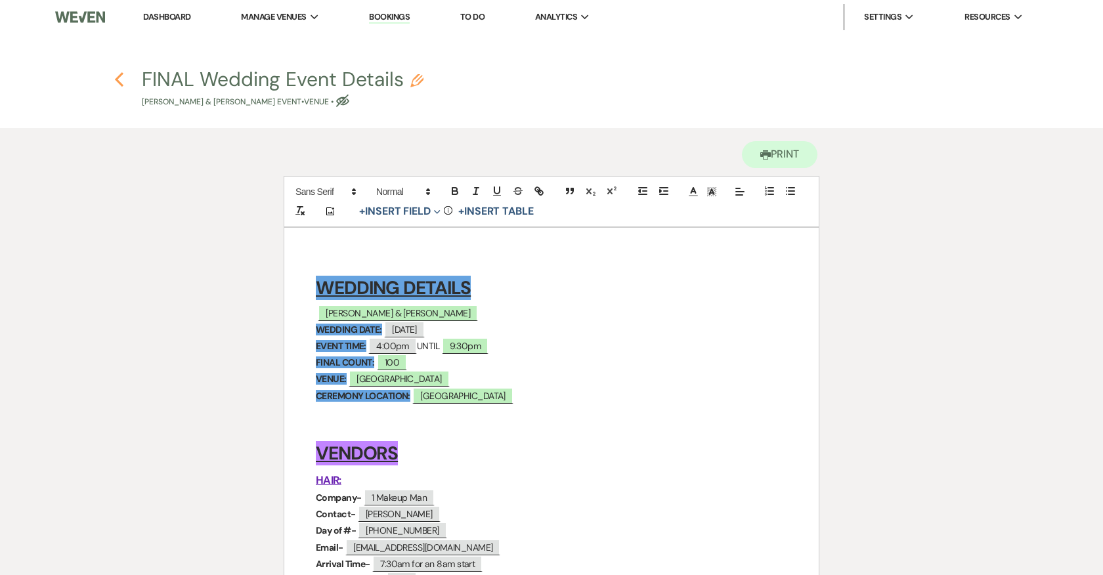
click at [117, 81] on use "button" at bounding box center [119, 79] width 9 height 14
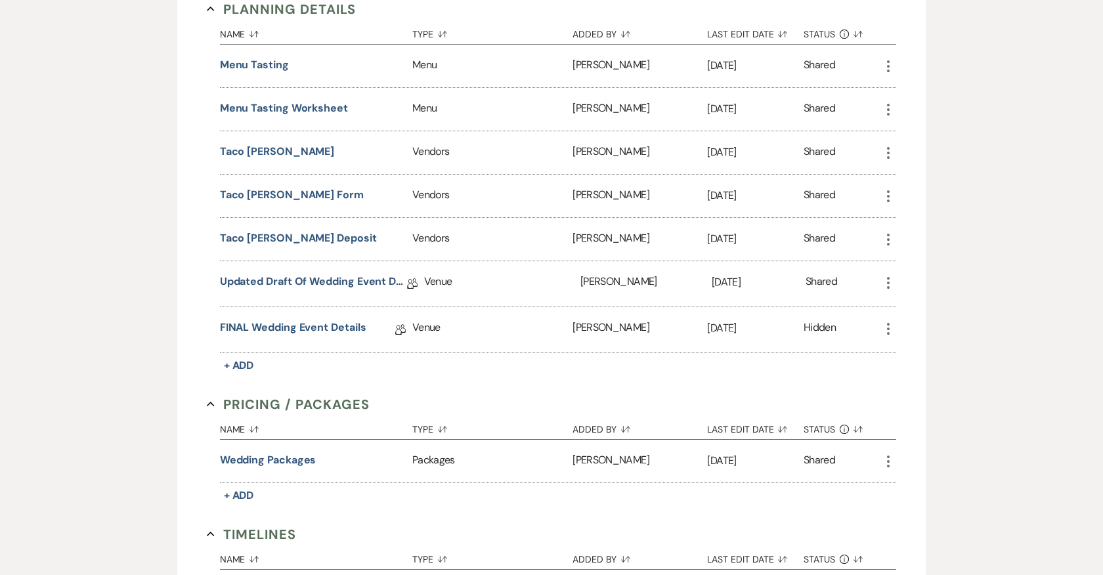
scroll to position [1021, 0]
click at [885, 274] on icon "More" at bounding box center [888, 282] width 16 height 16
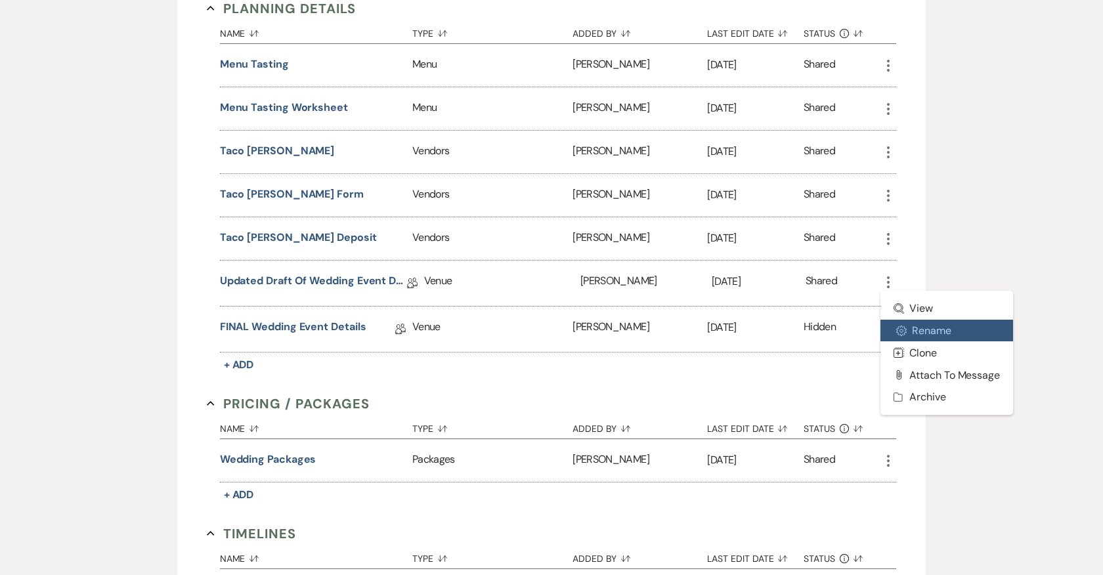
click at [920, 321] on button "Settings Gear Rename" at bounding box center [946, 331] width 133 height 22
select select "60"
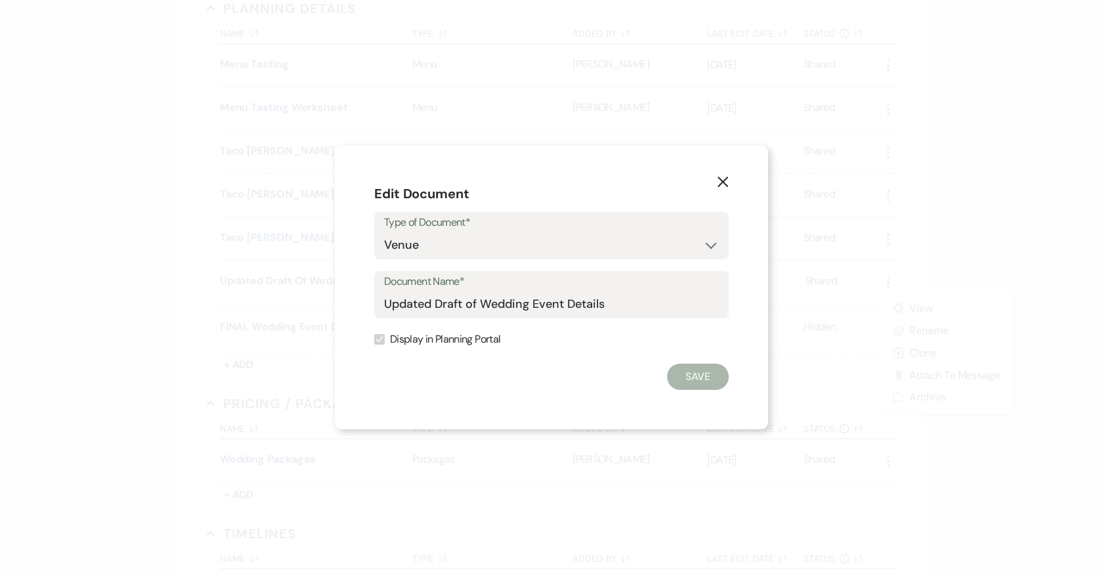
drag, startPoint x: 383, startPoint y: 303, endPoint x: 422, endPoint y: 303, distance: 39.4
click at [422, 303] on div "Document Name* Updated Draft of Wedding Event Details" at bounding box center [551, 294] width 354 height 47
drag, startPoint x: 432, startPoint y: 303, endPoint x: 312, endPoint y: 299, distance: 120.2
click at [312, 299] on div "X Edit Document Type of Document* Special Event Insurance Vendor Certificate of…" at bounding box center [551, 287] width 1103 height 575
type input "Do not use OLD Draft of Wedding Event Details"
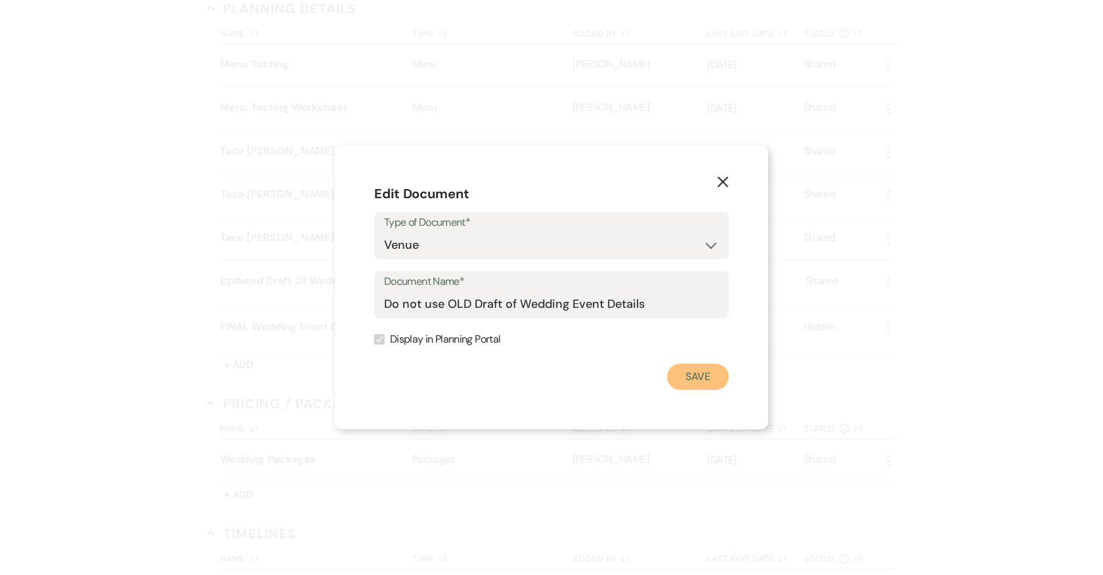
click at [686, 366] on button "Save" at bounding box center [698, 377] width 62 height 26
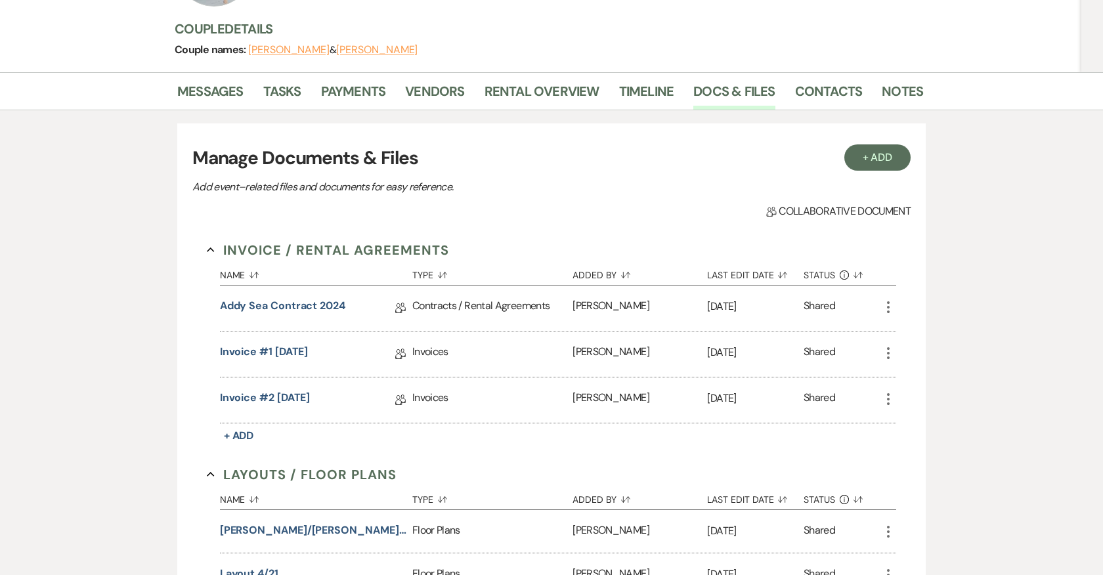
scroll to position [0, 0]
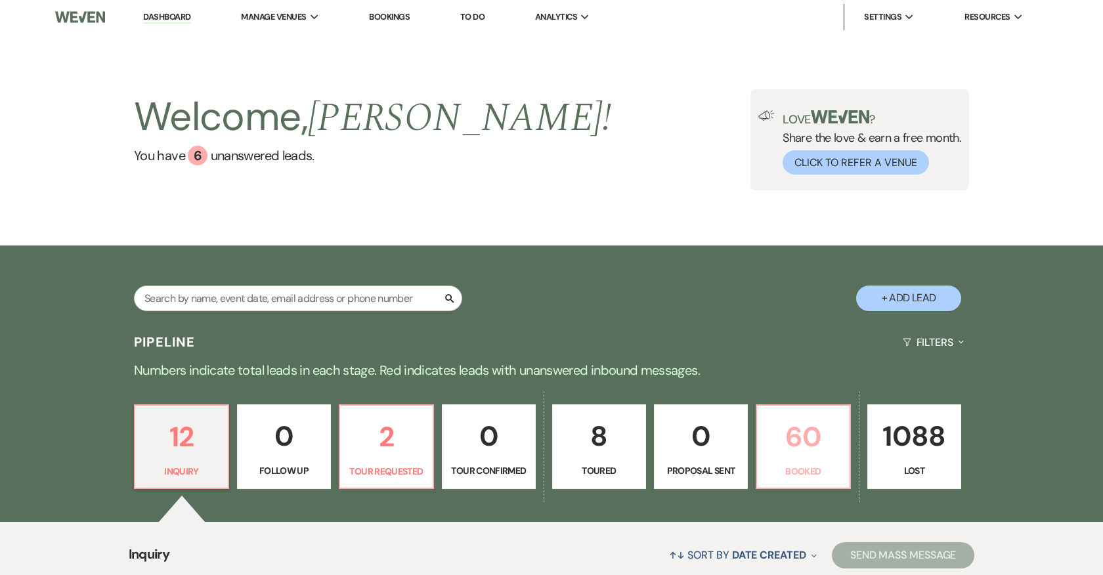
click at [794, 457] on p "60" at bounding box center [803, 437] width 77 height 44
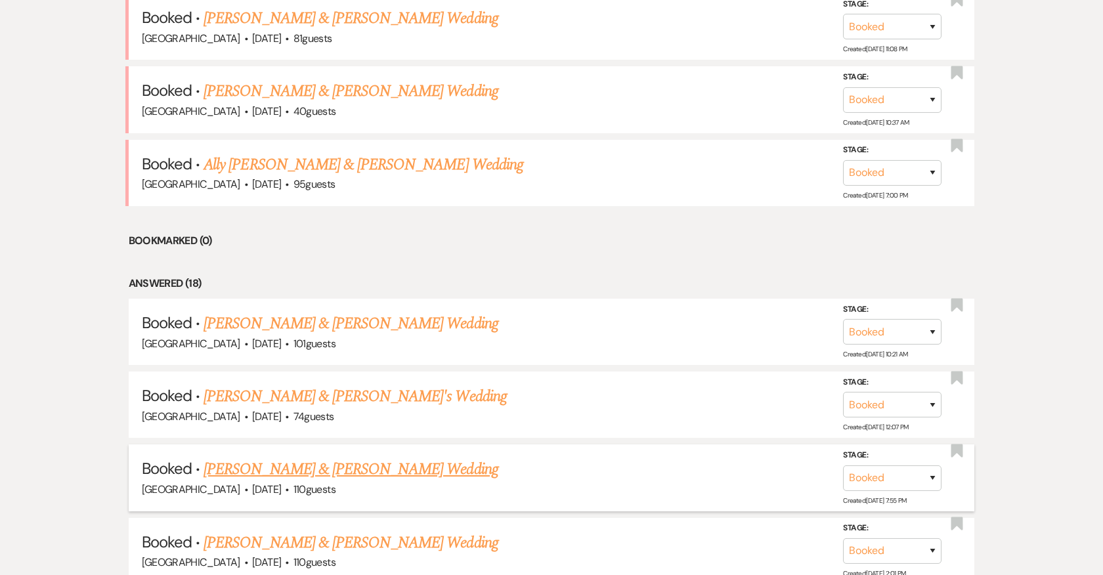
scroll to position [677, 0]
click at [373, 461] on link "[PERSON_NAME] & [PERSON_NAME] Wedding" at bounding box center [350, 468] width 294 height 24
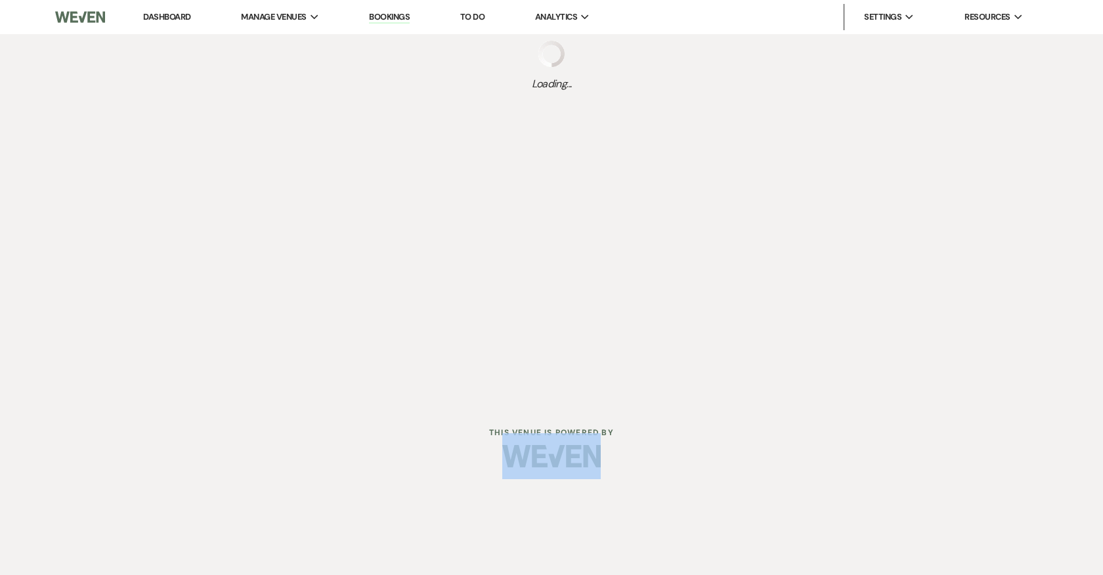
click at [373, 461] on div at bounding box center [551, 456] width 672 height 62
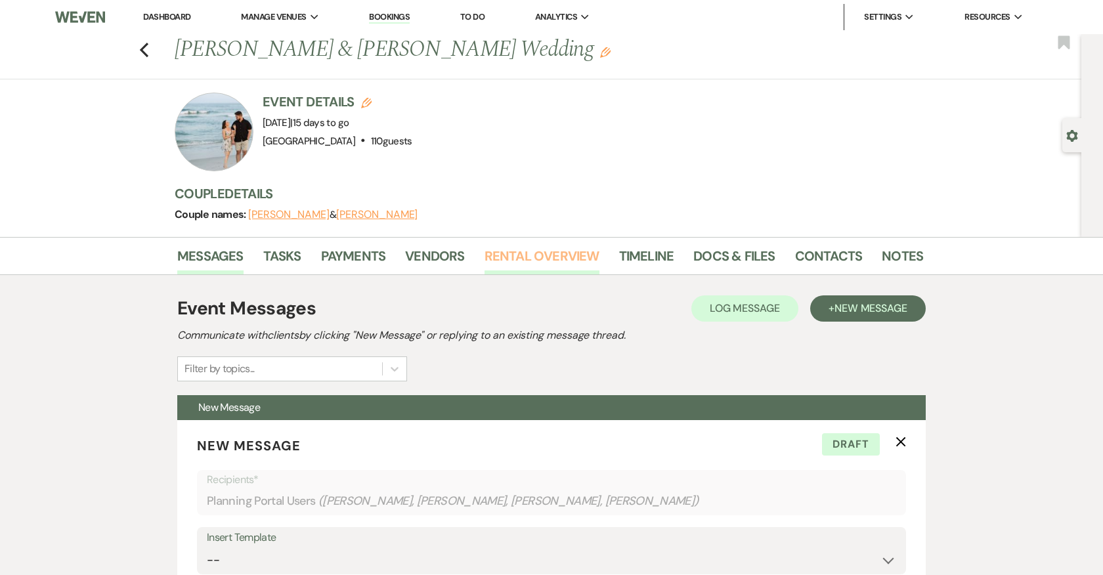
click at [552, 253] on link "Rental Overview" at bounding box center [541, 259] width 115 height 29
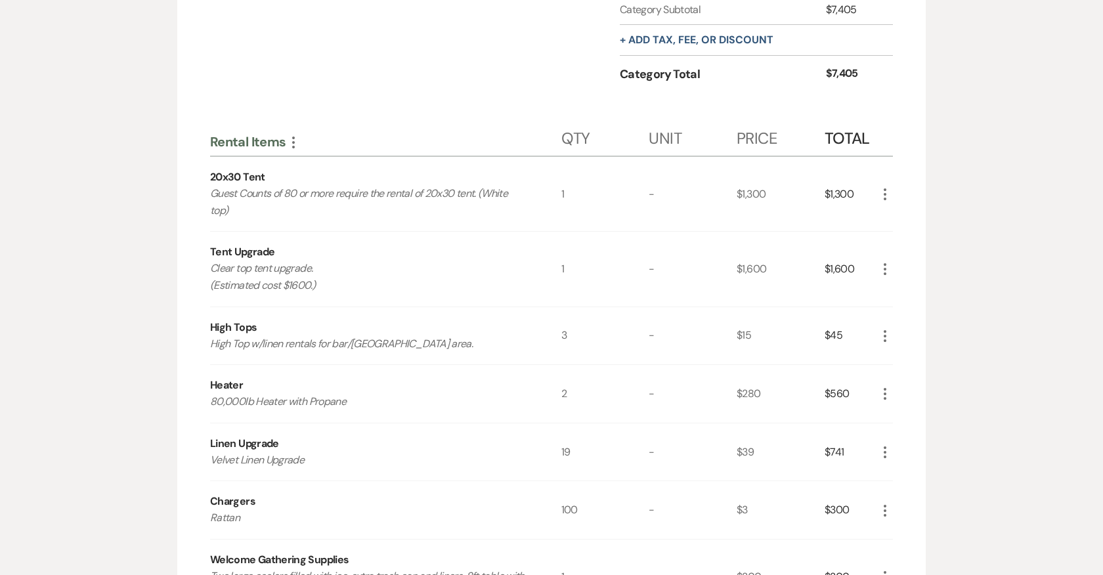
scroll to position [2031, 0]
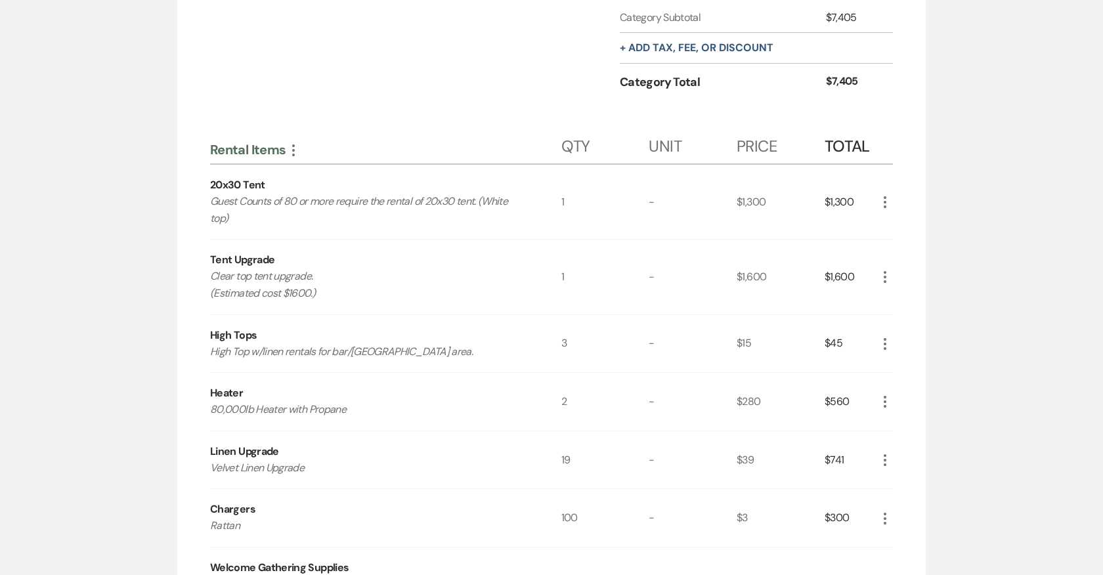
click at [885, 336] on icon "More" at bounding box center [885, 344] width 16 height 16
click at [917, 359] on button "Pencil Edit" at bounding box center [911, 369] width 68 height 21
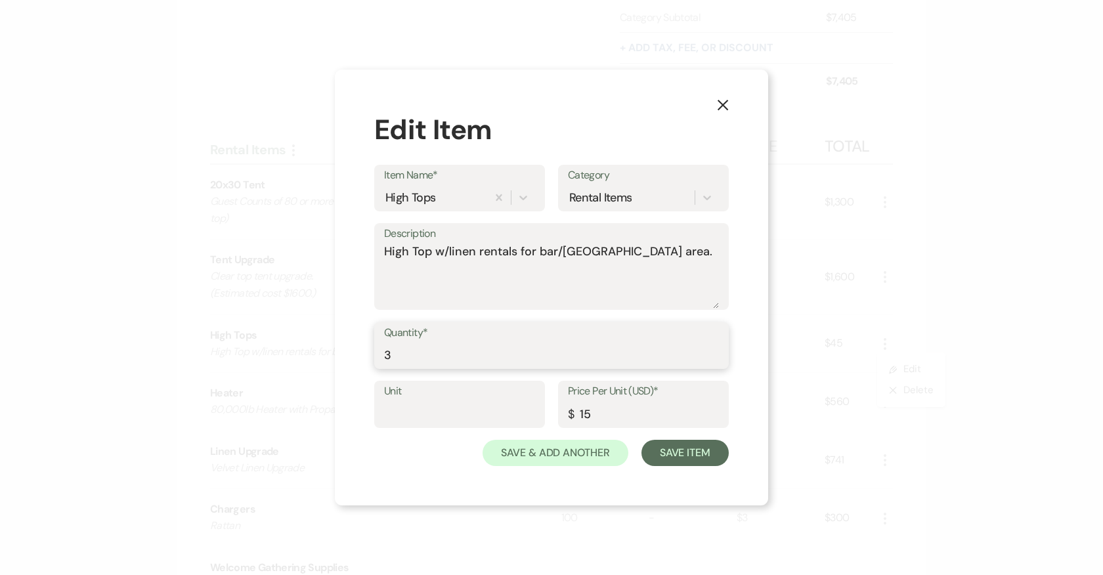
drag, startPoint x: 396, startPoint y: 356, endPoint x: 362, endPoint y: 356, distance: 34.8
click at [362, 356] on div "X Edit Item Item Name* High Tops Category Rental Items Description High Top w/l…" at bounding box center [551, 288] width 433 height 436
type input "5"
click at [702, 448] on button "Save Item" at bounding box center [684, 453] width 87 height 26
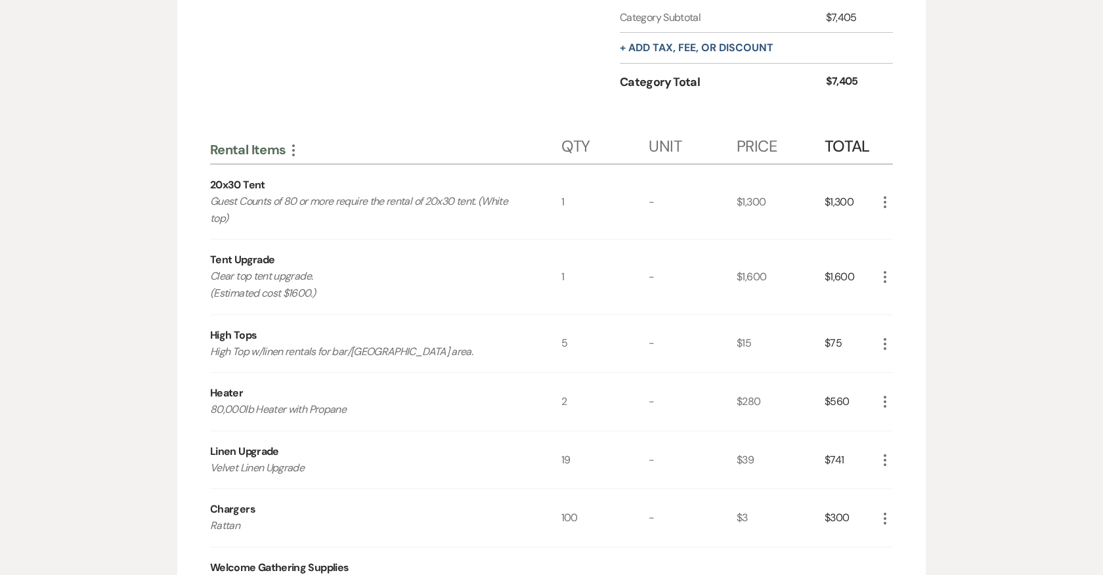
click at [883, 336] on icon "More" at bounding box center [885, 344] width 16 height 16
click at [897, 366] on use "button" at bounding box center [895, 370] width 8 height 8
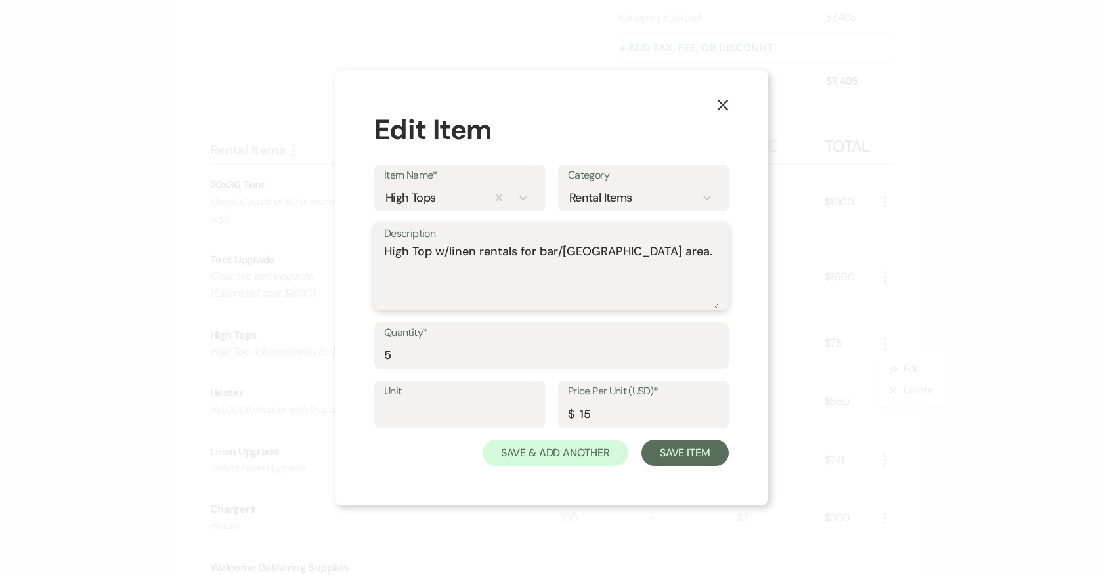
click at [648, 256] on textarea "High Top w/linen rentals for bar/[GEOGRAPHIC_DATA] area." at bounding box center [551, 276] width 335 height 66
type textarea "High Top w/linen rentals for bar/[GEOGRAPHIC_DATA] area. Additional 2 for welco…"
click at [681, 458] on button "Save Item" at bounding box center [684, 453] width 87 height 26
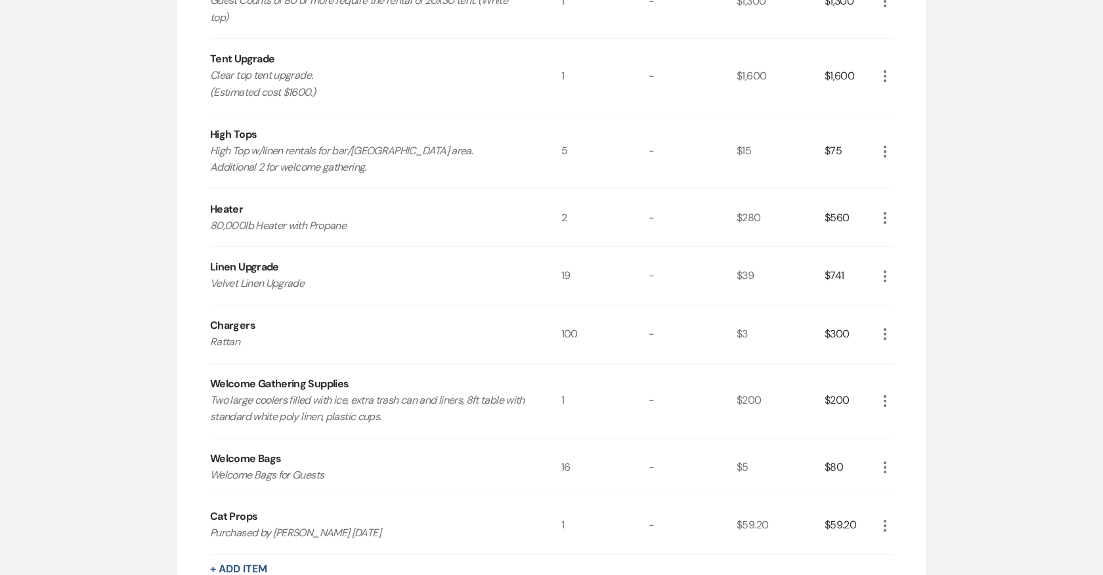
scroll to position [2243, 0]
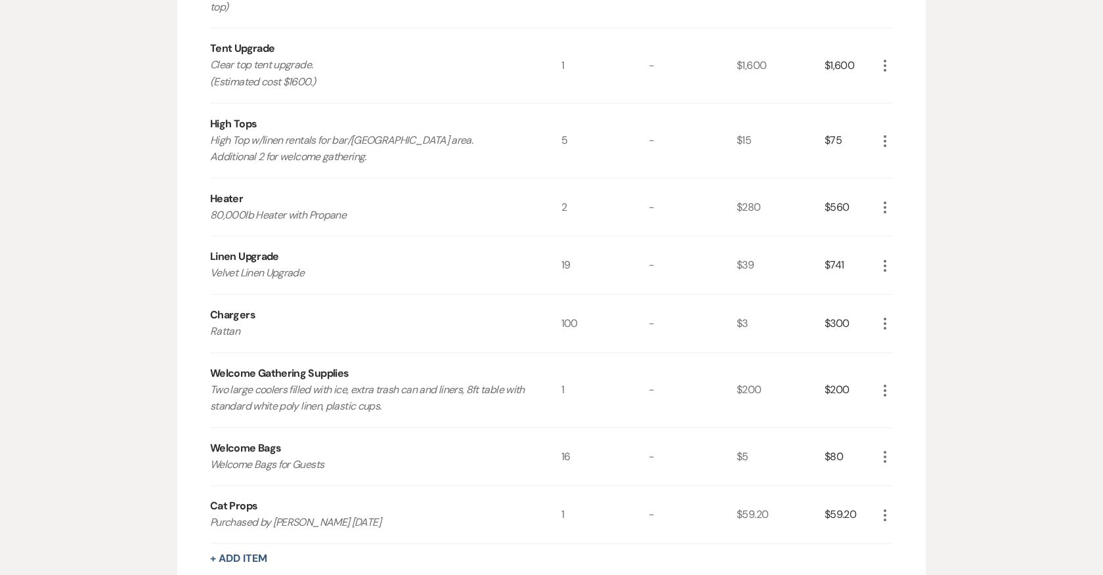
click at [887, 258] on icon "More" at bounding box center [885, 266] width 16 height 16
click at [899, 281] on button "Pencil Edit" at bounding box center [911, 291] width 68 height 21
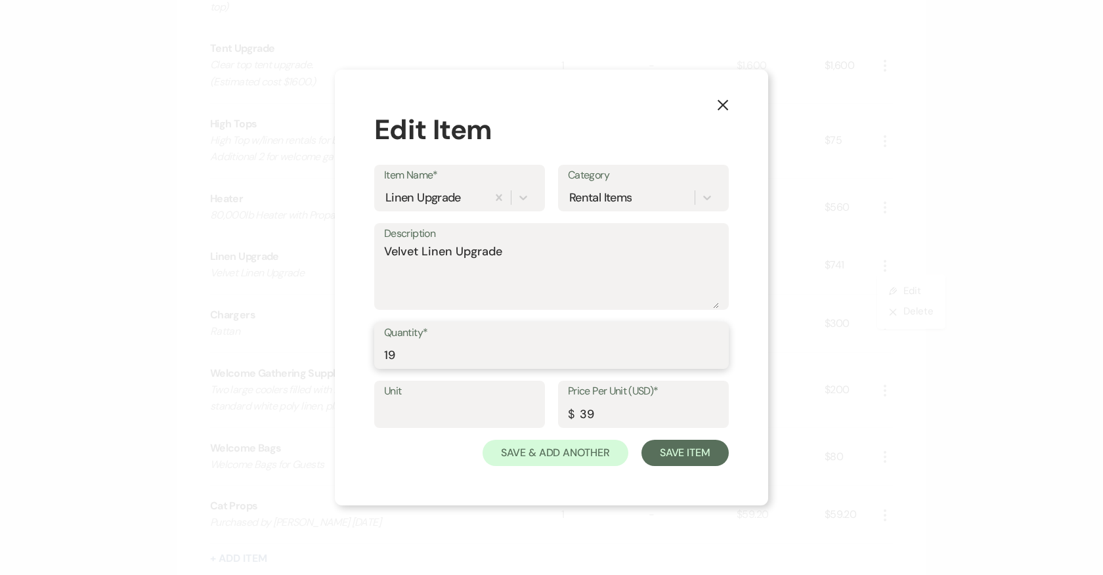
click at [412, 362] on input "19" at bounding box center [551, 355] width 335 height 26
type input "1"
type input "21"
click at [668, 457] on button "Save Item" at bounding box center [684, 453] width 87 height 26
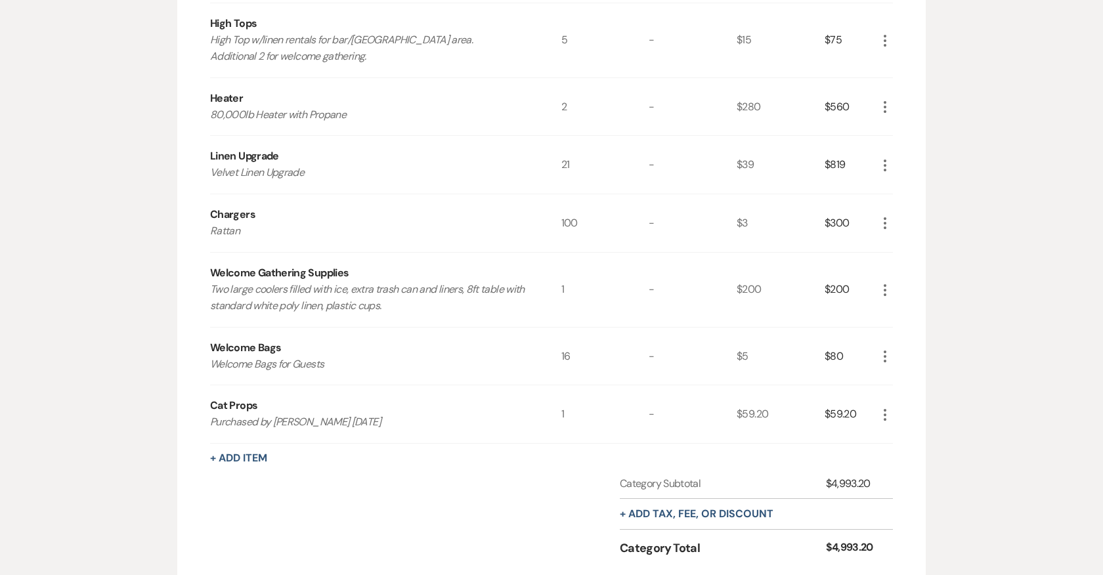
scroll to position [2350, 0]
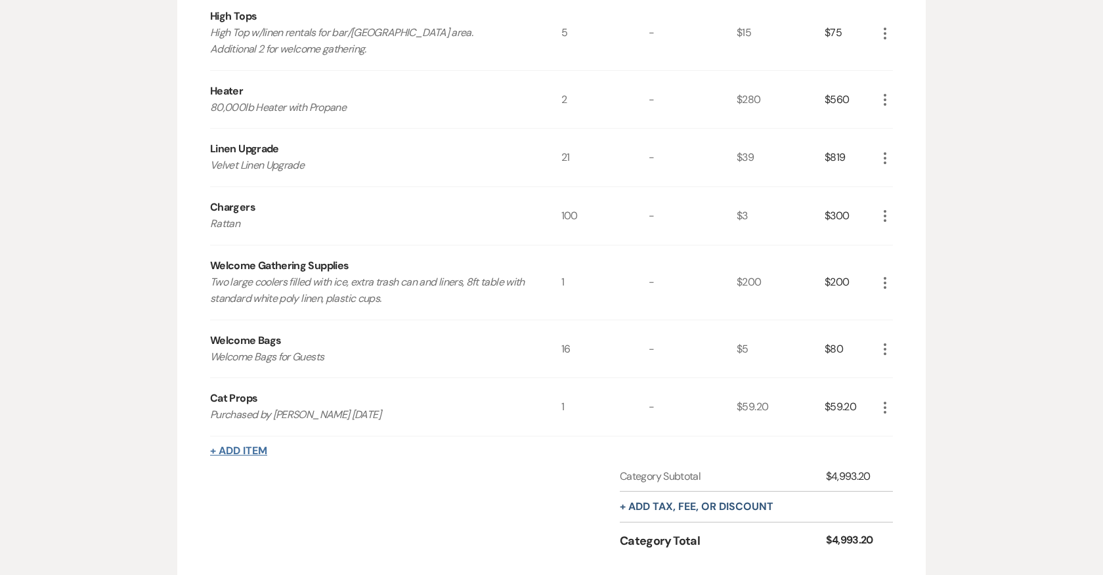
click at [240, 446] on button "+ Add Item" at bounding box center [238, 451] width 57 height 11
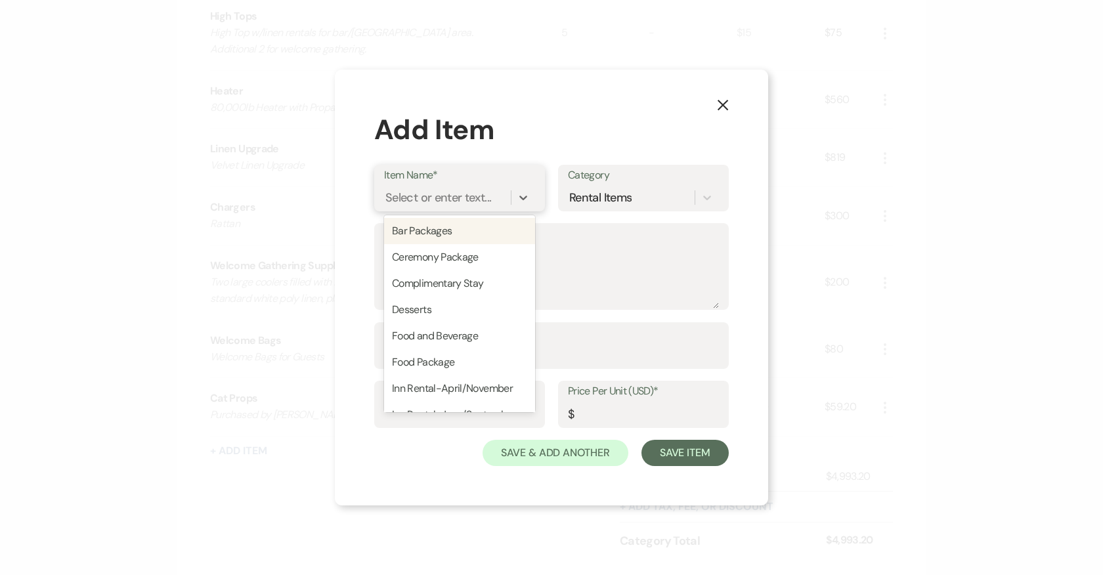
click at [427, 198] on div "Select or enter text..." at bounding box center [438, 197] width 106 height 18
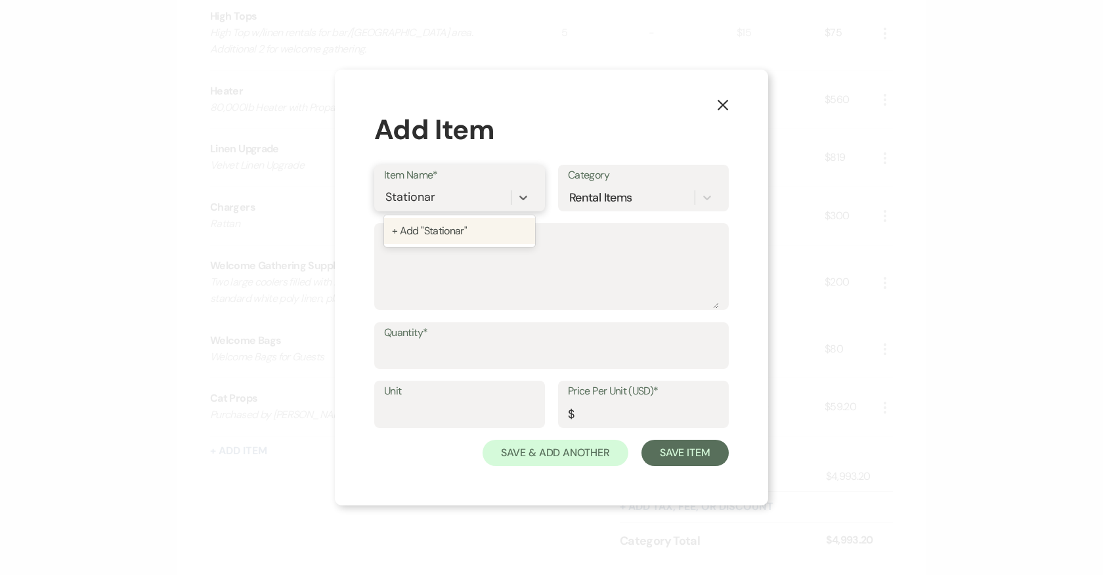
type input "Stationary"
click at [446, 221] on div "+ Add "Stationary"" at bounding box center [459, 231] width 151 height 26
click at [439, 256] on textarea "Description" at bounding box center [551, 276] width 335 height 66
click at [582, 251] on textarea "Name Tags, Ribbon, Signage, Snacks," at bounding box center [551, 276] width 335 height 66
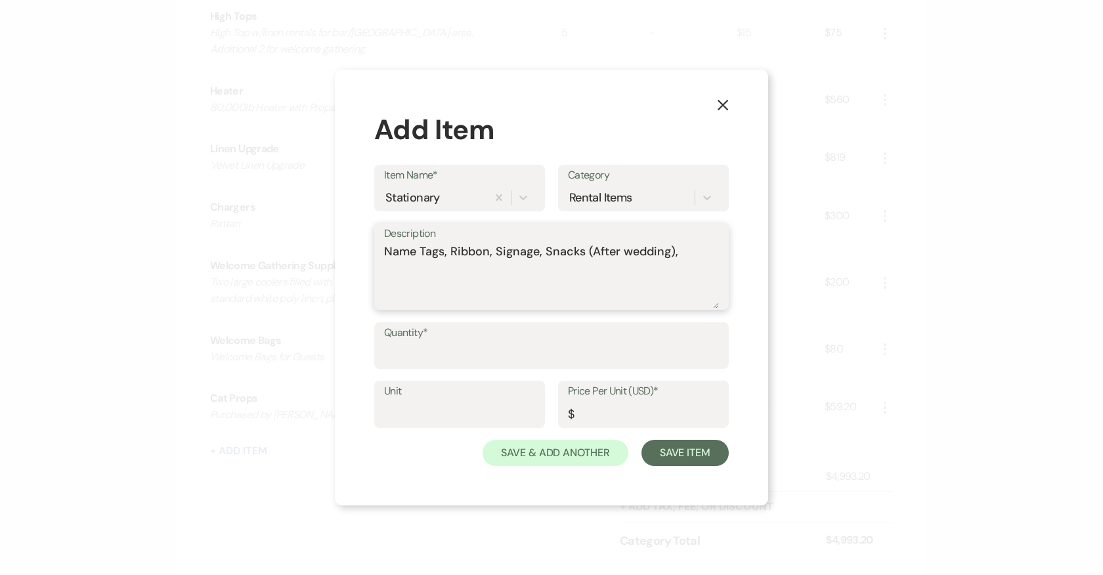
type textarea "Name Tags, Ribbon, Signage, Snacks (After wedding),"
click at [627, 413] on input "Price Per Unit (USD)*" at bounding box center [643, 414] width 151 height 26
type input "200"
click at [398, 361] on input "Quantity*" at bounding box center [551, 355] width 335 height 26
type input "1"
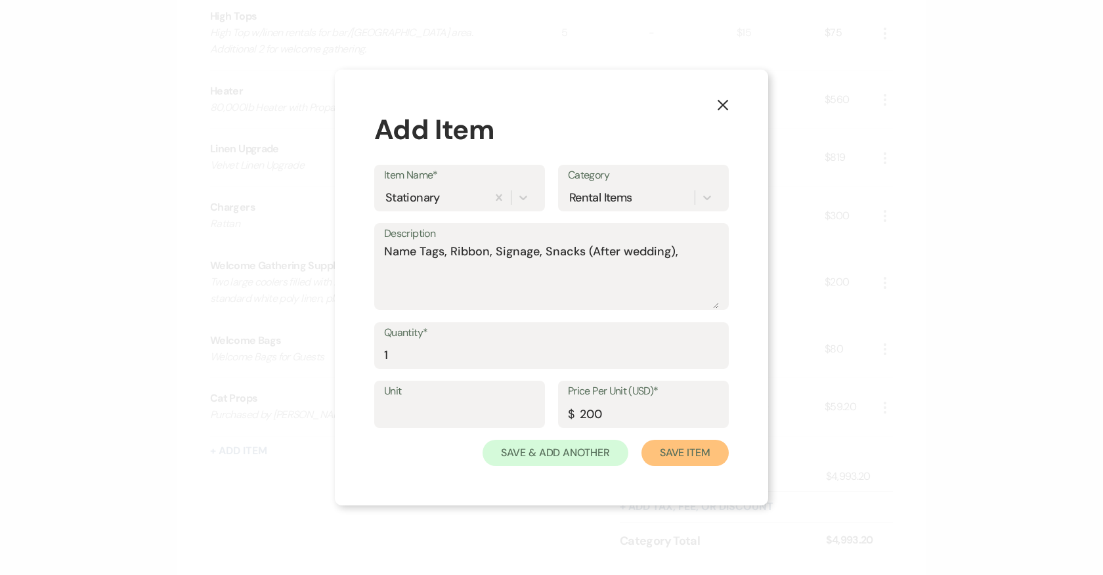
click at [686, 454] on button "Save Item" at bounding box center [684, 453] width 87 height 26
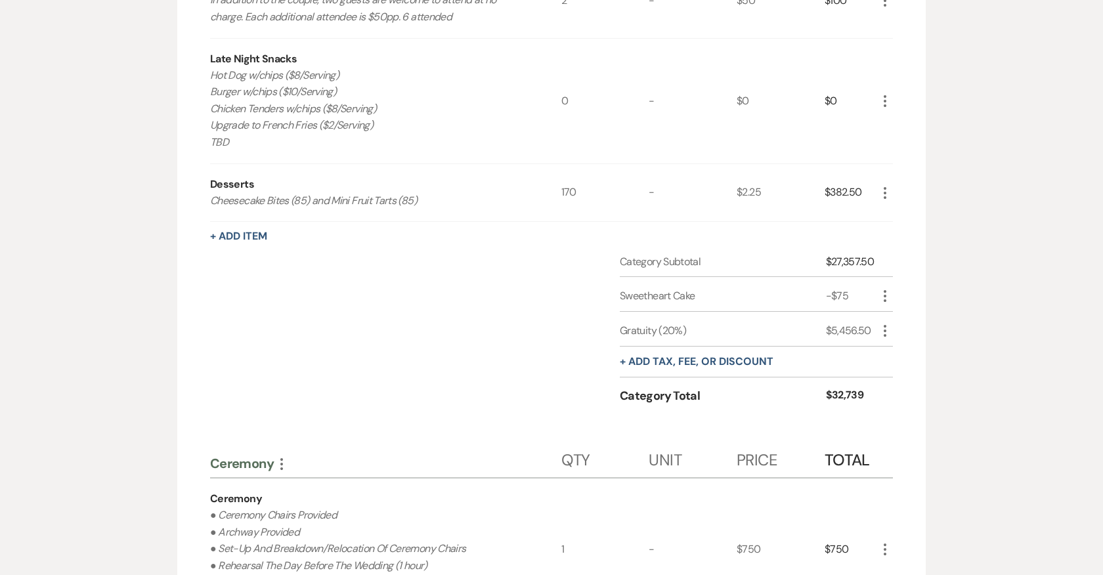
scroll to position [818, 0]
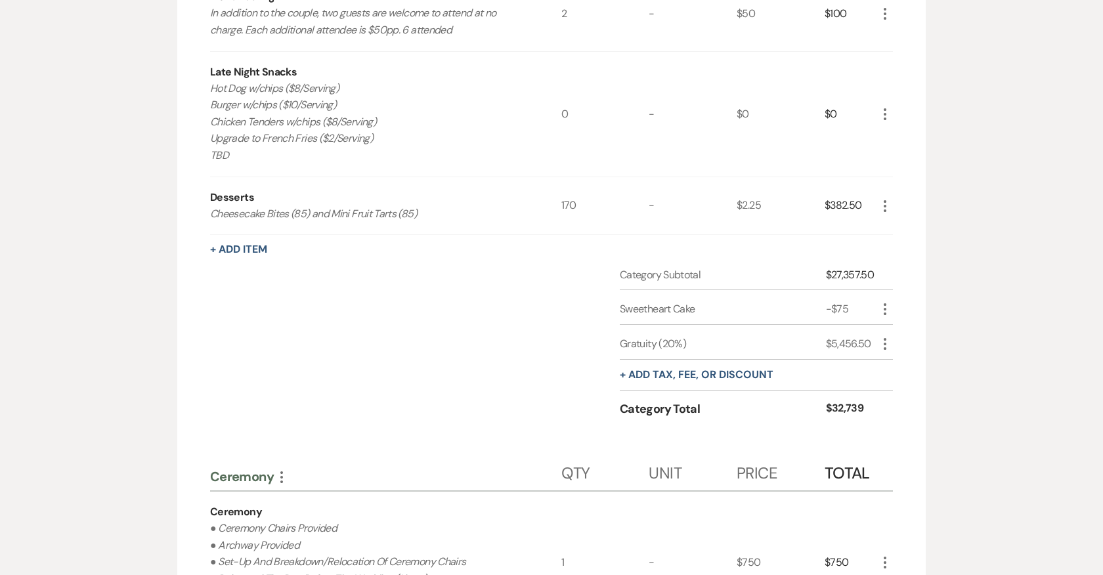
click at [883, 203] on icon "More" at bounding box center [885, 206] width 16 height 16
click at [909, 224] on button "Pencil Edit" at bounding box center [911, 231] width 68 height 21
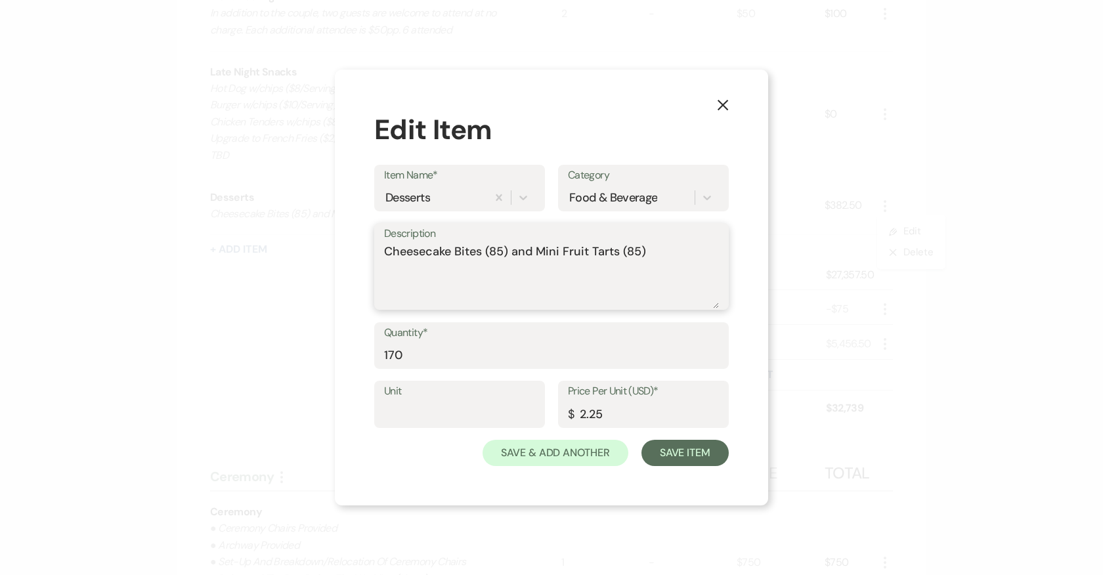
click at [669, 249] on textarea "Cheesecake Bites (85) and Mini Fruit Tarts (85)" at bounding box center [551, 276] width 335 height 66
click at [501, 270] on textarea "Cheesecake Bites (85) and Mini Fruit Tarts (85) Sweetheart Cake (1)" at bounding box center [551, 276] width 335 height 66
click at [503, 250] on textarea "Cheesecake Bites (85) and Mini Fruit Tarts (85) Sweetheart Cake (1)" at bounding box center [551, 276] width 335 height 66
click at [507, 251] on textarea "Cheesecake Bites (85 $191.25) and Mini Fruit Tarts (85) Sweetheart Cake (1)" at bounding box center [551, 276] width 335 height 66
drag, startPoint x: 549, startPoint y: 253, endPoint x: 502, endPoint y: 251, distance: 47.3
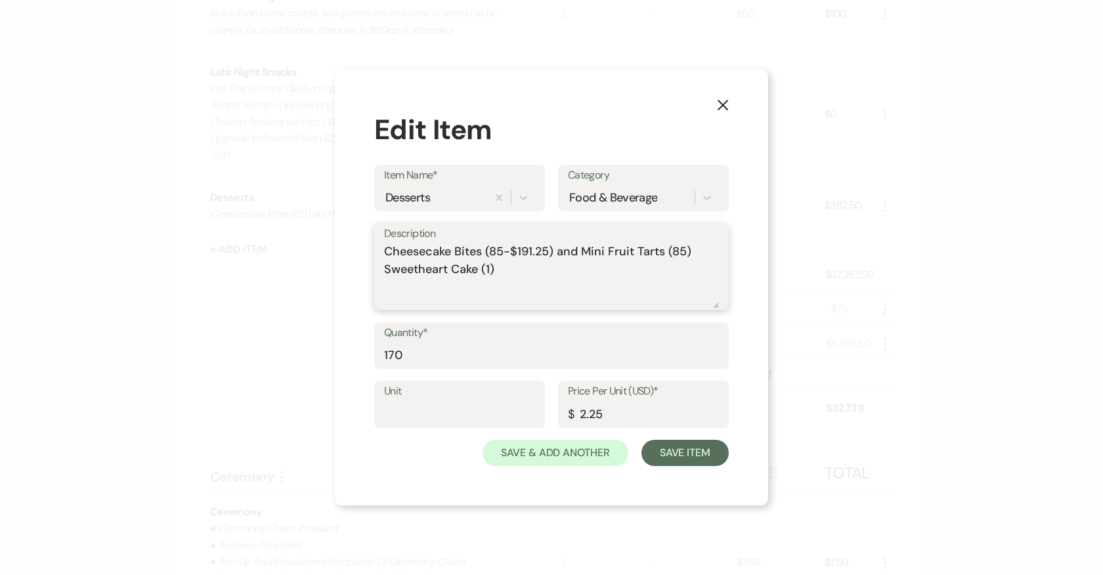
click at [502, 251] on textarea "Cheesecake Bites (85-$191.25) and Mini Fruit Tarts (85) Sweetheart Cake (1)" at bounding box center [551, 276] width 335 height 66
click at [683, 252] on textarea "Cheesecake Bites (85-$191.25) and Mini Fruit Tarts (85) Sweetheart Cake (1)" at bounding box center [551, 276] width 335 height 66
paste textarea "-$191.25"
click at [693, 276] on textarea "Cheesecake Bites (85-$191.25) and Mini Fruit Tarts (85-$191.25) Sweetheart Cake…" at bounding box center [551, 276] width 335 height 66
type textarea "Cheesecake Bites (85-$191.25) and Mini Fruit Tarts (85-$191.25) Sweetheart Cake…"
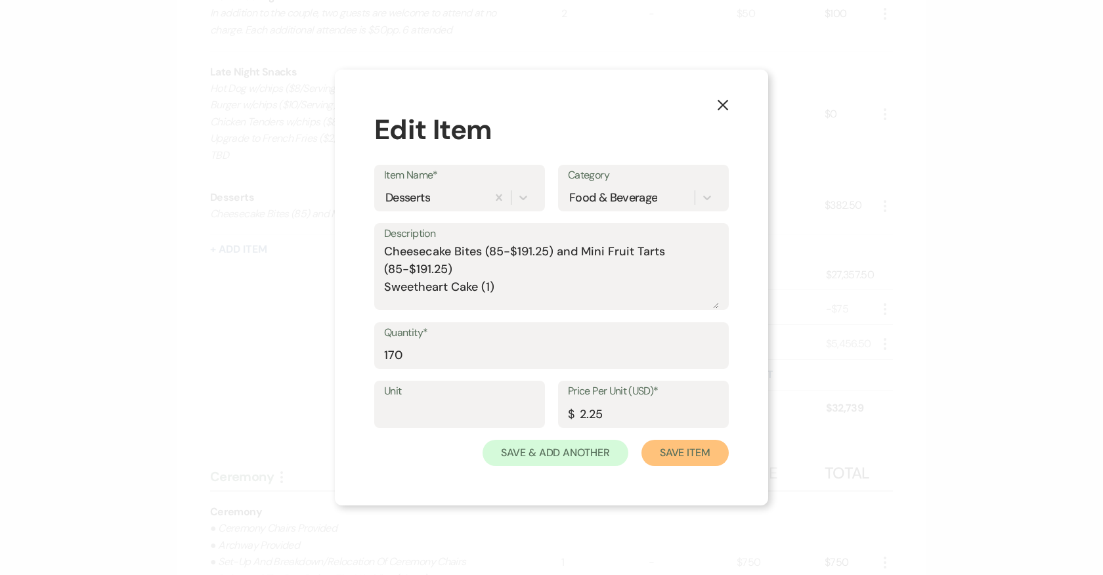
click at [697, 457] on button "Save Item" at bounding box center [684, 453] width 87 height 26
click at [692, 451] on button "Save Item" at bounding box center [684, 453] width 87 height 26
click at [692, 456] on button "Save Item" at bounding box center [684, 453] width 87 height 26
click at [694, 310] on div "Description Cheesecake Bites (85-$191.25) and Mini Fruit Tarts (85-$191.25) Swe…" at bounding box center [551, 272] width 354 height 99
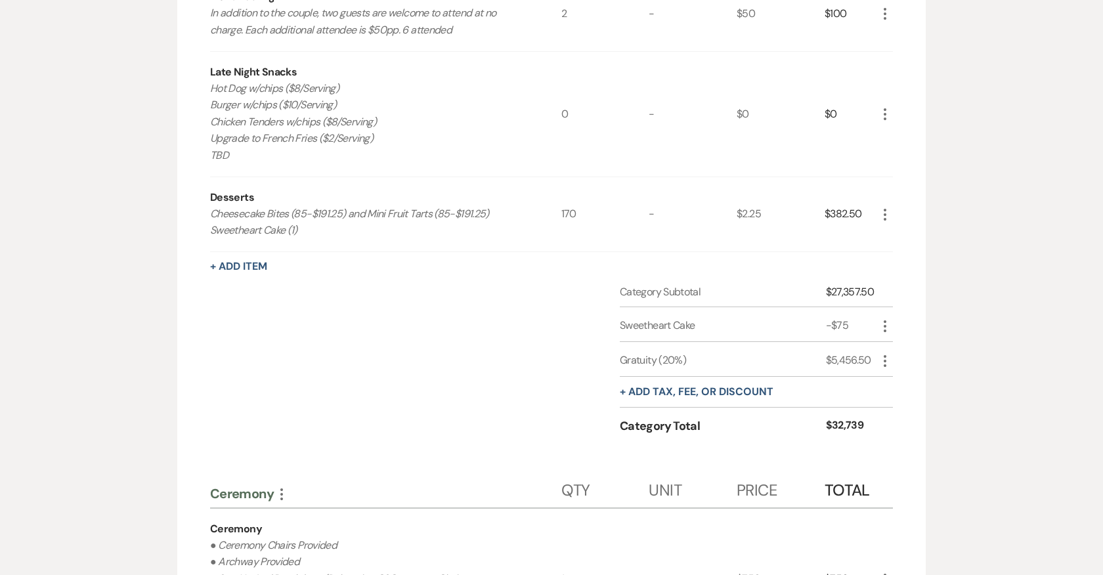
click at [882, 207] on icon "More" at bounding box center [885, 215] width 16 height 16
click at [907, 230] on button "Pencil Edit" at bounding box center [911, 240] width 68 height 21
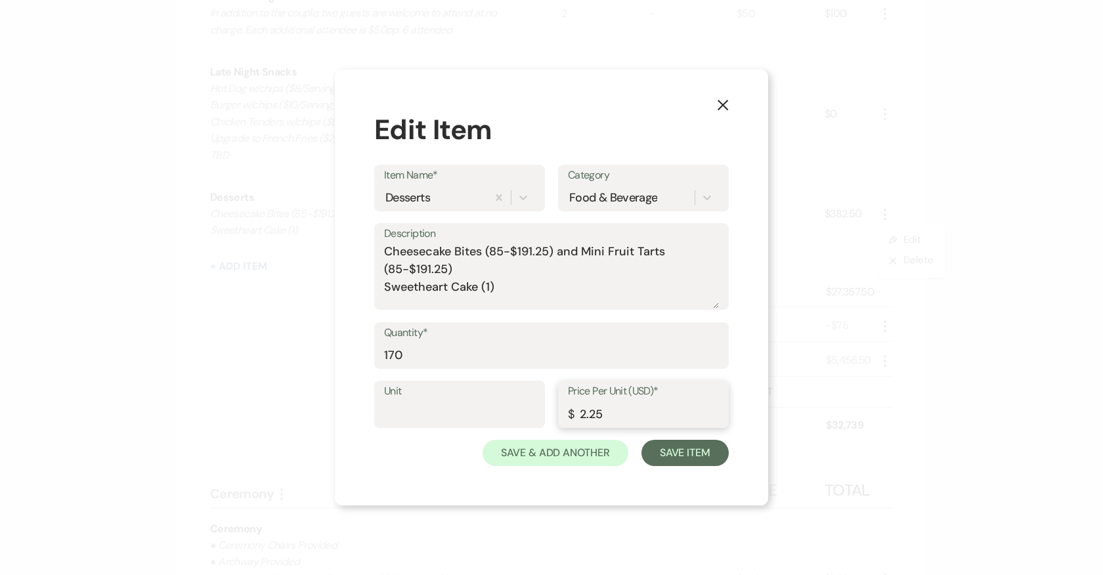
drag, startPoint x: 591, startPoint y: 415, endPoint x: 578, endPoint y: 415, distance: 13.8
click at [578, 415] on input "2.25" at bounding box center [643, 414] width 151 height 26
type input "457.50"
drag, startPoint x: 433, startPoint y: 359, endPoint x: 368, endPoint y: 359, distance: 64.3
click at [368, 359] on div "X Edit Item Item Name* Desserts Category Food & Beverage Description Cheesecake…" at bounding box center [551, 288] width 433 height 436
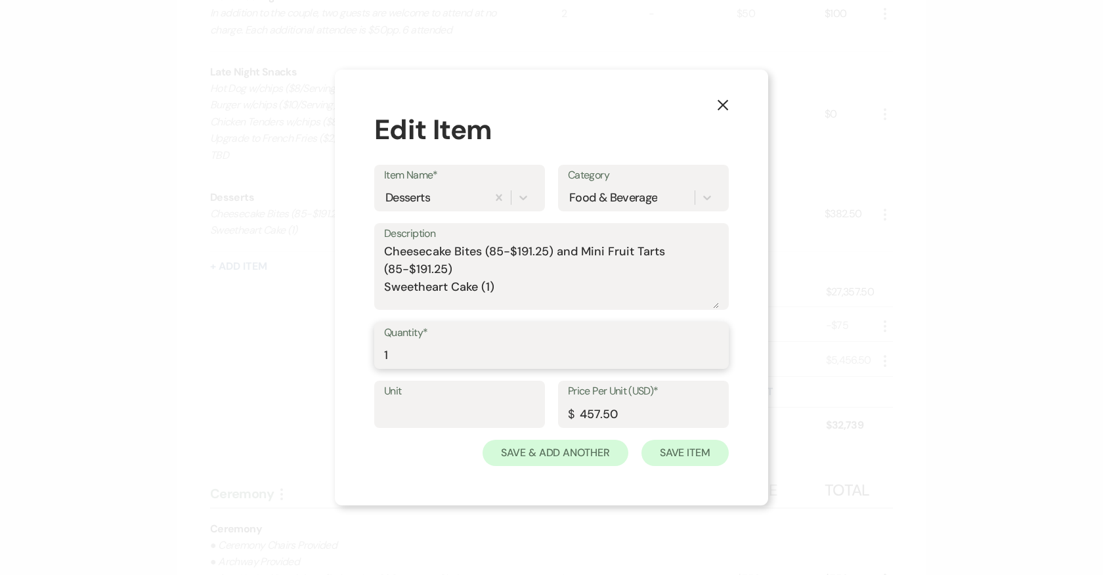
type input "1"
click at [676, 448] on button "Save Item" at bounding box center [684, 453] width 87 height 26
click at [490, 287] on textarea "Cheesecake Bites (85-$191.25) and Mini Fruit Tarts (85-$191.25) Sweetheart Cake…" at bounding box center [551, 276] width 335 height 66
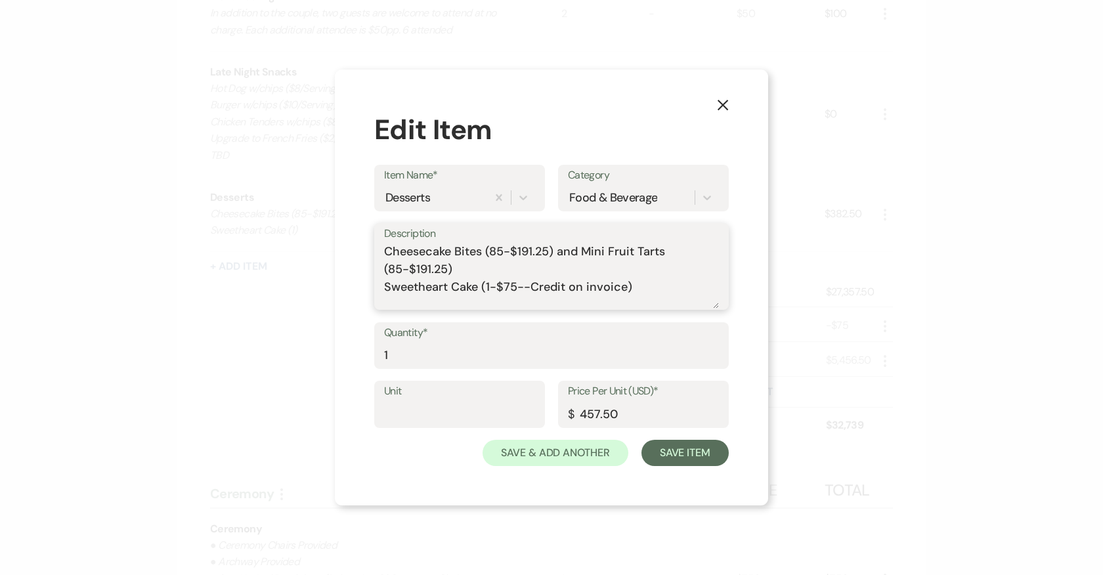
click at [564, 286] on textarea "Cheesecake Bites (85-$191.25) and Mini Fruit Tarts (85-$191.25) Sweetheart Cake…" at bounding box center [551, 276] width 335 height 66
click at [649, 287] on textarea "Cheesecake Bites (85-$191.25) and Mini Fruit Tarts (85-$191.25) Sweetheart Cake…" at bounding box center [551, 276] width 335 height 66
type textarea "Cheesecake Bites (85-$191.25) and Mini Fruit Tarts (85-$191.25) Sweetheart Cake…"
click at [696, 450] on button "Save Item" at bounding box center [684, 453] width 87 height 26
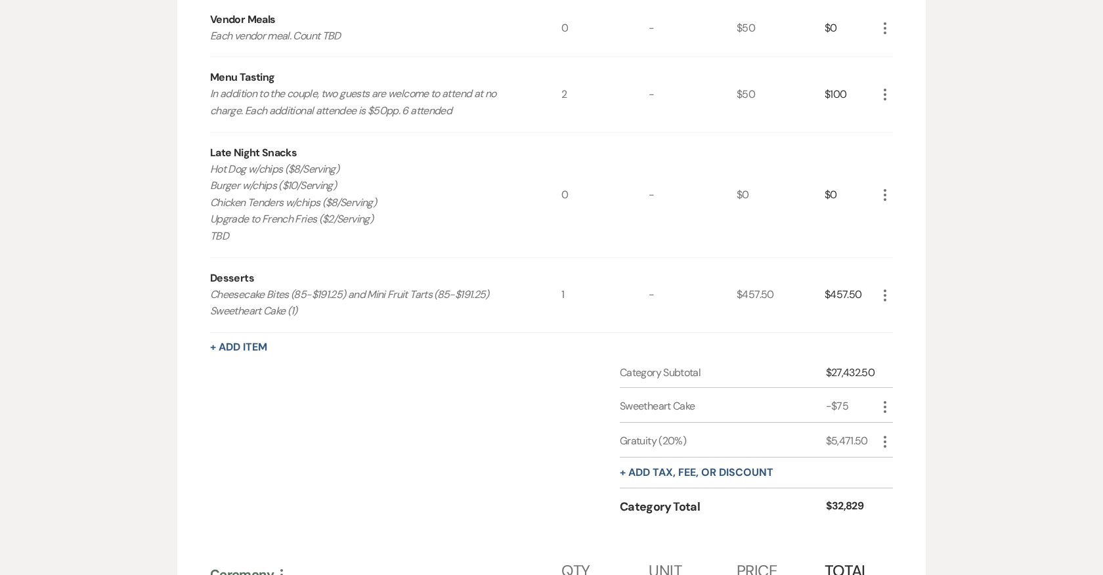
scroll to position [734, 0]
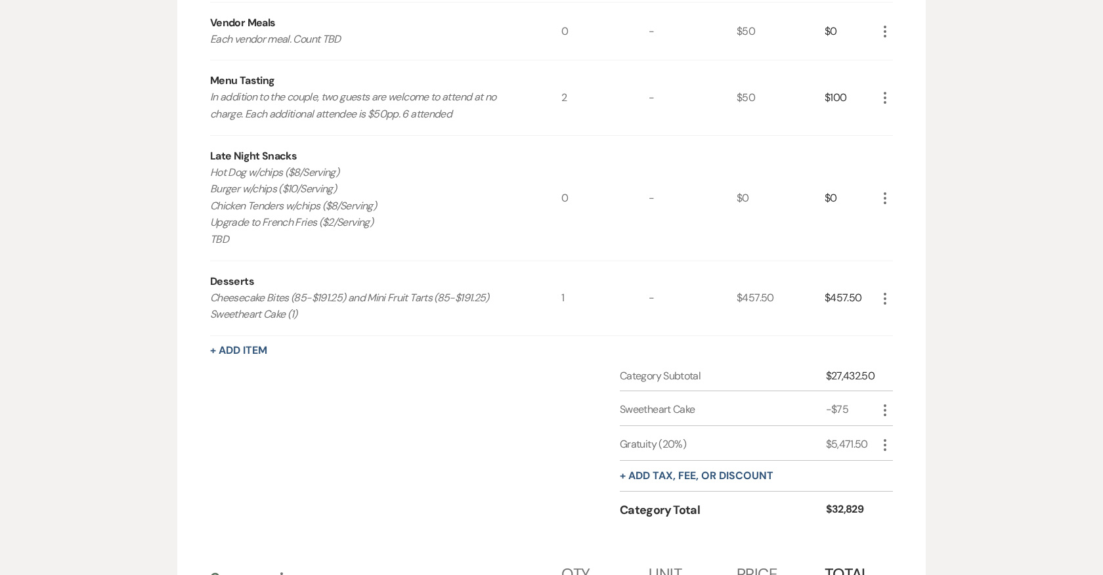
click at [883, 192] on use "button" at bounding box center [884, 198] width 3 height 12
click at [912, 244] on button "X Delete" at bounding box center [912, 244] width 71 height 21
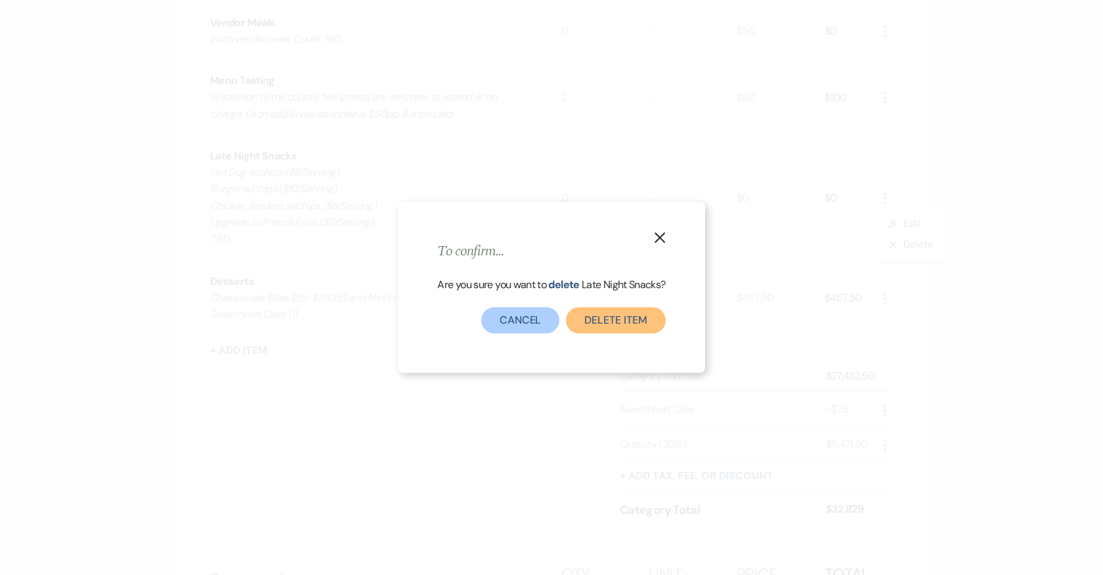
click at [608, 318] on button "Delete Item" at bounding box center [615, 320] width 99 height 26
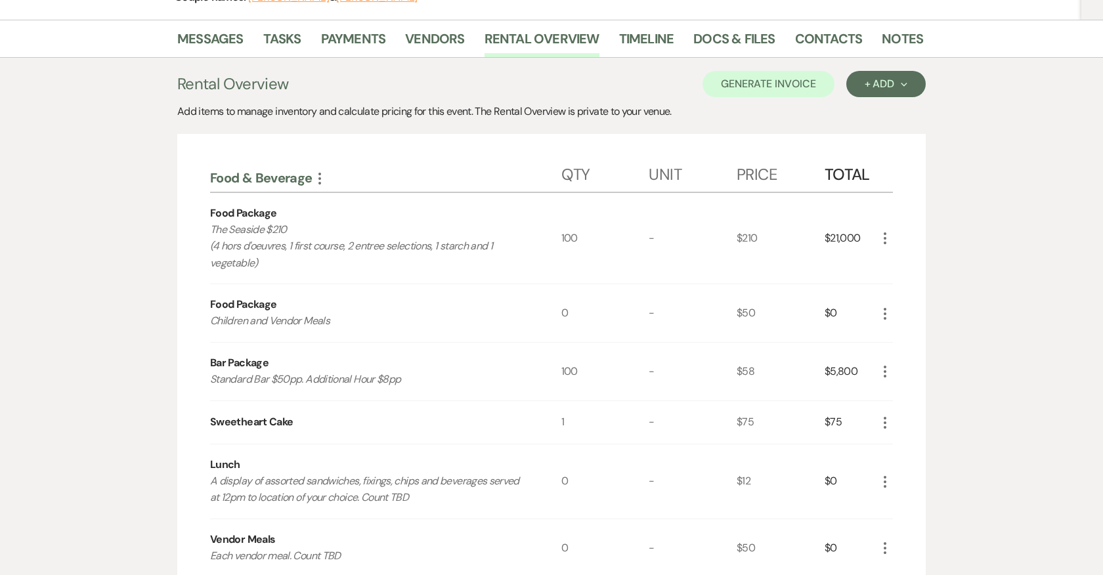
scroll to position [225, 0]
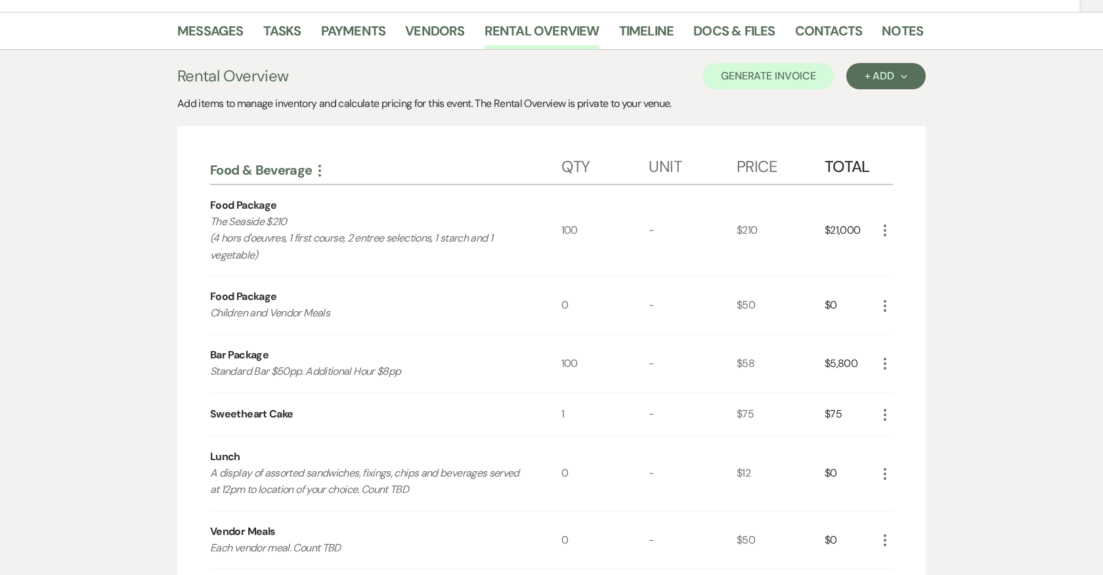
click at [886, 299] on icon "More" at bounding box center [885, 306] width 16 height 16
click at [906, 326] on button "Pencil Edit" at bounding box center [911, 331] width 68 height 21
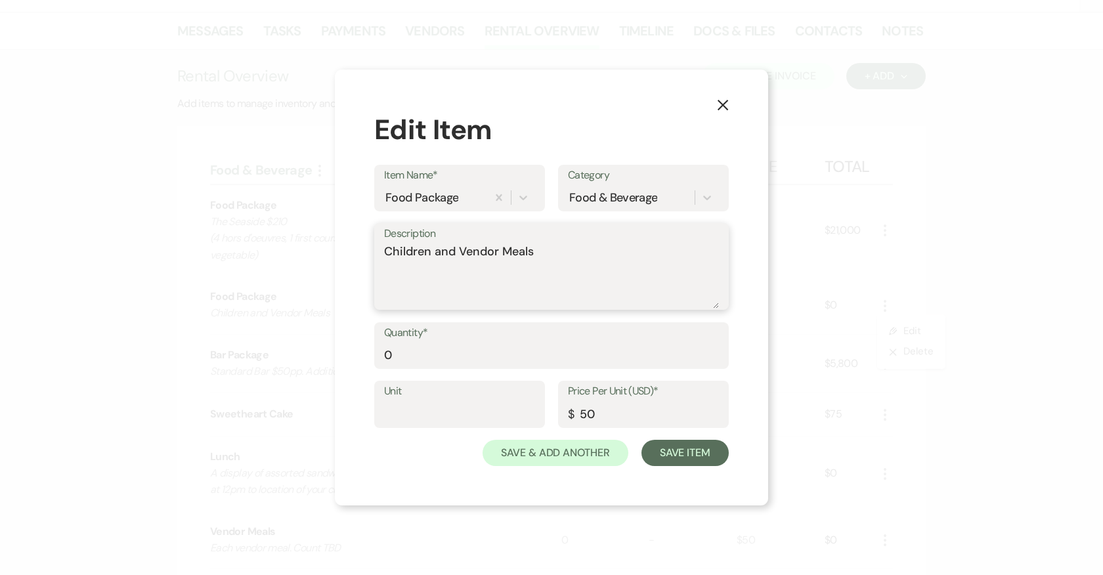
drag, startPoint x: 459, startPoint y: 250, endPoint x: 360, endPoint y: 251, distance: 99.1
click at [360, 251] on div "X Edit Item Item Name* Food Package Category Food & Beverage Description Childr…" at bounding box center [551, 288] width 433 height 436
type textarea "Vendor Meals"
drag, startPoint x: 402, startPoint y: 359, endPoint x: 367, endPoint y: 359, distance: 34.8
click at [367, 359] on div "X Edit Item Item Name* Food Package Category Food & Beverage Description Vendor…" at bounding box center [551, 288] width 433 height 436
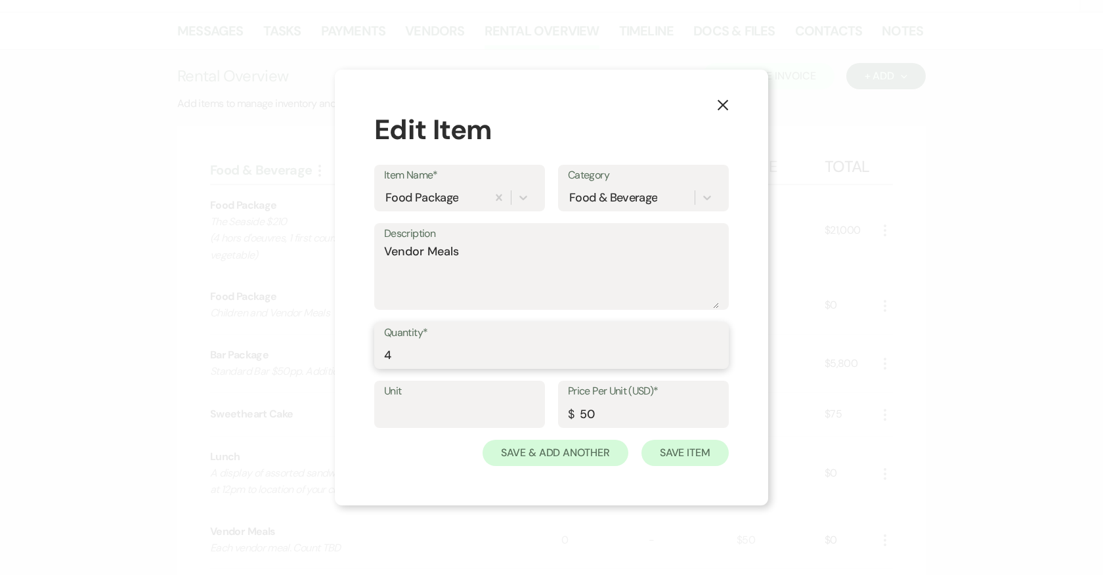
type input "4"
click at [695, 451] on button "Save Item" at bounding box center [684, 453] width 87 height 26
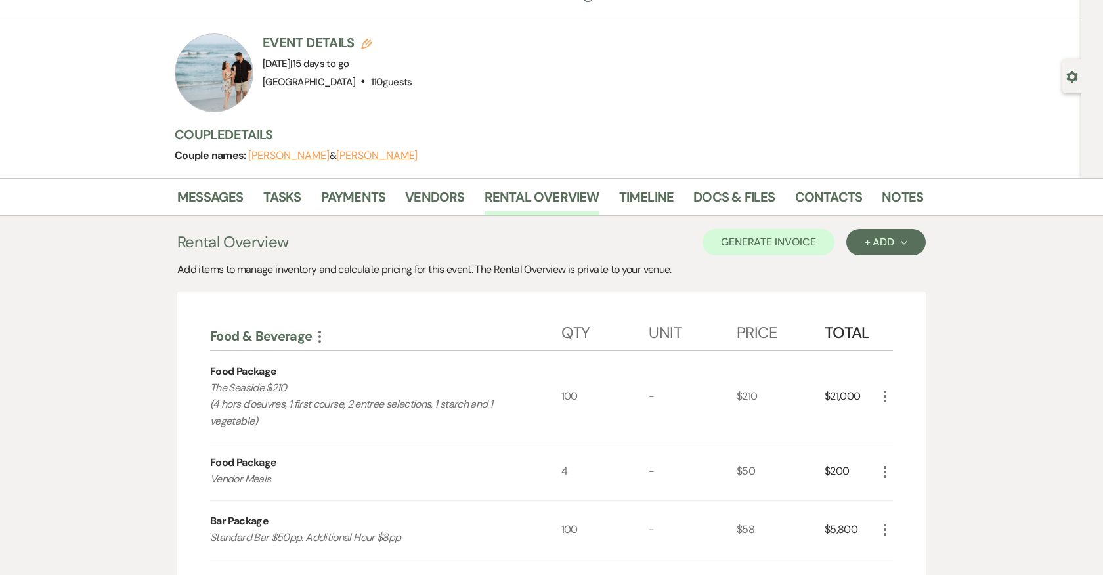
scroll to position [0, 0]
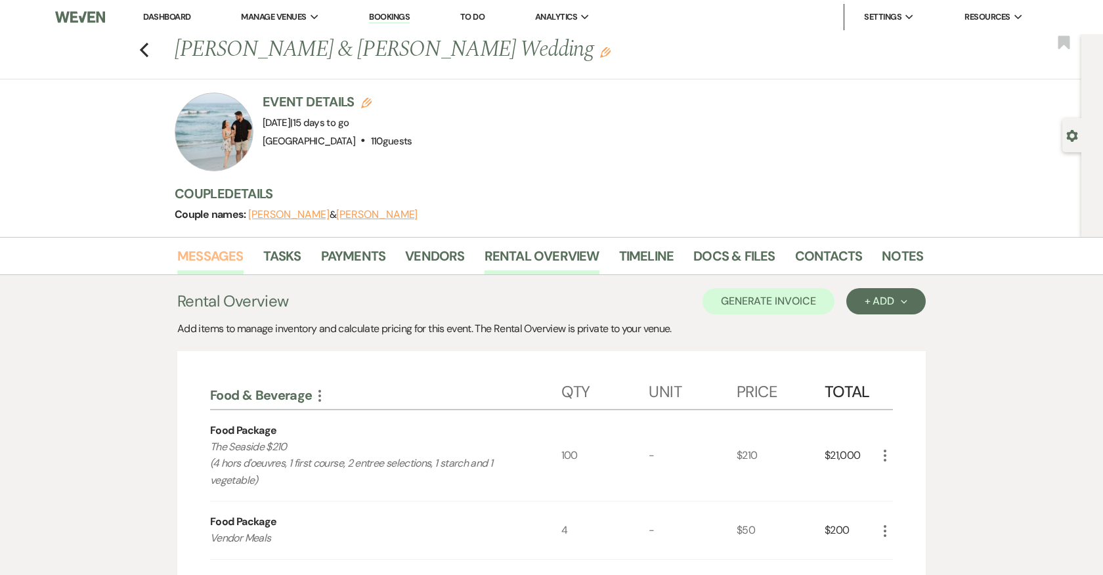
click at [219, 252] on link "Messages" at bounding box center [210, 259] width 66 height 29
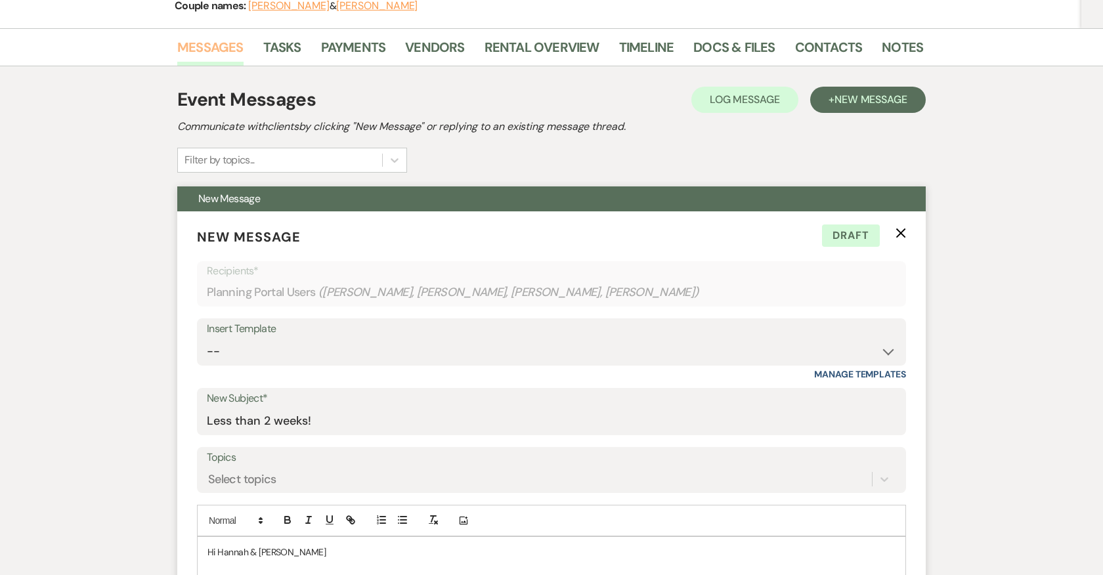
scroll to position [165, 0]
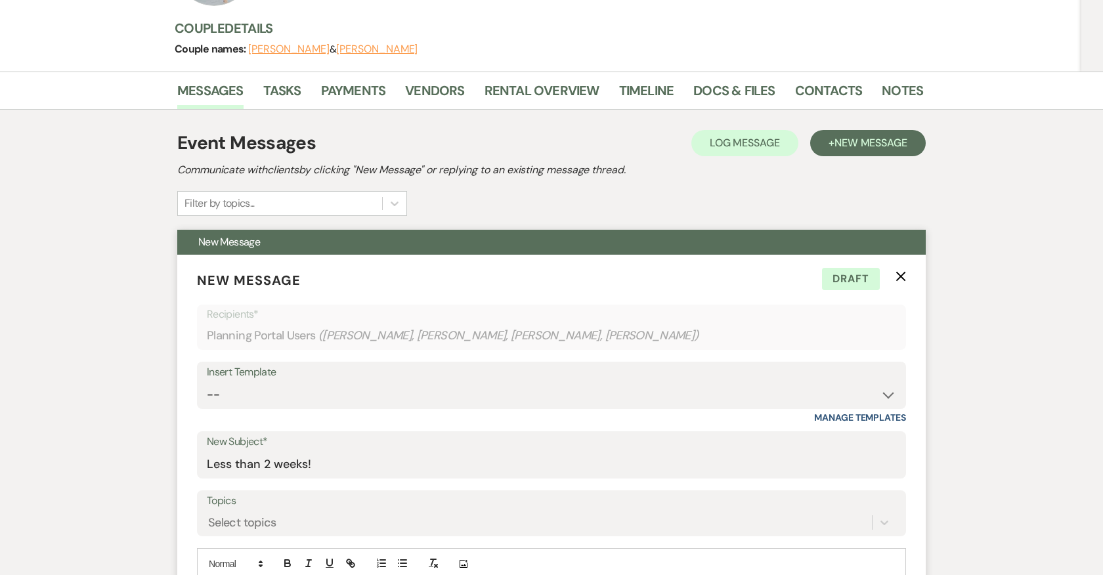
click at [901, 272] on icon "X" at bounding box center [900, 276] width 11 height 11
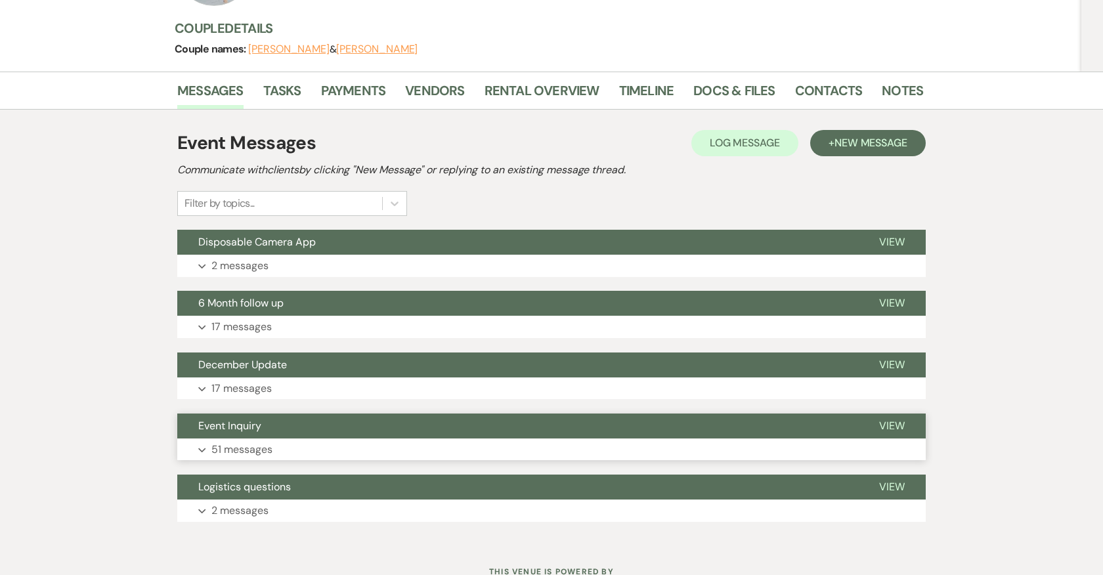
click at [253, 435] on button "Event Inquiry" at bounding box center [517, 426] width 681 height 25
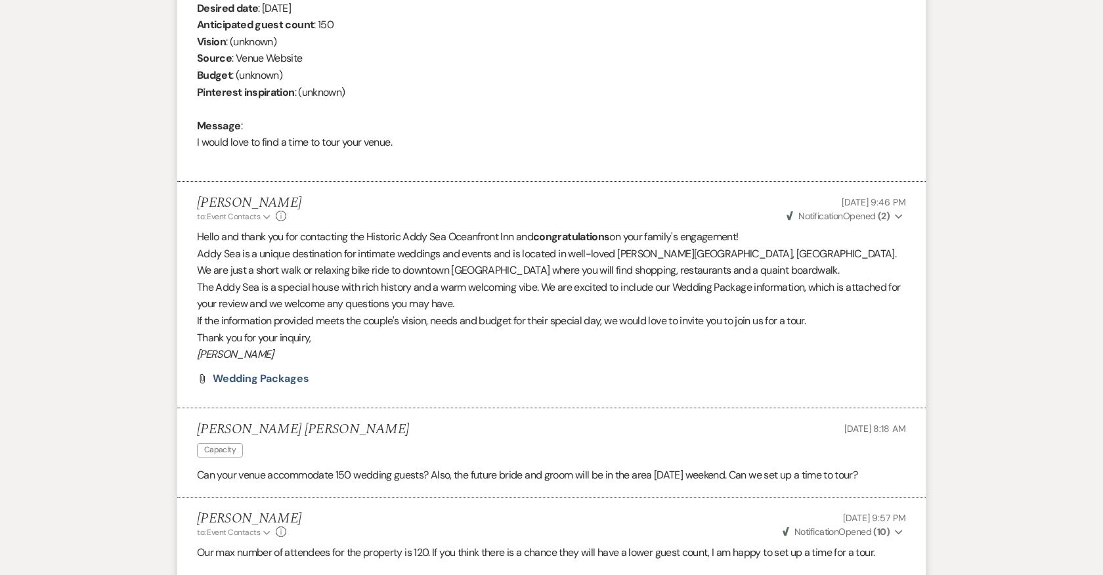
scroll to position [673, 0]
click at [287, 374] on span "Wedding Packages" at bounding box center [261, 377] width 96 height 14
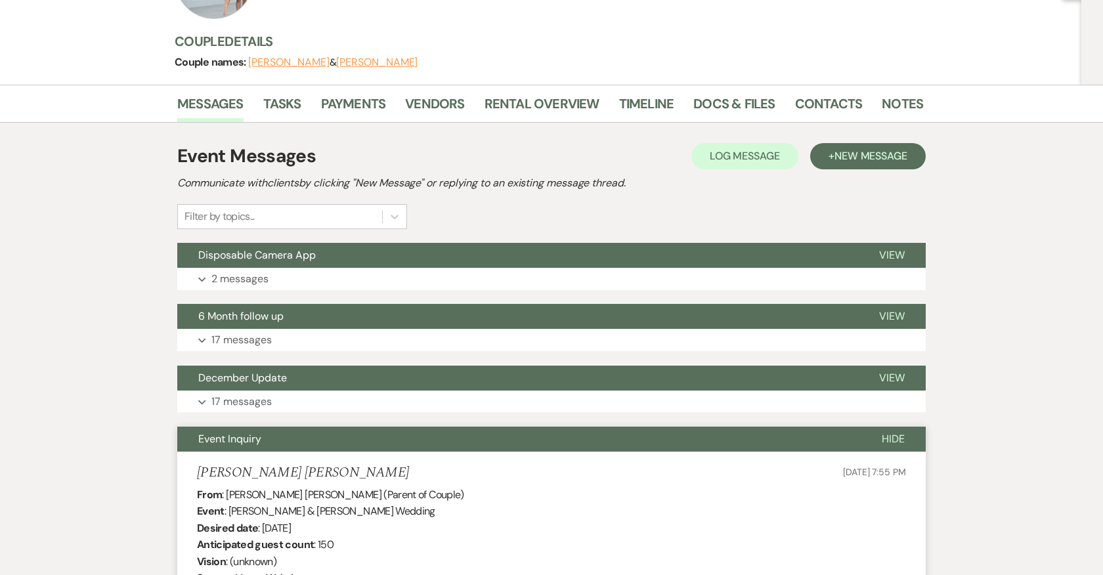
scroll to position [0, 0]
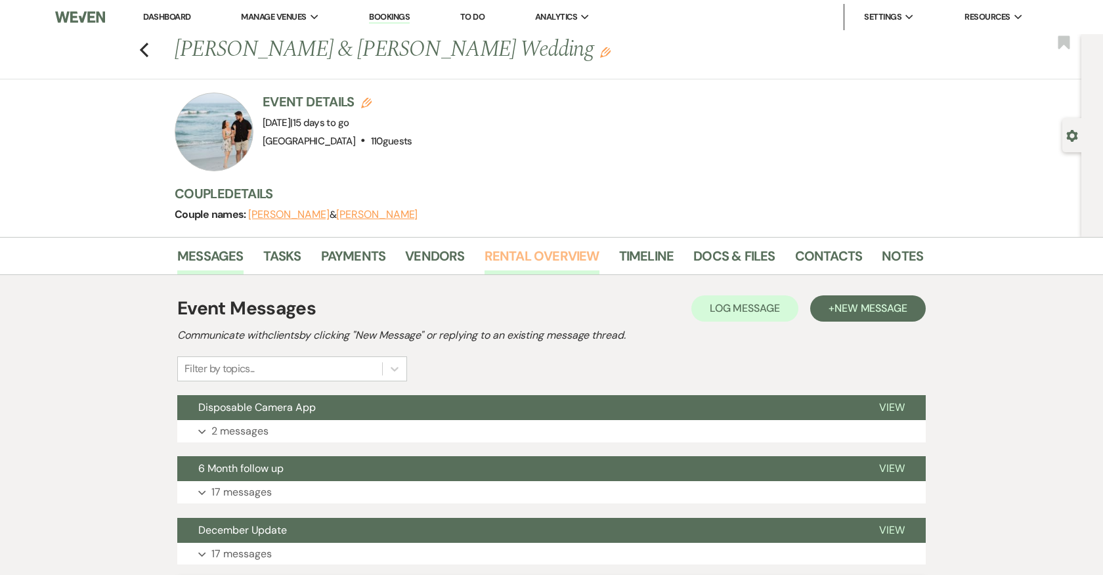
click at [555, 253] on link "Rental Overview" at bounding box center [541, 259] width 115 height 29
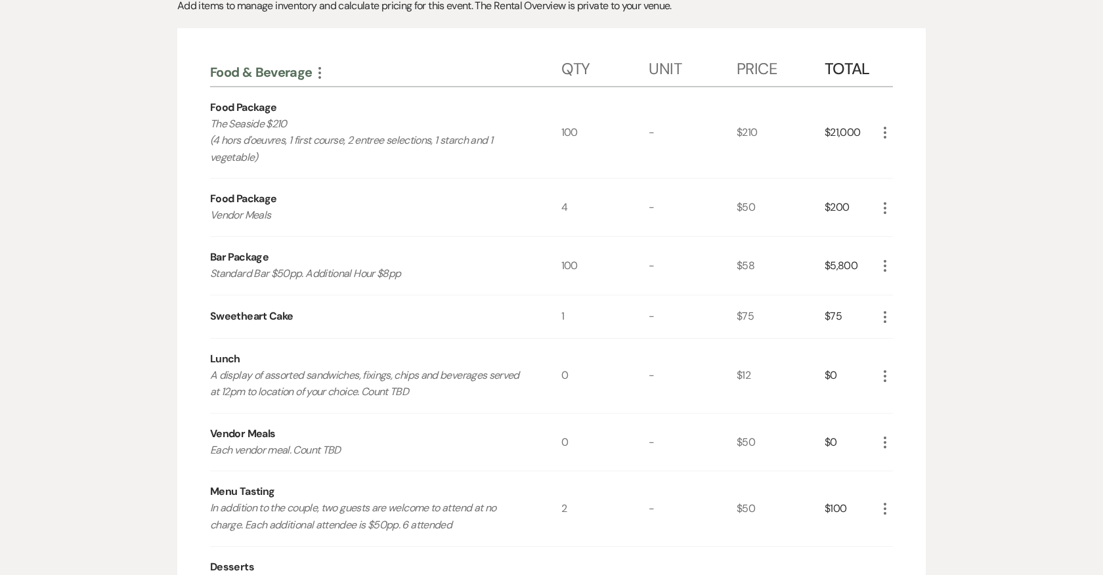
scroll to position [244, 0]
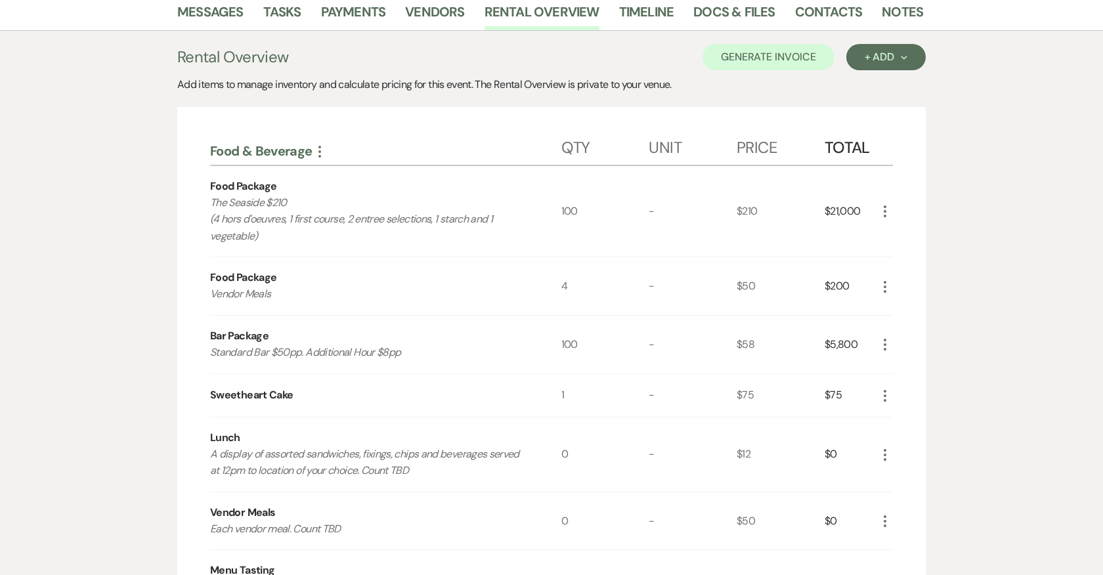
click at [885, 209] on icon "More" at bounding box center [885, 211] width 16 height 16
click at [904, 230] on button "Pencil Edit" at bounding box center [911, 236] width 68 height 21
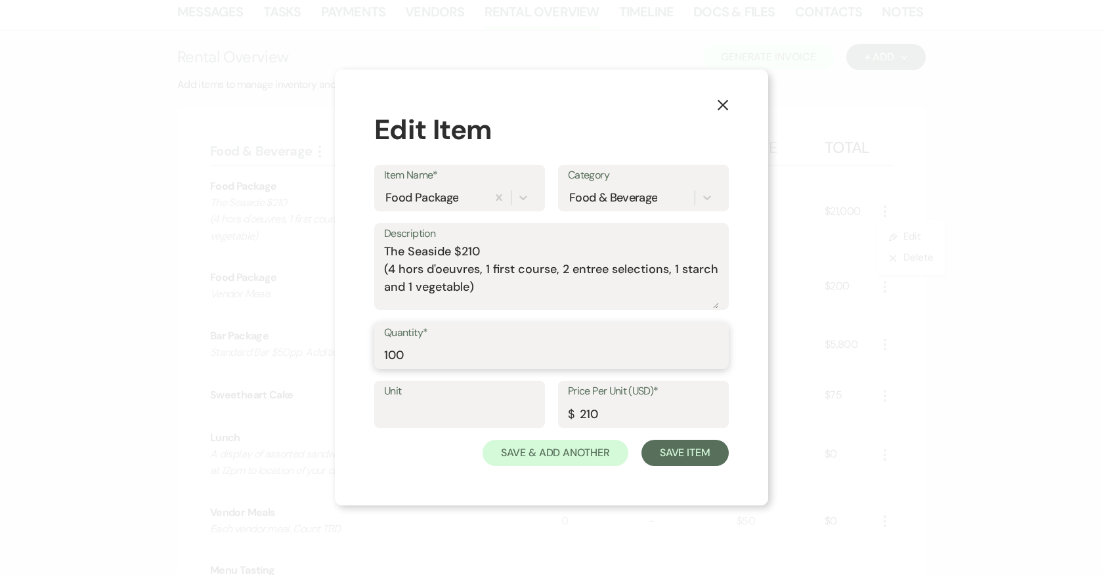
drag, startPoint x: 408, startPoint y: 356, endPoint x: 372, endPoint y: 356, distance: 36.8
click at [372, 356] on div "X Edit Item Item Name* Food Package Category Food & Beverage Description The Se…" at bounding box center [551, 288] width 433 height 436
type input "96"
click at [693, 459] on button "Save Item" at bounding box center [684, 453] width 87 height 26
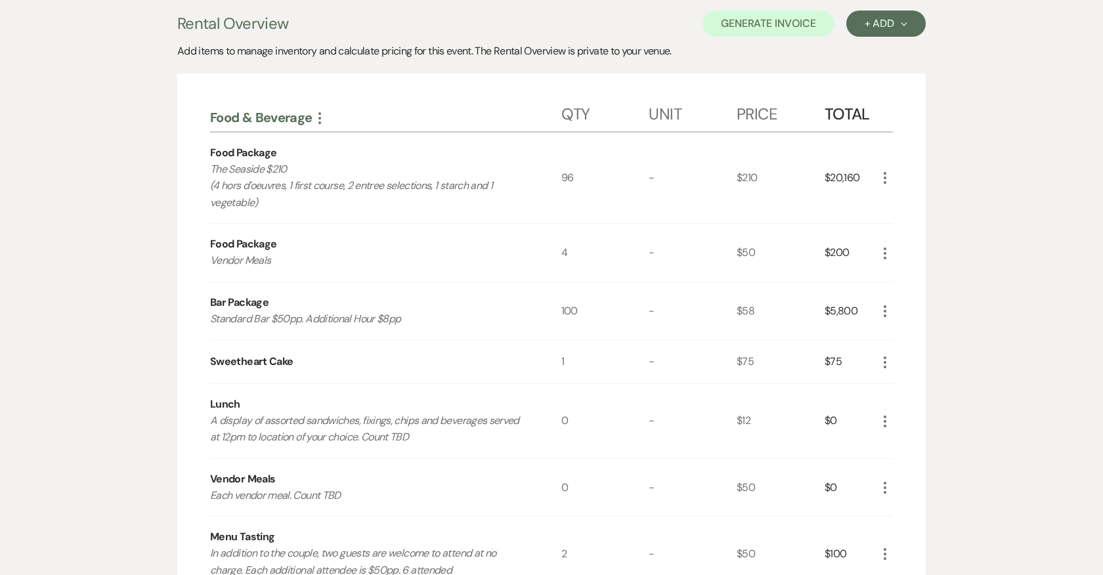
scroll to position [281, 0]
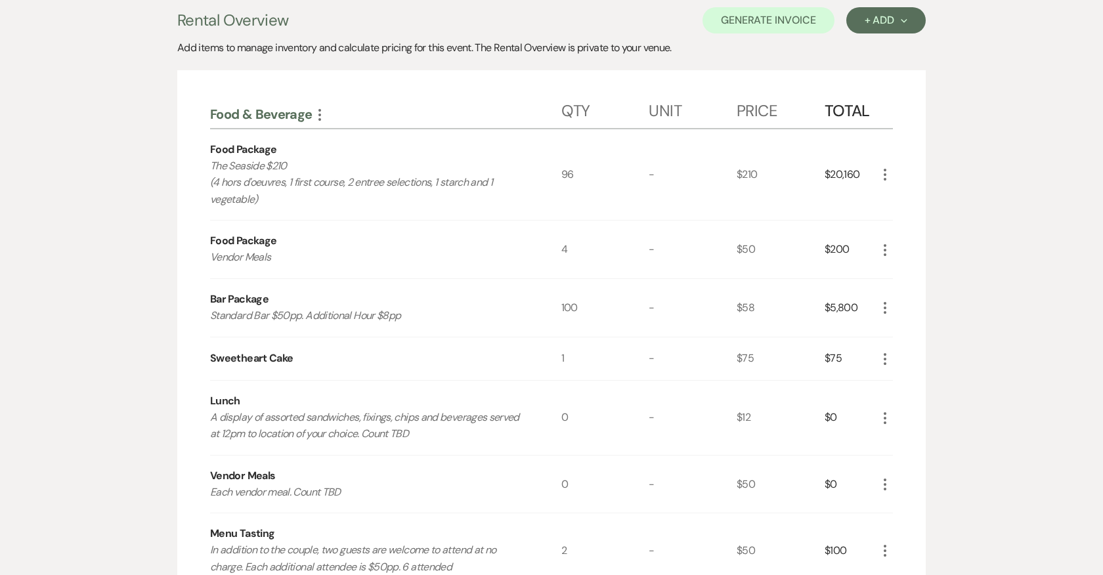
click at [889, 247] on icon "More" at bounding box center [885, 250] width 16 height 16
click at [910, 272] on button "Pencil Edit" at bounding box center [911, 275] width 68 height 21
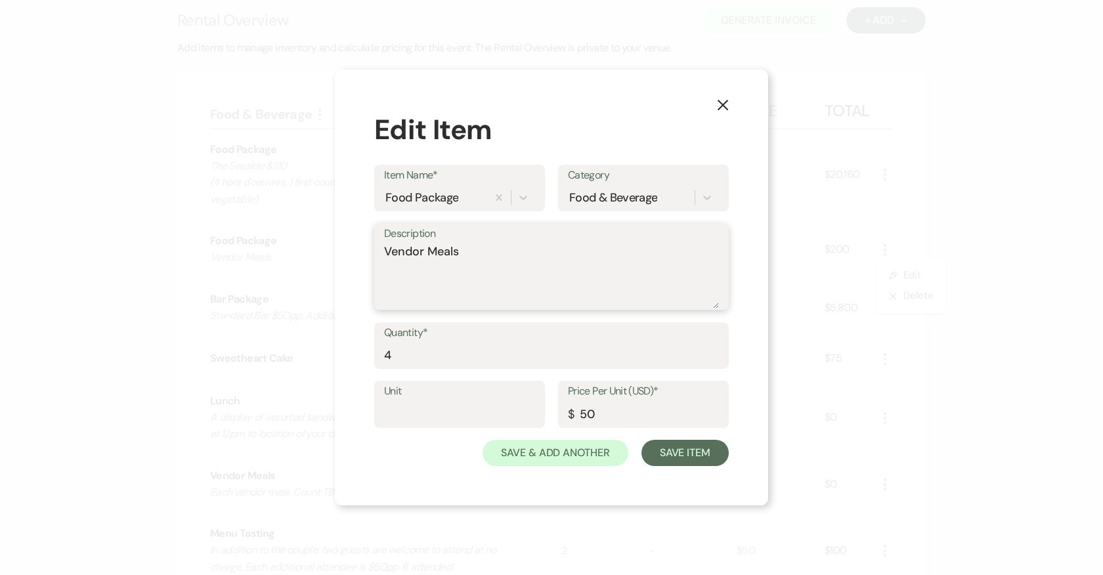
drag, startPoint x: 425, startPoint y: 251, endPoint x: 332, endPoint y: 251, distance: 93.2
click at [332, 251] on div "X Edit Item Item Name* Food Package Category Food & Beverage Description Vendor…" at bounding box center [551, 287] width 1103 height 575
click at [461, 255] on textarea "Kid's Meals" at bounding box center [551, 276] width 335 height 66
type textarea "Kid's Meals (Chicken Tenders and FF)"
click at [689, 461] on button "Save Item" at bounding box center [684, 453] width 87 height 26
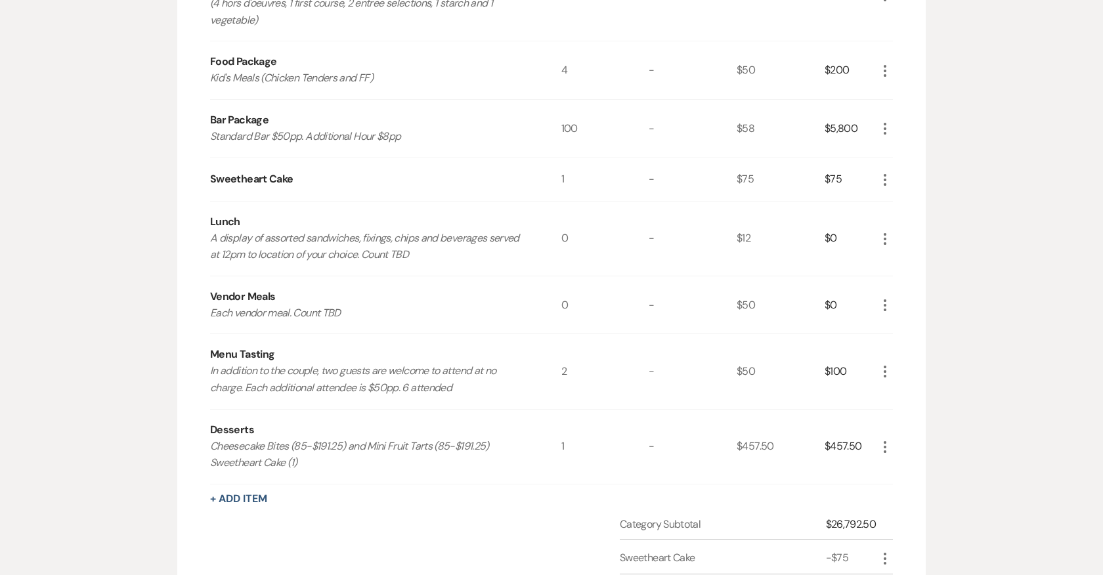
scroll to position [461, 0]
click at [890, 297] on icon "More" at bounding box center [885, 304] width 16 height 16
click at [897, 326] on icon "Pencil" at bounding box center [895, 330] width 8 height 10
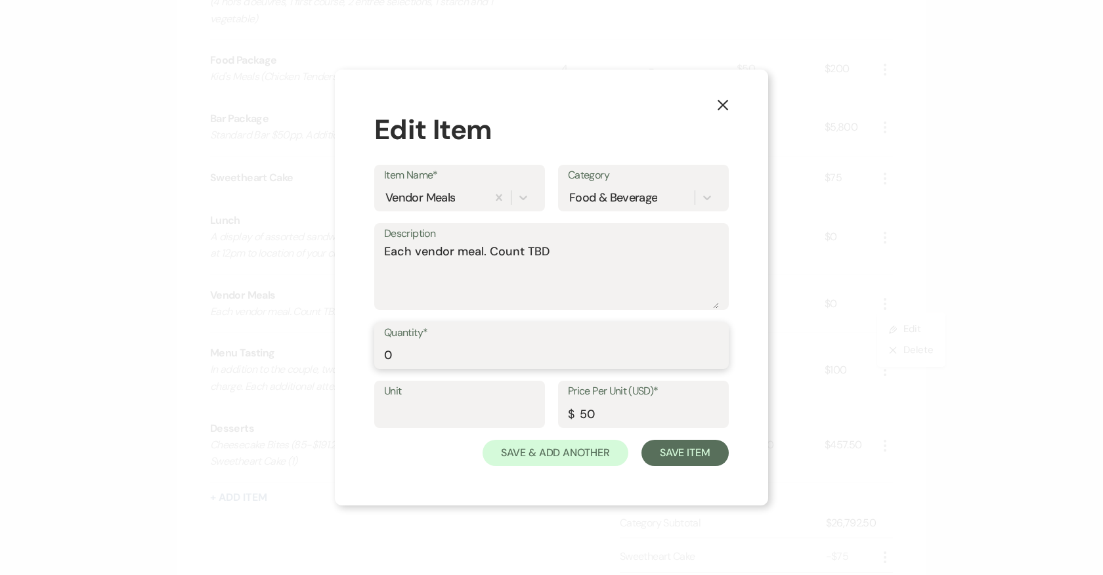
drag, startPoint x: 397, startPoint y: 356, endPoint x: 362, endPoint y: 356, distance: 34.8
click at [362, 356] on div "X Edit Item Item Name* Vendor Meals Category Food & Beverage Description Each v…" at bounding box center [551, 288] width 433 height 436
type input "4"
drag, startPoint x: 489, startPoint y: 253, endPoint x: 577, endPoint y: 253, distance: 88.0
click at [577, 253] on textarea "Each vendor meal. Count TBD" at bounding box center [551, 276] width 335 height 66
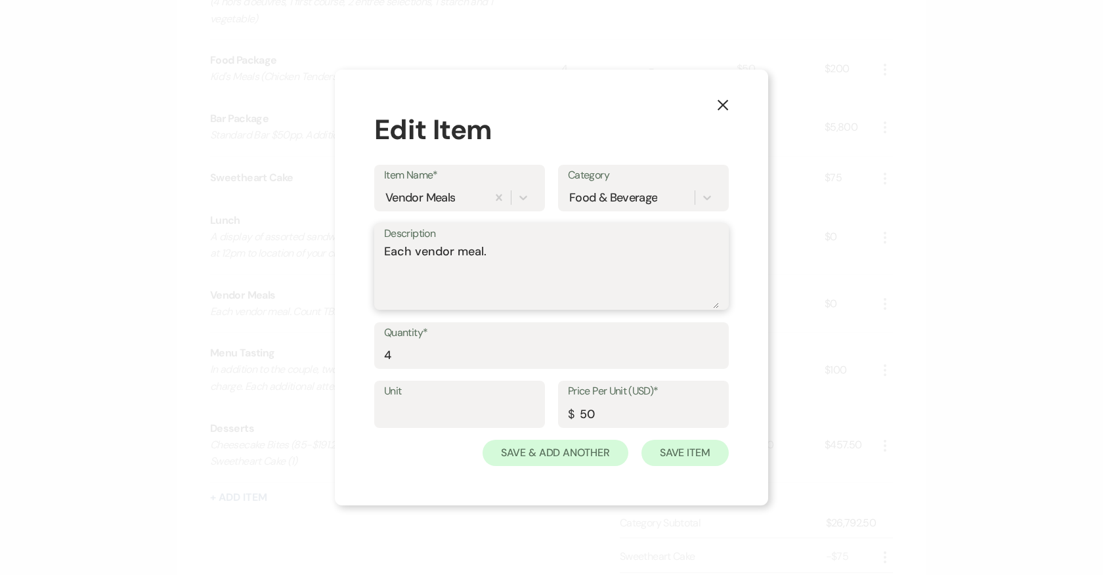
type textarea "Each vendor meal."
click at [698, 456] on button "Save Item" at bounding box center [684, 453] width 87 height 26
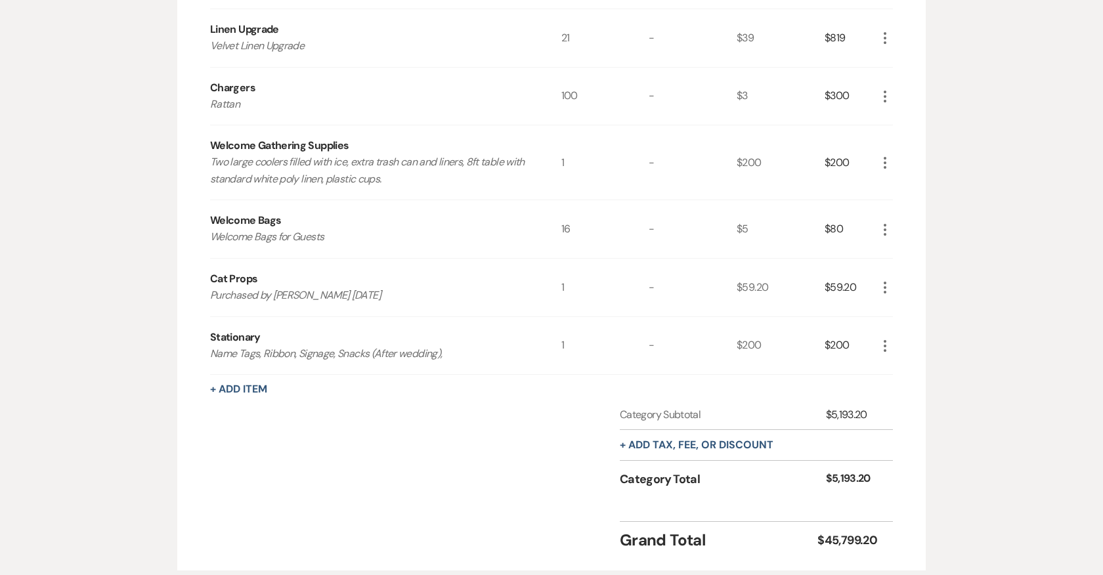
scroll to position [2441, 0]
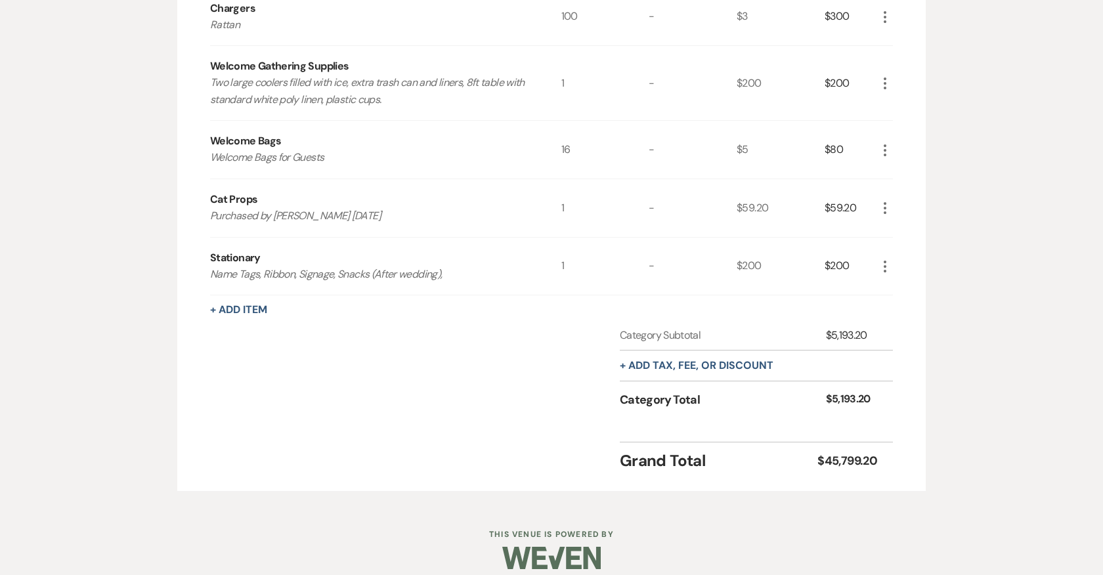
click at [884, 259] on icon "More" at bounding box center [885, 267] width 16 height 16
click at [908, 282] on button "Pencil Edit" at bounding box center [911, 292] width 68 height 21
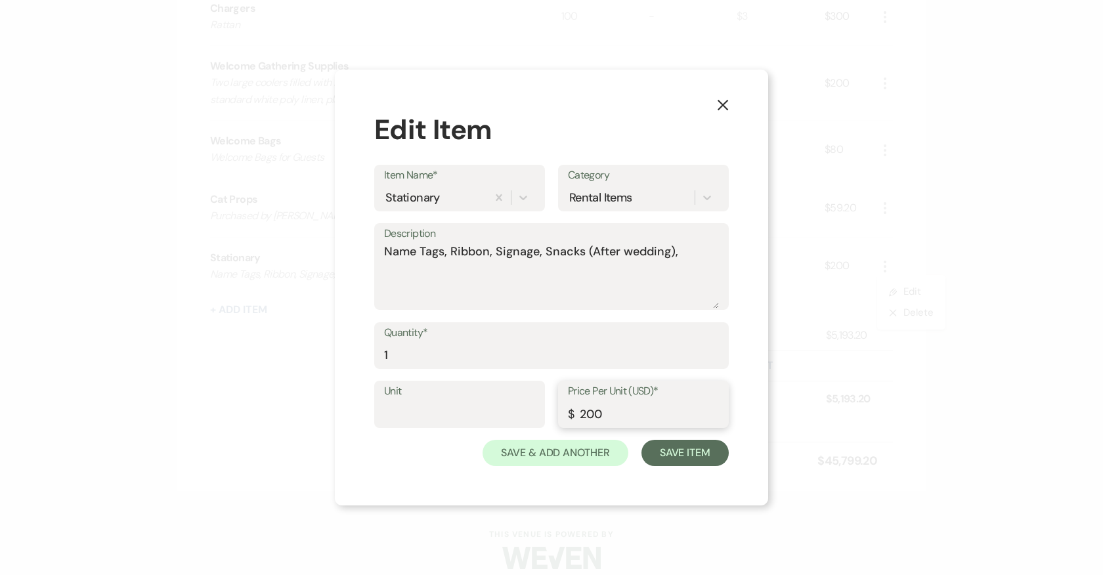
drag, startPoint x: 585, startPoint y: 414, endPoint x: 622, endPoint y: 414, distance: 36.8
click at [622, 414] on input "200" at bounding box center [643, 414] width 151 height 26
type input "250"
click at [698, 253] on textarea "Name Tags, Ribbon, Signage, Snacks (After wedding)," at bounding box center [551, 276] width 335 height 66
type textarea "Name Tags, Ribbon, Signage, Snacks (After wedding), Smores Bar"
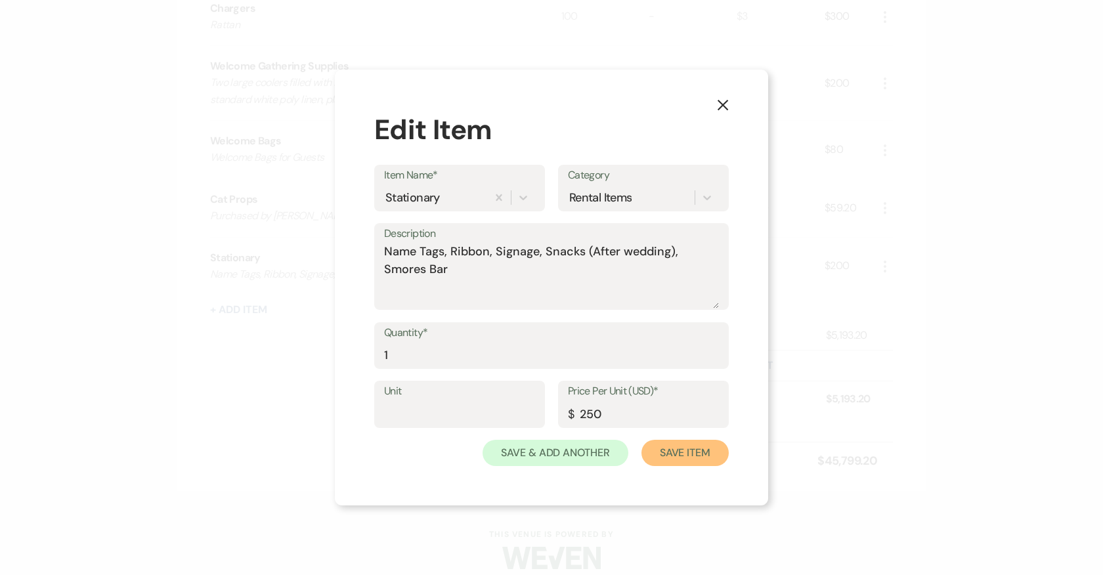
click at [707, 454] on button "Save Item" at bounding box center [684, 453] width 87 height 26
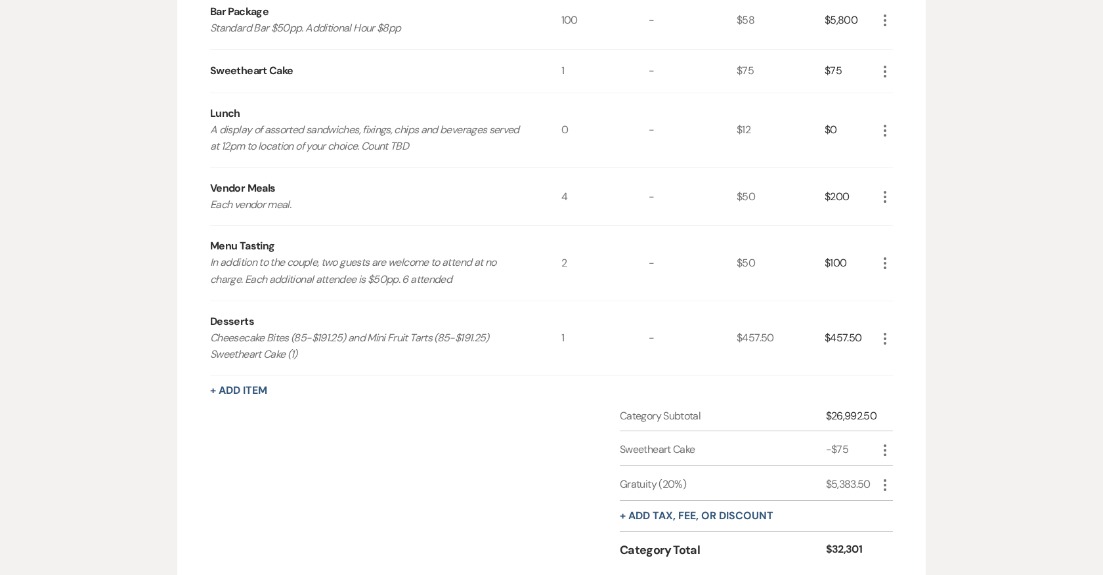
scroll to position [590, 0]
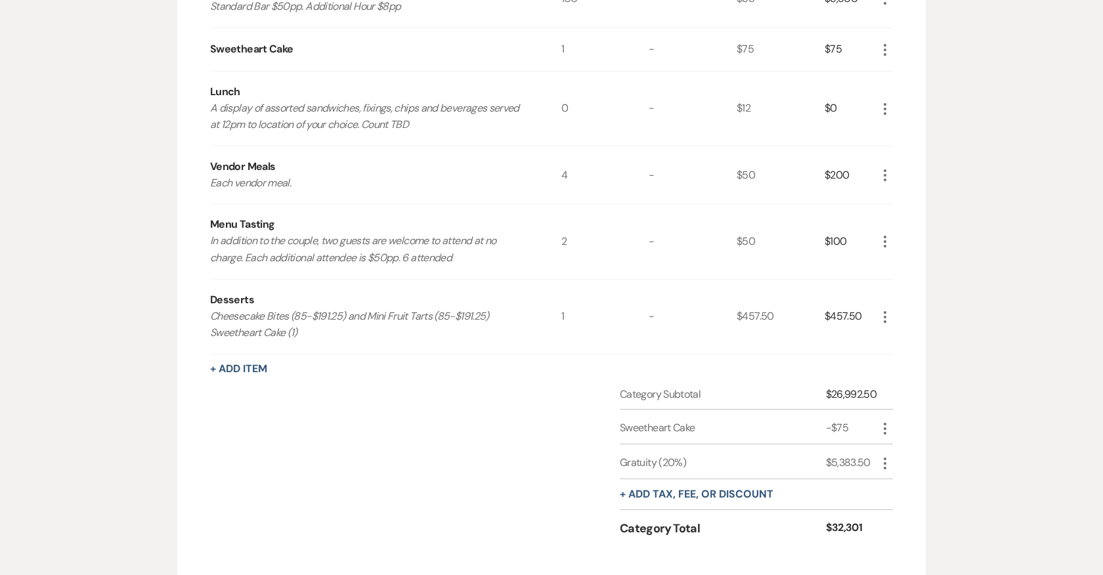
click at [885, 104] on use "button" at bounding box center [884, 109] width 3 height 12
click at [903, 131] on button "Pencil Edit" at bounding box center [911, 134] width 68 height 21
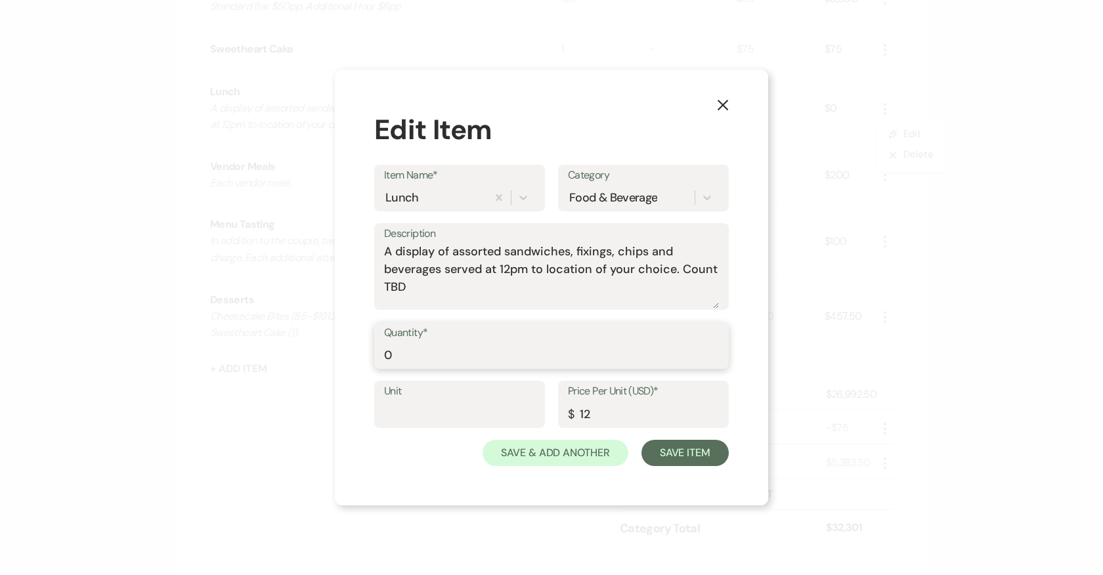
drag, startPoint x: 411, startPoint y: 354, endPoint x: 342, endPoint y: 354, distance: 68.9
click at [342, 354] on div "X Edit Item Item Name* Lunch Category Food & Beverage Description A display of …" at bounding box center [551, 288] width 433 height 436
type input "8"
drag, startPoint x: 546, startPoint y: 270, endPoint x: 685, endPoint y: 292, distance: 140.9
click at [685, 292] on textarea "A display of assorted sandwiches, fixings, chips and beverages served at 12pm t…" at bounding box center [551, 276] width 335 height 66
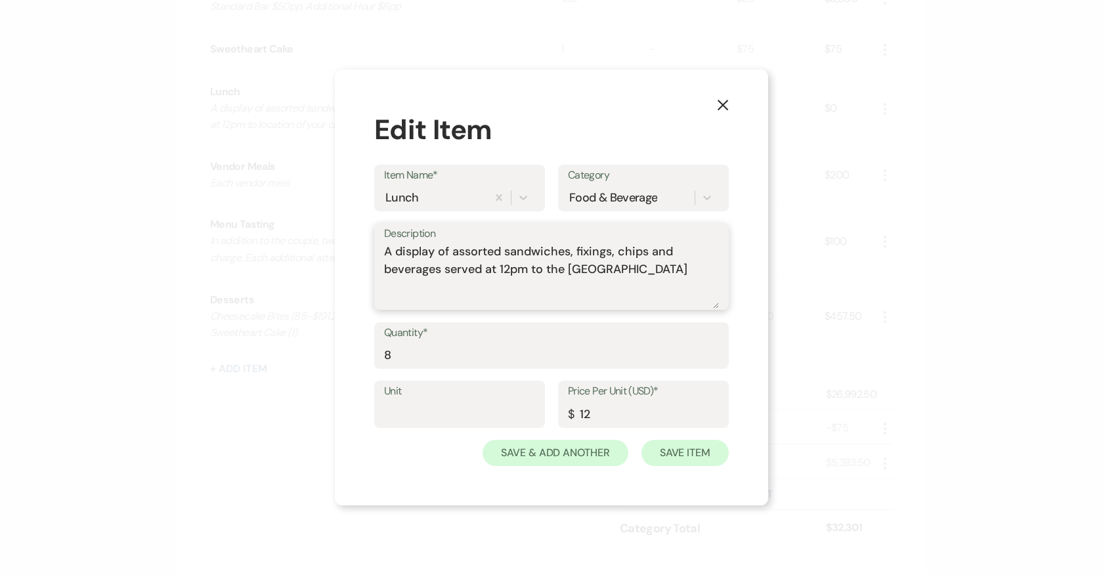
type textarea "A display of assorted sandwiches, fixings, chips and beverages served at 12pm t…"
click at [711, 452] on button "Save Item" at bounding box center [684, 453] width 87 height 26
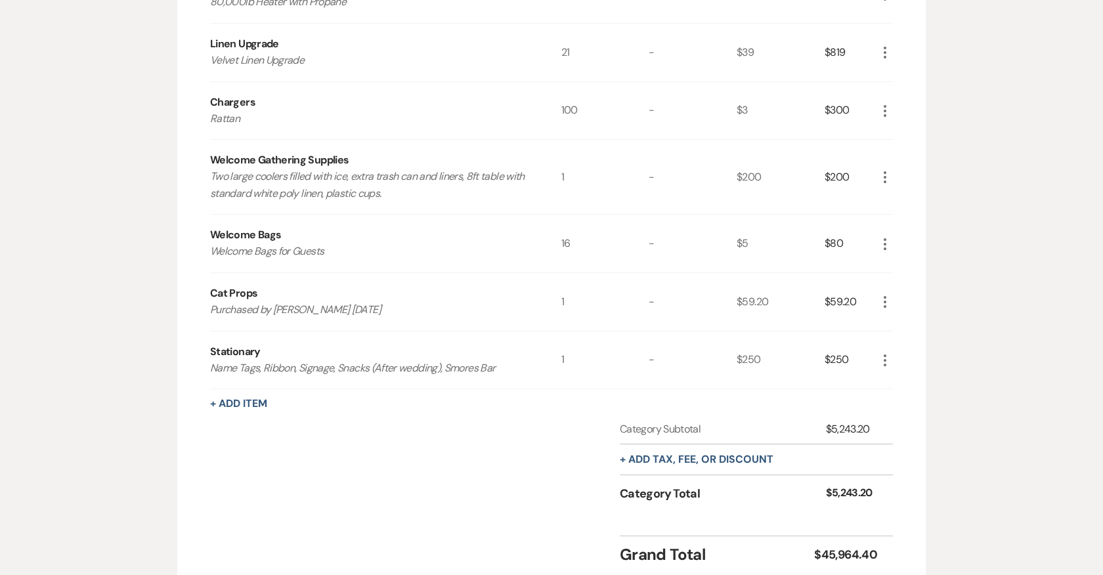
scroll to position [2337, 0]
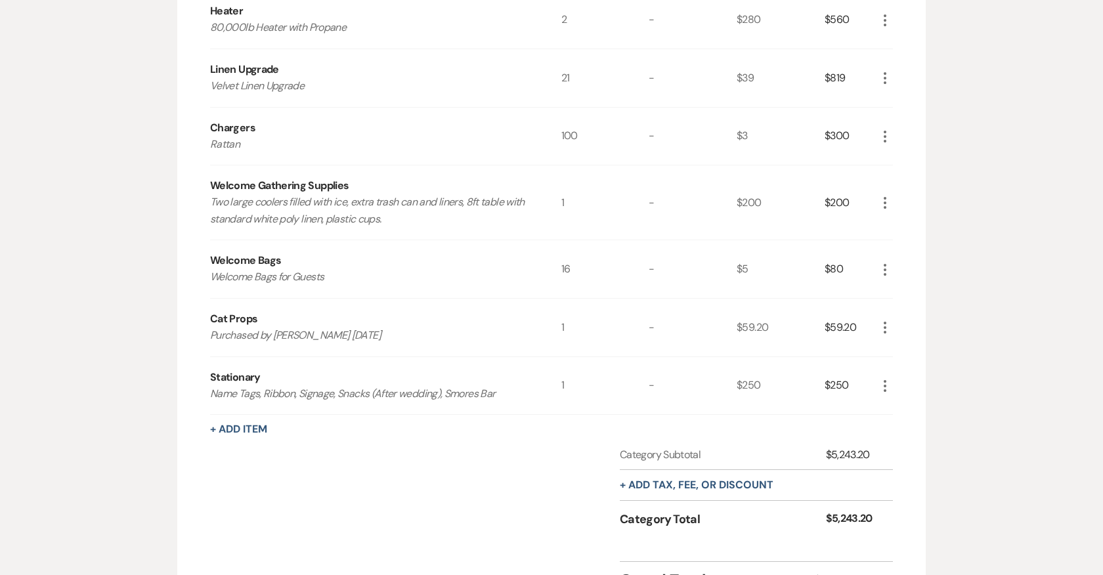
scroll to position [2314, 0]
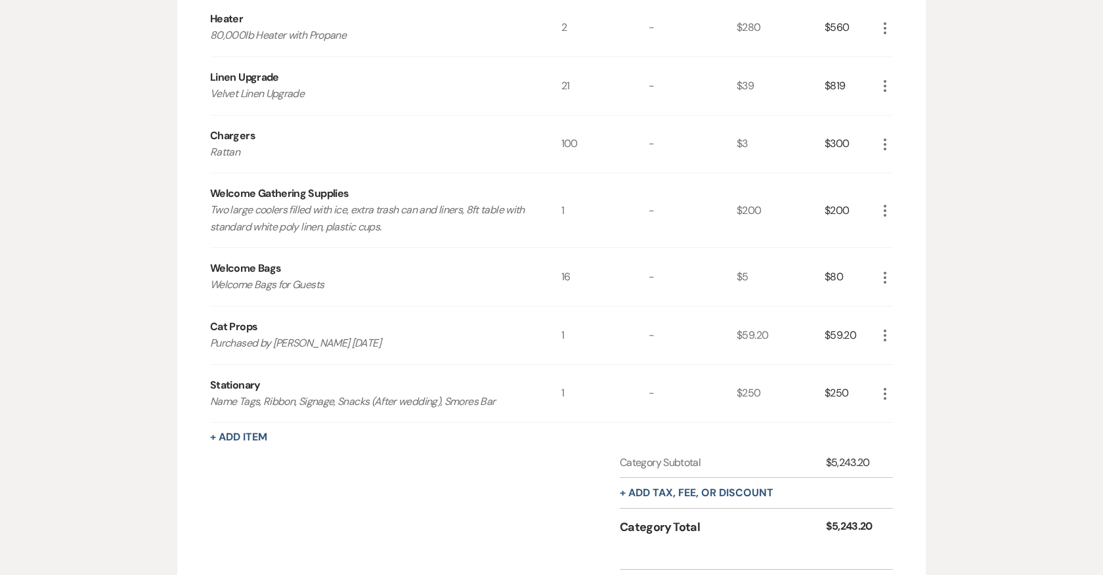
click at [887, 386] on icon "More" at bounding box center [885, 394] width 16 height 16
click at [890, 386] on icon "More" at bounding box center [885, 394] width 16 height 16
click at [905, 409] on button "Pencil Edit" at bounding box center [911, 419] width 68 height 21
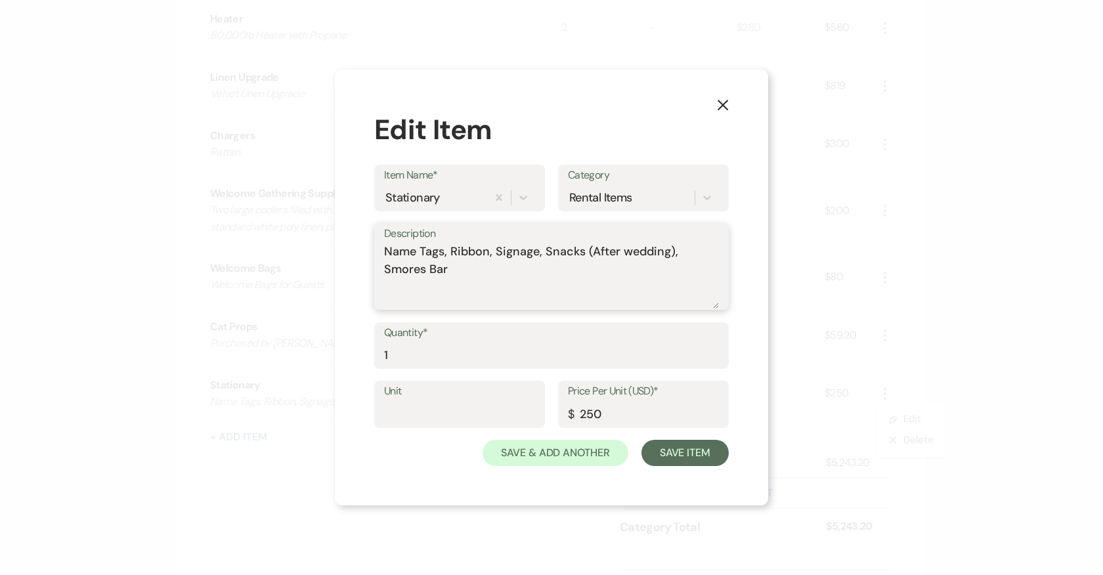
click at [474, 267] on textarea "Name Tags, Ribbon, Signage, Snacks (After wedding), Smores Bar" at bounding box center [551, 276] width 335 height 66
type textarea "Name Tags, Ribbon, Signage, Snacks (After wedding), Smores Bar, Washi Tape"
click at [602, 415] on input "250" at bounding box center [643, 414] width 151 height 26
type input "275"
click at [699, 453] on button "Save Item" at bounding box center [684, 453] width 87 height 26
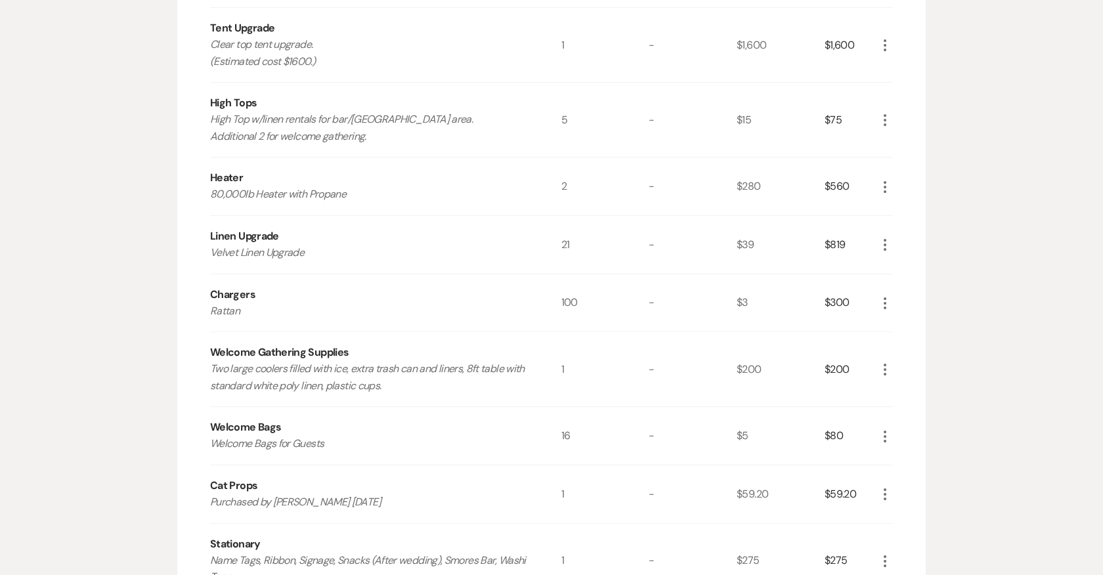
scroll to position [2148, 0]
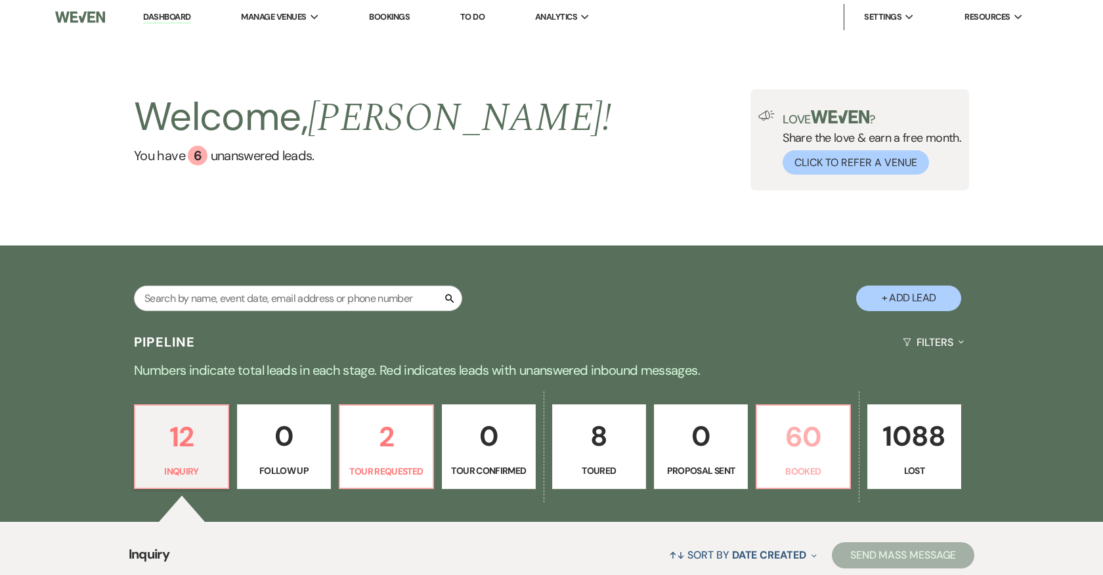
click at [796, 436] on p "60" at bounding box center [803, 437] width 77 height 44
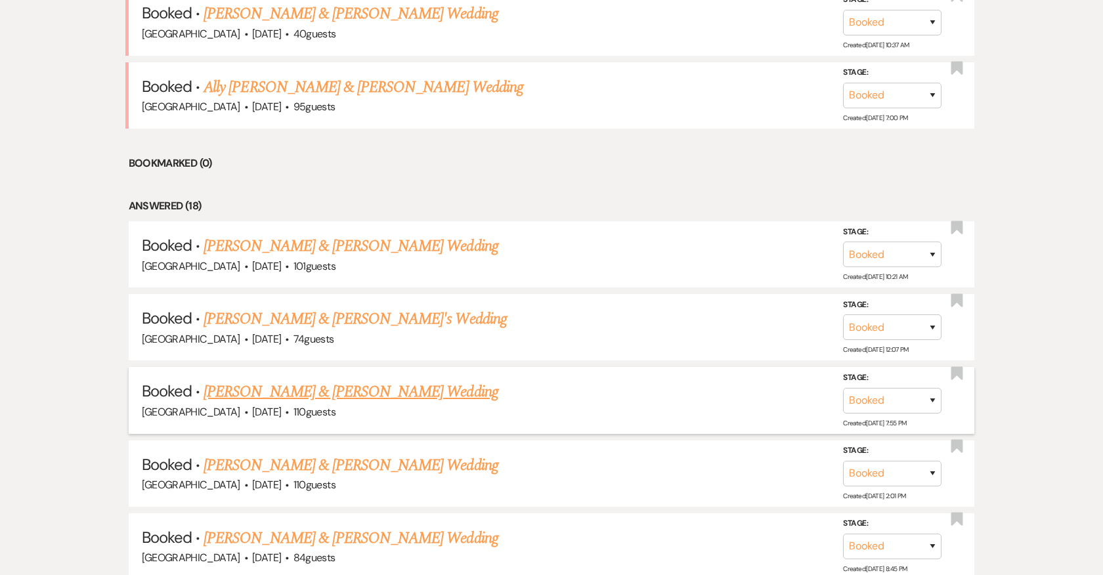
scroll to position [746, 0]
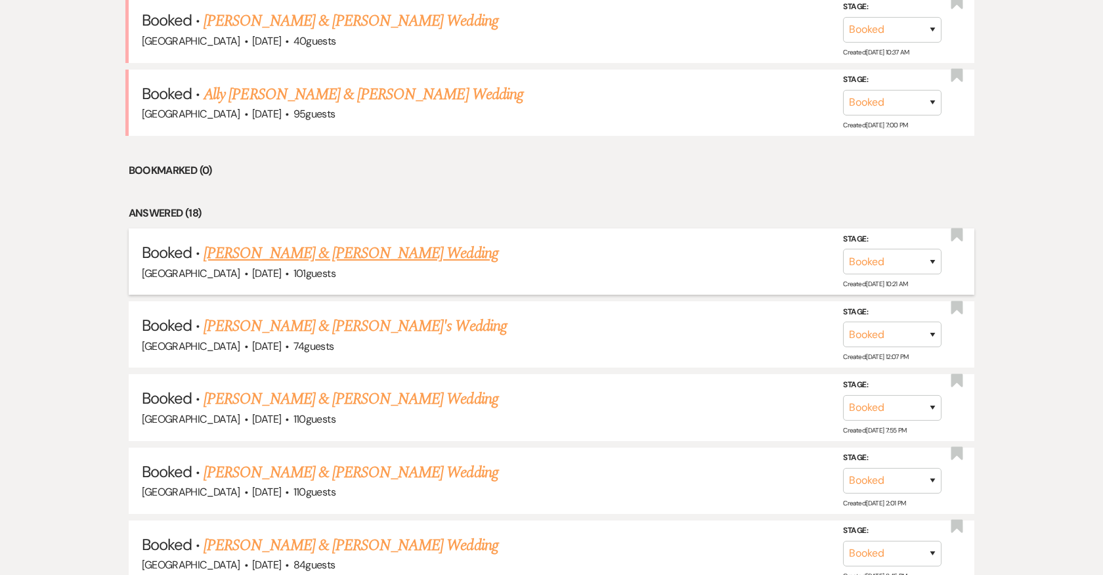
click at [319, 245] on link "[PERSON_NAME] & [PERSON_NAME] Wedding" at bounding box center [350, 254] width 294 height 24
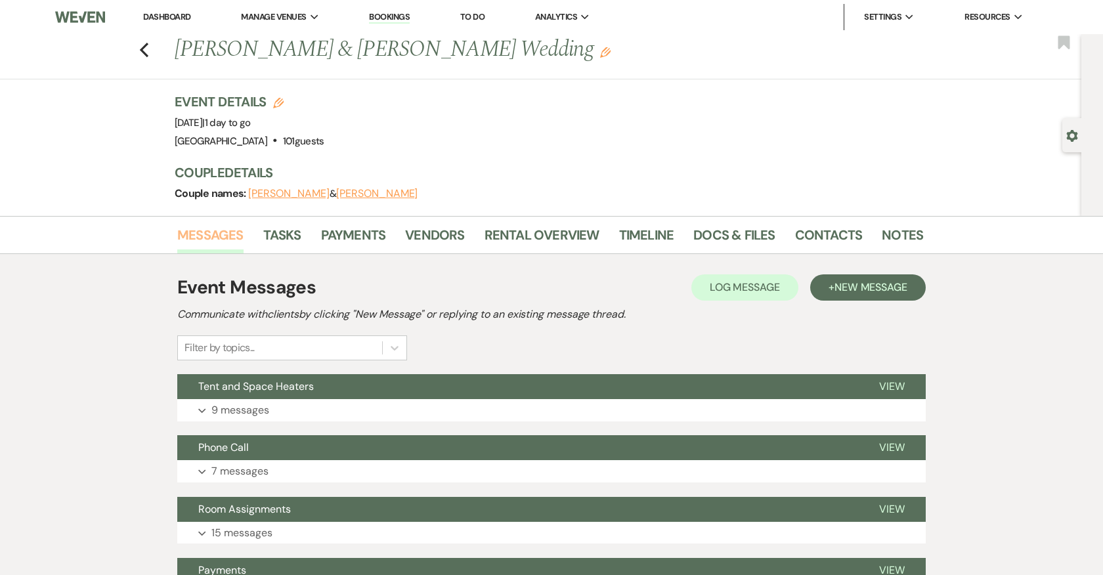
click at [200, 230] on link "Messages" at bounding box center [210, 238] width 66 height 29
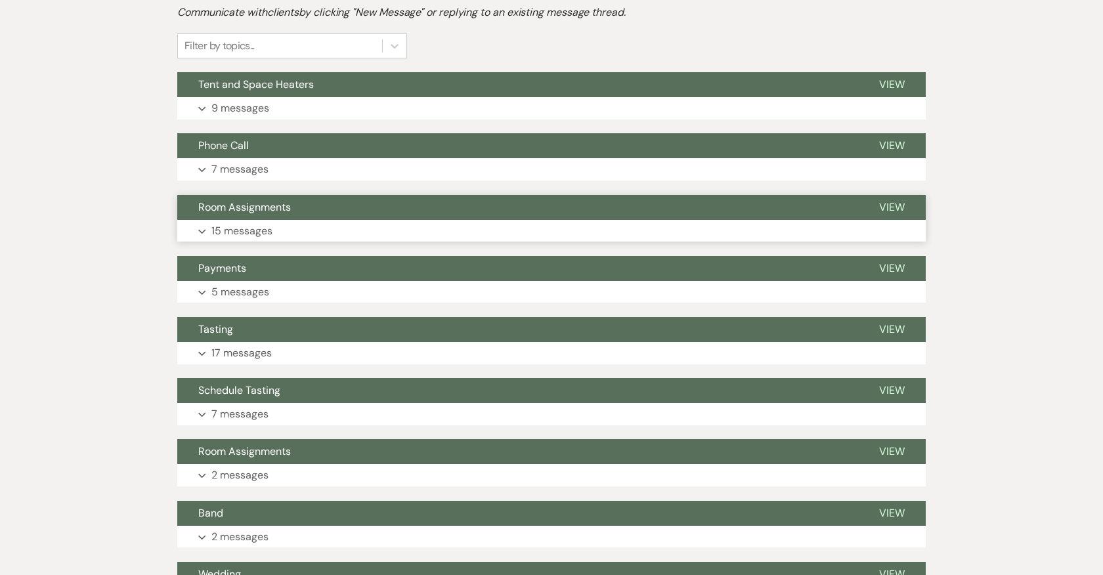
scroll to position [301, 0]
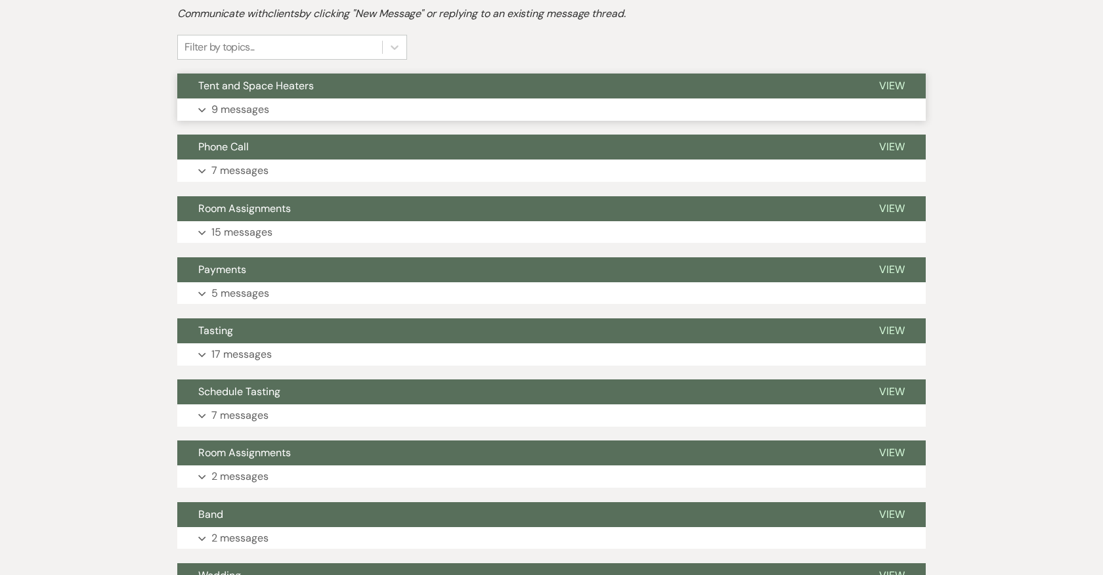
click at [251, 106] on p "9 messages" at bounding box center [240, 109] width 58 height 17
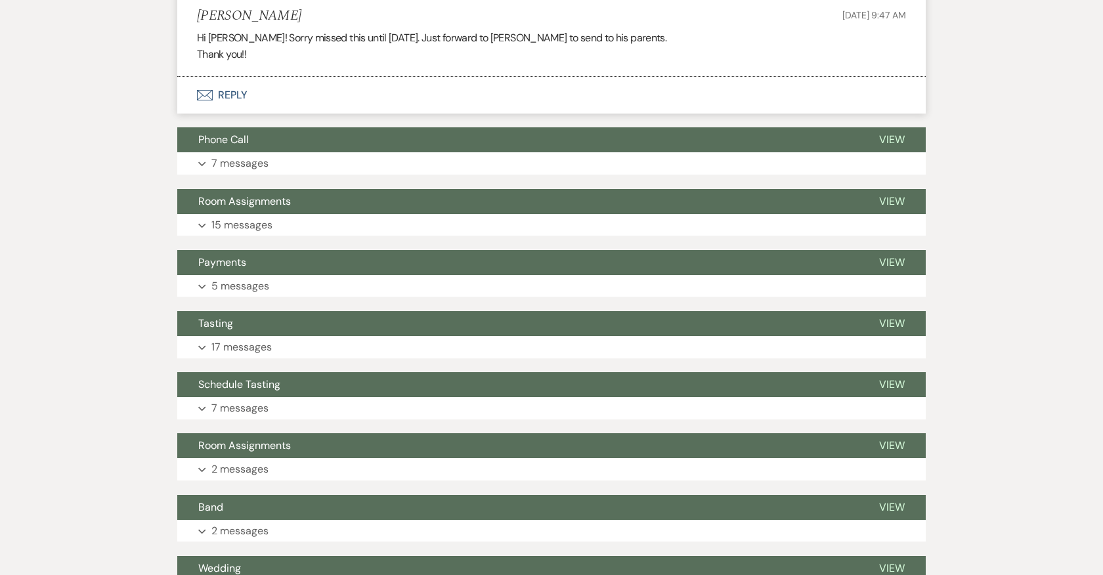
scroll to position [3124, 0]
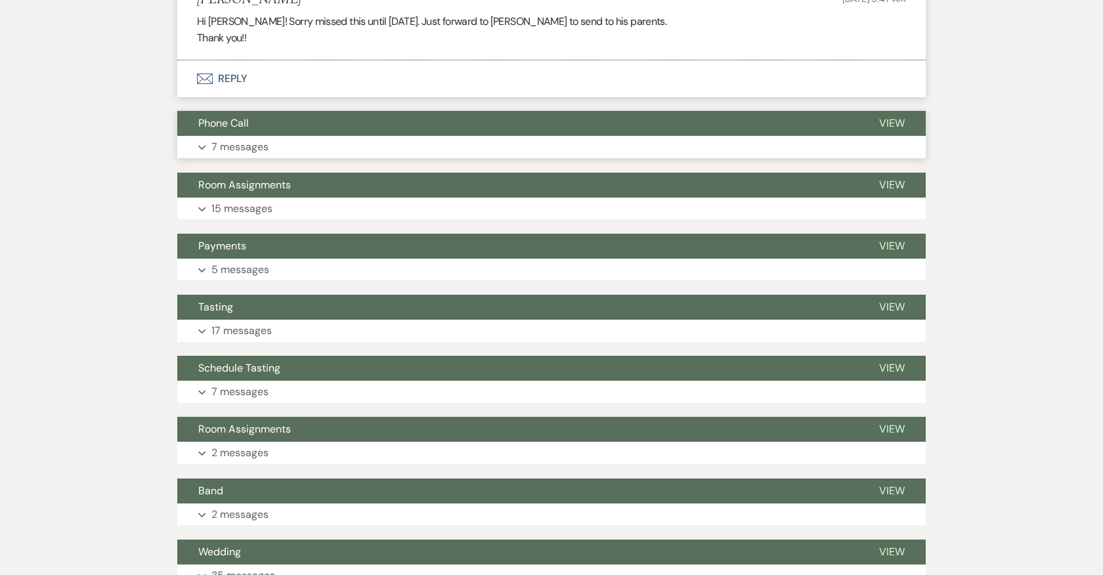
click at [249, 127] on button "Phone Call" at bounding box center [517, 123] width 681 height 25
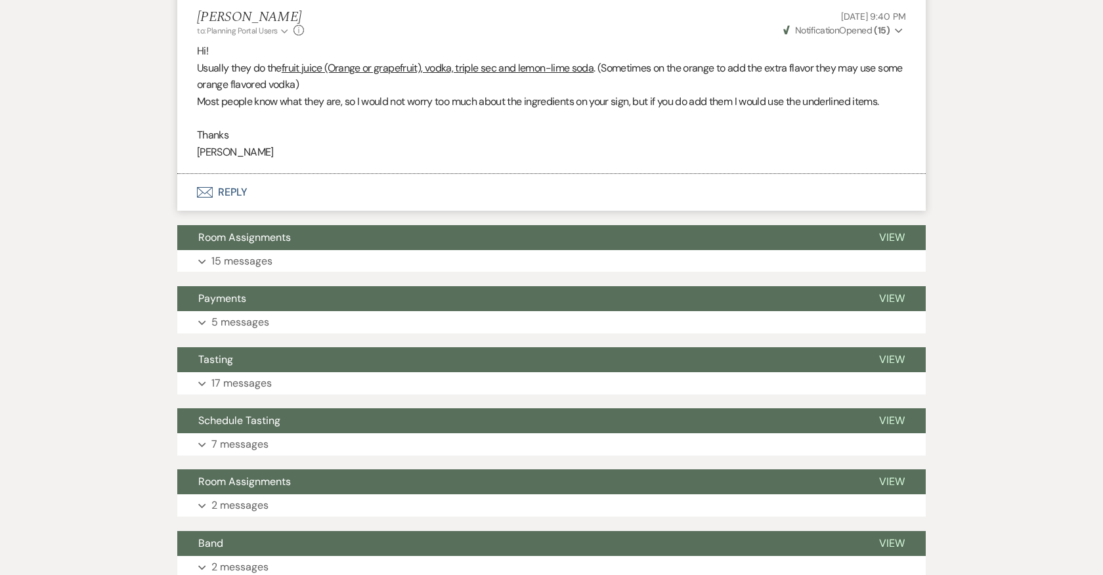
scroll to position [4247, 0]
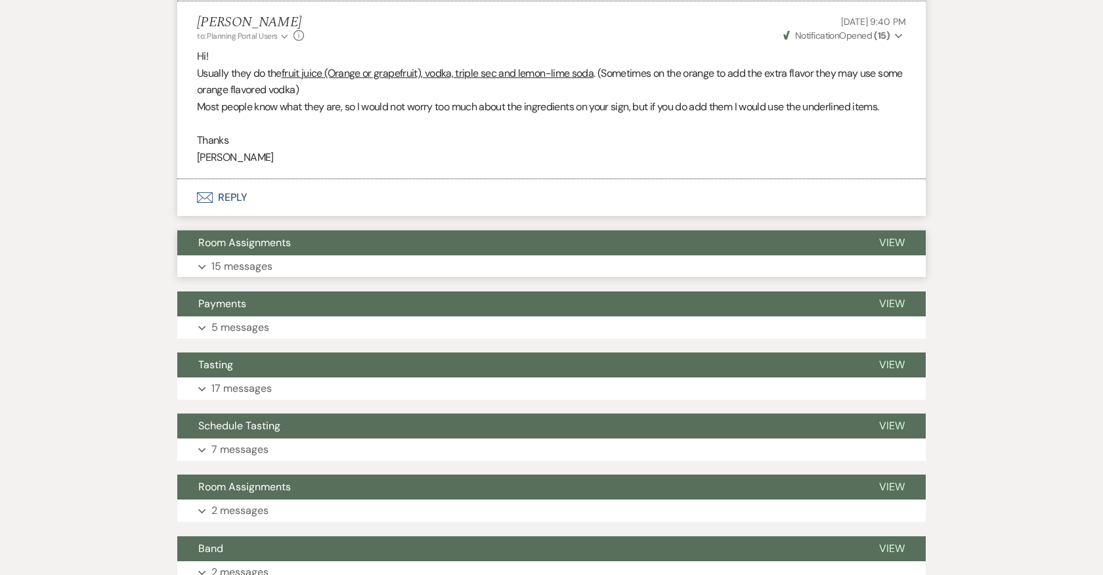
click at [262, 258] on p "15 messages" at bounding box center [241, 266] width 61 height 17
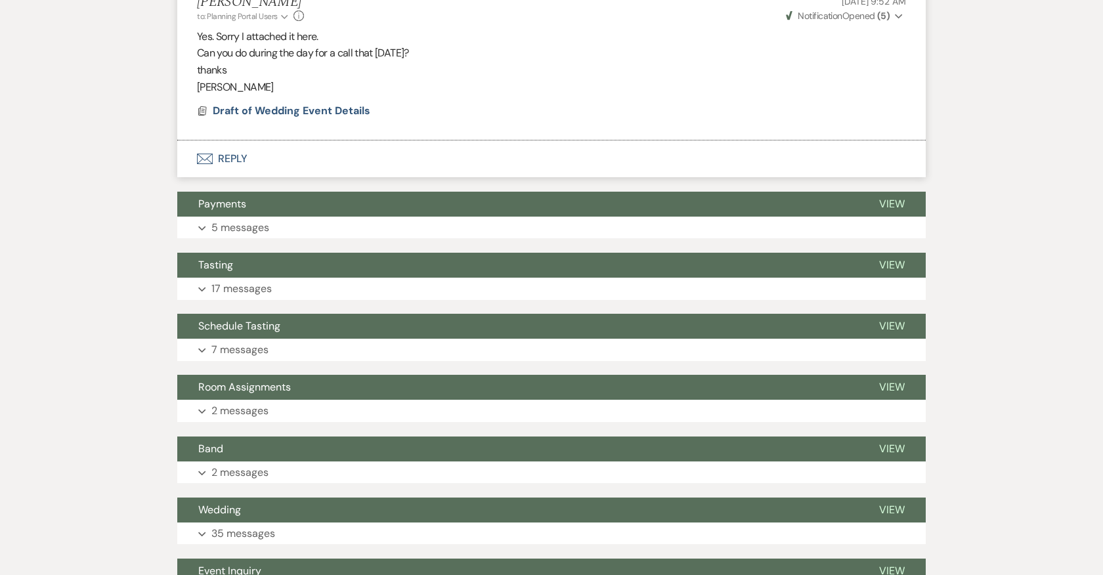
scroll to position [6712, 0]
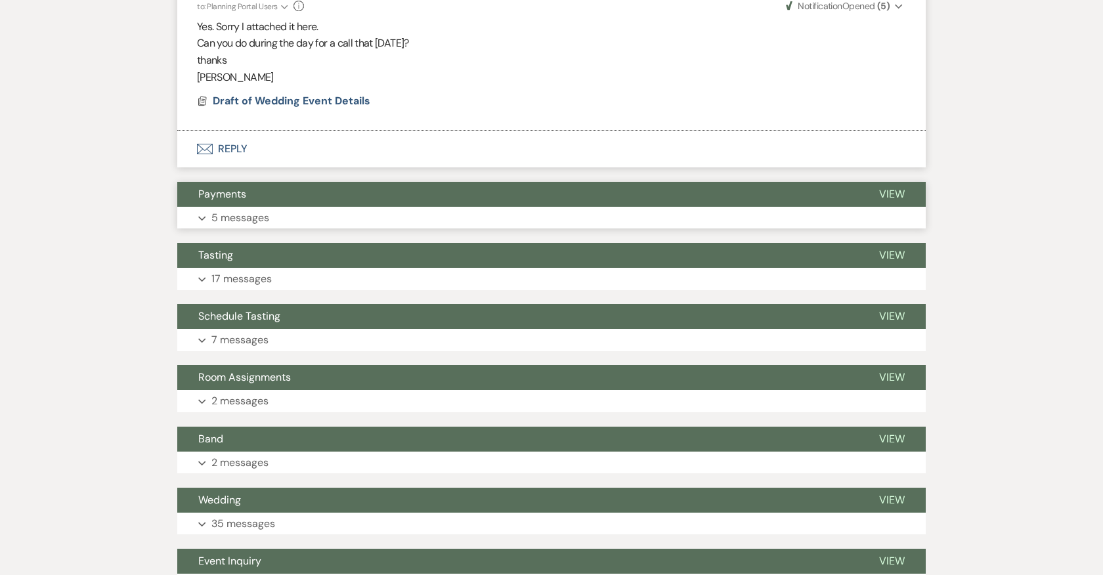
click at [253, 209] on p "5 messages" at bounding box center [240, 217] width 58 height 17
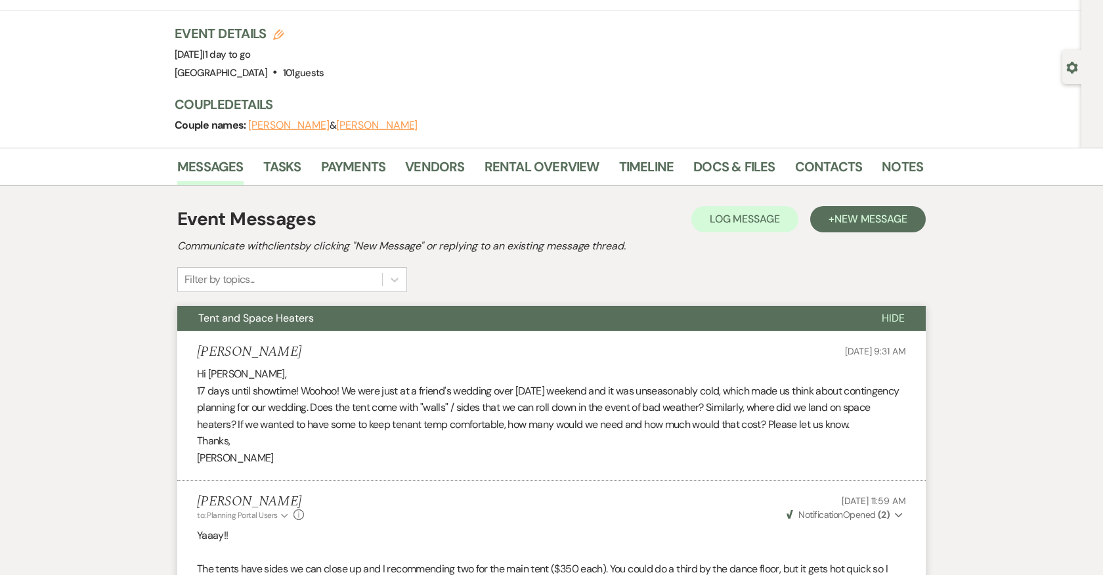
scroll to position [56, 0]
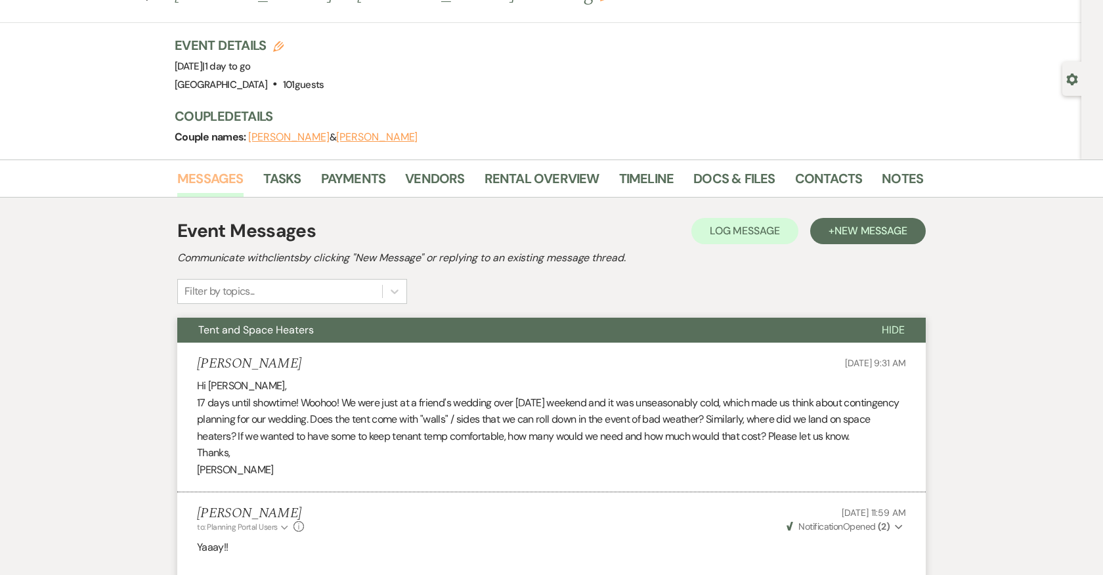
click at [211, 181] on link "Messages" at bounding box center [210, 182] width 66 height 29
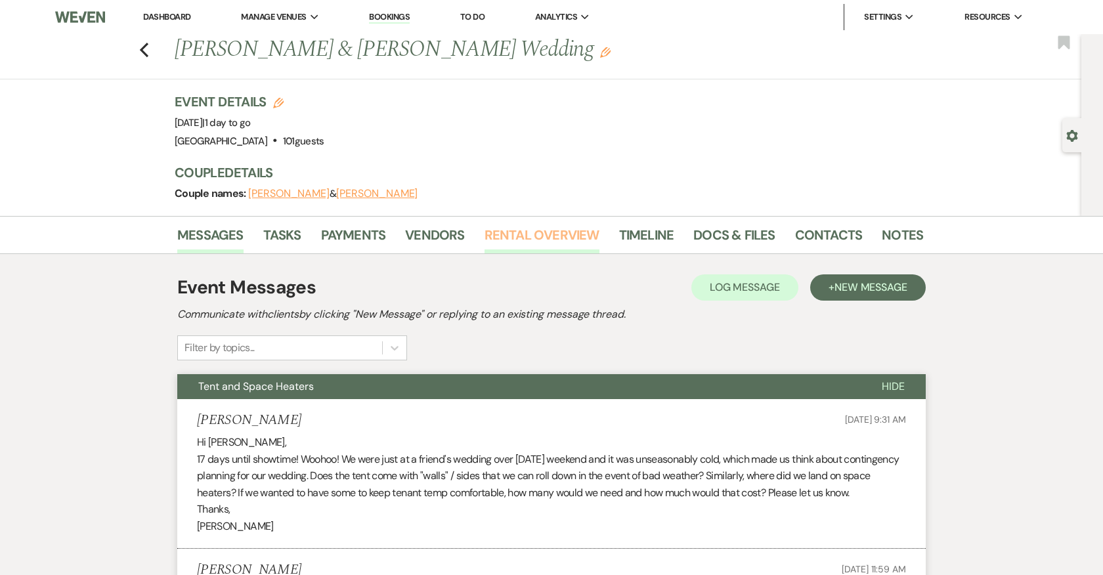
click at [503, 232] on link "Rental Overview" at bounding box center [541, 238] width 115 height 29
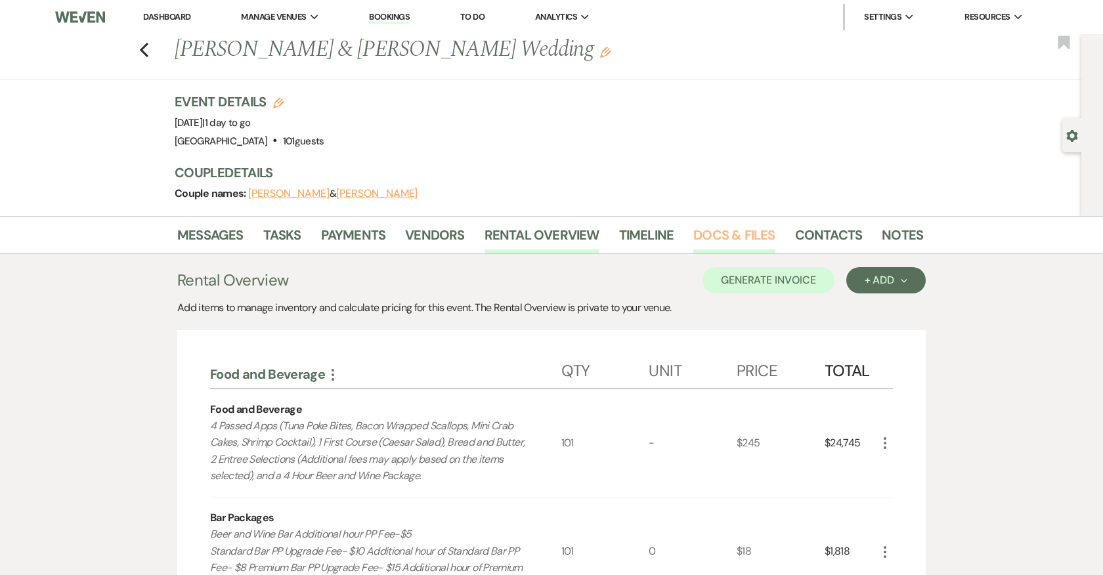
click at [731, 232] on link "Docs & Files" at bounding box center [733, 238] width 81 height 29
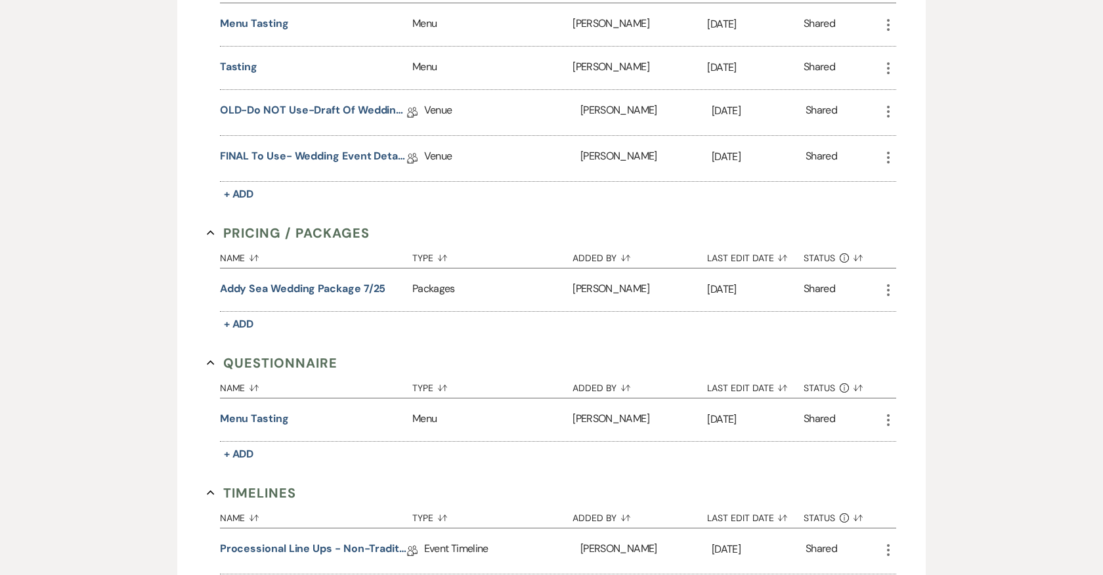
scroll to position [1414, 0]
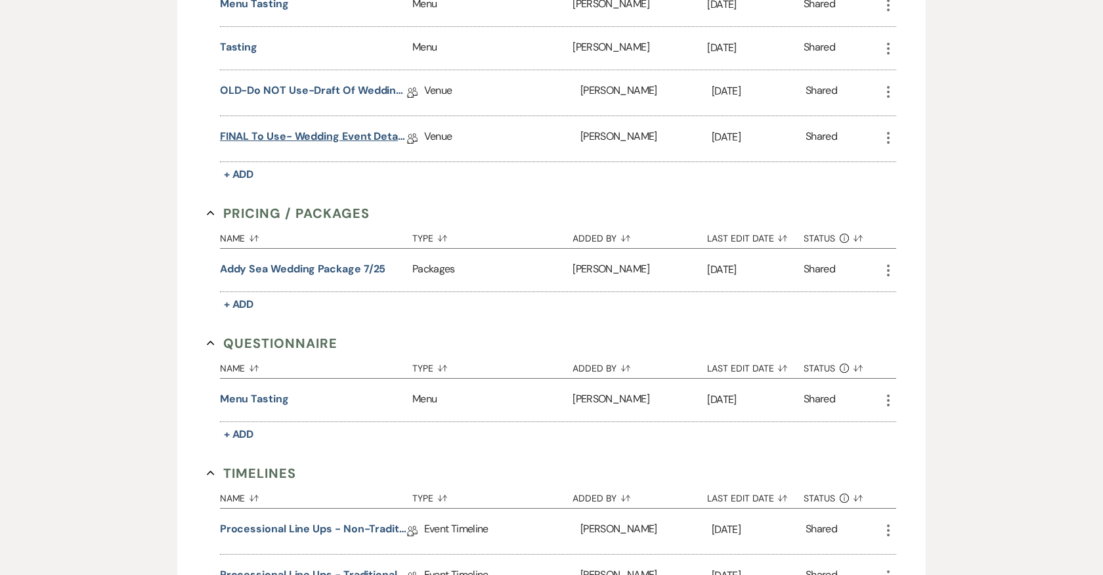
click at [283, 131] on link "FINAL to use- Wedding Event Details" at bounding box center [313, 139] width 187 height 20
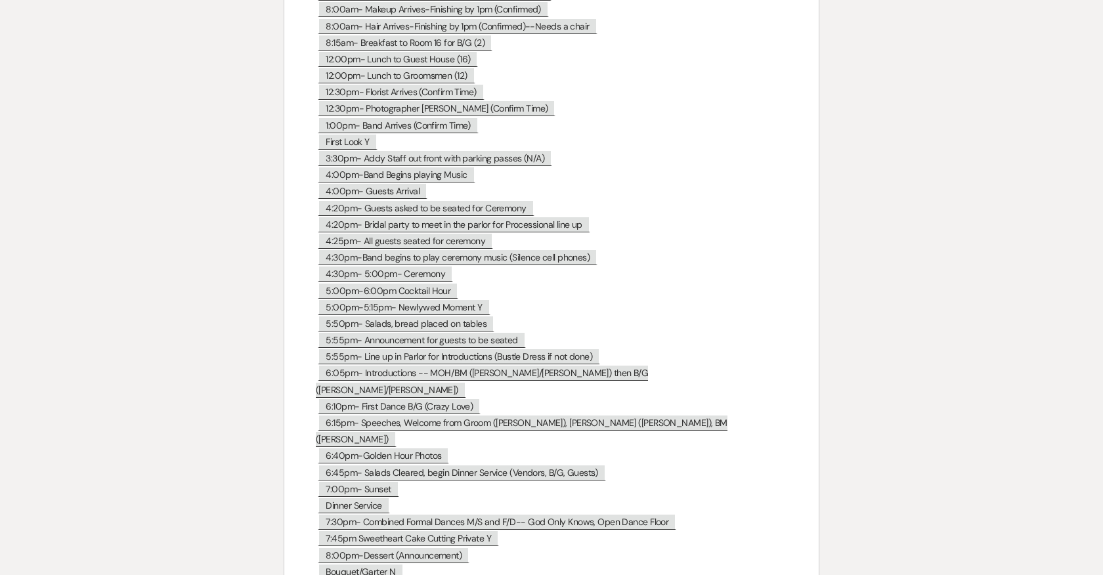
scroll to position [5571, 0]
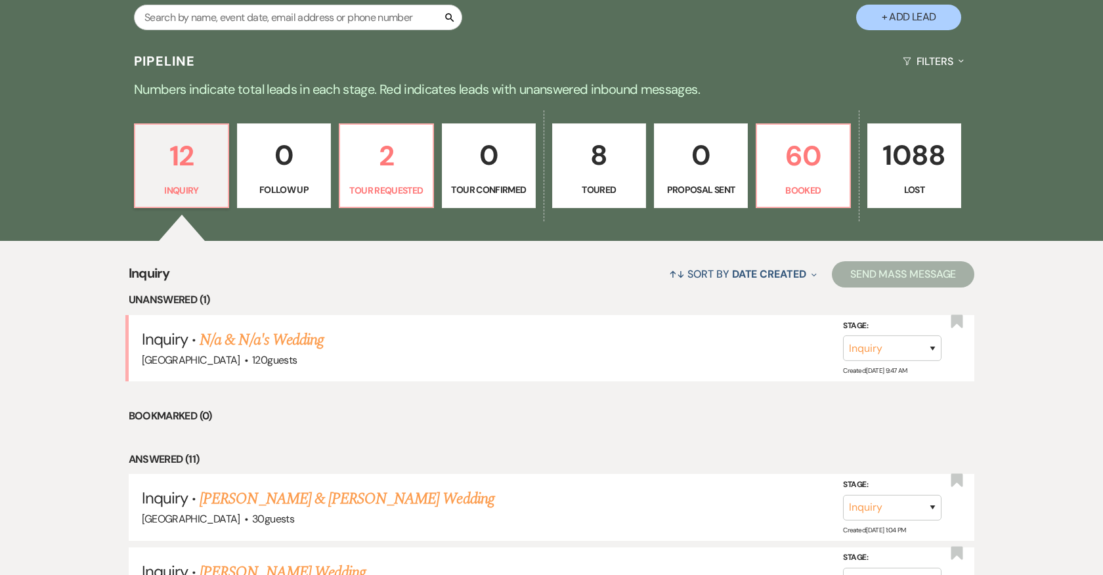
scroll to position [284, 0]
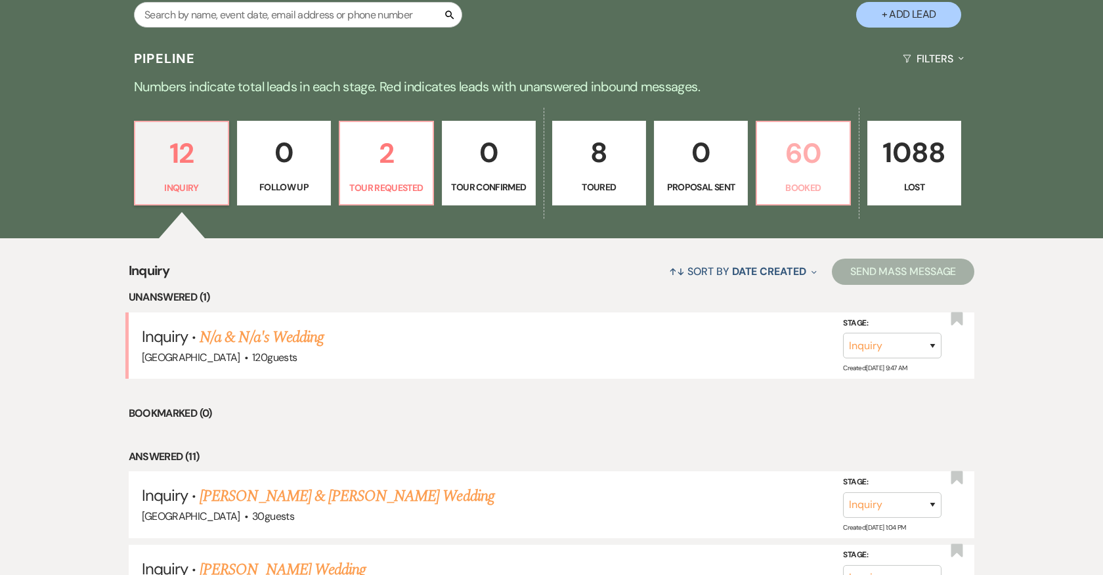
click at [805, 157] on p "60" at bounding box center [803, 153] width 77 height 44
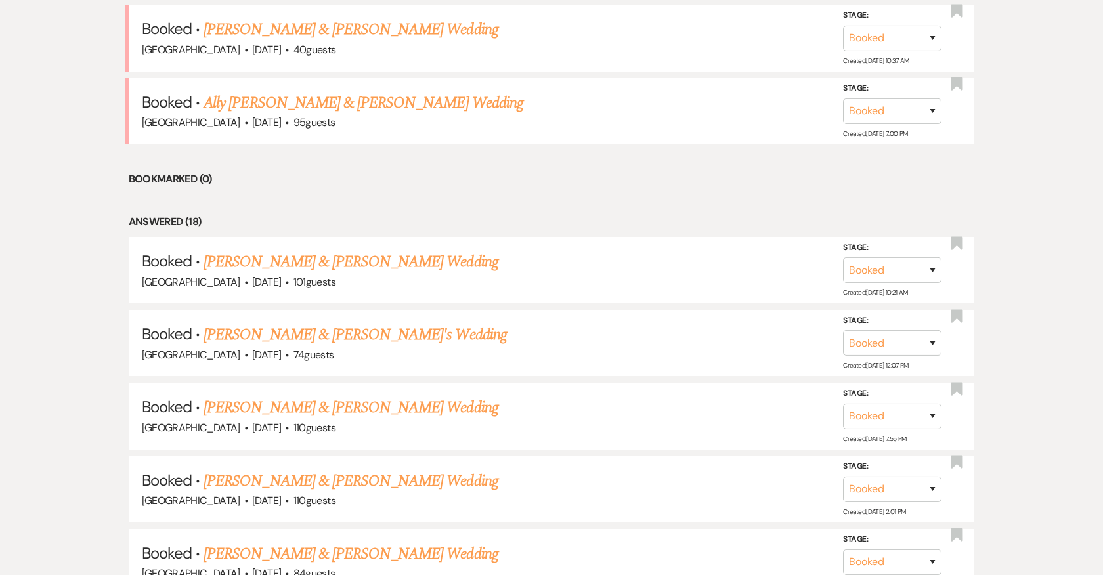
scroll to position [738, 0]
click at [412, 332] on link "[PERSON_NAME] & [PERSON_NAME]'s Wedding" at bounding box center [354, 334] width 303 height 24
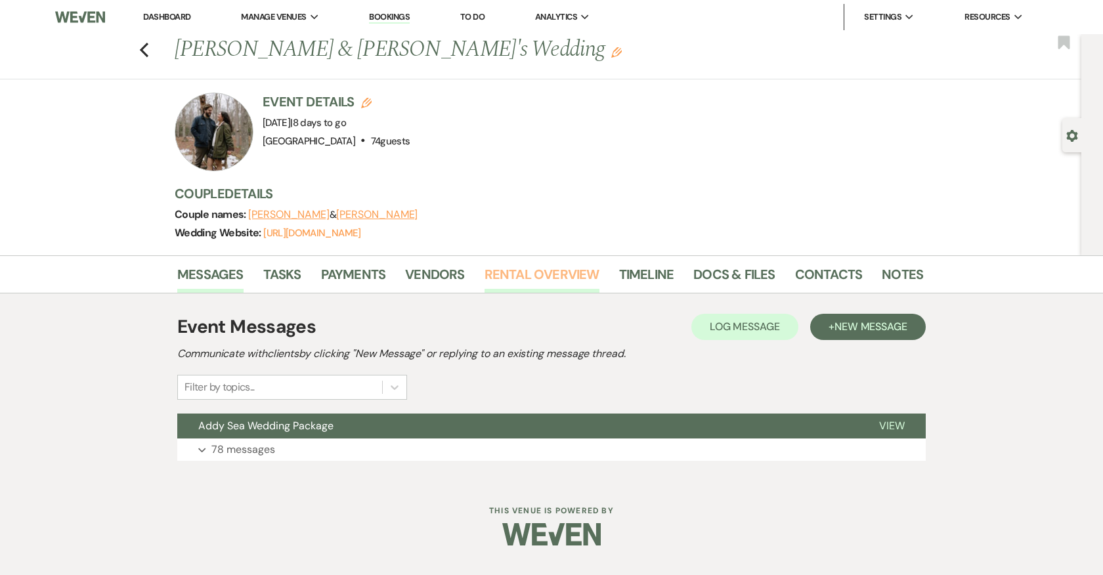
click at [570, 274] on link "Rental Overview" at bounding box center [541, 278] width 115 height 29
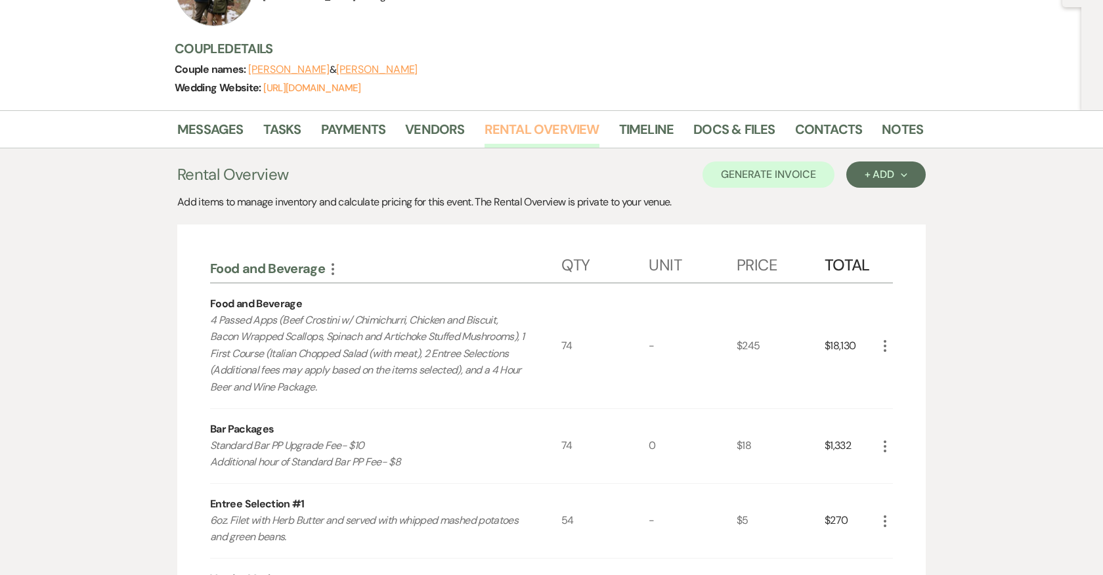
scroll to position [146, 0]
click at [352, 126] on link "Payments" at bounding box center [353, 131] width 65 height 29
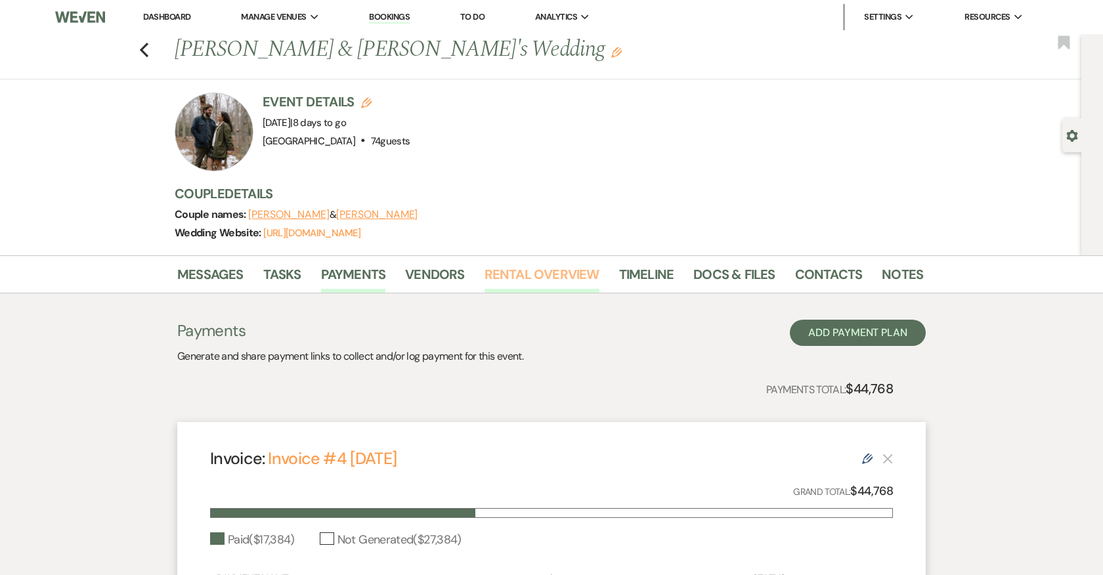
click at [523, 268] on link "Rental Overview" at bounding box center [541, 278] width 115 height 29
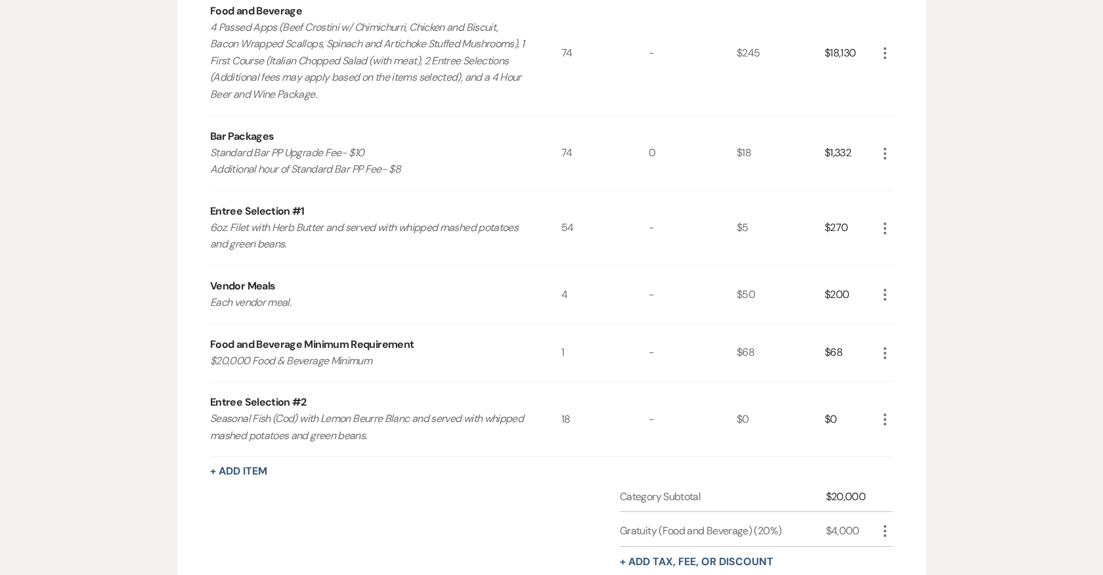
scroll to position [435, 0]
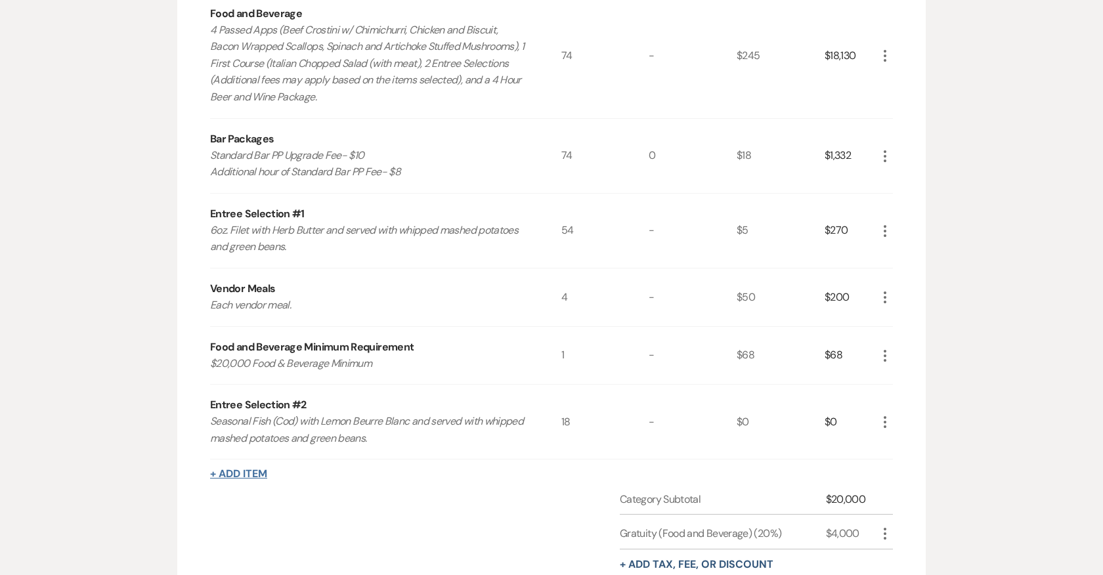
click at [245, 473] on button "+ Add Item" at bounding box center [238, 474] width 57 height 11
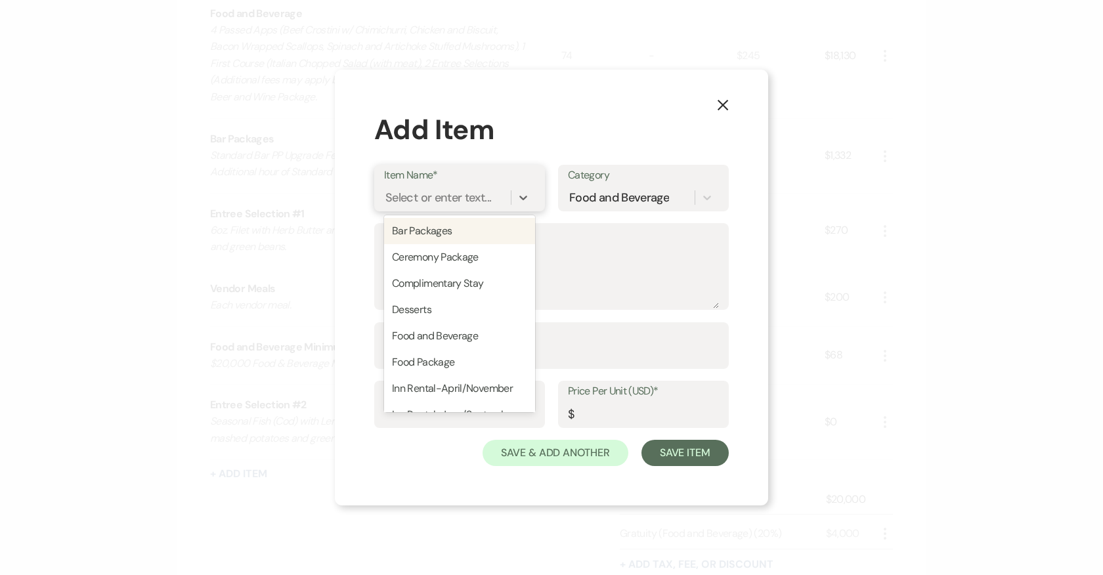
click at [397, 200] on div "Select or enter text..." at bounding box center [438, 197] width 106 height 18
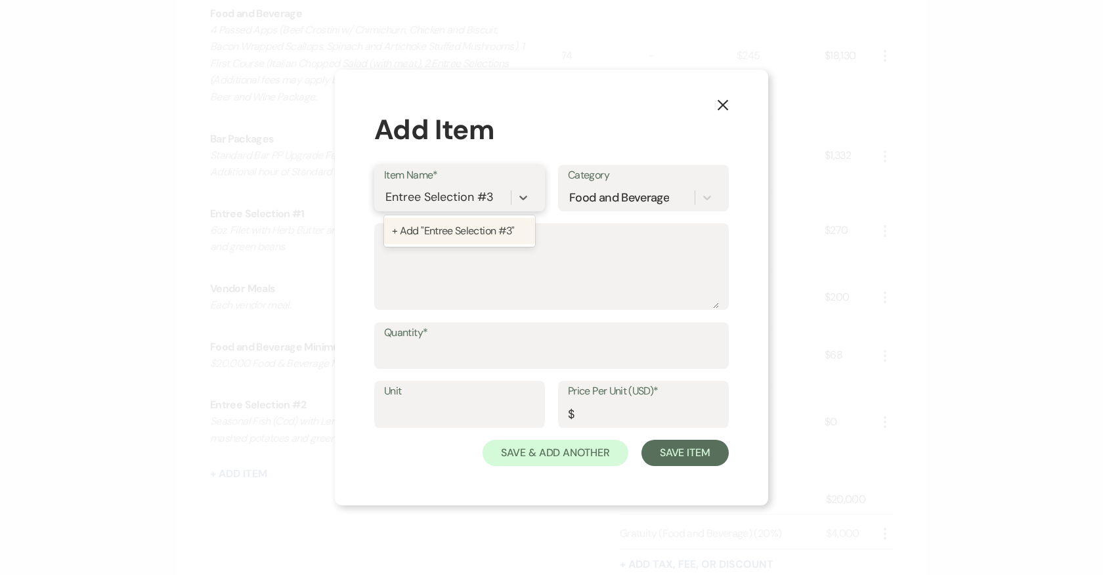
type input "Entree Selection #3"
click at [452, 271] on textarea "Description" at bounding box center [551, 277] width 335 height 66
click at [439, 202] on div "Select or enter text..." at bounding box center [439, 197] width 106 height 18
type input "Entree Selection #3"
click at [453, 224] on div "+ Add "Entree Selection #3"" at bounding box center [460, 231] width 150 height 26
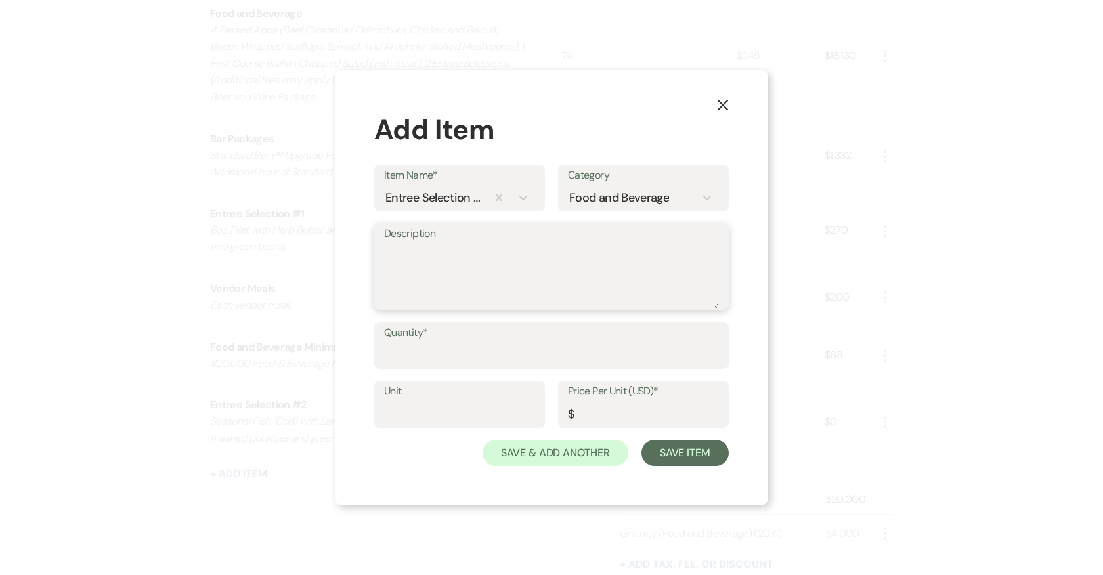
click at [450, 248] on textarea "Description" at bounding box center [551, 276] width 335 height 66
type textarea "Vegetarian"
click at [494, 351] on input "Quantity*" at bounding box center [551, 355] width 335 height 26
type input "2"
click at [637, 412] on input "Price Per Unit (USD)*" at bounding box center [643, 414] width 151 height 26
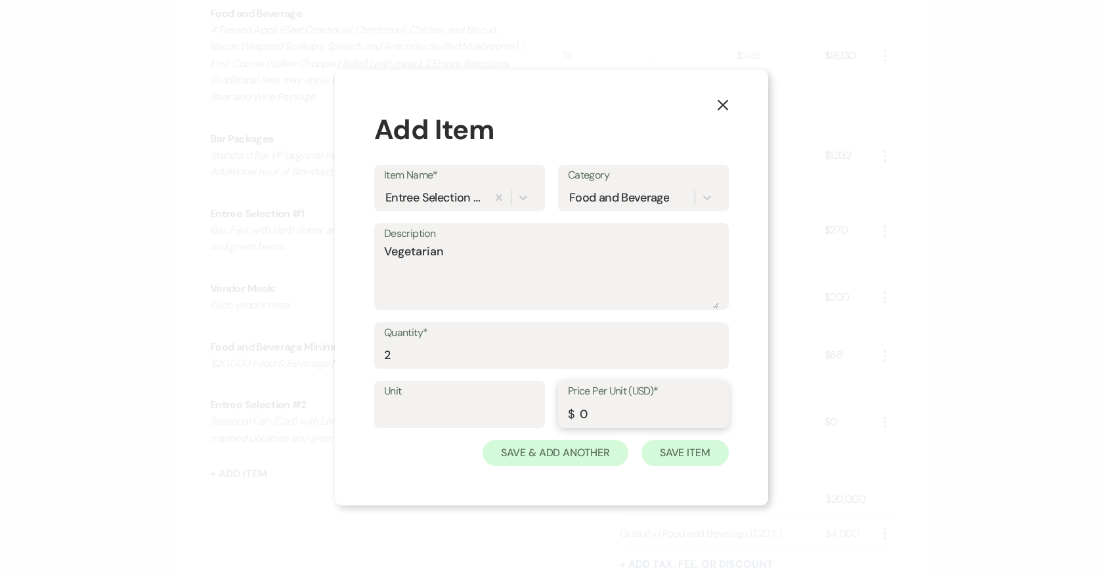
type input "0"
click at [670, 452] on button "Save Item" at bounding box center [684, 453] width 87 height 26
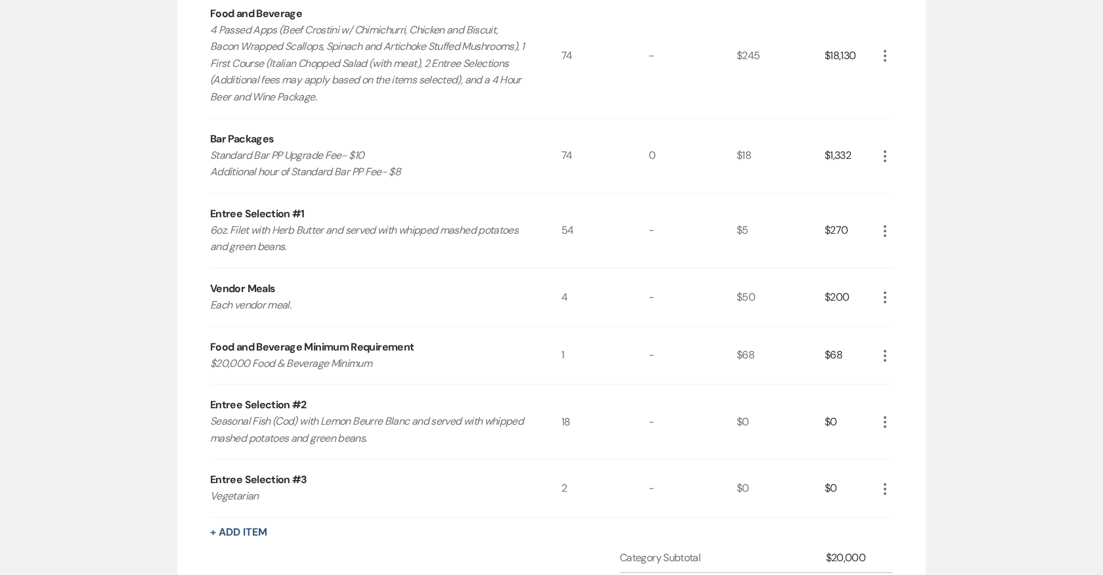
click at [576, 169] on div "74" at bounding box center [605, 156] width 88 height 74
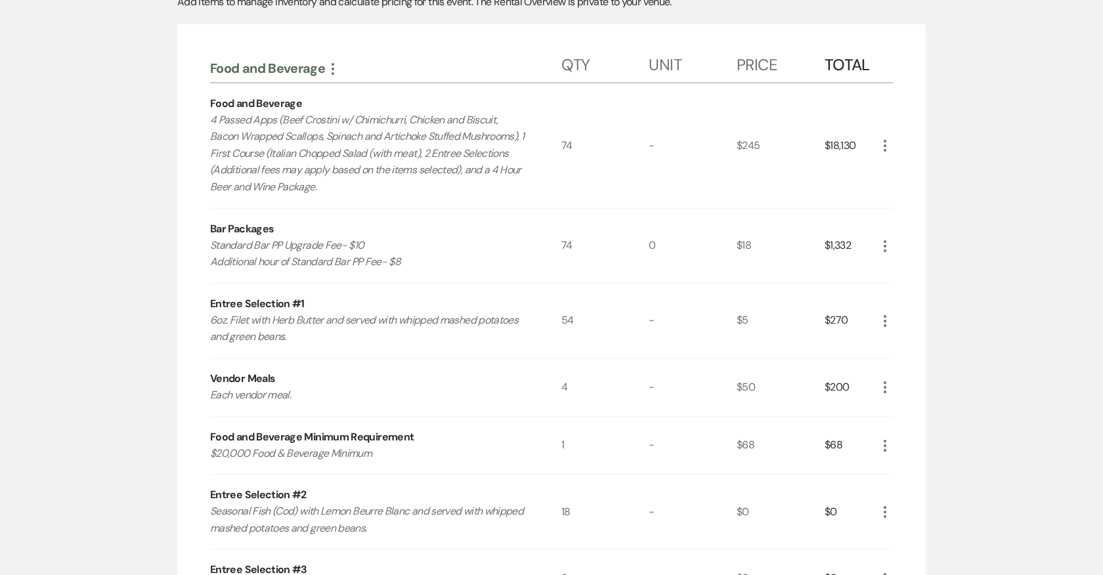
scroll to position [0, 0]
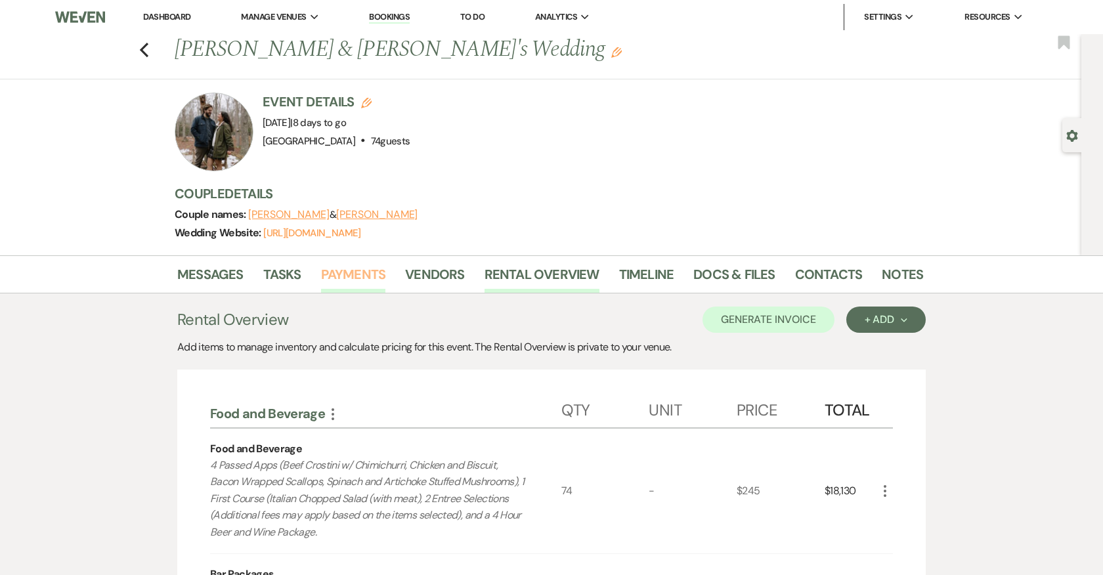
click at [343, 271] on link "Payments" at bounding box center [353, 278] width 65 height 29
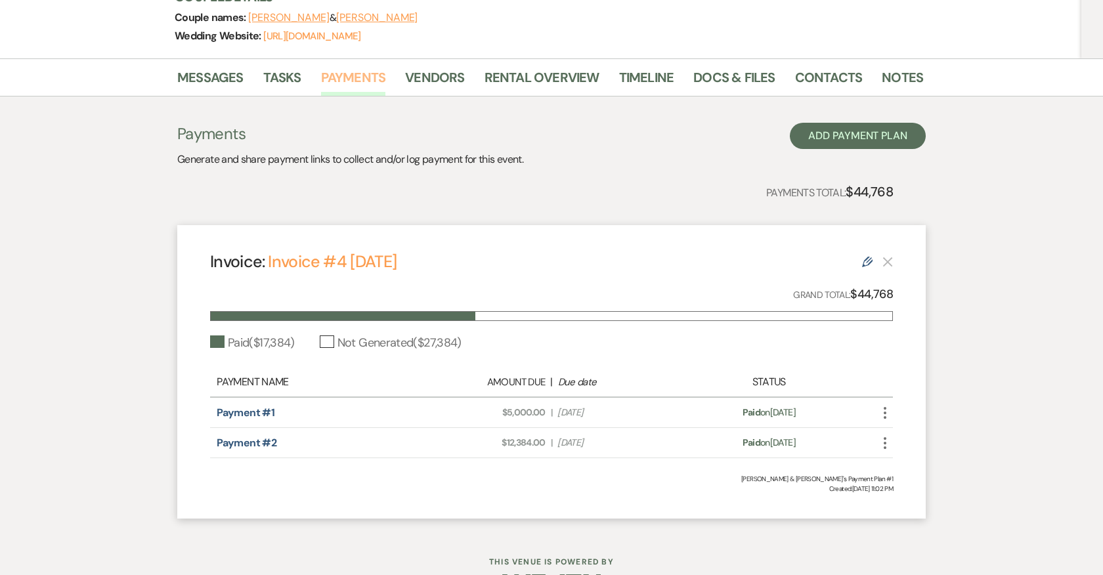
scroll to position [200, 0]
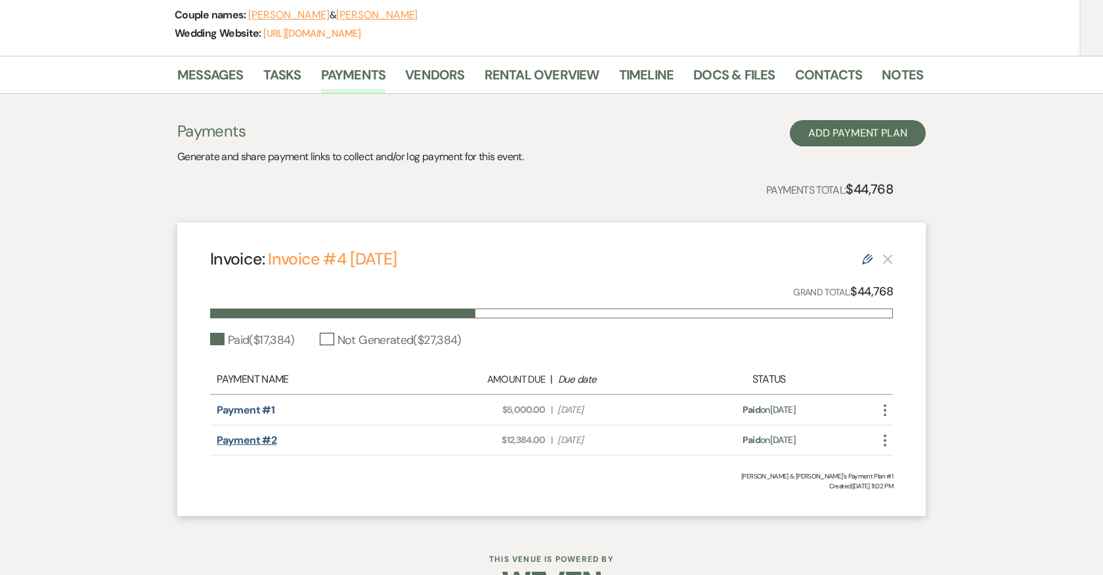
click at [248, 435] on link "Payment #2" at bounding box center [247, 440] width 60 height 14
click at [763, 72] on link "Docs & Files" at bounding box center [733, 78] width 81 height 29
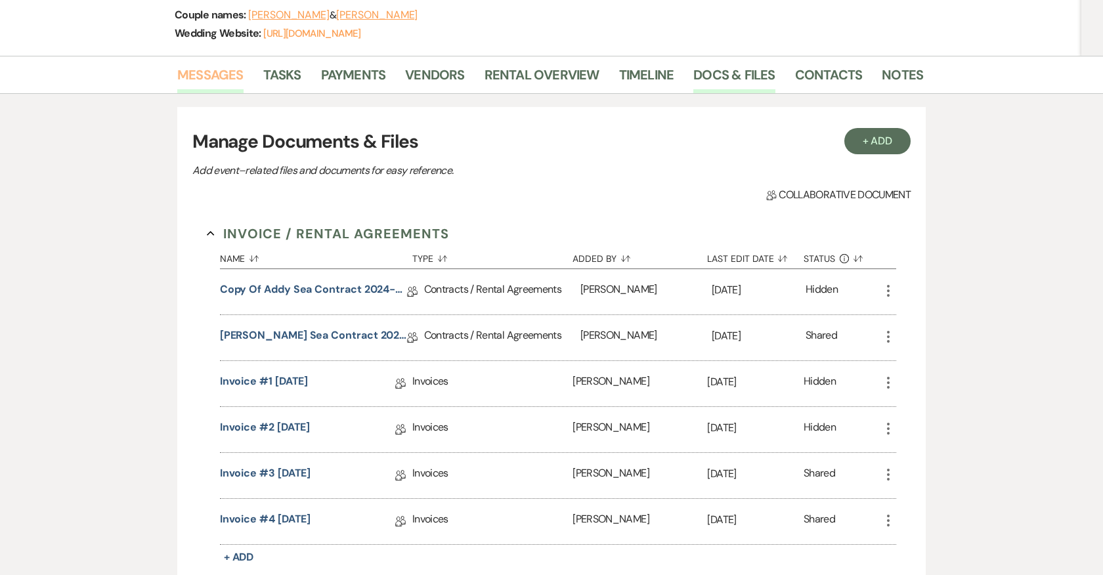
click at [228, 66] on link "Messages" at bounding box center [210, 78] width 66 height 29
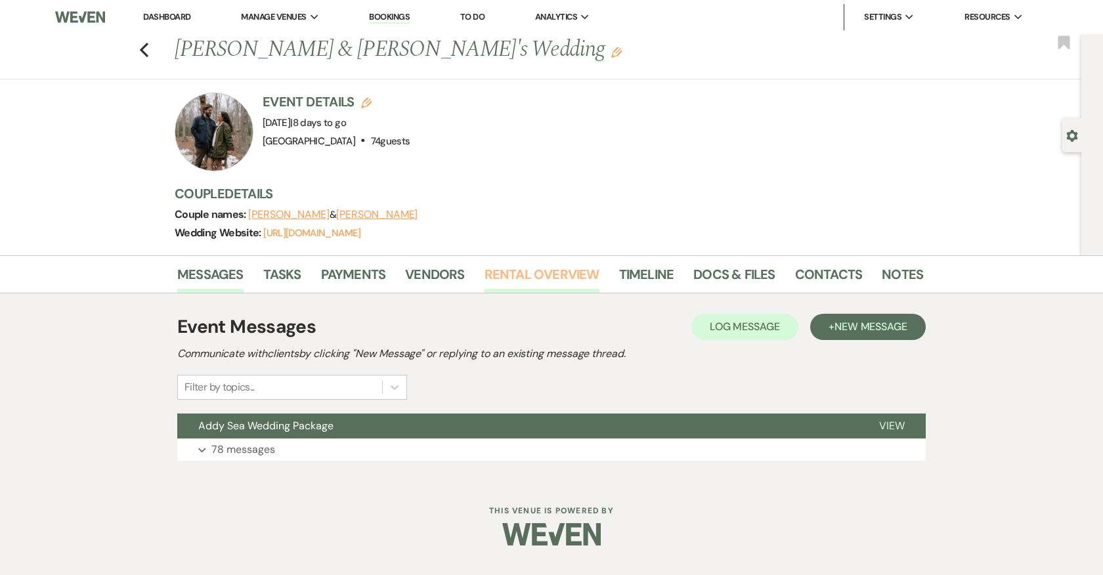
click at [550, 270] on link "Rental Overview" at bounding box center [541, 278] width 115 height 29
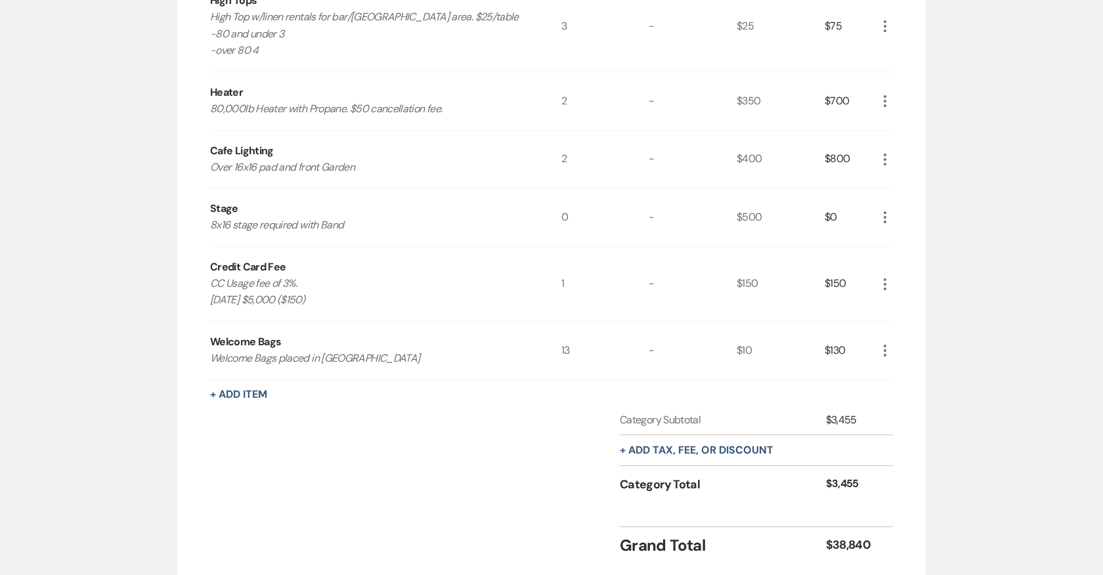
scroll to position [1894, 0]
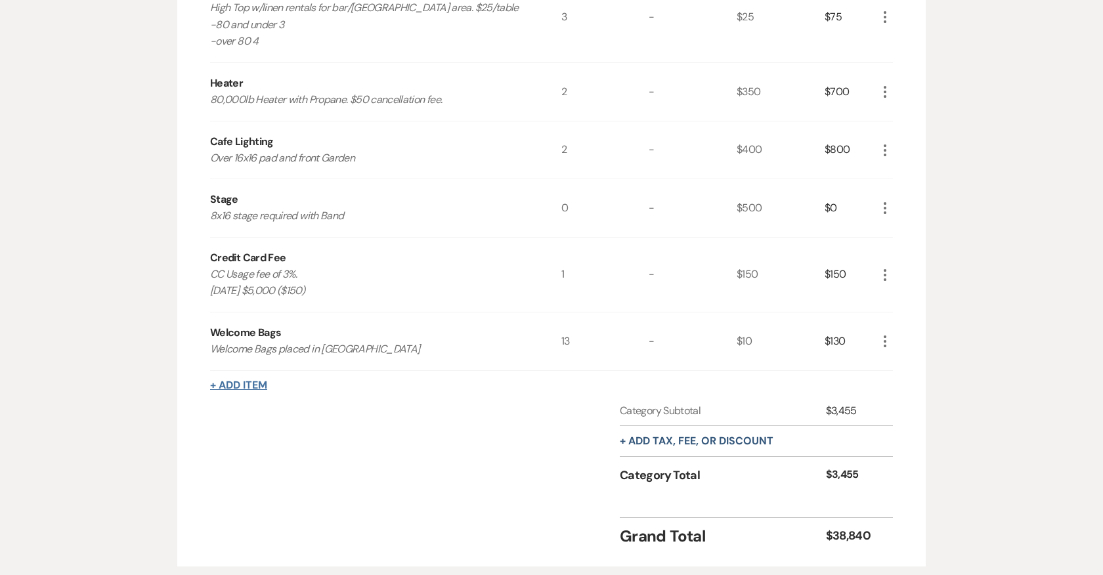
click at [262, 380] on button "+ Add Item" at bounding box center [238, 385] width 57 height 11
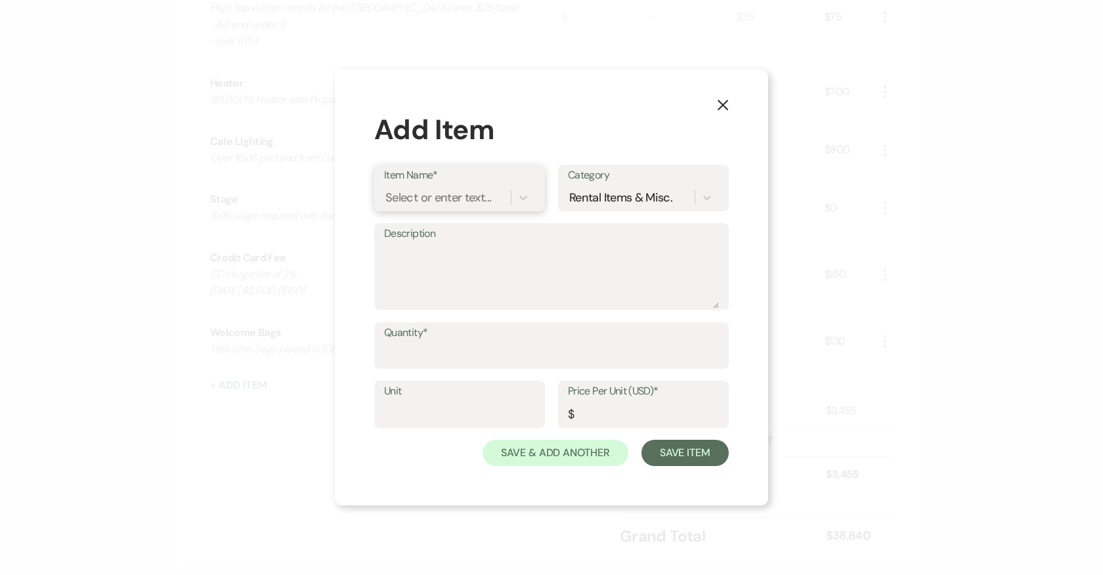
click at [459, 190] on div "Select or enter text..." at bounding box center [438, 197] width 106 height 18
type input "Linen Upgrade"
click at [478, 231] on div "+ Add "Linen Upgrade"" at bounding box center [459, 231] width 151 height 26
click at [434, 263] on textarea "Description" at bounding box center [551, 276] width 335 height 66
click at [493, 358] on input "Quantity*" at bounding box center [551, 355] width 335 height 26
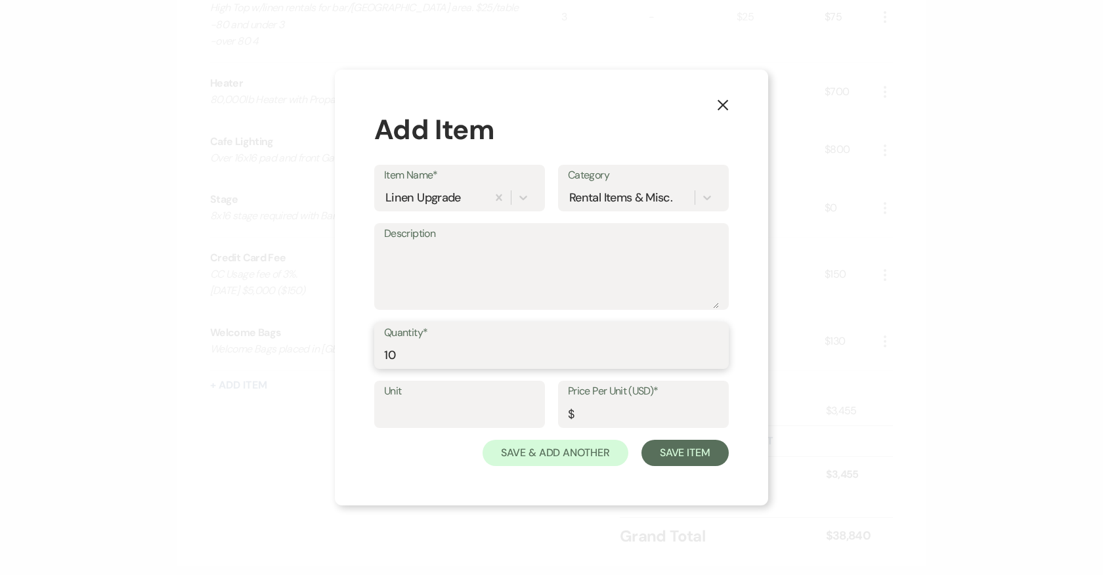
type input "10"
click at [648, 410] on input "Price Per Unit (USD)*" at bounding box center [643, 414] width 151 height 26
type input "78"
click at [439, 265] on textarea "Description" at bounding box center [551, 276] width 335 height 66
type textarea "L"
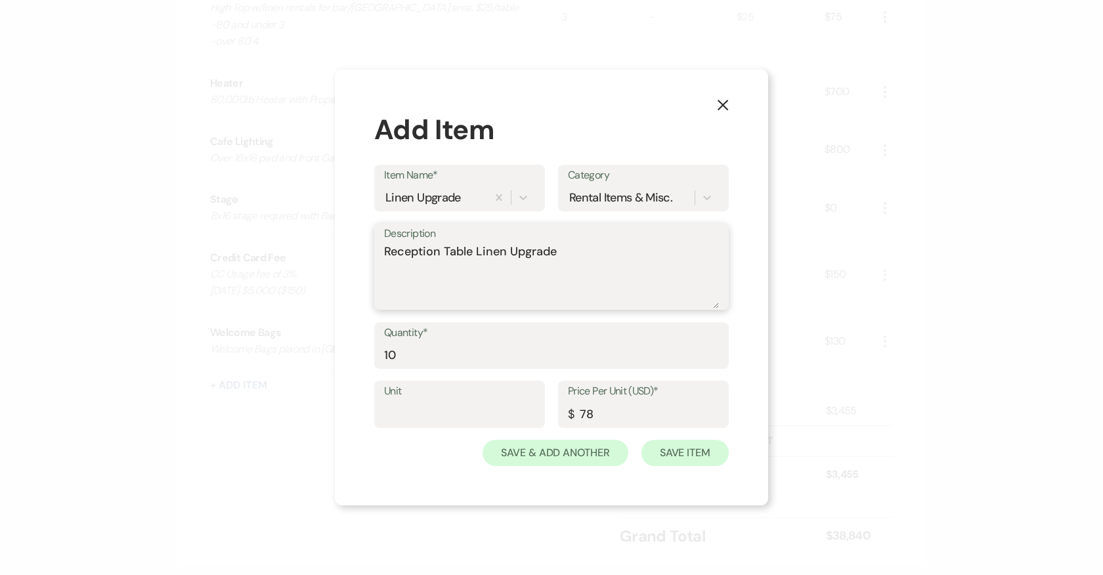
type textarea "Reception Table Linen Upgrade"
click at [684, 453] on button "Save Item" at bounding box center [684, 453] width 87 height 26
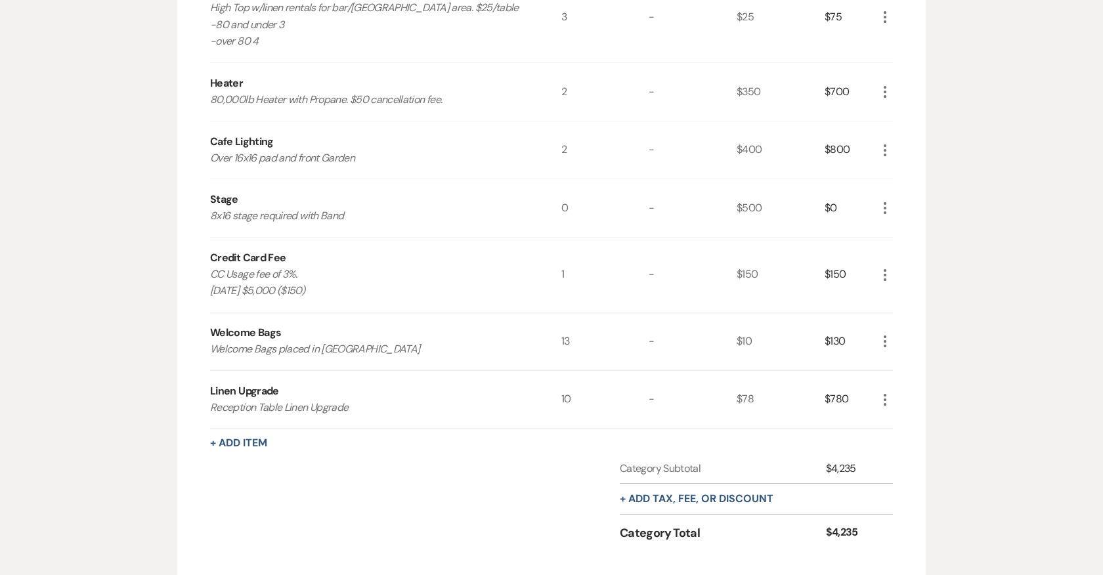
click at [882, 392] on icon "More" at bounding box center [885, 400] width 16 height 16
click at [906, 415] on button "Pencil Edit" at bounding box center [911, 425] width 68 height 21
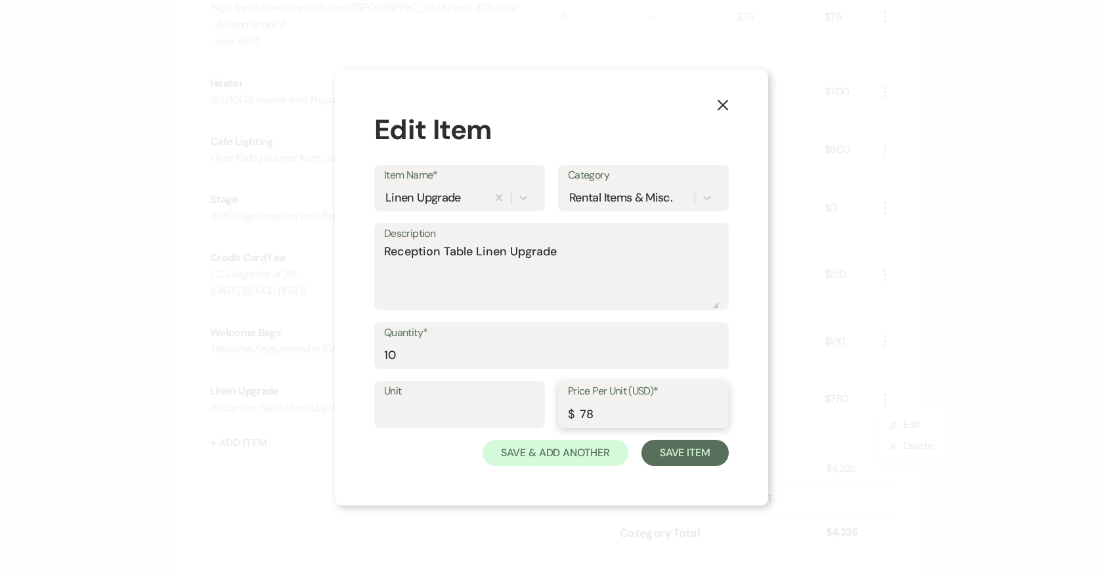
drag, startPoint x: 605, startPoint y: 406, endPoint x: 566, endPoint y: 406, distance: 38.7
click at [566, 406] on div "Price Per Unit (USD)* $ 78" at bounding box center [643, 404] width 171 height 47
drag, startPoint x: 425, startPoint y: 358, endPoint x: 318, endPoint y: 356, distance: 106.4
click at [318, 356] on div "X Edit Item Item Name* Linen Upgrade Category Rental Items & Misc. Description …" at bounding box center [551, 287] width 1103 height 575
type input "9"
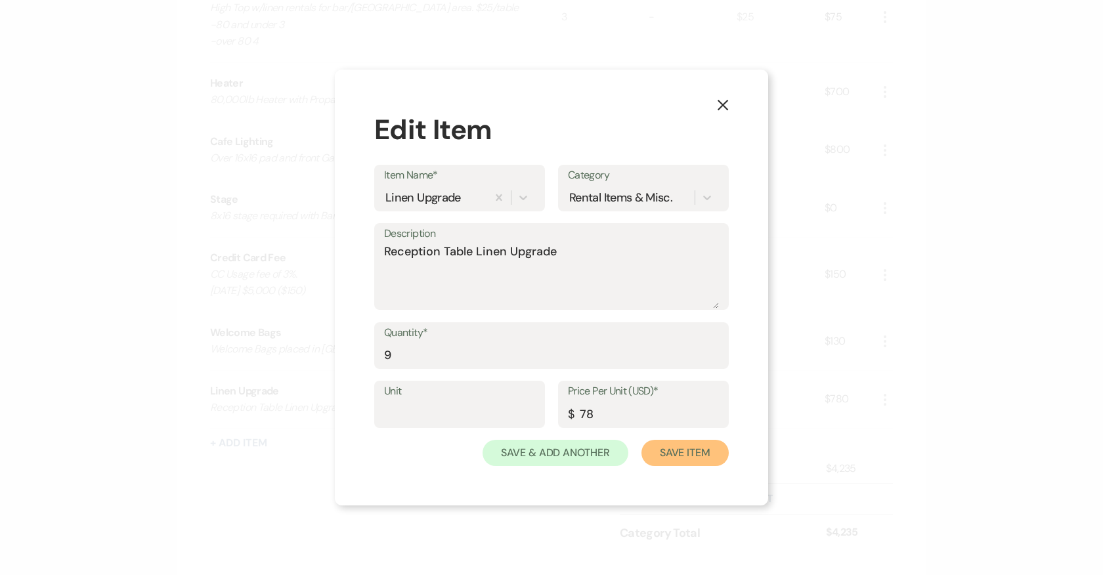
click at [683, 454] on button "Save Item" at bounding box center [684, 453] width 87 height 26
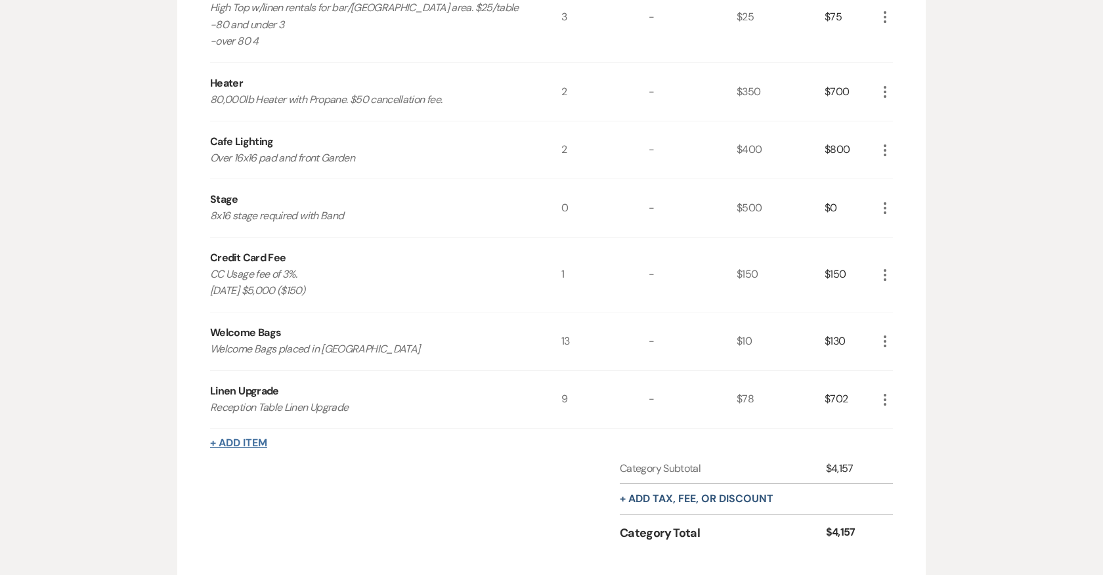
click at [228, 438] on button "+ Add Item" at bounding box center [238, 443] width 57 height 11
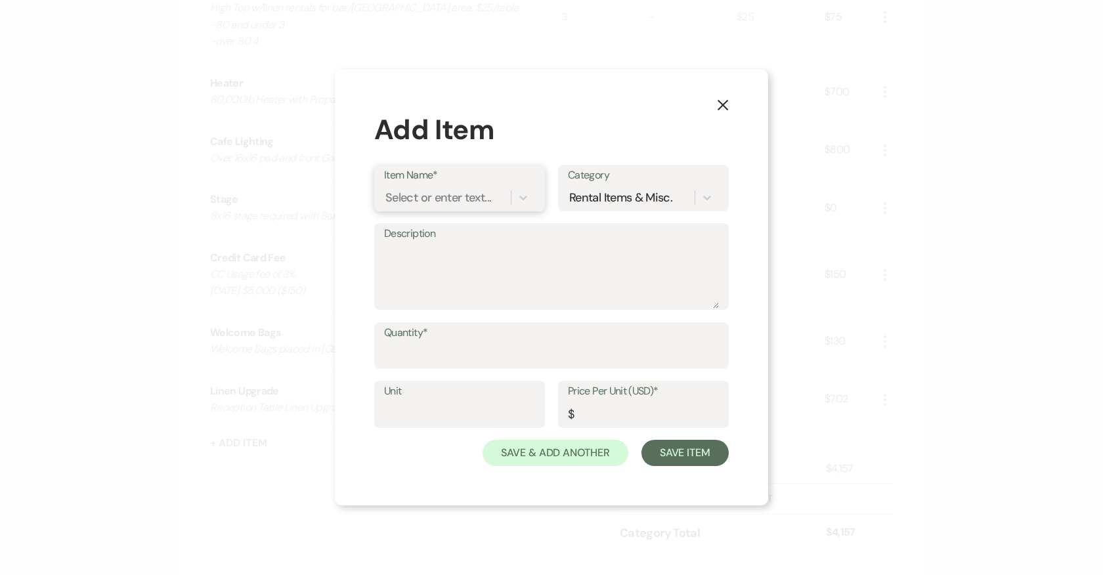
click at [446, 198] on div "Select or enter text..." at bounding box center [438, 197] width 106 height 18
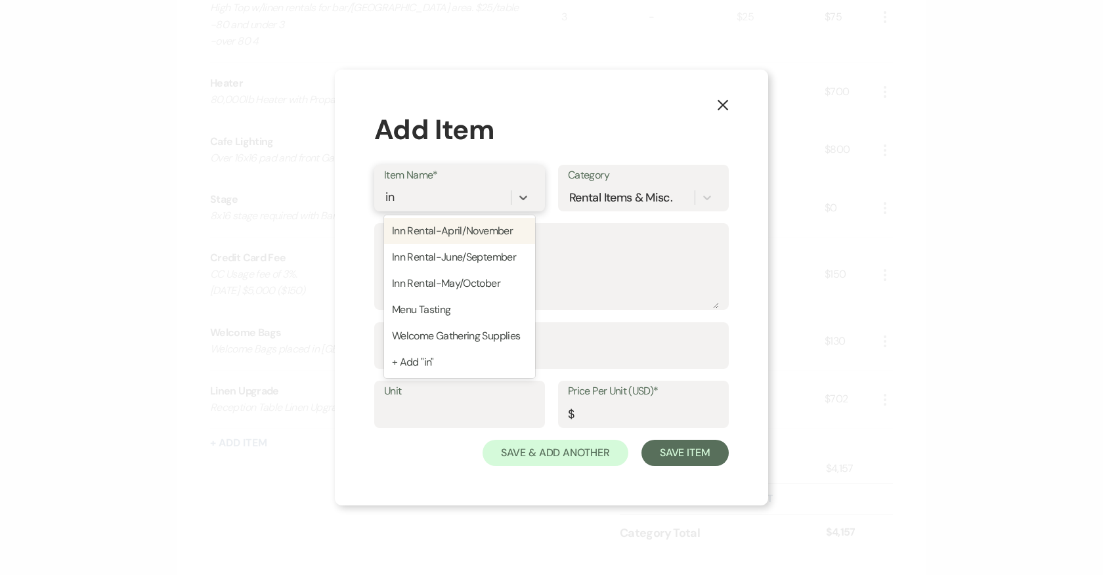
type input "i"
type input "l"
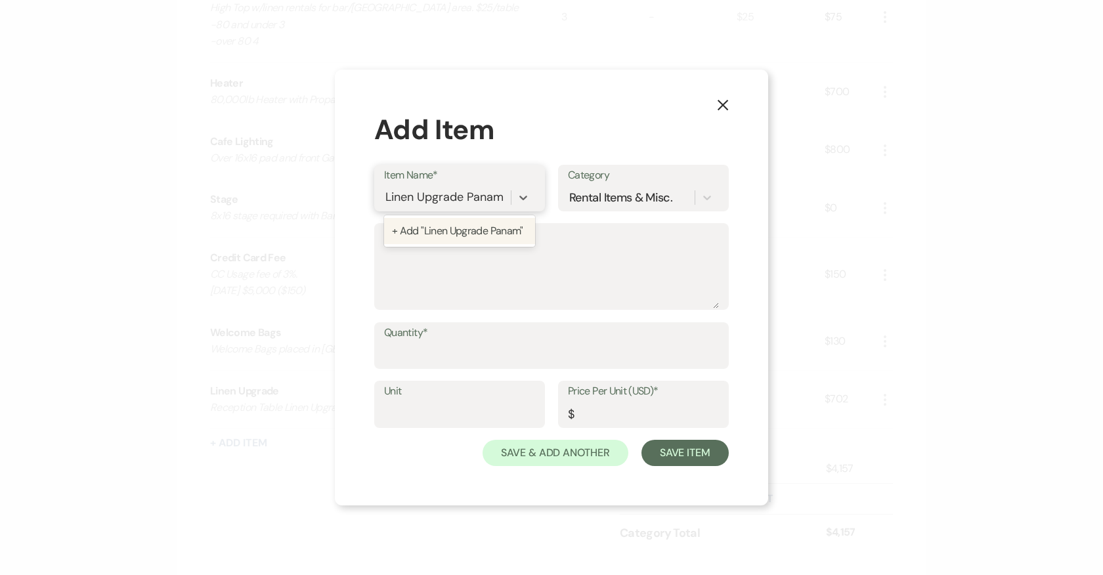
type input "Linen Upgrade [GEOGRAPHIC_DATA]"
click at [459, 236] on div "+ Add "Linen Upgrade Panama"" at bounding box center [459, 239] width 151 height 42
click at [471, 279] on textarea "Description" at bounding box center [551, 276] width 335 height 66
type textarea "Panama Sweetheart Table"
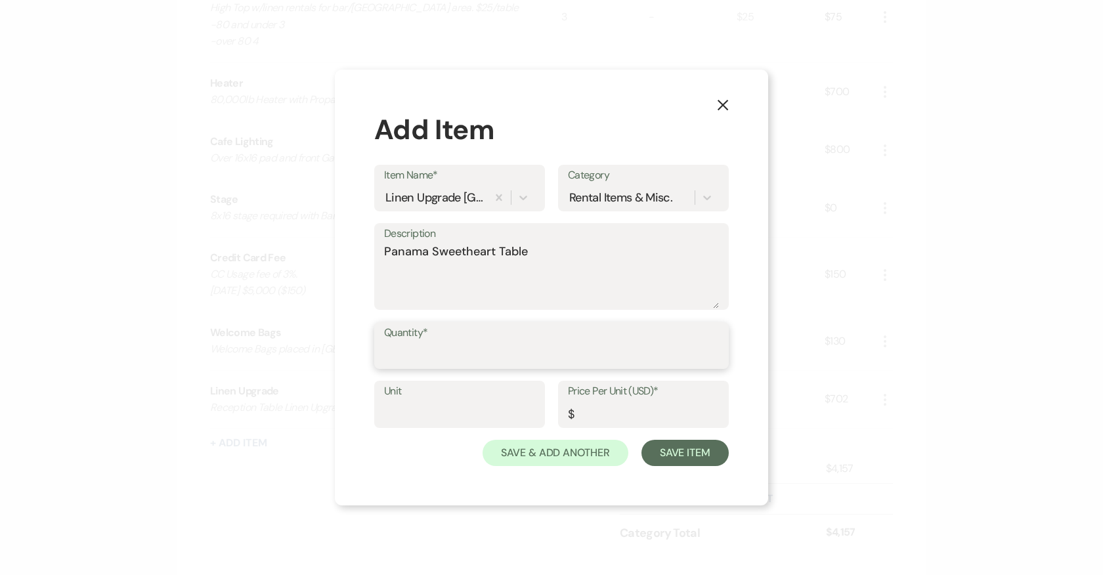
click at [494, 358] on input "Quantity*" at bounding box center [551, 355] width 335 height 26
type input "1"
click at [583, 424] on input "Price Per Unit (USD)*" at bounding box center [643, 414] width 151 height 26
type input "30"
click at [678, 456] on button "Save Item" at bounding box center [684, 453] width 87 height 26
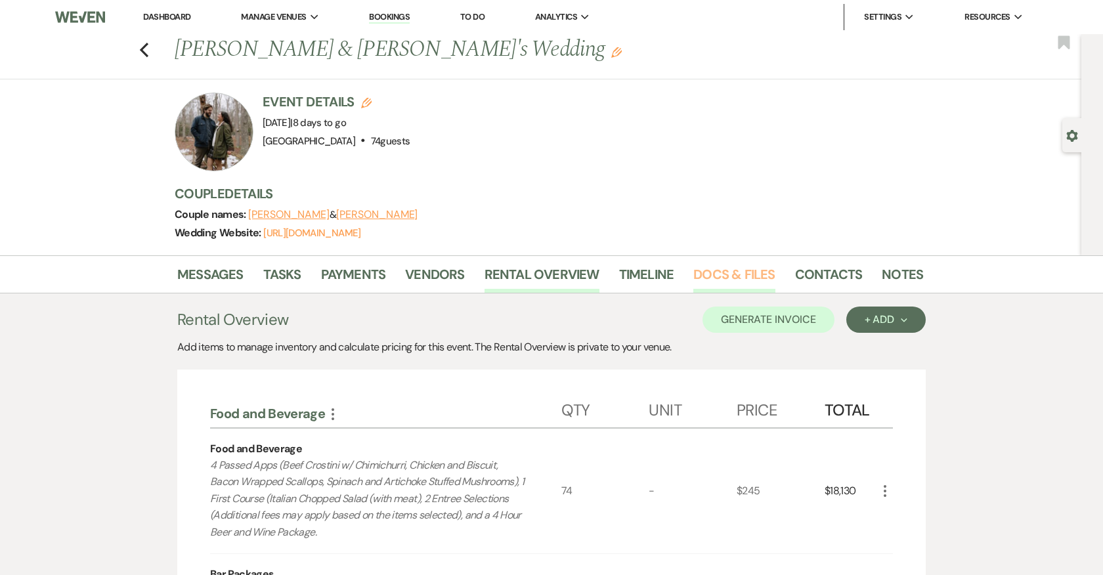
click at [744, 274] on link "Docs & Files" at bounding box center [733, 278] width 81 height 29
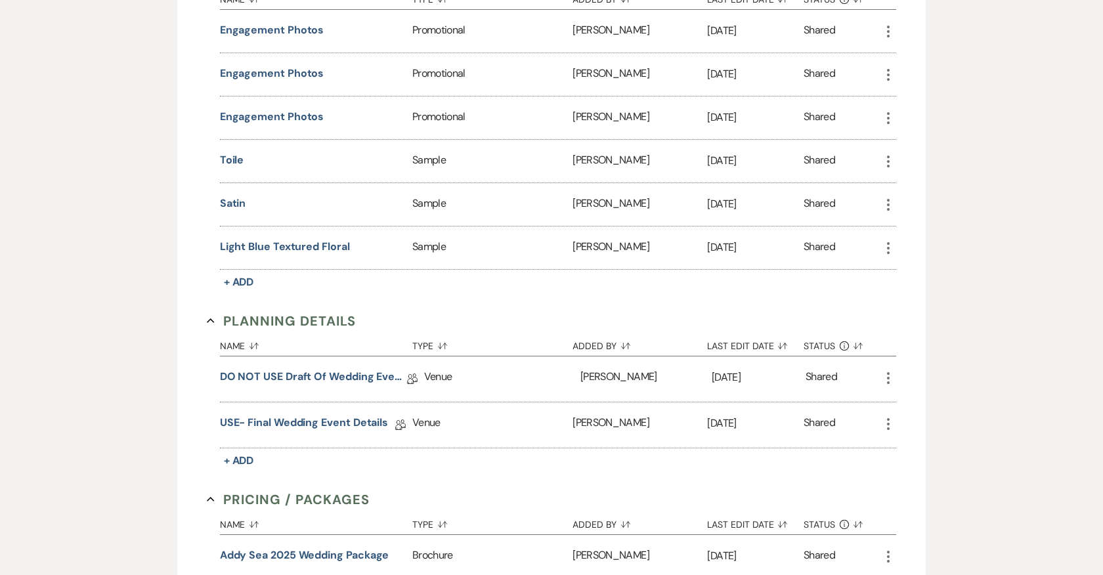
scroll to position [1044, 0]
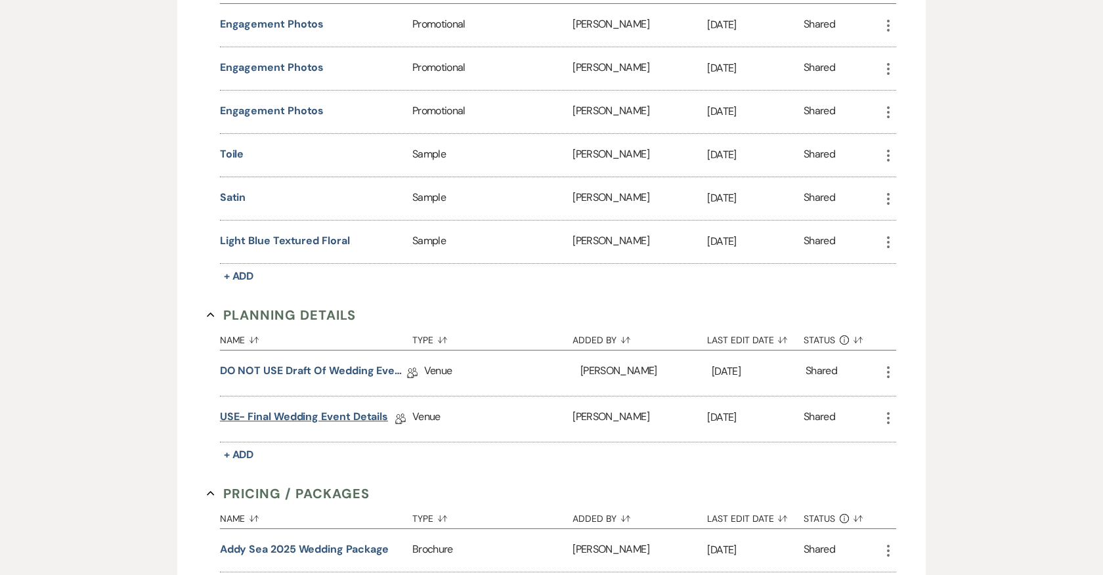
click at [314, 409] on link "USE- Final Wedding Event Details" at bounding box center [304, 419] width 168 height 20
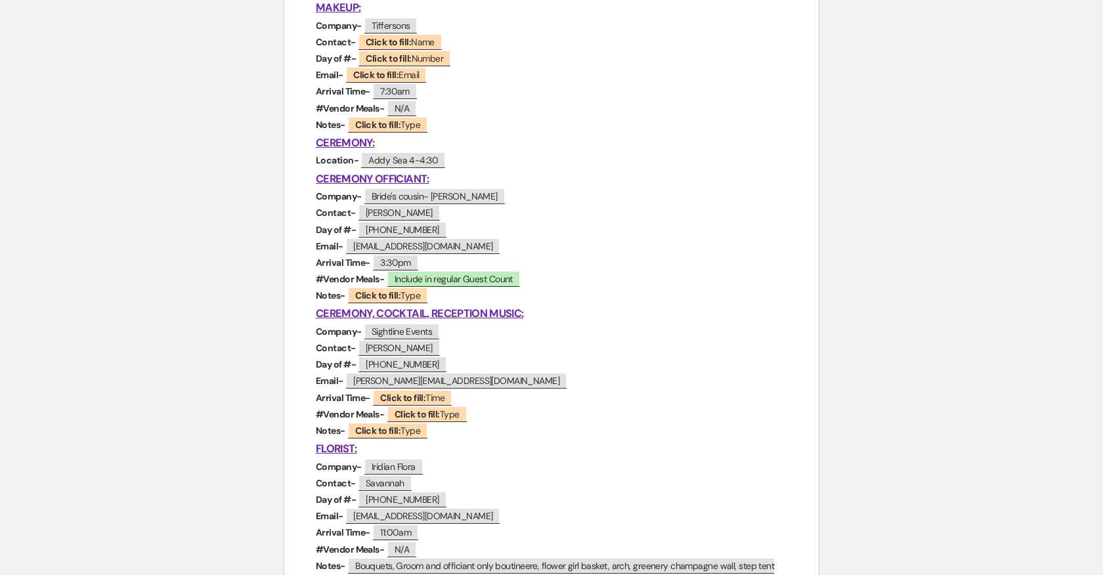
scroll to position [547, 0]
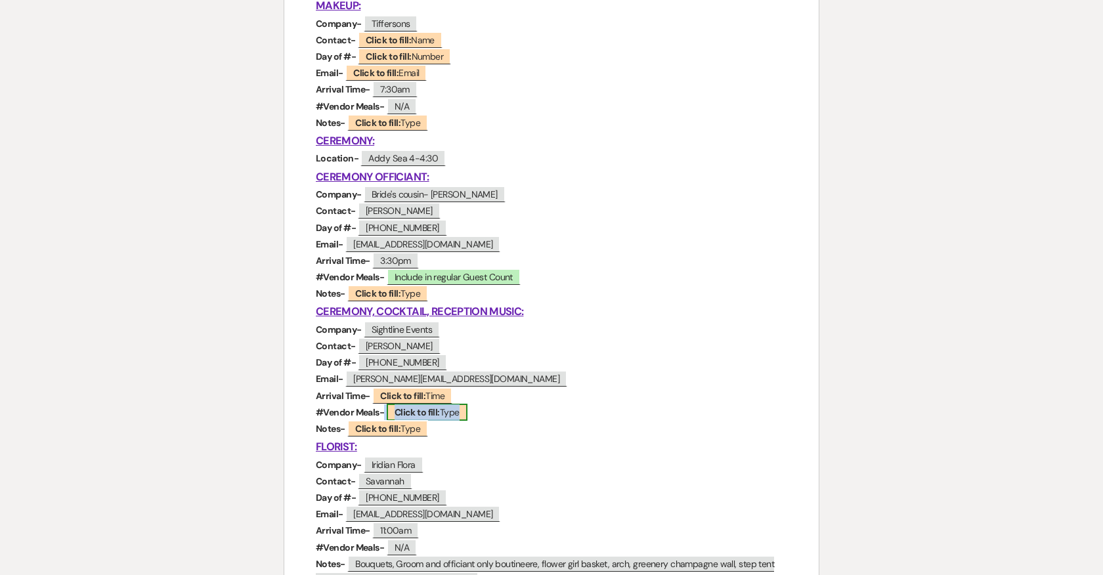
click at [427, 411] on b "Click to fill:" at bounding box center [416, 412] width 45 height 12
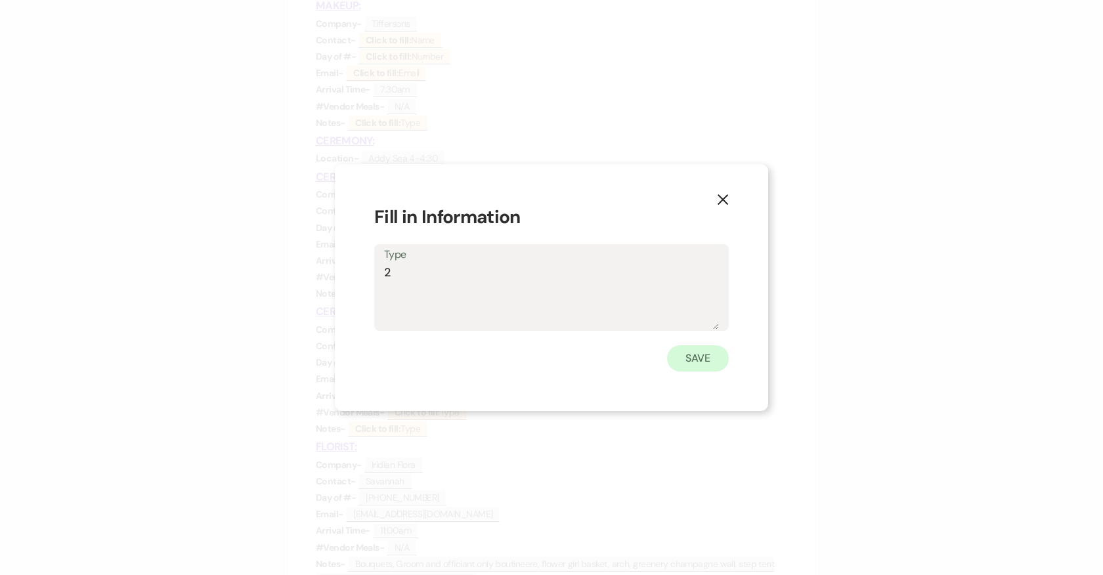
type textarea "2"
click at [686, 358] on button "Save" at bounding box center [698, 358] width 62 height 26
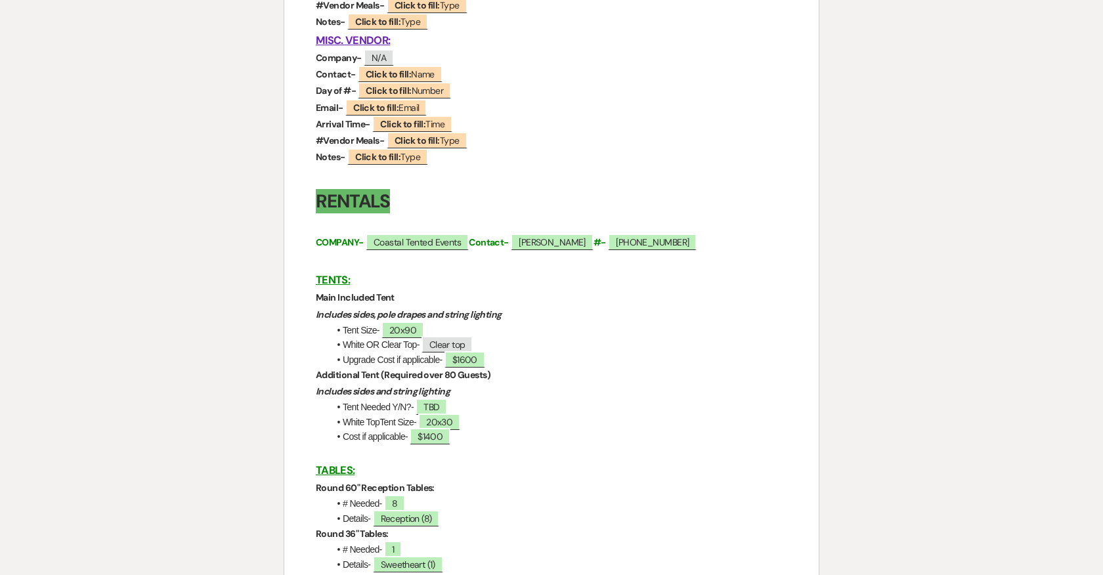
scroll to position [1663, 0]
click at [443, 404] on span "TBD" at bounding box center [431, 406] width 32 height 17
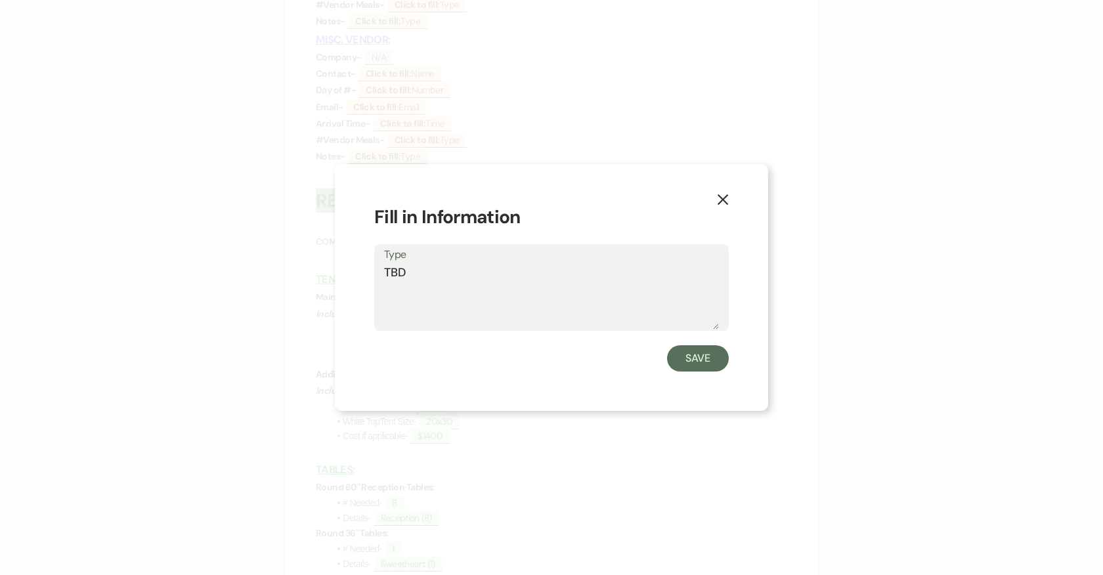
drag, startPoint x: 431, startPoint y: 277, endPoint x: 305, endPoint y: 275, distance: 126.0
click at [305, 275] on div "X Fill in Information Type TBD Save" at bounding box center [551, 287] width 1103 height 575
type textarea "No"
click at [689, 352] on button "Save" at bounding box center [698, 358] width 62 height 26
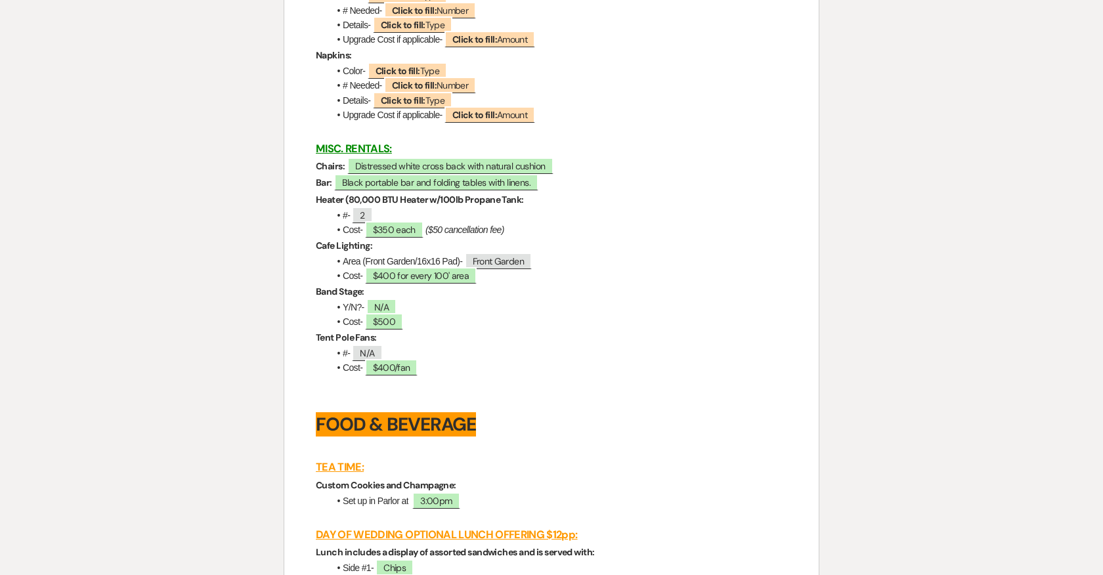
scroll to position [2832, 0]
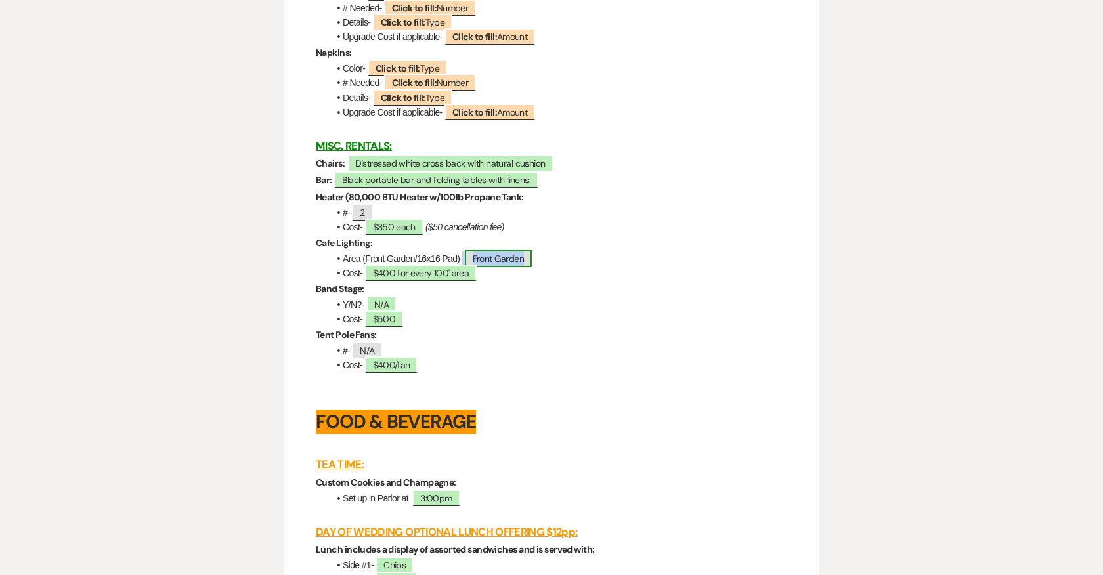
click at [528, 263] on span "Front Garden" at bounding box center [498, 258] width 67 height 17
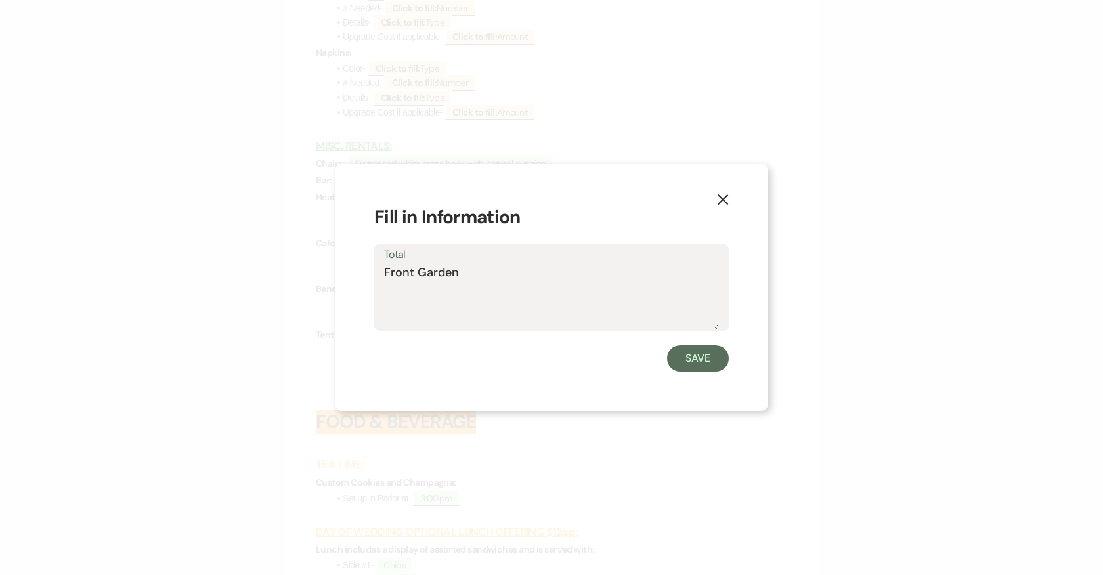
click at [452, 270] on textarea "Front Garden" at bounding box center [551, 297] width 335 height 66
click at [459, 271] on textarea "Front Garden" at bounding box center [551, 297] width 335 height 66
type textarea "Front Garden and Pad"
click at [678, 350] on button "Save" at bounding box center [698, 358] width 62 height 26
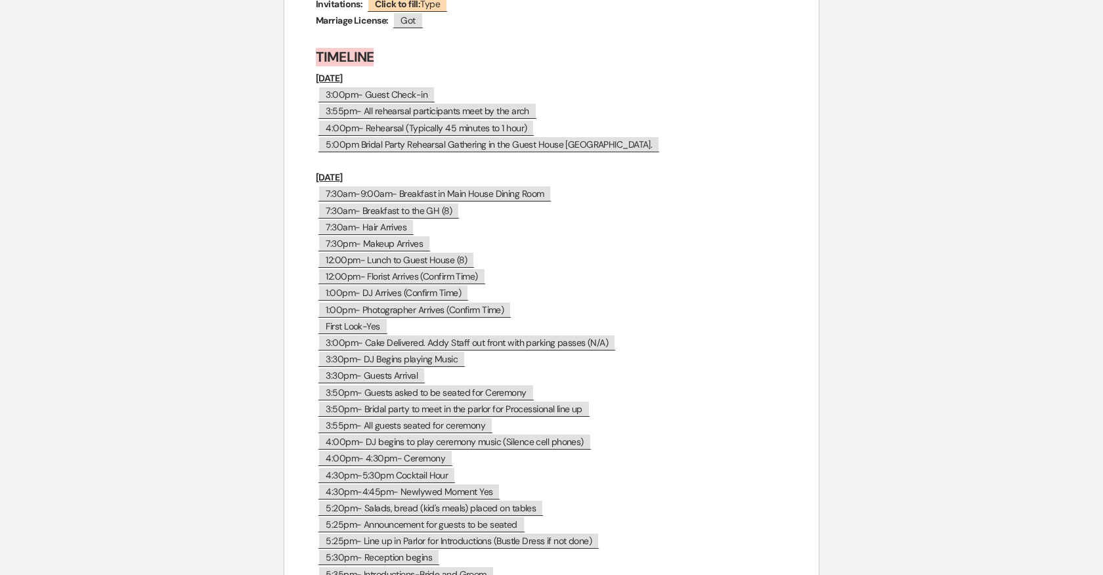
scroll to position [6175, 0]
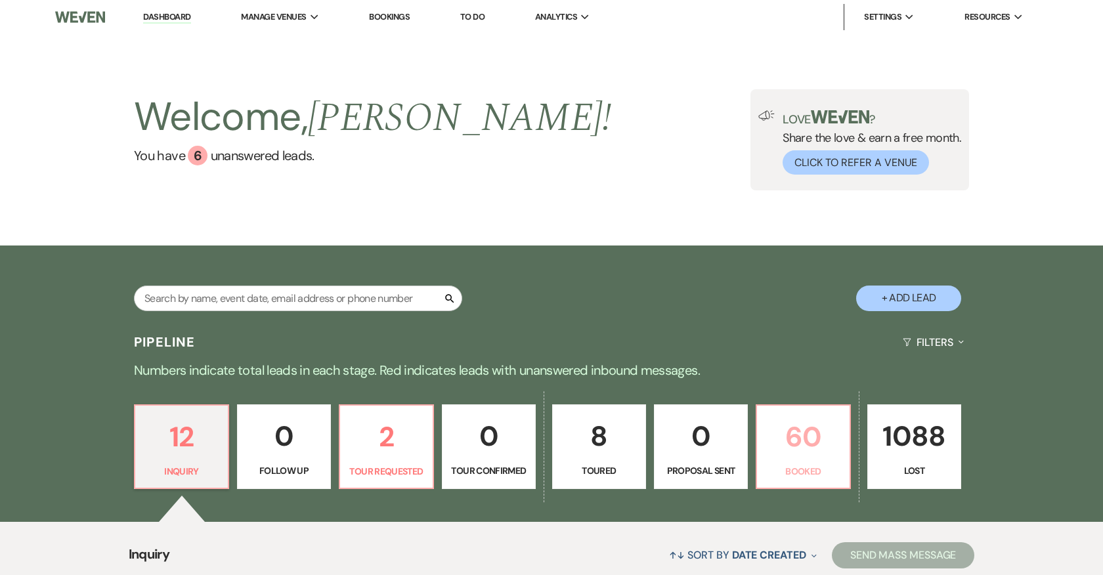
click at [810, 445] on p "60" at bounding box center [803, 437] width 77 height 44
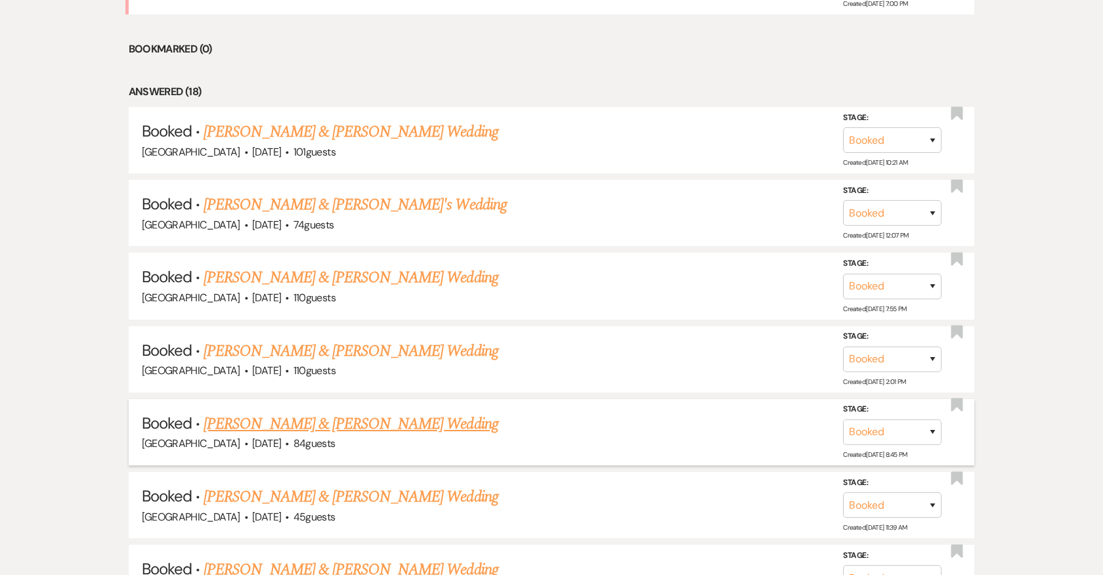
scroll to position [871, 0]
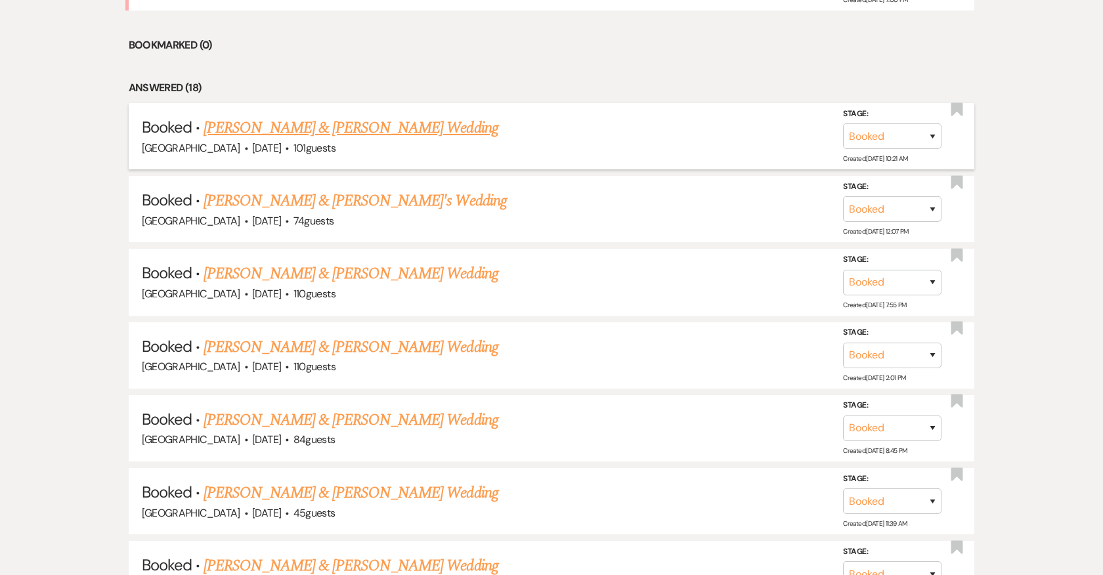
click at [360, 121] on link "[PERSON_NAME] & [PERSON_NAME] Wedding" at bounding box center [350, 128] width 294 height 24
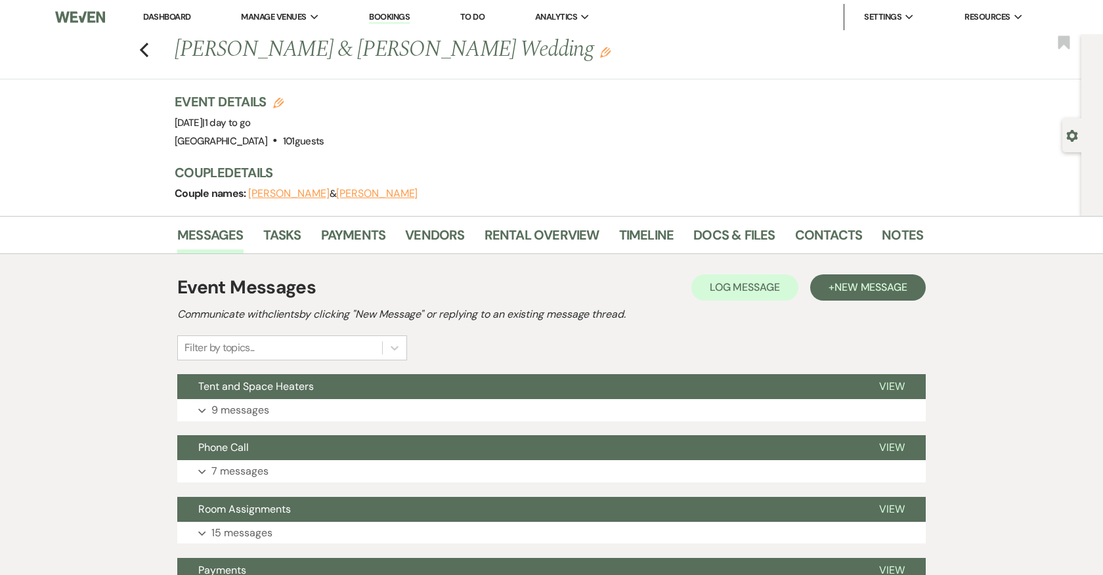
click at [151, 49] on div "Previous [PERSON_NAME] & [PERSON_NAME] Wedding Edit Bookmark" at bounding box center [537, 56] width 1088 height 45
click at [144, 54] on use "button" at bounding box center [144, 50] width 9 height 14
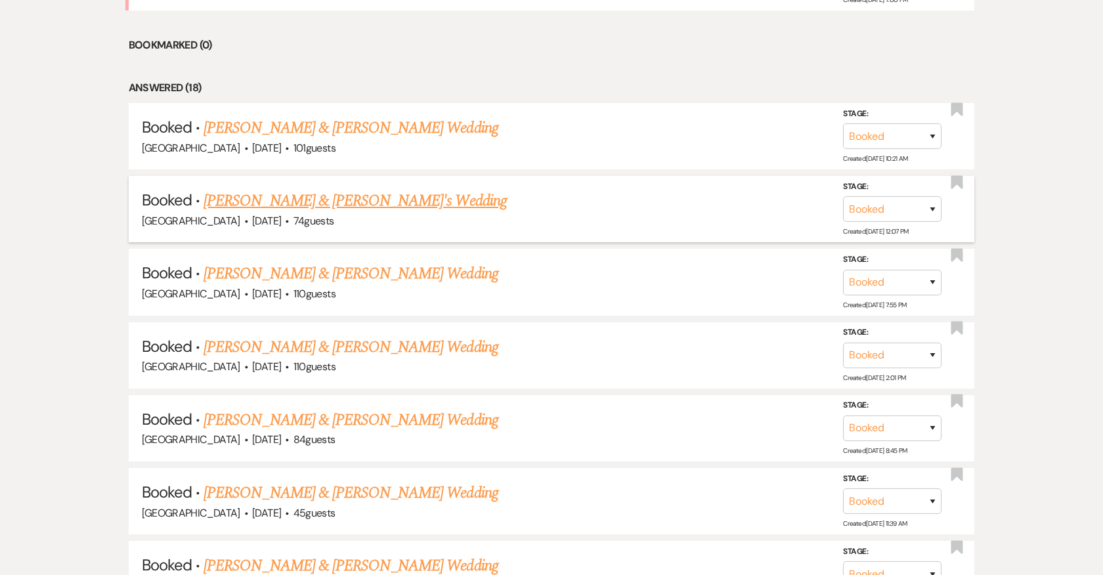
click at [362, 196] on link "[PERSON_NAME] & [PERSON_NAME]'s Wedding" at bounding box center [354, 201] width 303 height 24
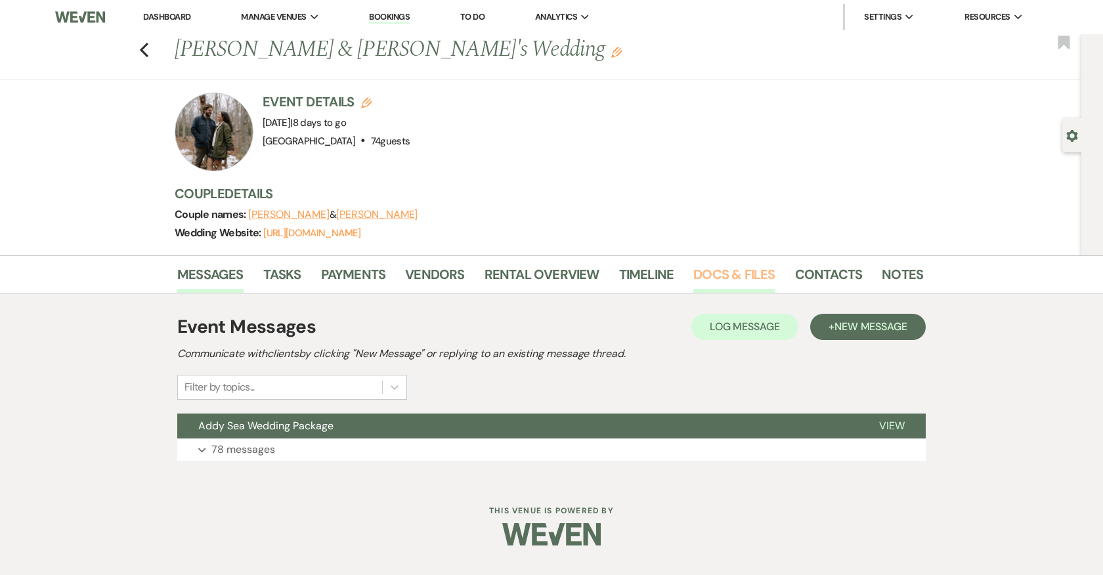
click at [741, 276] on link "Docs & Files" at bounding box center [733, 278] width 81 height 29
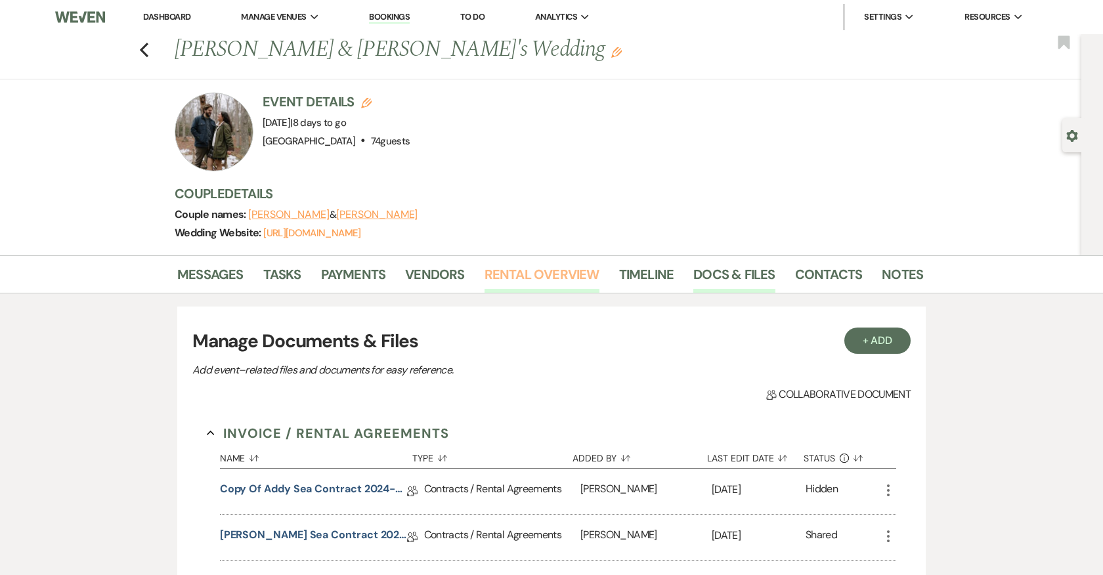
click at [536, 271] on link "Rental Overview" at bounding box center [541, 278] width 115 height 29
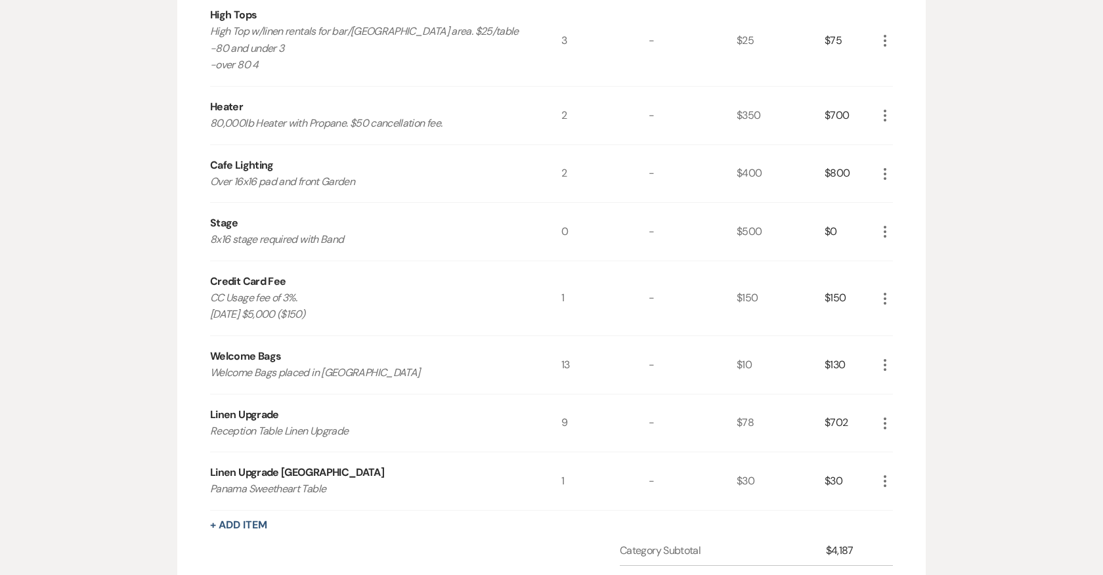
scroll to position [1872, 0]
click at [248, 519] on button "+ Add Item" at bounding box center [238, 524] width 57 height 11
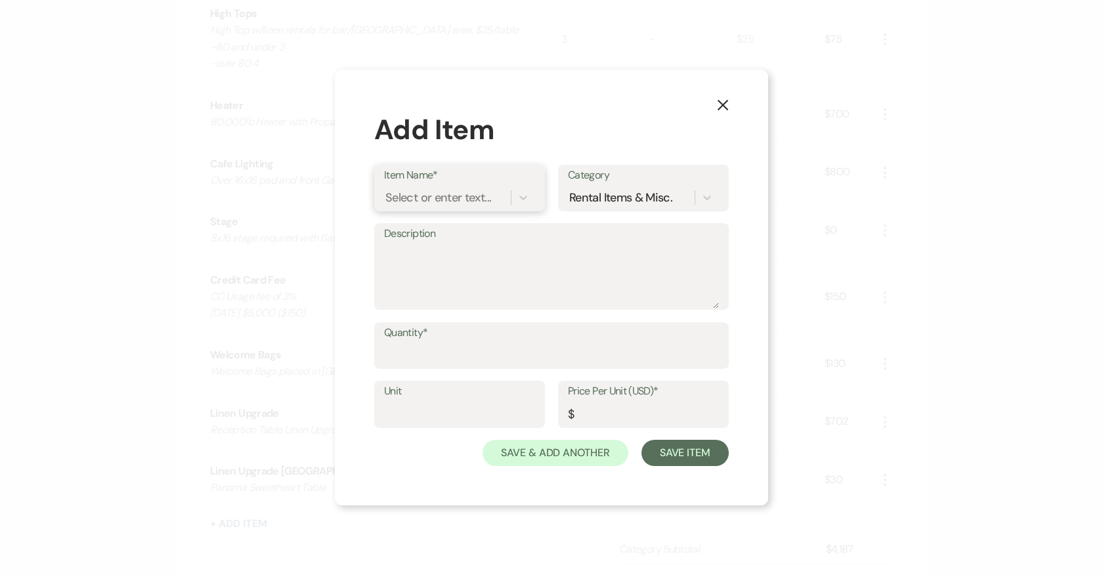
click at [473, 198] on div "Select or enter text..." at bounding box center [438, 197] width 106 height 18
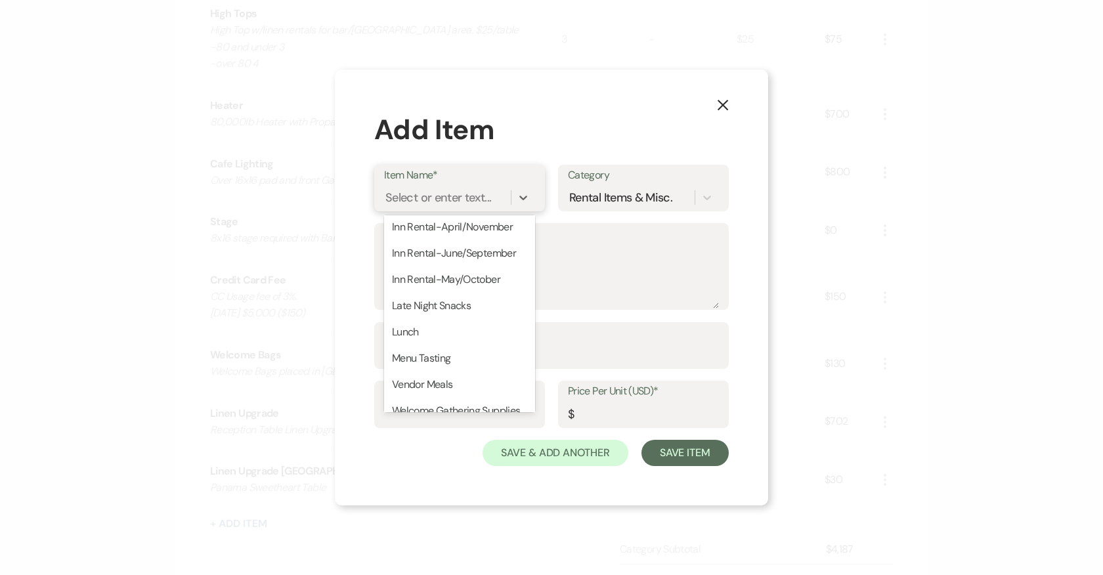
scroll to position [162, 0]
click at [430, 326] on div "Lunch" at bounding box center [459, 331] width 151 height 26
type textarea "A display of assorted sandwiches, fixings, chips and beverages served at 12pm t…"
type input "12"
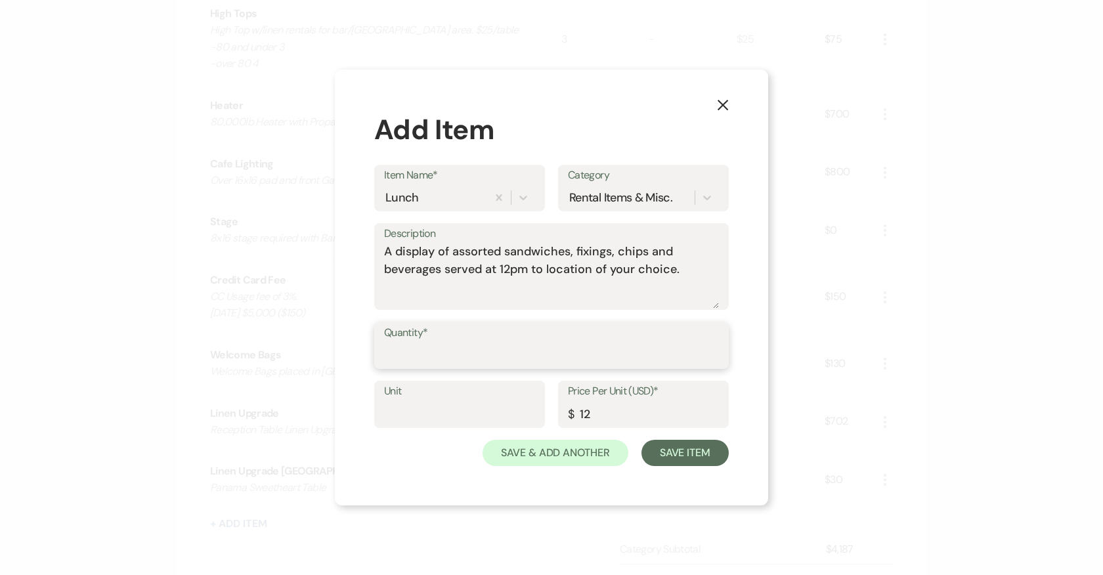
click at [431, 359] on input "Quantity*" at bounding box center [551, 355] width 335 height 26
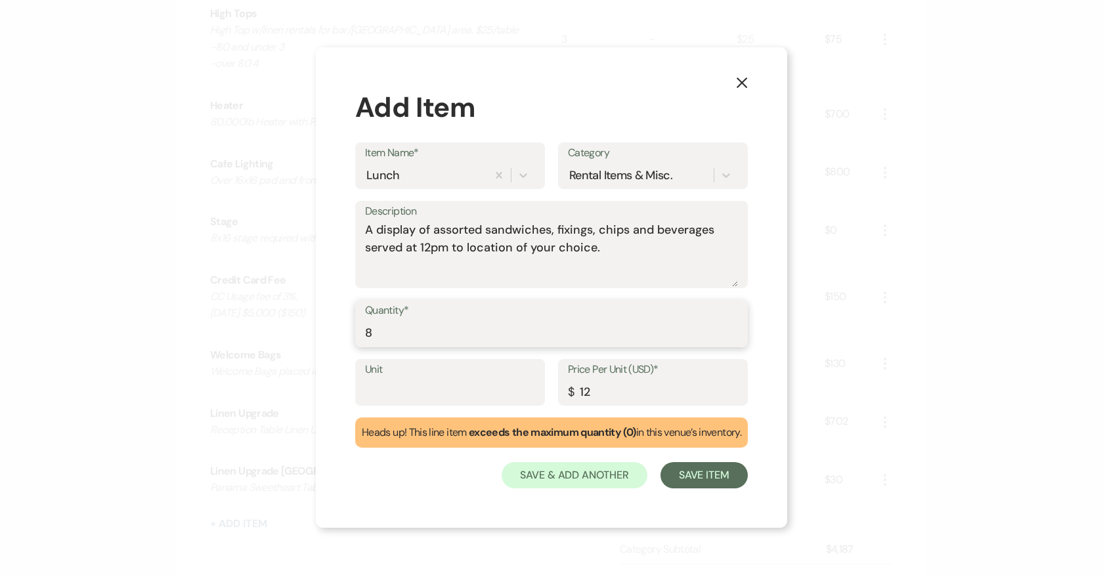
type input "8"
click at [628, 254] on textarea "A display of assorted sandwiches, fixings, chips and beverages served at 12pm t…" at bounding box center [551, 254] width 373 height 66
drag, startPoint x: 591, startPoint y: 247, endPoint x: 463, endPoint y: 245, distance: 127.4
click at [463, 245] on textarea "A display of assorted sandwiches, fixings, chips and beverages served at 12pm t…" at bounding box center [551, 254] width 373 height 66
type textarea "A display of assorted sandwiches, fixings, chips and beverages served at 12pm t…"
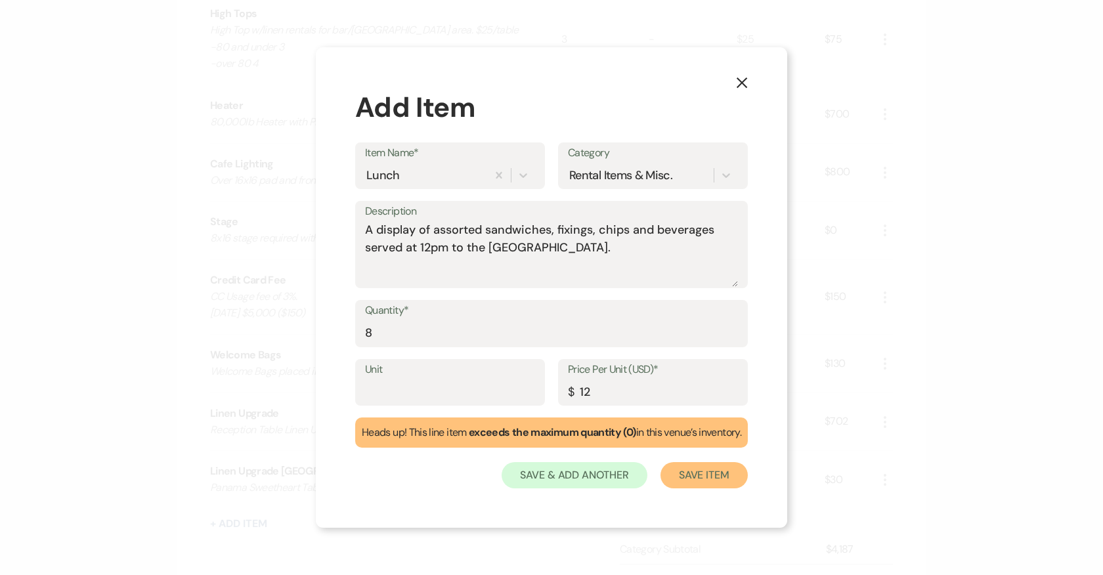
click at [698, 467] on button "Save Item" at bounding box center [703, 475] width 87 height 26
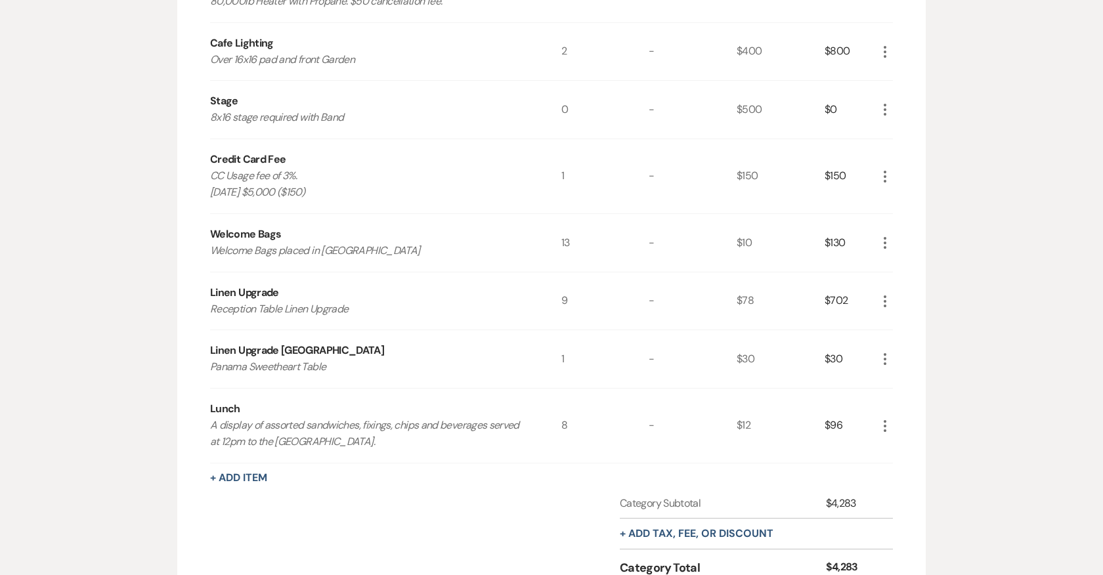
scroll to position [2162, 0]
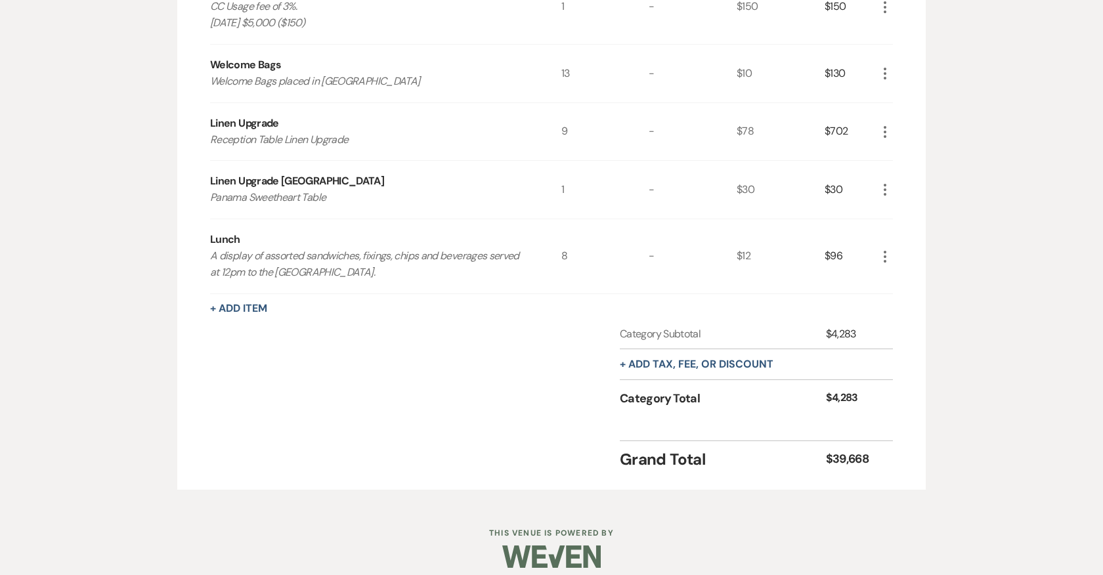
click at [886, 249] on icon "More" at bounding box center [885, 257] width 16 height 16
click at [907, 302] on button "X Delete" at bounding box center [912, 303] width 71 height 21
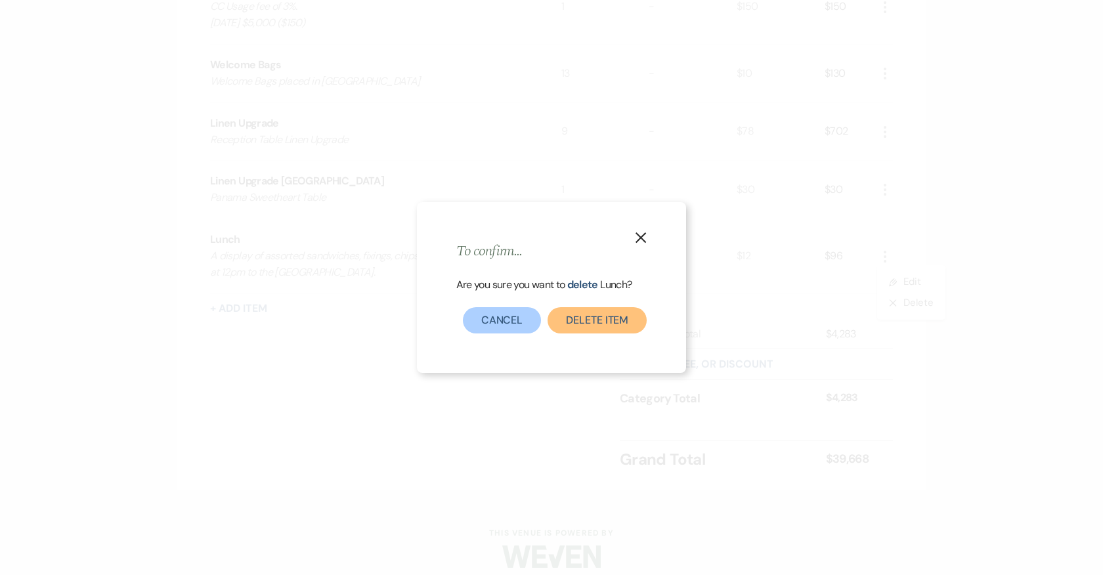
click at [591, 328] on button "Delete Item" at bounding box center [596, 320] width 99 height 26
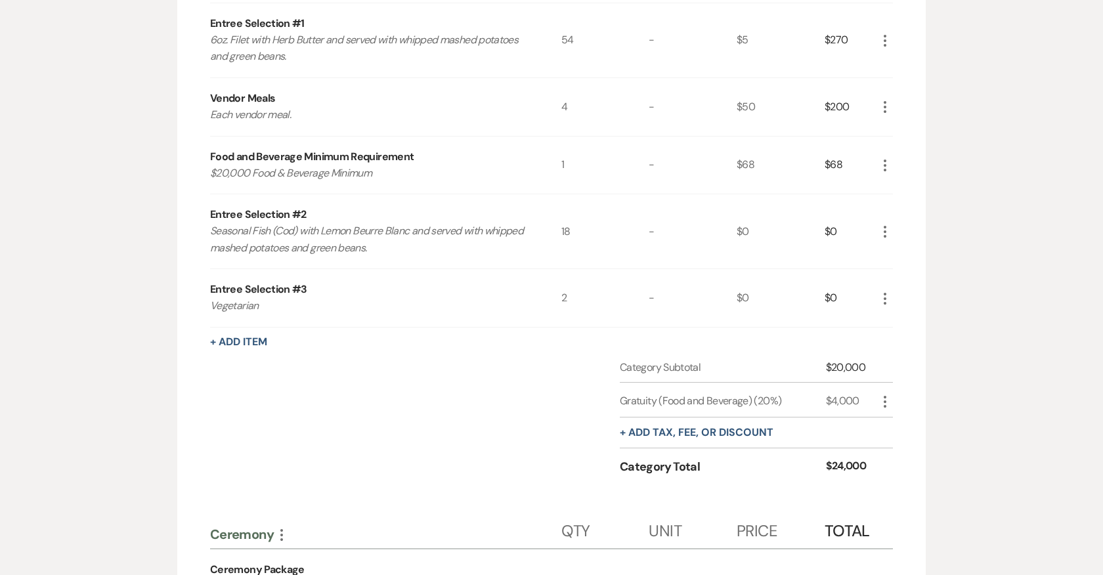
scroll to position [718, 0]
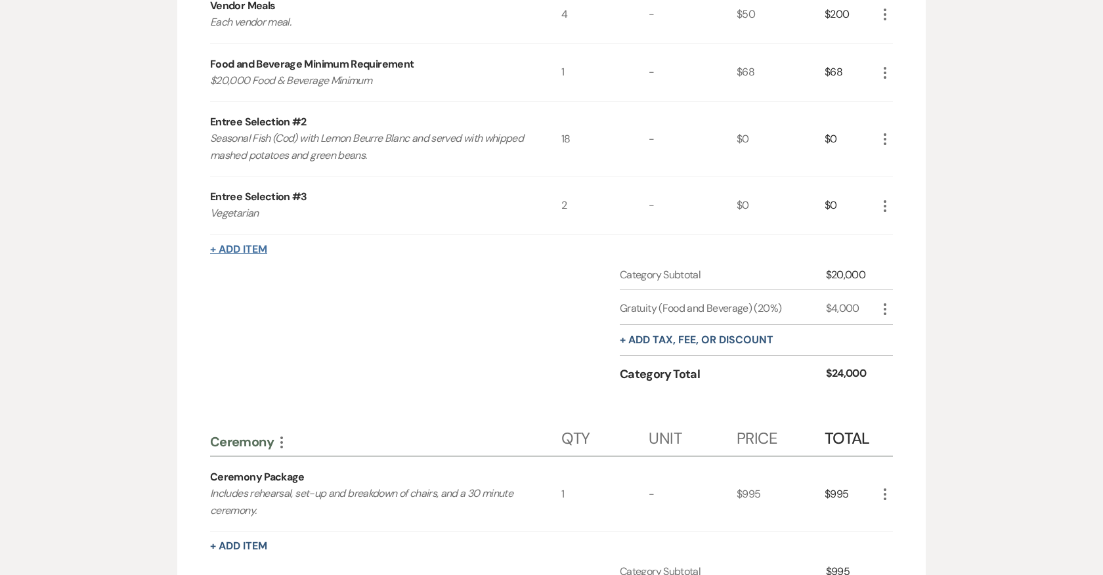
click at [247, 247] on button "+ Add Item" at bounding box center [238, 249] width 57 height 11
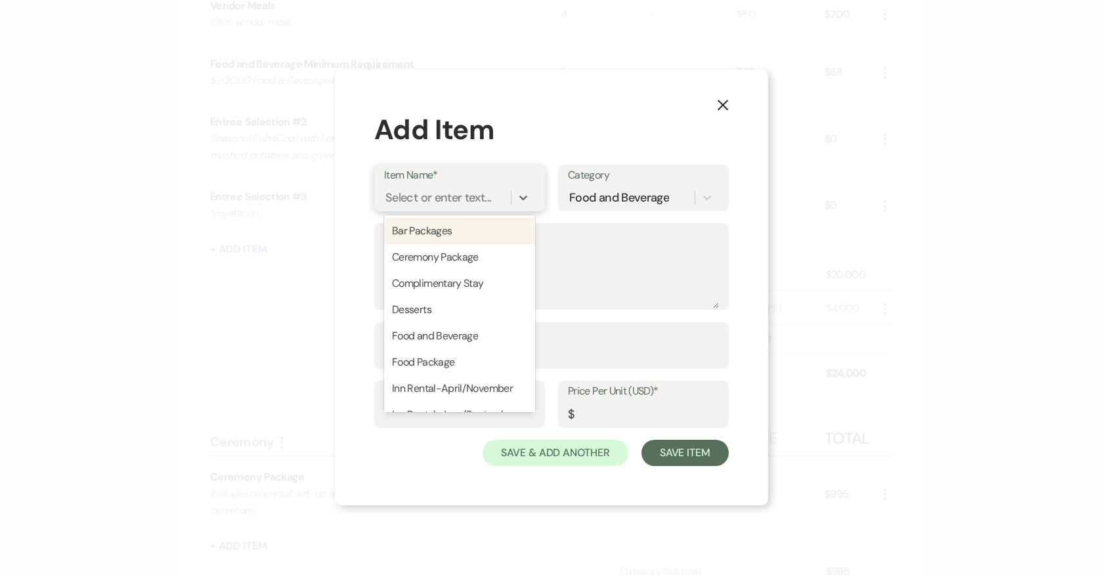
click at [464, 200] on div "Select or enter text..." at bounding box center [438, 197] width 106 height 18
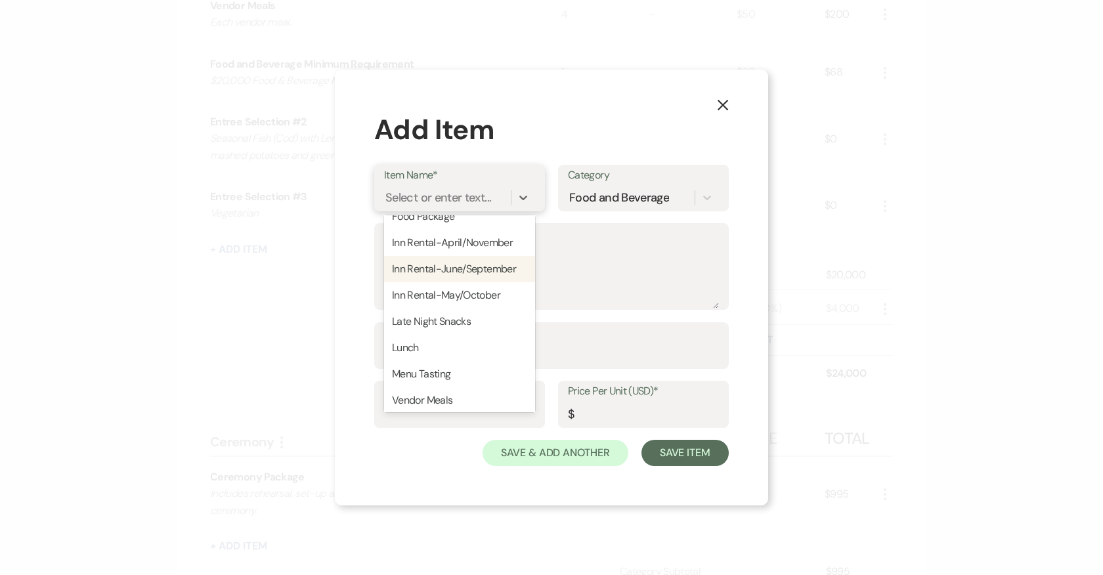
scroll to position [148, 0]
click at [442, 342] on div "Lunch" at bounding box center [459, 346] width 151 height 26
type textarea "A display of assorted sandwiches, fixings, chips and beverages served at 12pm t…"
type input "12"
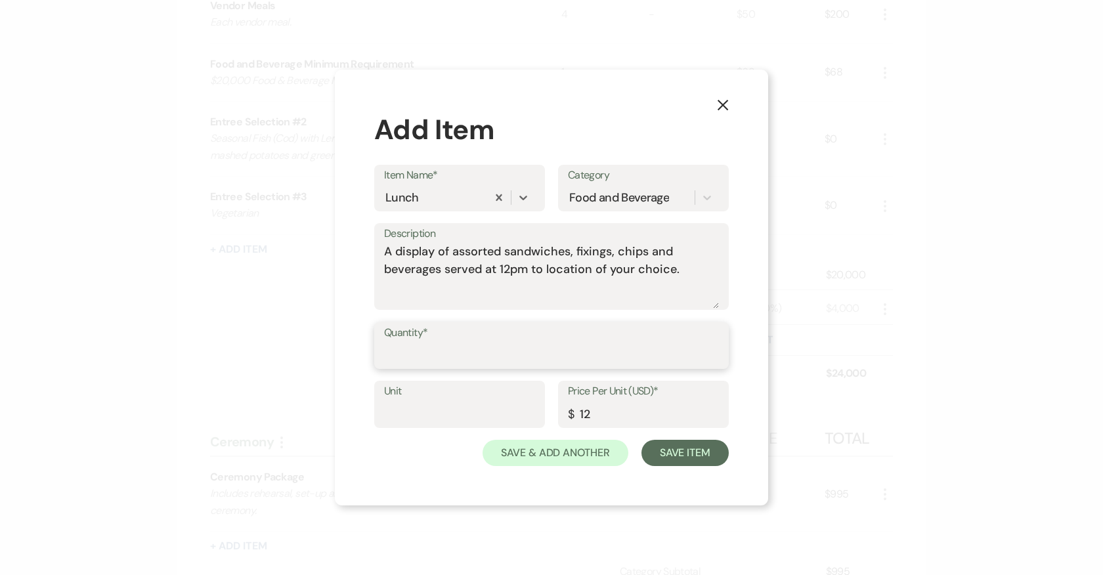
click at [441, 358] on input "Quantity*" at bounding box center [551, 355] width 335 height 26
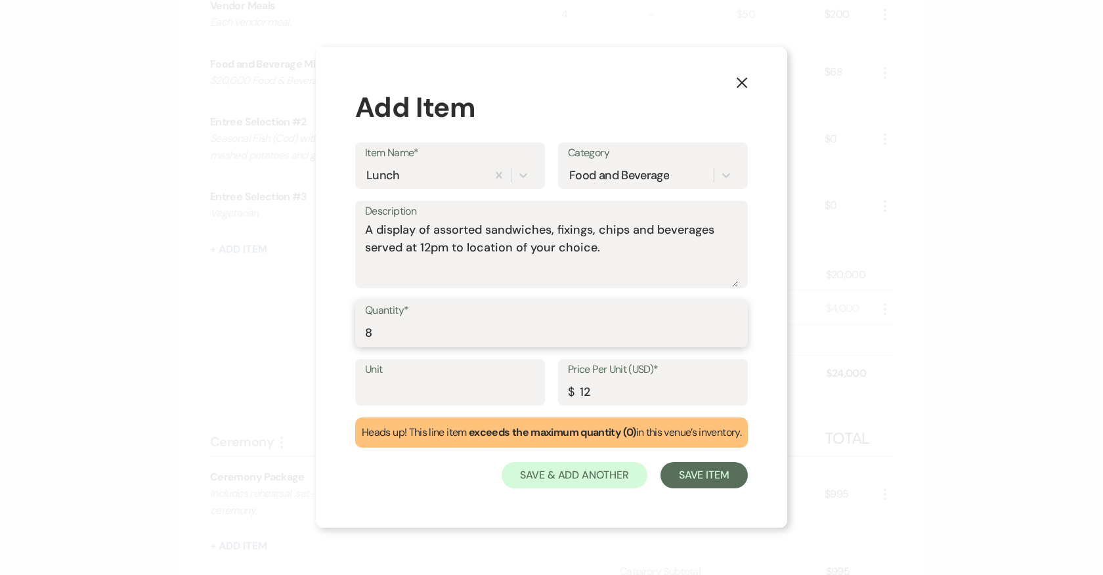
type input "8"
drag, startPoint x: 589, startPoint y: 249, endPoint x: 463, endPoint y: 249, distance: 126.0
click at [463, 249] on textarea "A display of assorted sandwiches, fixings, chips and beverages served at 12pm t…" at bounding box center [551, 254] width 373 height 66
click at [459, 247] on textarea "A display of assorted sandwiches, fixings, chips and beverages served at 12pm t…" at bounding box center [551, 254] width 373 height 66
type textarea "A display of assorted sandwiches, fixings, chips and beverages served at 12pm t…"
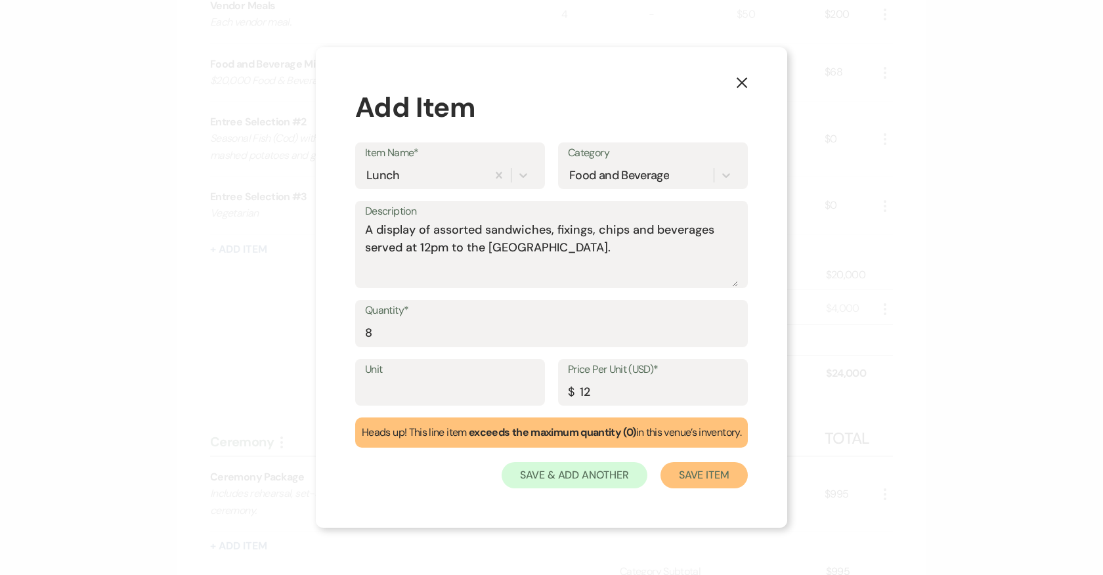
click at [692, 473] on button "Save Item" at bounding box center [703, 475] width 87 height 26
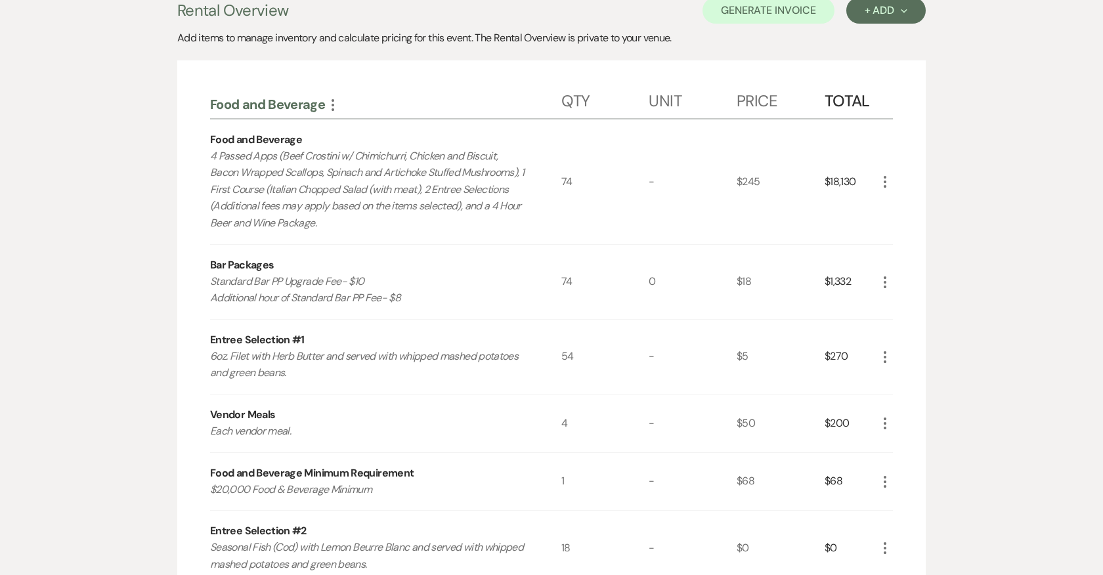
scroll to position [0, 0]
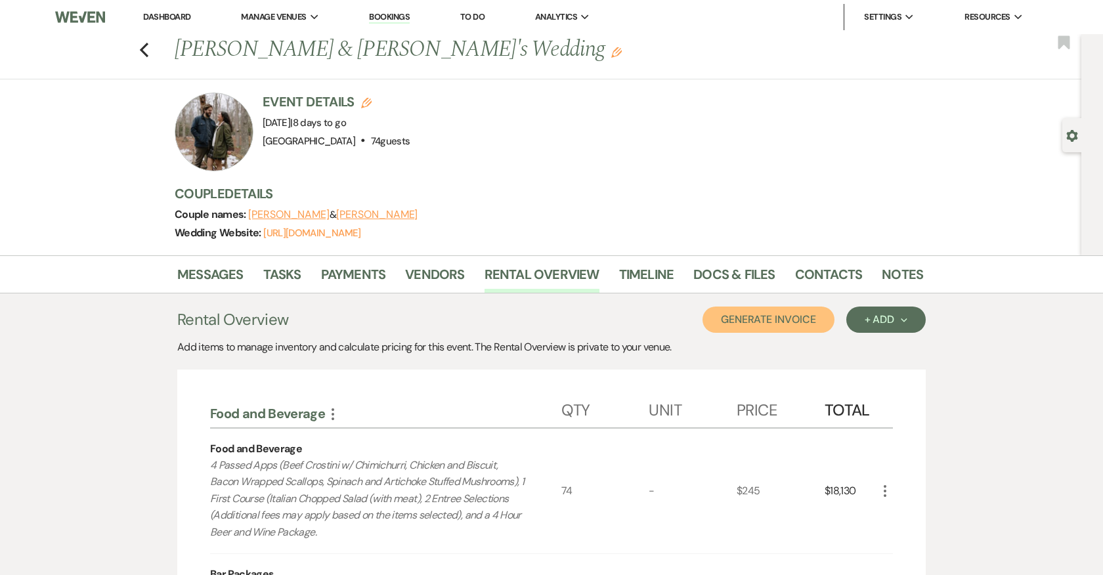
click at [792, 322] on button "Generate Invoice" at bounding box center [768, 320] width 132 height 26
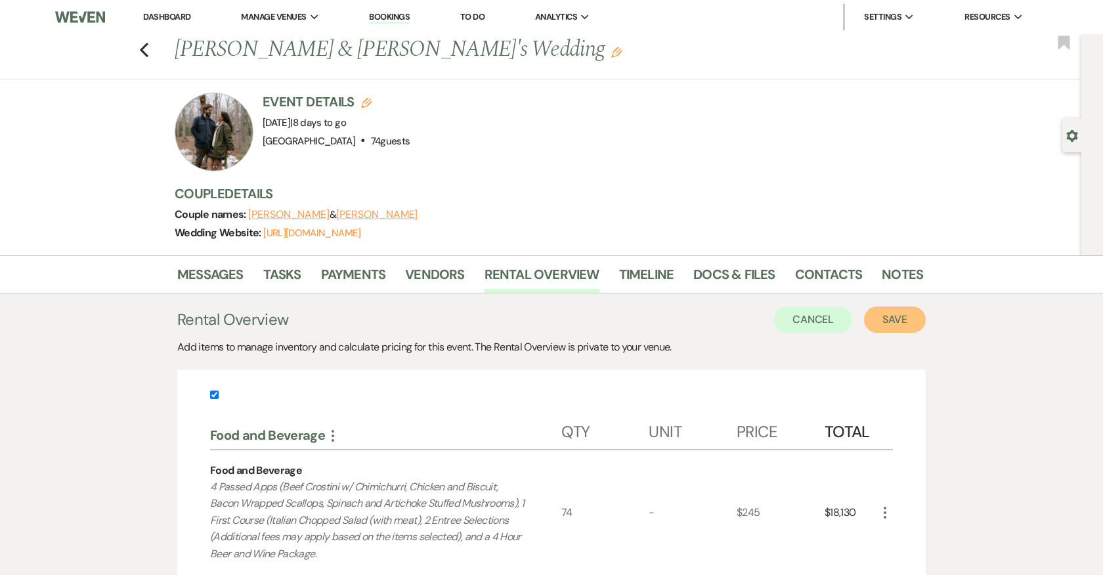
click at [887, 319] on button "Save" at bounding box center [895, 320] width 62 height 26
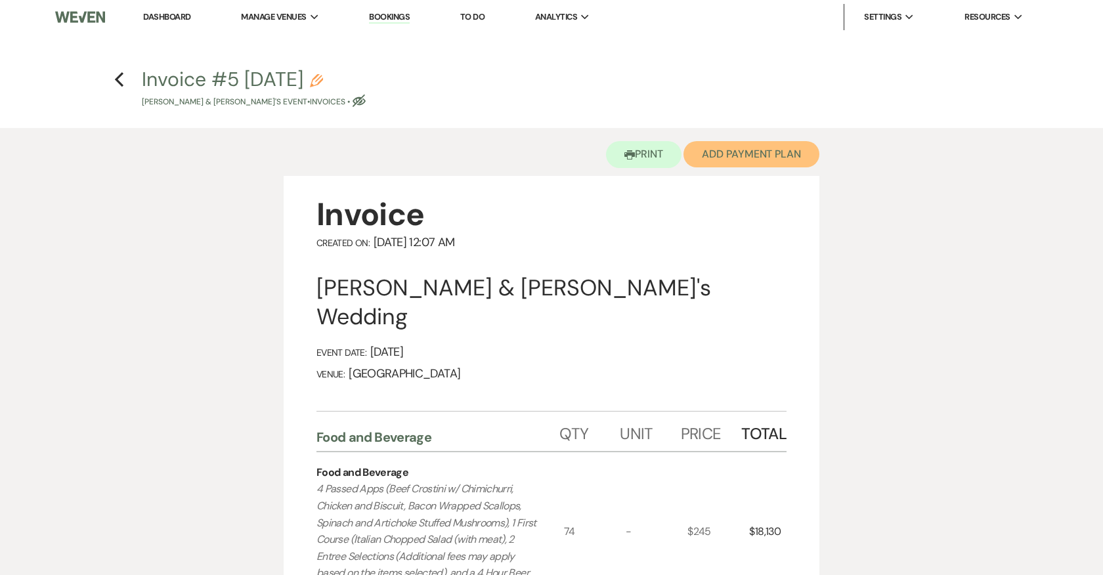
click at [790, 154] on button "Add Payment Plan" at bounding box center [751, 154] width 136 height 26
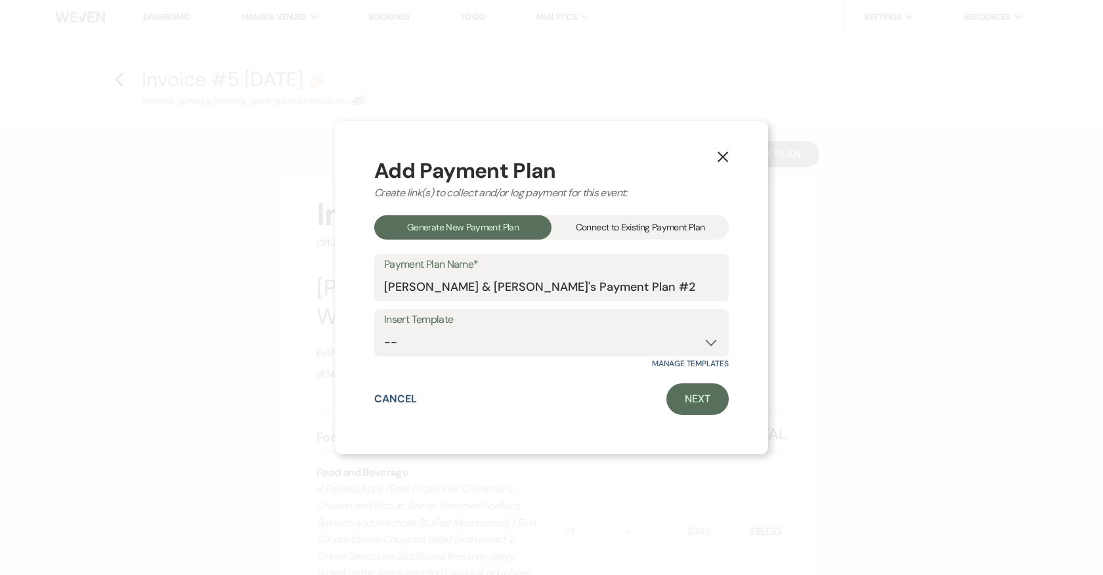
click at [685, 224] on div "Connect to Existing Payment Plan" at bounding box center [639, 227] width 177 height 24
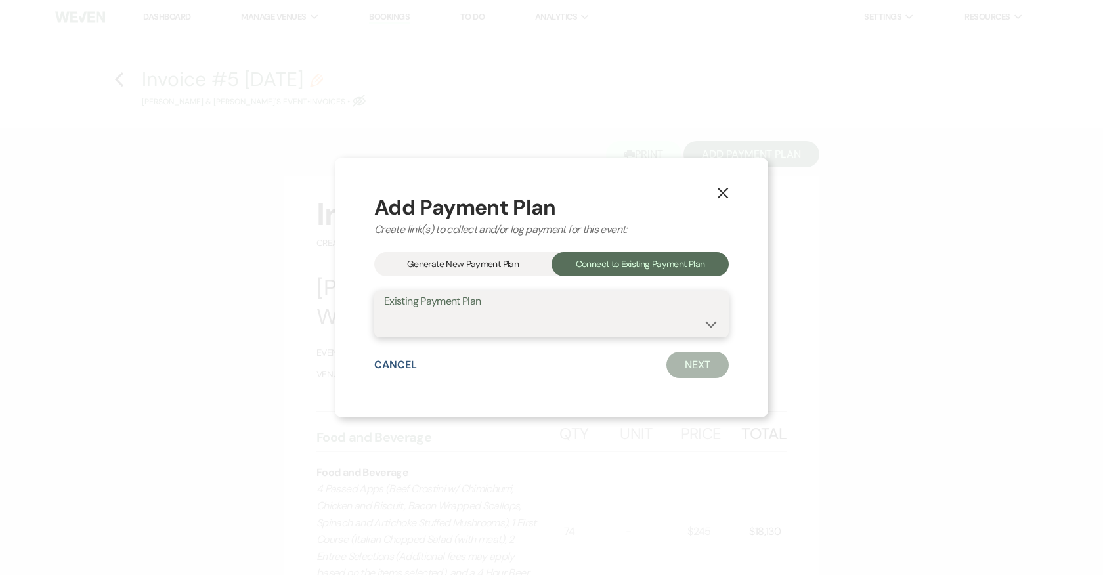
click at [622, 328] on select "[PERSON_NAME] & [PERSON_NAME]'s Payment Plan #1" at bounding box center [551, 323] width 335 height 26
select select "16947"
click at [384, 310] on select "Taylor Malantonio & Miles's Payment Plan #1" at bounding box center [551, 323] width 335 height 26
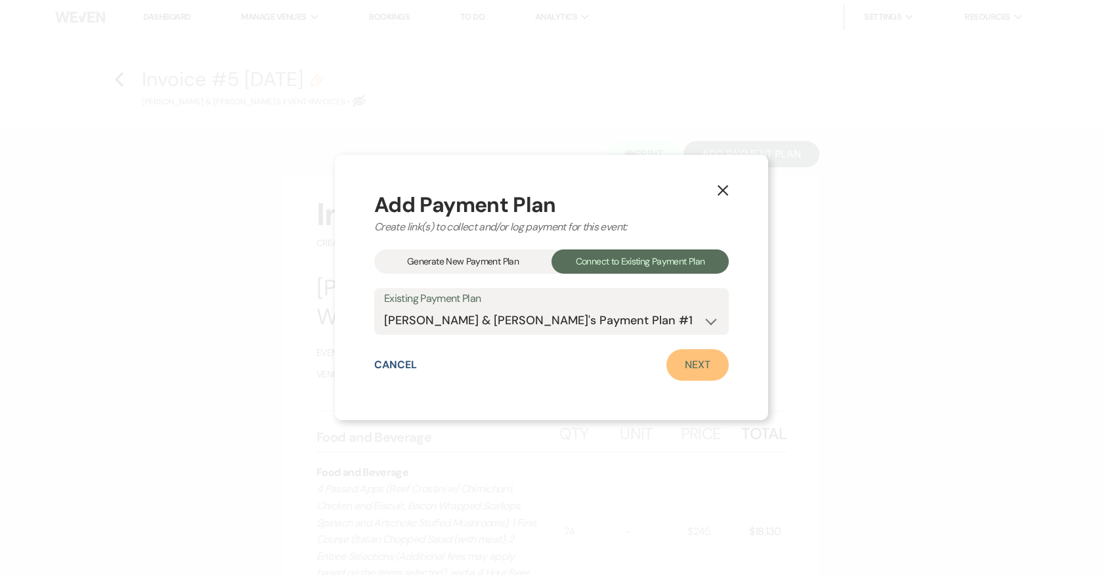
click at [708, 366] on link "Next" at bounding box center [697, 365] width 62 height 32
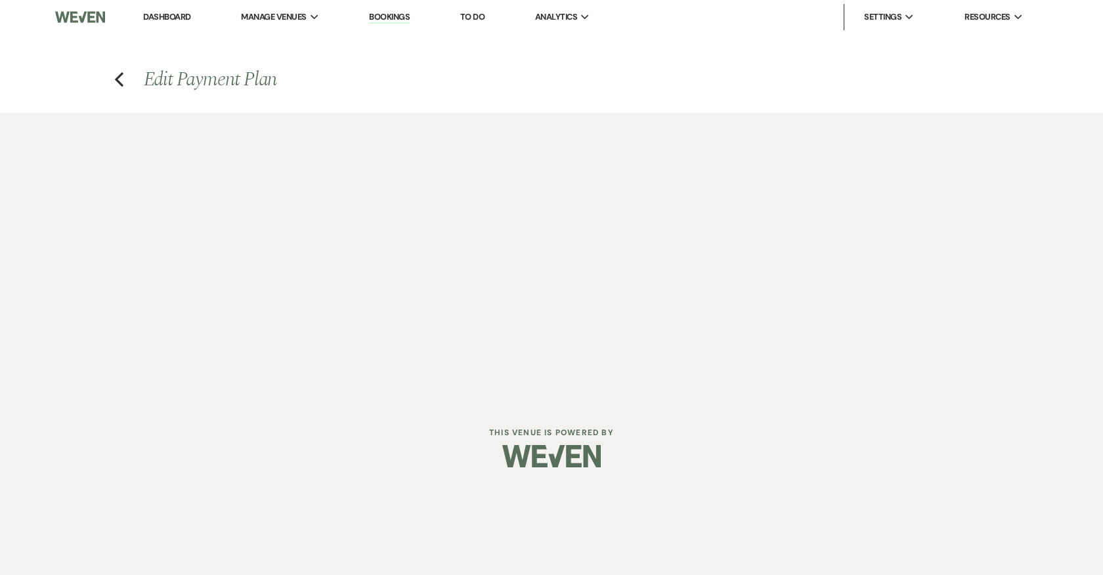
select select "28791"
select select "1"
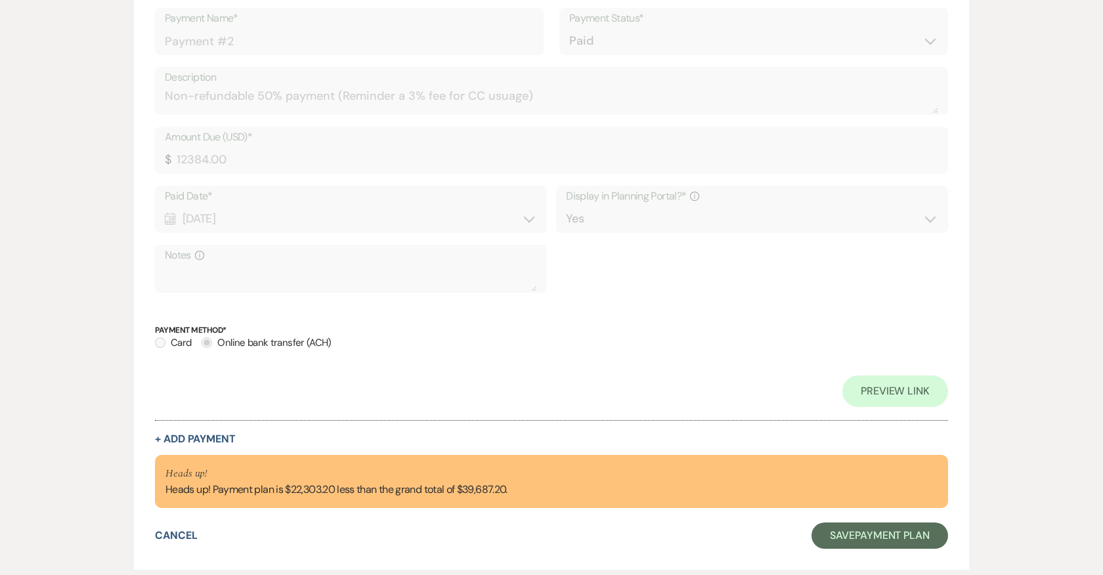
scroll to position [918, 0]
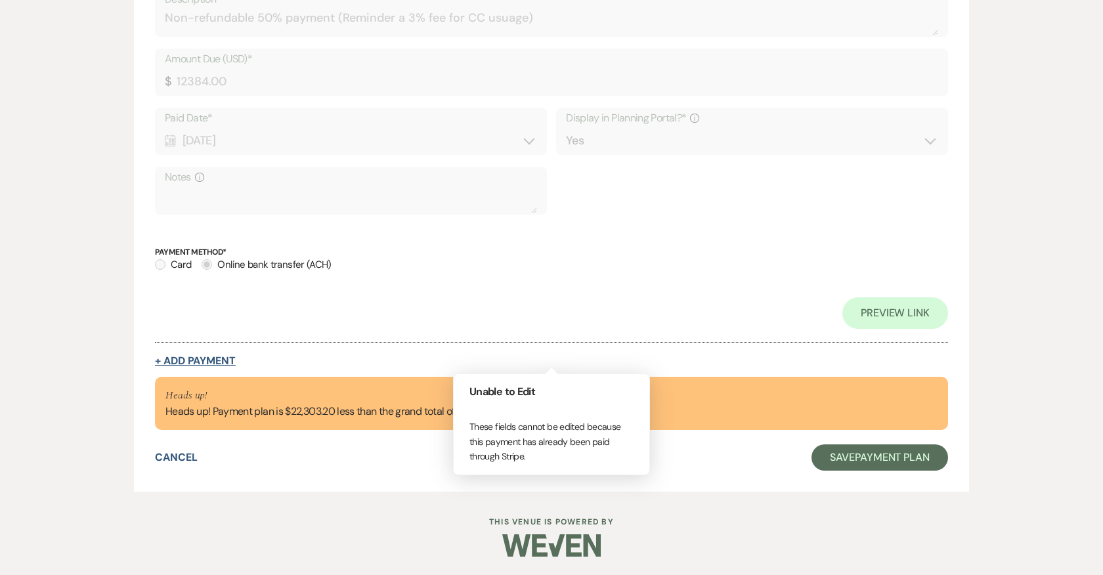
click at [223, 360] on button "+ Add Payment" at bounding box center [195, 361] width 81 height 11
select select "2"
select select "flat"
select select "true"
select select "client"
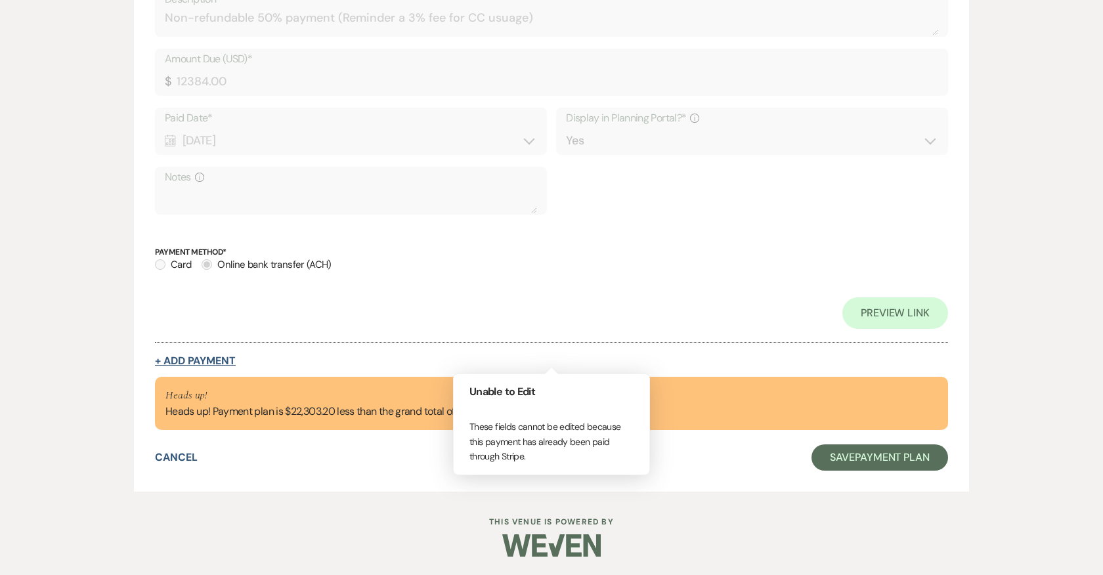
select select "weeks"
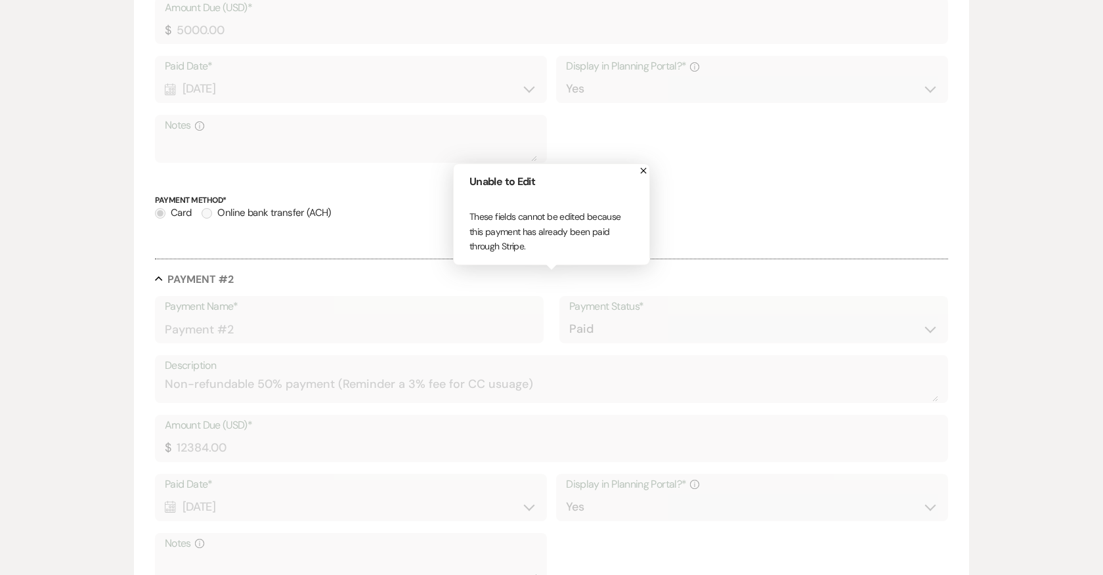
scroll to position [427, 0]
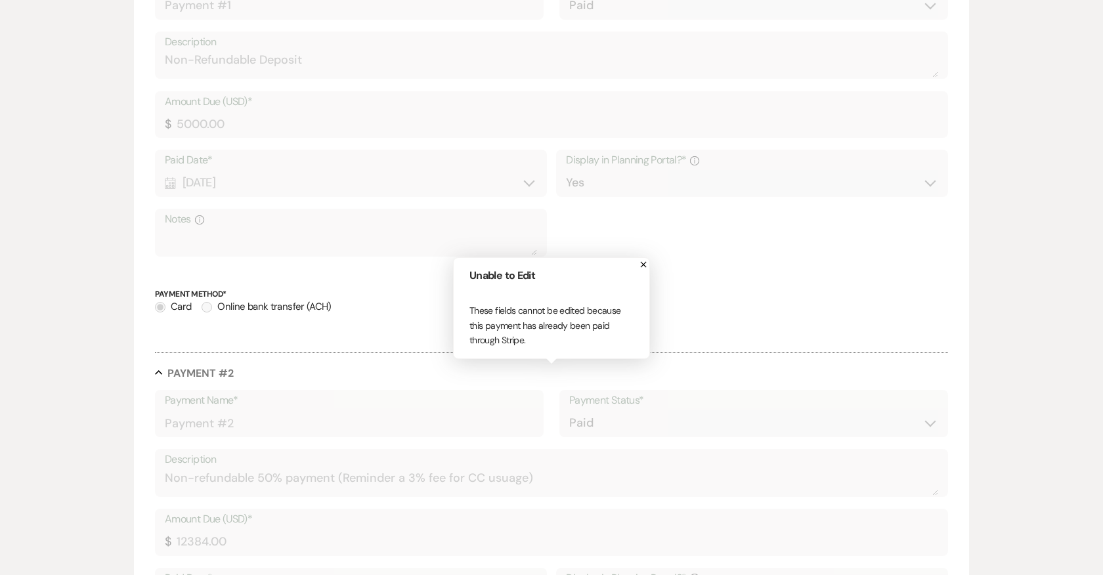
click at [645, 263] on use "button" at bounding box center [644, 265] width 6 height 6
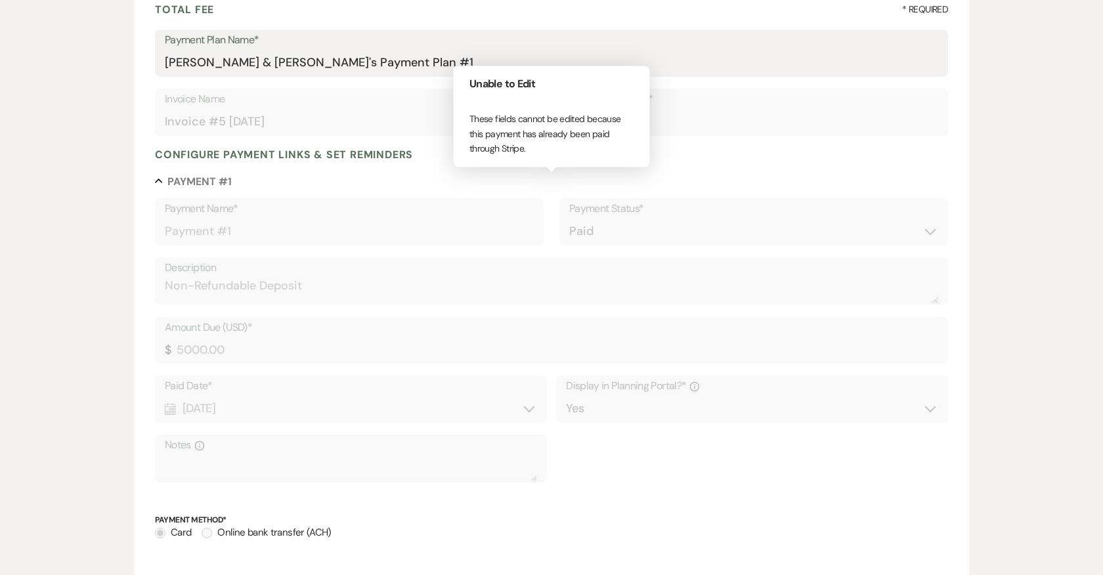
scroll to position [214, 0]
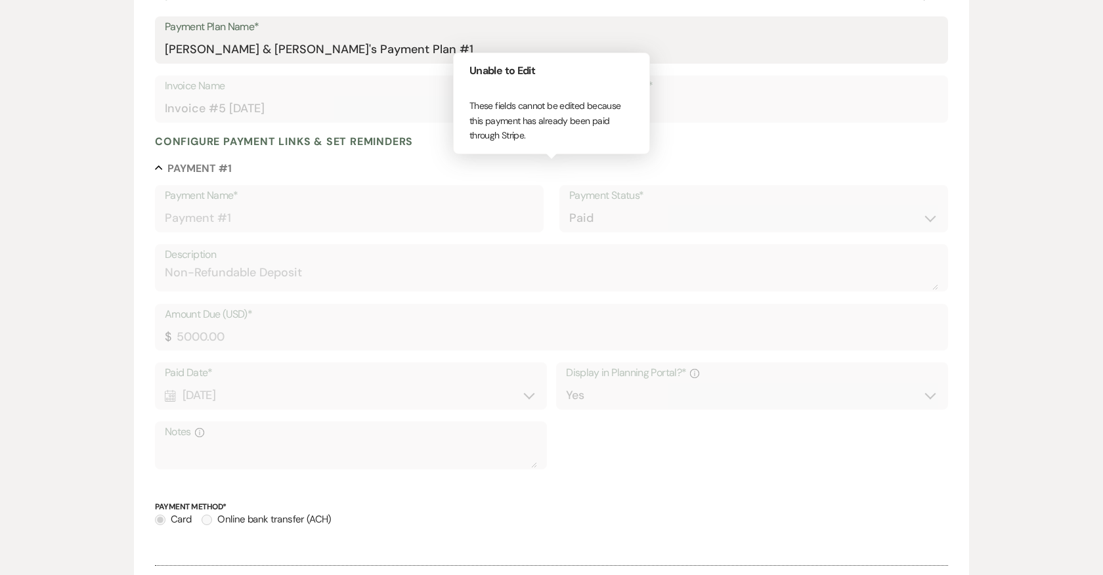
click at [723, 164] on div "Collapse Payment # 1" at bounding box center [551, 167] width 793 height 13
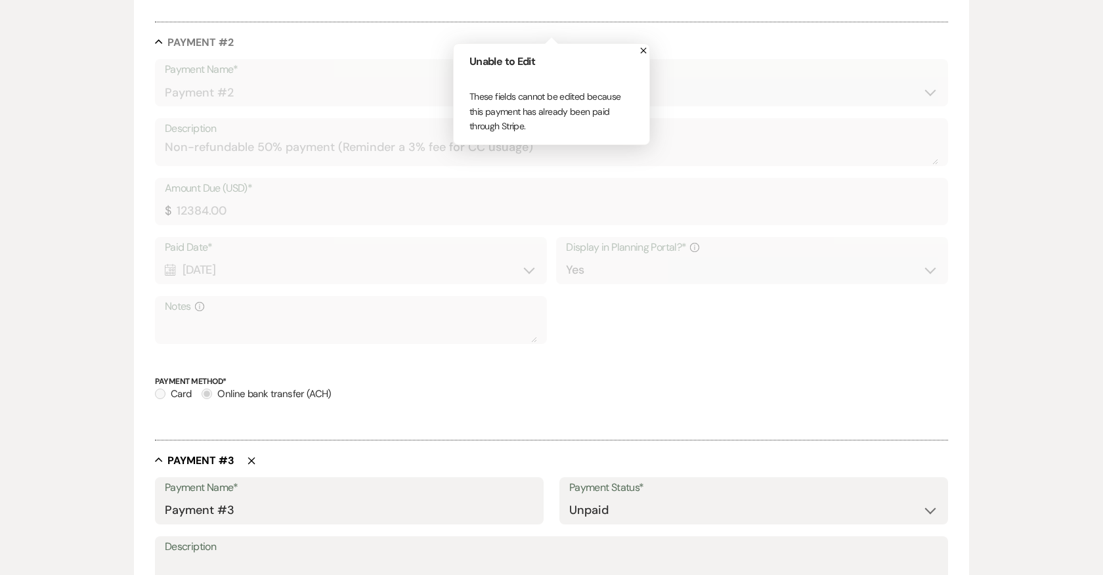
scroll to position [751, 0]
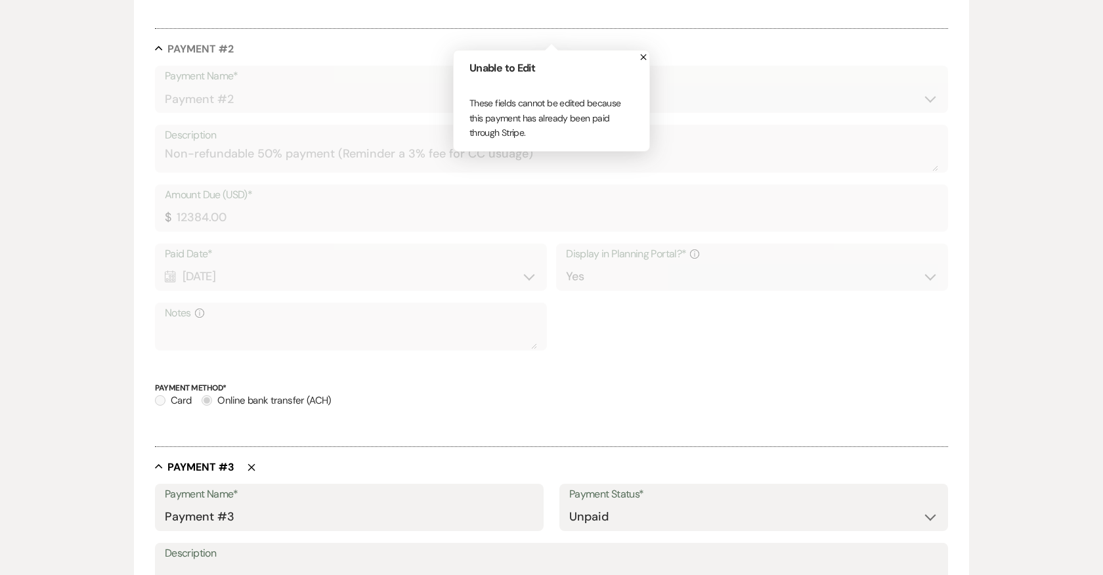
click at [644, 57] on use "button" at bounding box center [644, 57] width 6 height 6
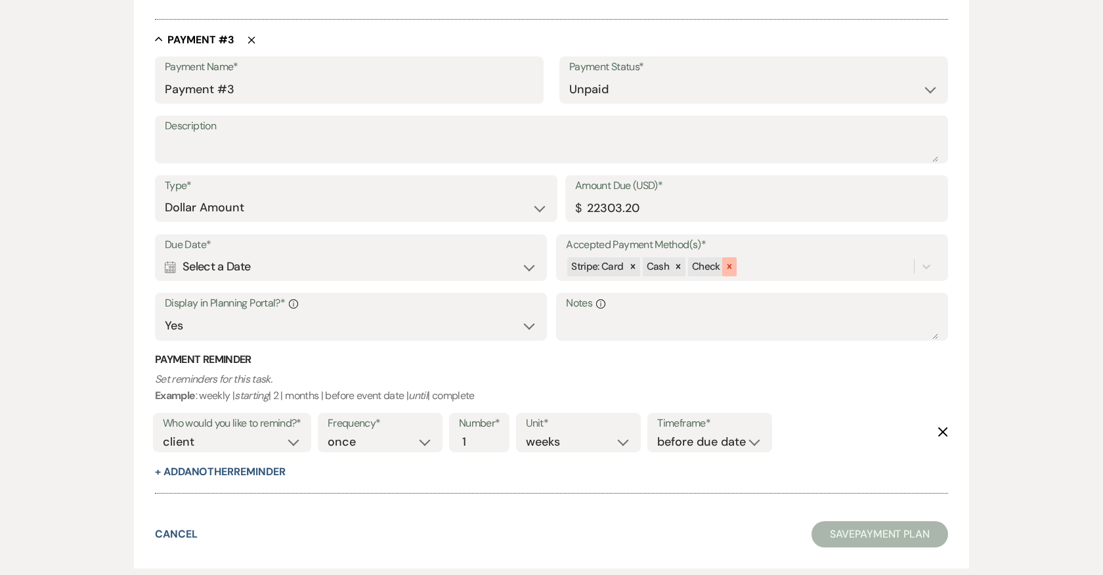
scroll to position [1186, 0]
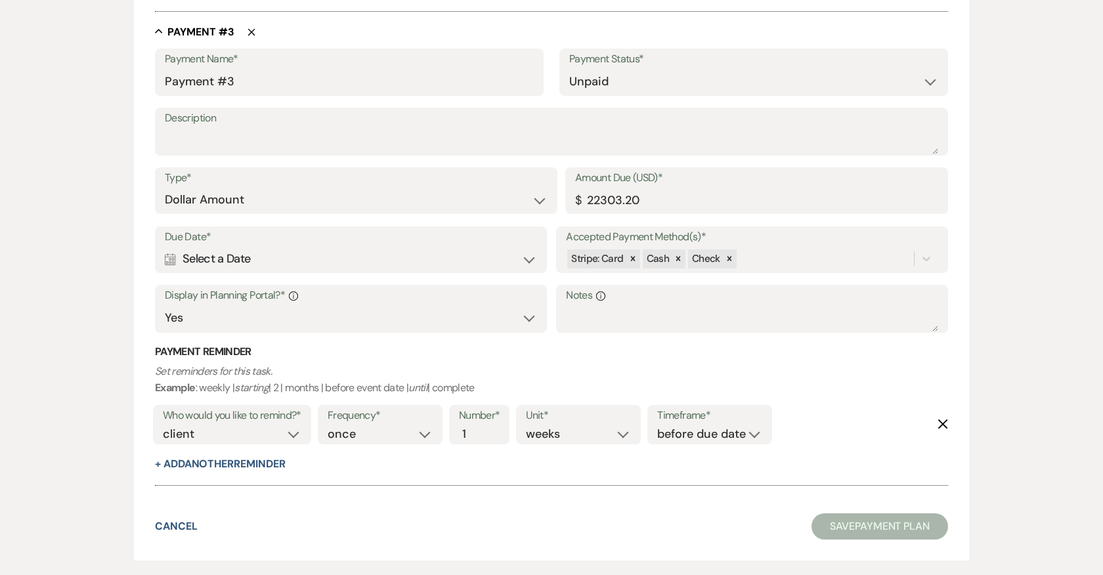
click at [942, 419] on icon "Delete" at bounding box center [942, 424] width 11 height 11
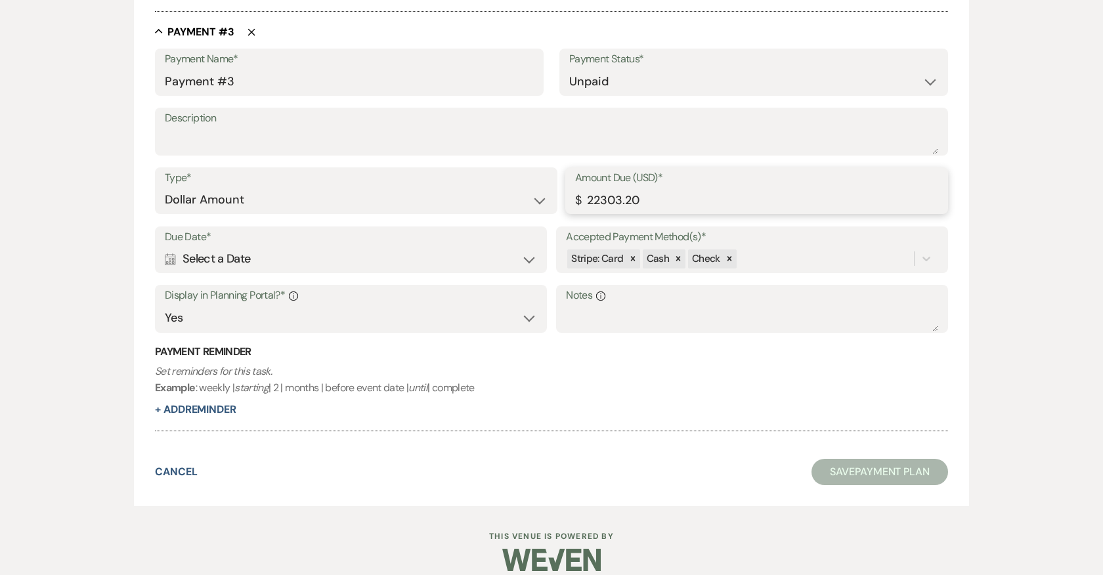
drag, startPoint x: 595, startPoint y: 196, endPoint x: 652, endPoint y: 198, distance: 57.1
click at [652, 198] on input "22303.20" at bounding box center [756, 200] width 363 height 26
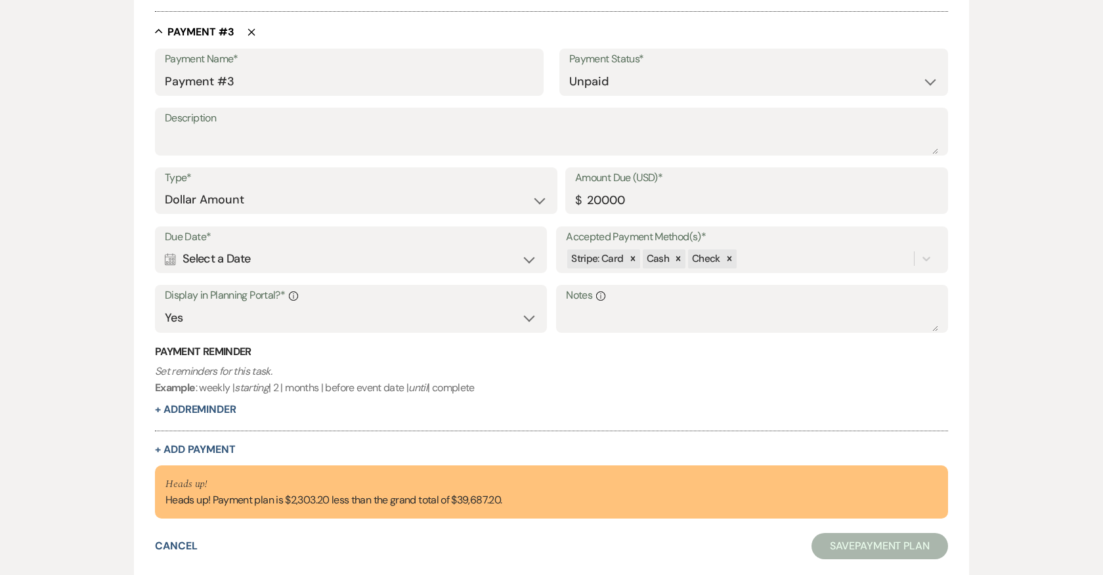
type input "20000.00"
click at [658, 360] on div "Payment Reminder Set reminders for this task. Example : weekly | starting | 2 |…" at bounding box center [551, 381] width 793 height 73
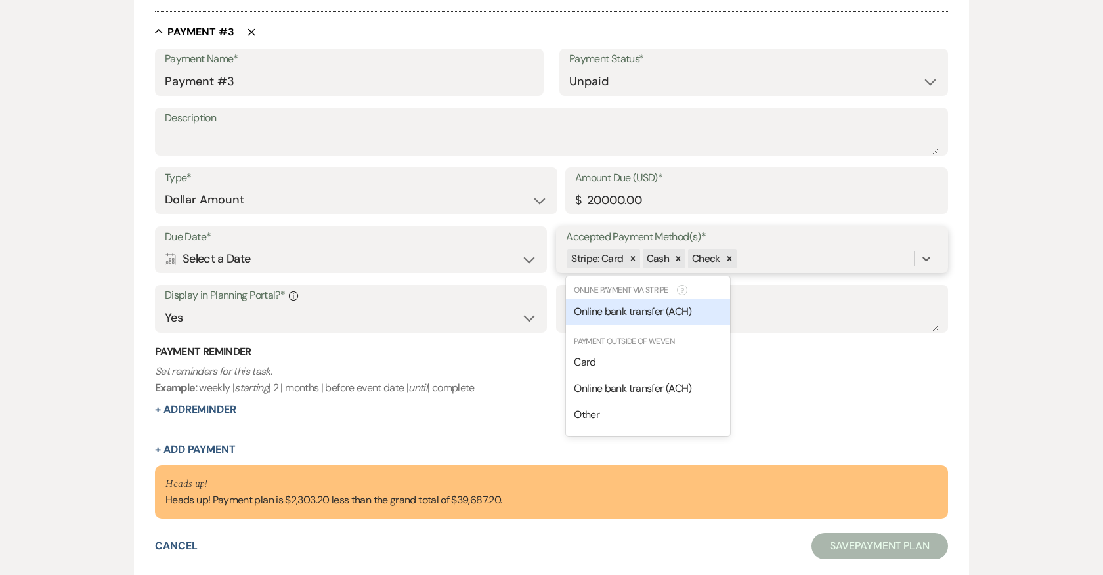
click at [752, 249] on div "Stripe: Card Cash Check" at bounding box center [740, 258] width 348 height 23
click at [648, 307] on span "Online bank transfer (ACH)" at bounding box center [632, 312] width 117 height 14
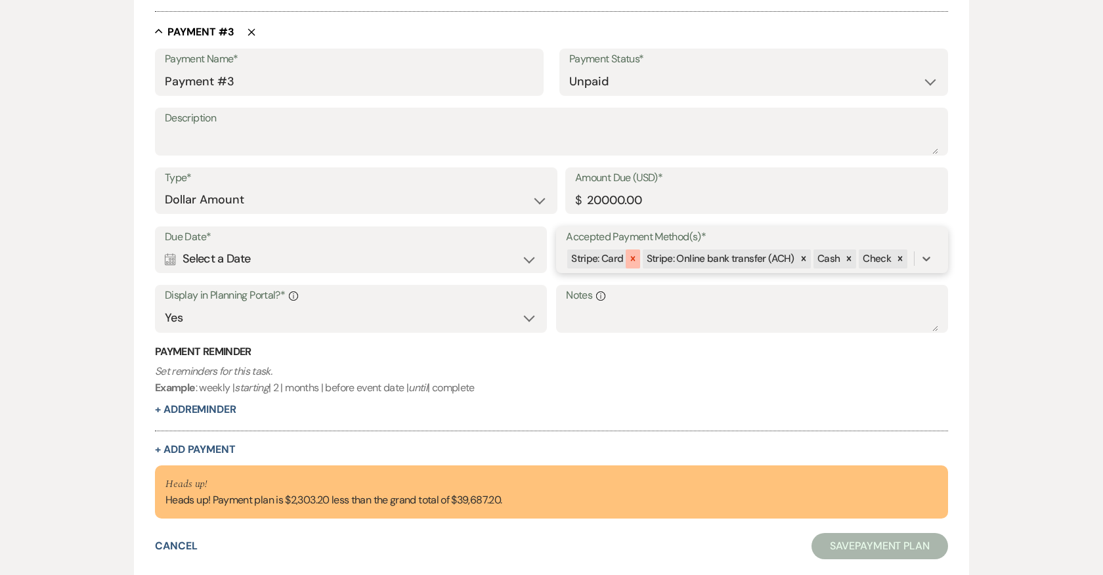
click at [633, 257] on icon at bounding box center [632, 258] width 9 height 9
click at [290, 257] on div "Calendar Select a Date Expand" at bounding box center [351, 259] width 372 height 26
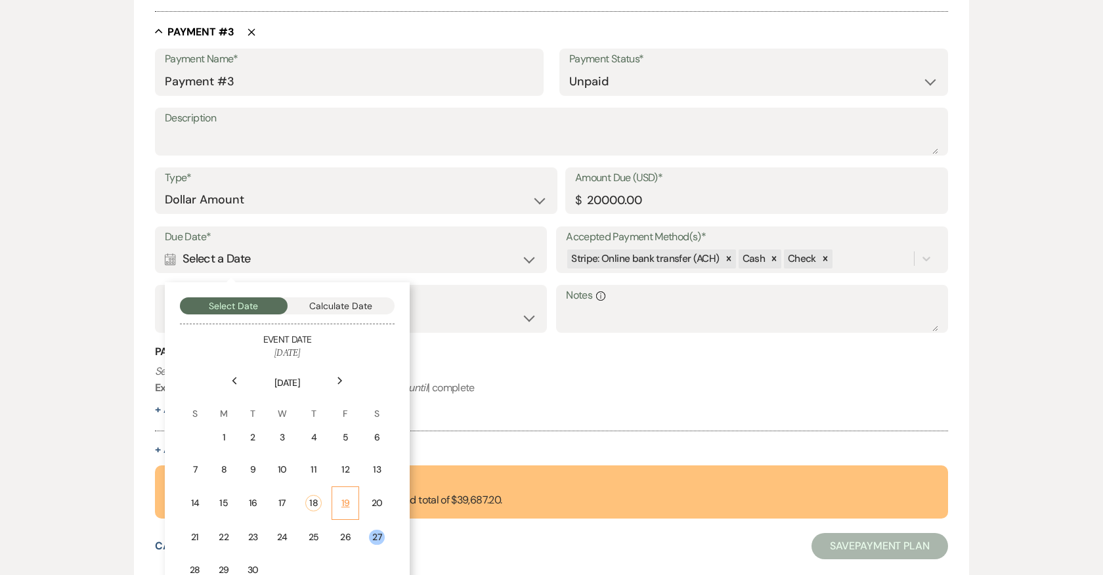
click at [346, 499] on div "19" at bounding box center [345, 503] width 11 height 14
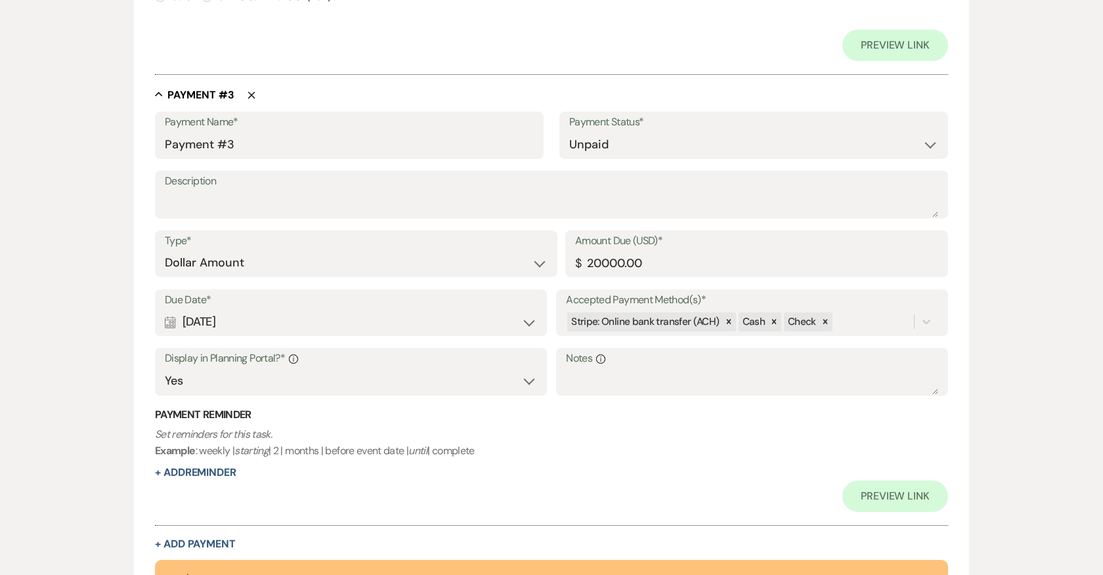
scroll to position [1249, 0]
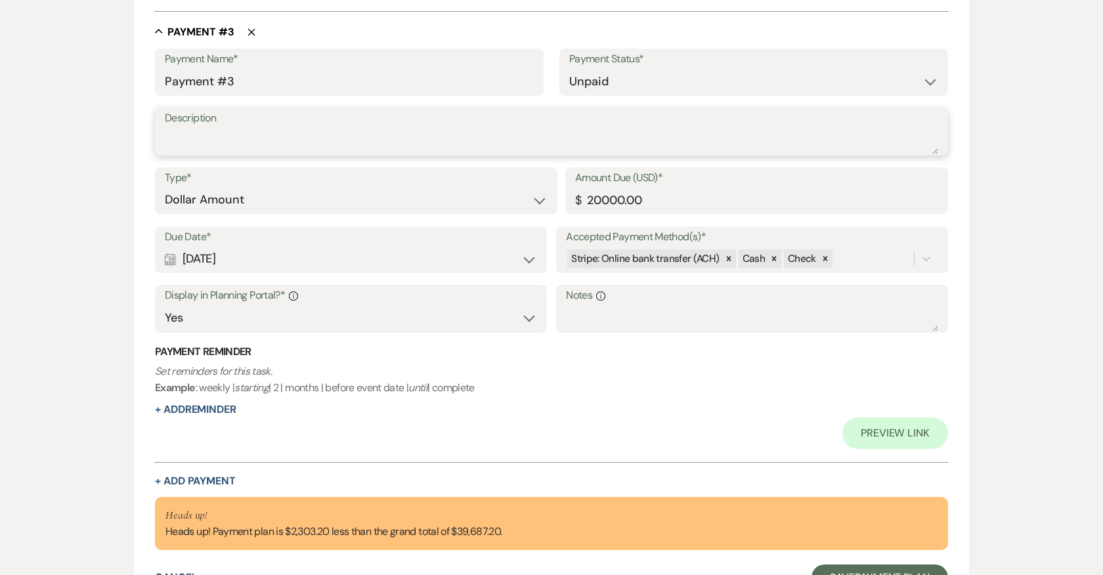
click at [232, 143] on textarea "Description" at bounding box center [551, 141] width 773 height 26
type textarea "Final Non-refundable payment"
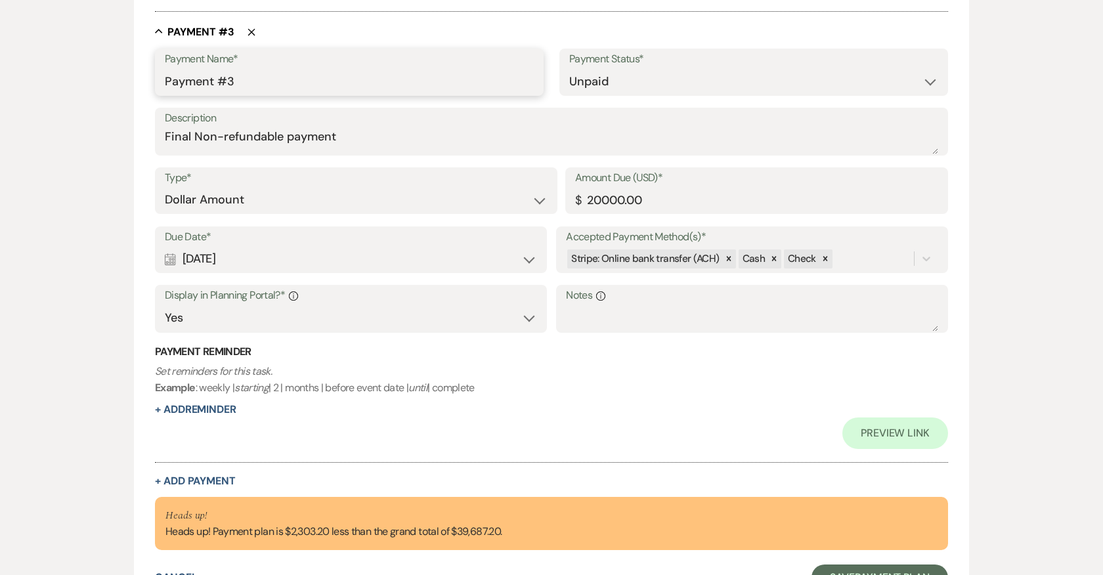
click at [324, 79] on input "Payment #3" at bounding box center [349, 82] width 369 height 26
type input "Payment #3 (1 of 2)"
click at [480, 352] on h3 "Payment Reminder" at bounding box center [551, 352] width 793 height 14
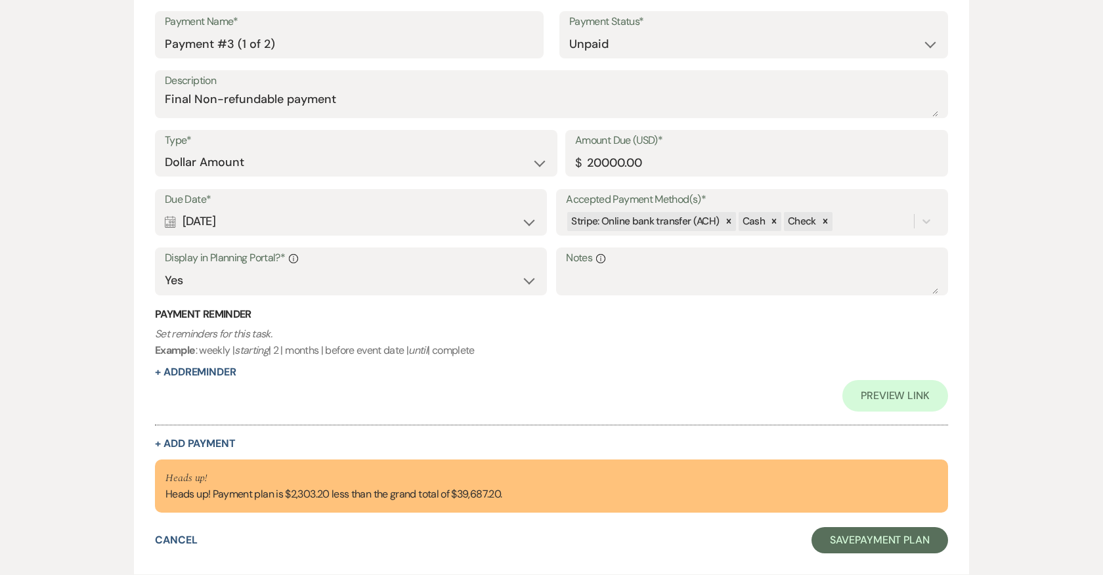
scroll to position [1287, 0]
click at [215, 438] on button "+ Add Payment" at bounding box center [195, 443] width 81 height 11
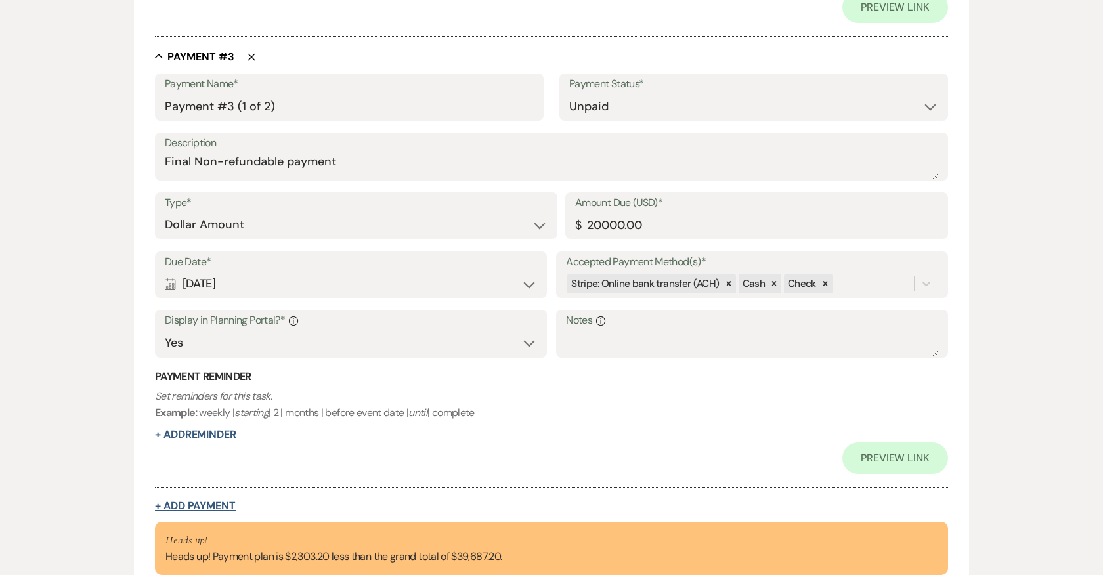
select select "2"
select select "flat"
select select "true"
select select "client"
select select "weeks"
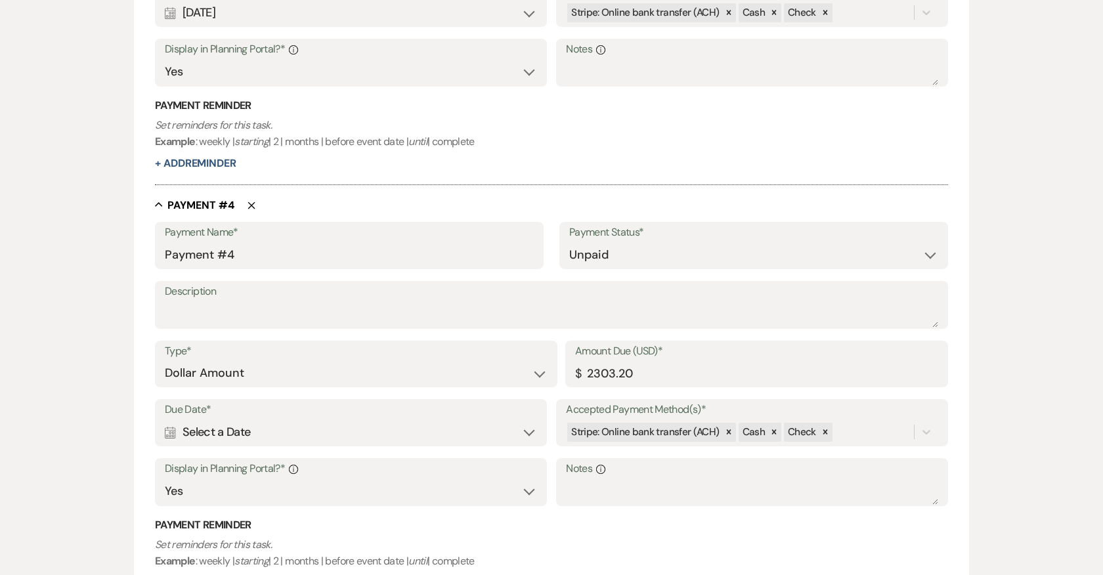
scroll to position [1439, 0]
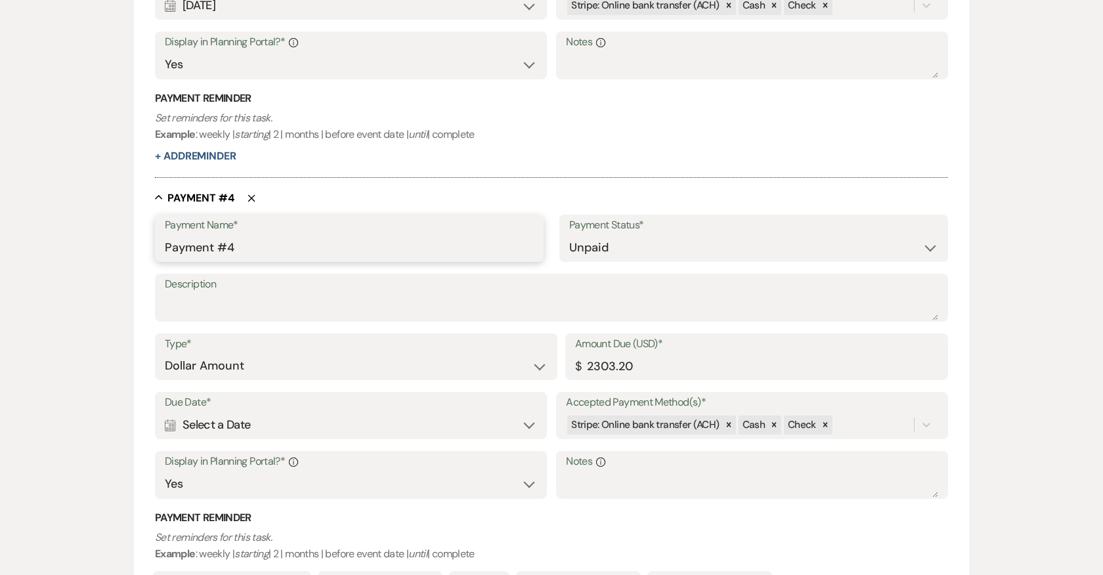
click at [252, 247] on input "Payment #4" at bounding box center [349, 248] width 369 height 26
type input "Payment #3 (2 of 2)"
click at [301, 304] on textarea "Description" at bounding box center [551, 307] width 773 height 26
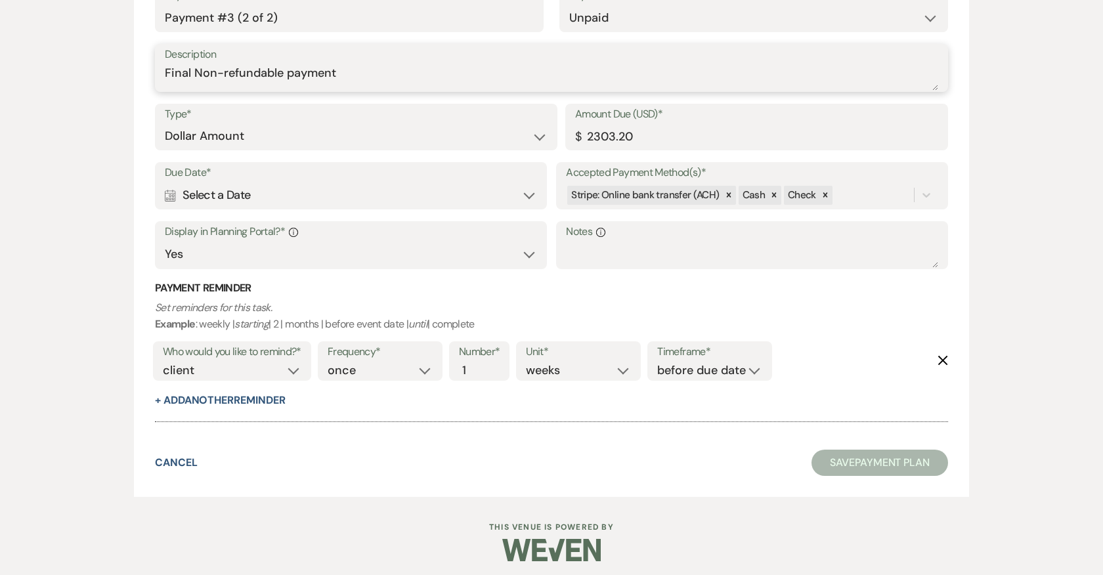
scroll to position [1673, 0]
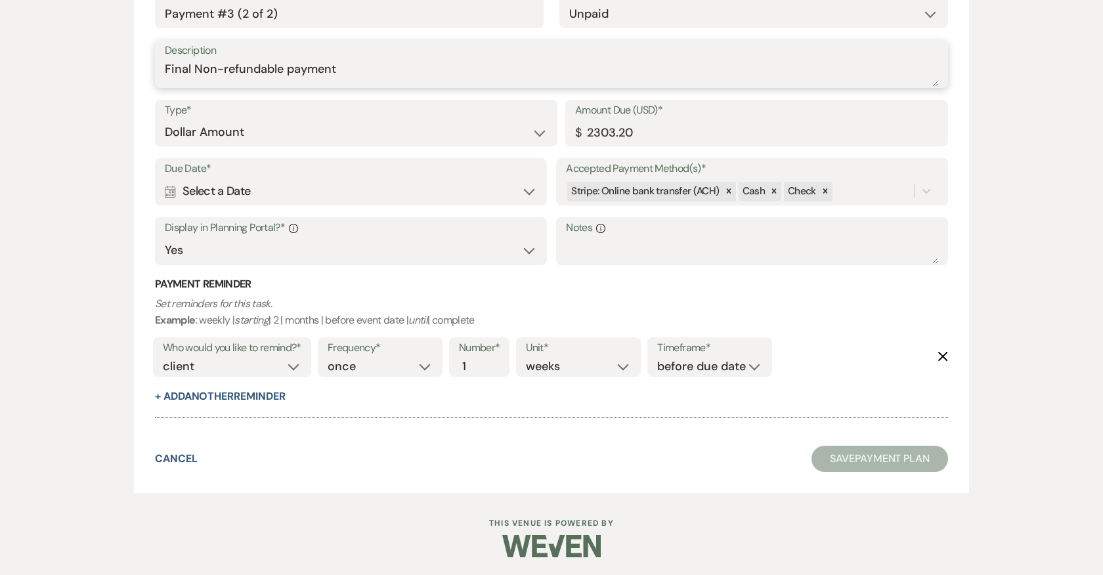
type textarea "Final Non-refundable payment"
click at [941, 352] on icon "Delete" at bounding box center [942, 356] width 11 height 11
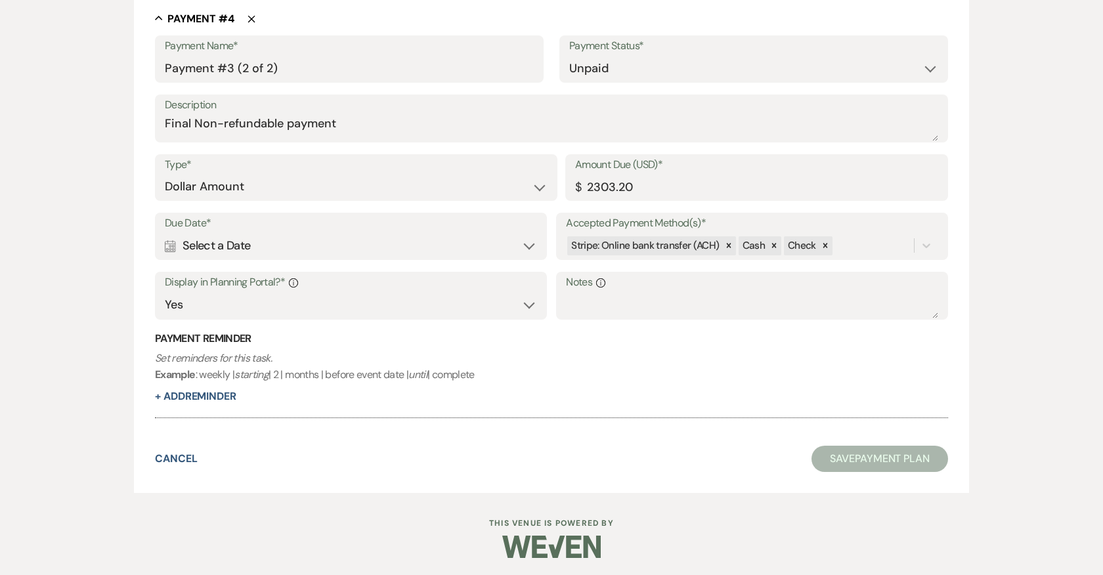
click at [403, 237] on div "Calendar Select a Date Expand" at bounding box center [351, 246] width 372 height 26
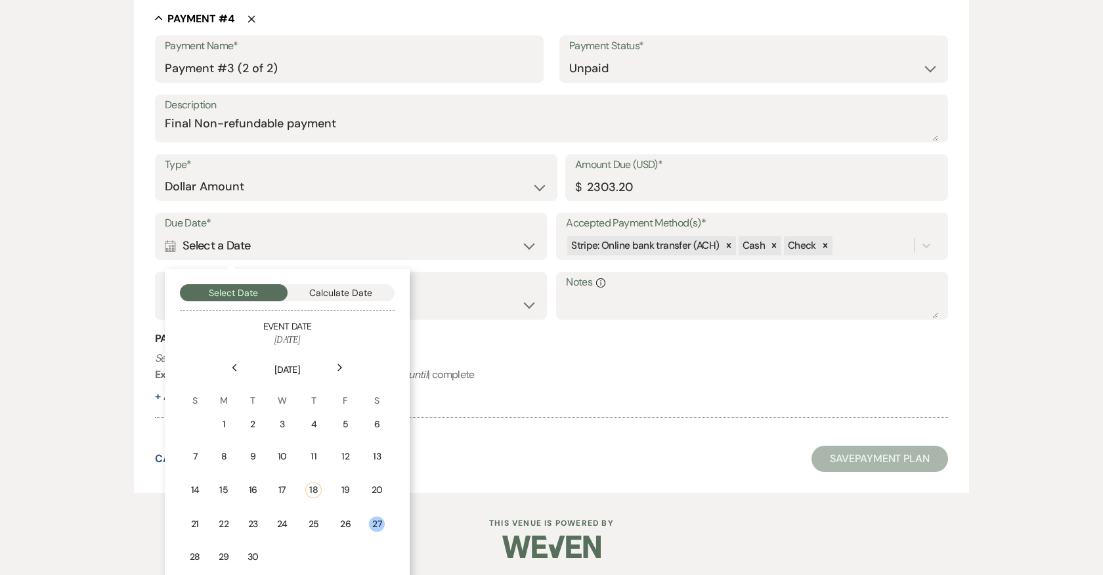
scroll to position [1672, 0]
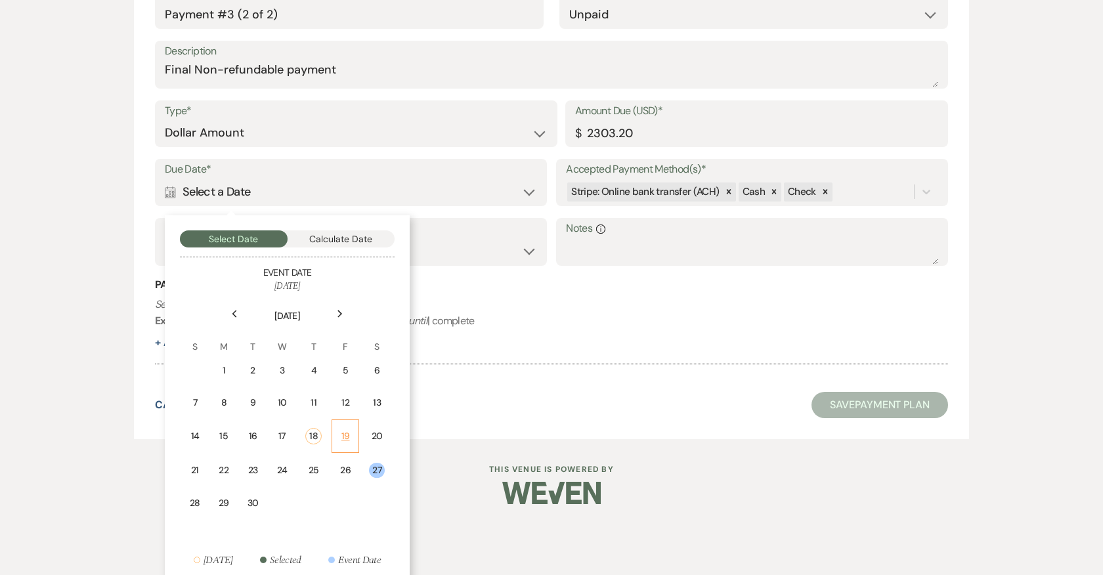
click at [347, 429] on div "19" at bounding box center [345, 436] width 11 height 14
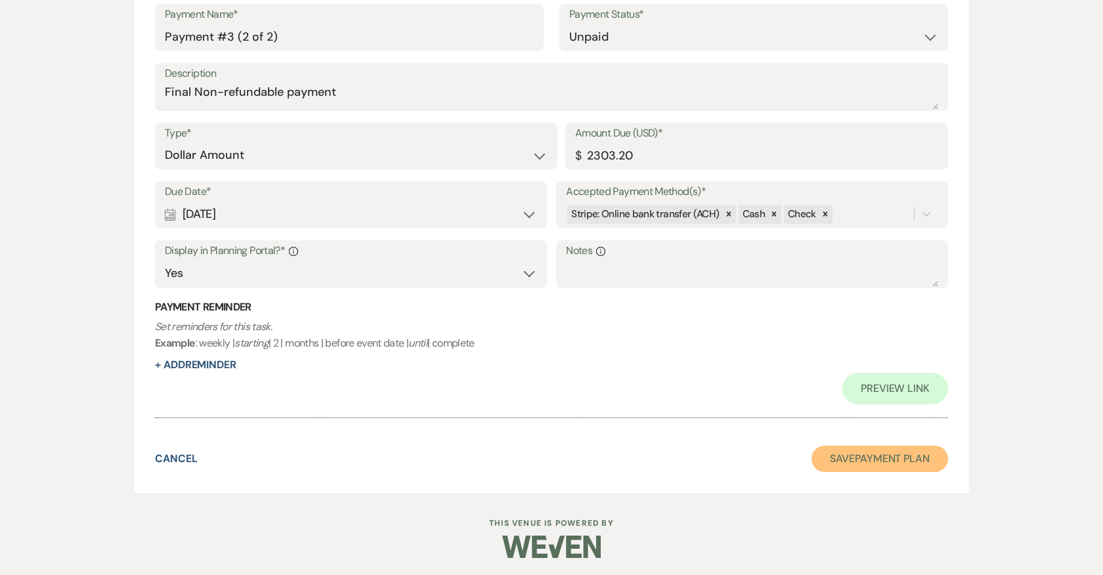
click at [889, 454] on button "Save Payment Plan" at bounding box center [879, 459] width 137 height 26
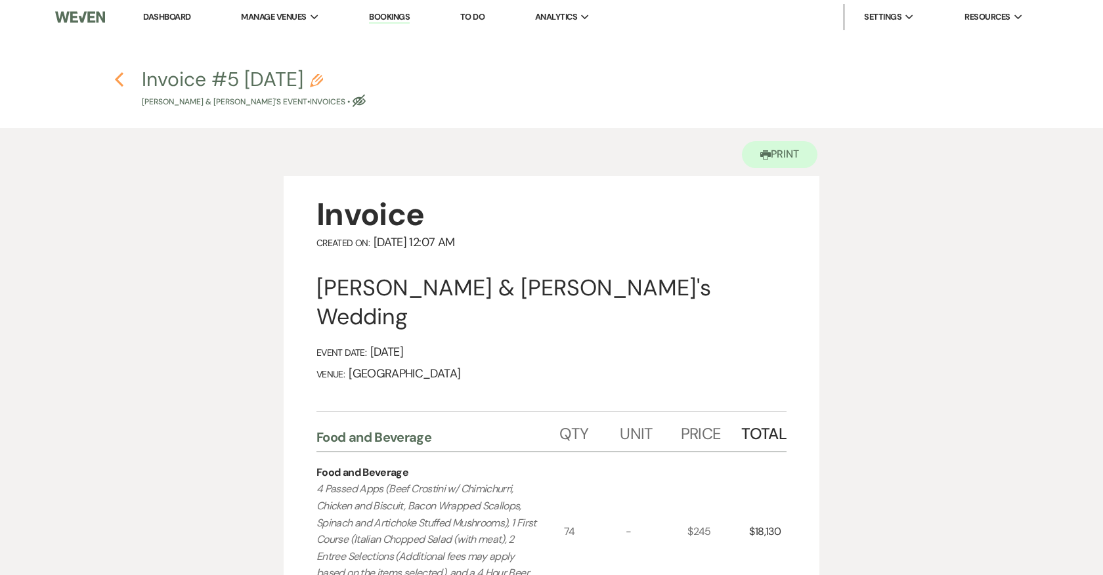
click at [116, 75] on icon "Previous" at bounding box center [119, 80] width 10 height 16
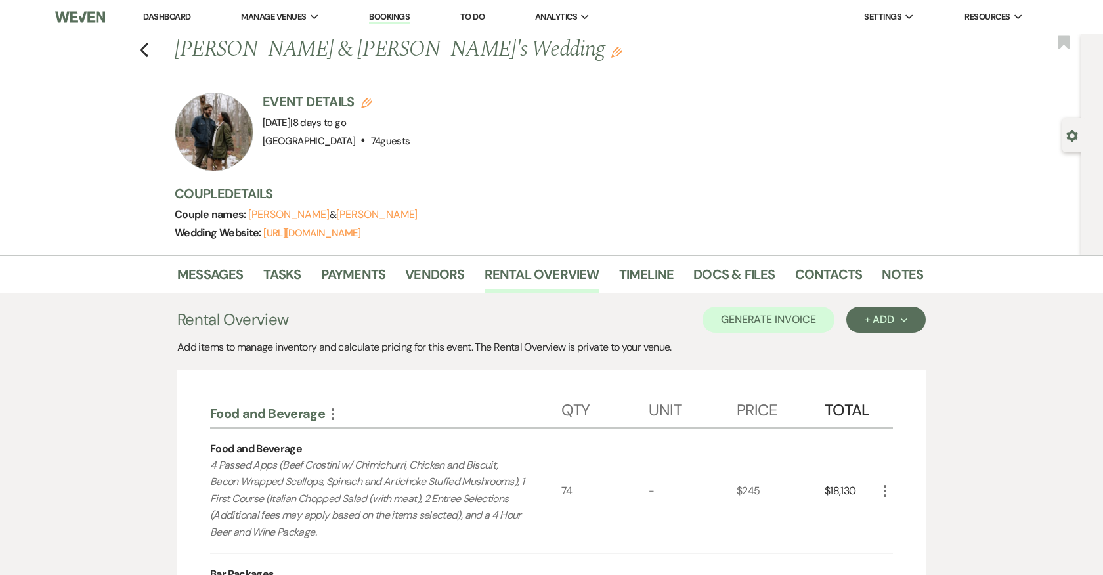
click at [170, 13] on link "Dashboard" at bounding box center [166, 16] width 47 height 11
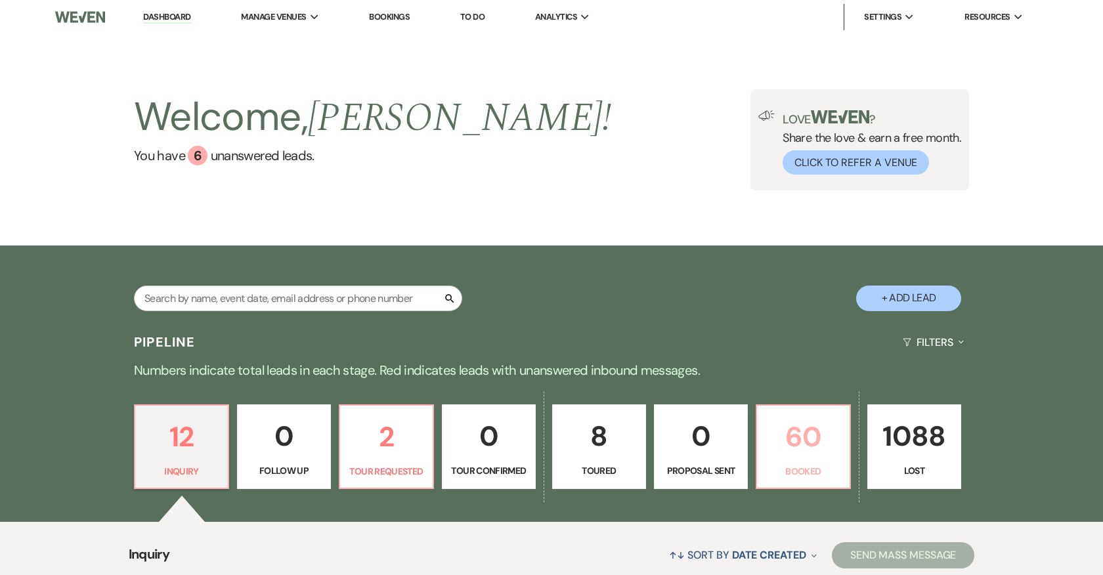
click at [772, 450] on p "60" at bounding box center [803, 437] width 77 height 44
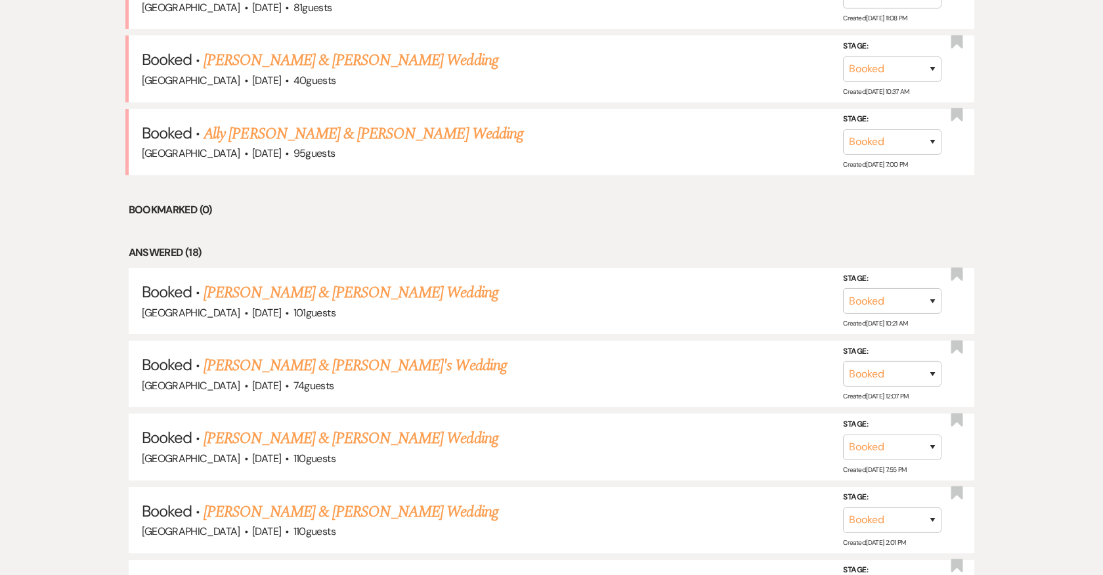
scroll to position [740, 0]
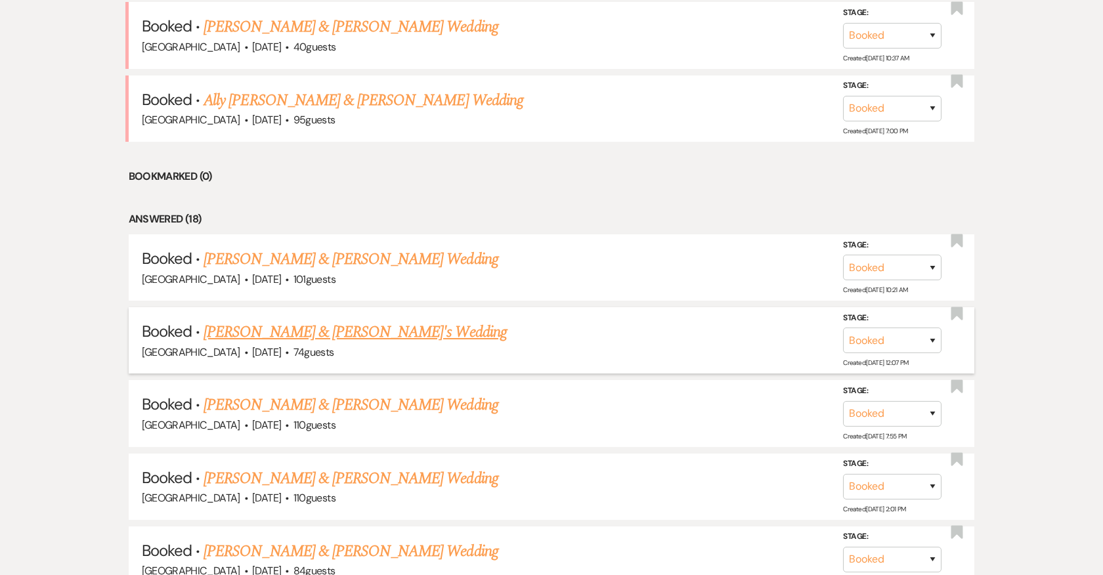
click at [355, 326] on link "[PERSON_NAME] & [PERSON_NAME]'s Wedding" at bounding box center [354, 332] width 303 height 24
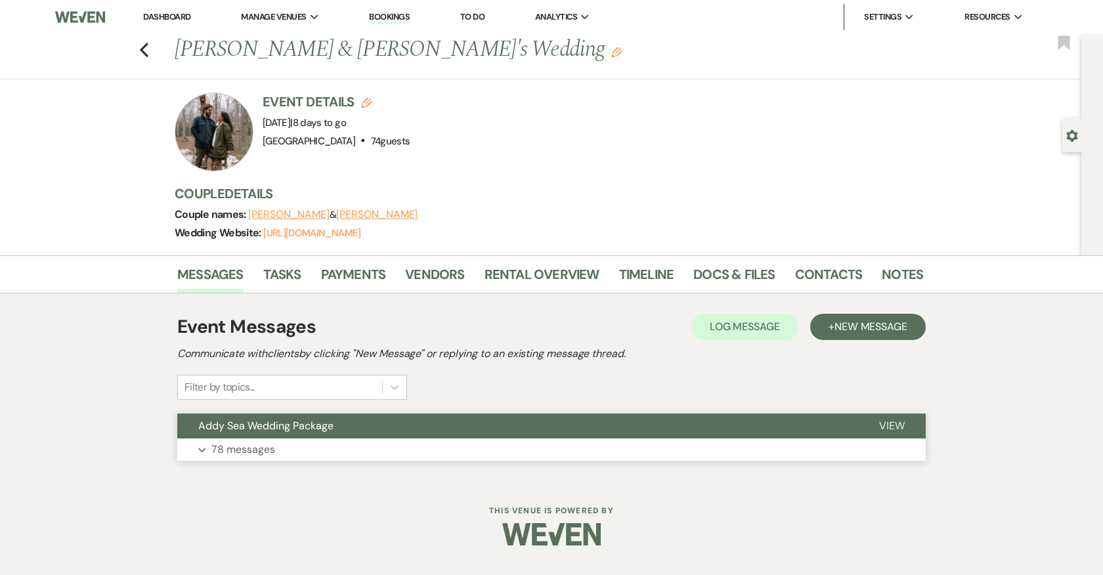
click at [239, 436] on button "Addy Sea Wedding Package" at bounding box center [517, 426] width 681 height 25
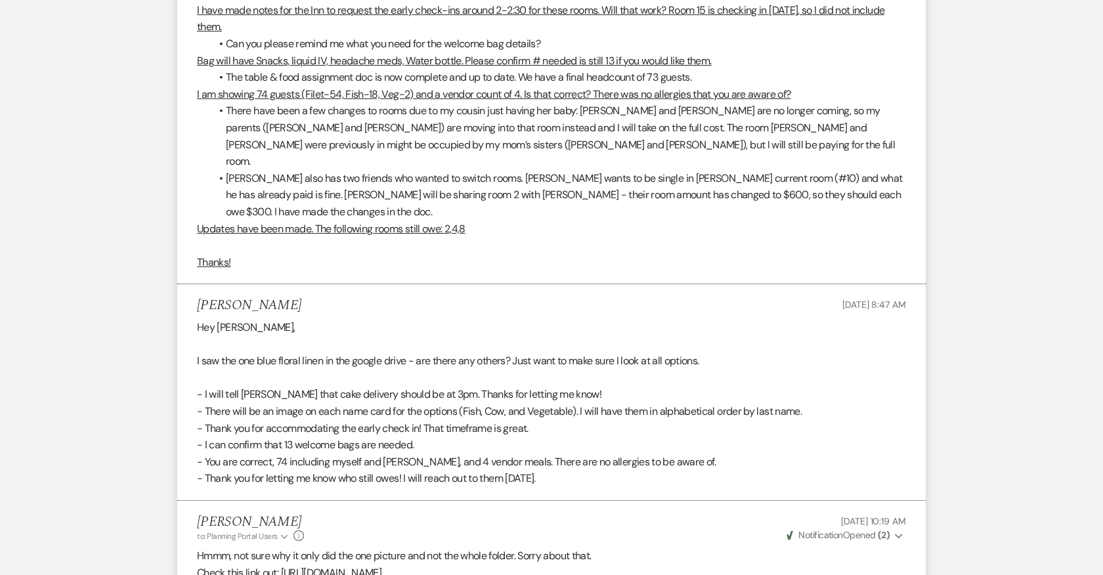
scroll to position [12144, 0]
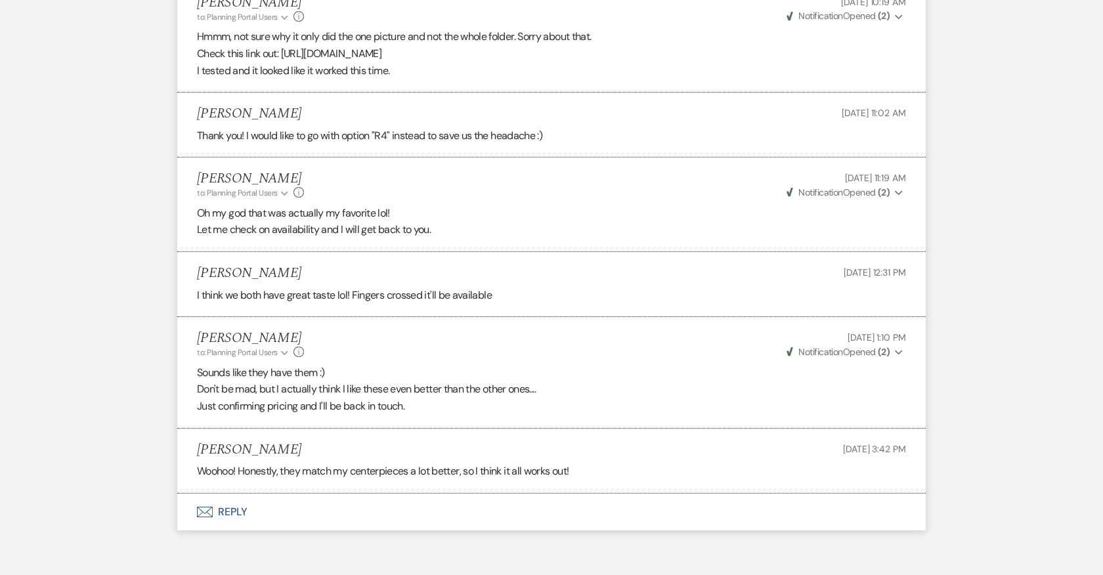
click at [230, 494] on button "Envelope Reply" at bounding box center [551, 512] width 748 height 37
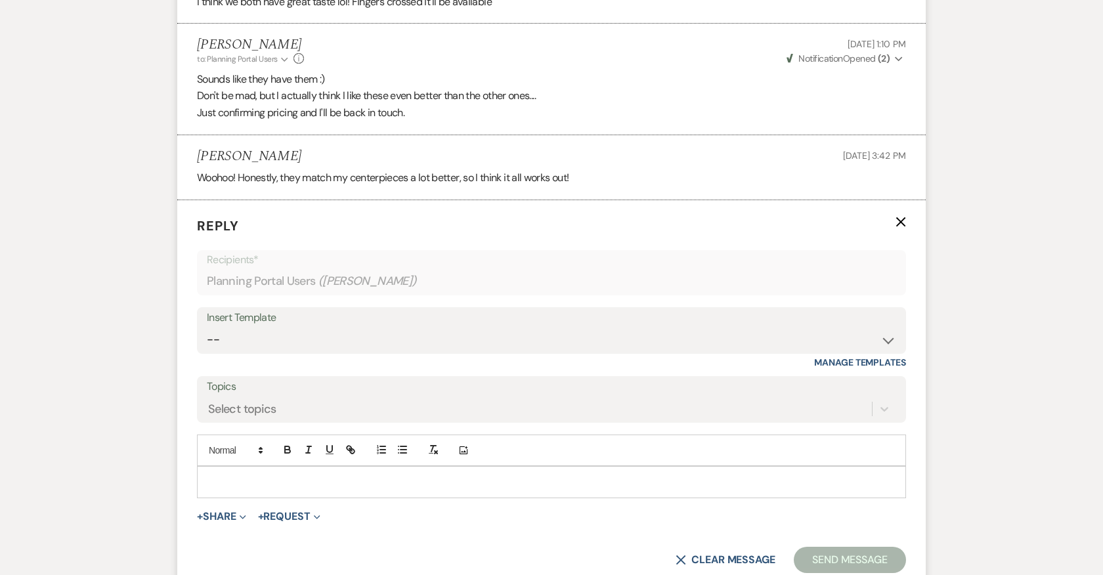
scroll to position [12440, 0]
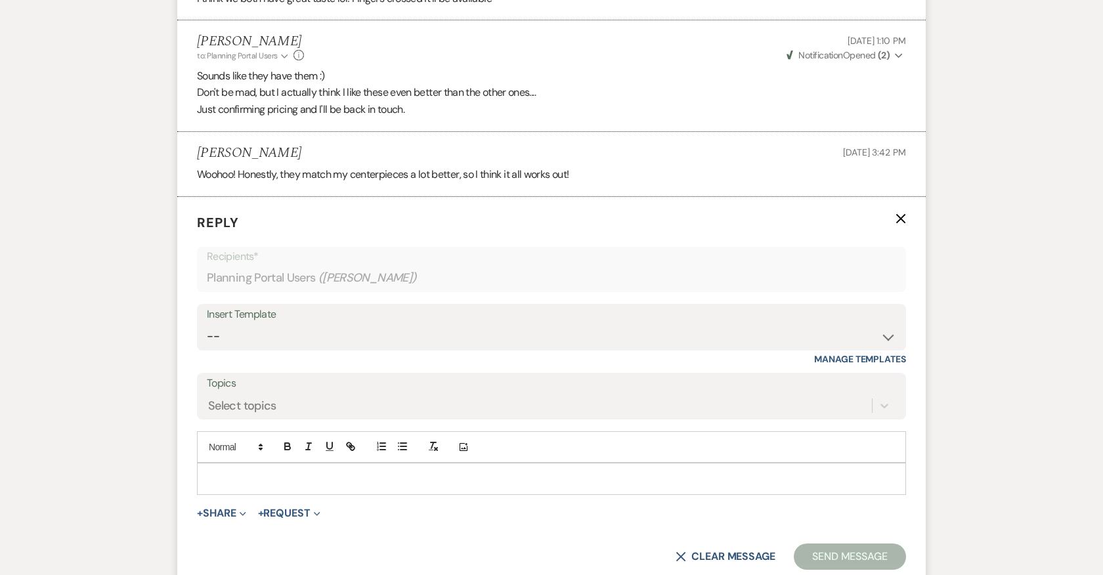
click at [241, 471] on p at bounding box center [551, 478] width 688 height 14
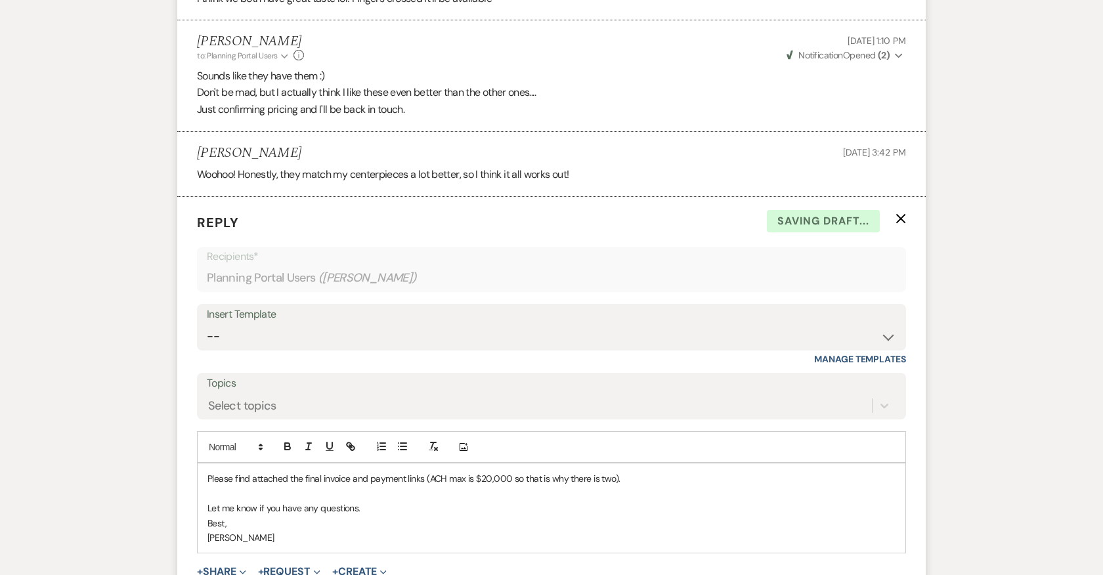
click at [224, 566] on button "+ Share Expand" at bounding box center [221, 571] width 49 height 11
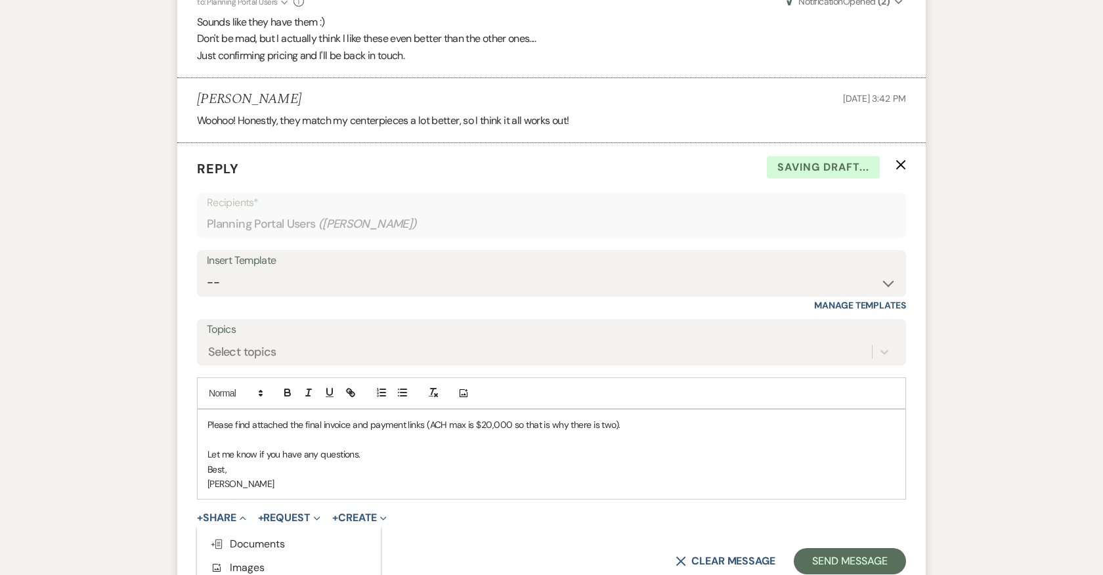
scroll to position [12568, 0]
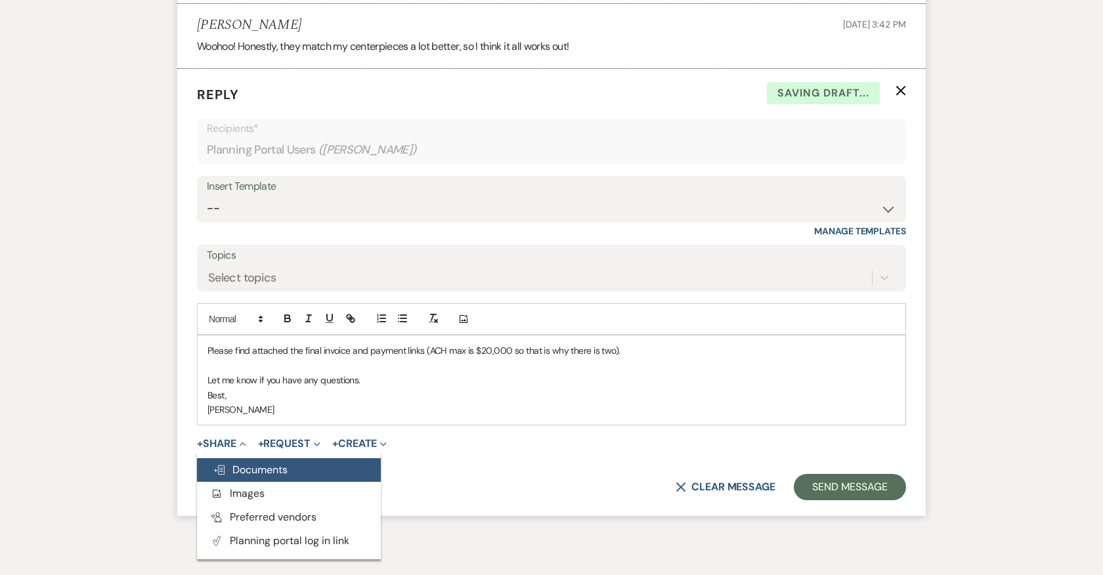
click at [253, 458] on button "Doc Upload Documents" at bounding box center [289, 470] width 184 height 24
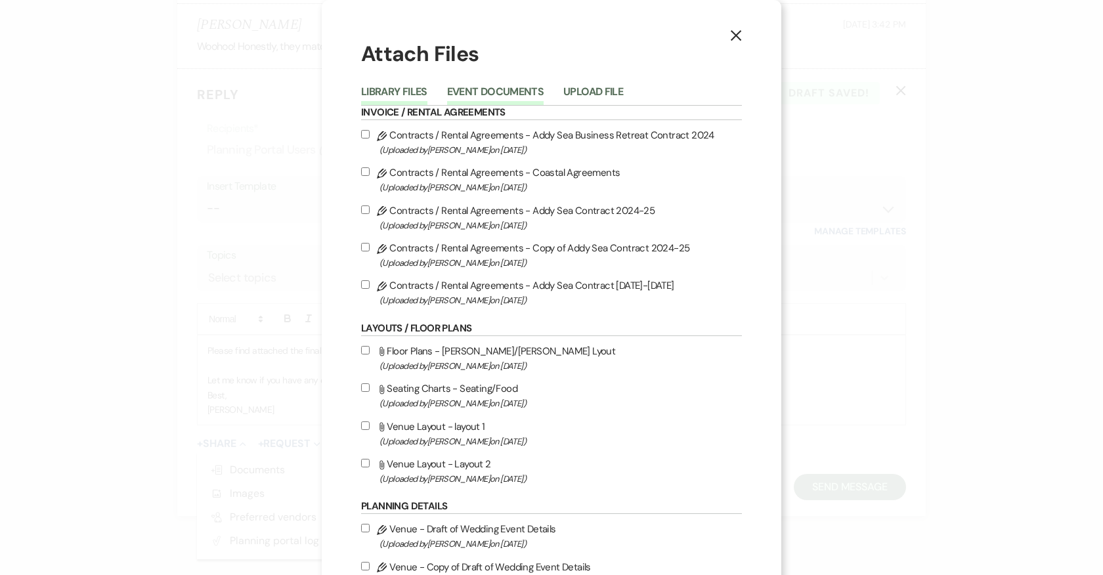
click at [499, 87] on button "Event Documents" at bounding box center [495, 96] width 96 height 18
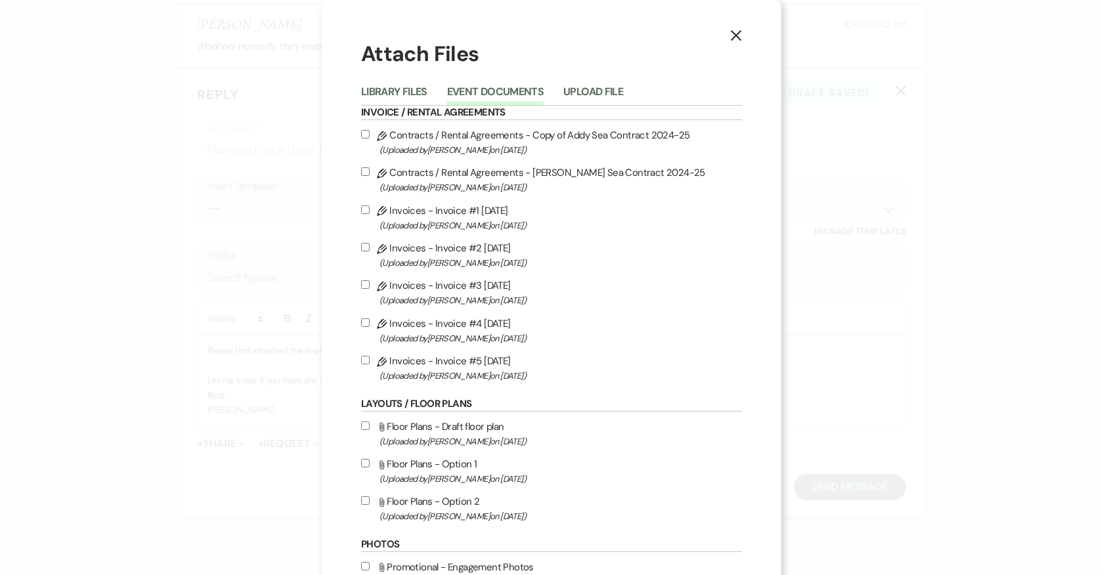
click at [404, 367] on label "Pencil Invoices - Invoice #5 9-18-2025 (Uploaded by Katie Duke on Sep 18th, 202…" at bounding box center [551, 367] width 381 height 31
click at [370, 364] on input "Pencil Invoices - Invoice #5 9-18-2025 (Uploaded by Katie Duke on Sep 18th, 202…" at bounding box center [365, 360] width 9 height 9
checkbox input "true"
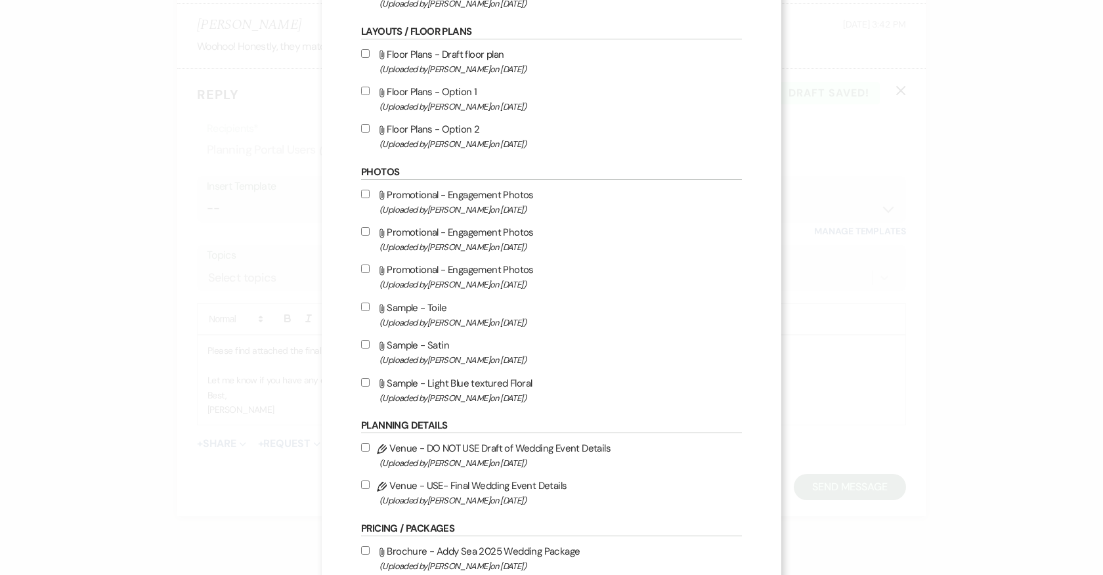
scroll to position [592, 0]
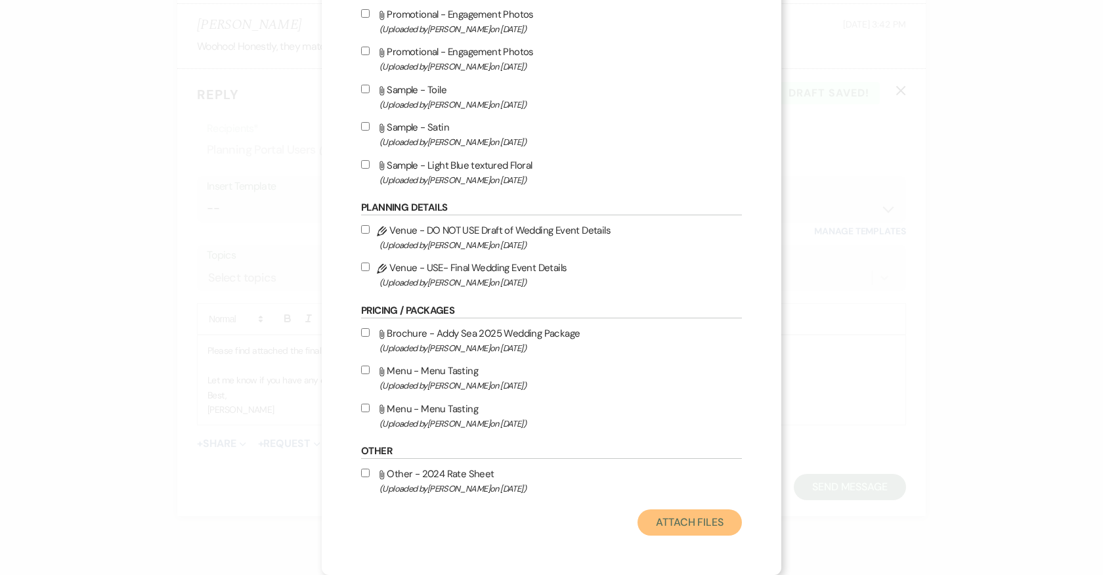
click at [666, 518] on button "Attach Files" at bounding box center [689, 522] width 104 height 26
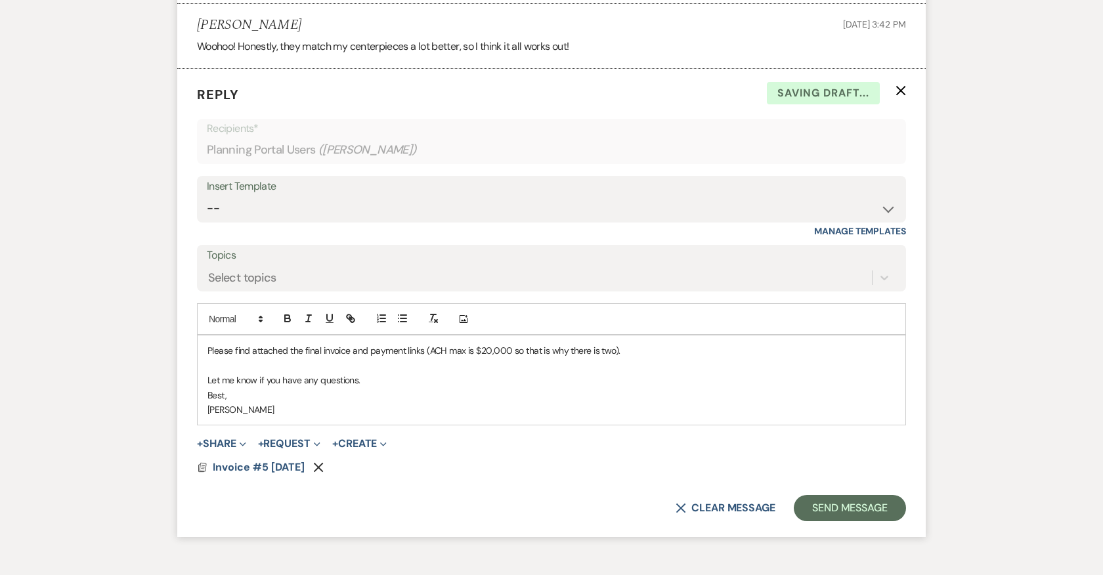
click at [293, 374] on form "Reply X Saving draft... Recipients* Planning Portal Users ( Taylor Malantonio )…" at bounding box center [551, 303] width 748 height 468
click at [293, 438] on button "+ Request Expand" at bounding box center [289, 443] width 62 height 11
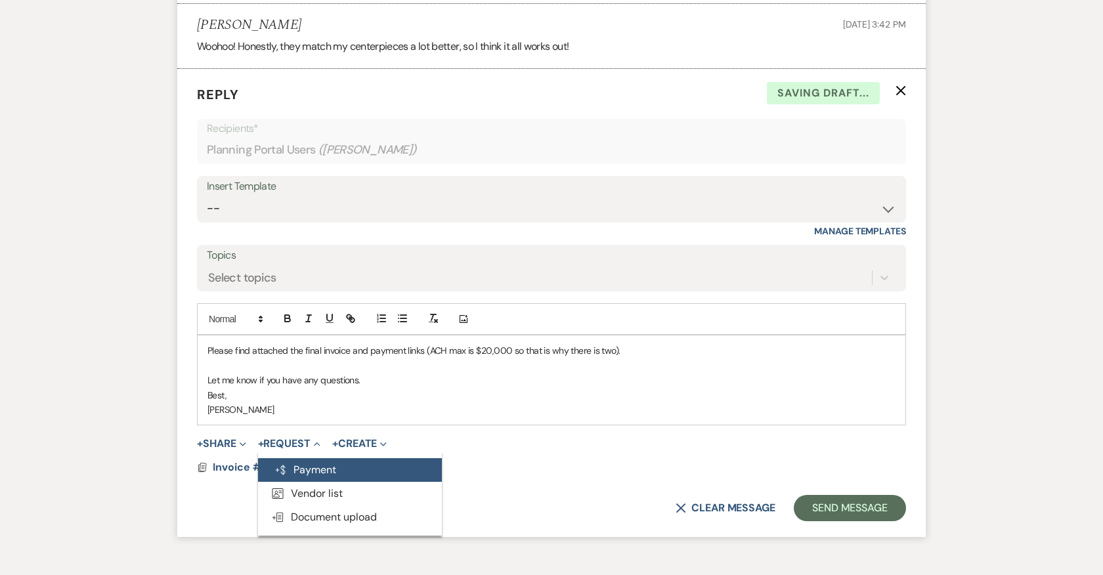
click at [305, 458] on button "Generate Payment Payment" at bounding box center [350, 470] width 184 height 24
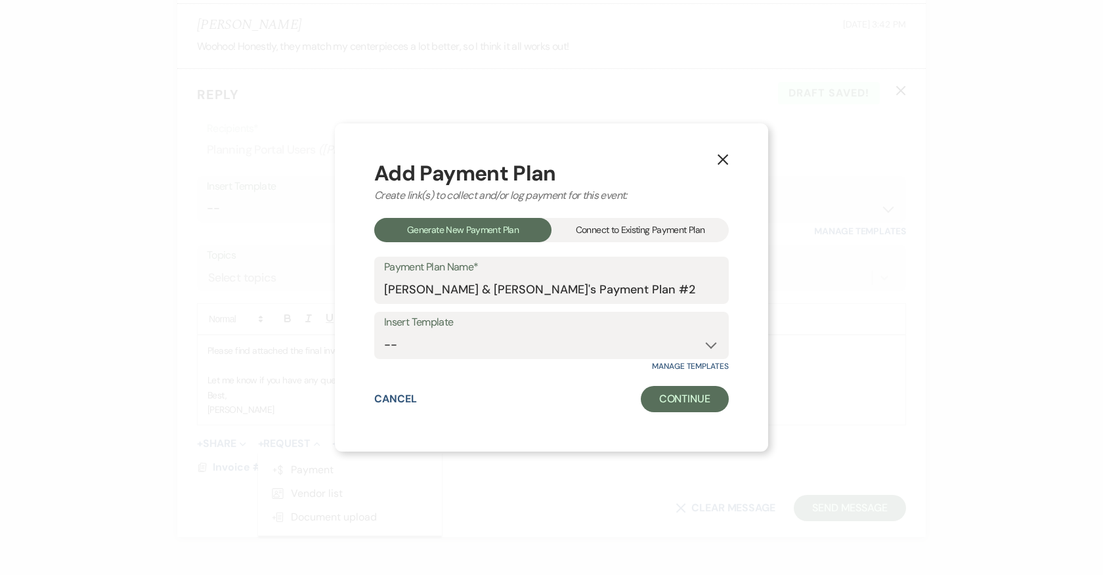
click at [620, 230] on div "Connect to Existing Payment Plan" at bounding box center [639, 230] width 177 height 24
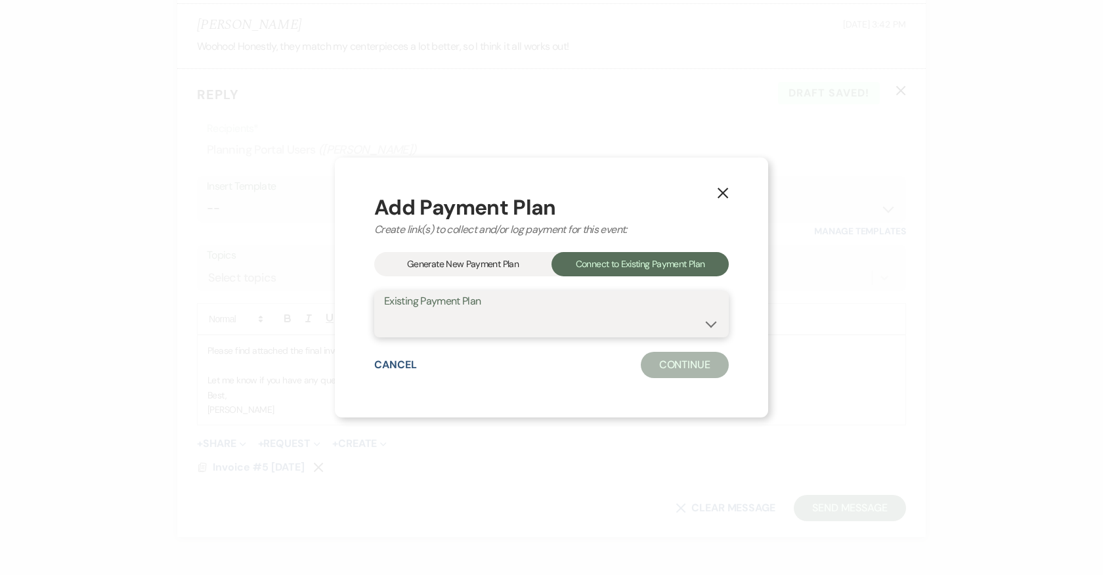
click at [631, 326] on select "Taylor Malantonio & Miles's Payment Plan #1" at bounding box center [551, 323] width 335 height 26
select select "16947"
click at [384, 310] on select "Taylor Malantonio & Miles's Payment Plan #1" at bounding box center [551, 323] width 335 height 26
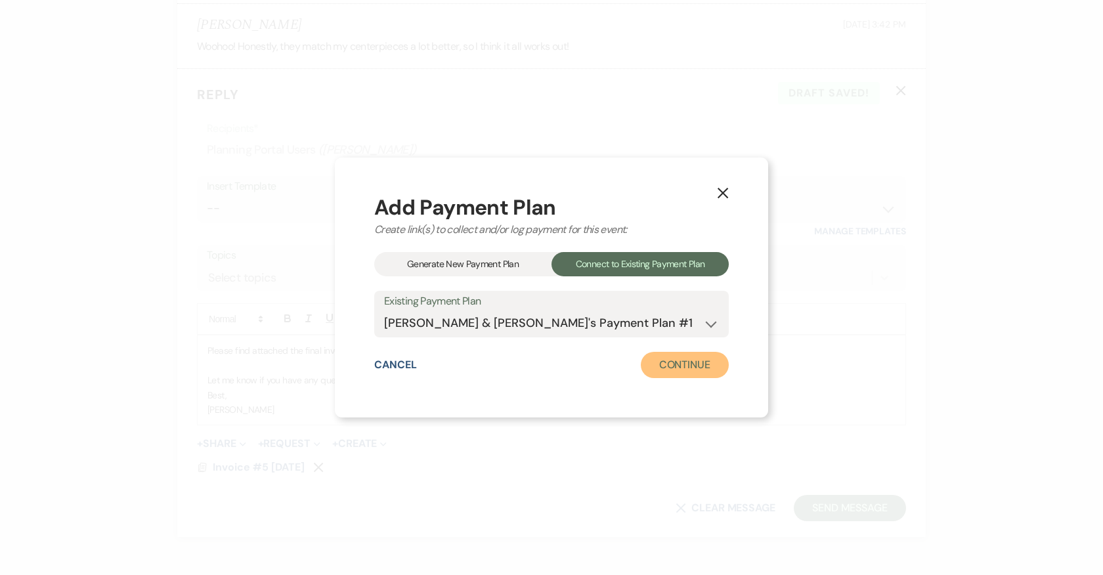
click at [679, 369] on button "Continue" at bounding box center [685, 365] width 88 height 26
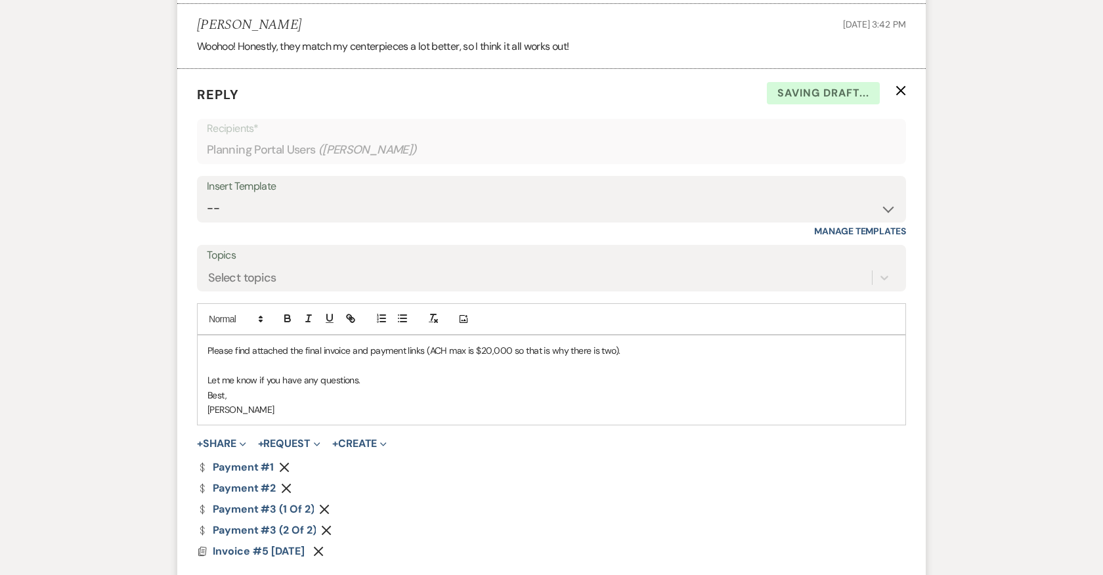
click at [285, 463] on use "button" at bounding box center [285, 468] width 10 height 10
click at [285, 462] on icon "Remove" at bounding box center [286, 467] width 11 height 11
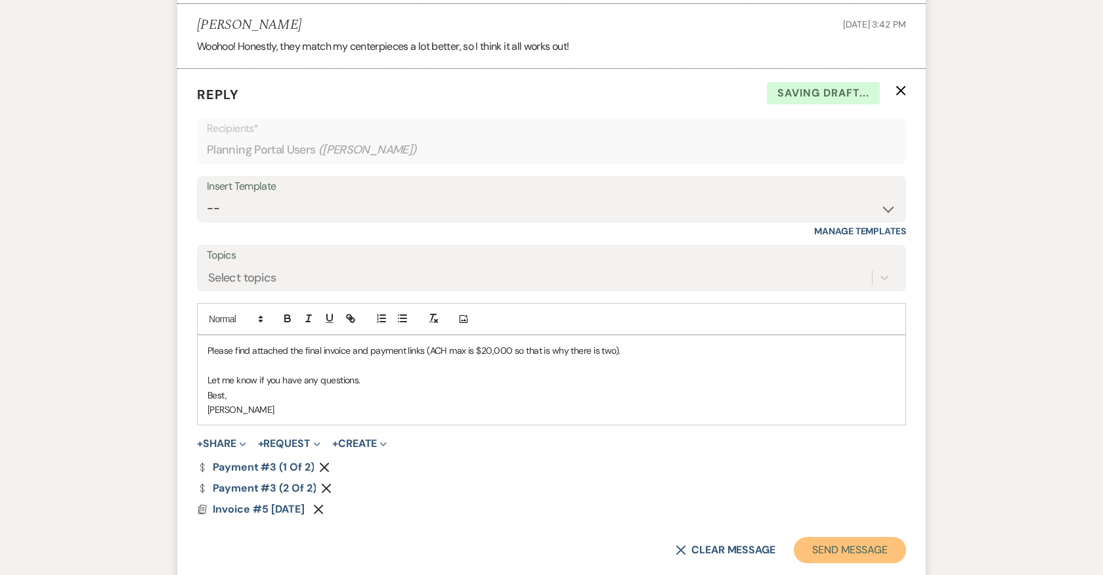
click at [828, 537] on button "Send Message" at bounding box center [850, 550] width 112 height 26
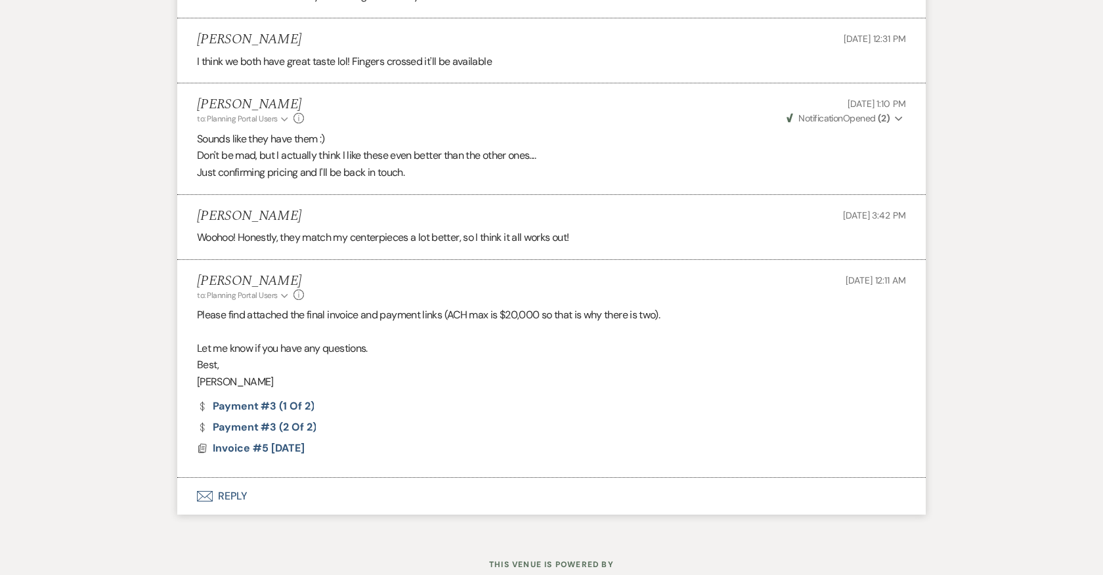
scroll to position [12361, 0]
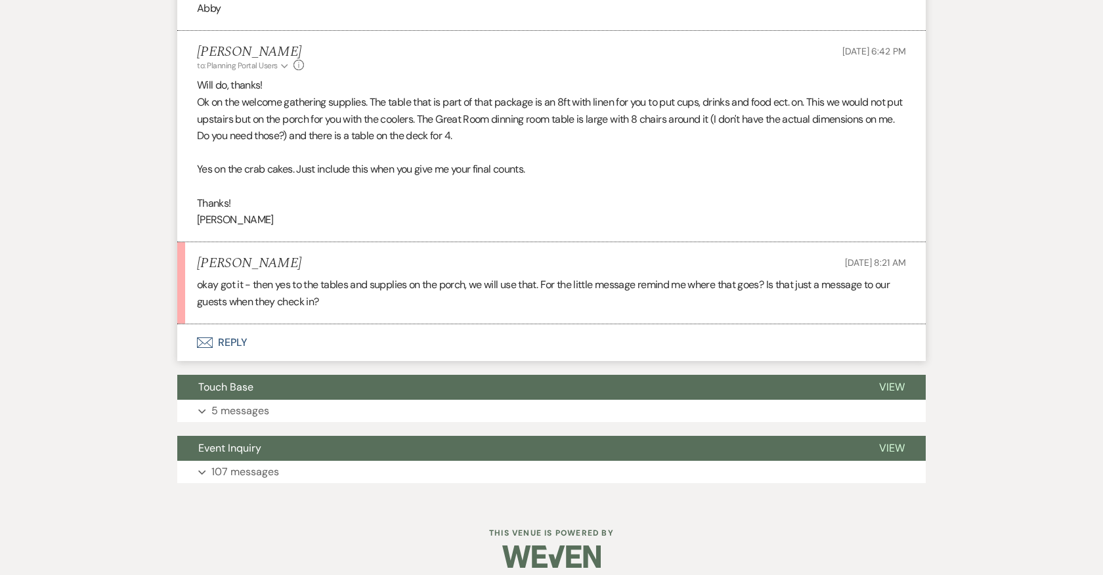
scroll to position [1136, 0]
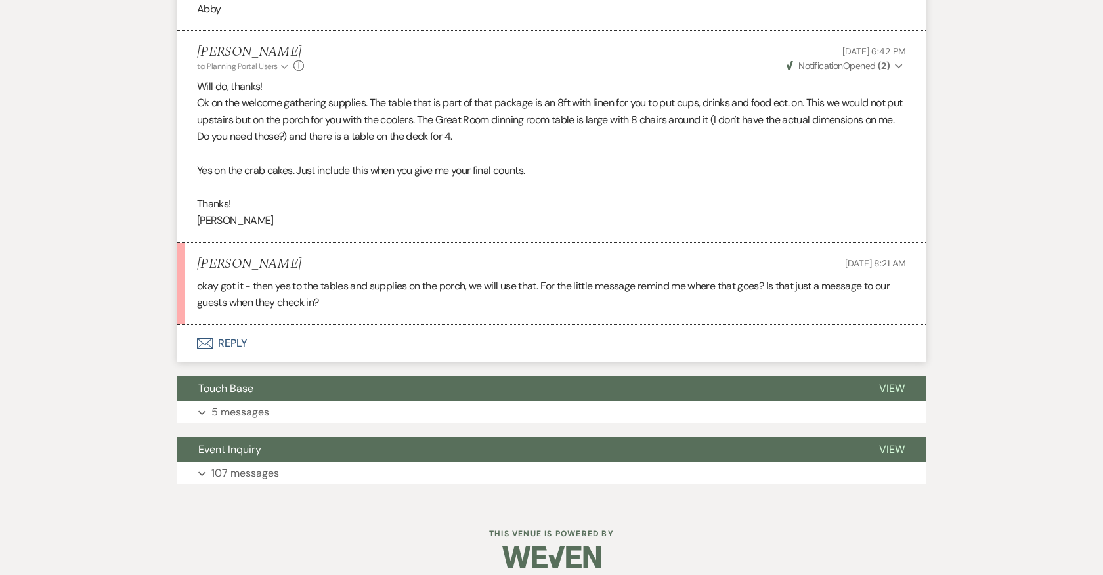
click at [232, 352] on button "Envelope Reply" at bounding box center [551, 343] width 748 height 37
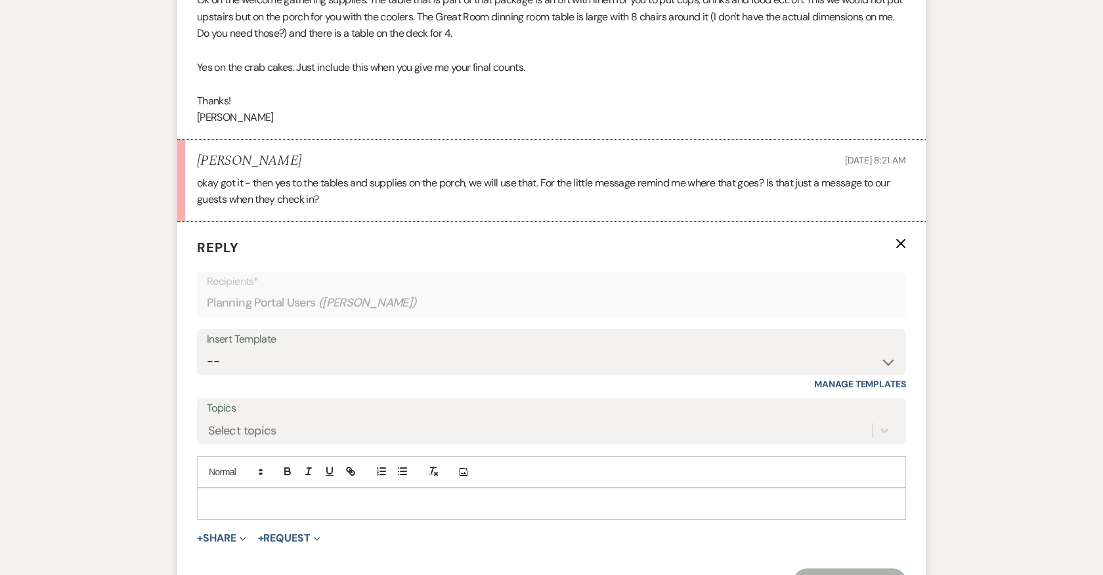
scroll to position [1241, 0]
click at [258, 503] on div at bounding box center [552, 501] width 708 height 30
drag, startPoint x: 251, startPoint y: 516, endPoint x: 330, endPoint y: 515, distance: 79.4
click at [330, 509] on p "Ok and yes that is correct" at bounding box center [551, 501] width 688 height 14
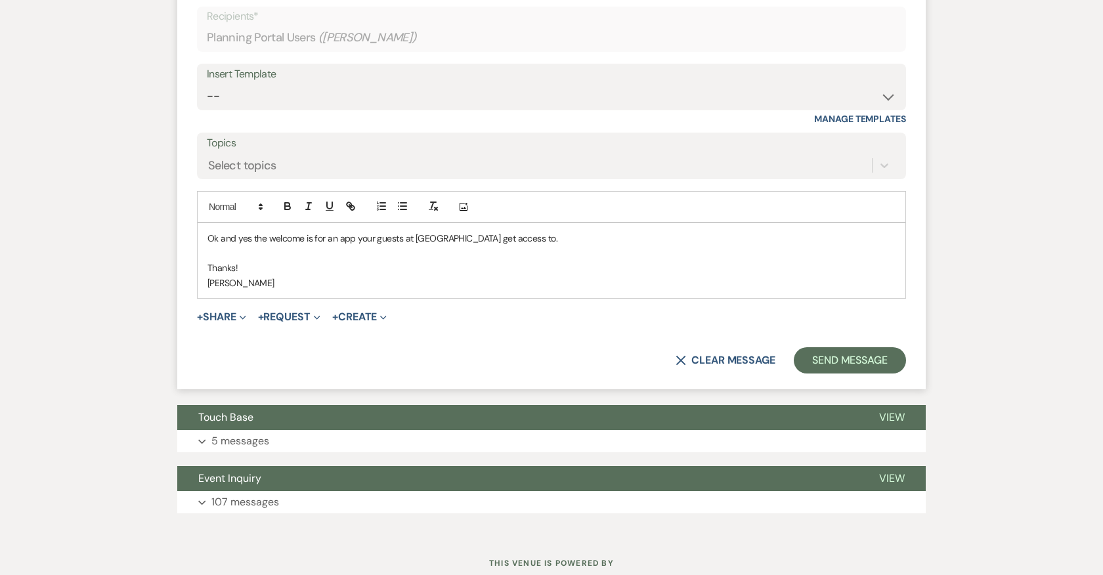
scroll to position [1559, 0]
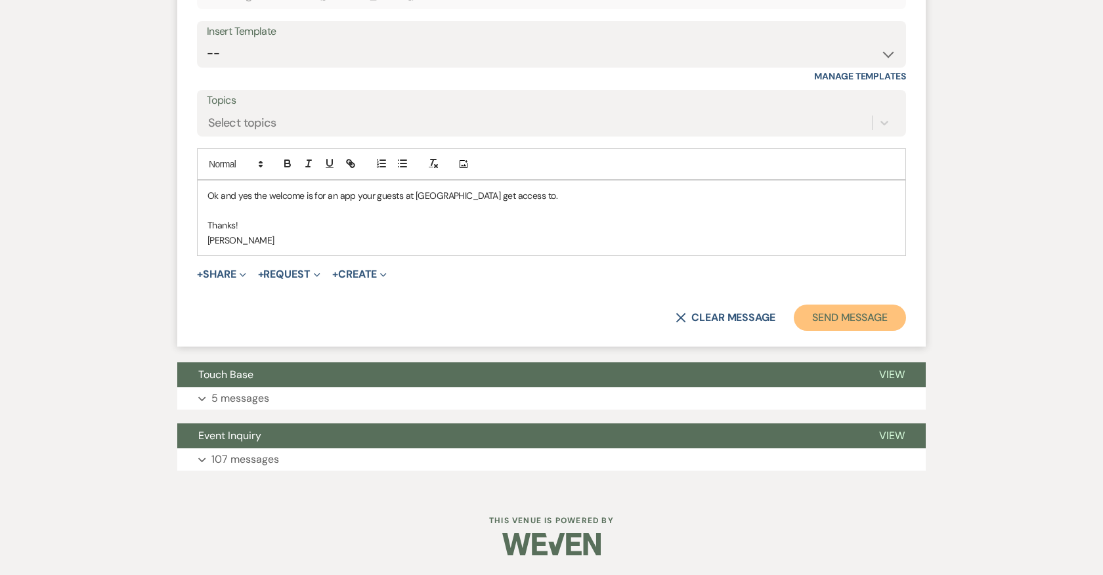
click at [859, 310] on button "Send Message" at bounding box center [850, 318] width 112 height 26
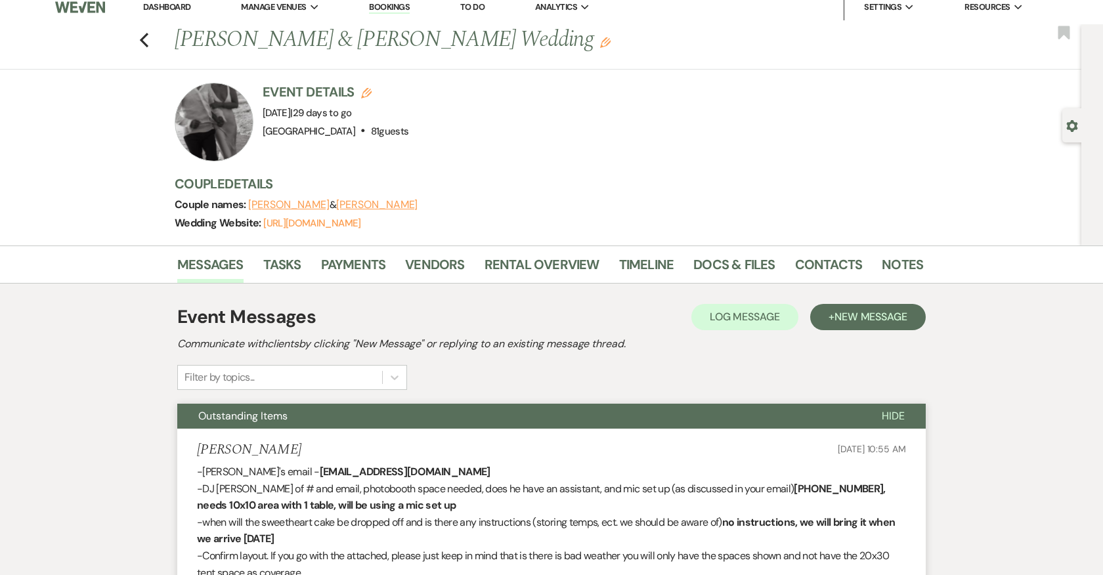
scroll to position [0, 0]
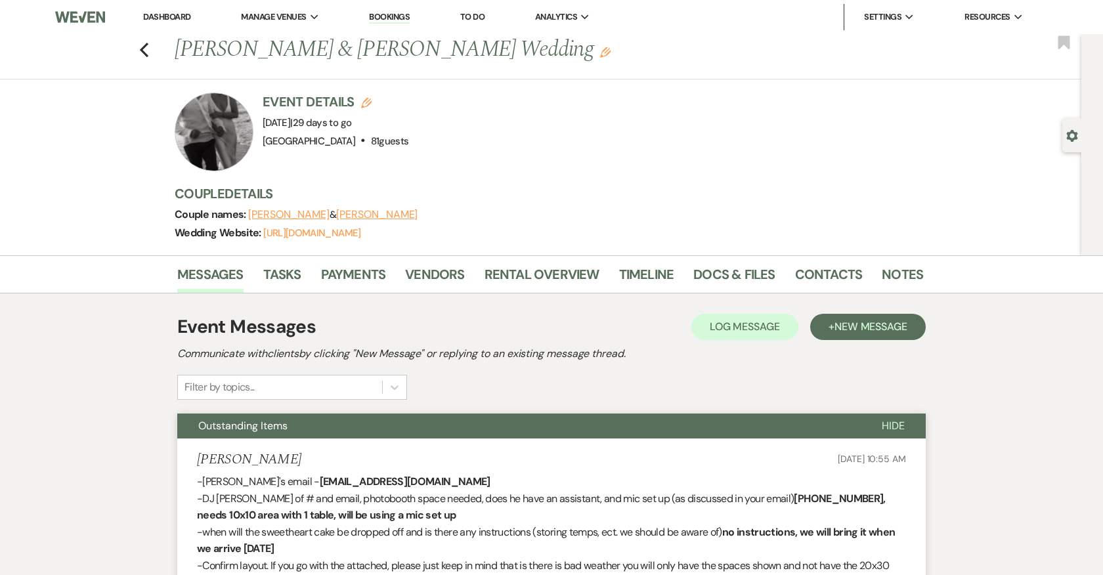
click at [183, 18] on link "Dashboard" at bounding box center [166, 16] width 47 height 11
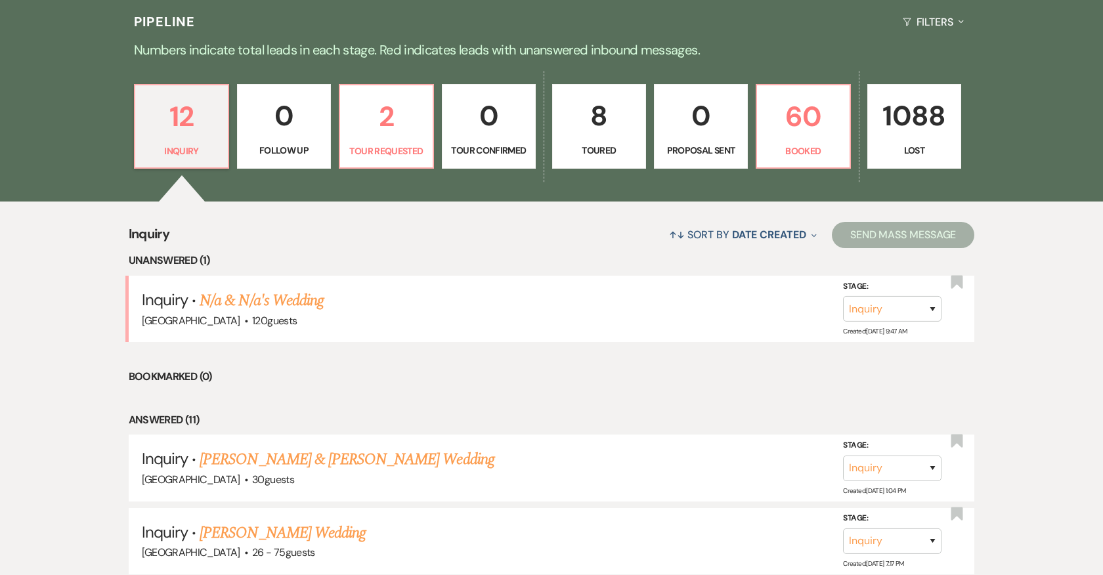
scroll to position [382, 0]
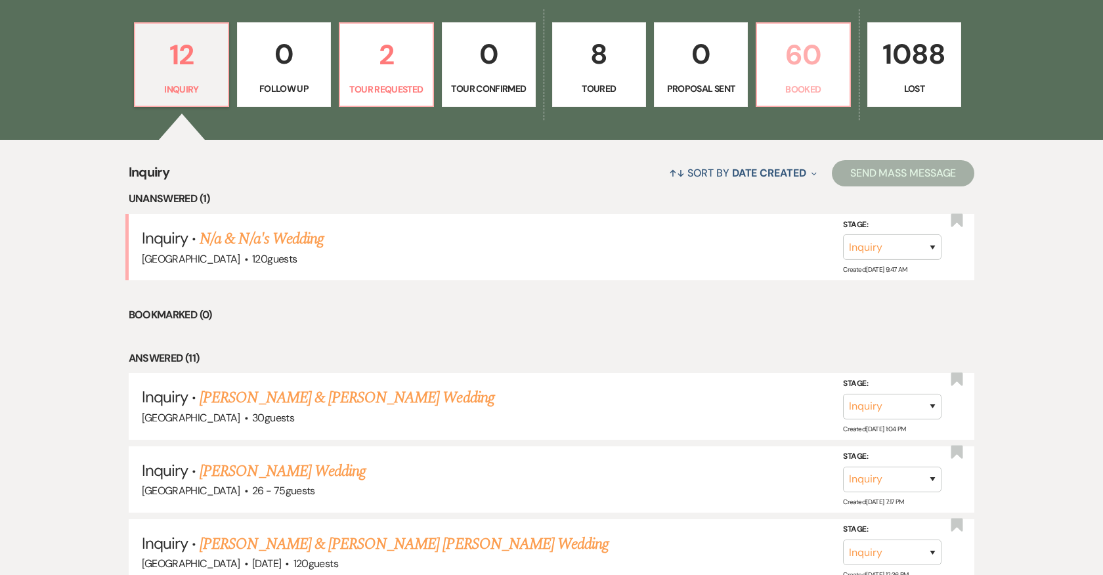
click at [799, 66] on p "60" at bounding box center [803, 55] width 77 height 44
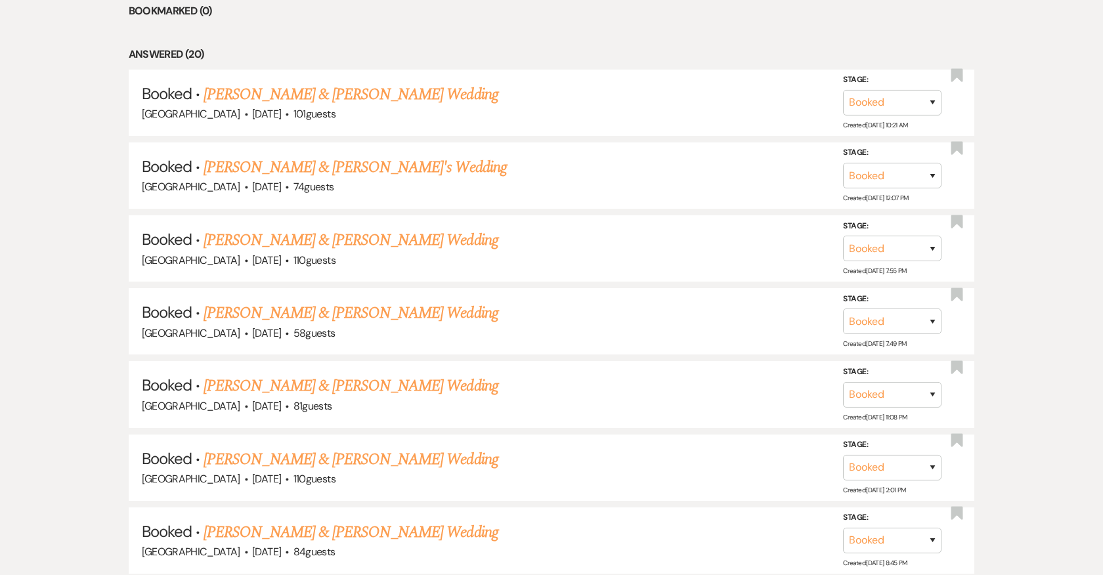
scroll to position [780, 0]
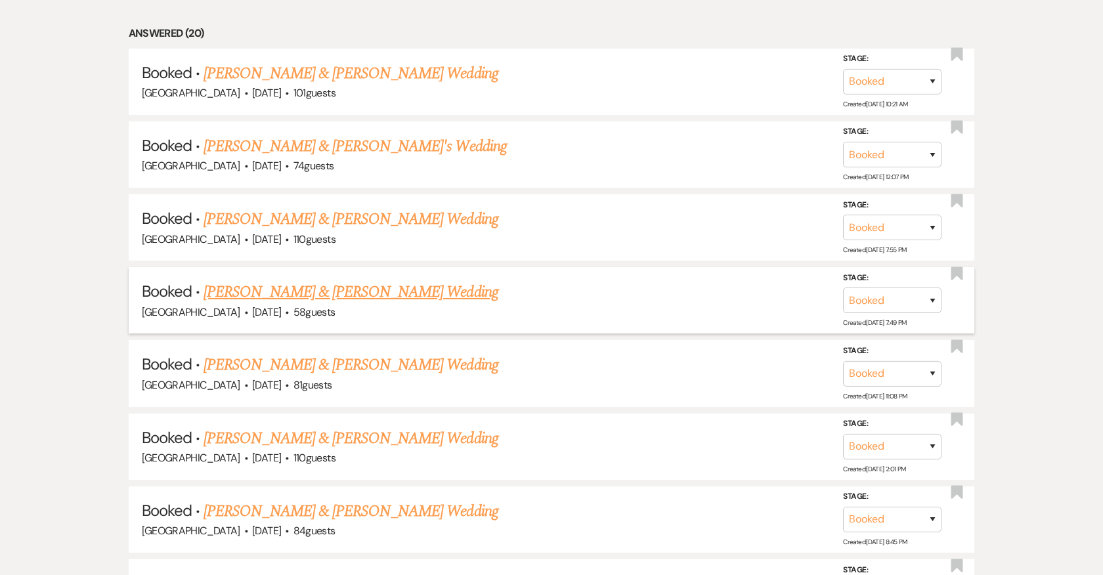
click at [360, 284] on link "[PERSON_NAME] & [PERSON_NAME] Wedding" at bounding box center [350, 292] width 294 height 24
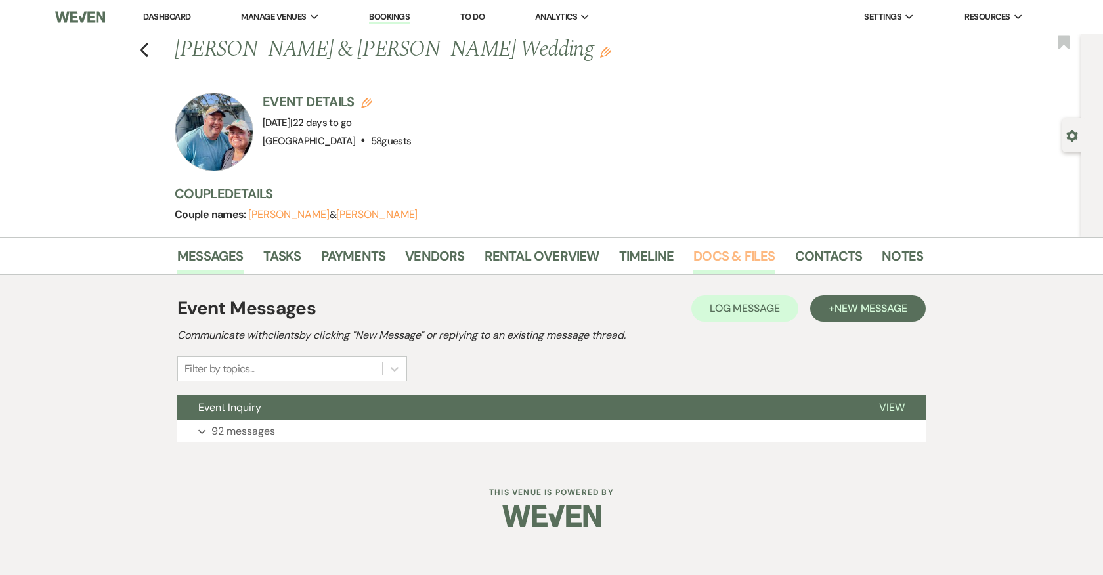
click at [723, 257] on link "Docs & Files" at bounding box center [733, 259] width 81 height 29
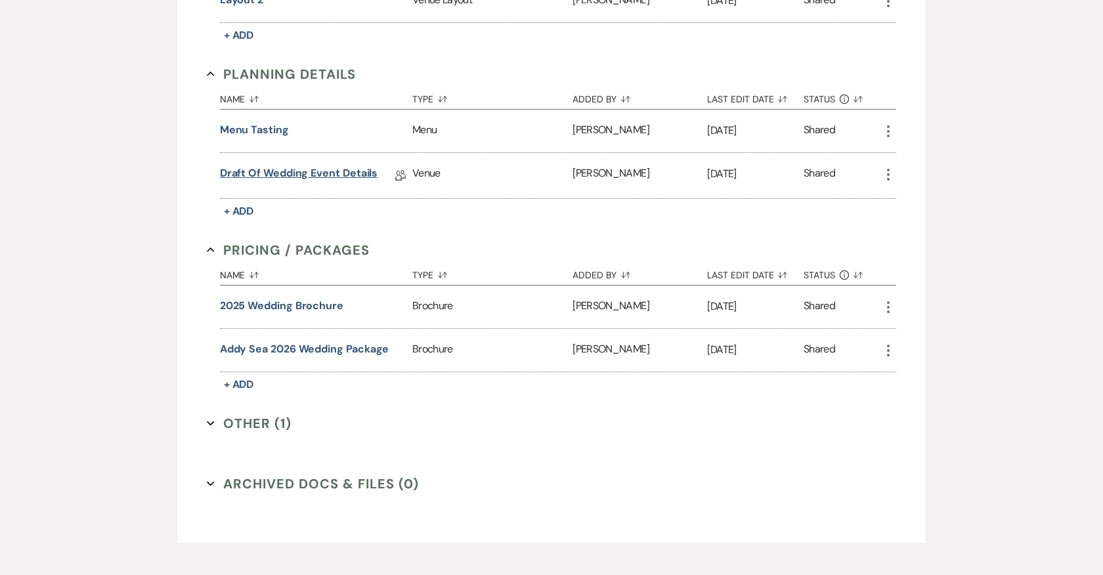
scroll to position [920, 0]
click at [303, 167] on link "Draft of Wedding Event Details" at bounding box center [299, 175] width 158 height 20
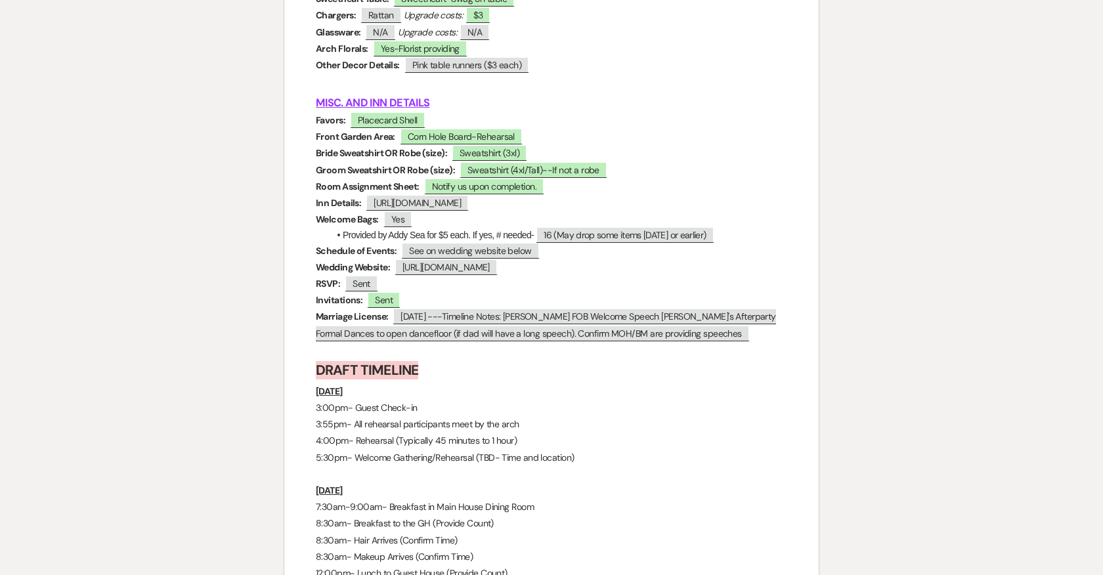
scroll to position [5720, 0]
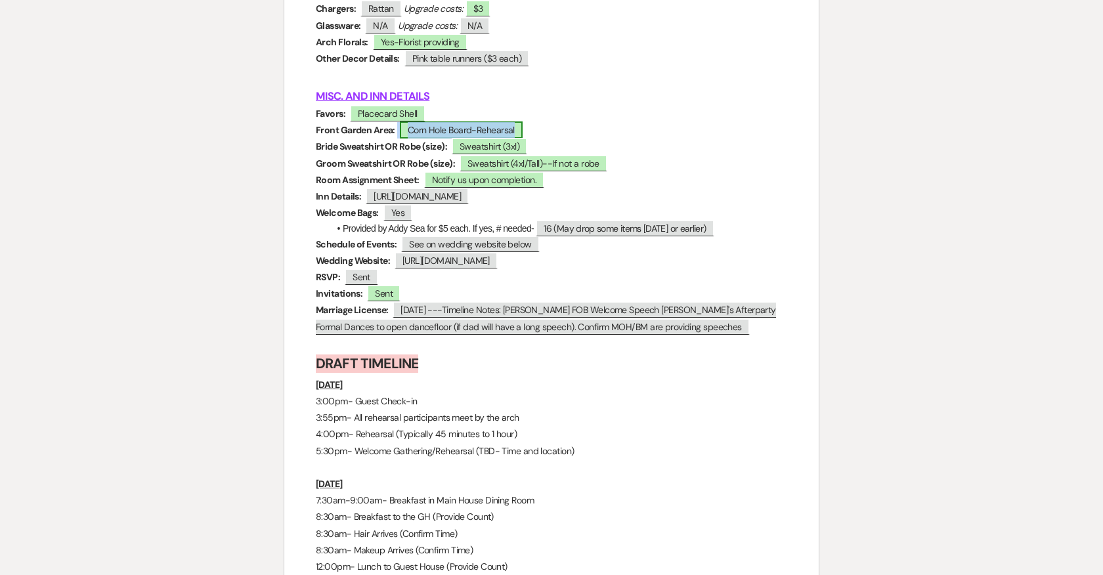
click at [507, 121] on span "Corn Hole Board-Rehearsal" at bounding box center [461, 129] width 123 height 17
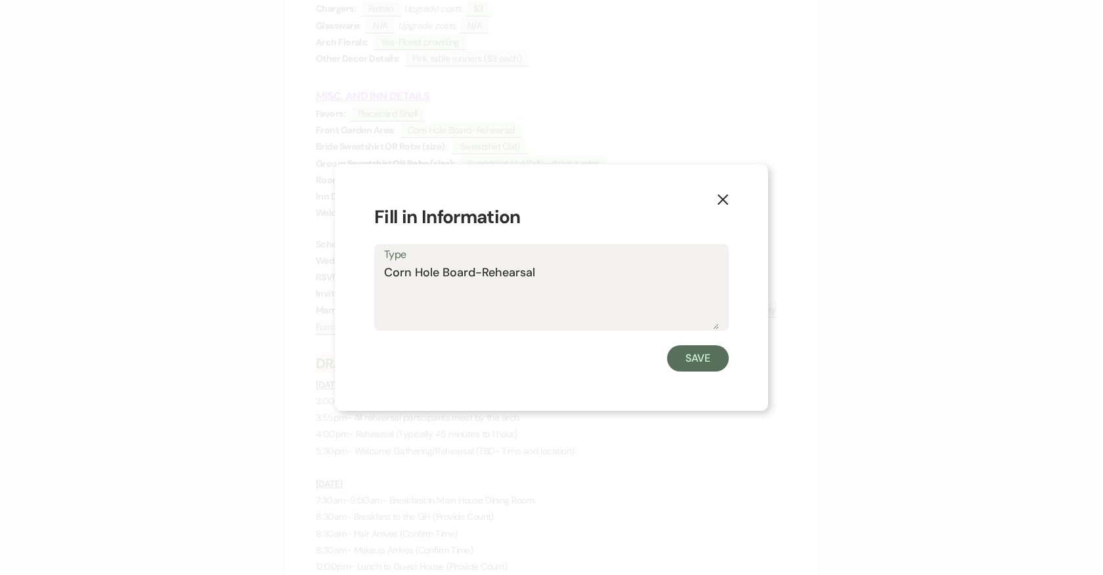
click at [547, 274] on textarea "Corn Hole Board-Rehearsal" at bounding box center [551, 297] width 335 height 66
type textarea "Corn Hole Board-Rehearsal only"
click at [694, 360] on button "Save" at bounding box center [698, 358] width 62 height 26
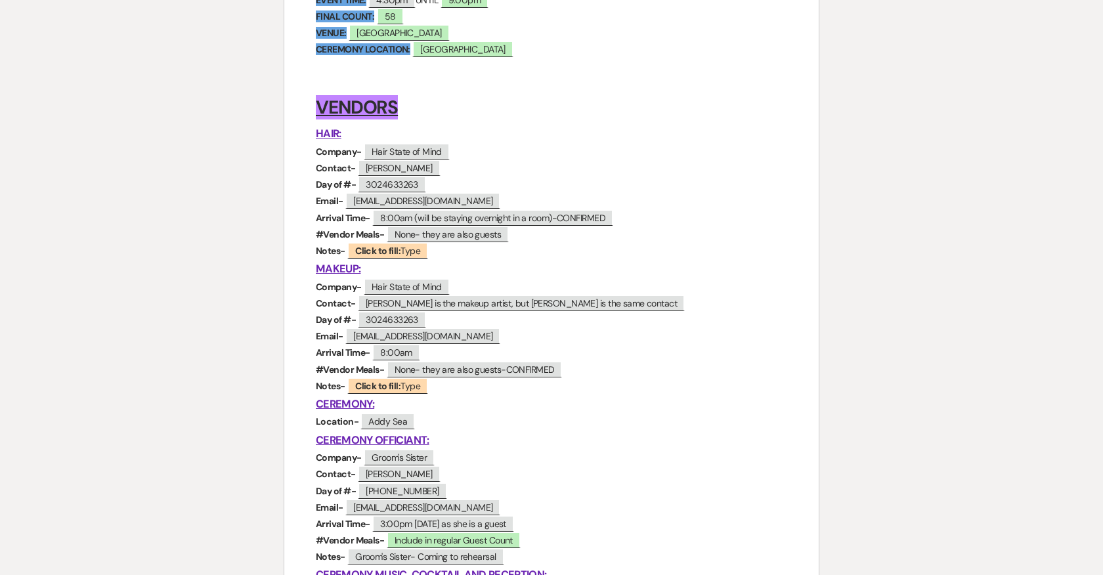
scroll to position [0, 0]
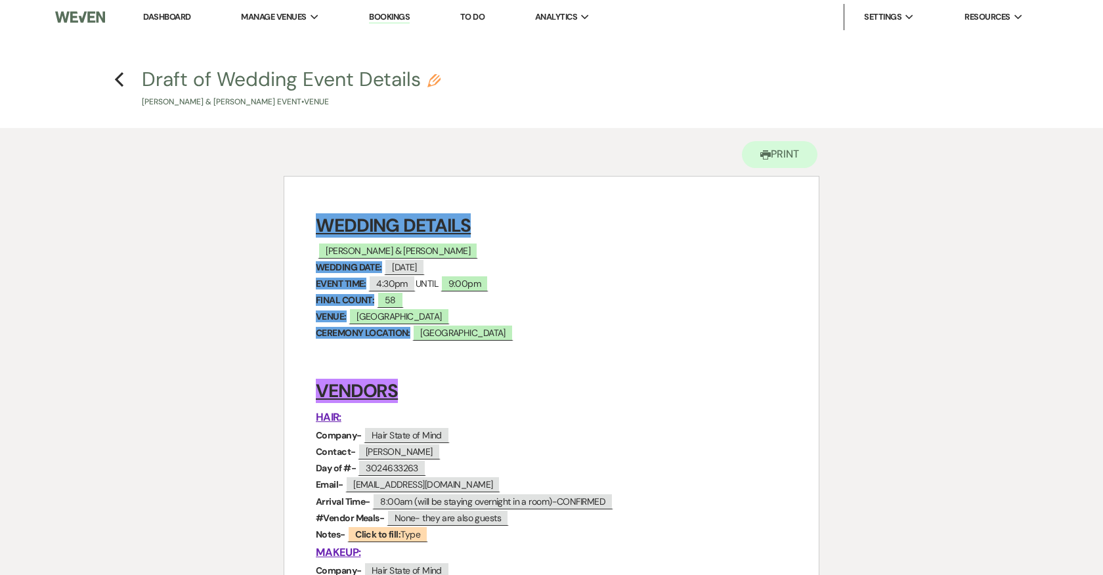
click at [114, 75] on h4 "Previous Draft of Wedding Event Details Pencil [PERSON_NAME] & [PERSON_NAME] Ev…" at bounding box center [551, 87] width 945 height 43
click at [119, 75] on use "button" at bounding box center [119, 79] width 9 height 14
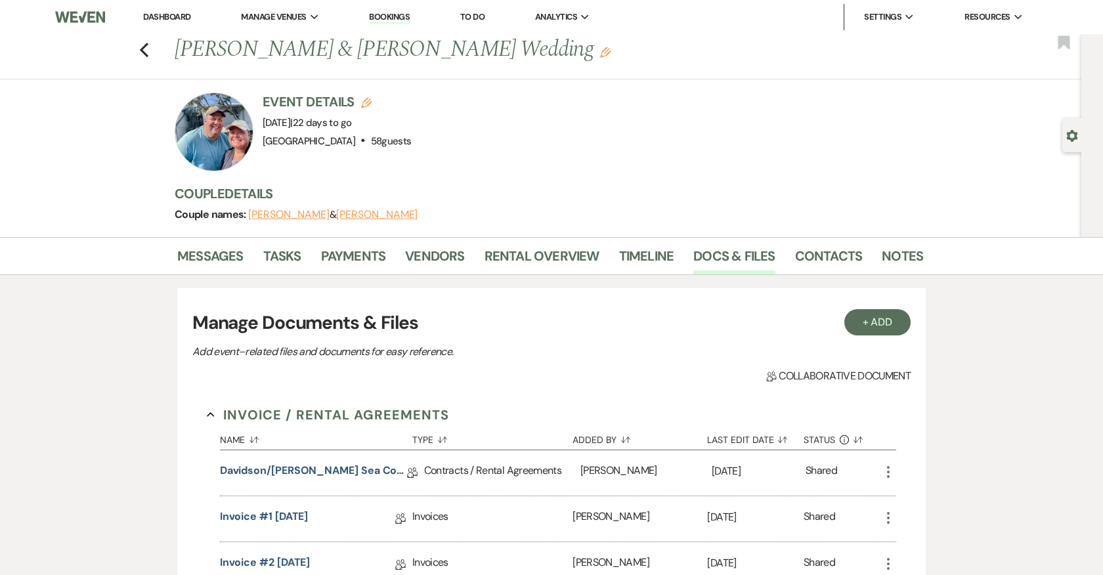
click at [540, 243] on li "Rental Overview" at bounding box center [551, 259] width 135 height 32
click at [540, 255] on link "Rental Overview" at bounding box center [541, 259] width 115 height 29
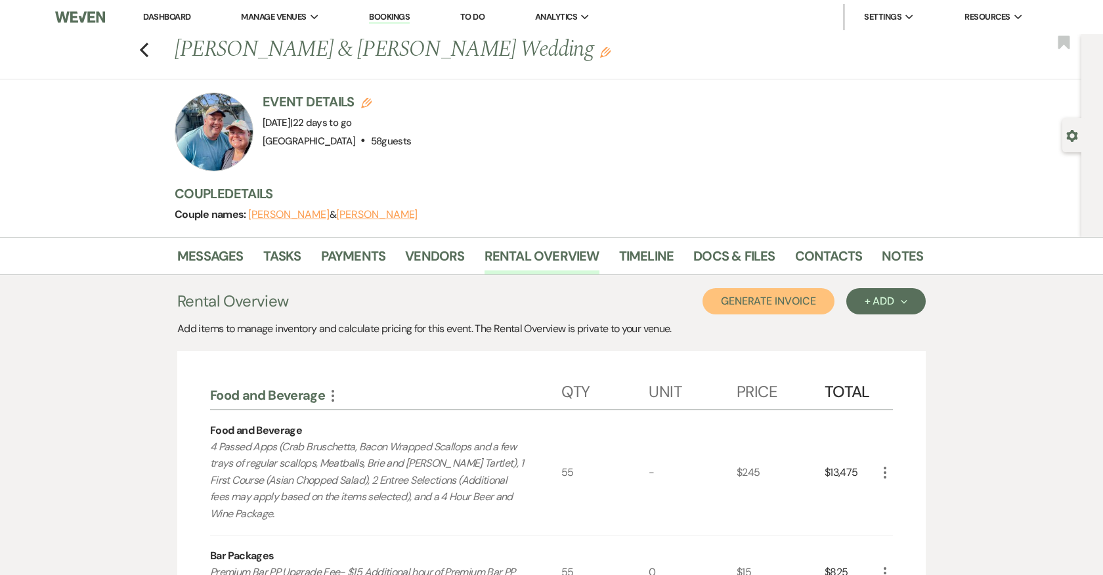
click at [773, 300] on button "Generate Invoice" at bounding box center [768, 301] width 132 height 26
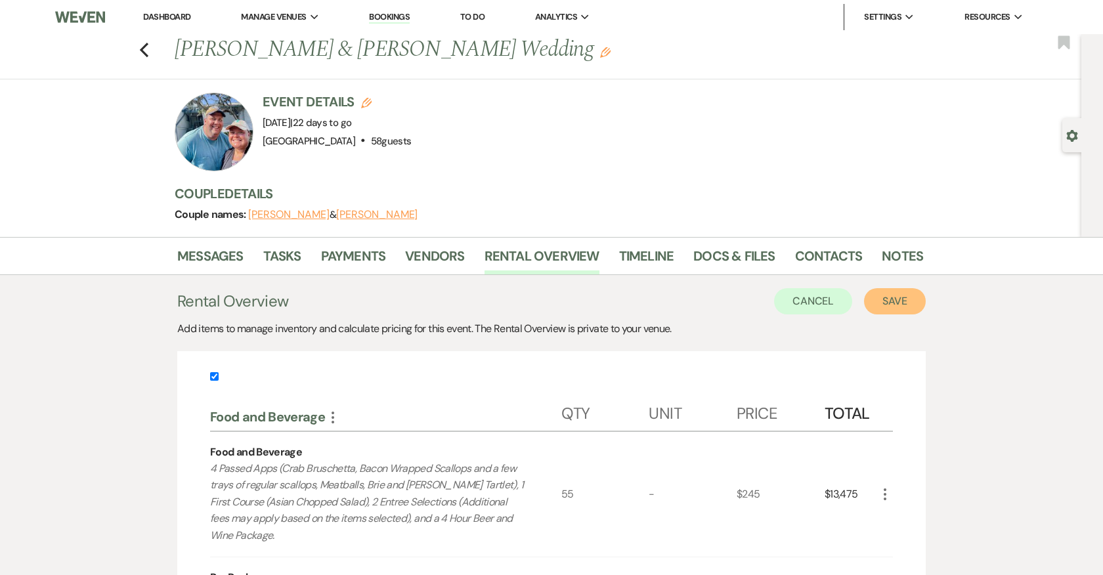
click at [871, 295] on button "Save" at bounding box center [895, 301] width 62 height 26
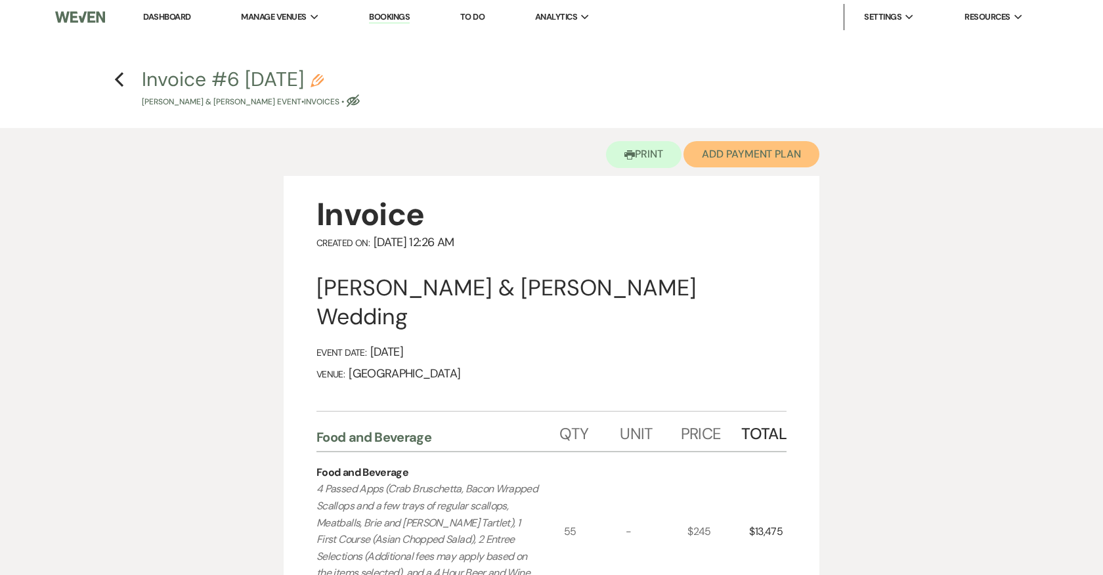
click at [757, 145] on button "Add Payment Plan" at bounding box center [751, 154] width 136 height 26
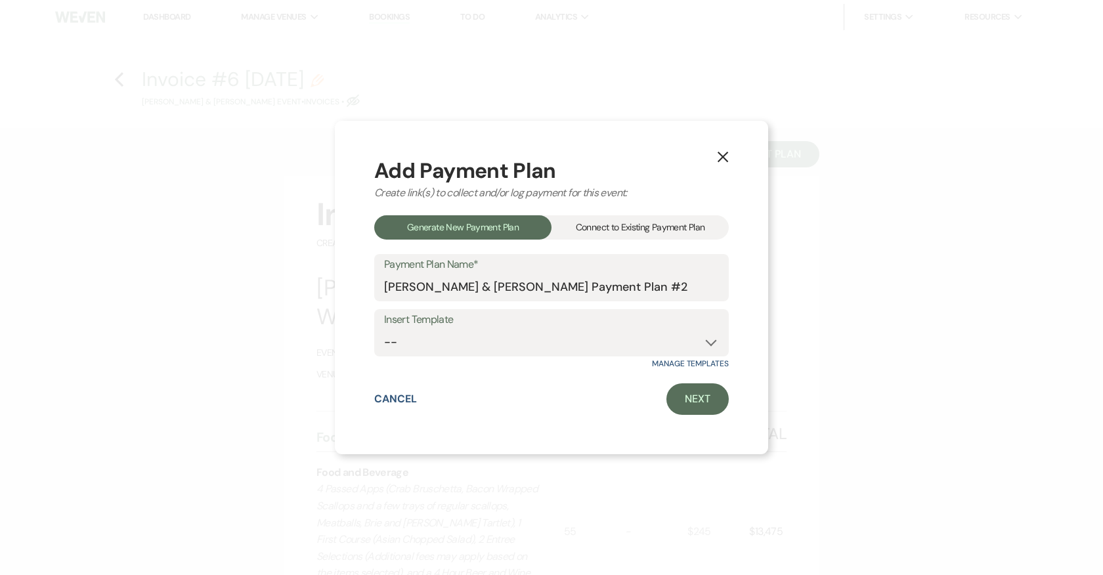
click at [678, 229] on div "Connect to Existing Payment Plan" at bounding box center [639, 227] width 177 height 24
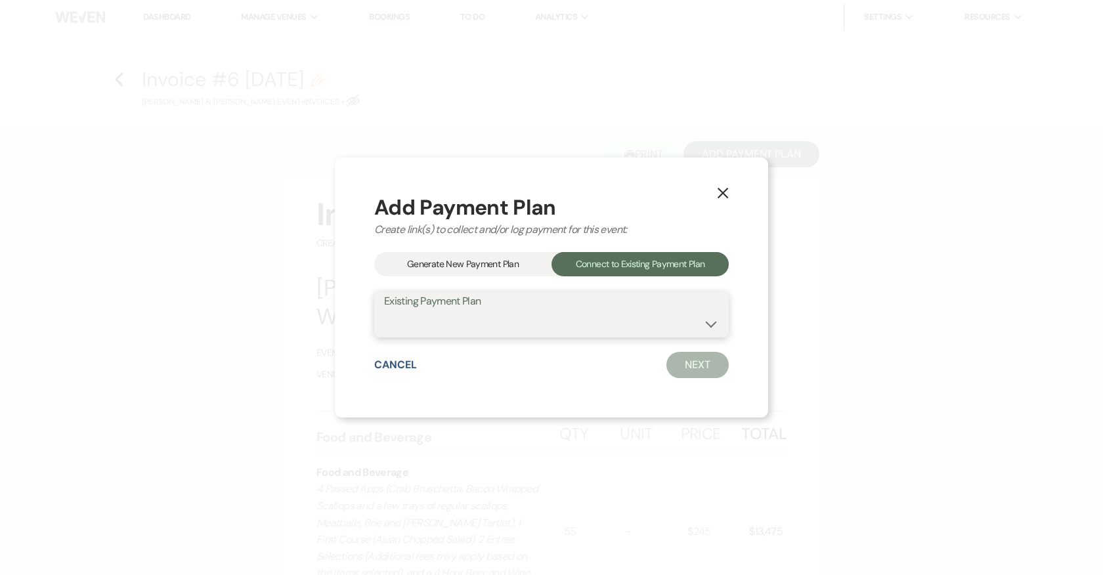
click at [635, 330] on select "[PERSON_NAME] & [PERSON_NAME] Payment Plan #1" at bounding box center [551, 323] width 335 height 26
select select "16948"
click at [384, 310] on select "[PERSON_NAME] & [PERSON_NAME] Payment Plan #1" at bounding box center [551, 323] width 335 height 26
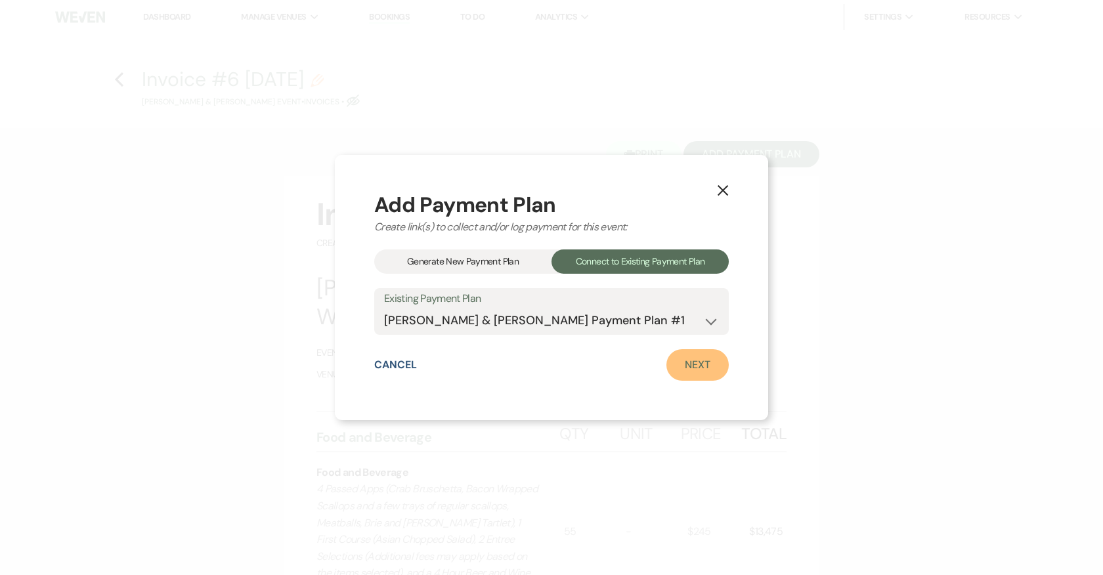
click at [713, 364] on link "Next" at bounding box center [697, 365] width 62 height 32
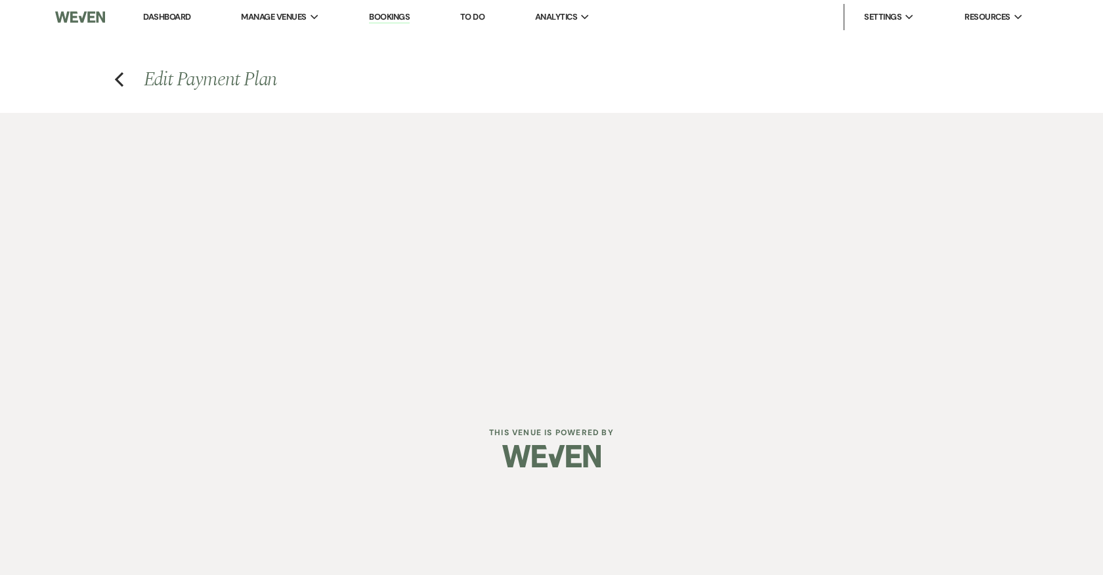
select select "28792"
select select "1"
select select "true"
select select "1"
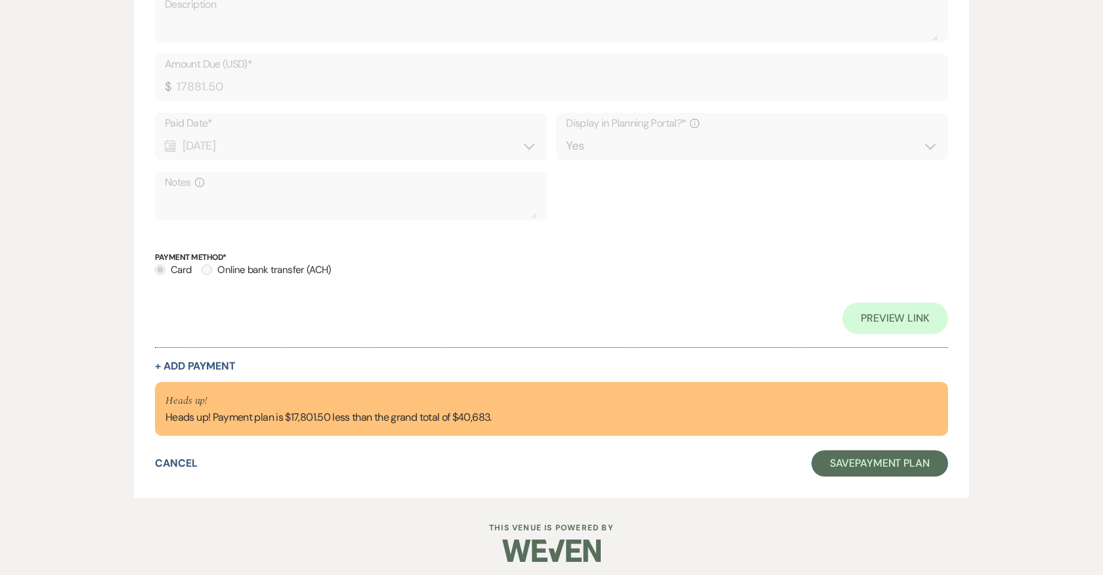
scroll to position [981, 0]
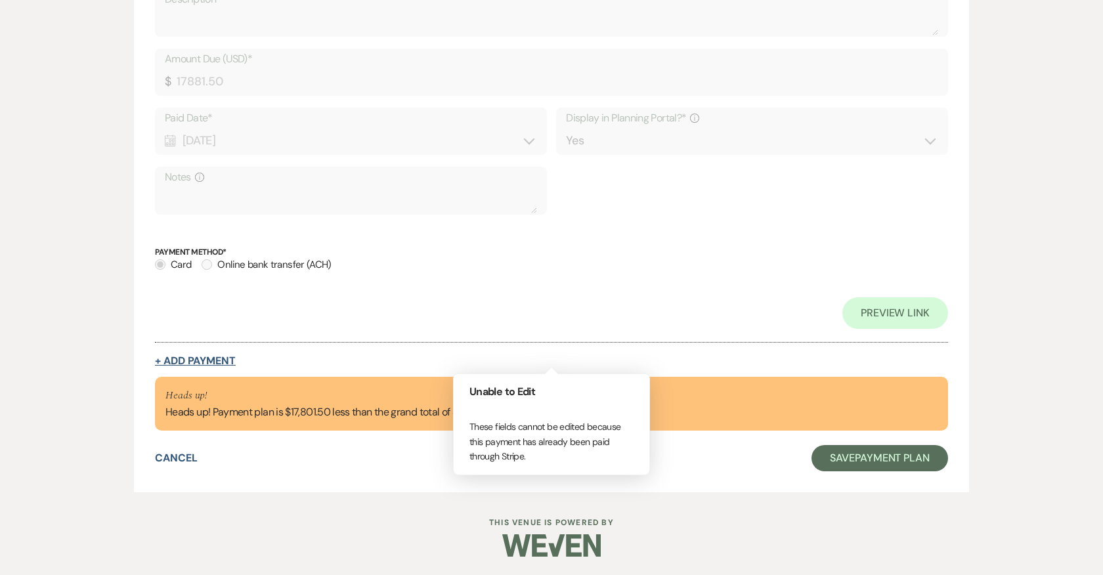
click at [224, 356] on button "+ Add Payment" at bounding box center [195, 361] width 81 height 11
select select "2"
select select "flat"
select select "true"
select select "client"
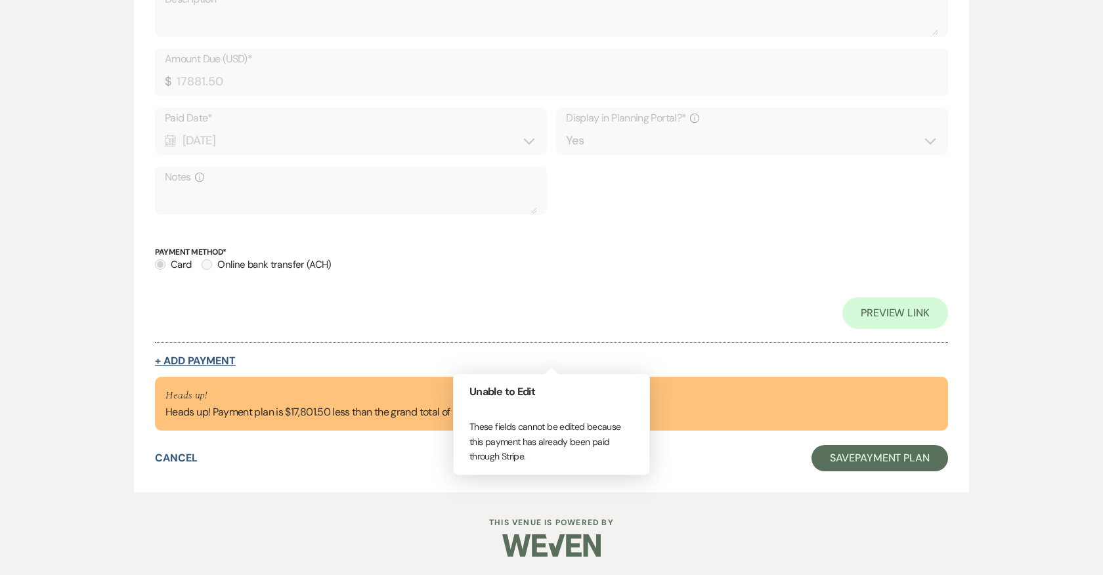
select select "weeks"
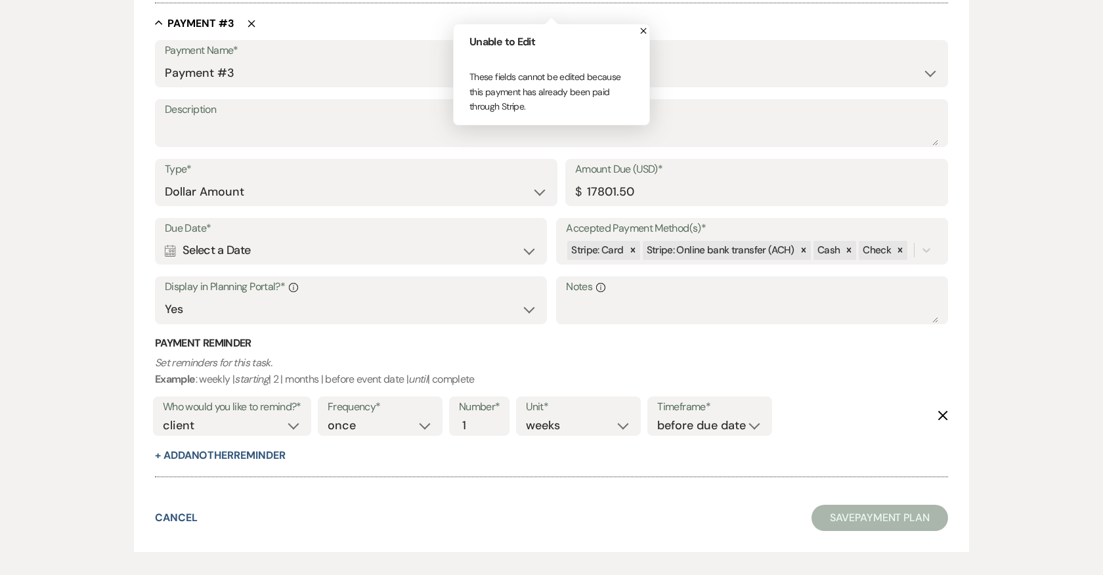
scroll to position [1282, 0]
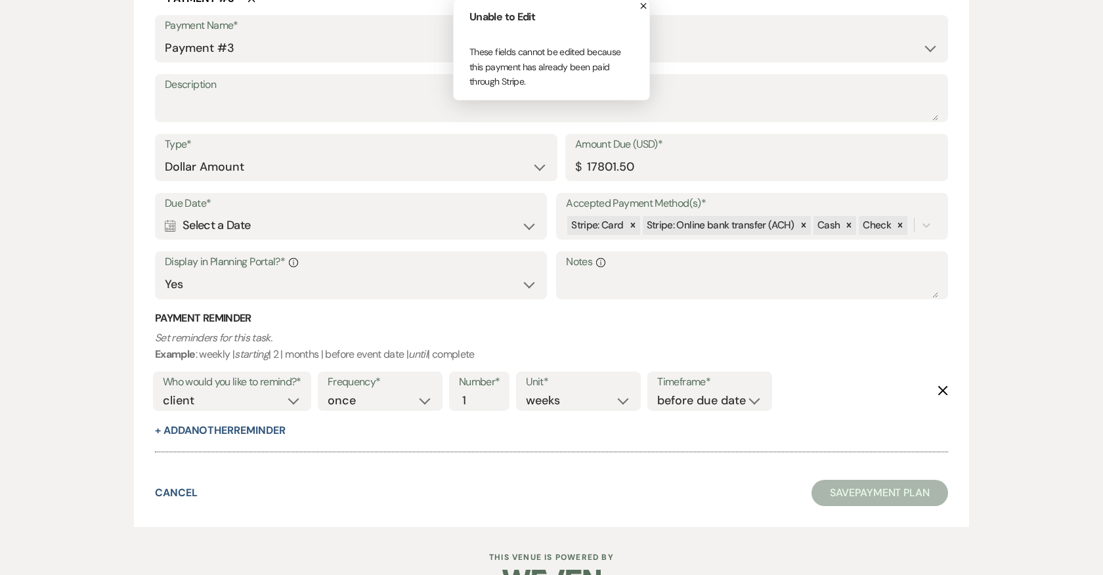
click at [590, 314] on h3 "Payment Reminder" at bounding box center [551, 318] width 793 height 14
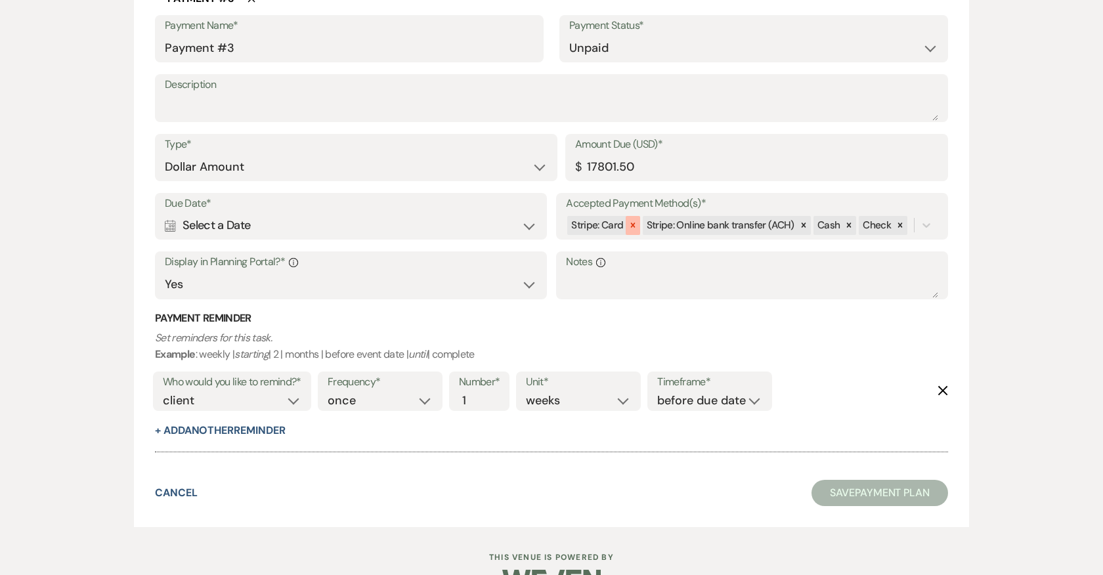
click at [630, 224] on icon at bounding box center [632, 225] width 9 height 9
click at [942, 387] on icon "Delete" at bounding box center [942, 390] width 11 height 11
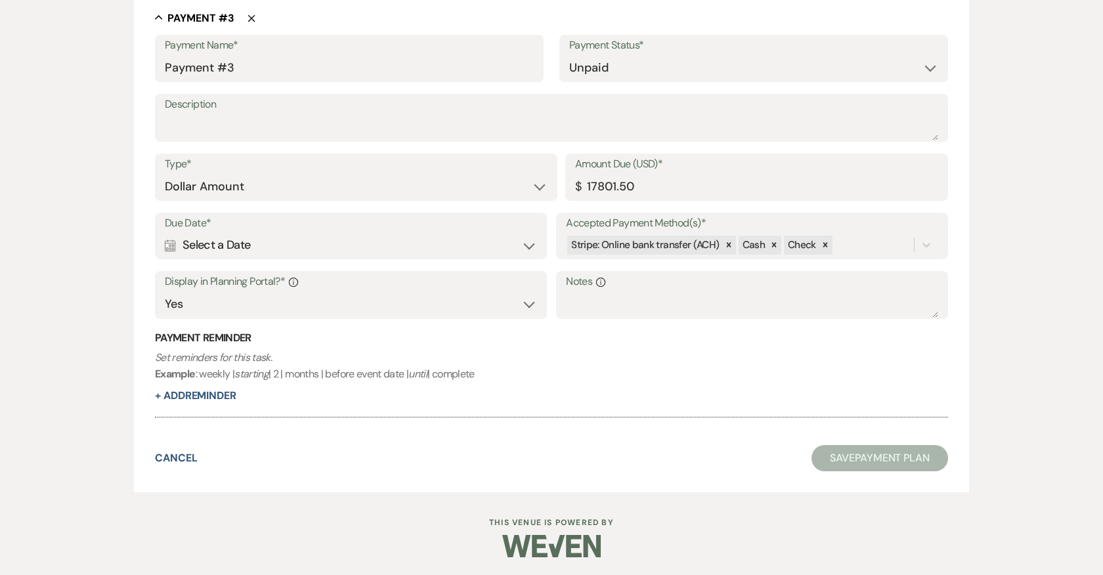
click at [358, 253] on div "Calendar Select a Date Expand" at bounding box center [351, 245] width 372 height 26
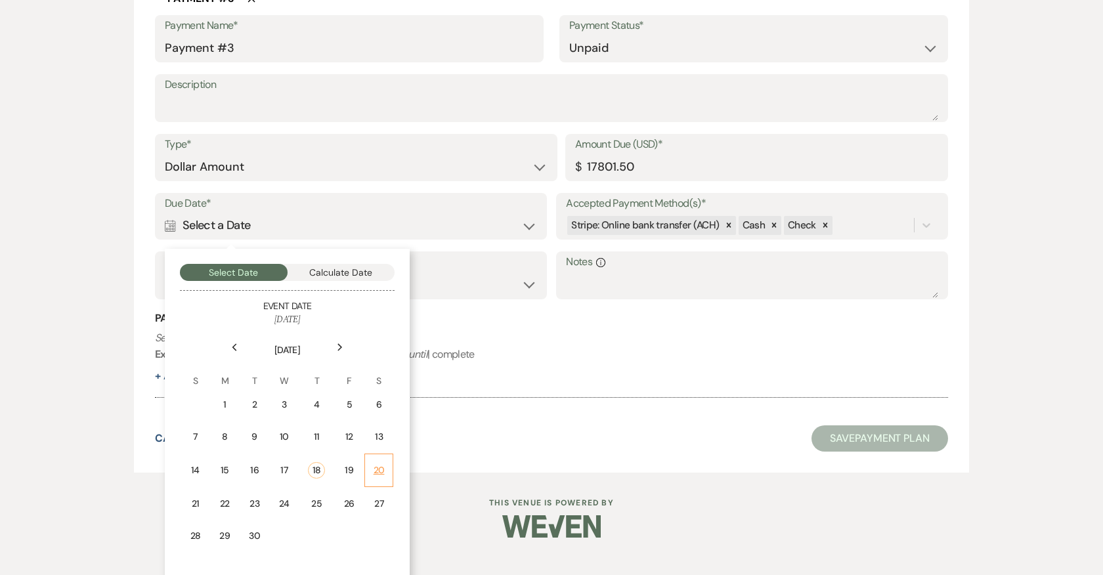
scroll to position [1315, 0]
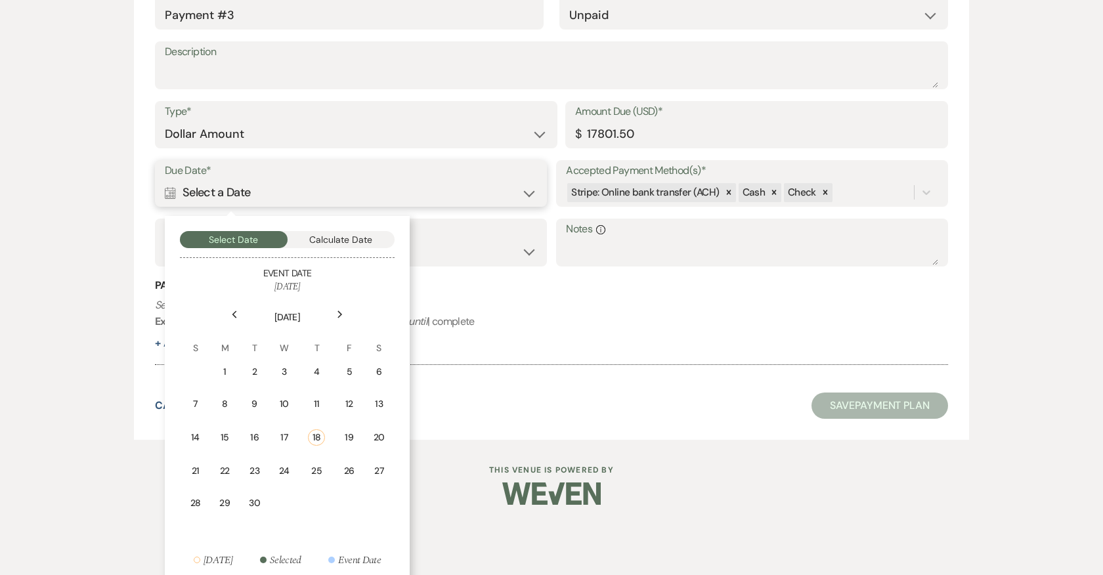
click at [332, 240] on button "Calculate Date" at bounding box center [341, 239] width 108 height 17
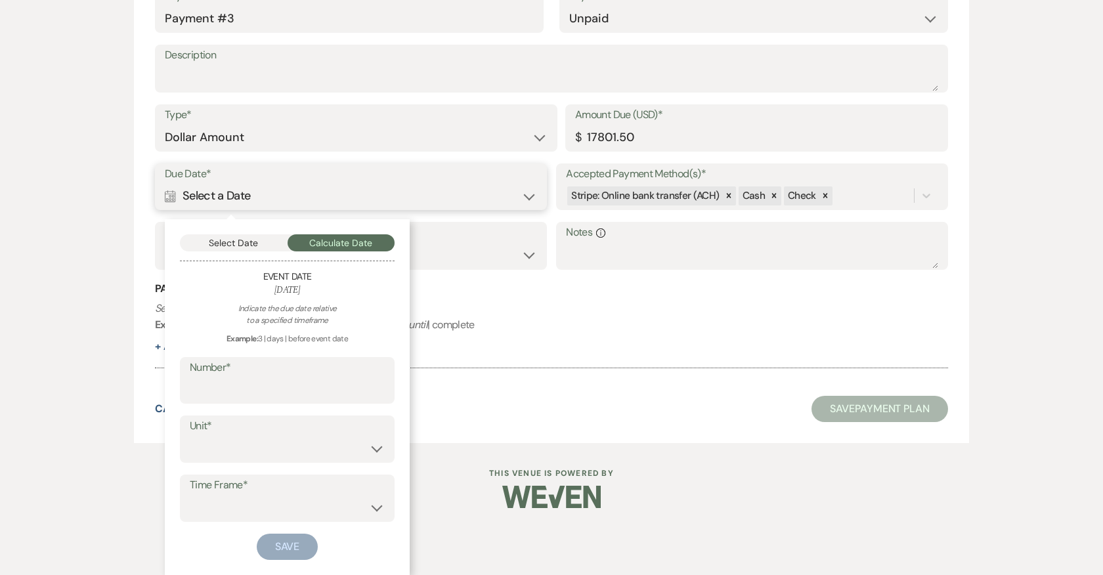
scroll to position [1310, 0]
click at [278, 387] on input "Number*" at bounding box center [287, 391] width 195 height 26
type input "2"
click at [284, 444] on select "days weeks months" at bounding box center [287, 450] width 195 height 26
select select "week"
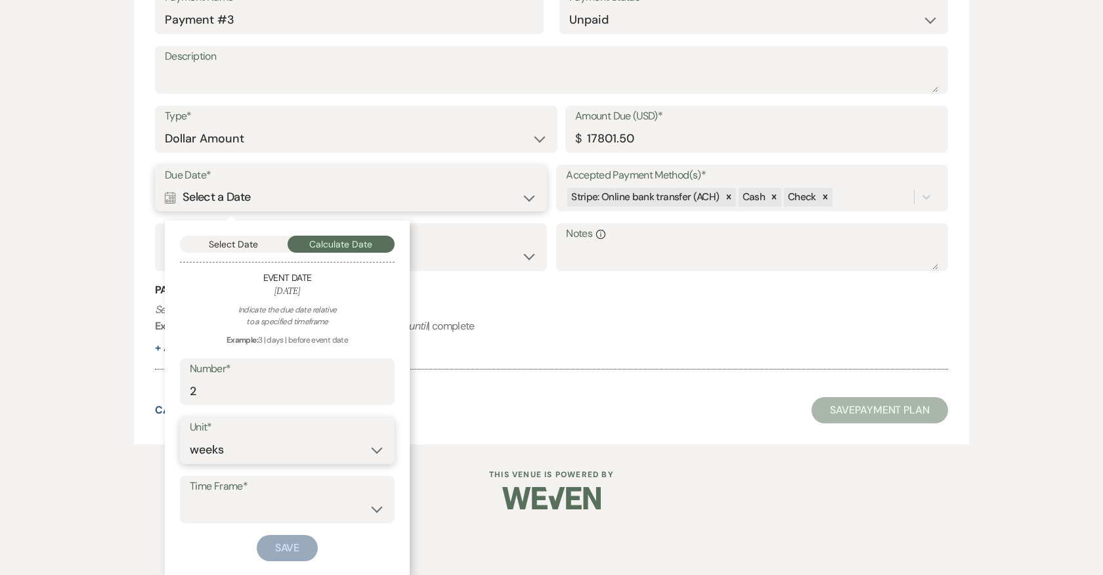
click at [190, 437] on select "days weeks months" at bounding box center [287, 450] width 195 height 26
click at [278, 502] on select "before event date after event date after event is booked after [DATE] date" at bounding box center [287, 509] width 195 height 26
select select "beforeEventDate"
click at [190, 496] on select "before event date after event date after event is booked after [DATE] date" at bounding box center [287, 509] width 195 height 26
click at [296, 546] on button "Save" at bounding box center [288, 548] width 62 height 26
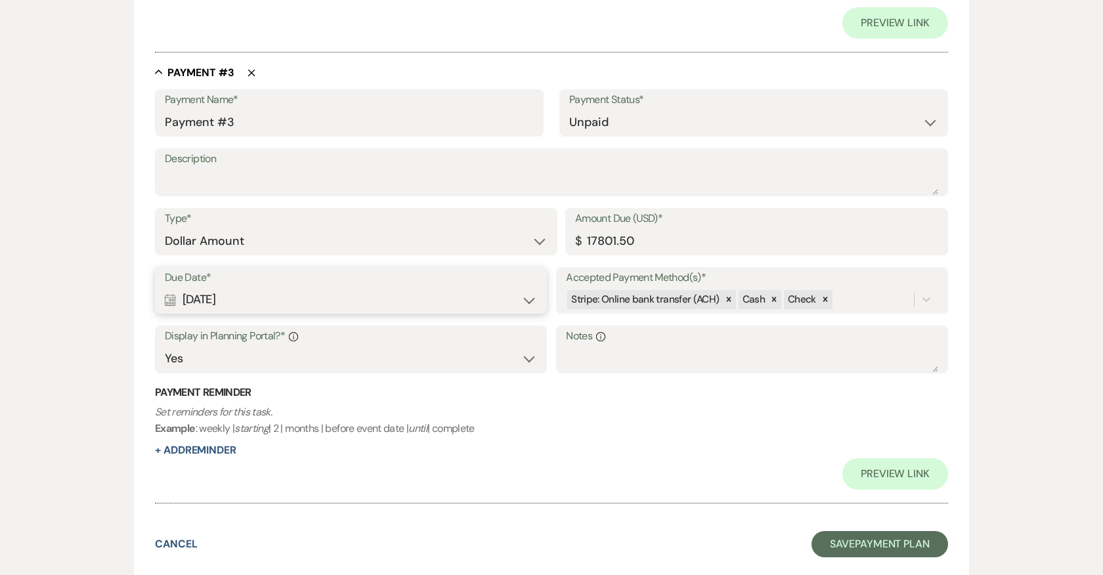
scroll to position [1257, 0]
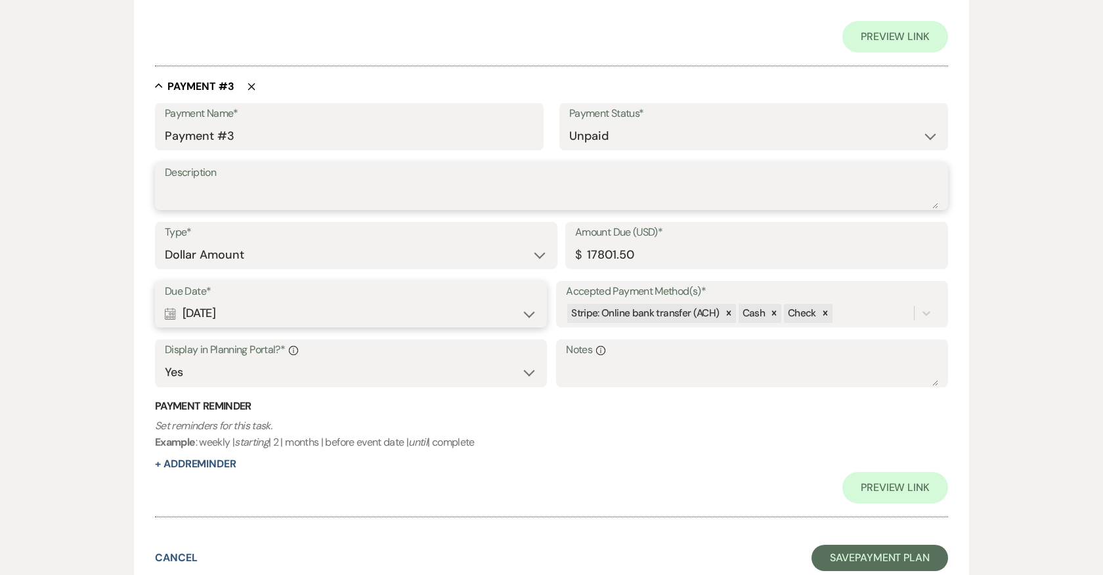
click at [274, 195] on textarea "Description" at bounding box center [551, 195] width 773 height 26
type textarea "Non-refundable final payment"
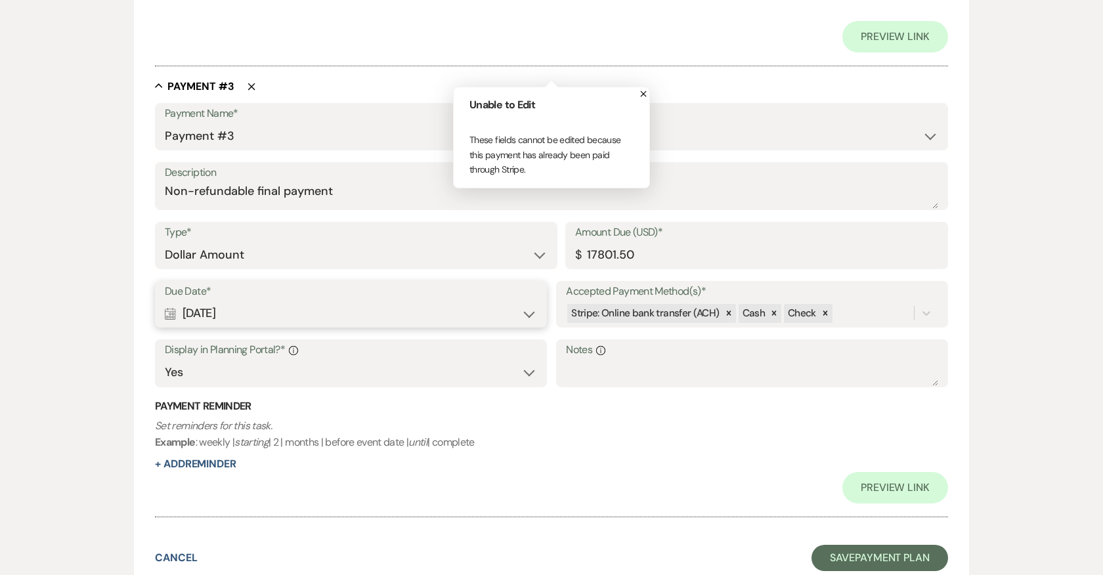
click at [652, 45] on div "Preview Link" at bounding box center [551, 37] width 793 height 32
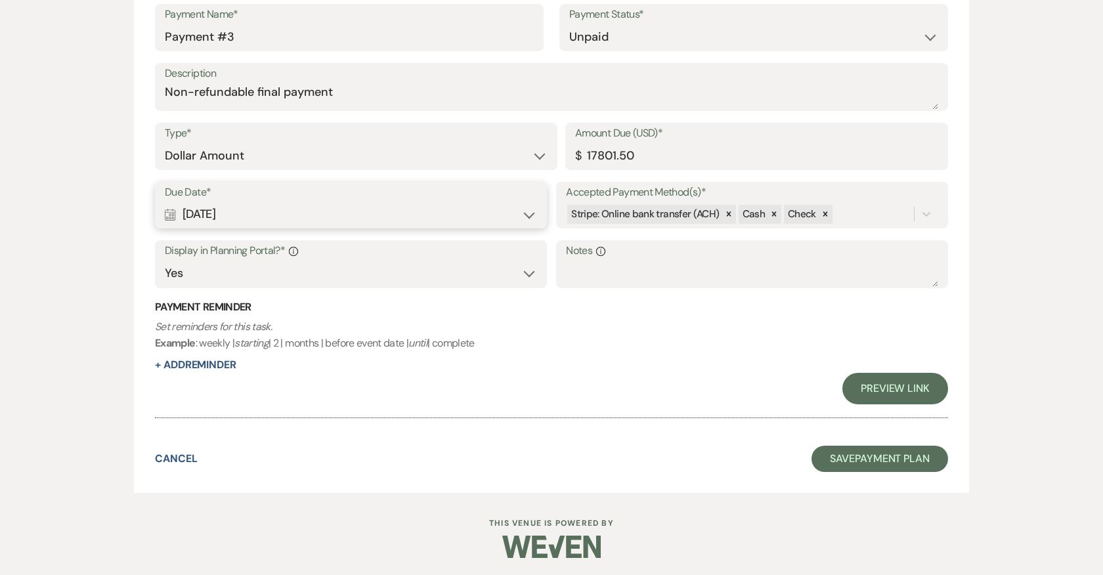
scroll to position [1357, 0]
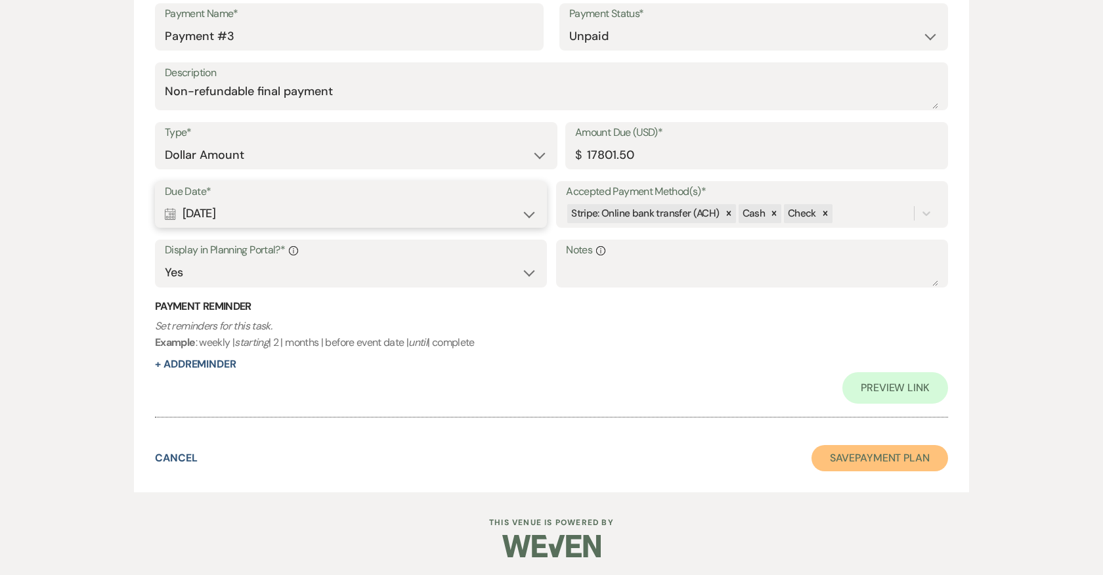
click at [882, 459] on button "Save Payment Plan" at bounding box center [879, 458] width 137 height 26
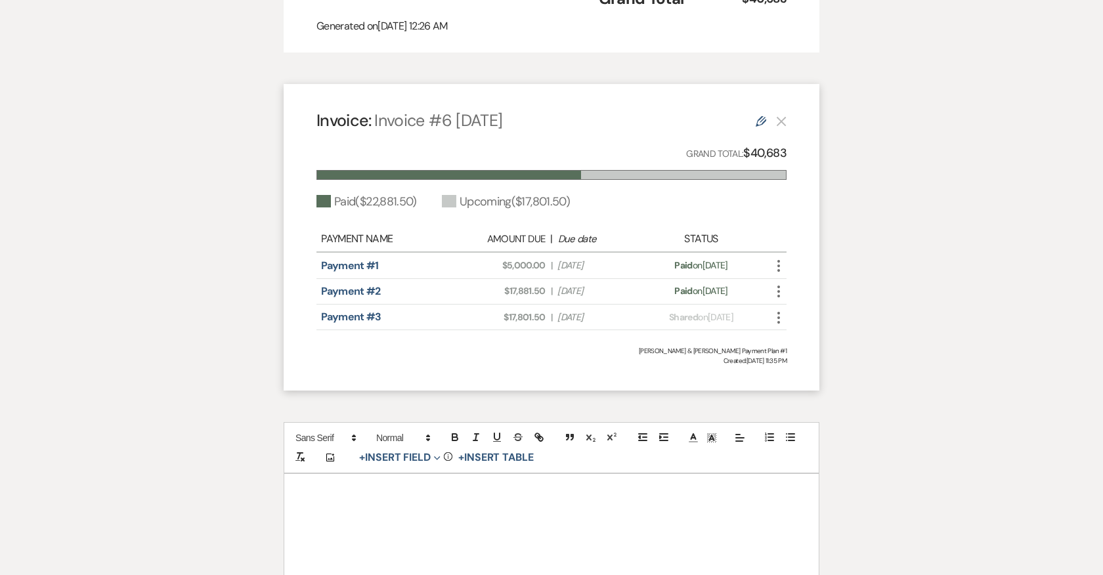
scroll to position [2904, 0]
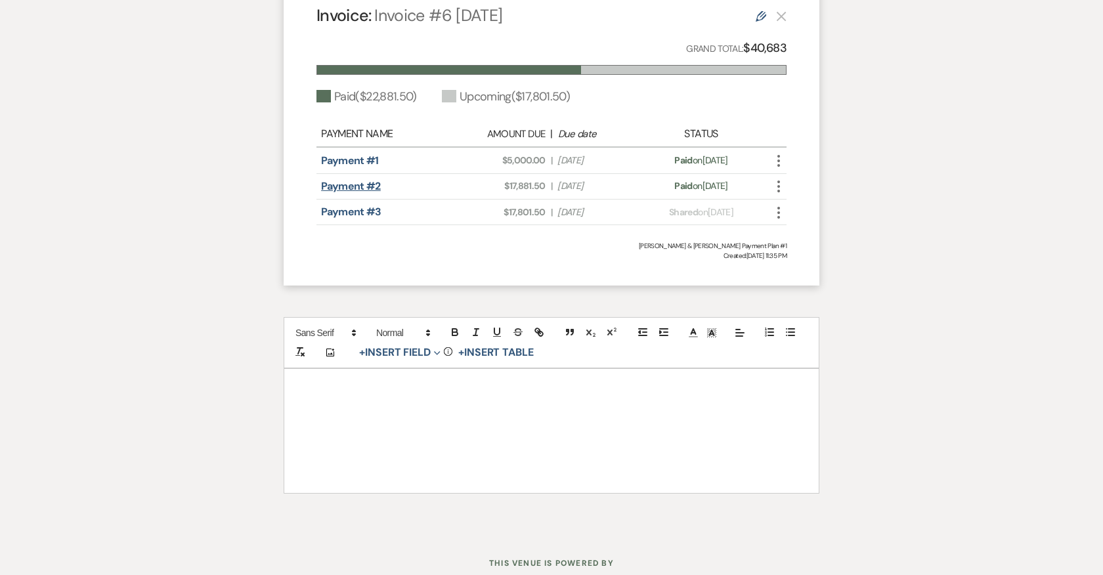
click at [351, 179] on link "Payment #2" at bounding box center [351, 186] width 60 height 14
click at [358, 154] on link "Payment #1" at bounding box center [350, 161] width 58 height 14
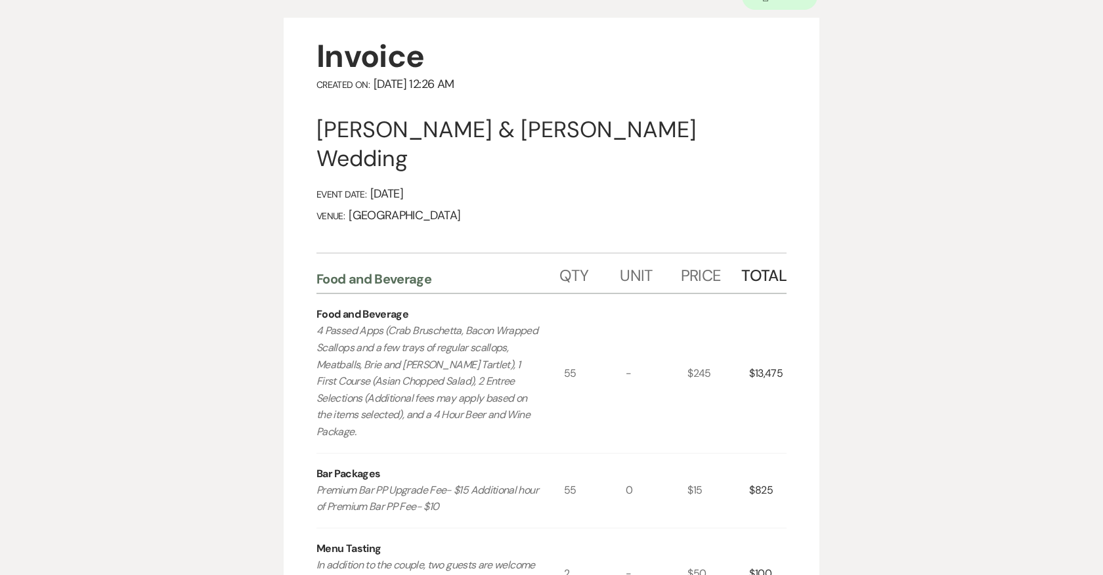
scroll to position [0, 0]
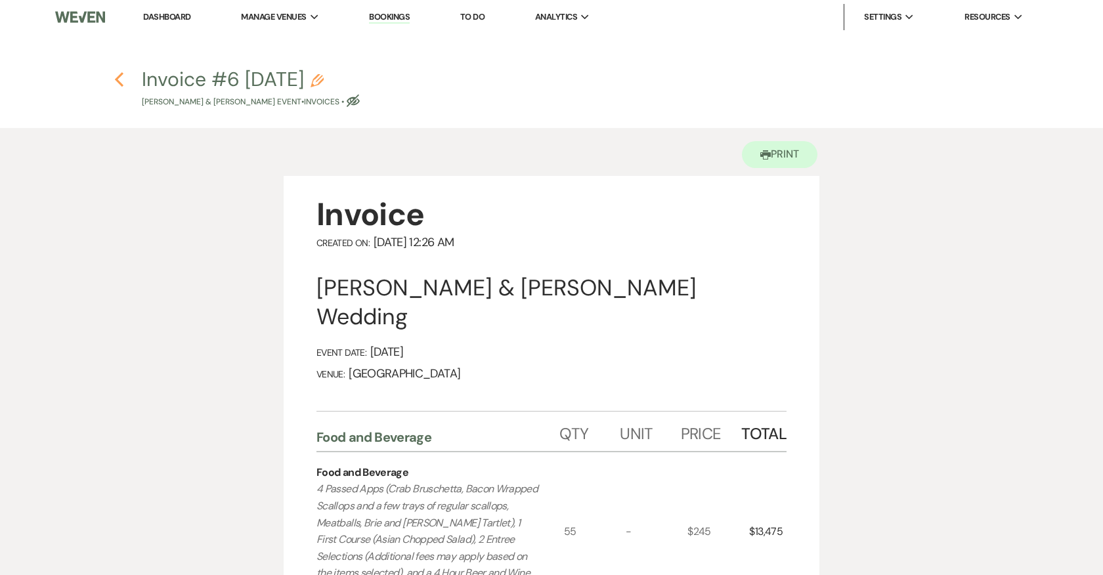
click at [123, 85] on icon "Previous" at bounding box center [119, 80] width 10 height 16
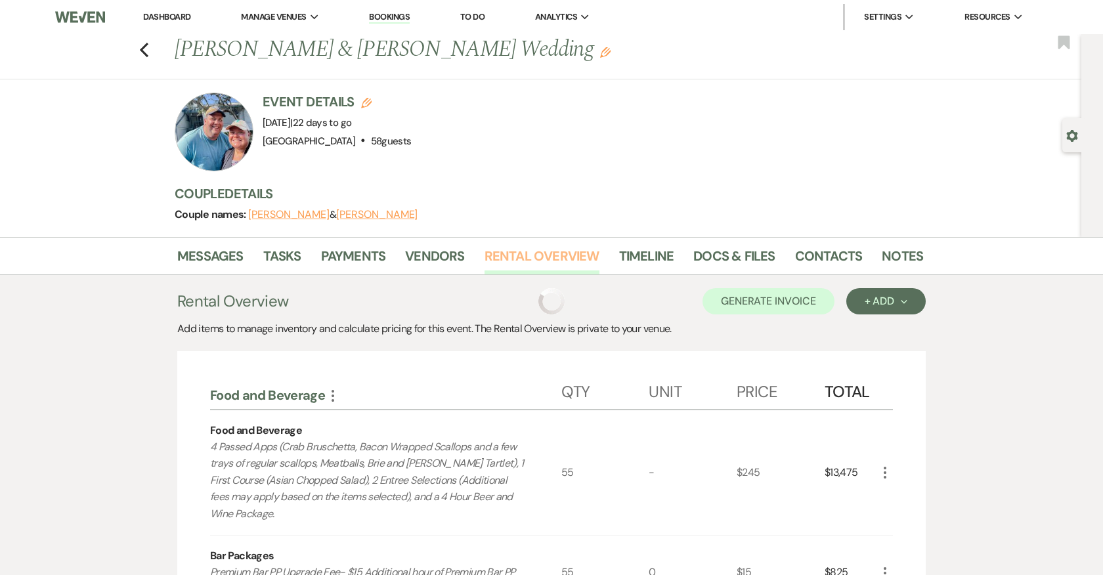
click at [555, 250] on link "Rental Overview" at bounding box center [541, 259] width 115 height 29
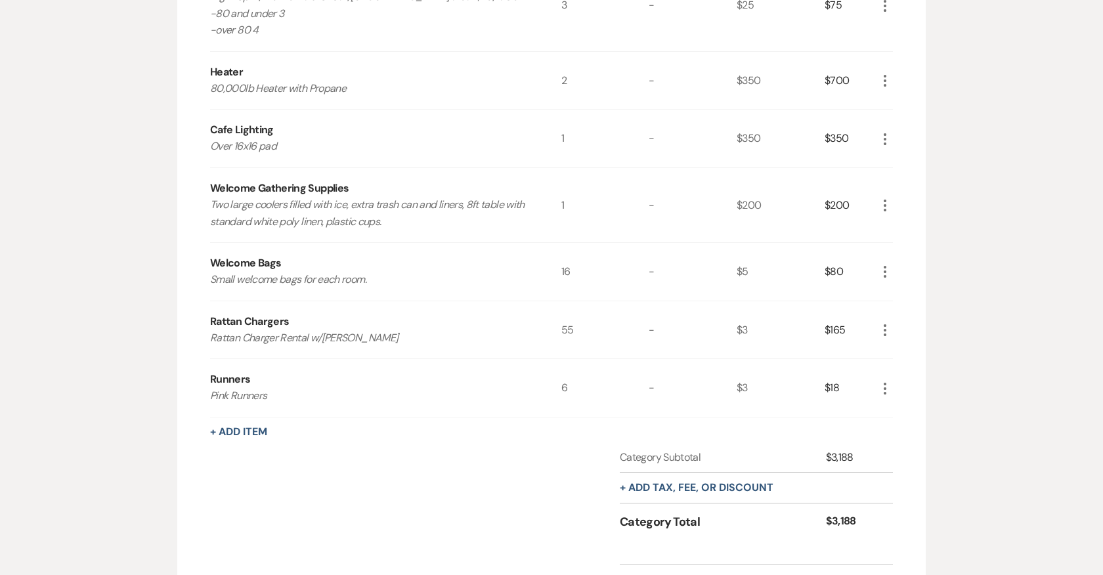
scroll to position [2293, 0]
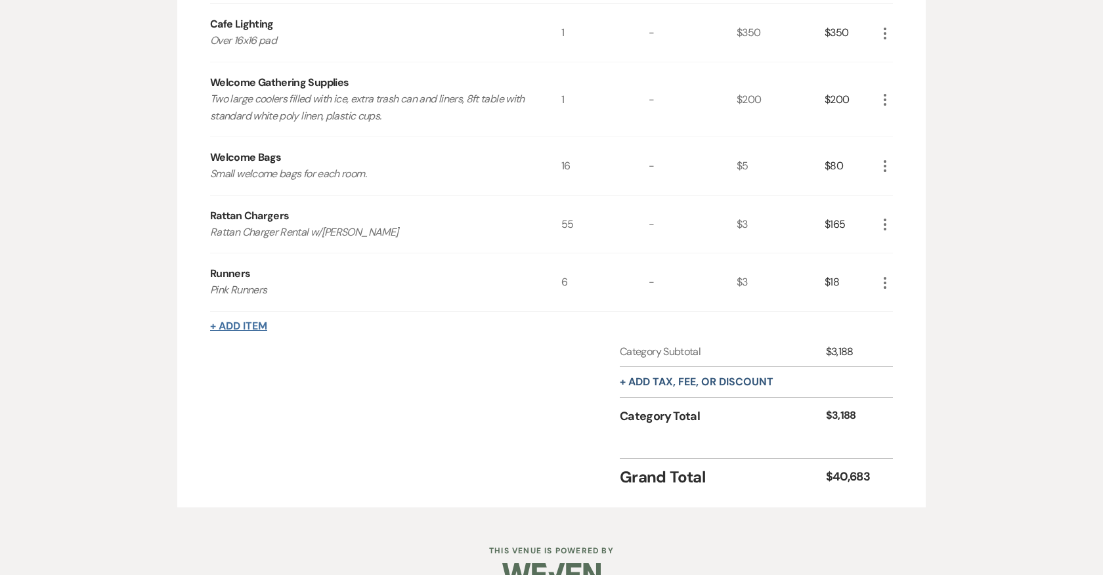
click at [235, 321] on button "+ Add Item" at bounding box center [238, 326] width 57 height 11
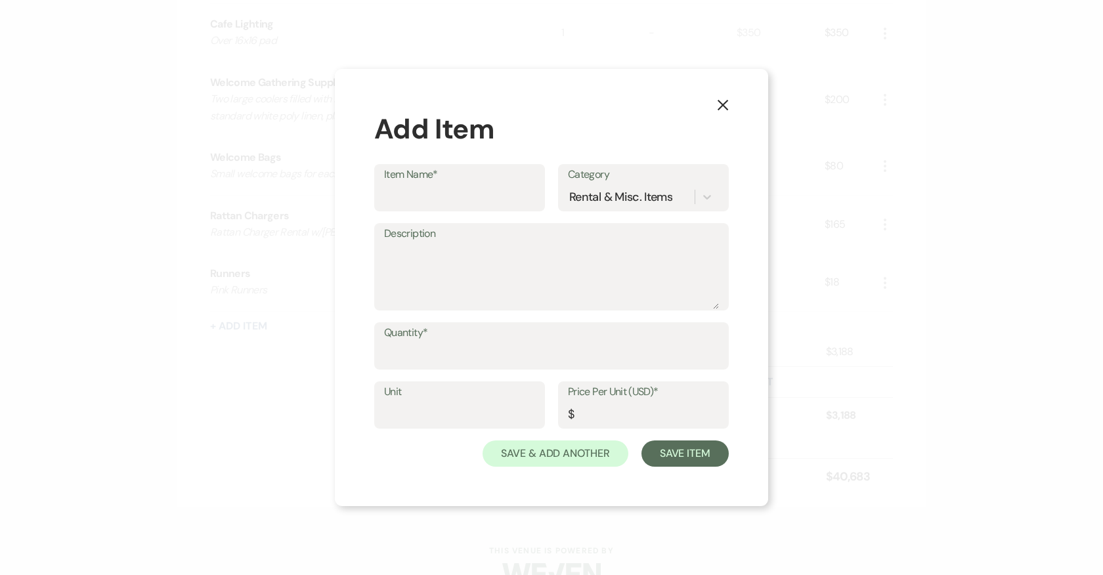
click at [720, 101] on icon "X" at bounding box center [723, 105] width 12 height 12
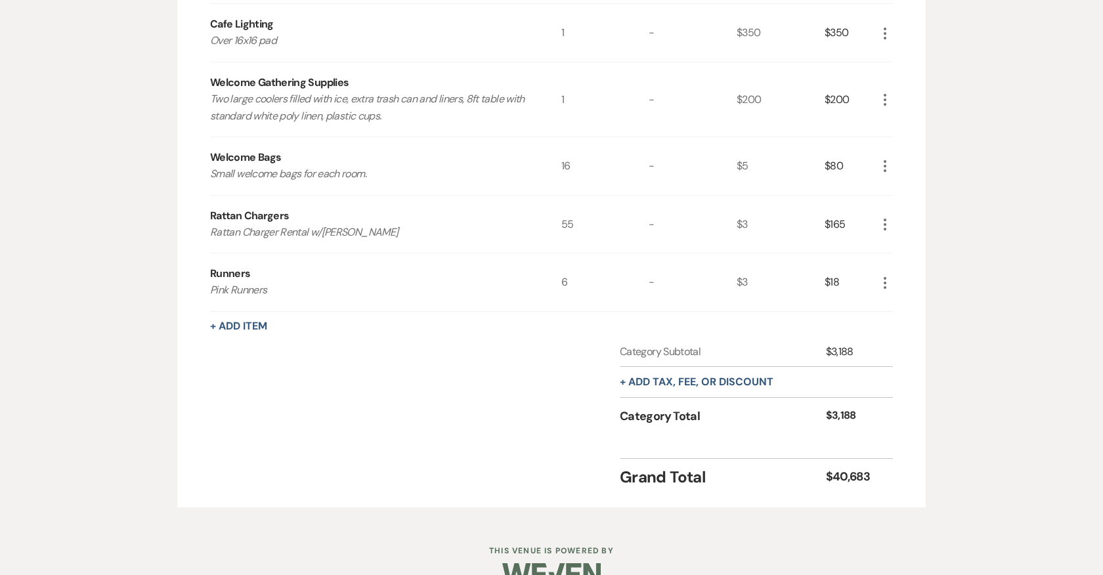
click at [250, 318] on div "+ Add Item" at bounding box center [551, 326] width 683 height 16
click at [266, 321] on button "+ Add Item" at bounding box center [238, 326] width 57 height 11
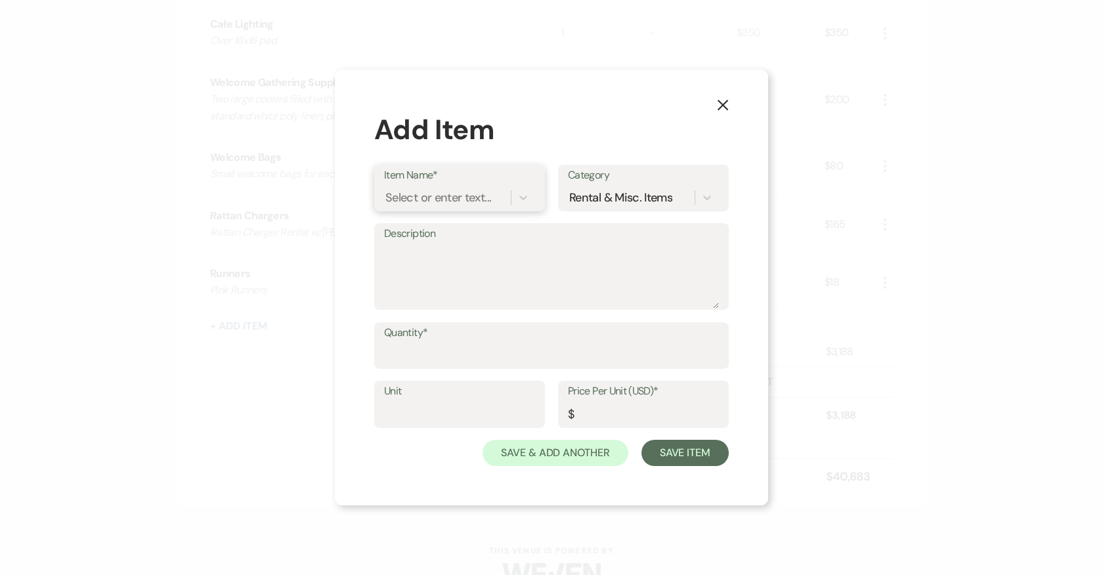
click at [400, 206] on div "Select or enter text..." at bounding box center [438, 197] width 106 height 18
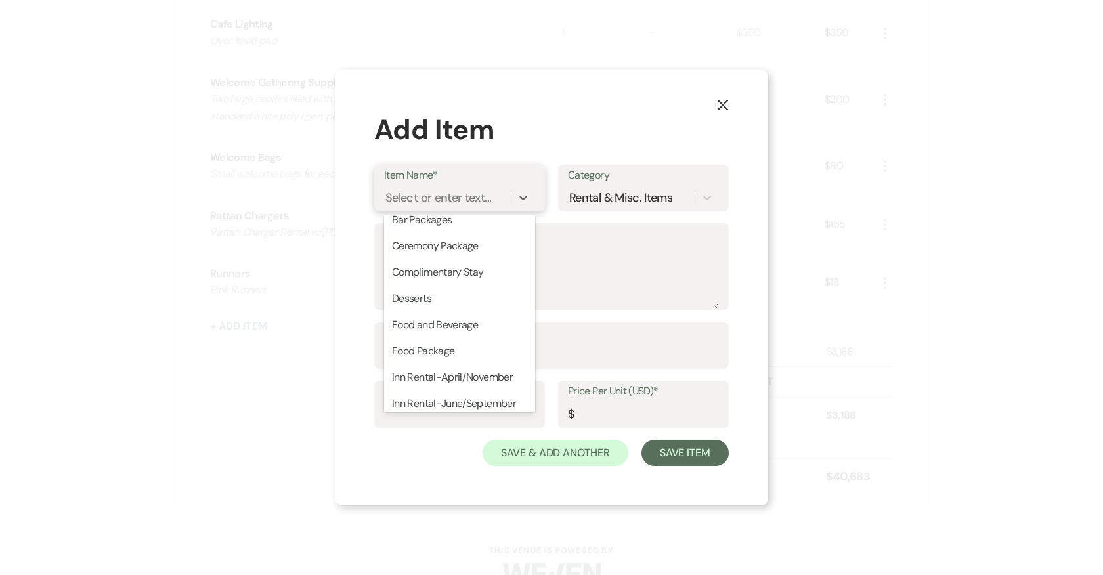
scroll to position [0, 0]
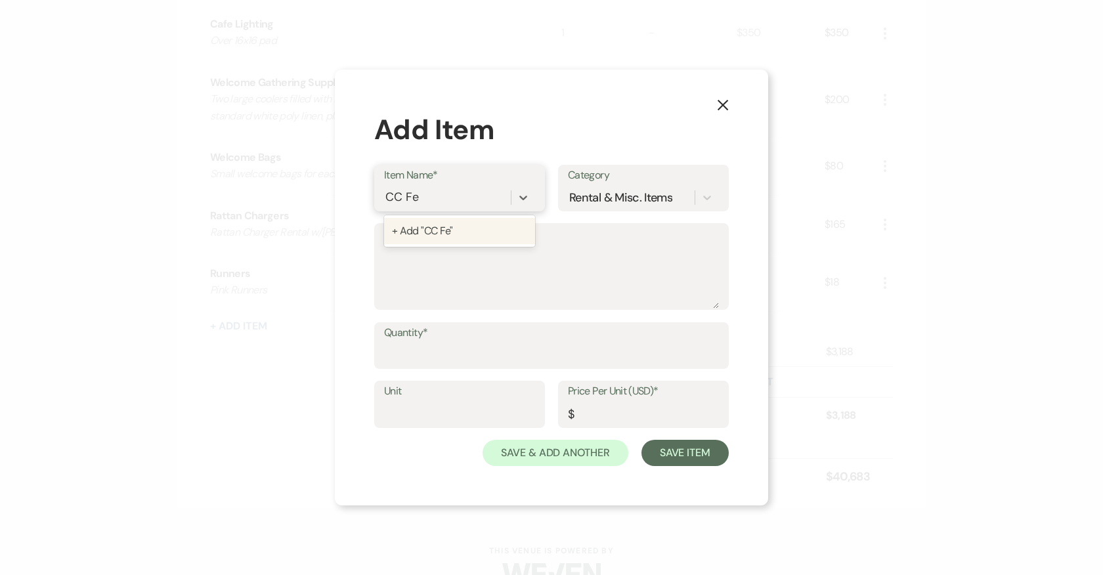
type input "CC Fee"
click at [439, 280] on textarea "Description" at bounding box center [551, 276] width 335 height 66
paste textarea "$17,881.50"
type textarea "3% CC usage fee. $17,881.50 ($536.44)"
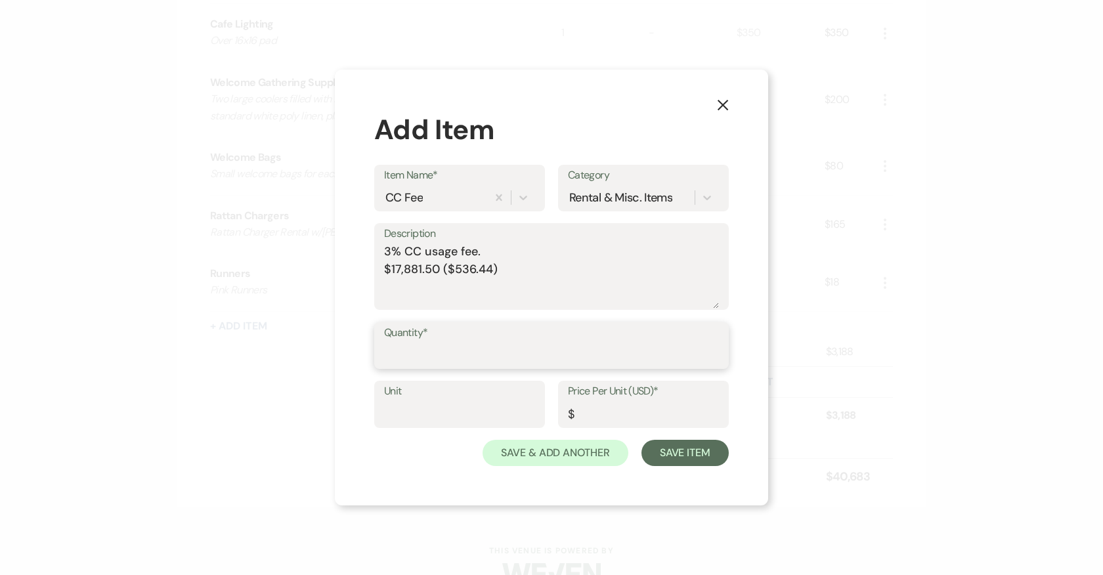
click at [632, 359] on input "Quantity*" at bounding box center [551, 355] width 335 height 26
type input "1"
click at [632, 409] on input "Price Per Unit (USD)*" at bounding box center [643, 414] width 151 height 26
type input "536.44"
click at [705, 456] on button "Save Item" at bounding box center [684, 453] width 87 height 26
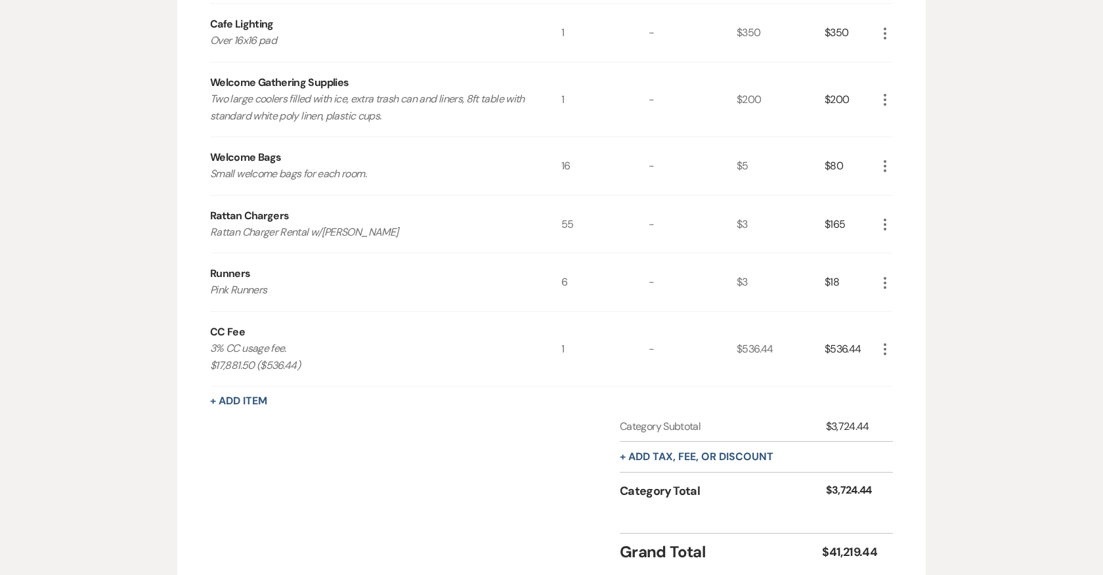
click at [885, 341] on icon "More" at bounding box center [885, 349] width 16 height 16
click at [921, 364] on button "Pencil Edit" at bounding box center [911, 374] width 68 height 21
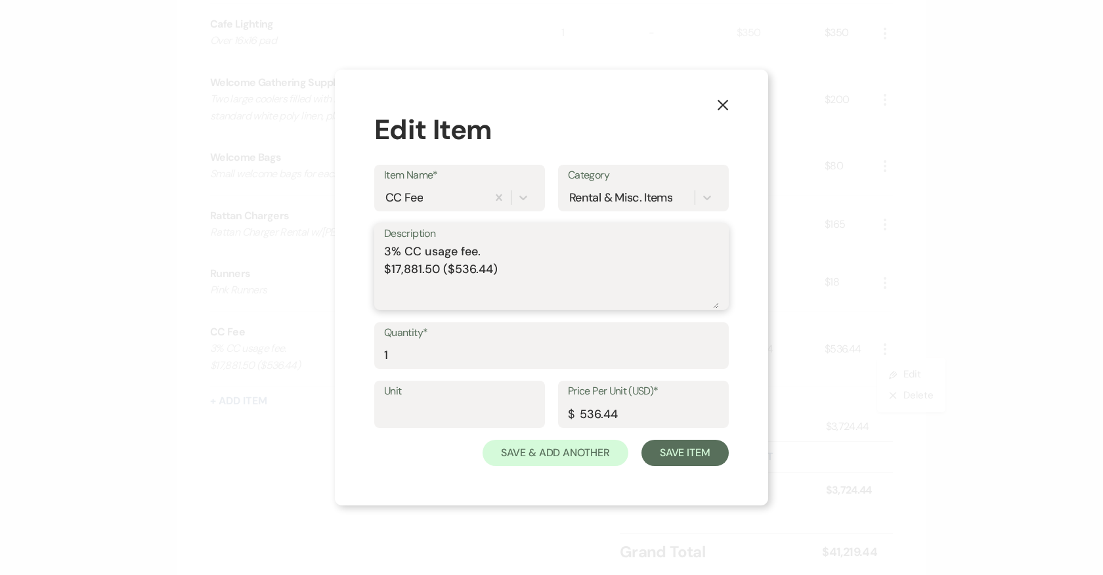
click at [501, 249] on textarea "3% CC usage fee. $17,881.50 ($536.44)" at bounding box center [551, 276] width 335 height 66
type textarea "3% CC usage fee. $5000 ($150) $17,881.50 ($536.44)"
drag, startPoint x: 599, startPoint y: 412, endPoint x: 580, endPoint y: 410, distance: 19.1
click at [580, 412] on input "536.44" at bounding box center [643, 414] width 151 height 26
type input "686.44"
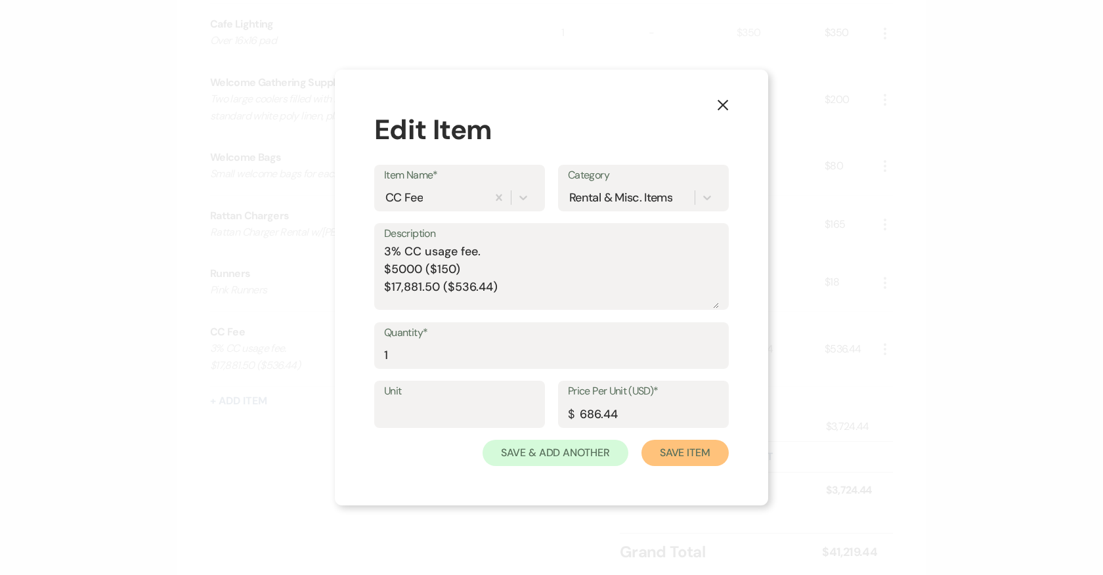
click at [674, 444] on button "Save Item" at bounding box center [684, 453] width 87 height 26
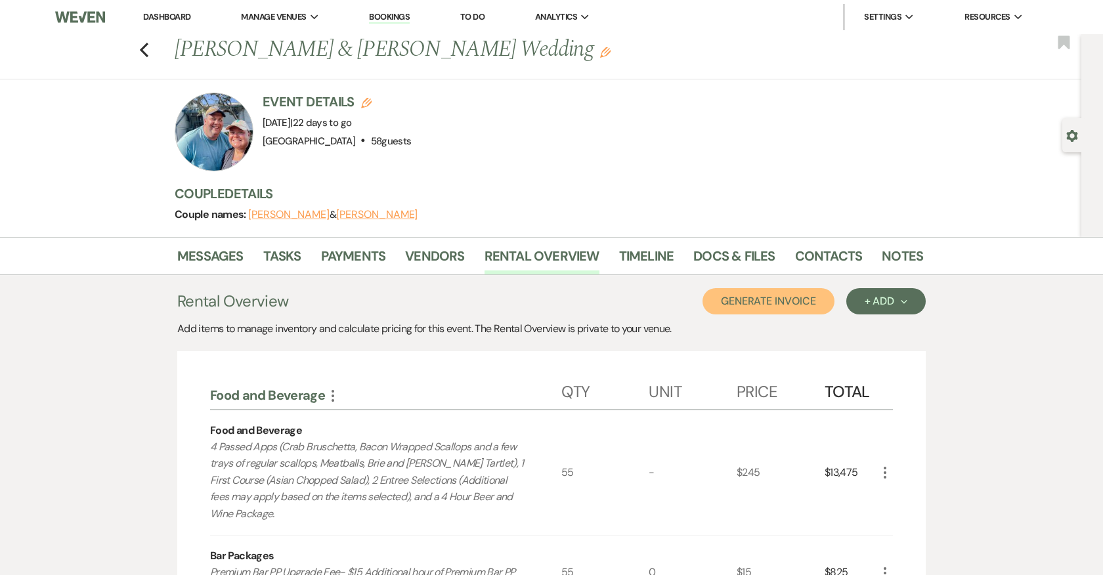
click at [786, 295] on button "Generate Invoice" at bounding box center [768, 301] width 132 height 26
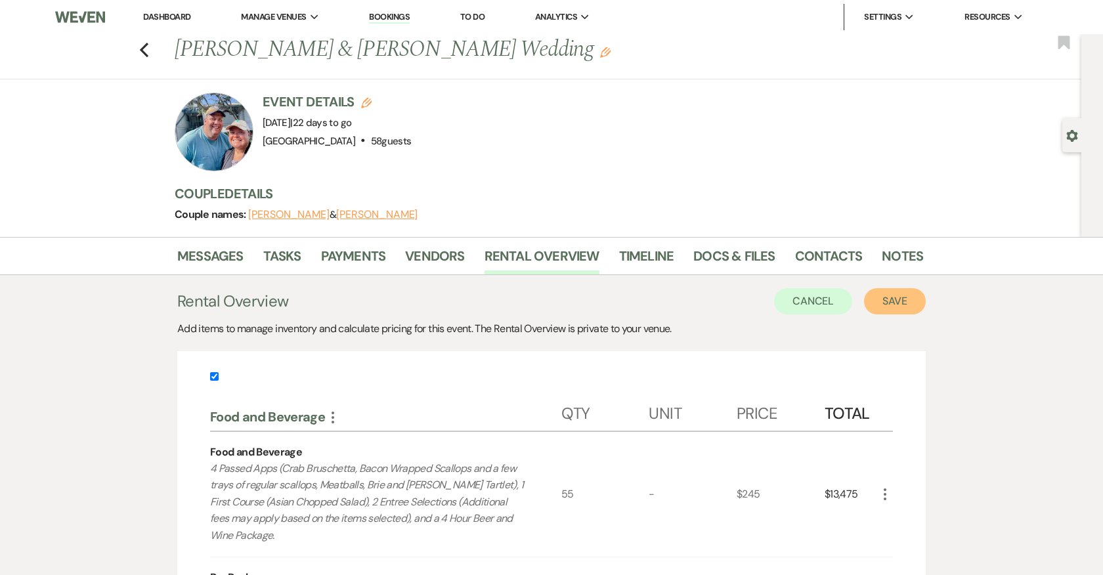
click at [877, 296] on button "Save" at bounding box center [895, 301] width 62 height 26
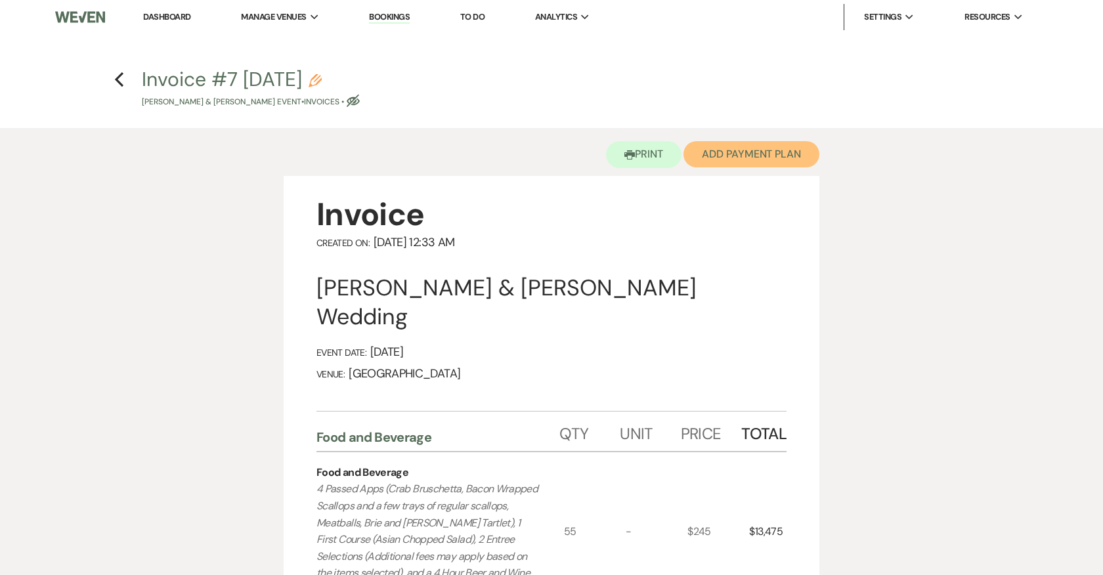
click at [736, 157] on button "Add Payment Plan" at bounding box center [751, 154] width 136 height 26
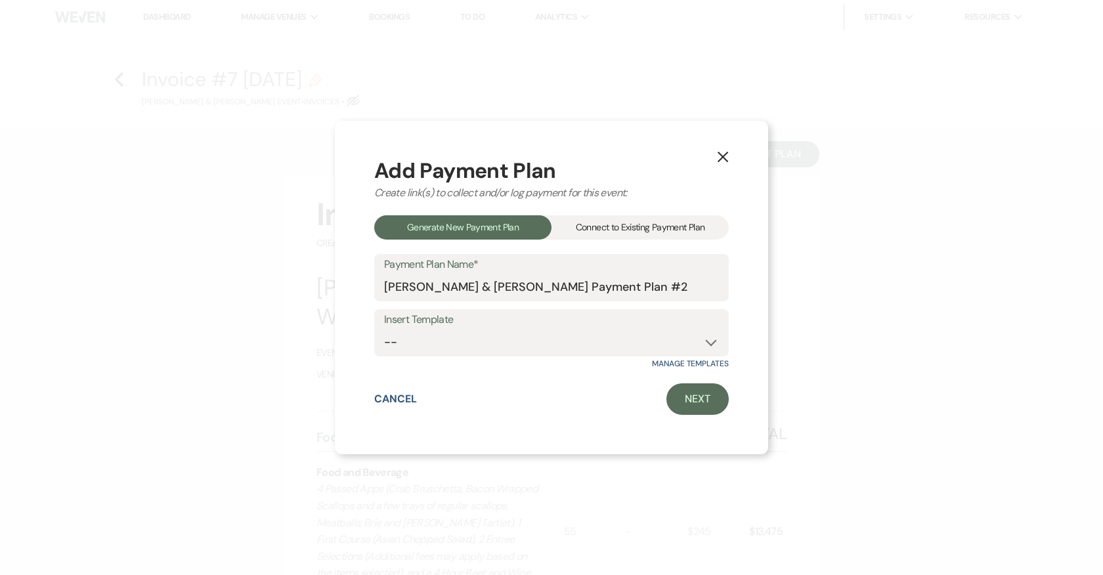
click at [681, 218] on div "Connect to Existing Payment Plan" at bounding box center [639, 227] width 177 height 24
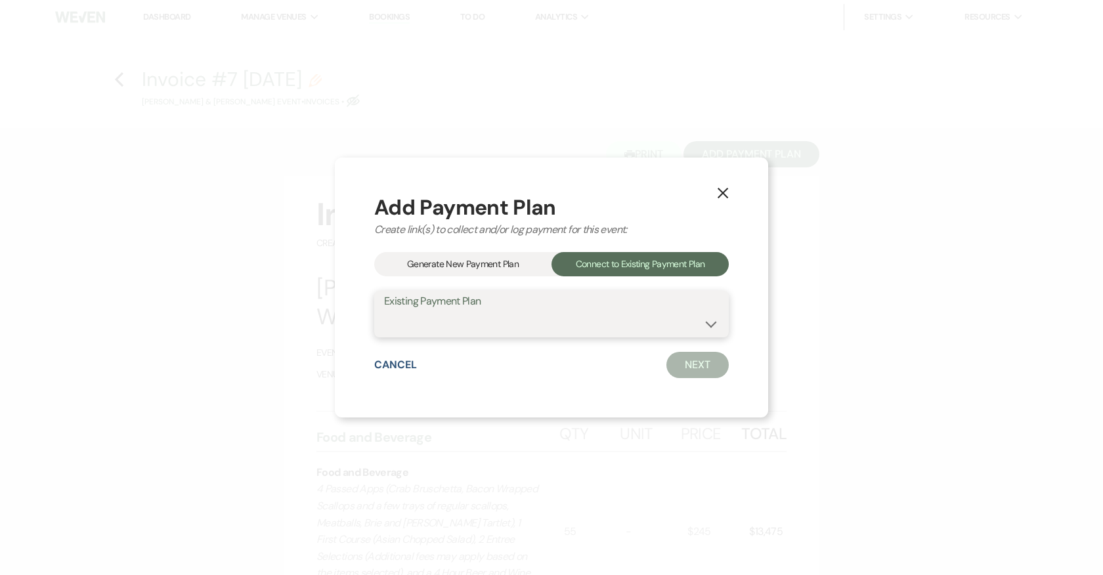
click at [600, 313] on select "[PERSON_NAME] & [PERSON_NAME] Payment Plan #1" at bounding box center [551, 323] width 335 height 26
select select "16948"
click at [384, 310] on select "[PERSON_NAME] & [PERSON_NAME] Payment Plan #1" at bounding box center [551, 323] width 335 height 26
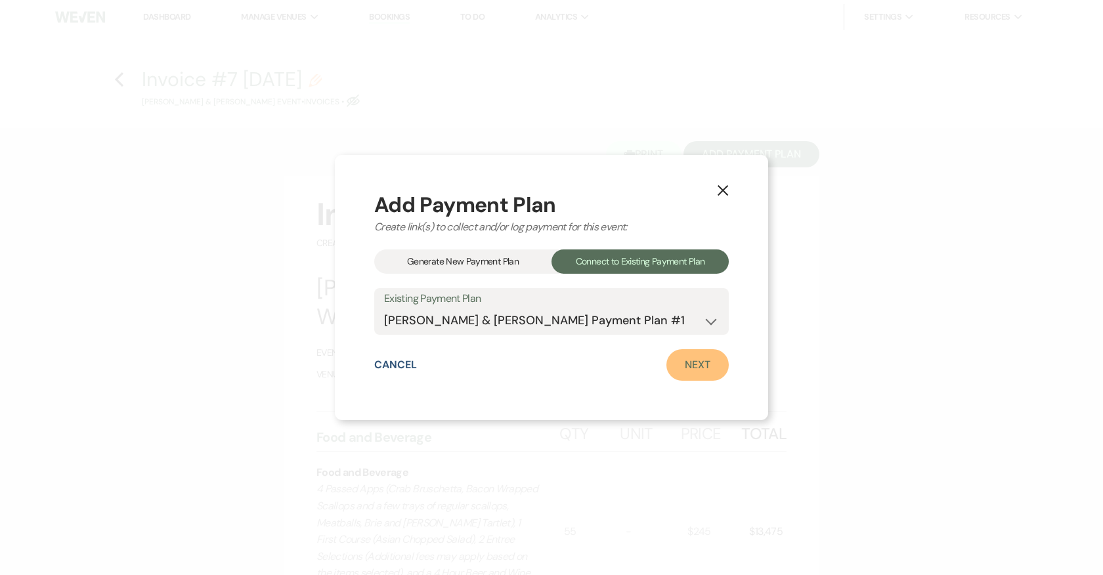
click at [700, 368] on link "Next" at bounding box center [697, 365] width 62 height 32
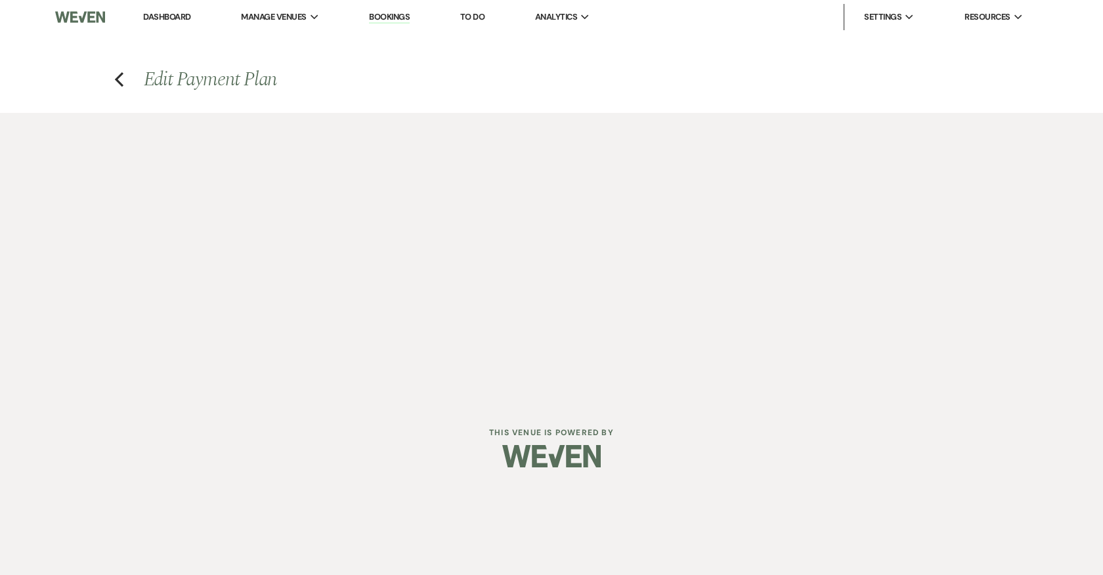
select select "28793"
select select "1"
select select "true"
select select "1"
select select "2"
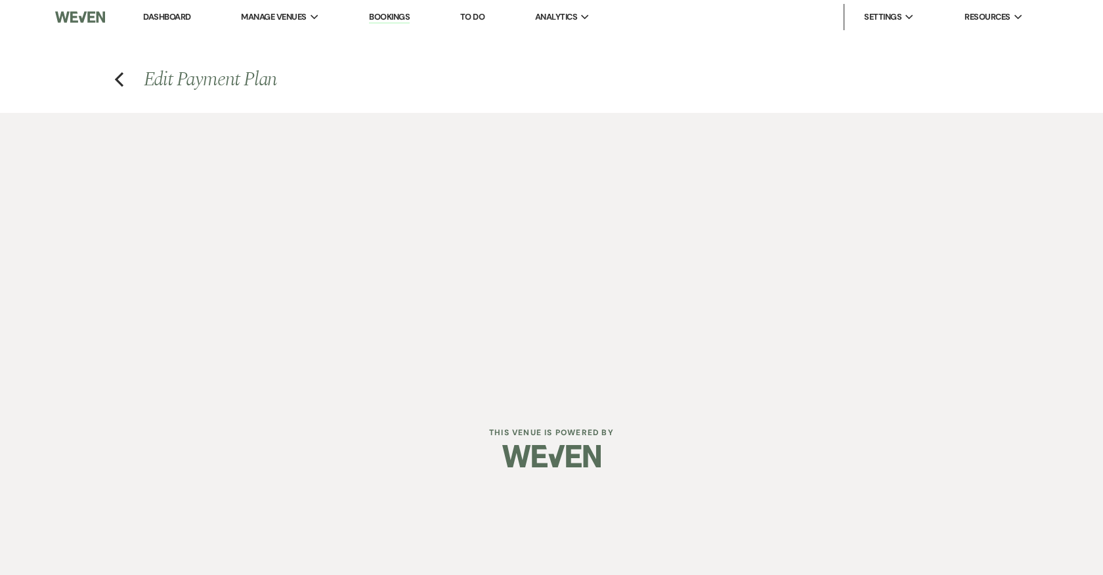
select select "flat"
select select "true"
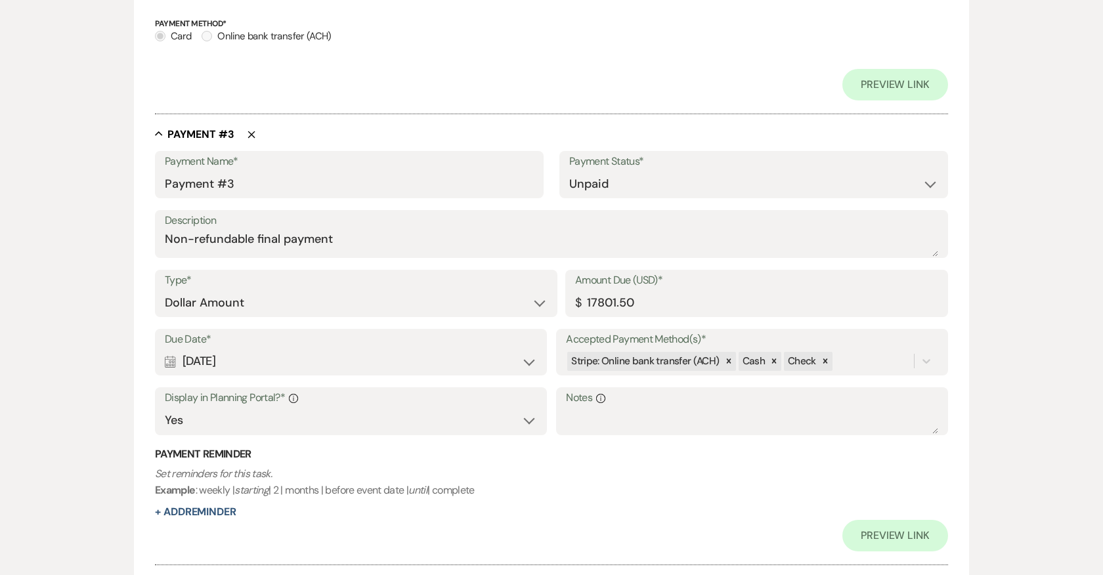
scroll to position [1219, 0]
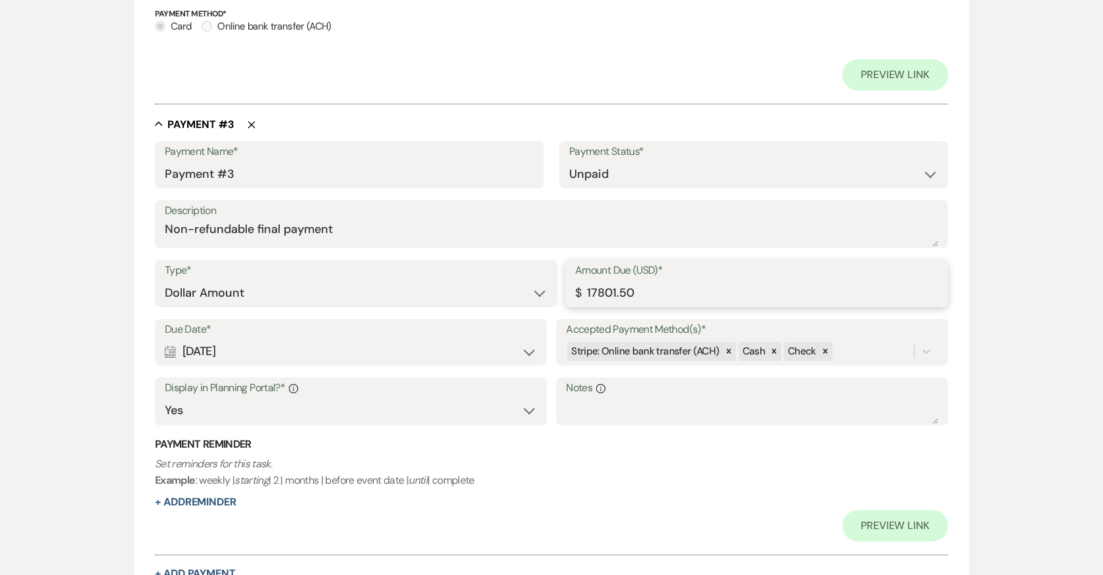
drag, startPoint x: 636, startPoint y: 292, endPoint x: 574, endPoint y: 292, distance: 61.7
click at [574, 292] on div "Amount Due (USD)* $ 17801.50" at bounding box center [756, 283] width 383 height 47
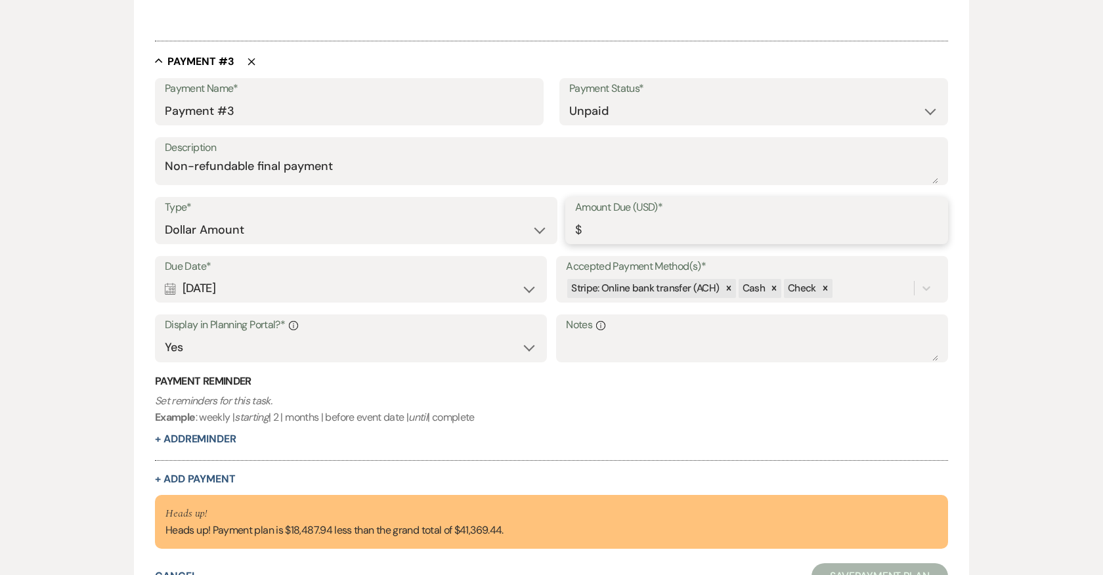
scroll to position [1187, 0]
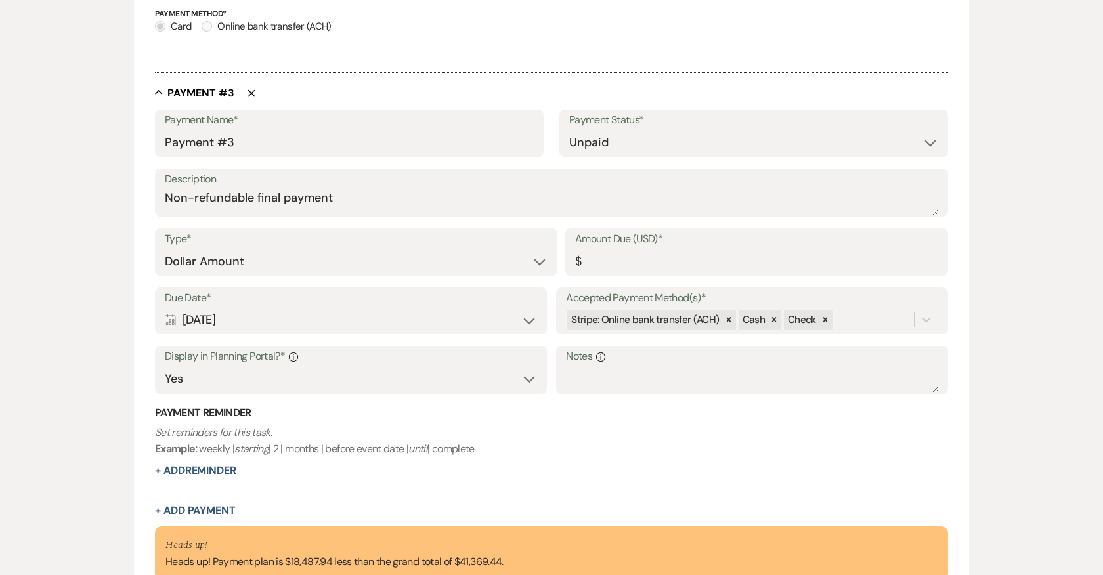
click at [626, 448] on p "Set reminders for this task. Example : weekly | starting | 2 | months | before …" at bounding box center [551, 440] width 793 height 33
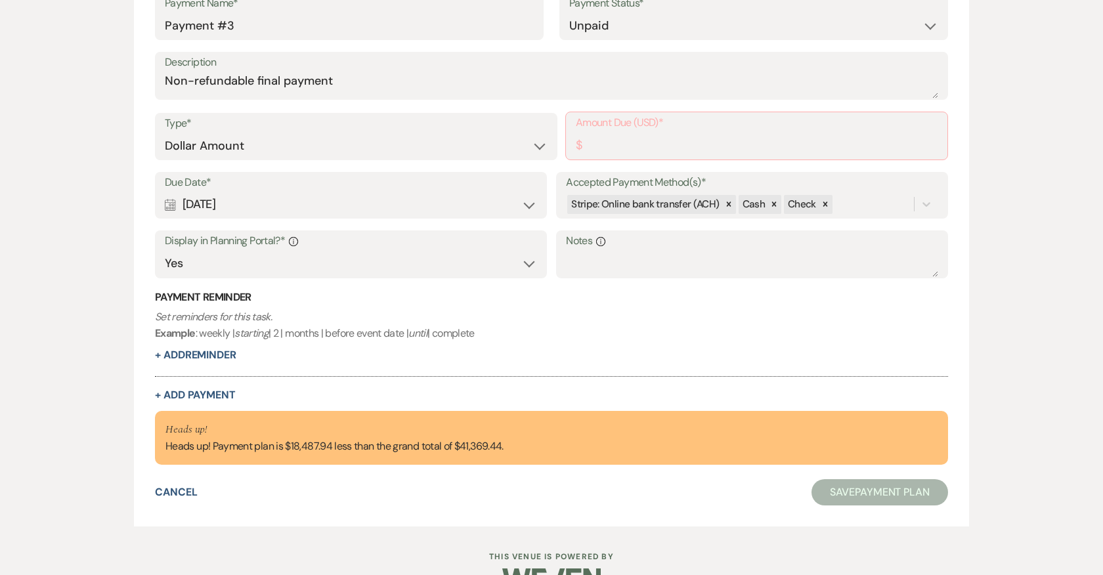
scroll to position [1338, 0]
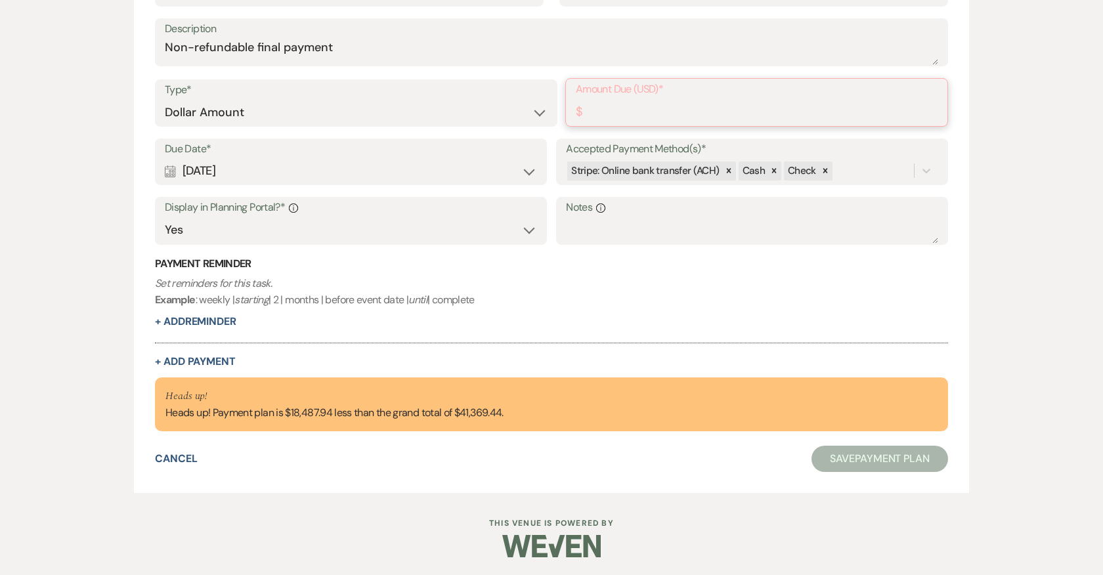
click at [614, 104] on input "Amount Due (USD)*" at bounding box center [757, 112] width 362 height 26
drag, startPoint x: 331, startPoint y: 407, endPoint x: 287, endPoint y: 405, distance: 44.7
click at [287, 405] on div "Heads up! Heads up! Payment plan is $18,487.94 less than the grand total of $41…" at bounding box center [334, 404] width 338 height 33
copy div "$18,487.94"
click at [666, 116] on input "Amount Due (USD)*" at bounding box center [757, 112] width 362 height 26
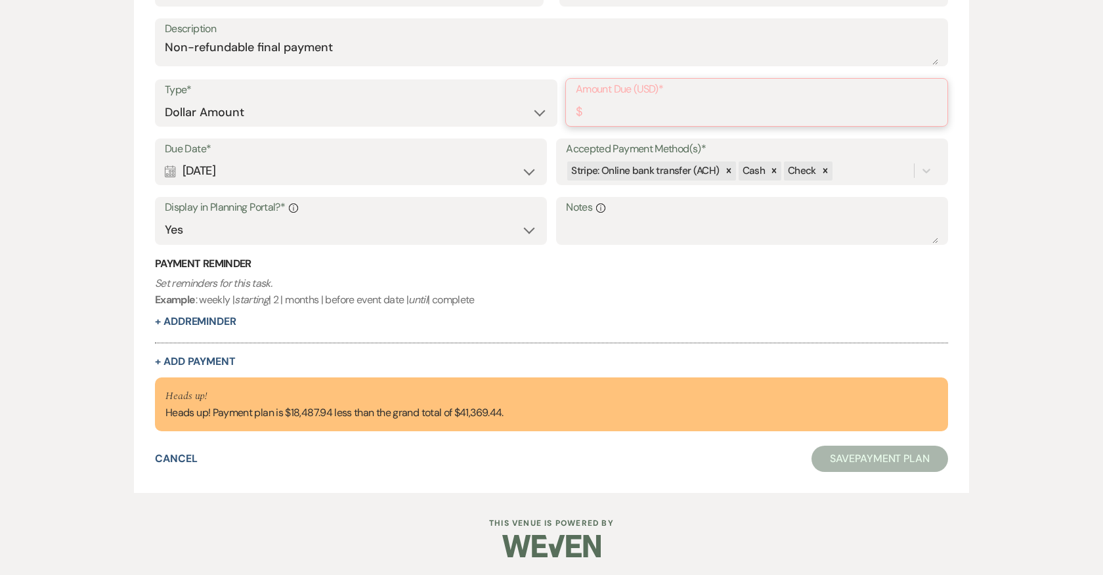
paste input "18487.94"
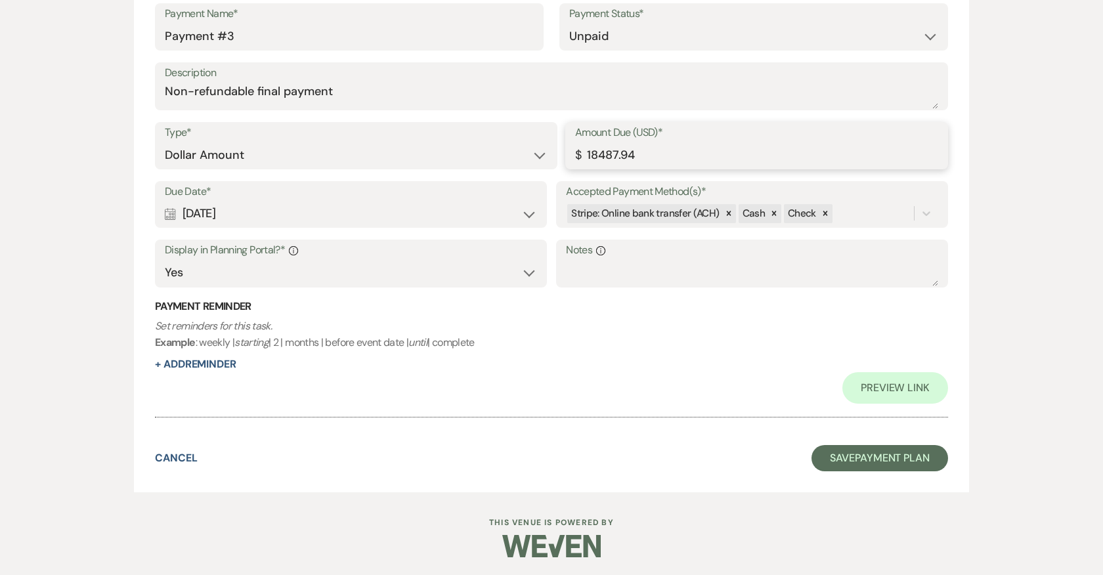
type input "18487.94"
click at [715, 333] on p "Set reminders for this task. Example : weekly | starting | 2 | months | before …" at bounding box center [551, 334] width 793 height 33
click at [878, 456] on button "Save Payment Plan" at bounding box center [879, 458] width 137 height 26
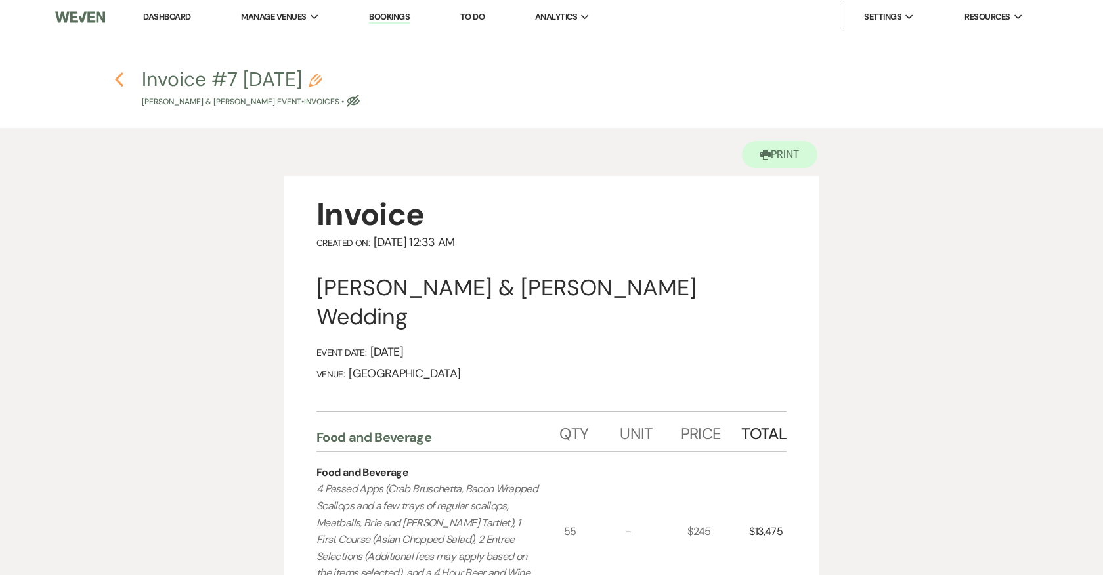
click at [118, 75] on use "button" at bounding box center [119, 79] width 9 height 14
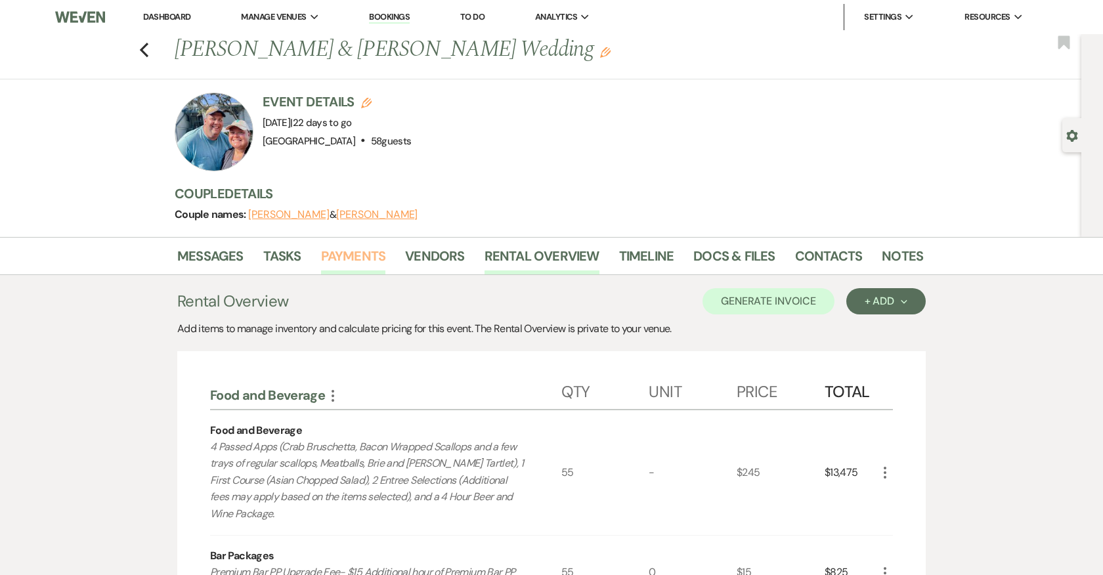
click at [367, 249] on link "Payments" at bounding box center [353, 259] width 65 height 29
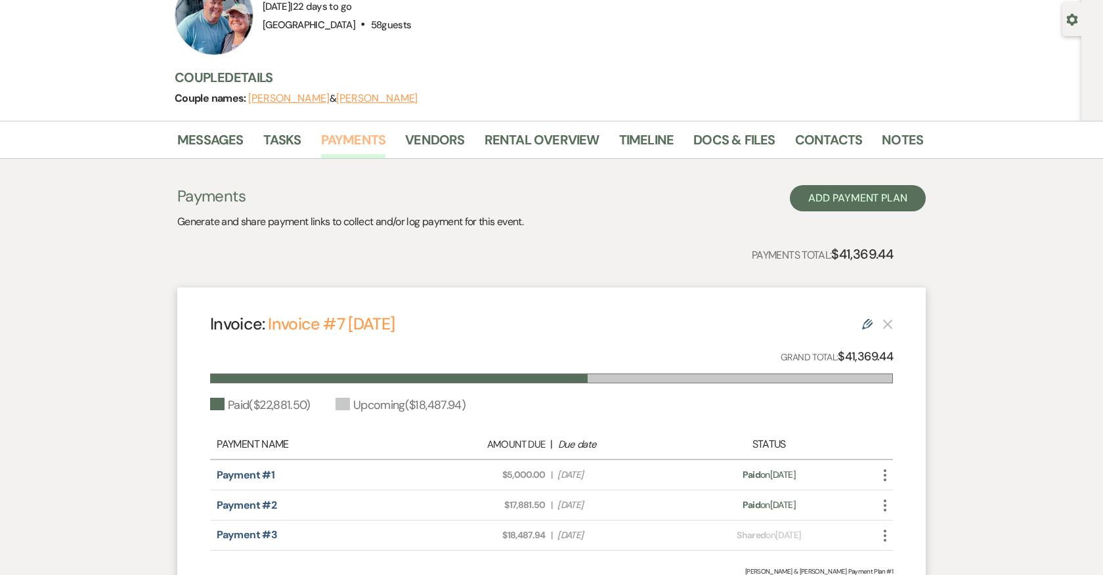
scroll to position [102, 0]
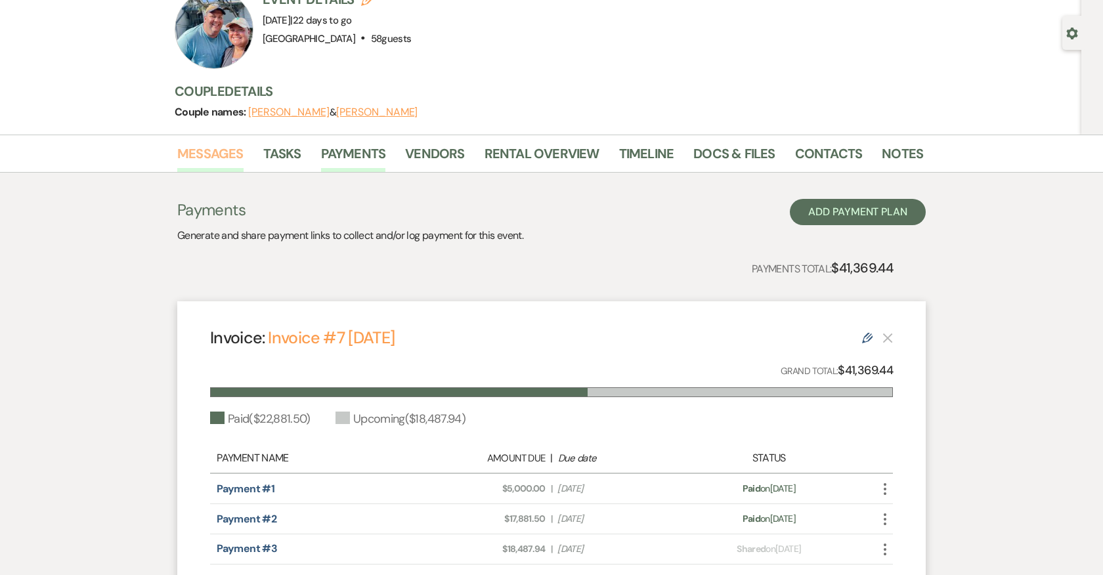
click at [207, 155] on link "Messages" at bounding box center [210, 157] width 66 height 29
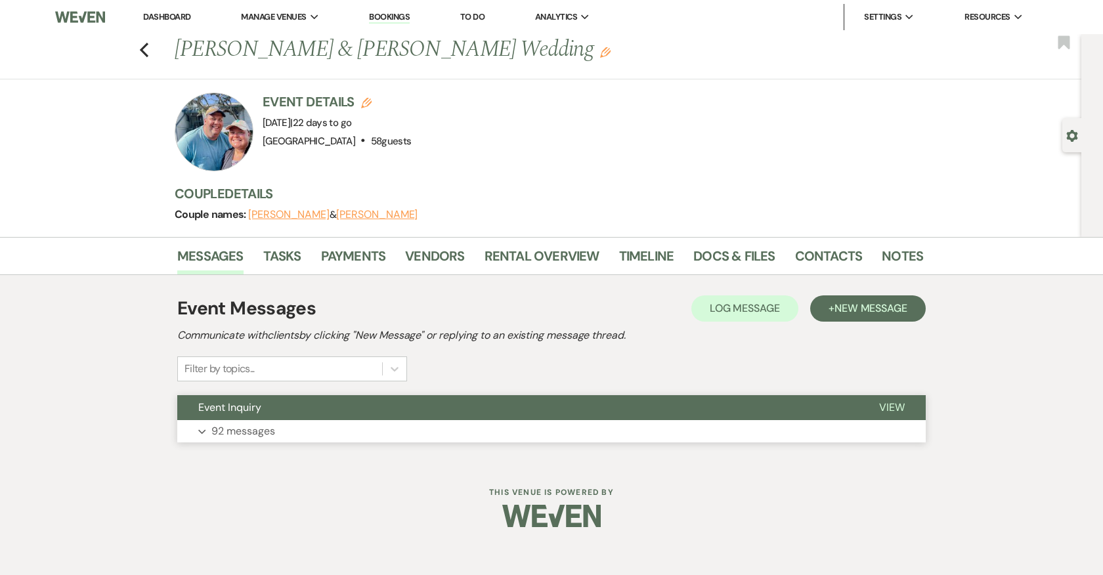
click at [312, 425] on button "Expand 92 messages" at bounding box center [551, 431] width 748 height 22
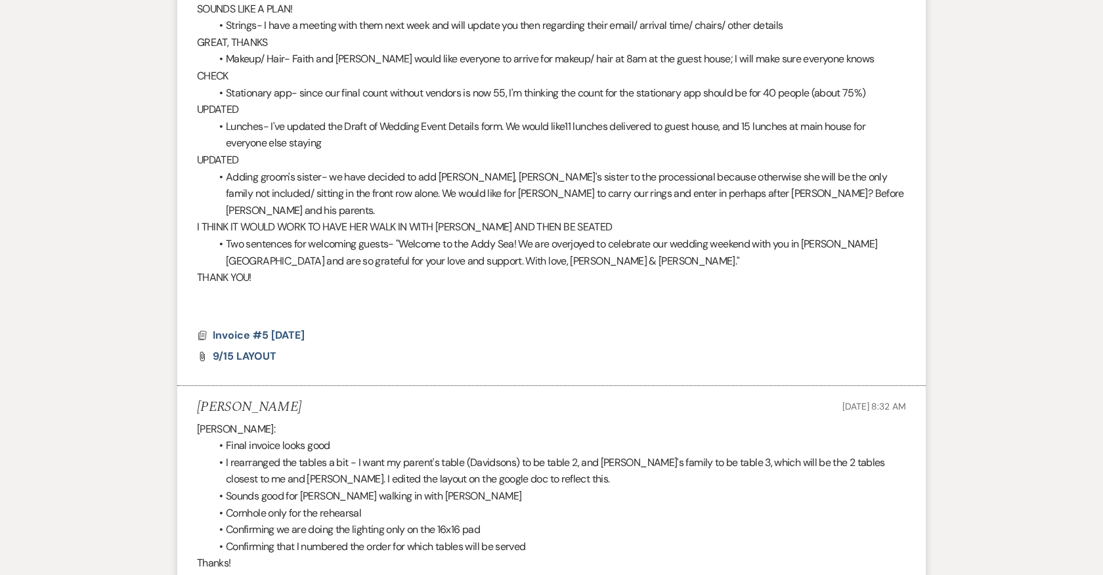
scroll to position [13051, 0]
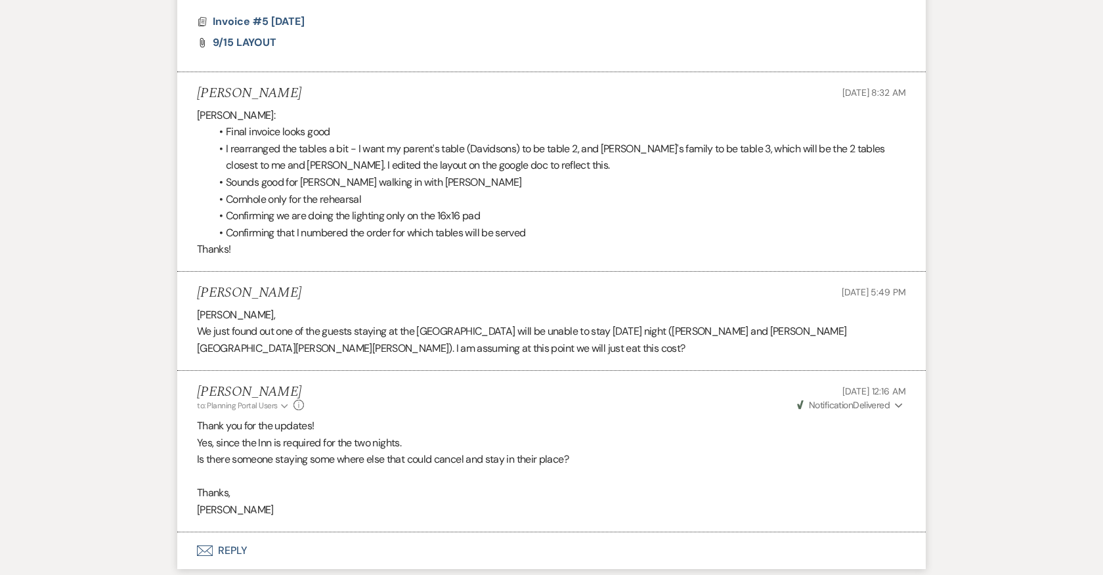
click at [232, 532] on button "Envelope Reply" at bounding box center [551, 550] width 748 height 37
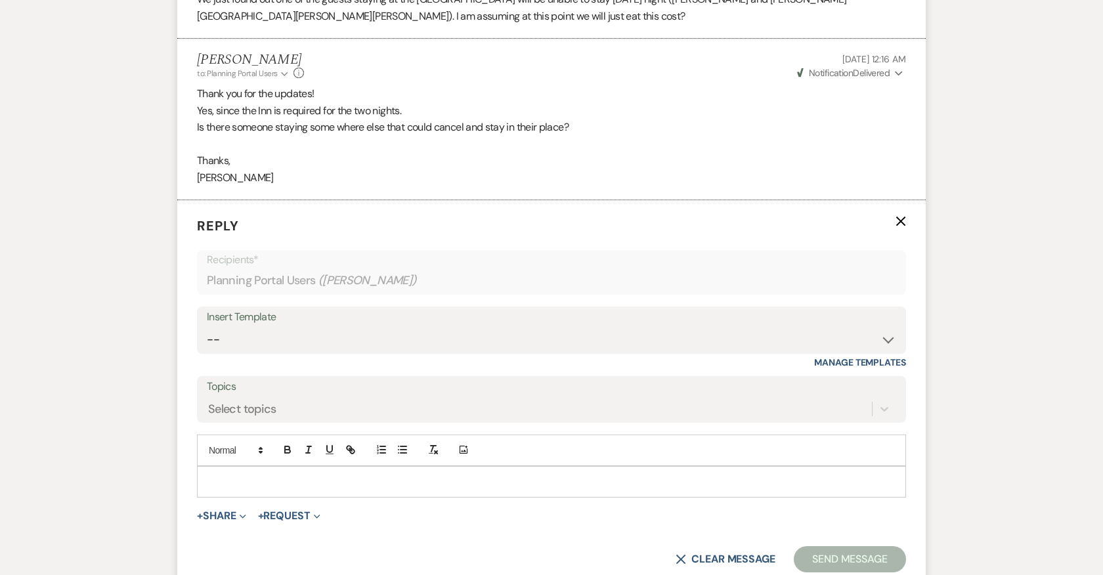
scroll to position [13417, 0]
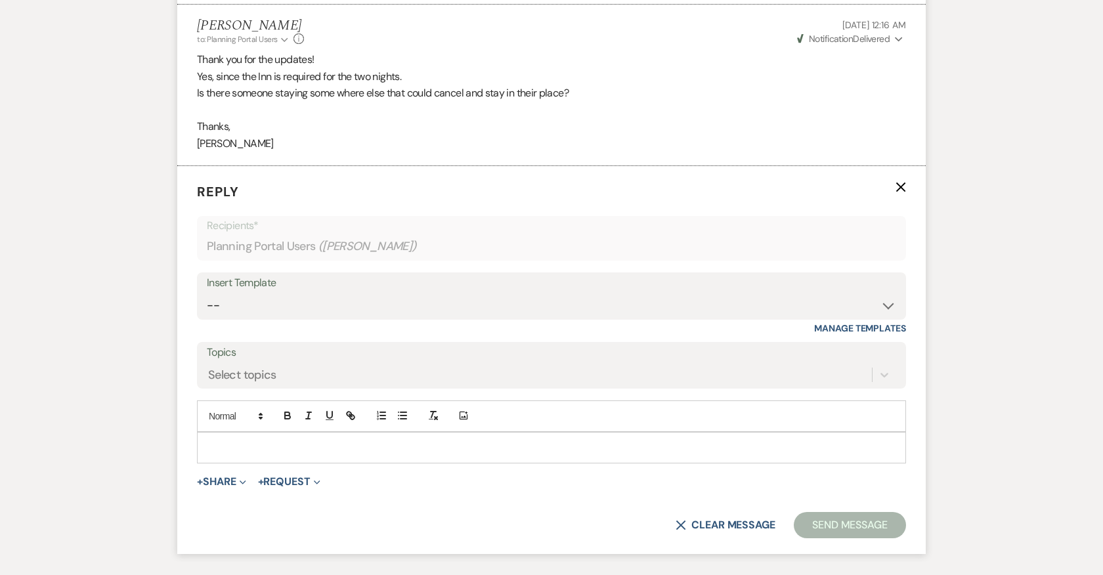
click at [270, 440] on p at bounding box center [551, 447] width 688 height 14
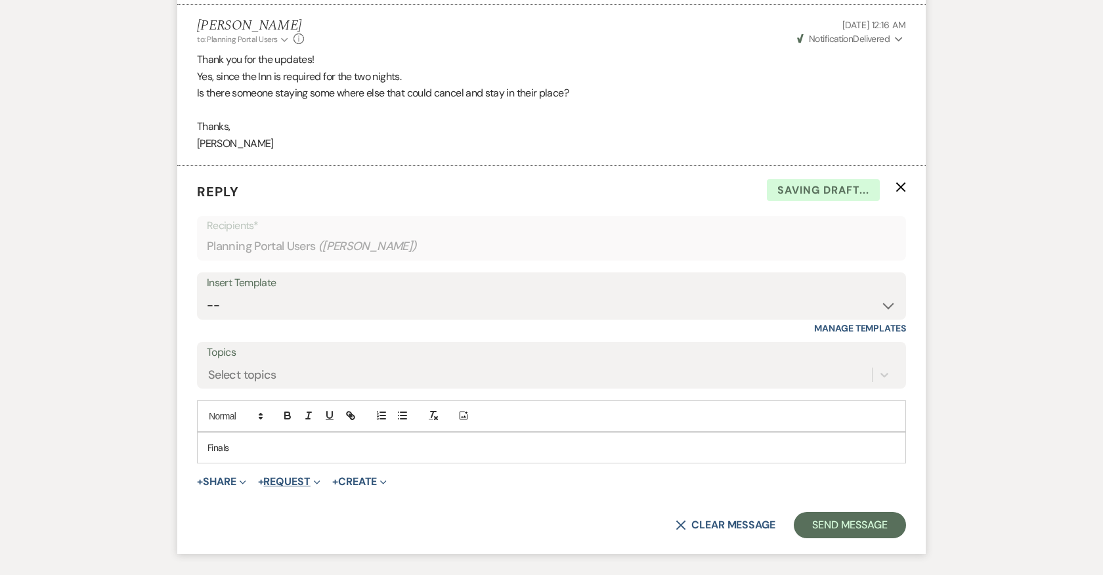
click at [286, 477] on button "+ Request Expand" at bounding box center [289, 482] width 62 height 11
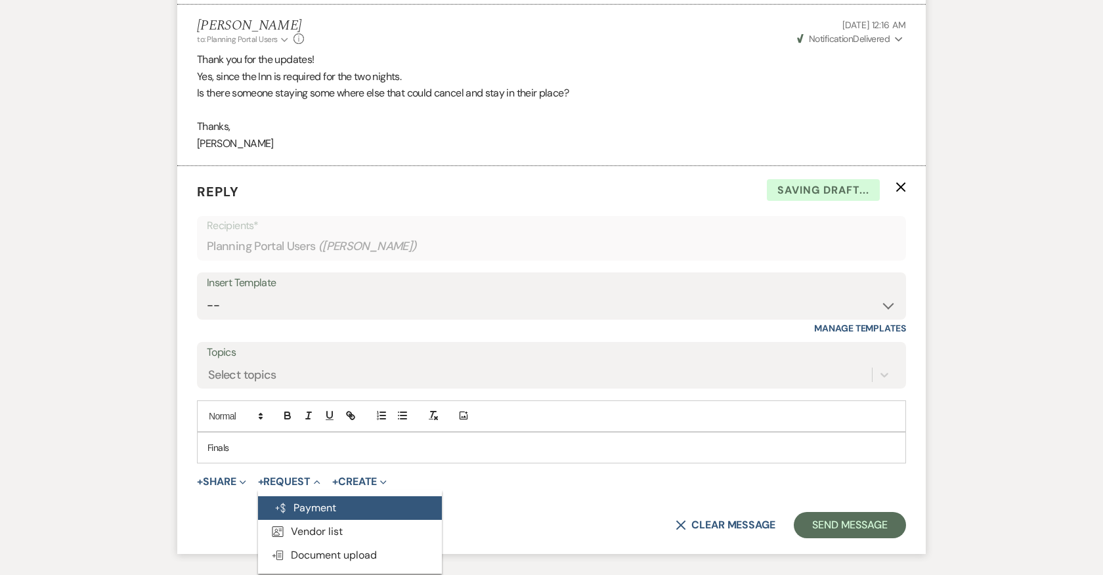
click at [297, 496] on button "Generate Payment Payment" at bounding box center [350, 508] width 184 height 24
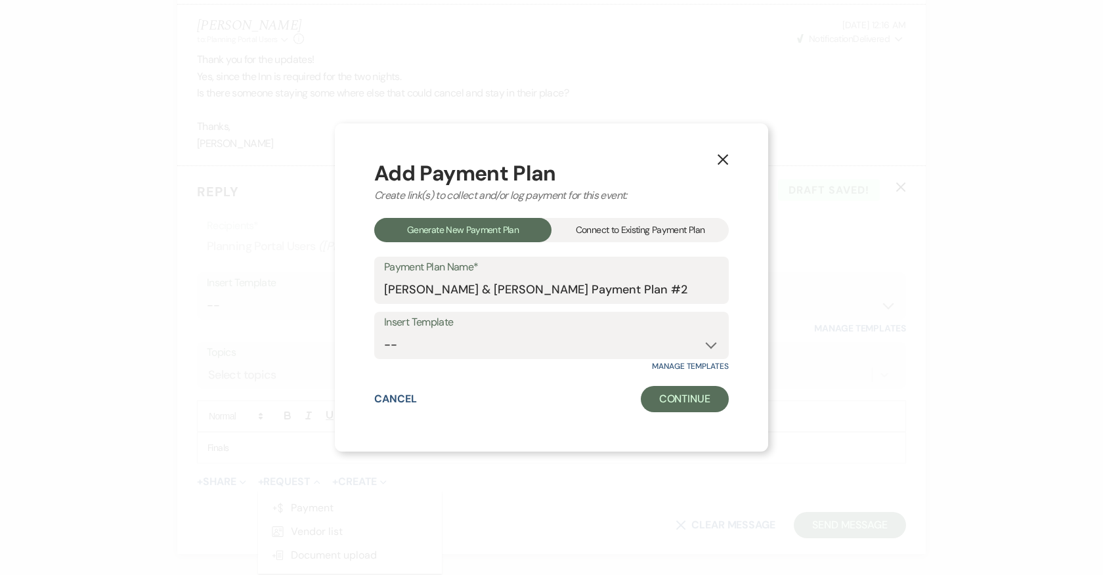
click at [620, 232] on div "Connect to Existing Payment Plan" at bounding box center [639, 230] width 177 height 24
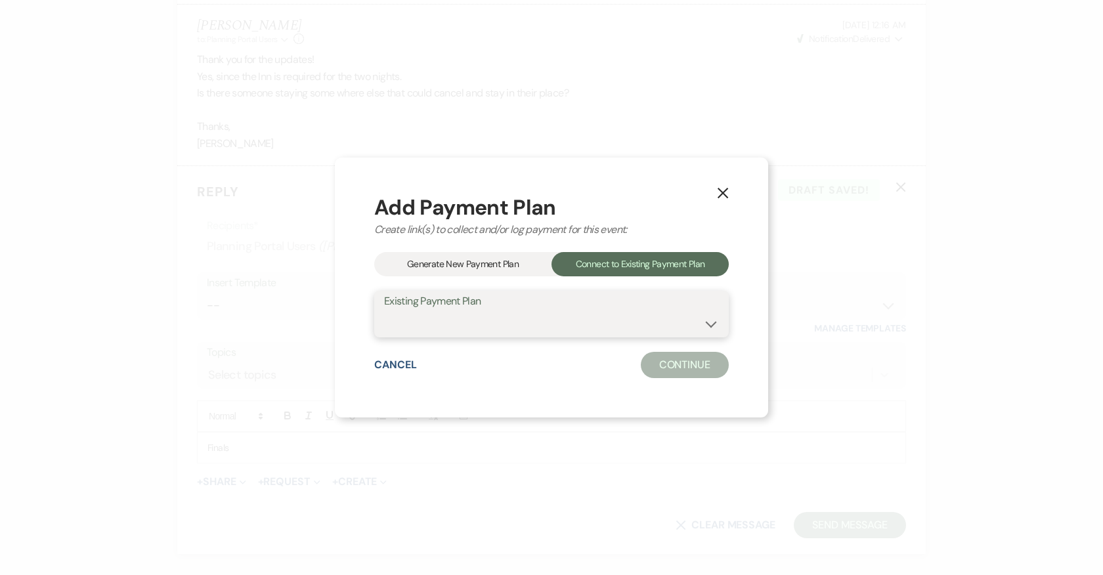
click at [568, 324] on select "[PERSON_NAME] & [PERSON_NAME] Payment Plan #1" at bounding box center [551, 323] width 335 height 26
select select "16948"
click at [384, 310] on select "[PERSON_NAME] & [PERSON_NAME] Payment Plan #1" at bounding box center [551, 323] width 335 height 26
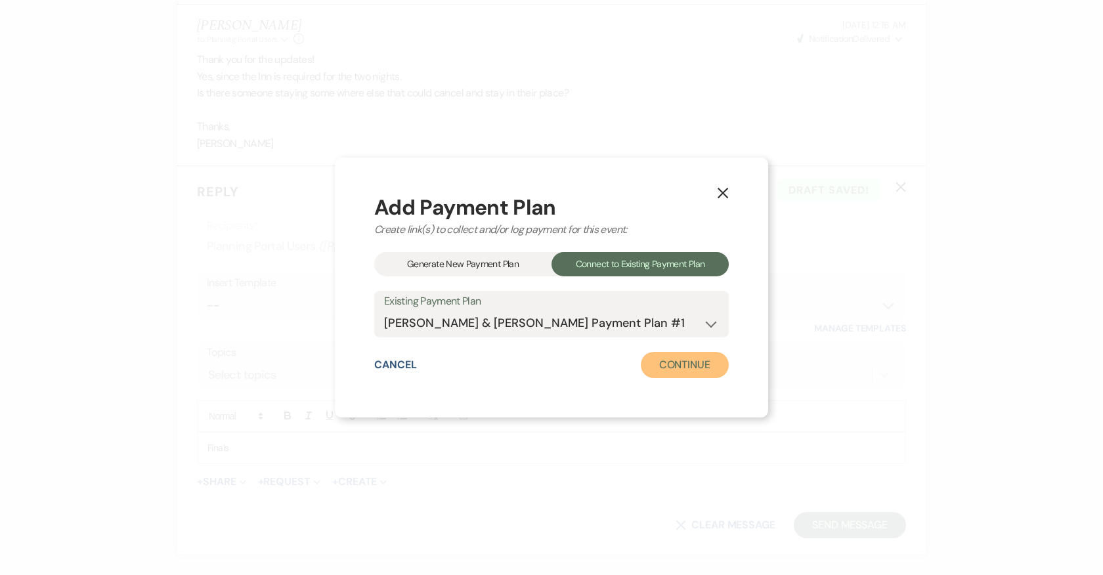
click at [662, 370] on button "Continue" at bounding box center [685, 365] width 88 height 26
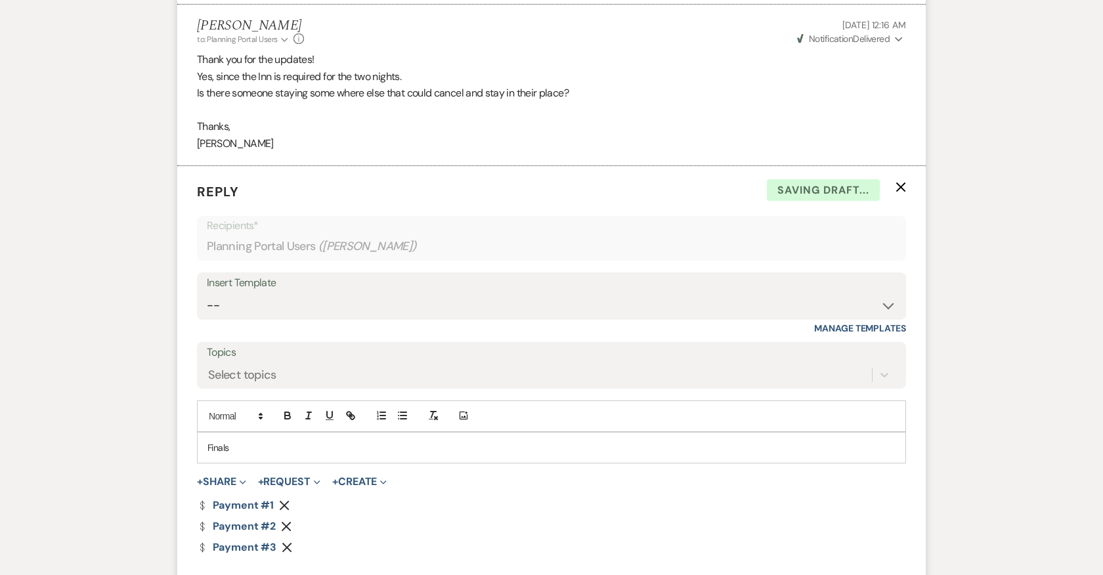
click at [284, 500] on icon "Remove" at bounding box center [284, 505] width 11 height 11
click at [284, 500] on icon "Remove" at bounding box center [286, 505] width 11 height 11
click at [230, 477] on button "+ Share Expand" at bounding box center [221, 482] width 49 height 11
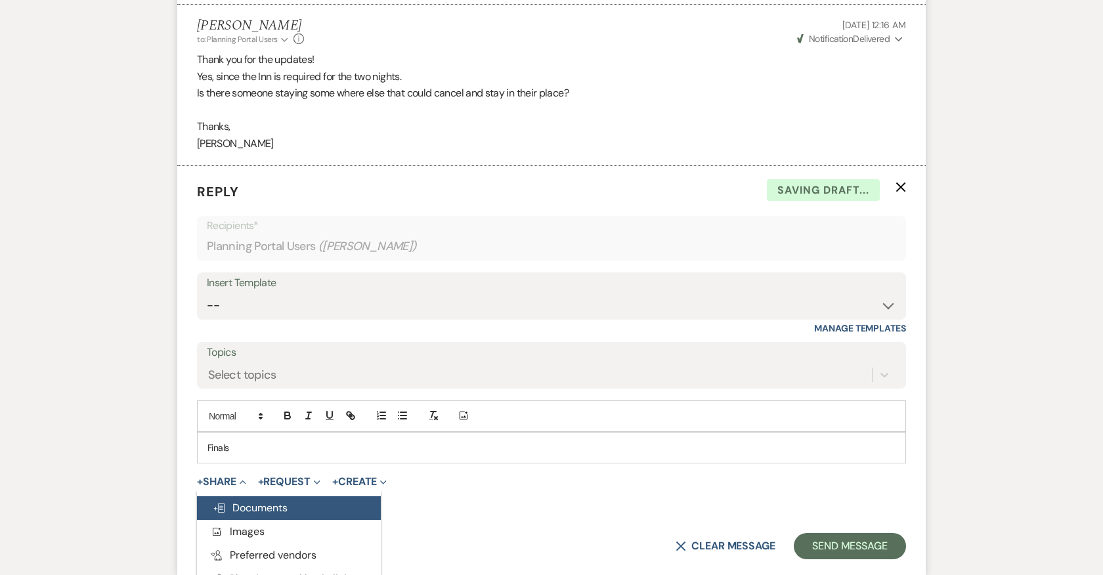
click at [257, 501] on span "Doc Upload Documents" at bounding box center [250, 508] width 75 height 14
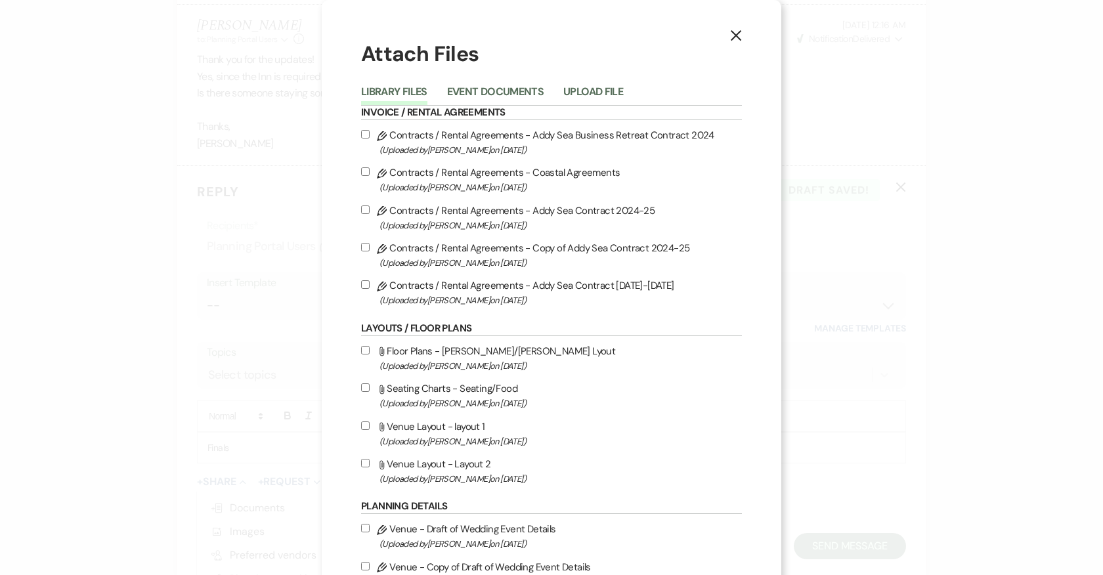
click at [494, 83] on li "Event Documents" at bounding box center [505, 94] width 116 height 22
click at [494, 87] on button "Event Documents" at bounding box center [495, 96] width 96 height 18
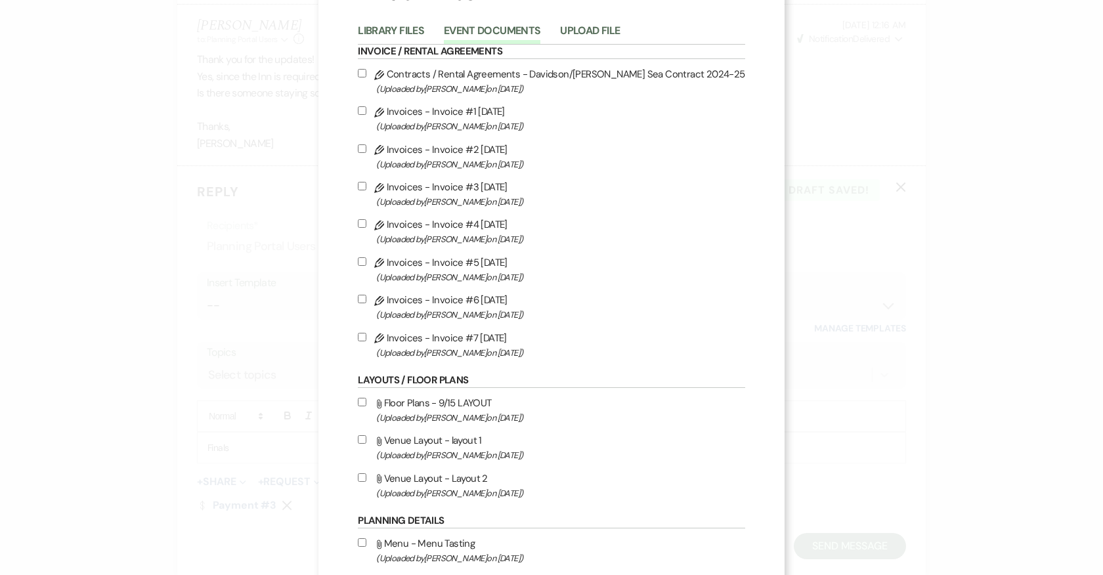
scroll to position [89, 0]
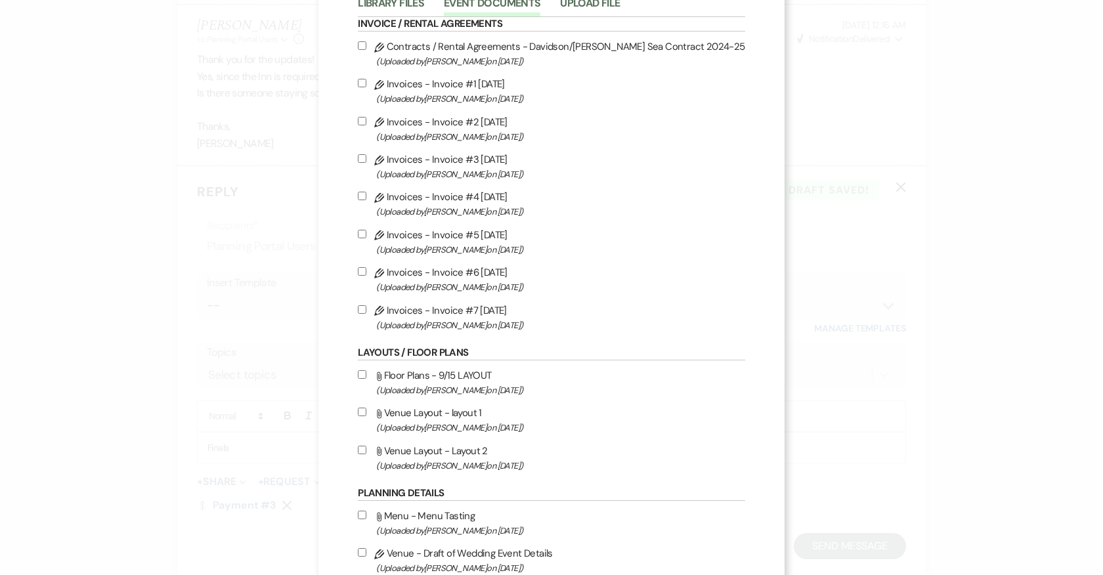
click at [431, 324] on span "(Uploaded by [PERSON_NAME] on [DATE] )" at bounding box center [560, 325] width 368 height 15
click at [366, 314] on input "Pencil Invoices - Invoice #7 [DATE] (Uploaded by [PERSON_NAME] on [DATE] )" at bounding box center [362, 309] width 9 height 9
checkbox input "true"
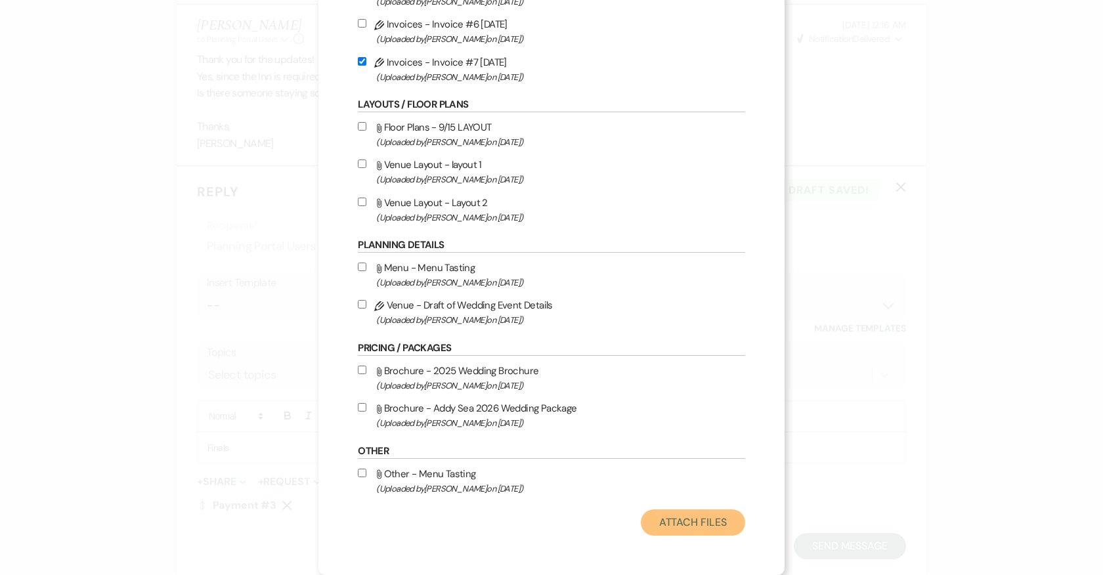
click at [676, 515] on button "Attach Files" at bounding box center [693, 522] width 104 height 26
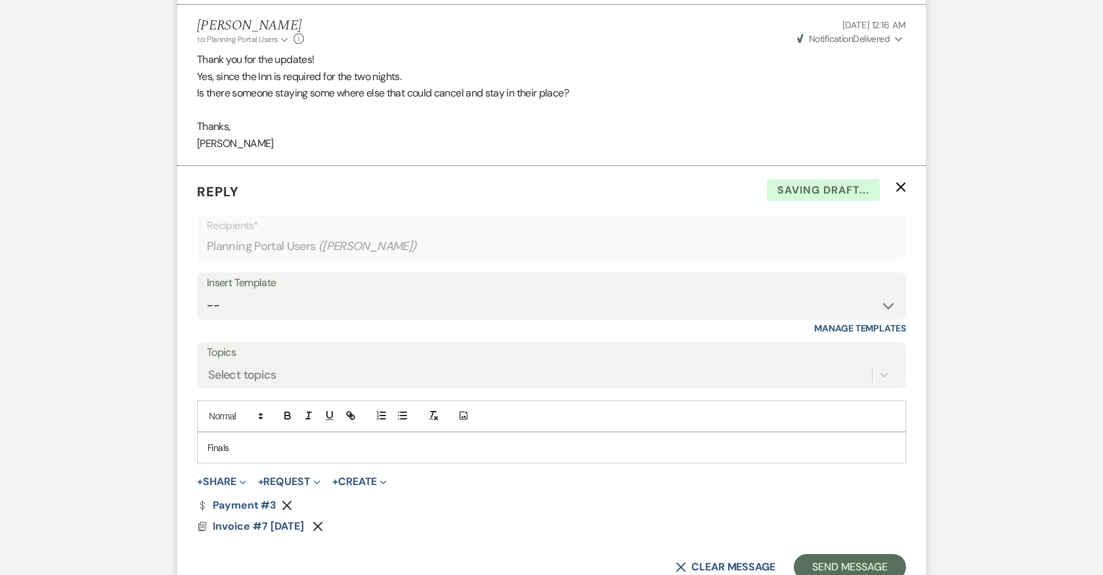
click at [232, 440] on p "Finals" at bounding box center [551, 447] width 688 height 14
click at [837, 554] on button "Send Message" at bounding box center [850, 567] width 112 height 26
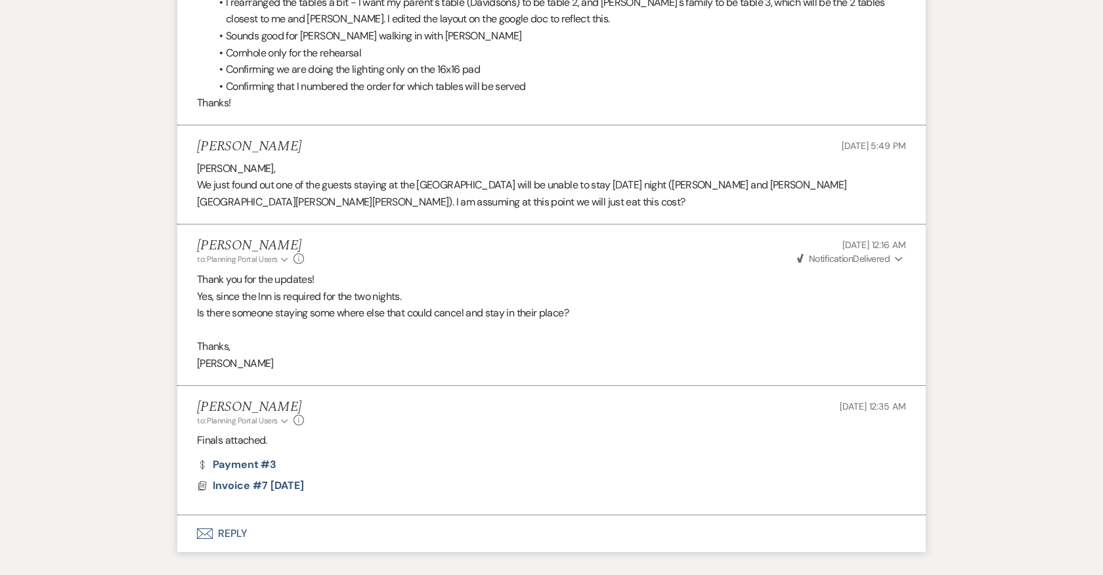
scroll to position [13181, 0]
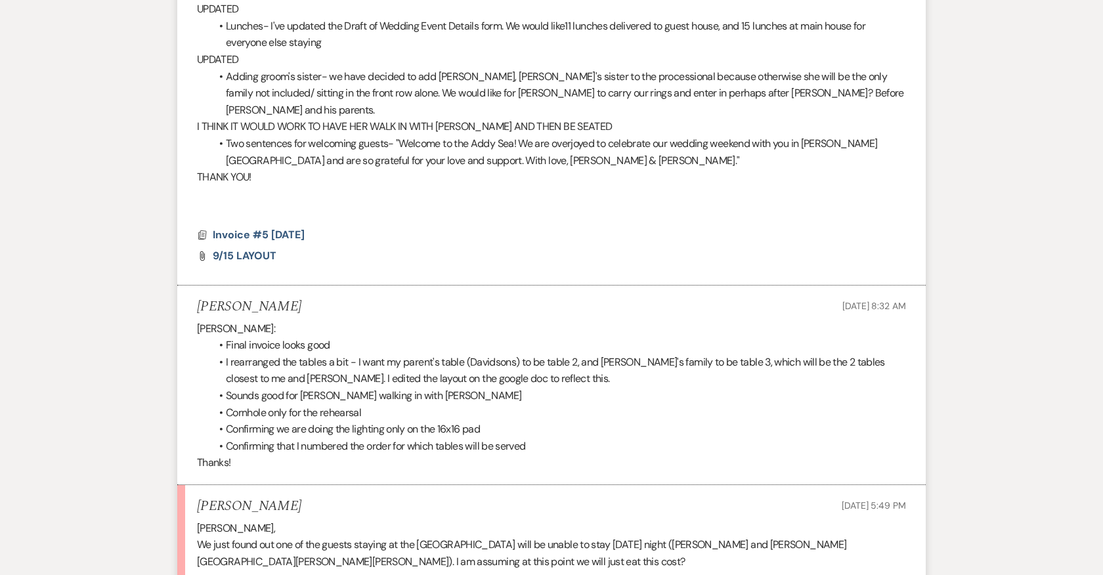
scroll to position [12890, 0]
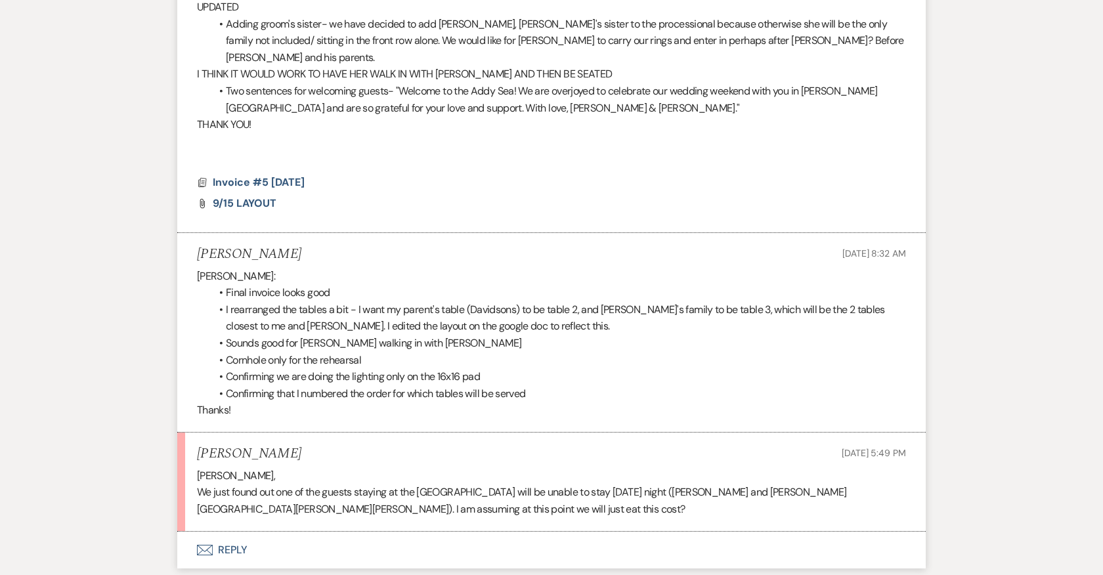
click at [234, 532] on button "Envelope Reply" at bounding box center [551, 550] width 748 height 37
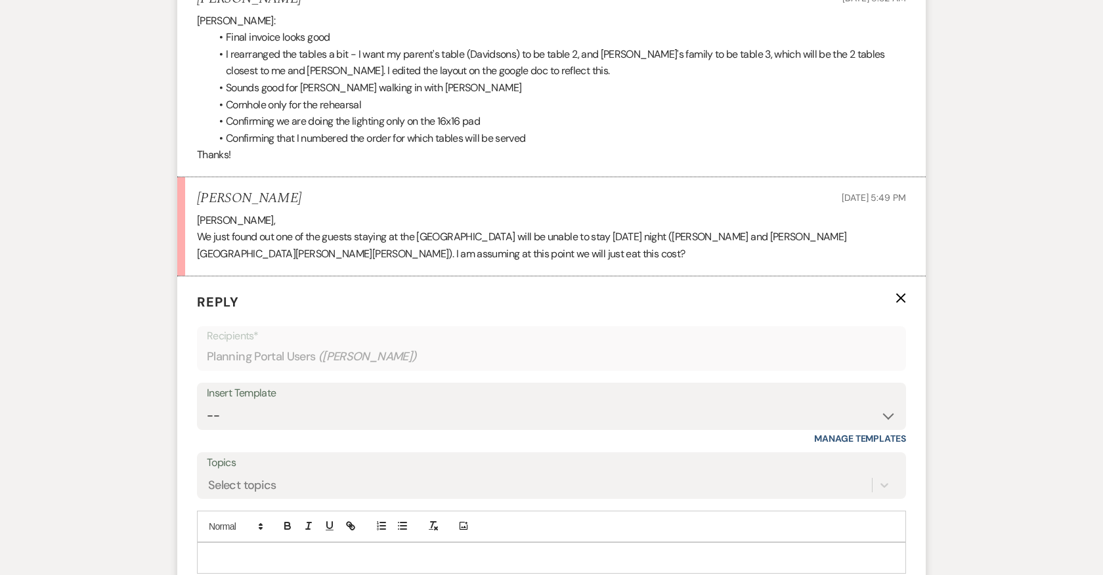
scroll to position [13164, 0]
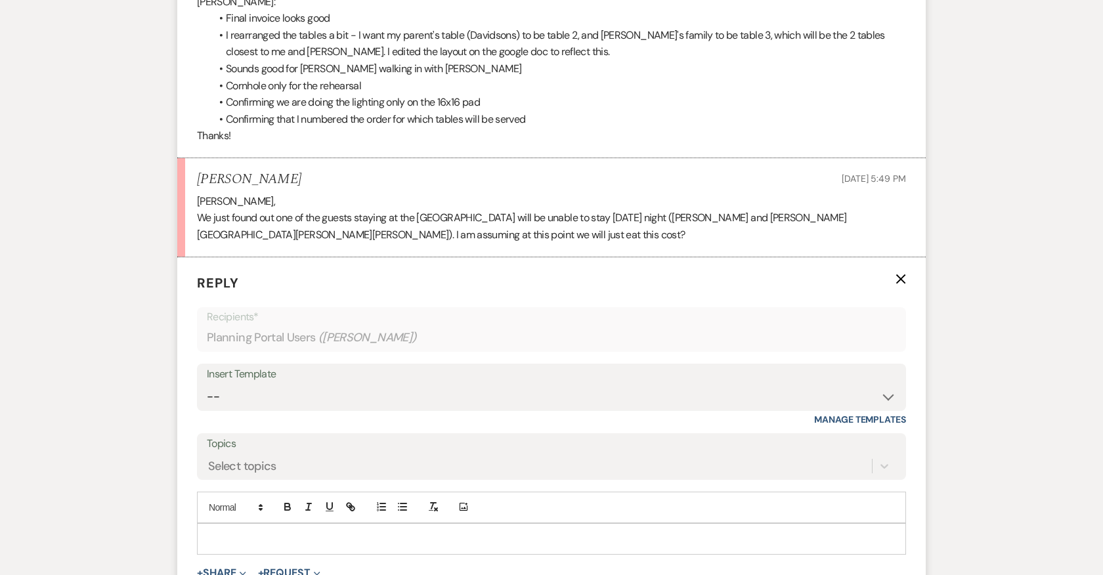
click at [239, 532] on p at bounding box center [551, 539] width 688 height 14
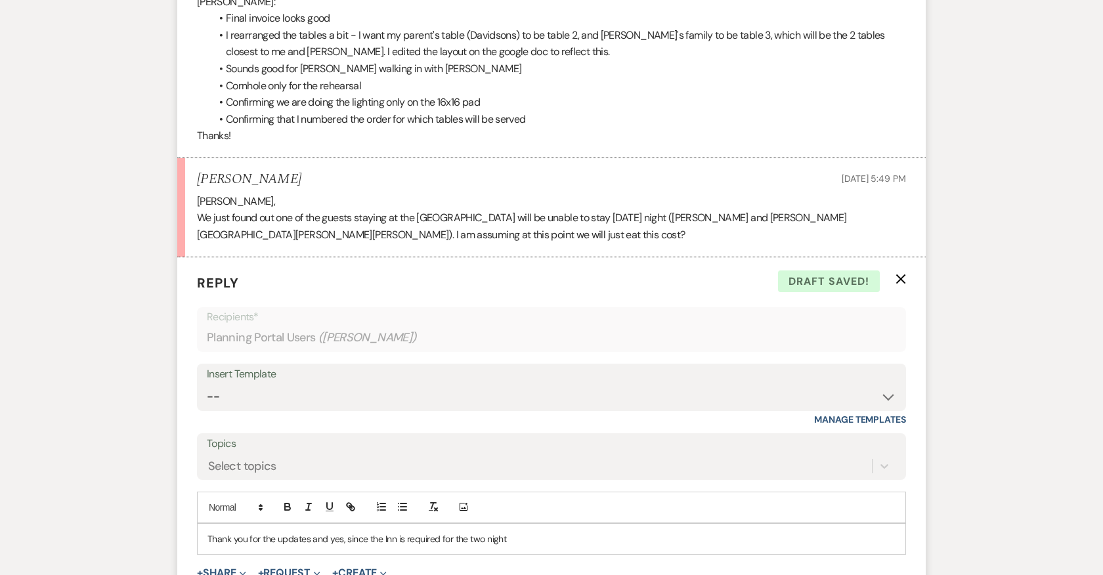
click at [309, 532] on p "Thank you for the updates and yes, since the Inn is required for the two night" at bounding box center [551, 539] width 688 height 14
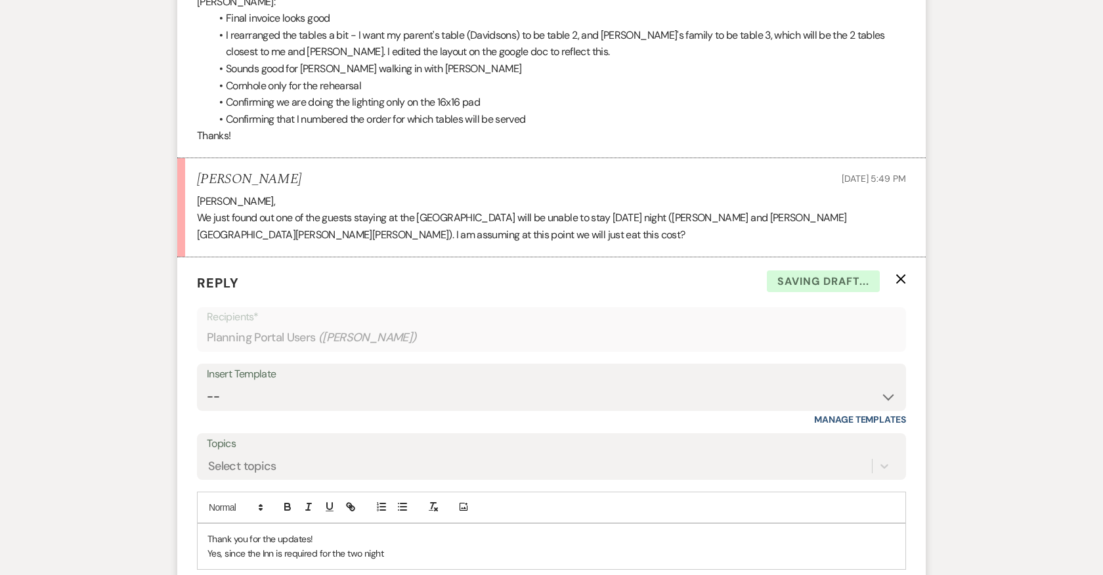
click at [386, 546] on p "Yes, since the Inn is required for the two night" at bounding box center [551, 553] width 688 height 14
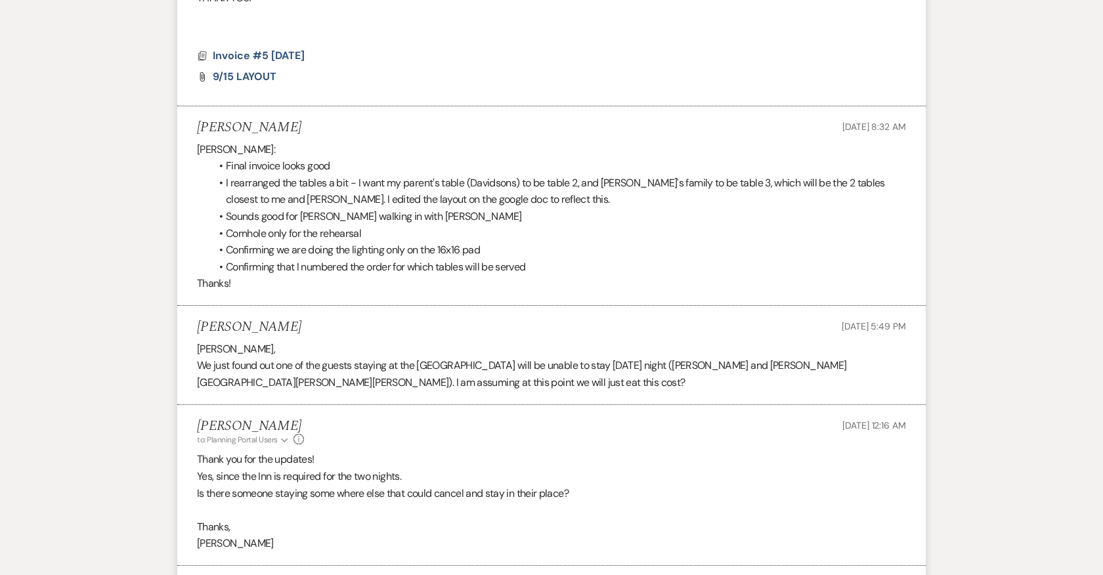
scroll to position [13016, 0]
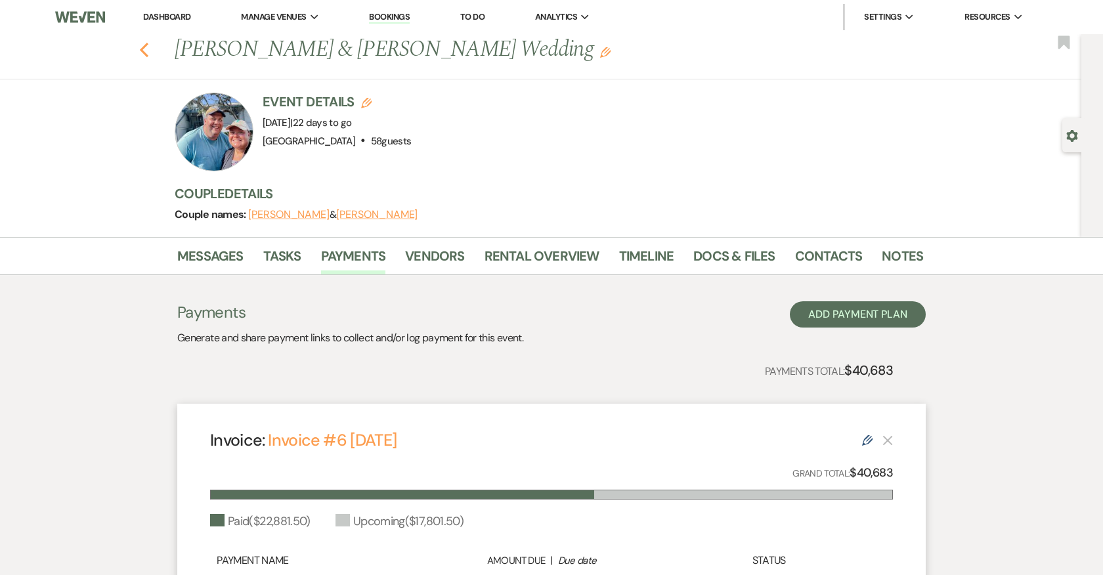
click at [148, 48] on icon "Previous" at bounding box center [144, 50] width 10 height 16
click at [158, 18] on link "Dashboard" at bounding box center [166, 16] width 47 height 11
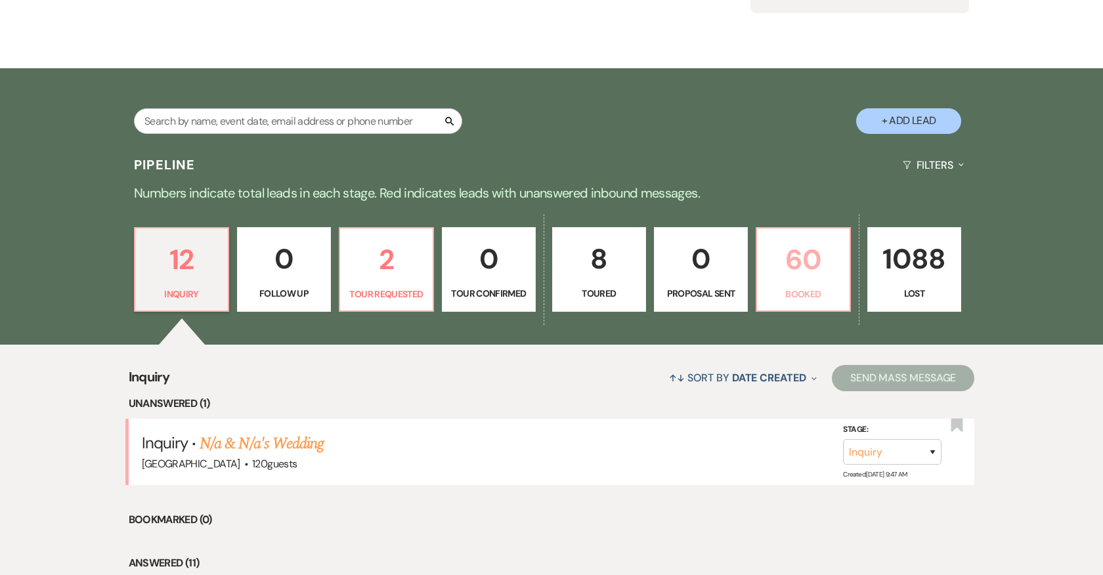
click at [799, 257] on p "60" at bounding box center [803, 260] width 77 height 44
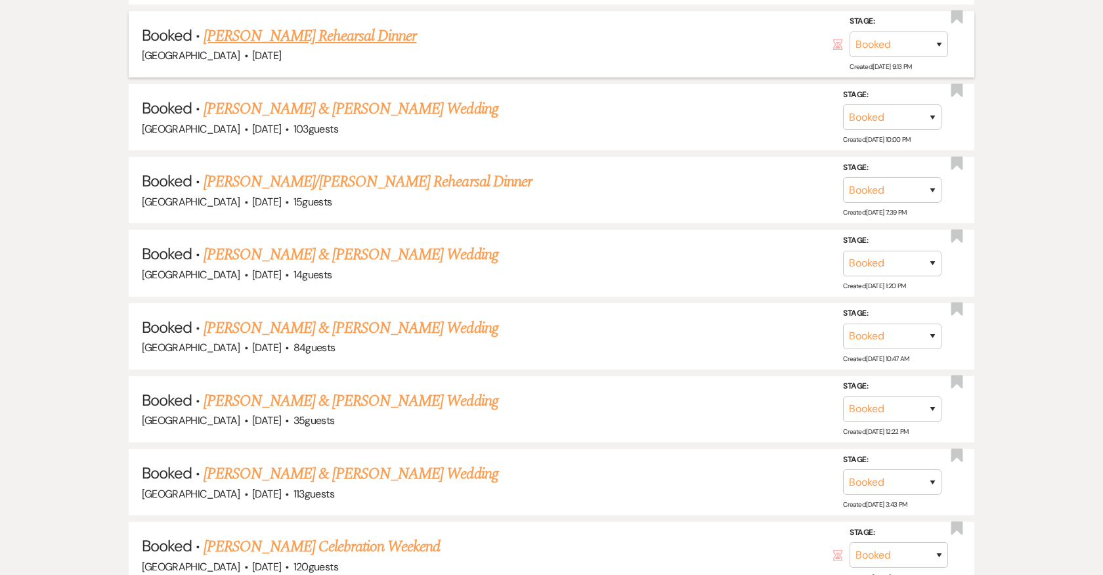
scroll to position [3221, 0]
